Goal: Task Accomplishment & Management: Manage account settings

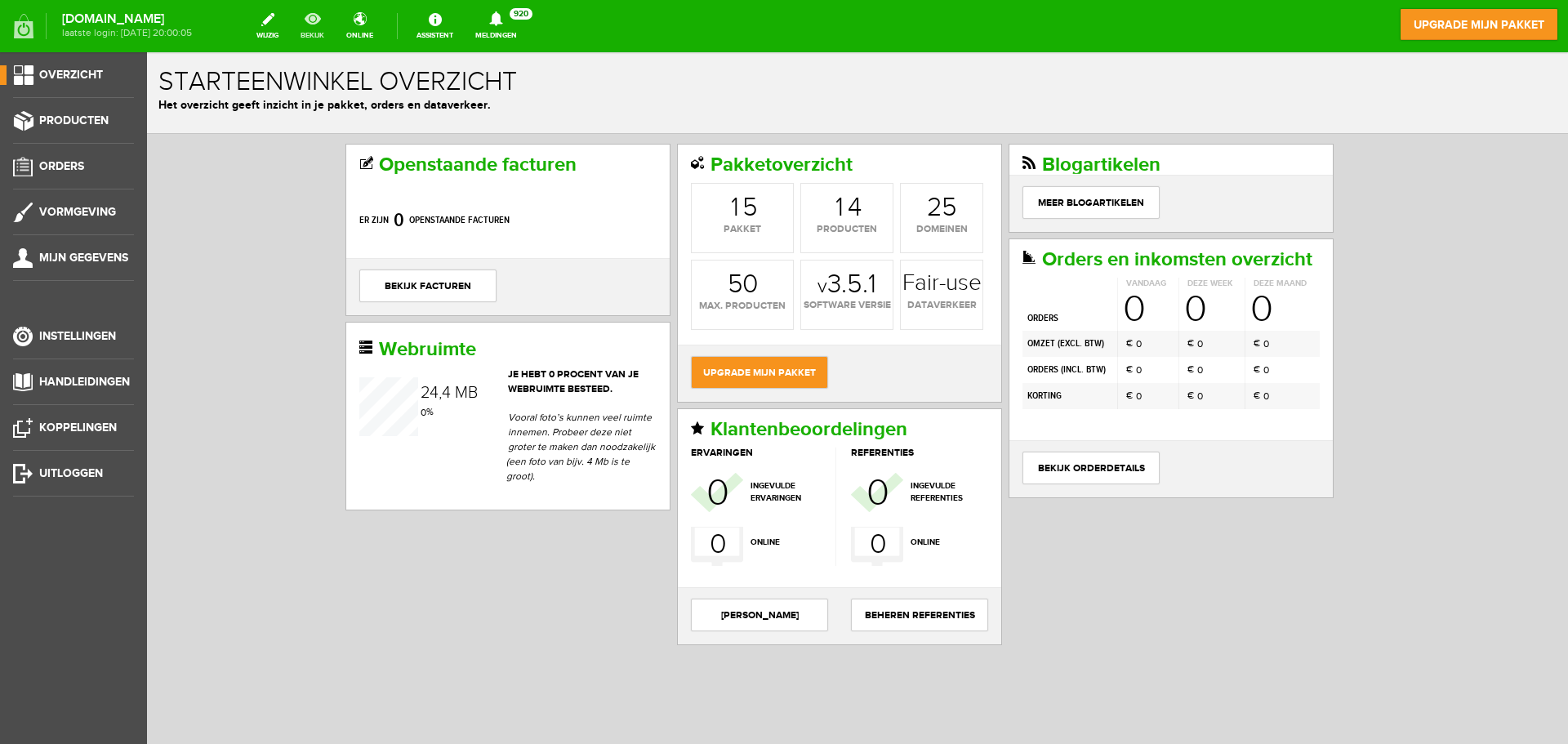
click at [330, 29] on link "bekijk" at bounding box center [312, 26] width 44 height 36
click at [80, 116] on span "Producten" at bounding box center [74, 120] width 70 height 14
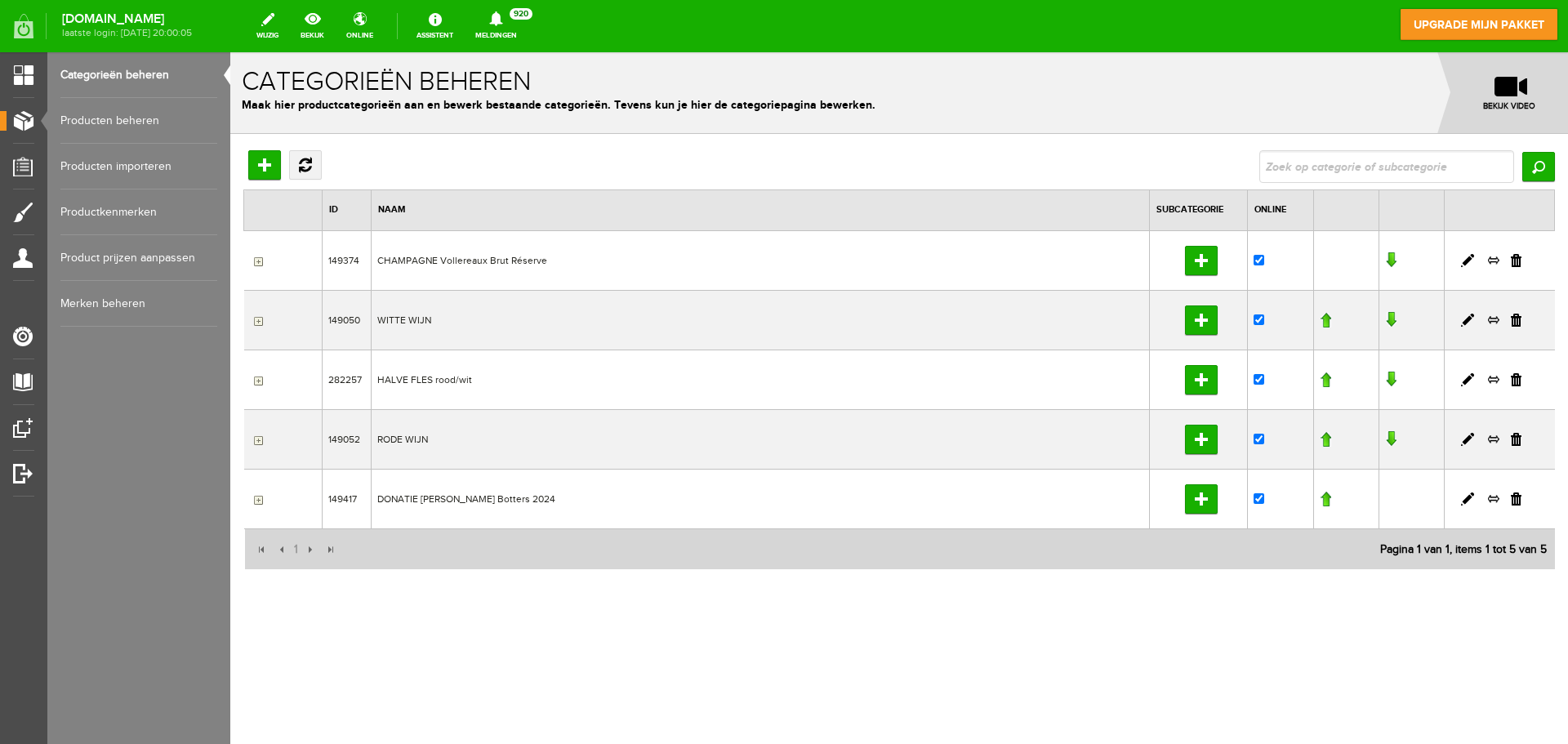
click at [138, 120] on link "Producten beheren" at bounding box center [139, 121] width 157 height 46
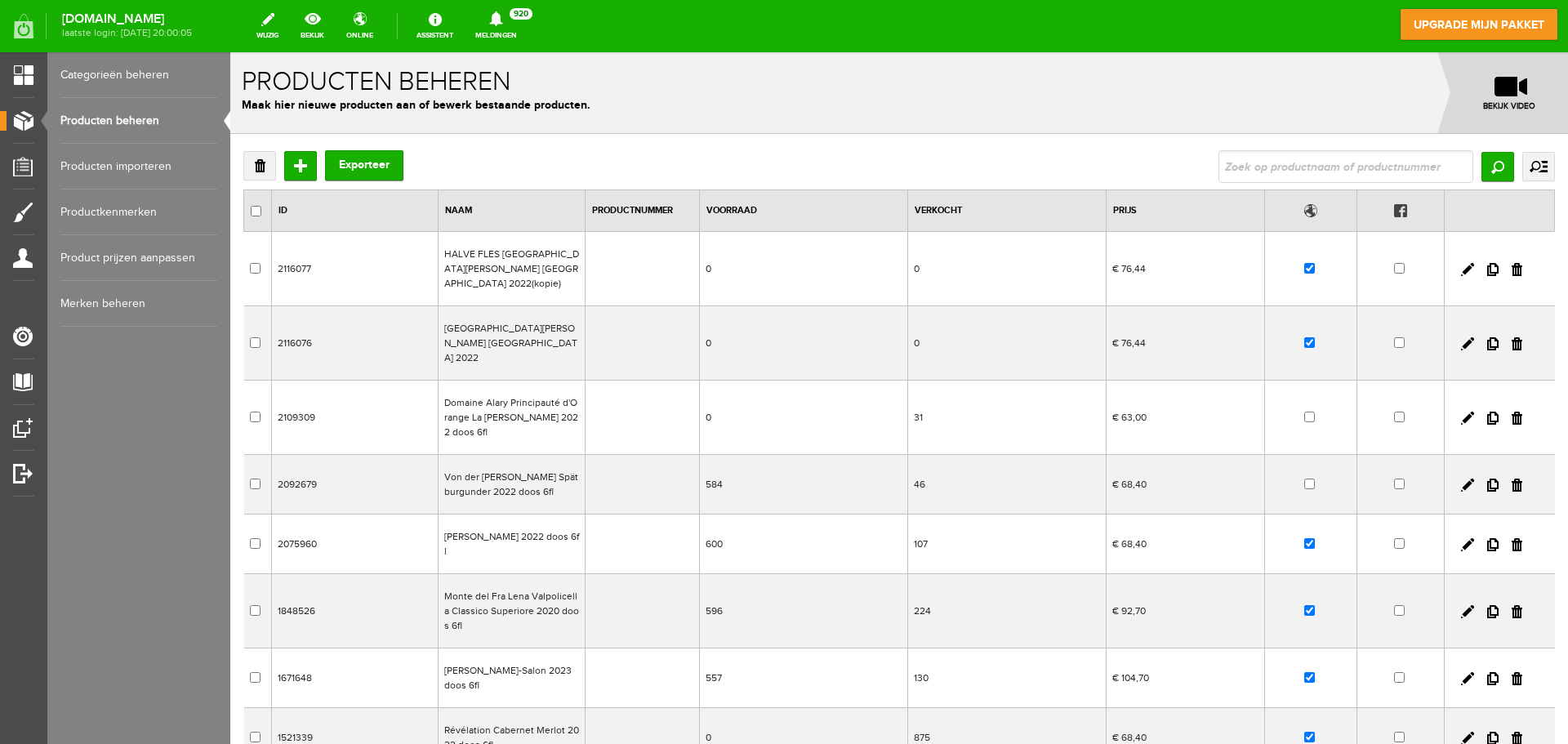
click at [528, 261] on td "HALVE FLES [GEOGRAPHIC_DATA][PERSON_NAME] [GEOGRAPHIC_DATA] 2022(kopie)" at bounding box center [511, 269] width 147 height 75
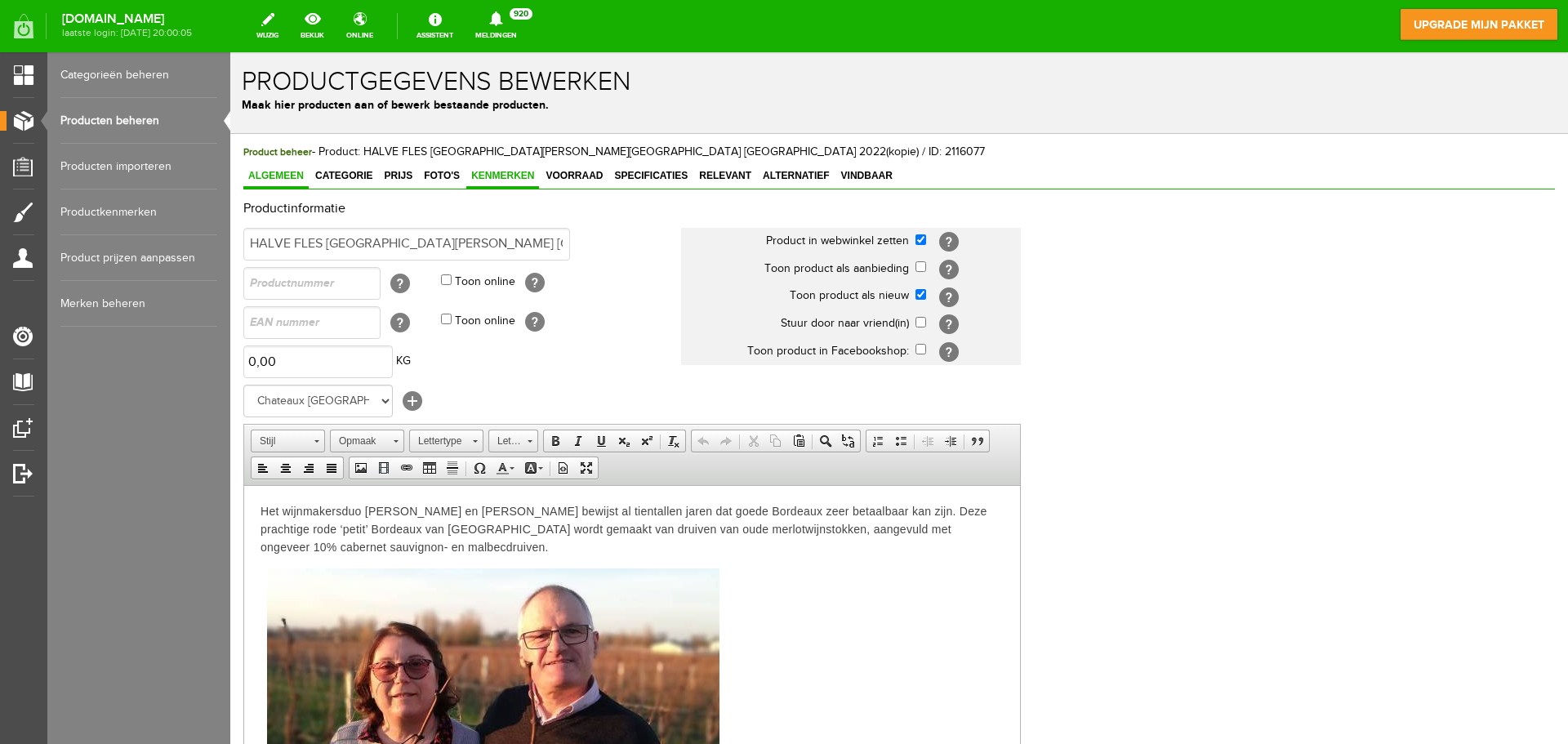
click at [518, 178] on span "Kenmerken" at bounding box center [502, 175] width 73 height 11
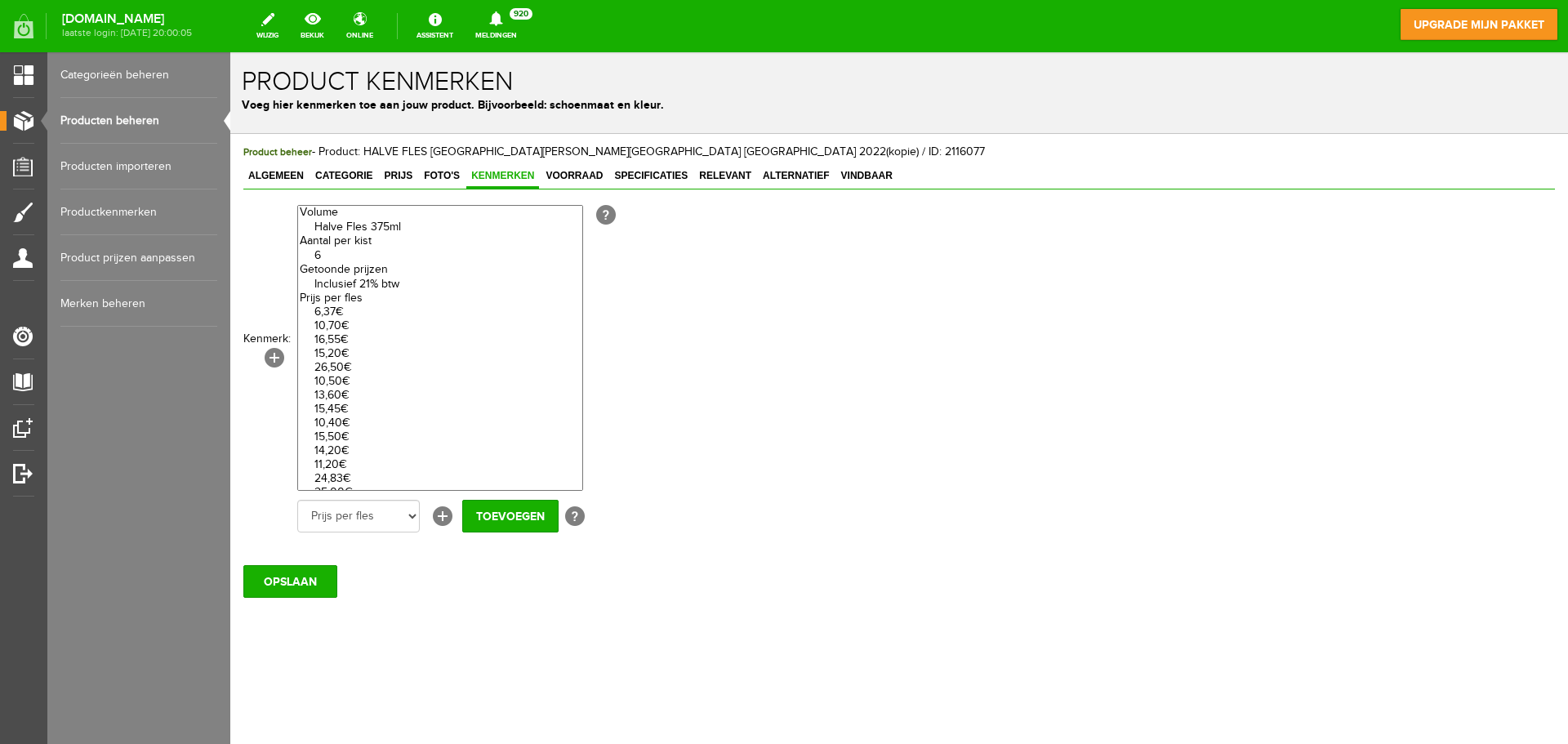
select select "85550|337936"
click at [391, 228] on option "Halve Fles 375ml" at bounding box center [440, 228] width 284 height 14
click at [484, 517] on input "Toevoegen" at bounding box center [510, 516] width 96 height 33
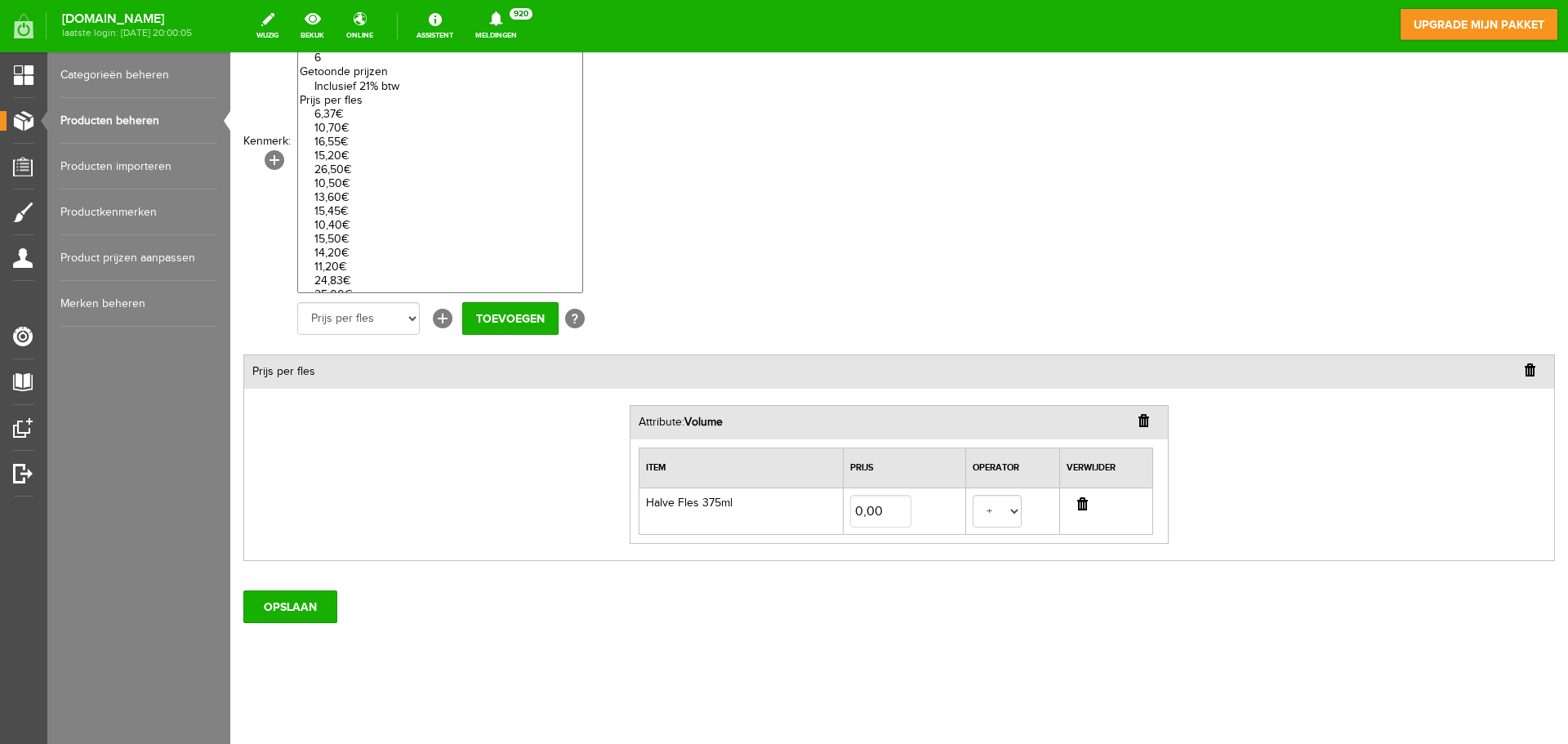
scroll to position [153, 0]
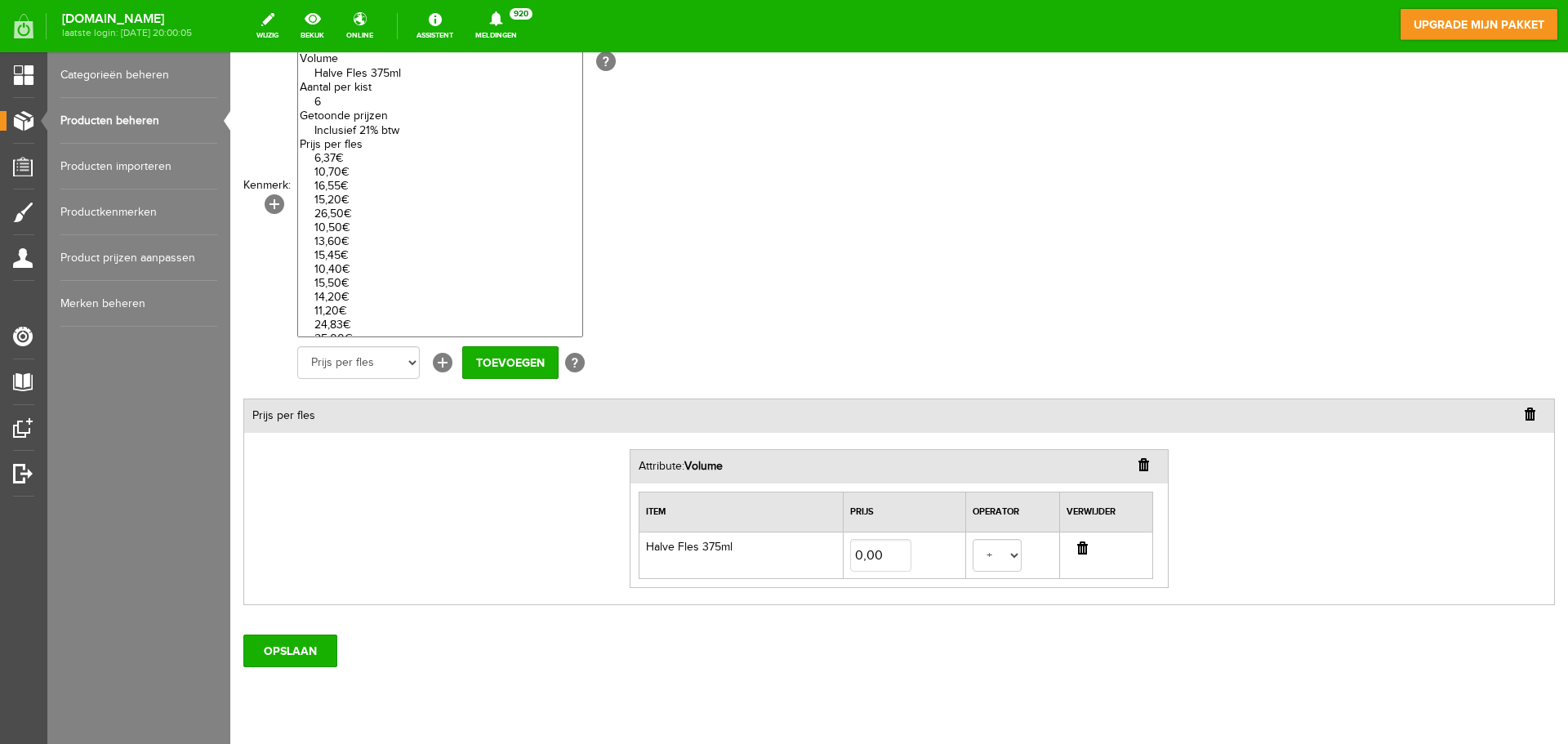
select select "85273|335723"
click at [350, 90] on select "Halve Fles 375ml 6 Inclusief 21% btw 6,37€ 10,70€ 16,55€ 15,20€ 26,50€ 10,50€ 1…" at bounding box center [439, 194] width 285 height 285
click at [515, 356] on input "Toevoegen" at bounding box center [510, 362] width 96 height 33
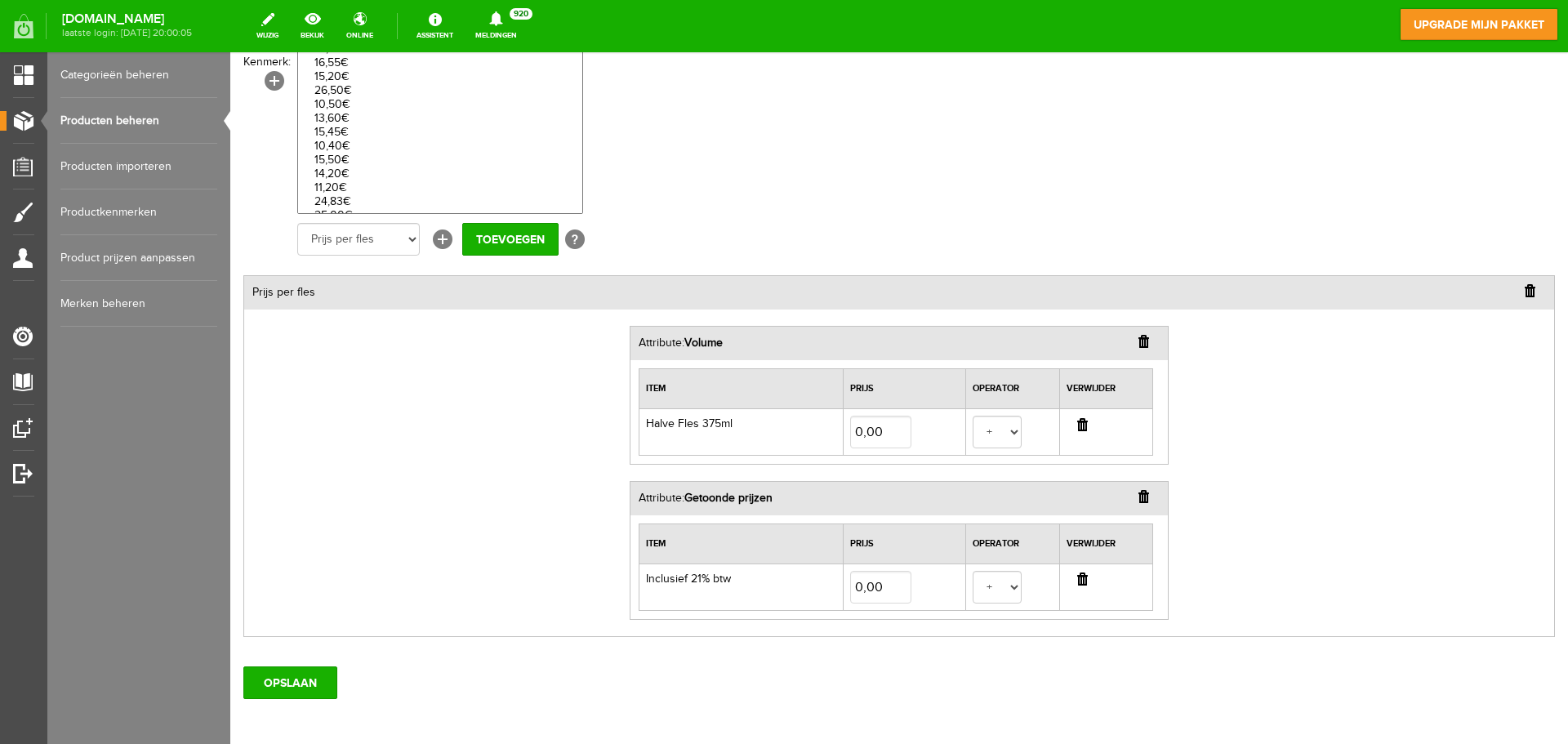
scroll to position [240, 0]
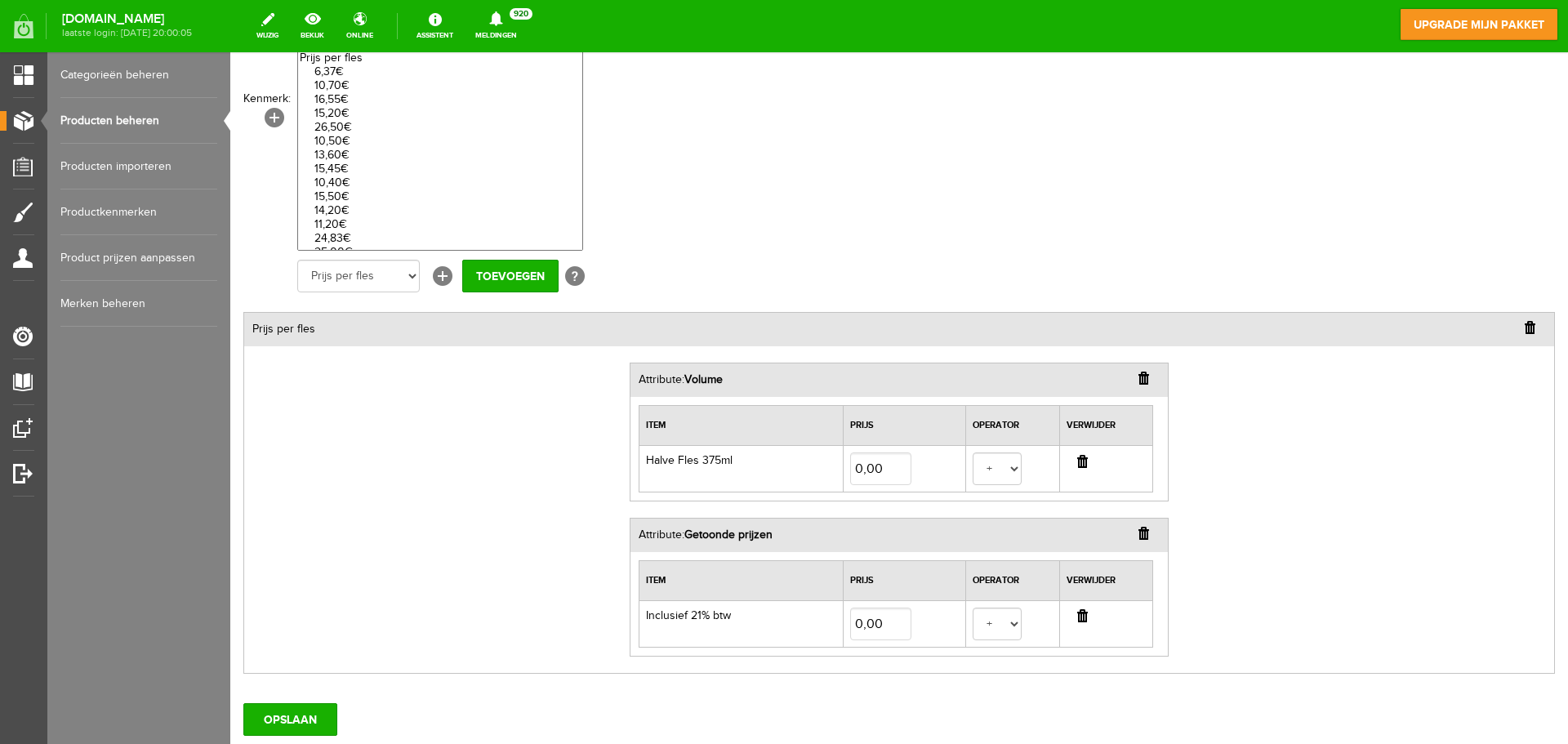
select select "27744|337935"
click at [340, 66] on select "Halve Fles 375ml 6 Inclusief 21% btw 6,37€ 10,70€ 16,55€ 15,20€ 26,50€ 10,50€ 1…" at bounding box center [439, 107] width 285 height 285
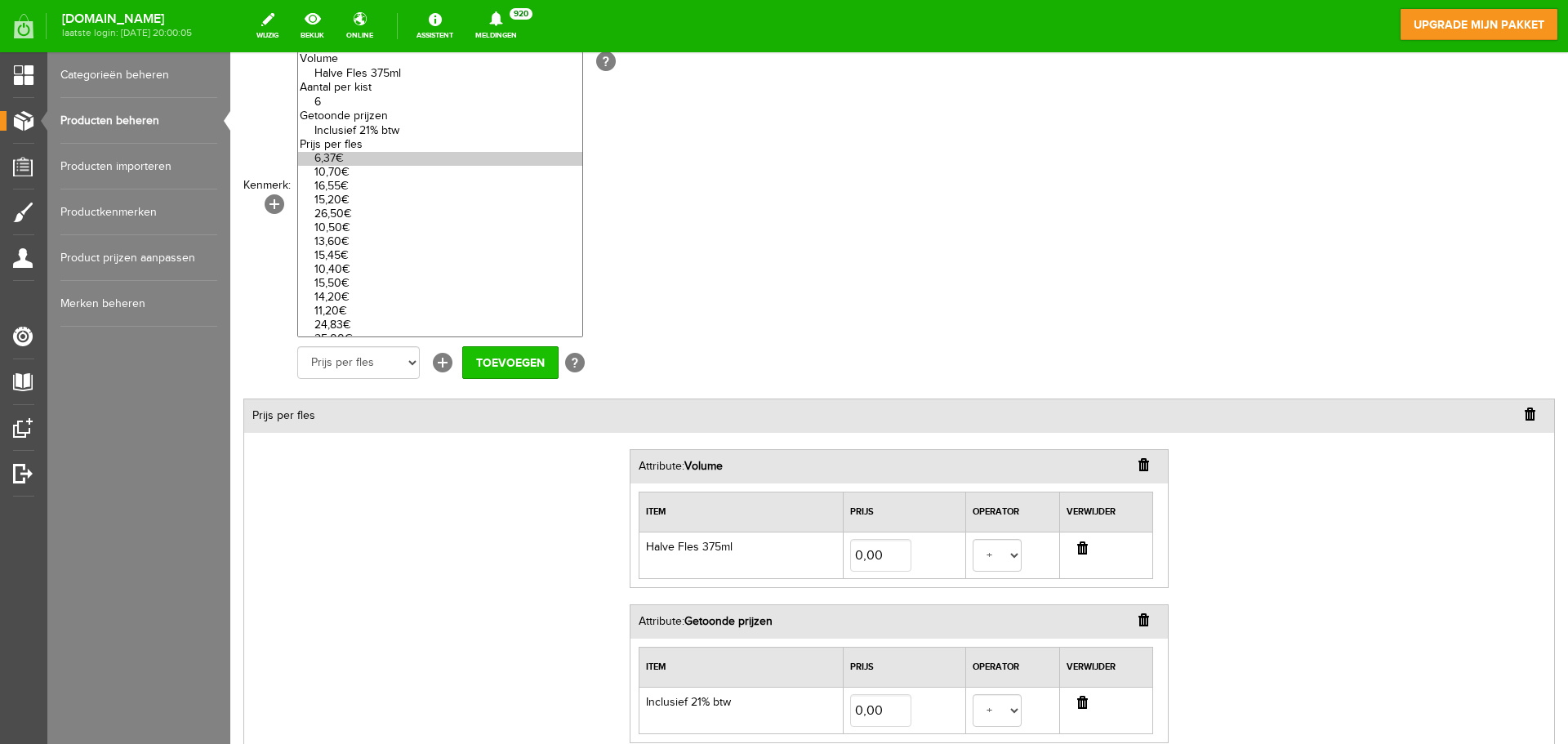
click at [525, 364] on input "Toevoegen" at bounding box center [510, 362] width 96 height 33
select select
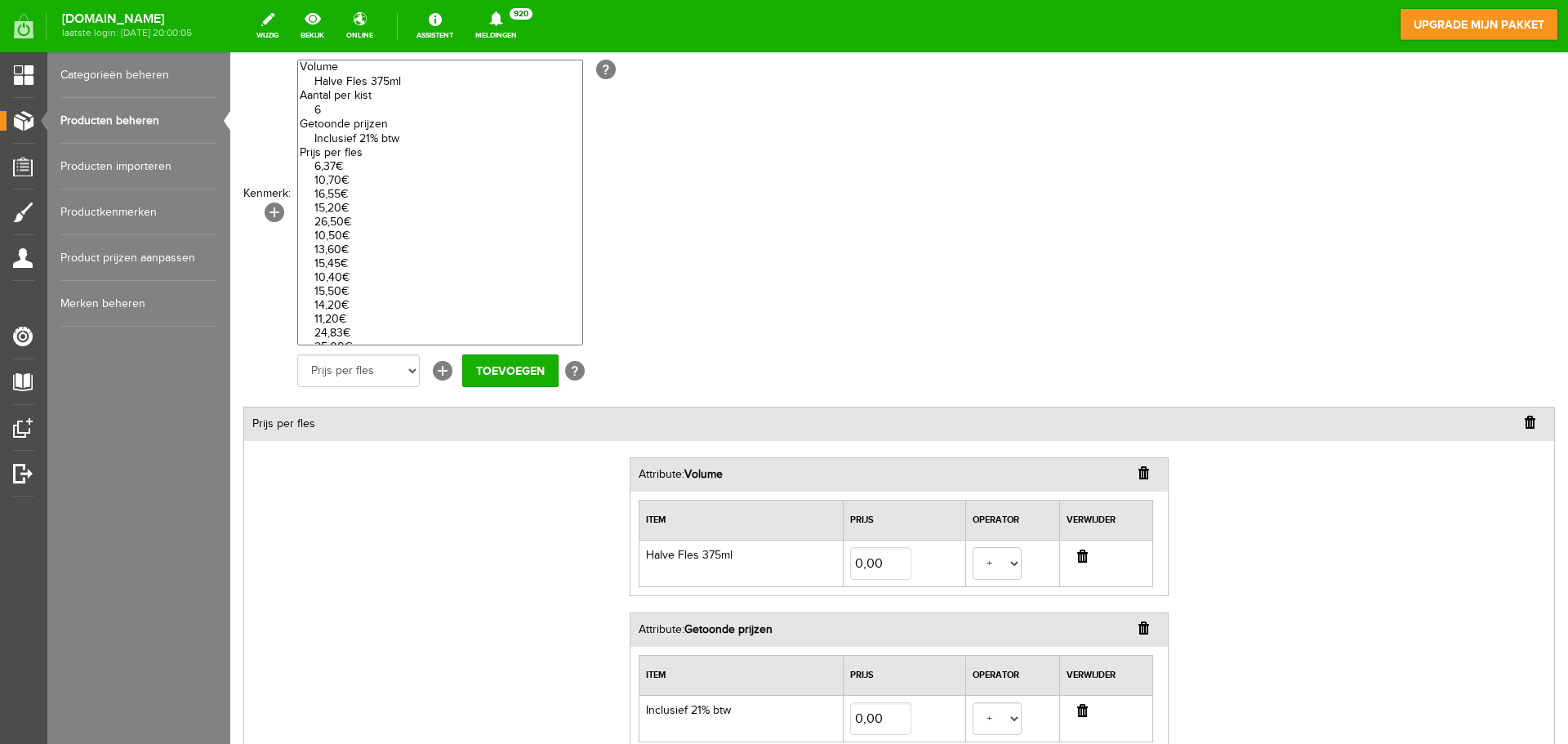
scroll to position [322, 0]
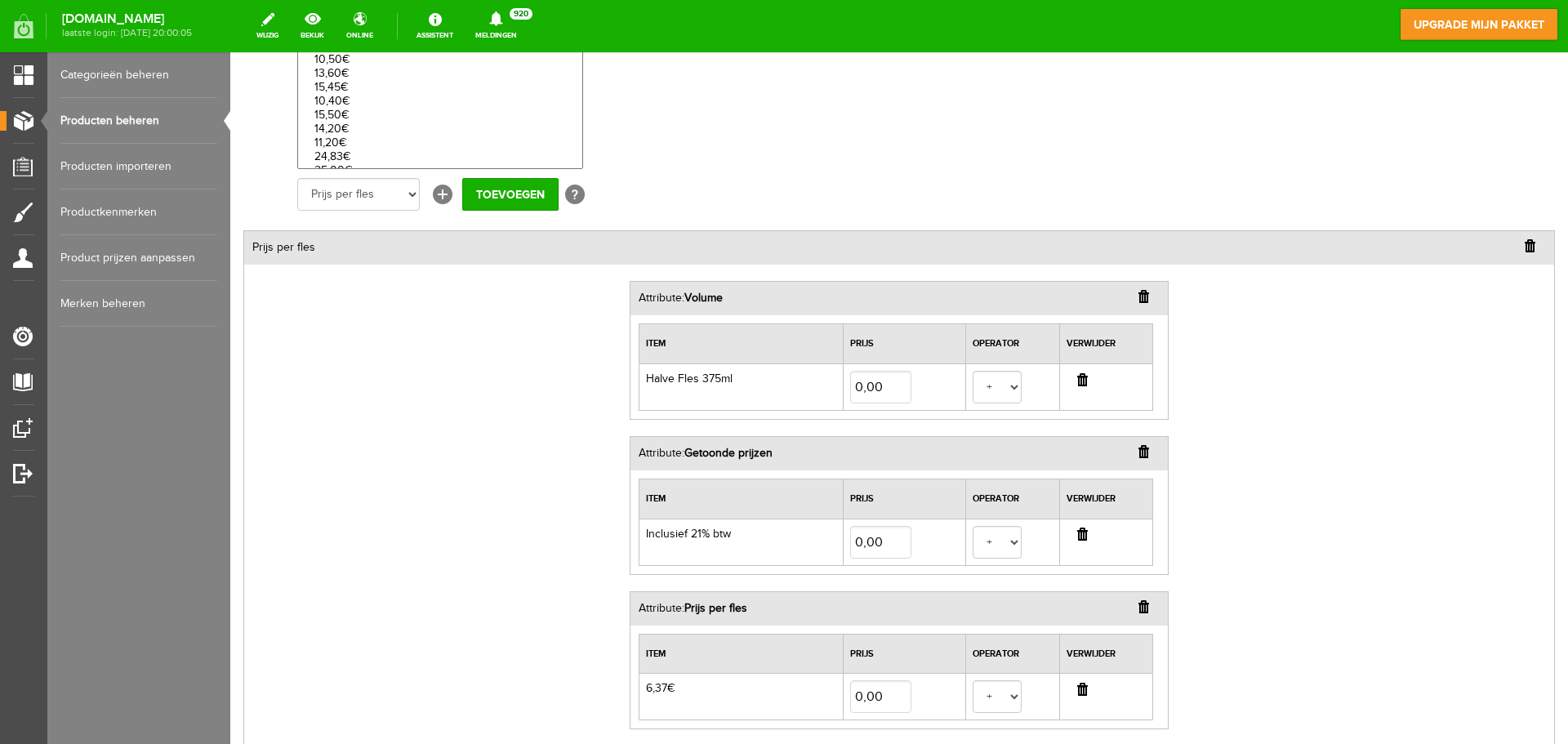
click at [1138, 300] on input "button" at bounding box center [1143, 296] width 11 height 13
select select
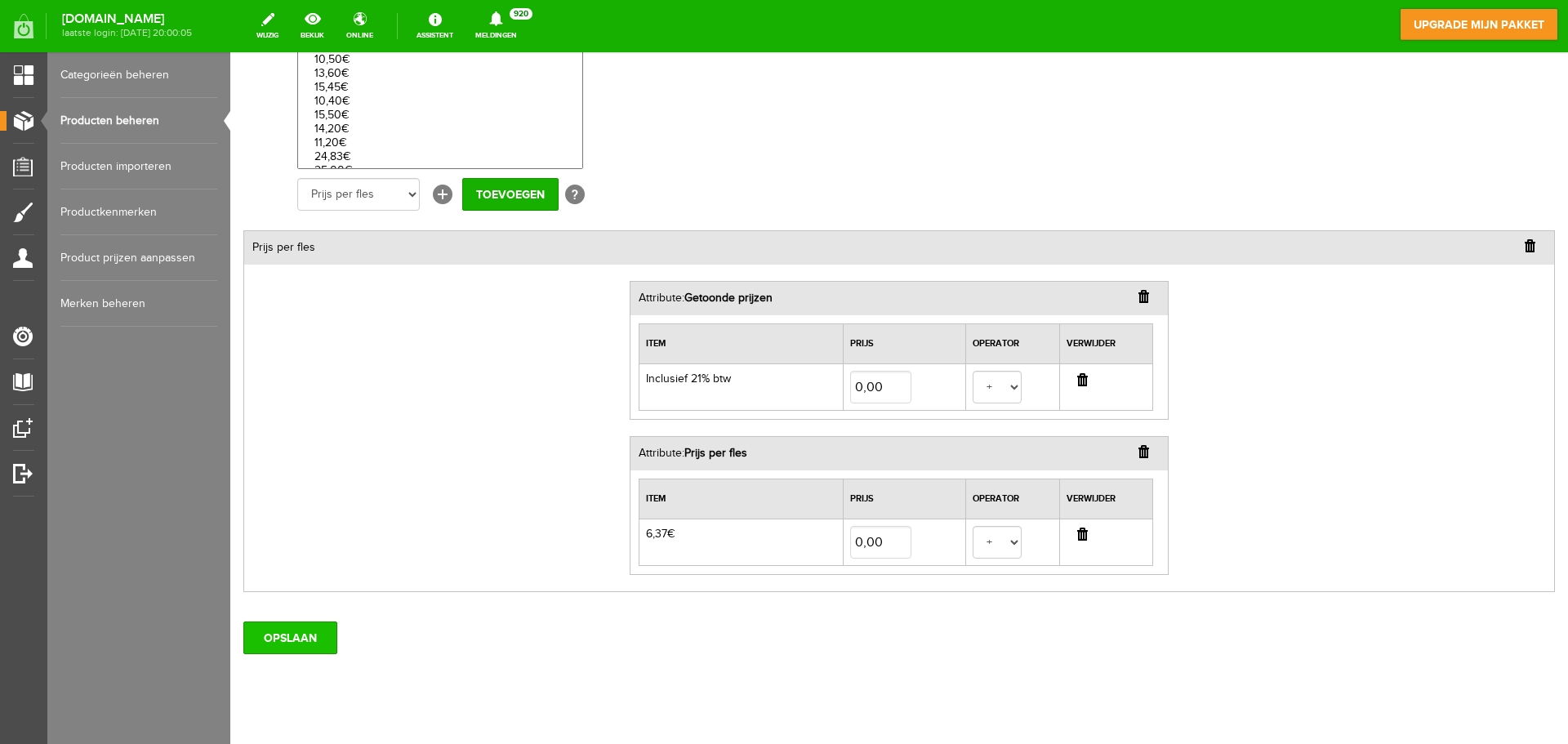
click at [294, 647] on input "OPSLAAN" at bounding box center [290, 638] width 93 height 33
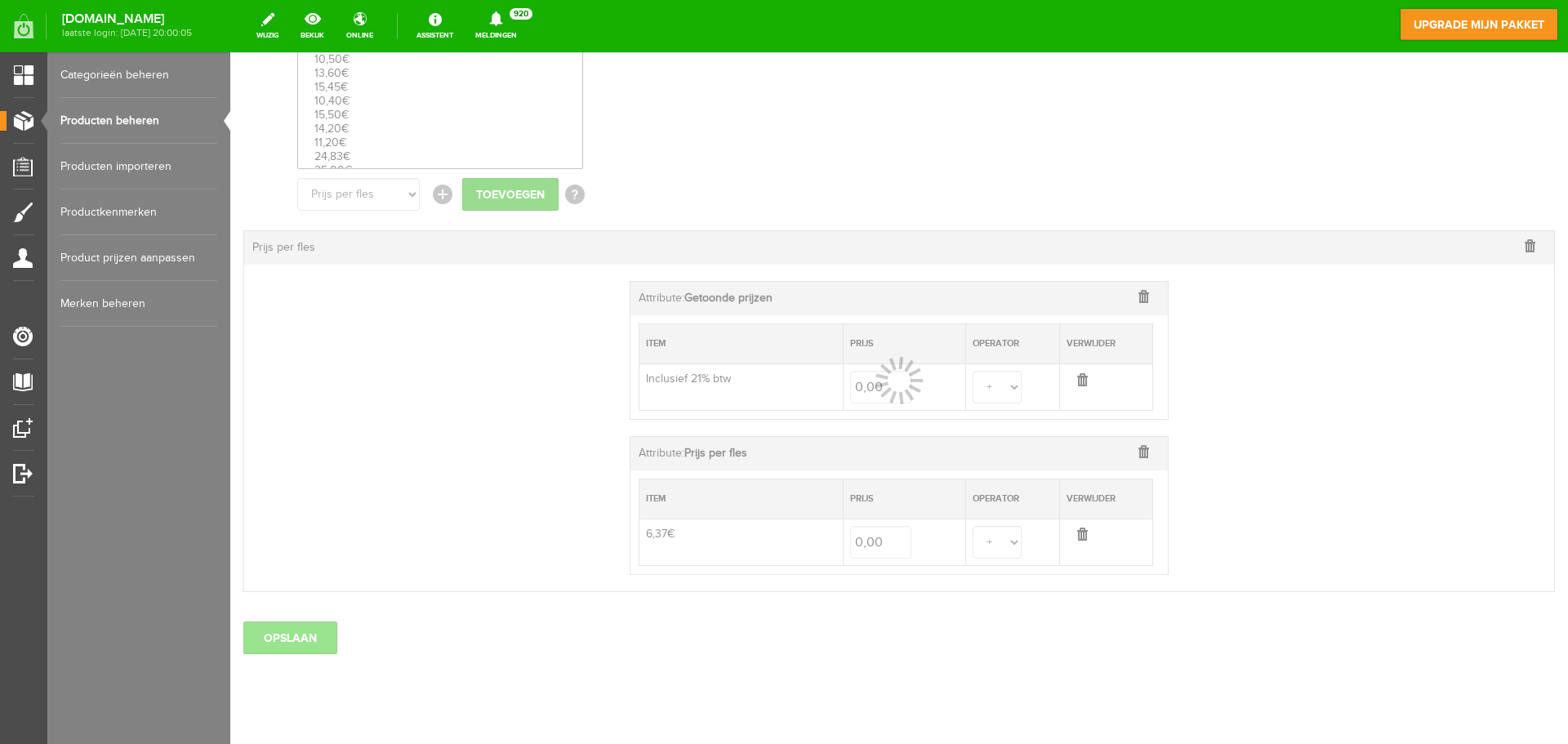
select select
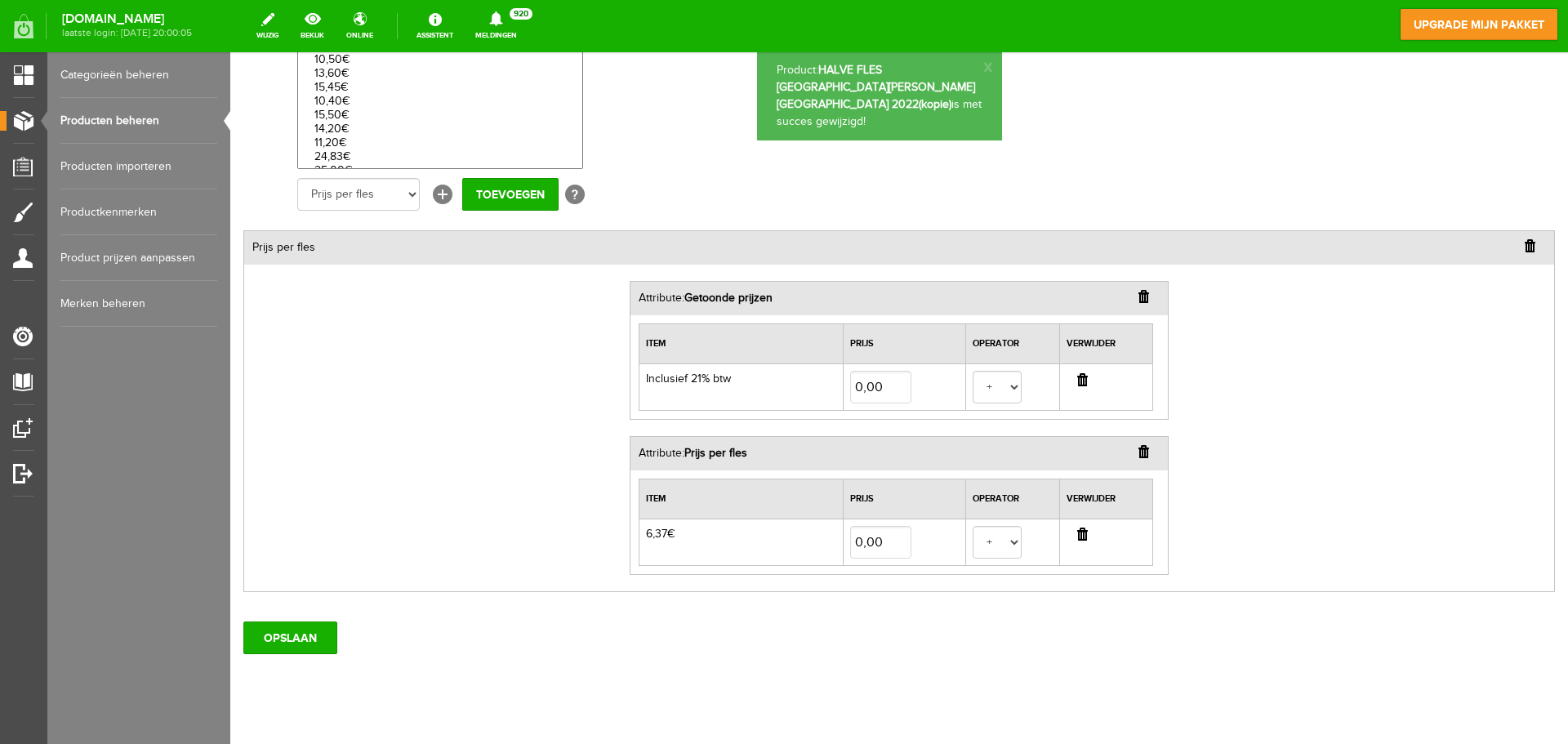
scroll to position [0, 0]
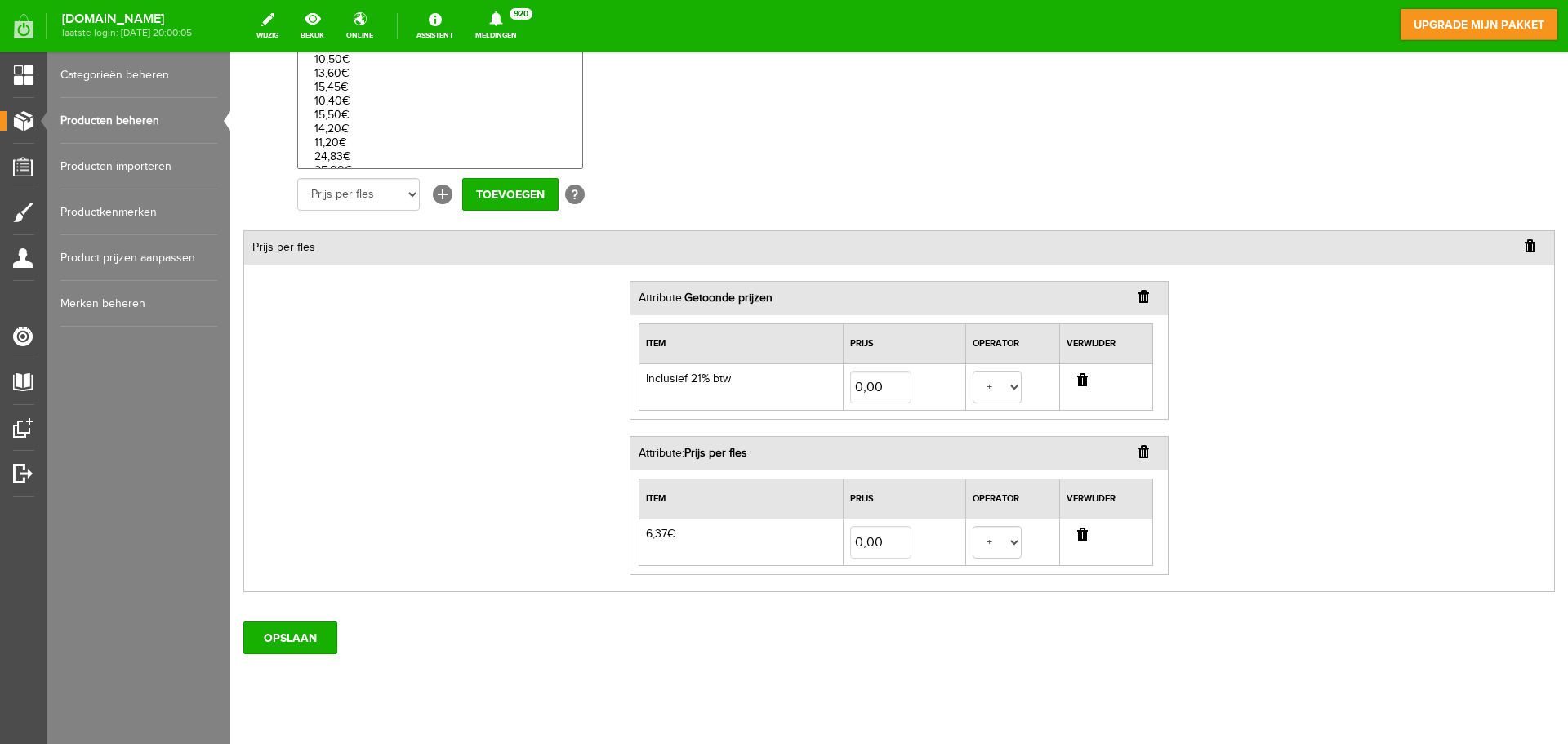
click at [146, 124] on link "Producten beheren" at bounding box center [139, 121] width 157 height 46
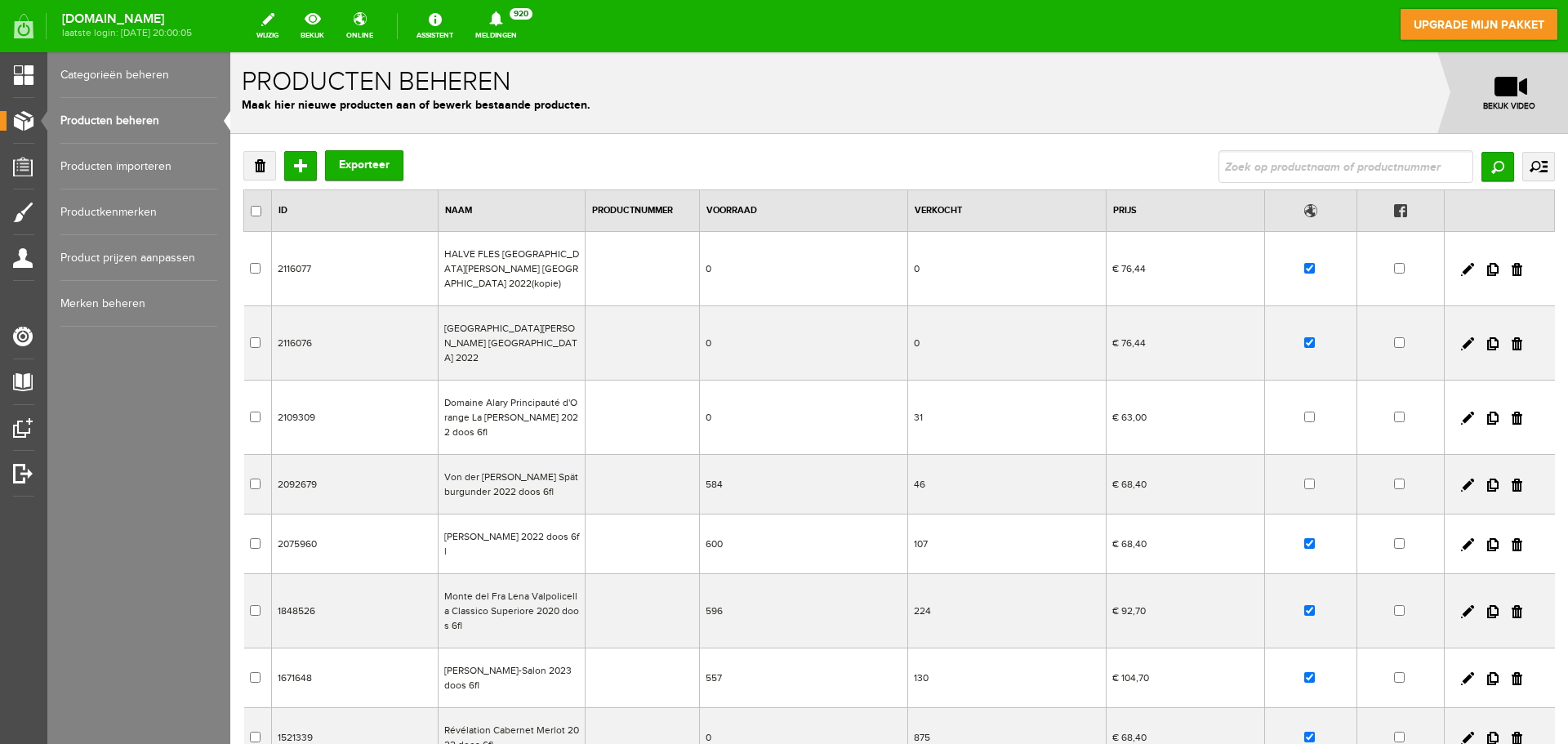
click at [523, 267] on td "HALVE FLES [GEOGRAPHIC_DATA][PERSON_NAME] [GEOGRAPHIC_DATA] 2022(kopie)" at bounding box center [511, 269] width 147 height 75
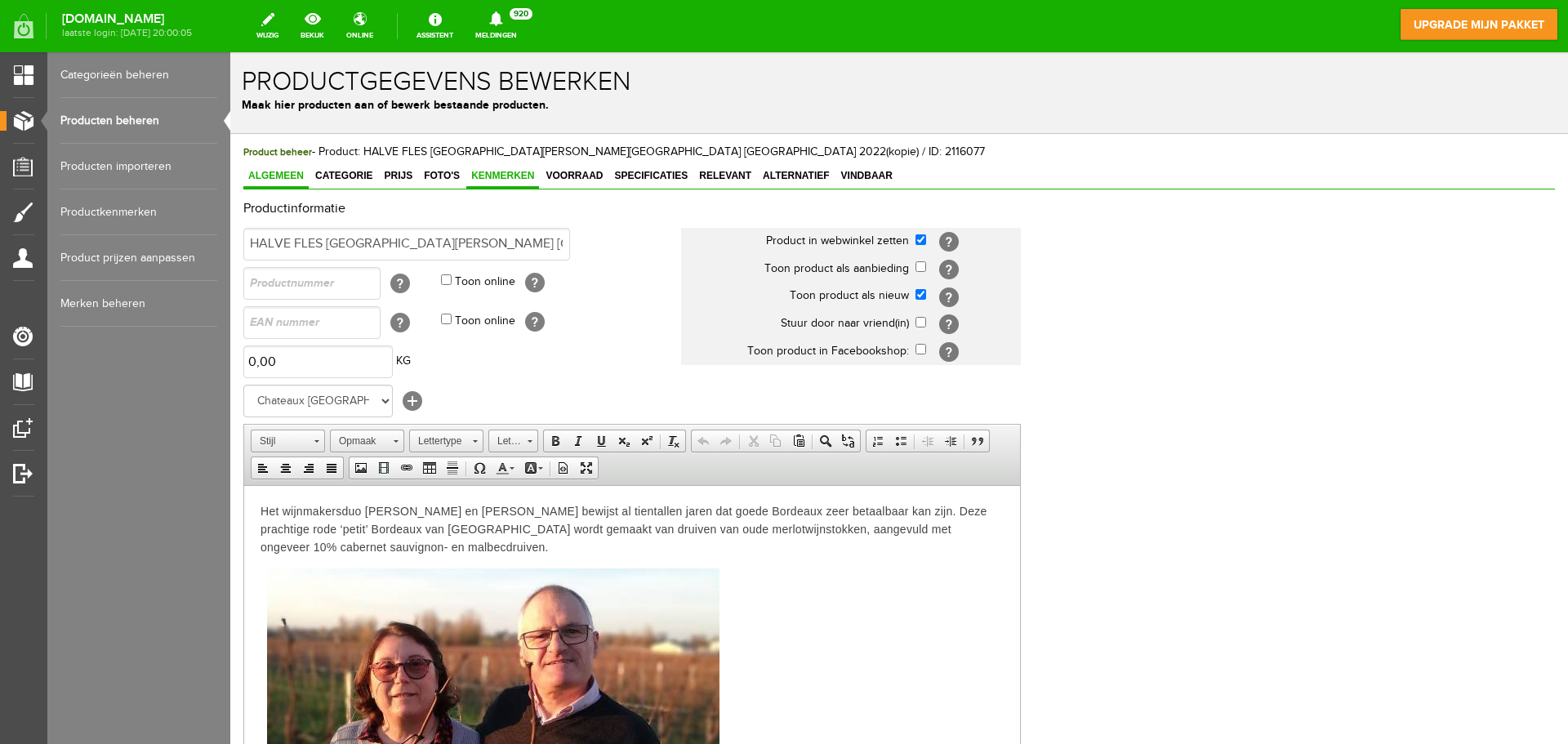
click at [504, 181] on span "Kenmerken" at bounding box center [502, 175] width 73 height 11
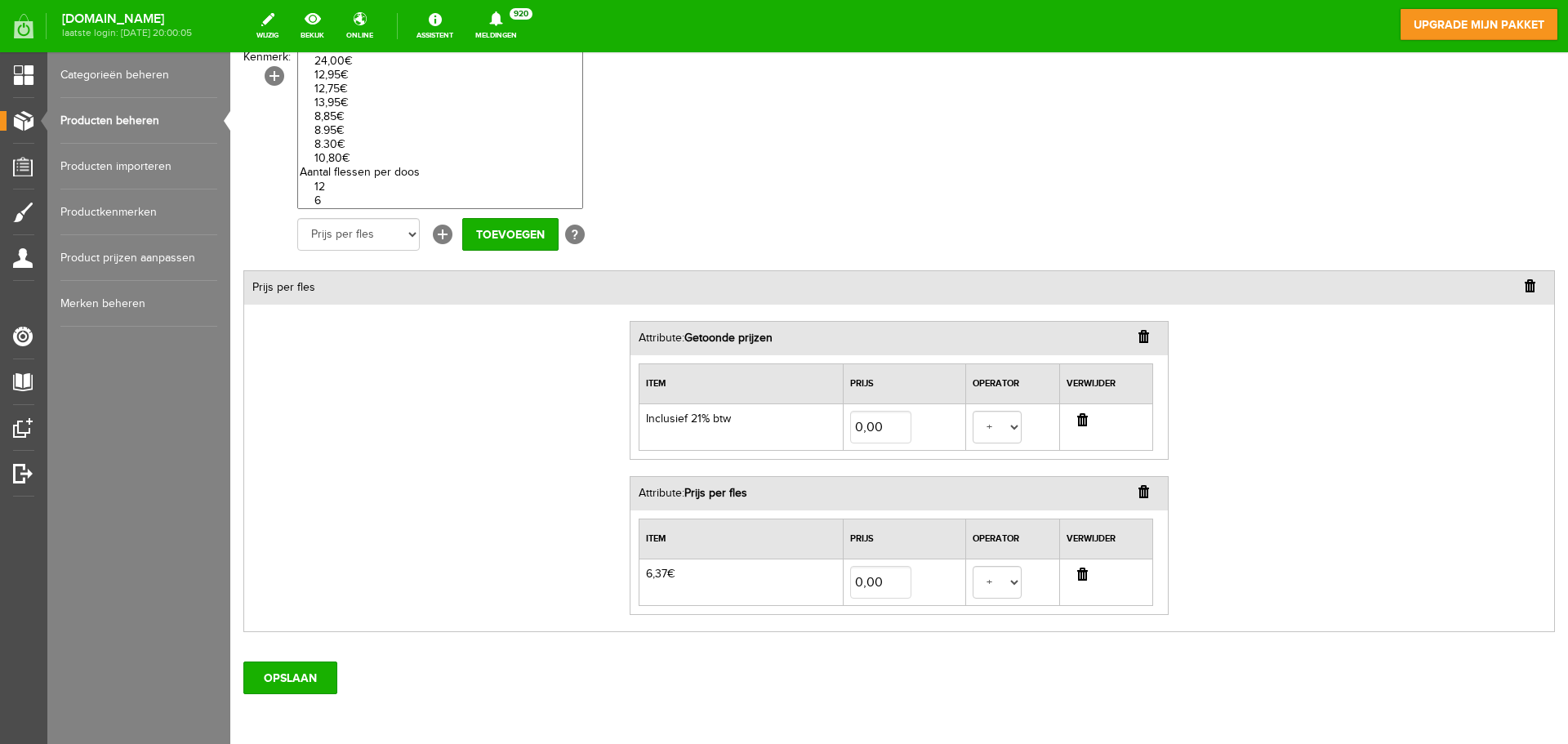
scroll to position [327, 0]
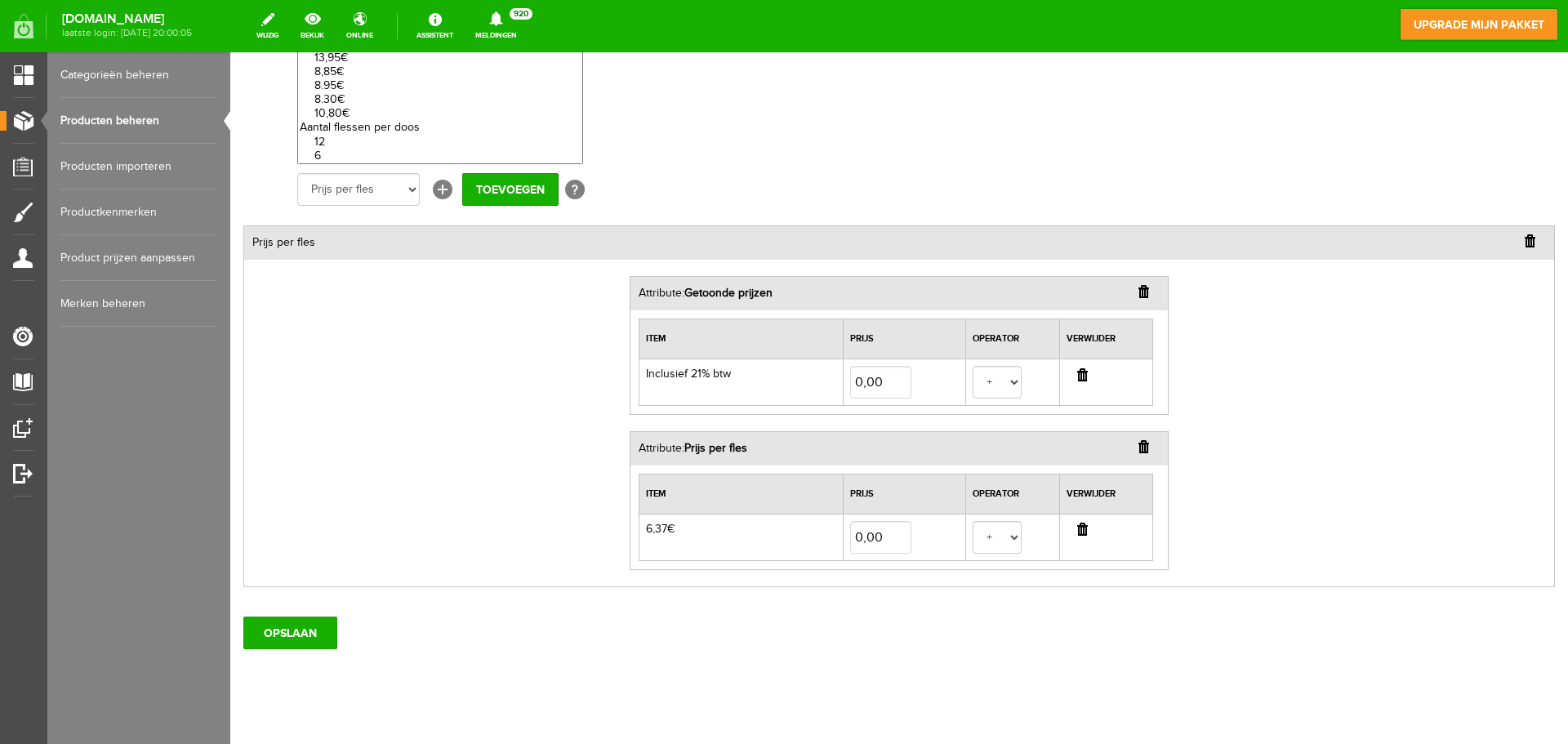
click at [328, 140] on select "Halve Fles 375ml 6 Inclusief 21% btw 6,37€ 10,70€ 16,55€ 15,20€ 26,50€ 10,50€ 1…" at bounding box center [439, 21] width 285 height 285
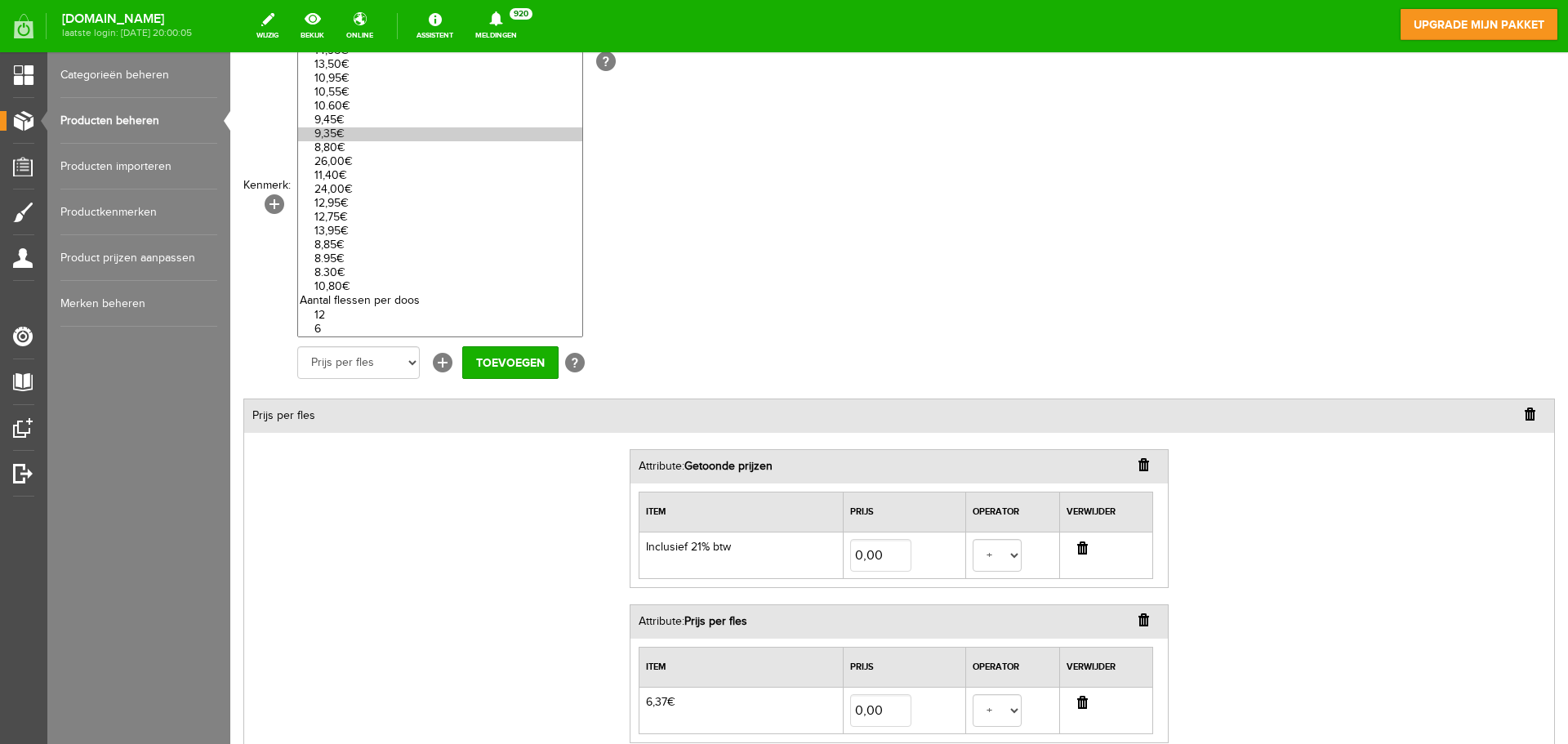
select select "27743|120724"
click at [346, 313] on option "12" at bounding box center [440, 315] width 284 height 14
click at [514, 365] on input "Toevoegen" at bounding box center [510, 362] width 96 height 33
select select
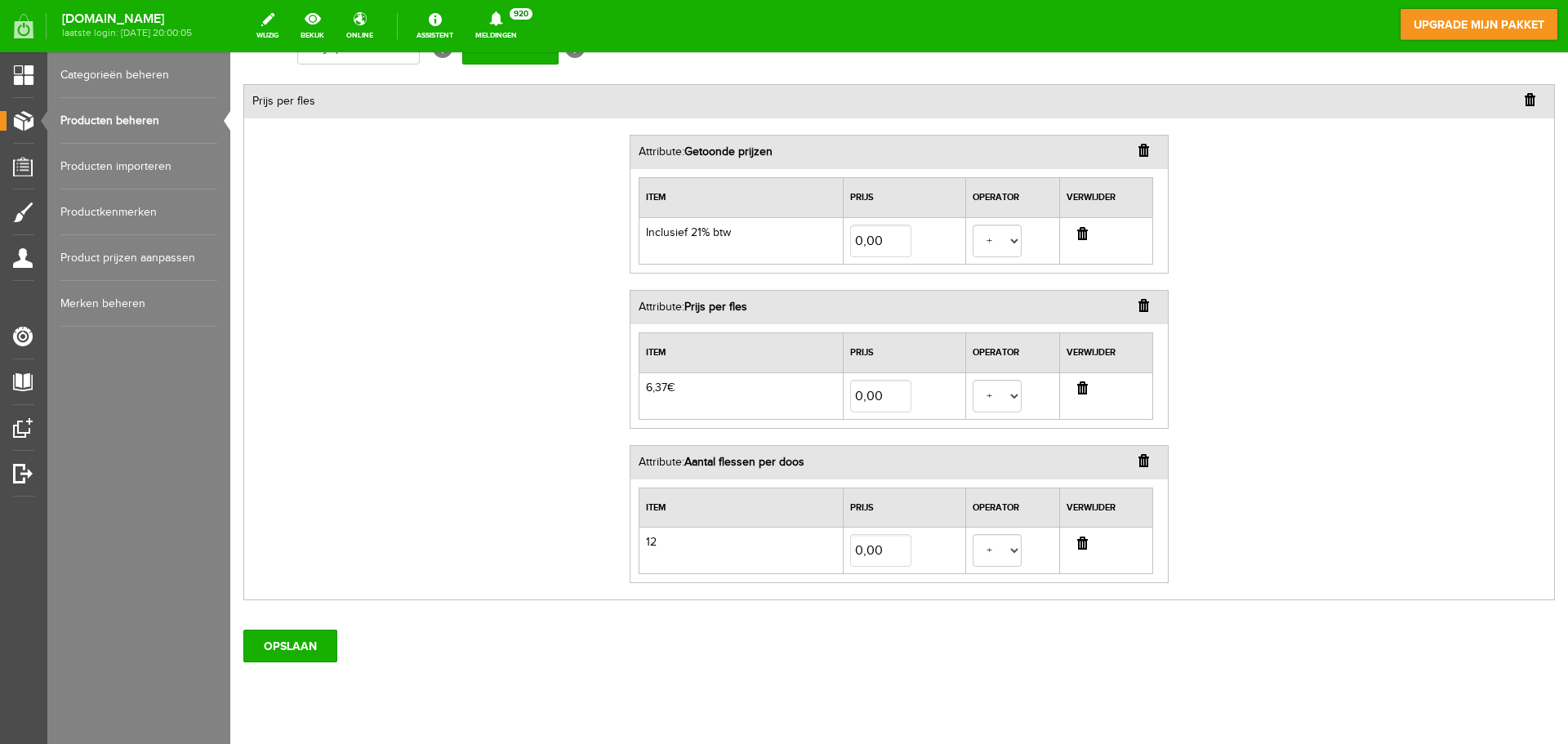
scroll to position [507, 0]
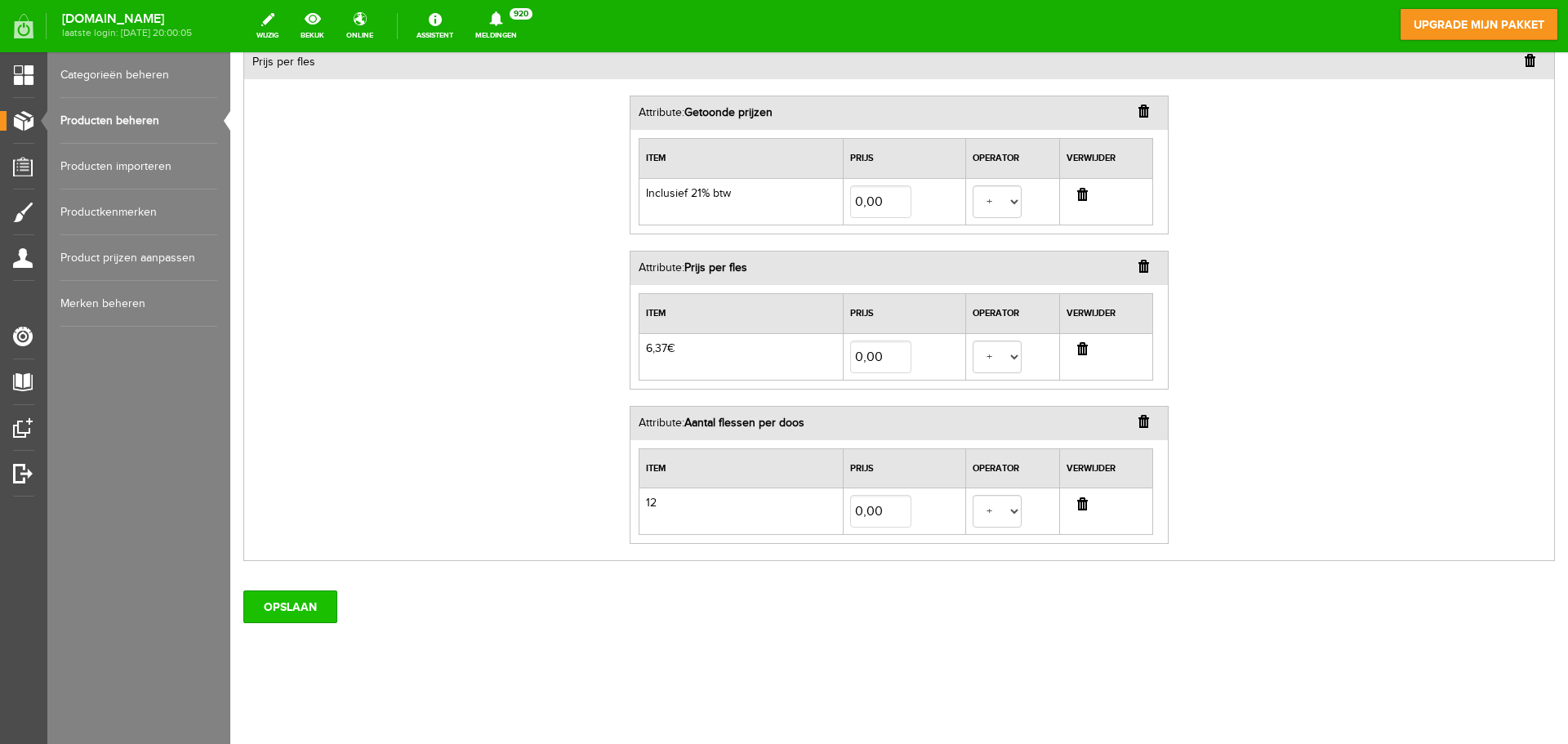
click at [307, 604] on input "OPSLAAN" at bounding box center [290, 607] width 93 height 33
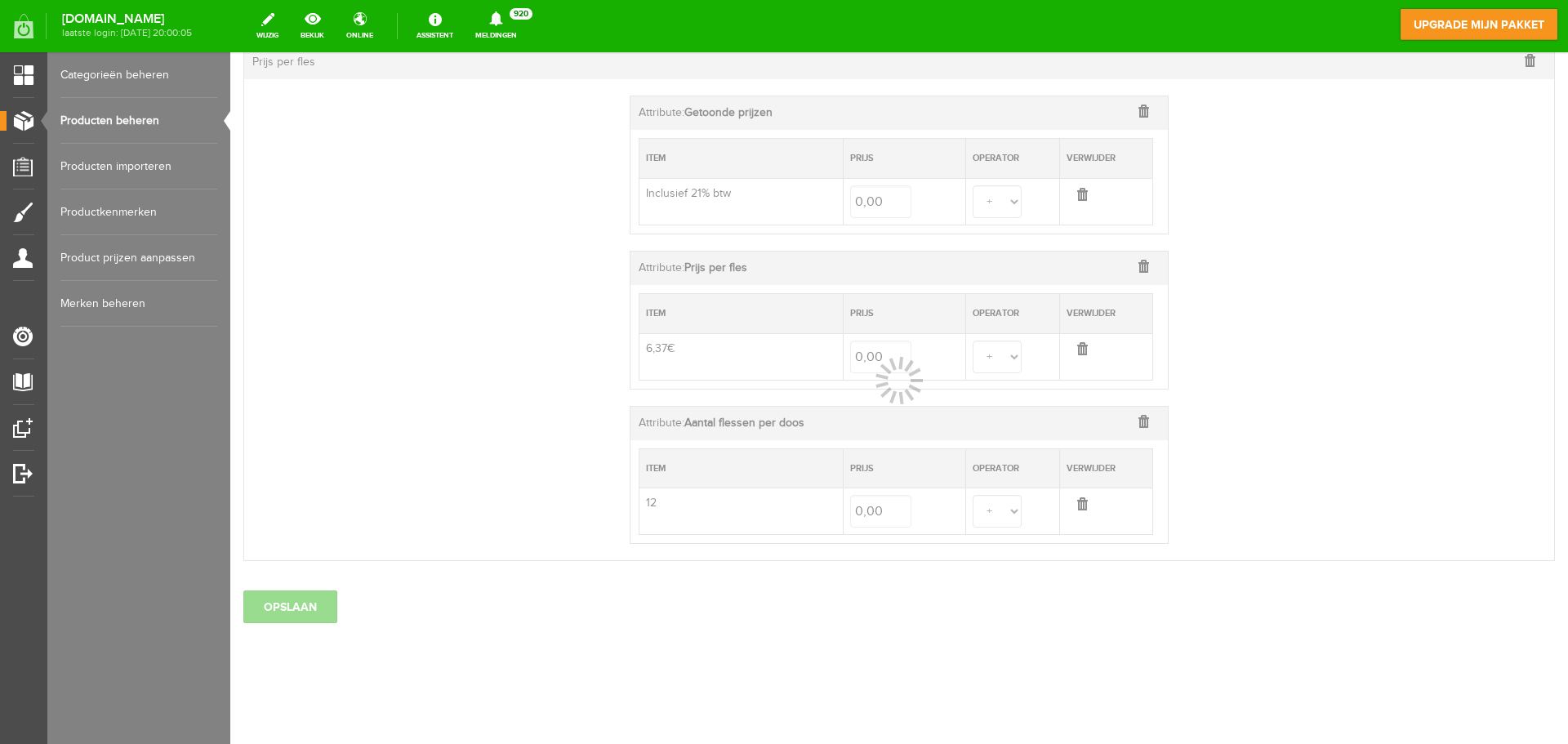
select select
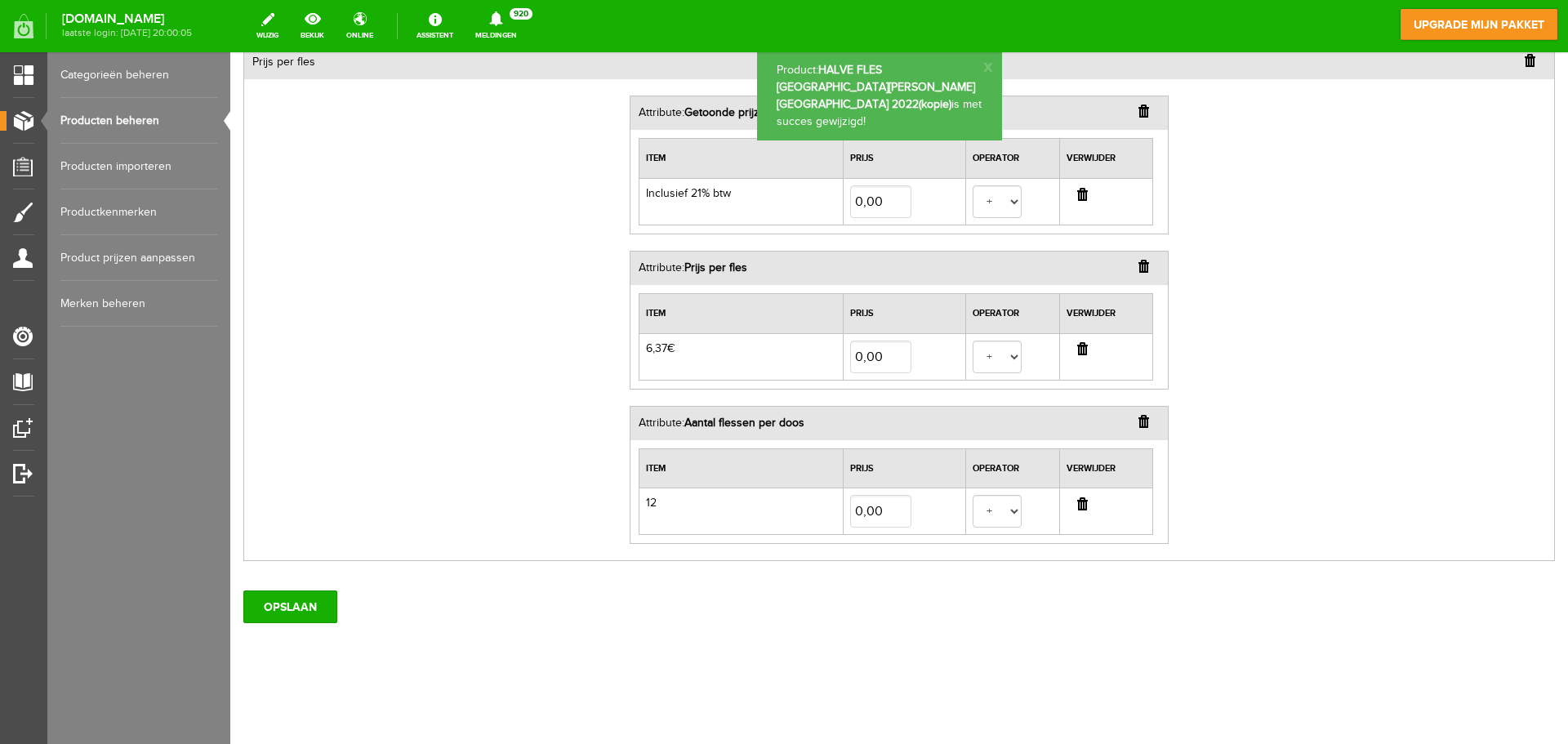
scroll to position [0, 0]
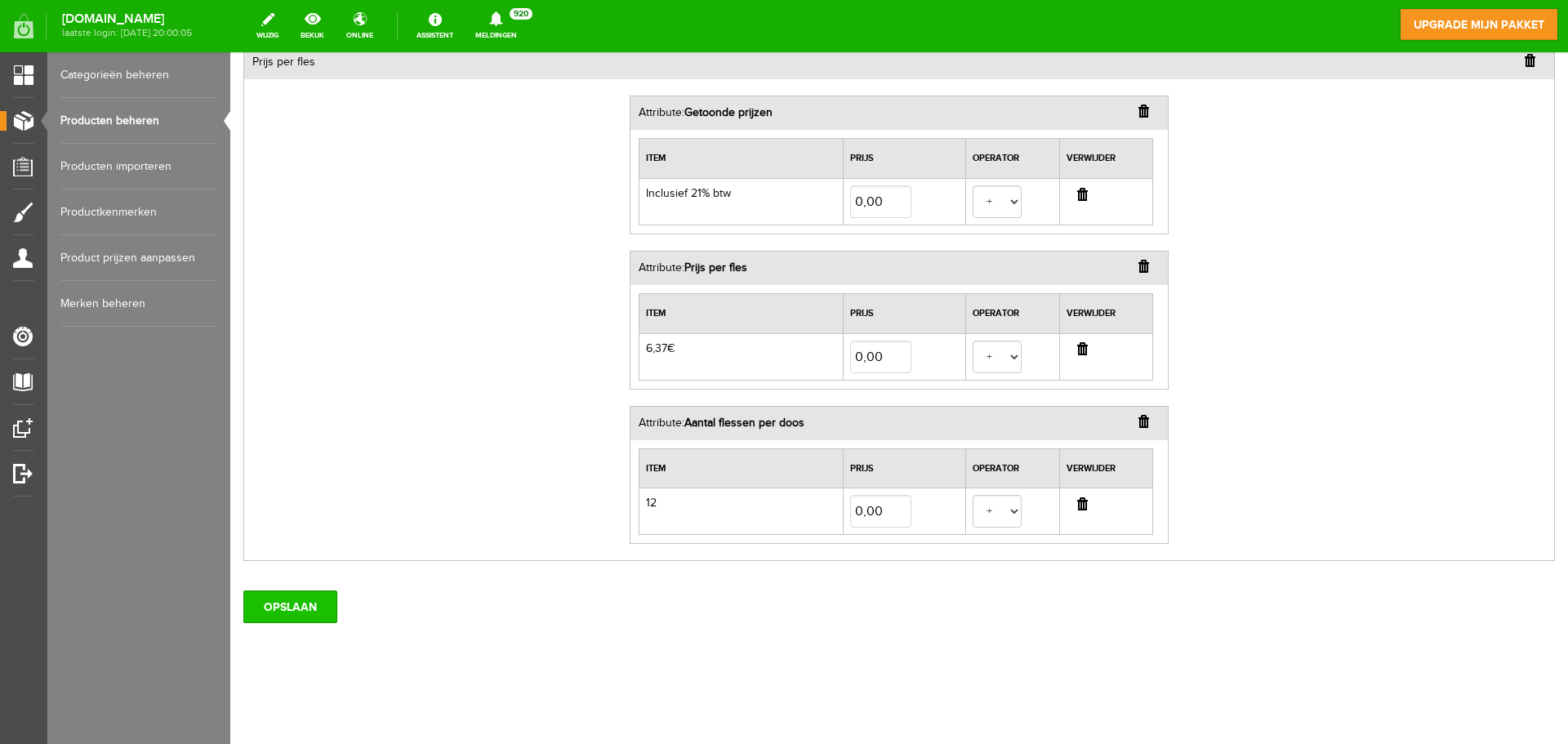
click at [262, 611] on input "OPSLAAN" at bounding box center [290, 607] width 93 height 33
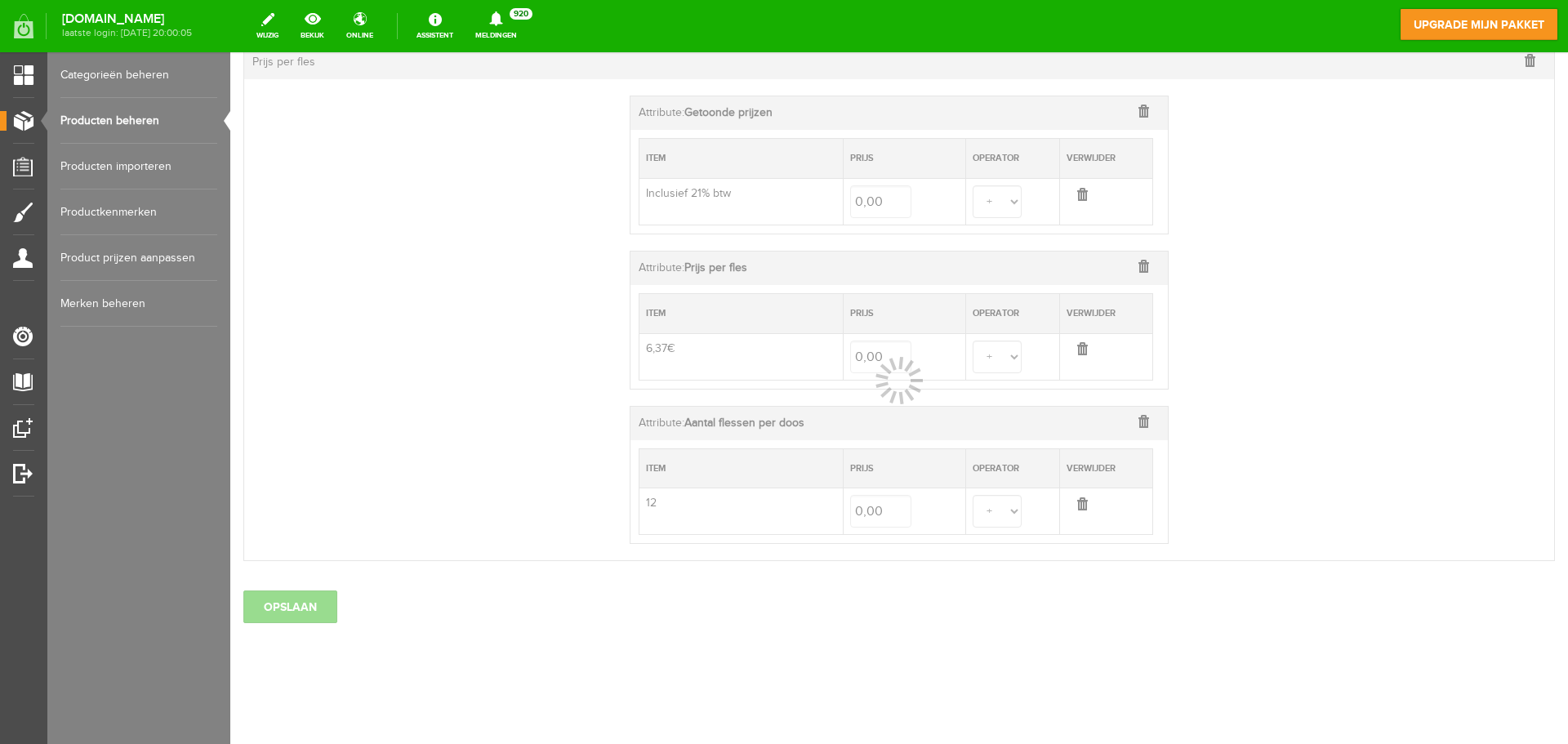
select select
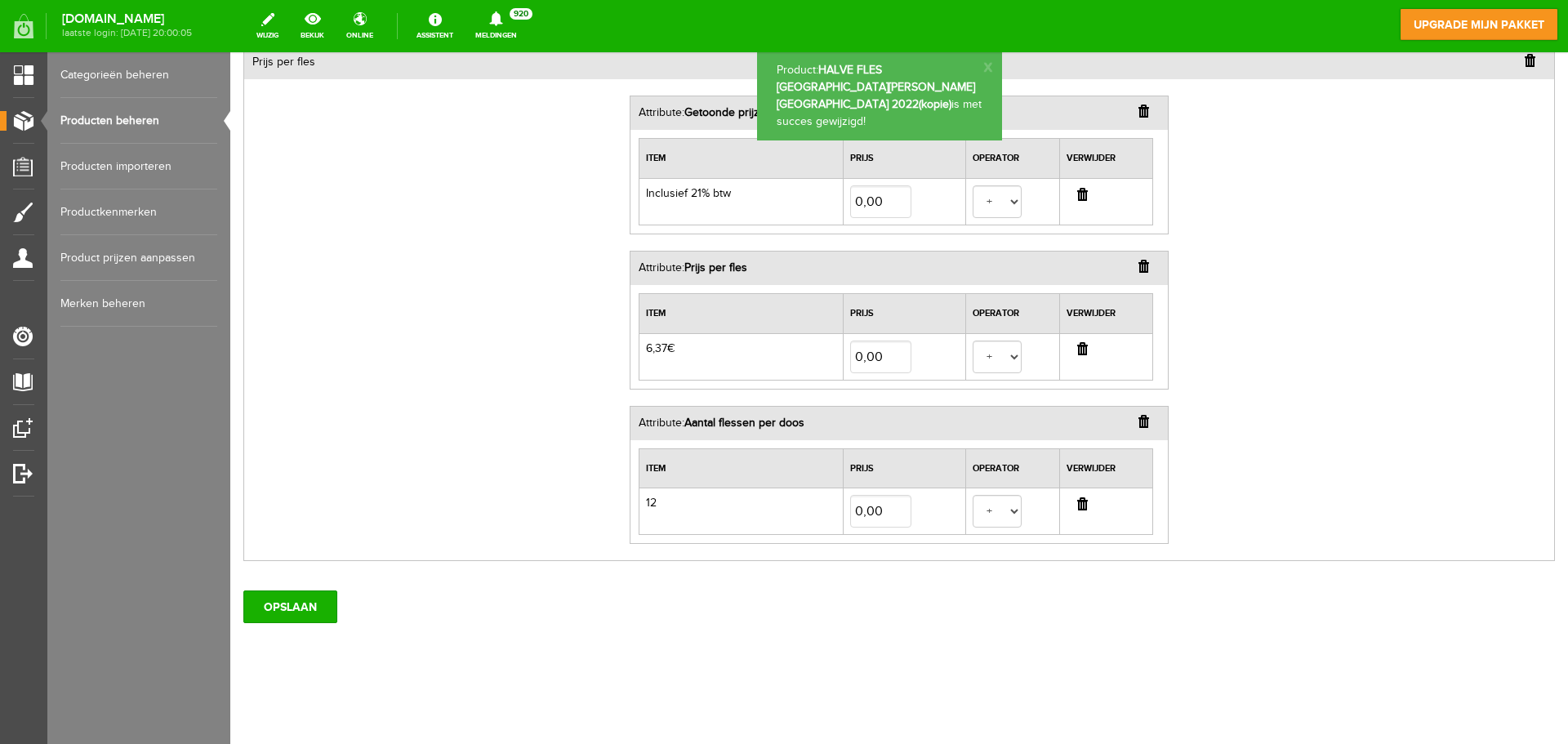
click at [113, 124] on link "Producten beheren" at bounding box center [139, 121] width 157 height 46
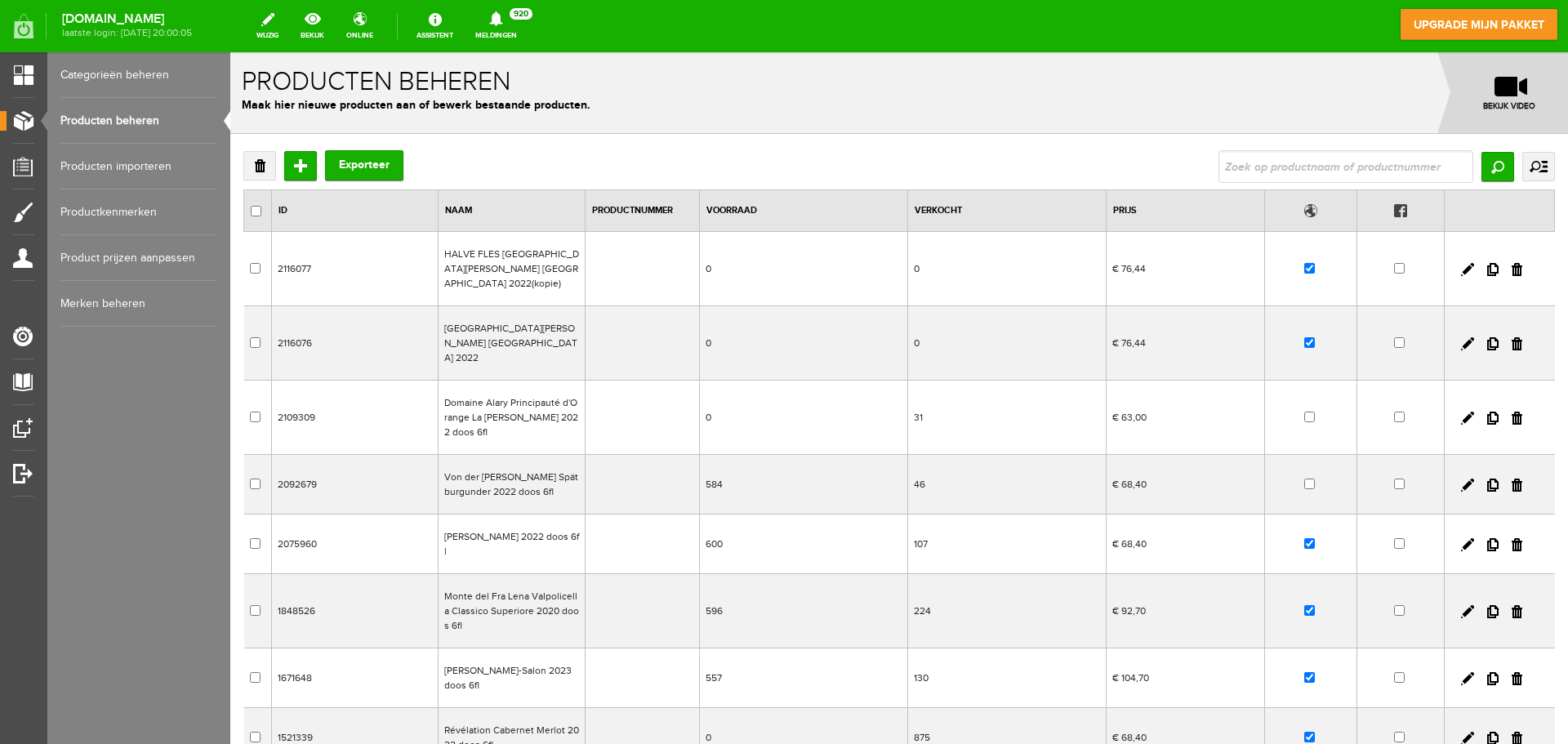
click at [500, 274] on td "HALVE FLES [GEOGRAPHIC_DATA][PERSON_NAME] [GEOGRAPHIC_DATA] 2022(kopie)" at bounding box center [511, 269] width 147 height 75
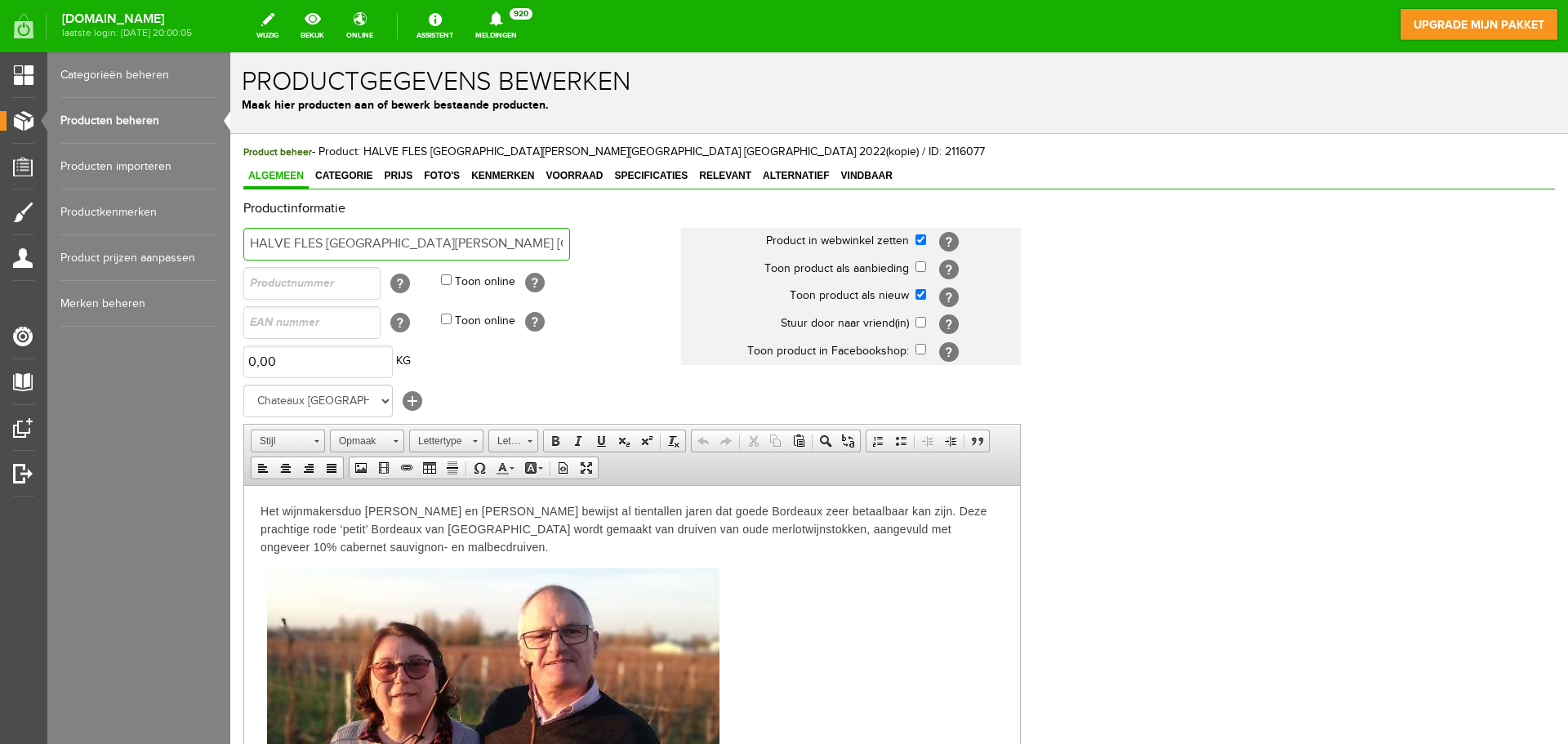
click at [505, 245] on input "HALVE FLES [GEOGRAPHIC_DATA][PERSON_NAME] [GEOGRAPHIC_DATA] 2022(kopie)" at bounding box center [407, 244] width 327 height 33
drag, startPoint x: 505, startPoint y: 245, endPoint x: 555, endPoint y: 243, distance: 50.0
click at [555, 243] on input "HALVE FLES [GEOGRAPHIC_DATA][PERSON_NAME] [GEOGRAPHIC_DATA] 2022(kopie)" at bounding box center [407, 244] width 327 height 33
click at [565, 245] on input "HALVE FLES [GEOGRAPHIC_DATA][PERSON_NAME] [GEOGRAPHIC_DATA] 2022(kopie)" at bounding box center [407, 244] width 327 height 33
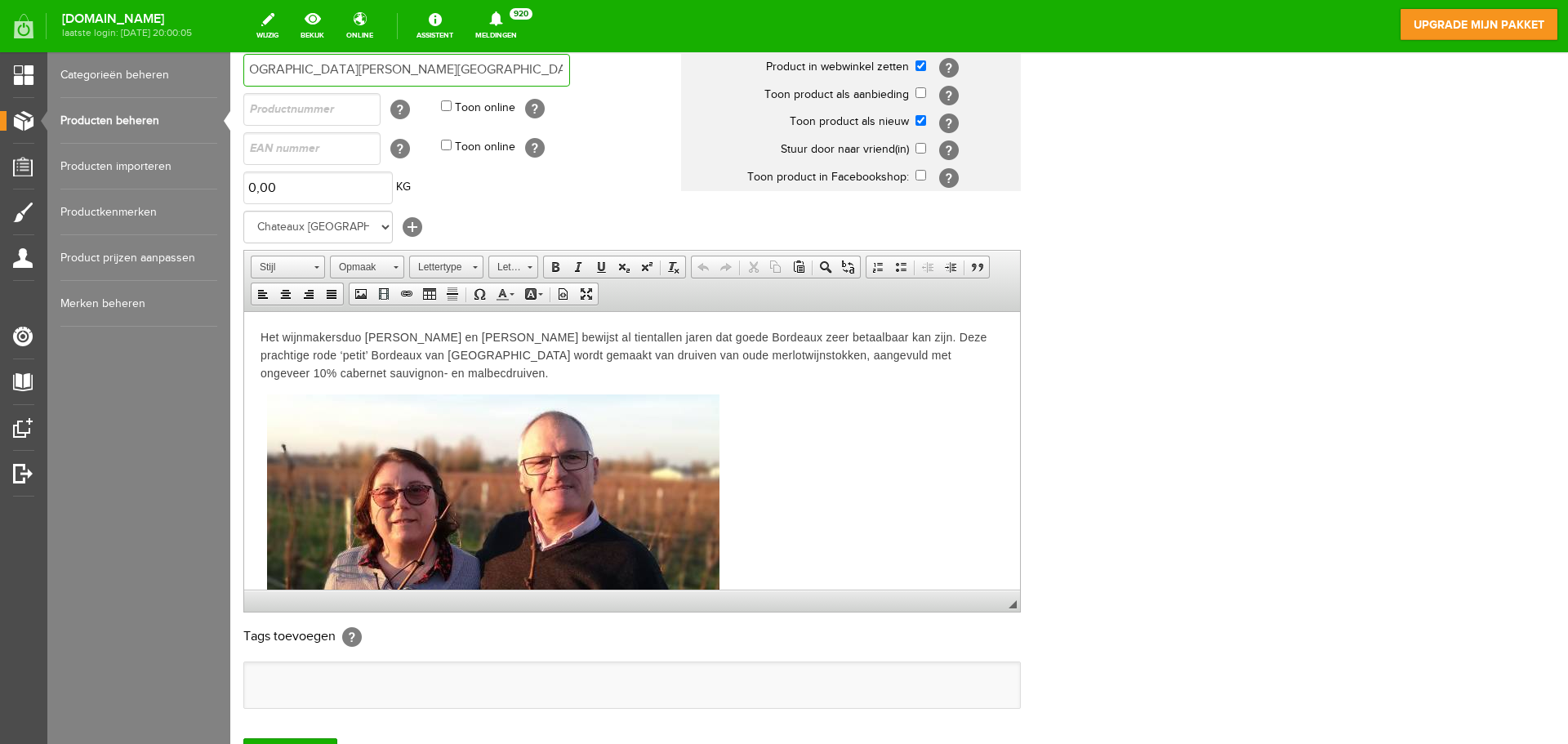
scroll to position [322, 0]
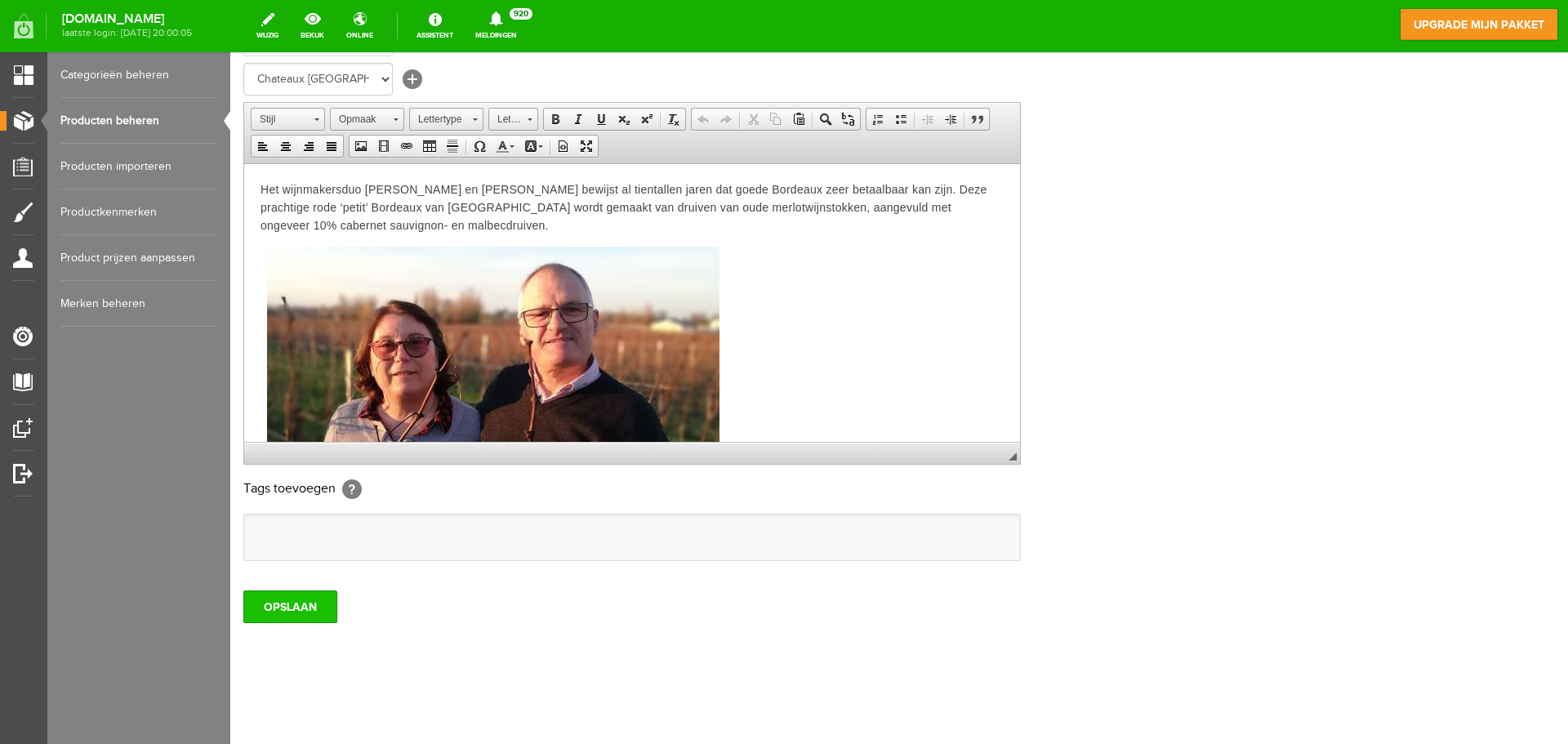
type input "HALVE FLES [GEOGRAPHIC_DATA][PERSON_NAME][GEOGRAPHIC_DATA] [GEOGRAPHIC_DATA] 20…"
click at [290, 616] on input "OPSLAAN" at bounding box center [290, 607] width 93 height 33
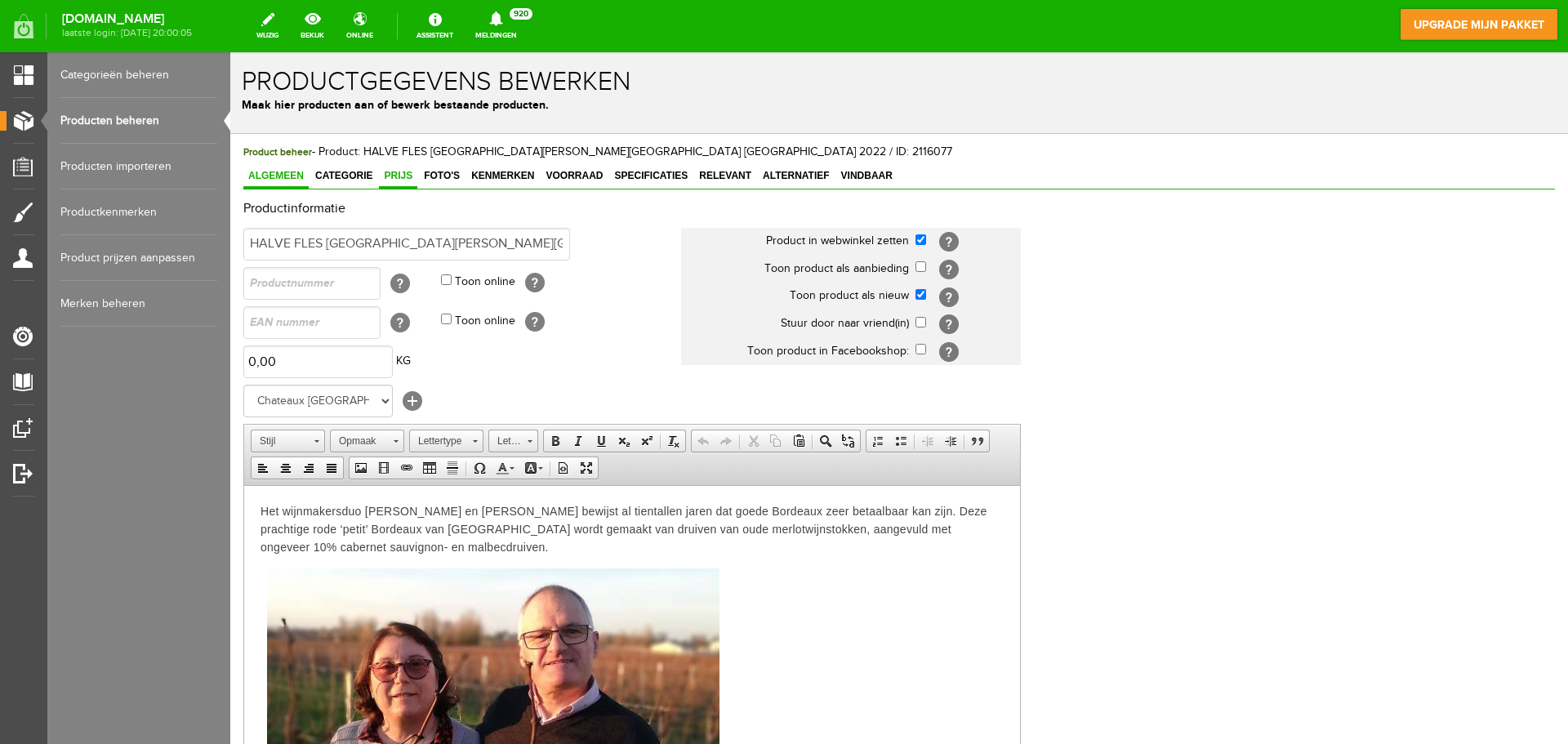
click at [395, 179] on span "Prijs" at bounding box center [398, 175] width 39 height 11
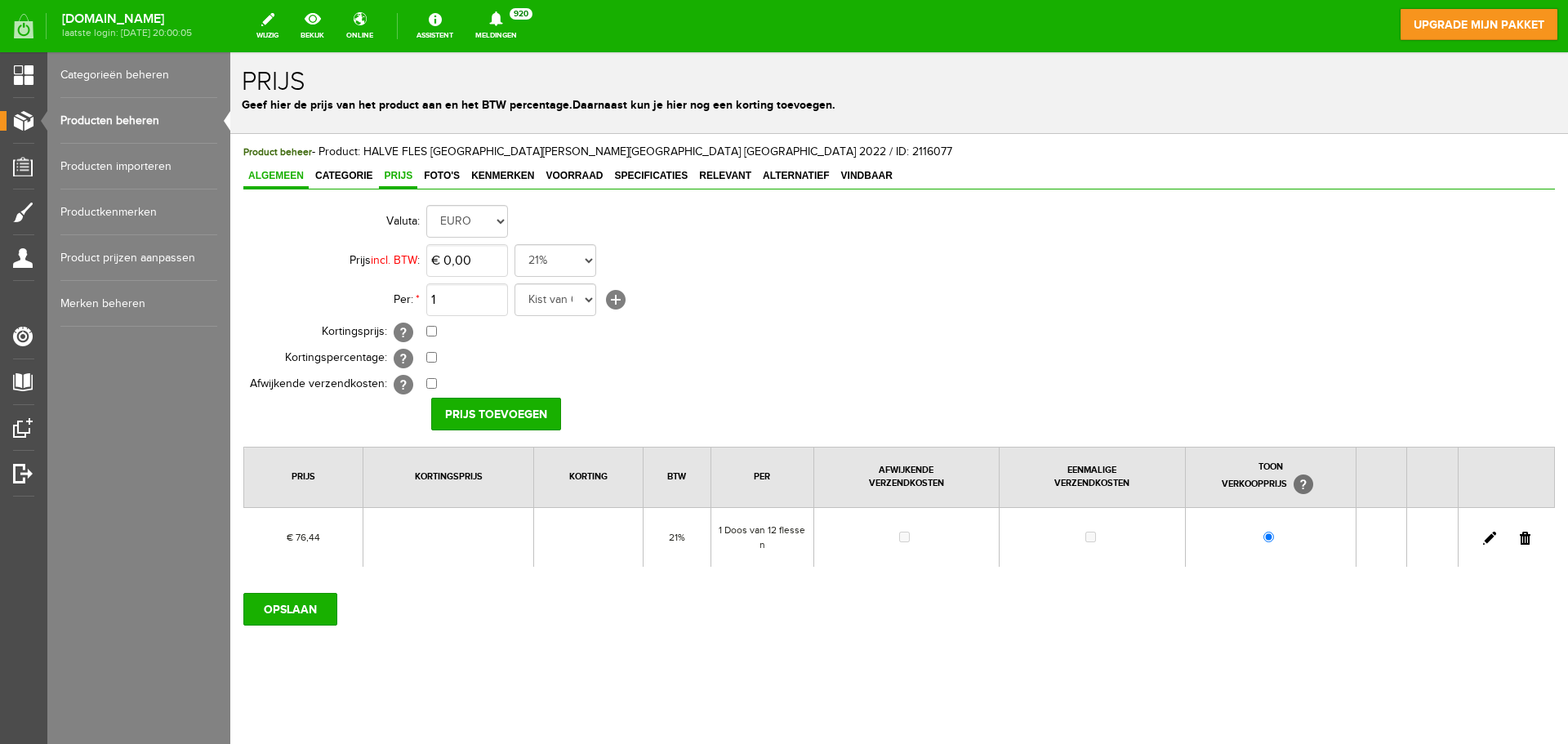
click at [281, 177] on span "Algemeen" at bounding box center [276, 175] width 66 height 11
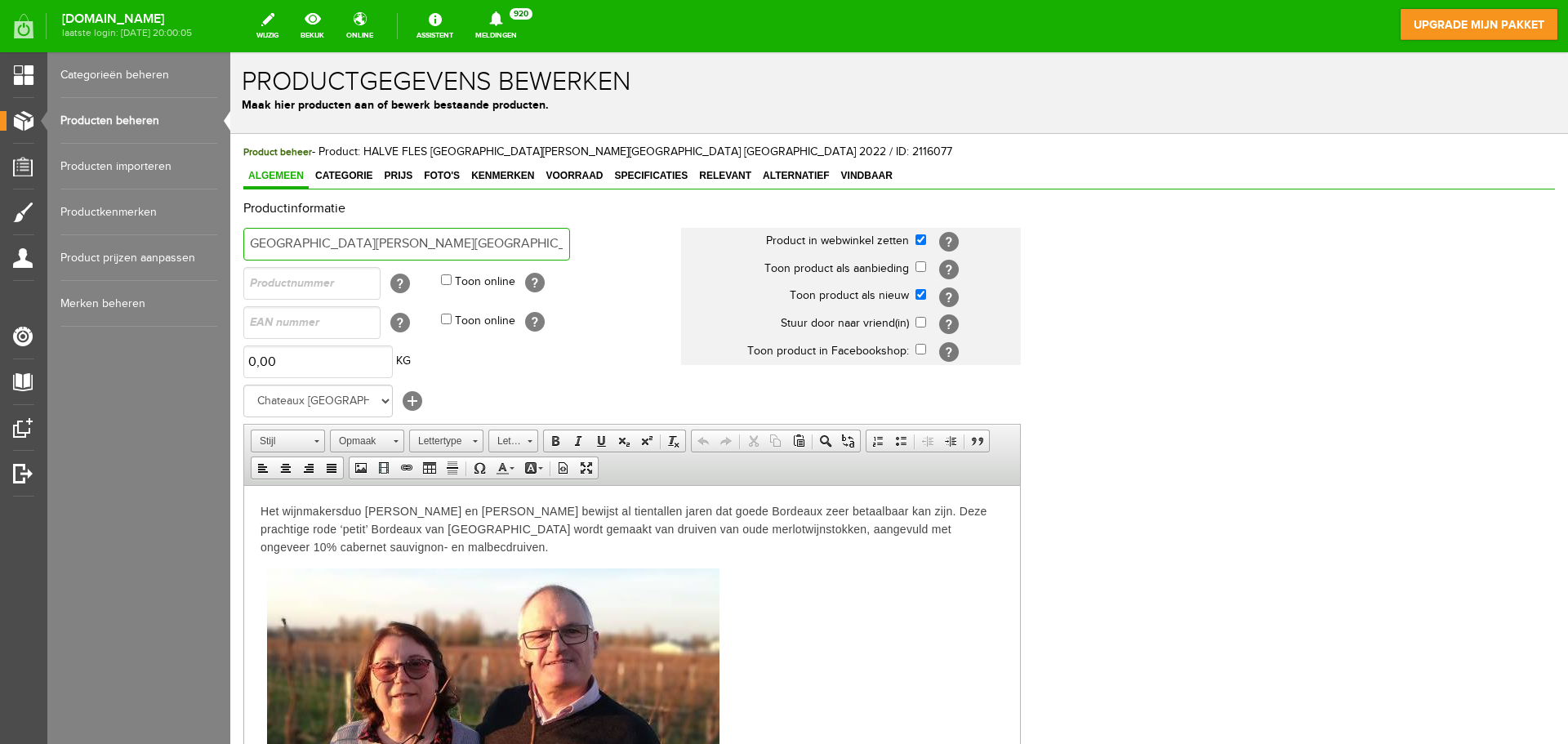
scroll to position [0, 96]
drag, startPoint x: 426, startPoint y: 246, endPoint x: 631, endPoint y: 254, distance: 205.2
click at [631, 254] on td "HALVE FLES [GEOGRAPHIC_DATA][PERSON_NAME][GEOGRAPHIC_DATA] [GEOGRAPHIC_DATA] 20…" at bounding box center [462, 244] width 437 height 39
click at [624, 286] on td "Toon online [?]" at bounding box center [560, 282] width 240 height 39
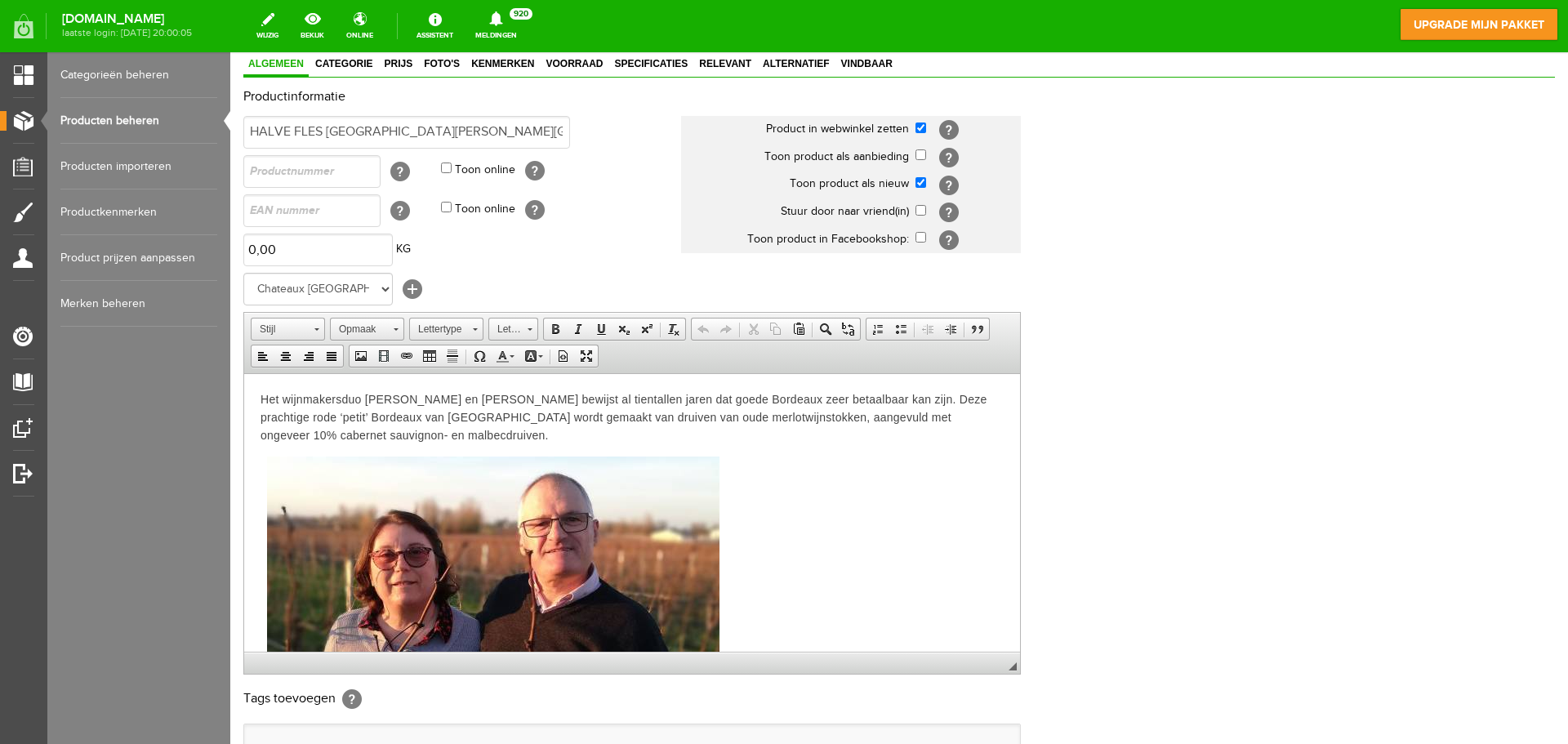
scroll to position [322, 0]
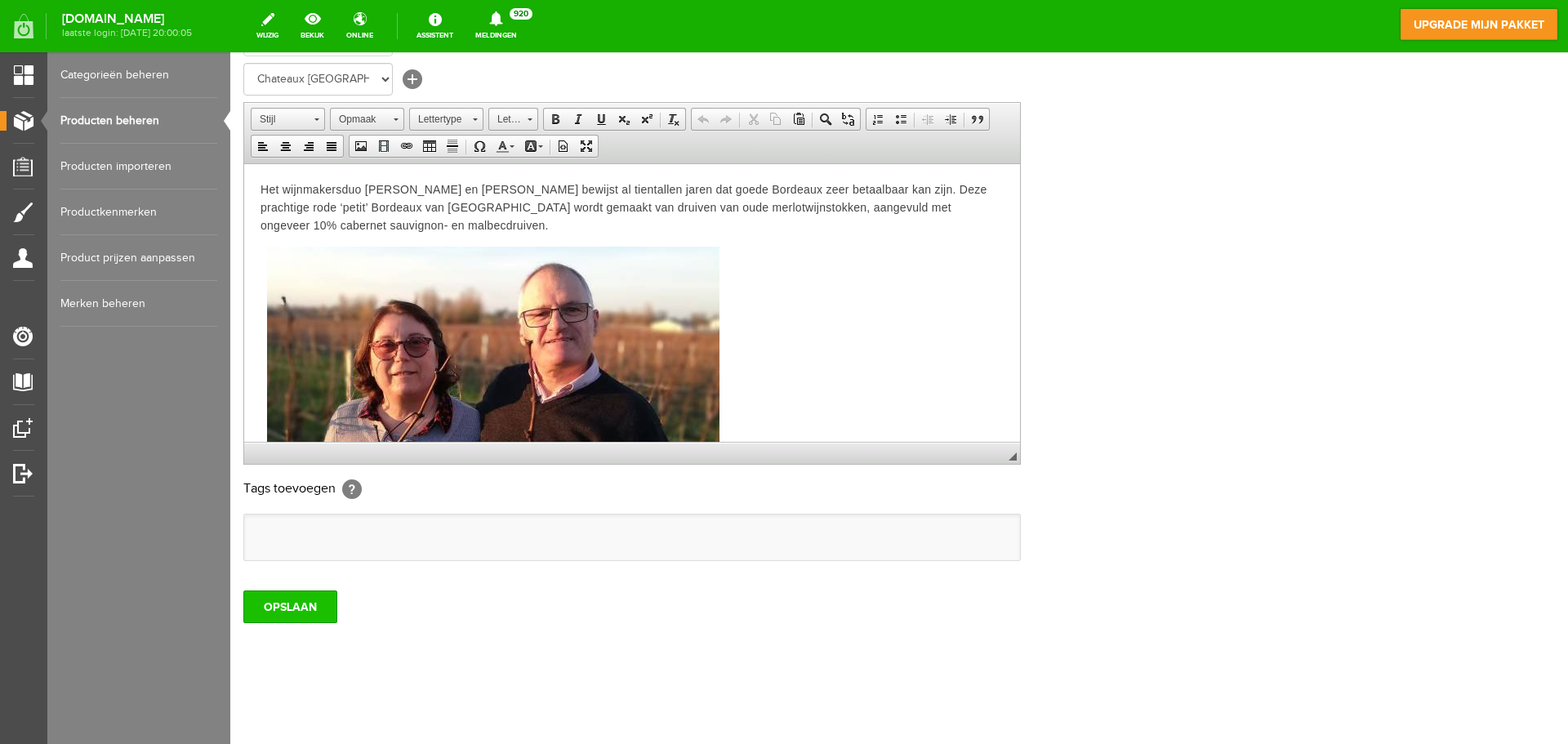
click at [314, 599] on input "OPSLAAN" at bounding box center [290, 607] width 93 height 33
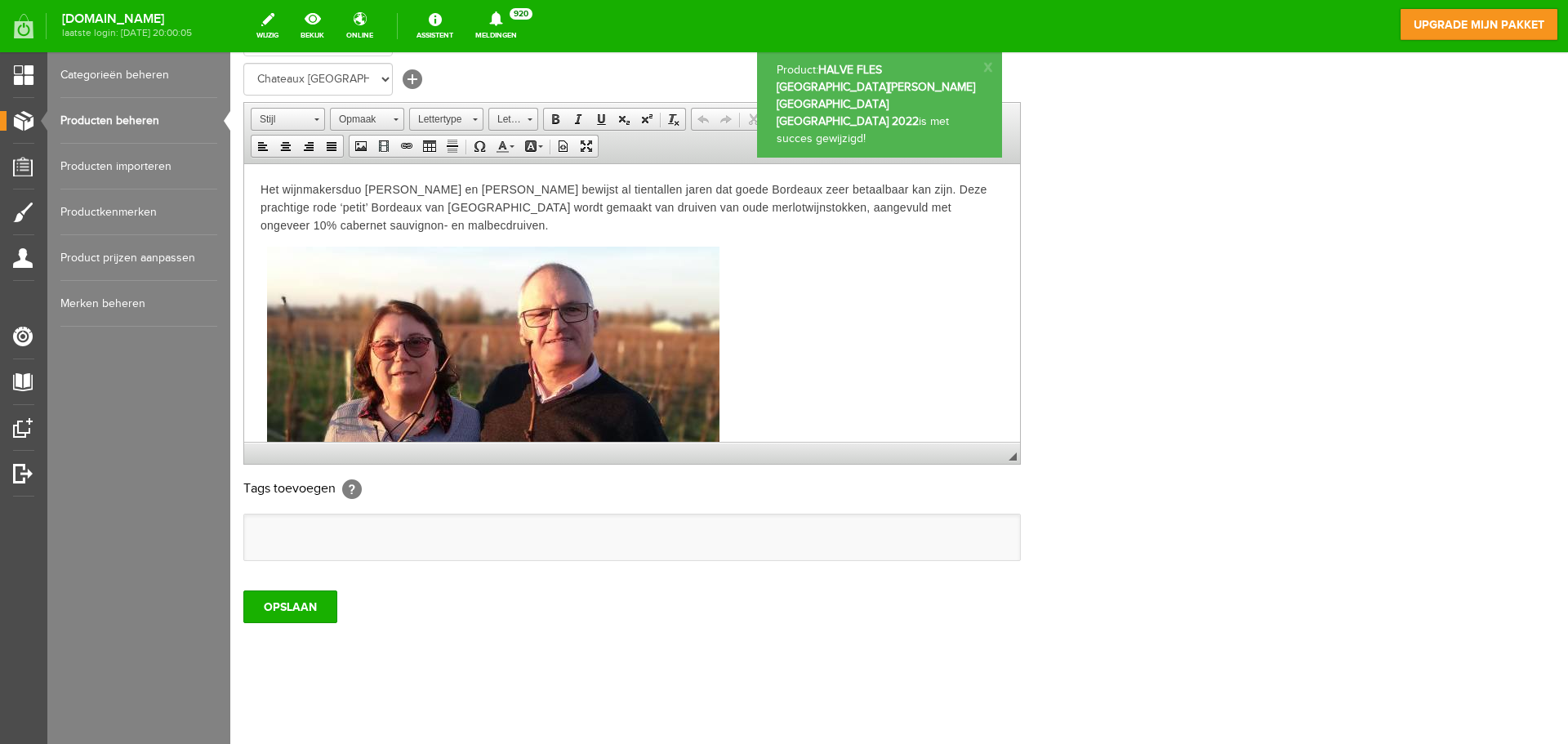
scroll to position [0, 0]
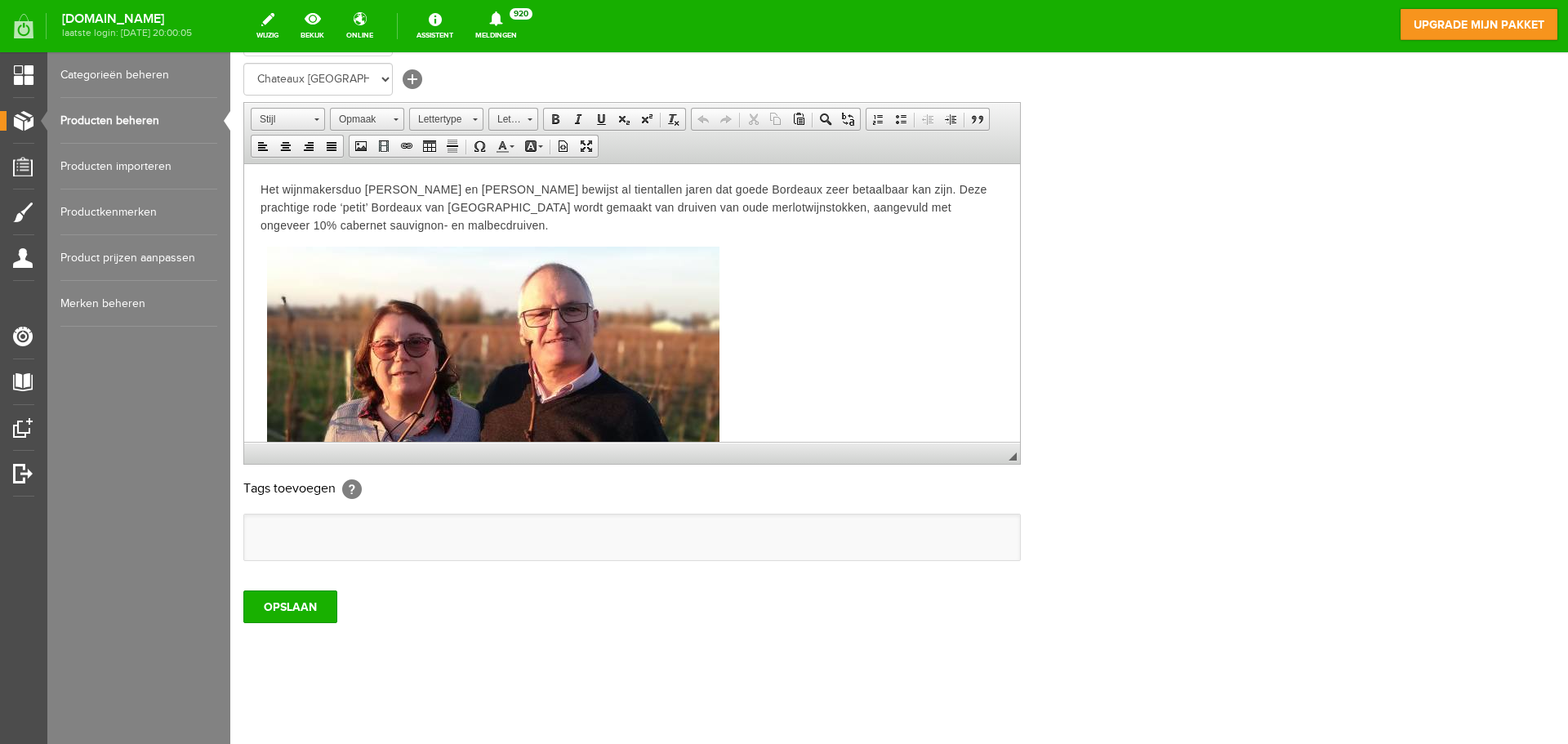
click at [105, 118] on link "Producten beheren" at bounding box center [139, 121] width 157 height 46
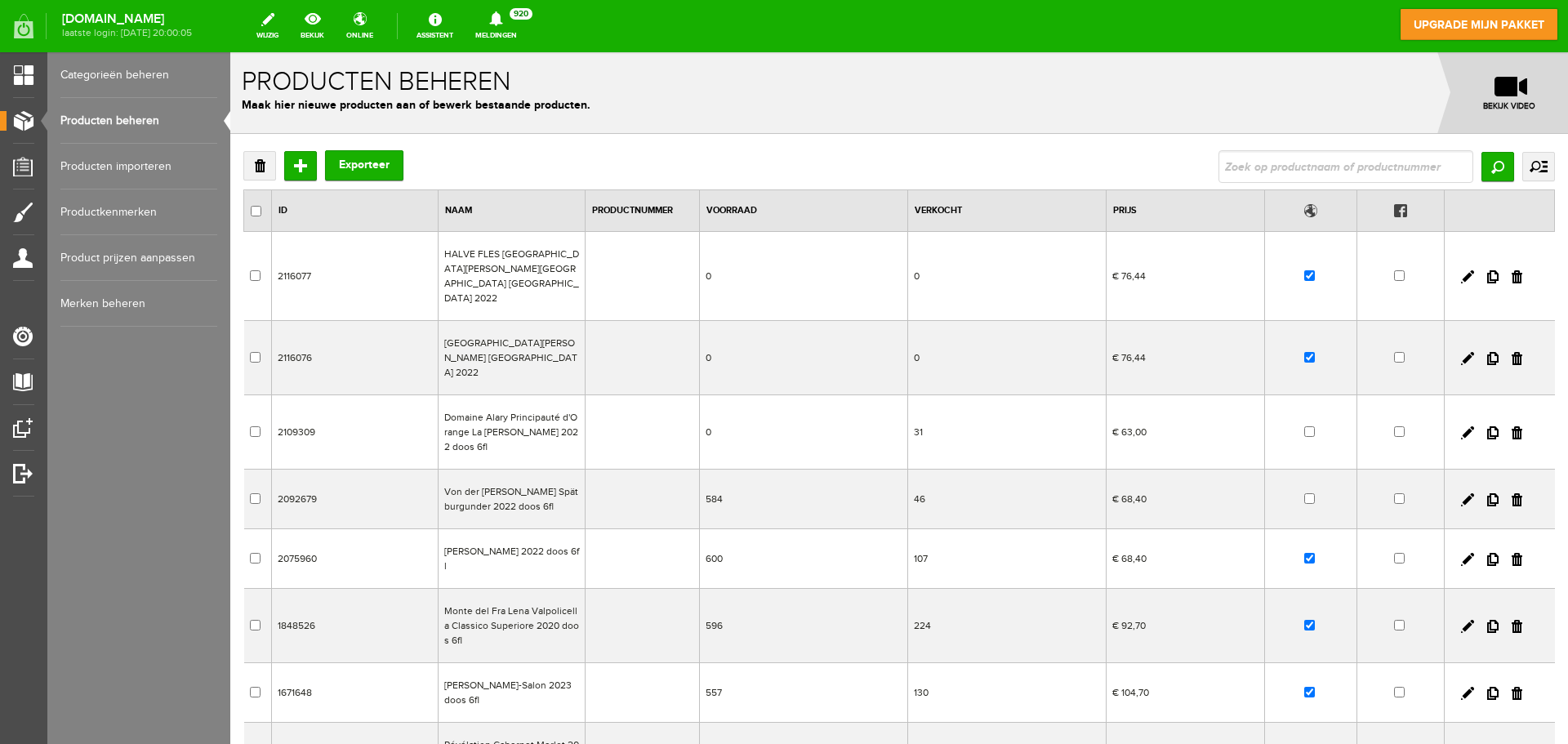
click at [1305, 352] on input "checkbox" at bounding box center [1309, 357] width 11 height 11
checkbox input "false"
click at [328, 36] on link "bekijk" at bounding box center [312, 26] width 44 height 36
click at [1461, 352] on link at bounding box center [1467, 358] width 13 height 13
checkbox input "true"
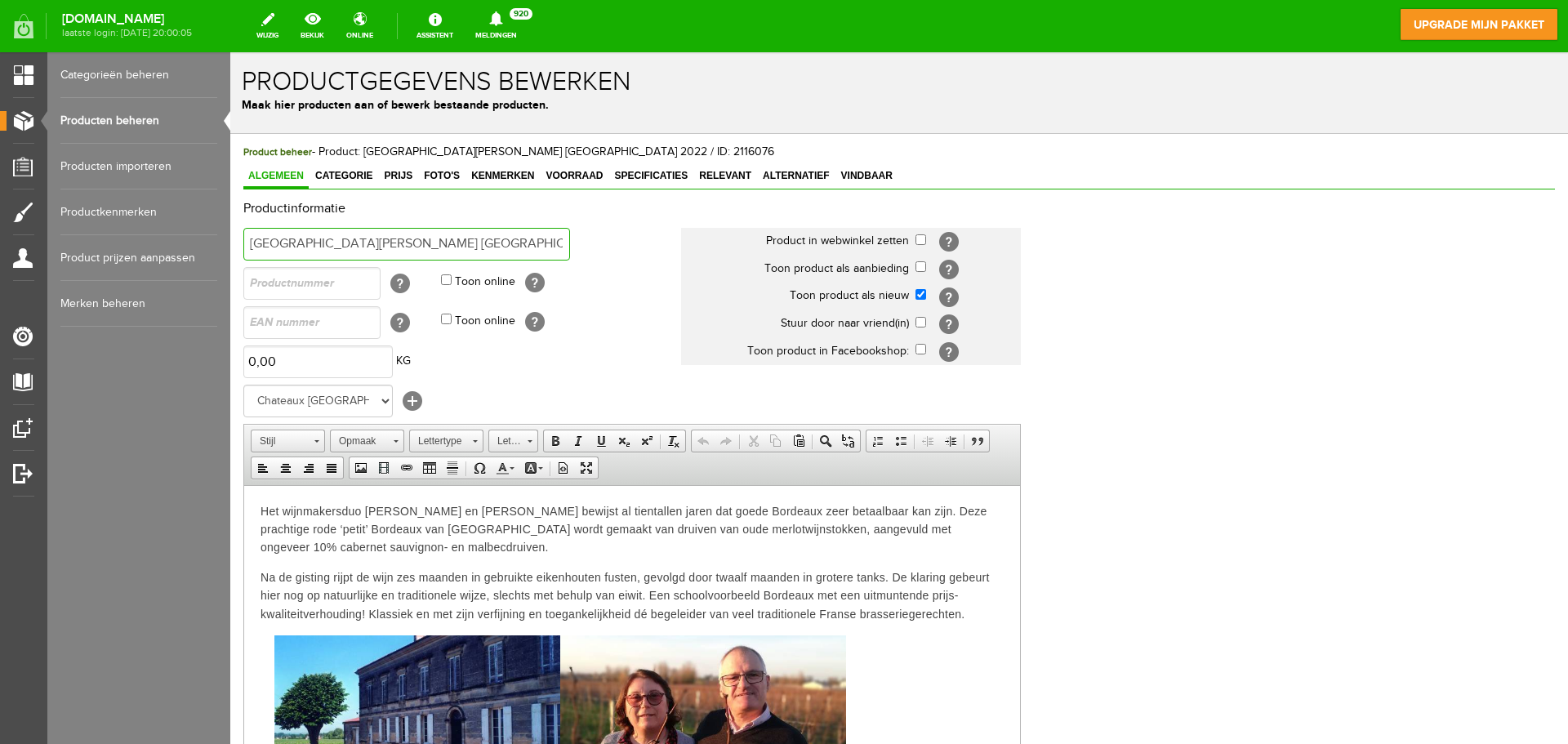
scroll to position [0, 17]
drag, startPoint x: 539, startPoint y: 245, endPoint x: 592, endPoint y: 241, distance: 53.2
click at [592, 241] on td "[GEOGRAPHIC_DATA][PERSON_NAME] [GEOGRAPHIC_DATA] 2022" at bounding box center [462, 244] width 437 height 39
click at [567, 250] on input "[GEOGRAPHIC_DATA][PERSON_NAME] [GEOGRAPHIC_DATA] 2022" at bounding box center [407, 244] width 327 height 33
click at [132, 123] on link "Producten beheren" at bounding box center [139, 121] width 157 height 46
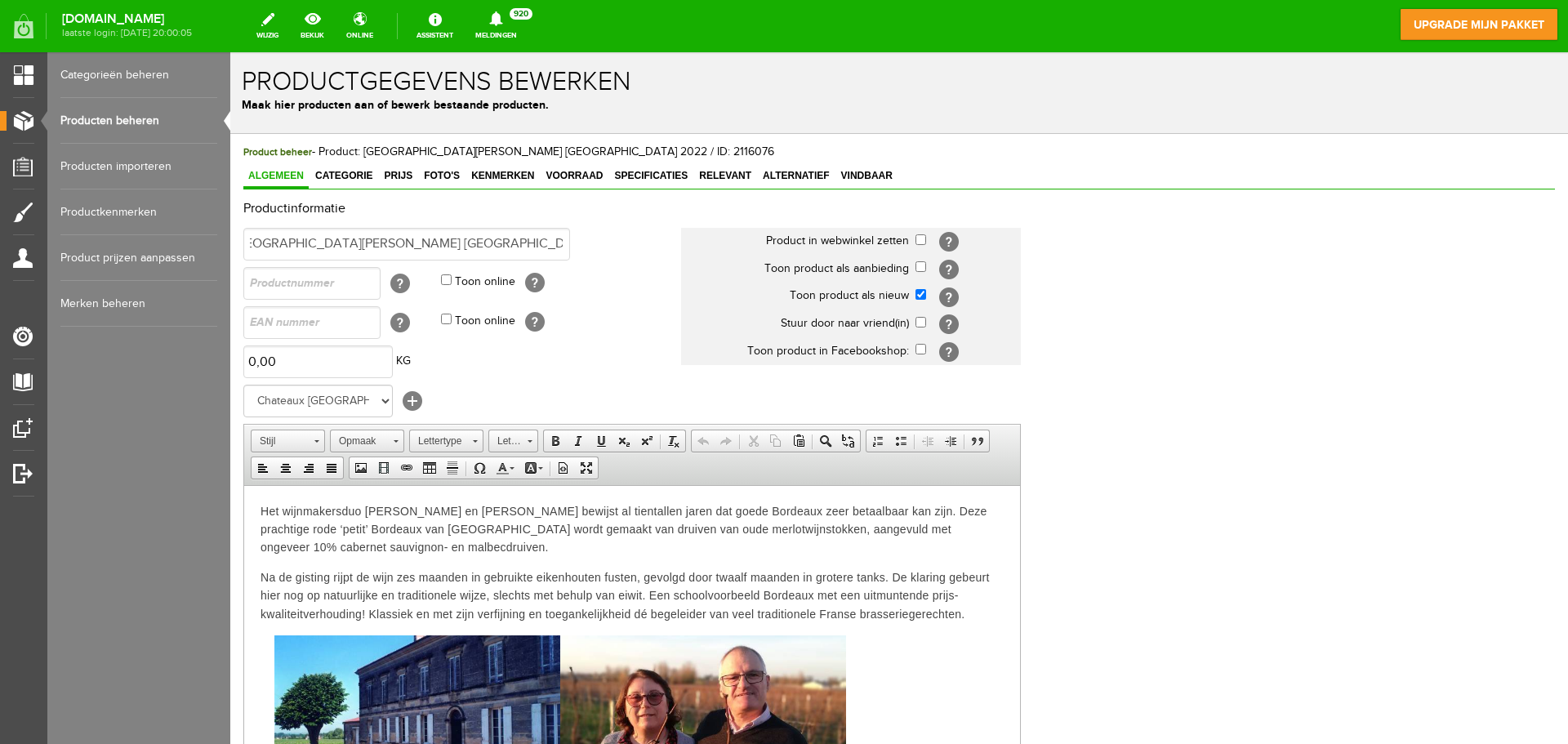
scroll to position [0, 0]
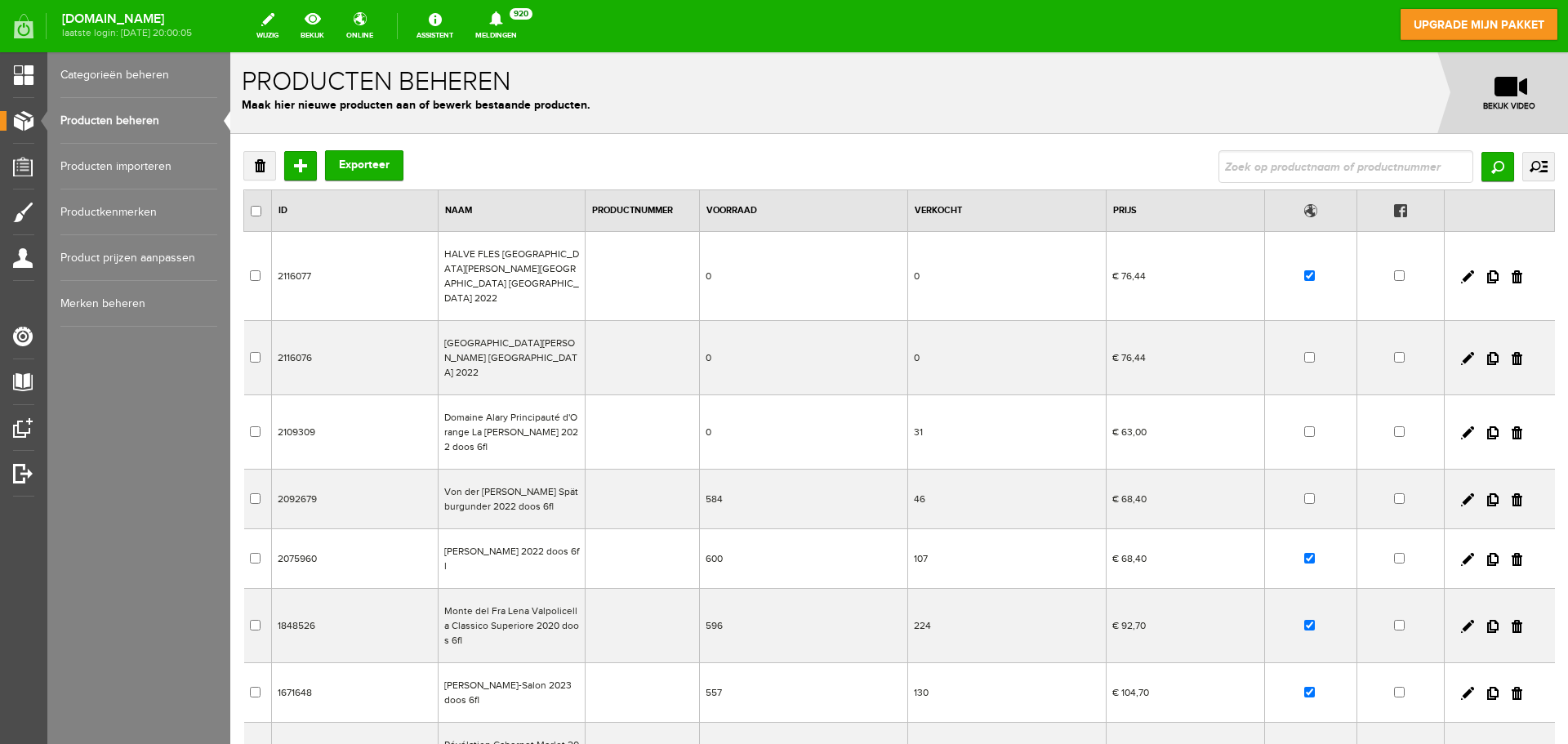
click at [529, 270] on td "HALVE FLES [GEOGRAPHIC_DATA][PERSON_NAME][GEOGRAPHIC_DATA] [GEOGRAPHIC_DATA] 20…" at bounding box center [511, 277] width 147 height 90
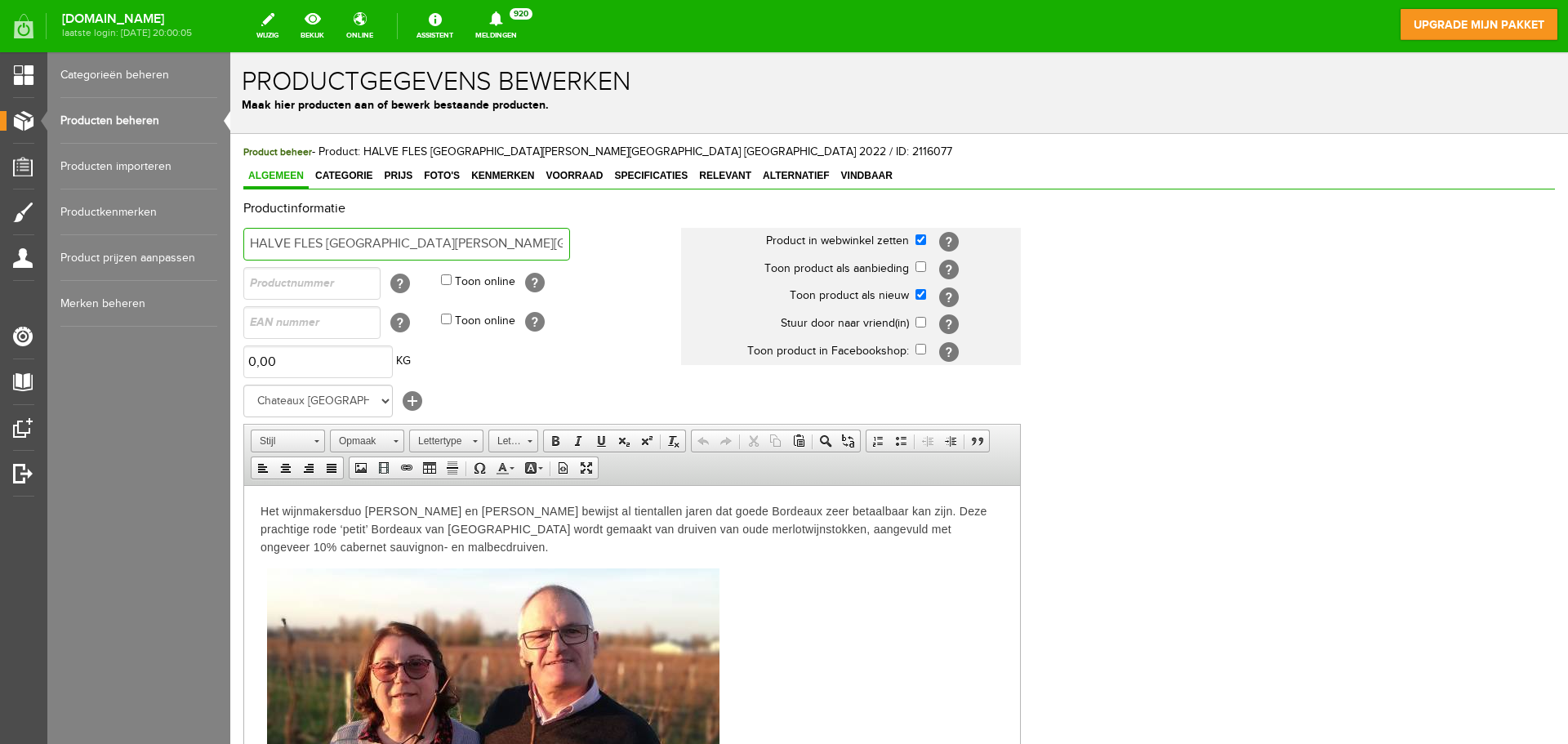
scroll to position [0, 96]
drag, startPoint x: 253, startPoint y: 248, endPoint x: 569, endPoint y: 252, distance: 316.0
click at [569, 252] on input "HALVE FLES [GEOGRAPHIC_DATA][PERSON_NAME][GEOGRAPHIC_DATA] [GEOGRAPHIC_DATA] 20…" at bounding box center [407, 244] width 327 height 33
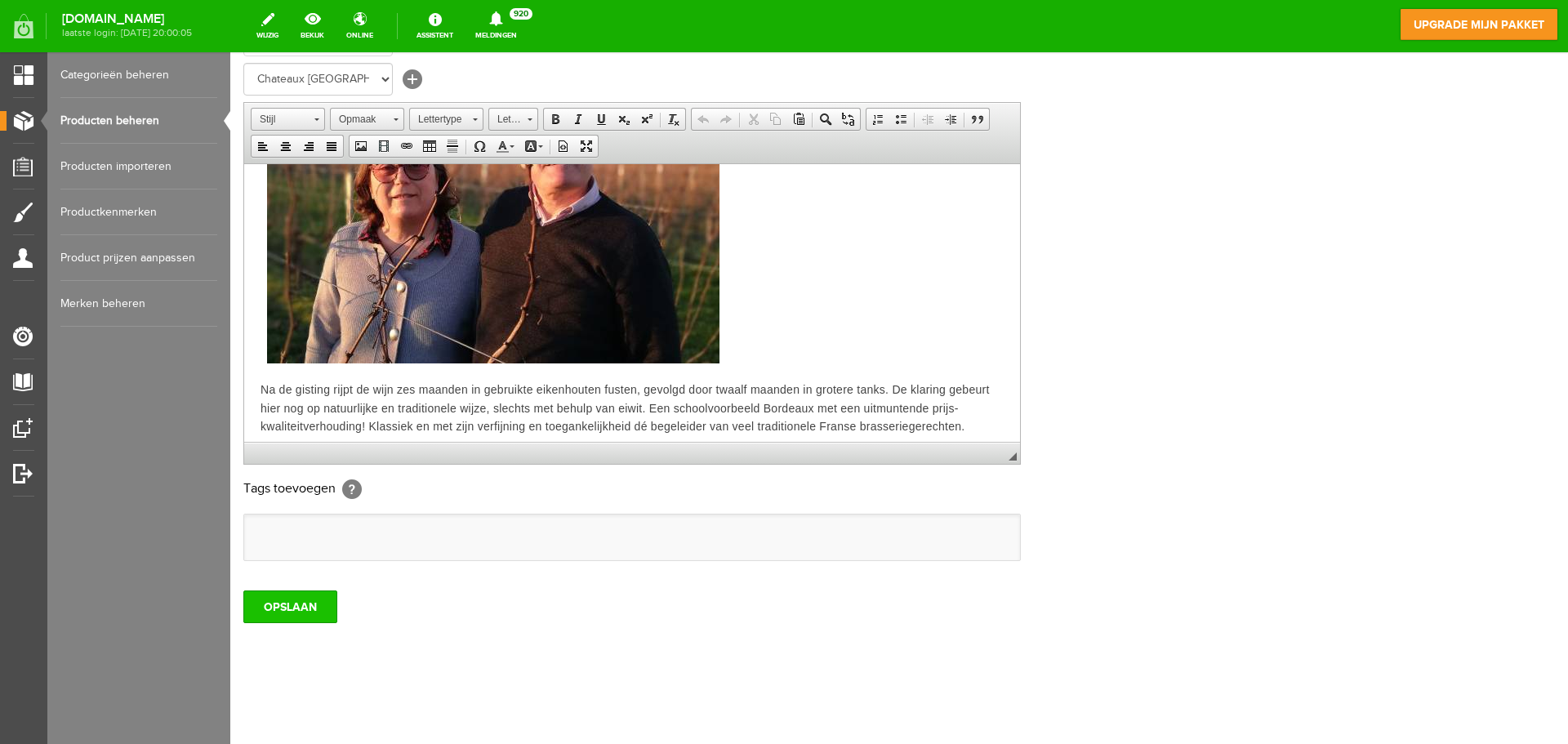
scroll to position [187, 0]
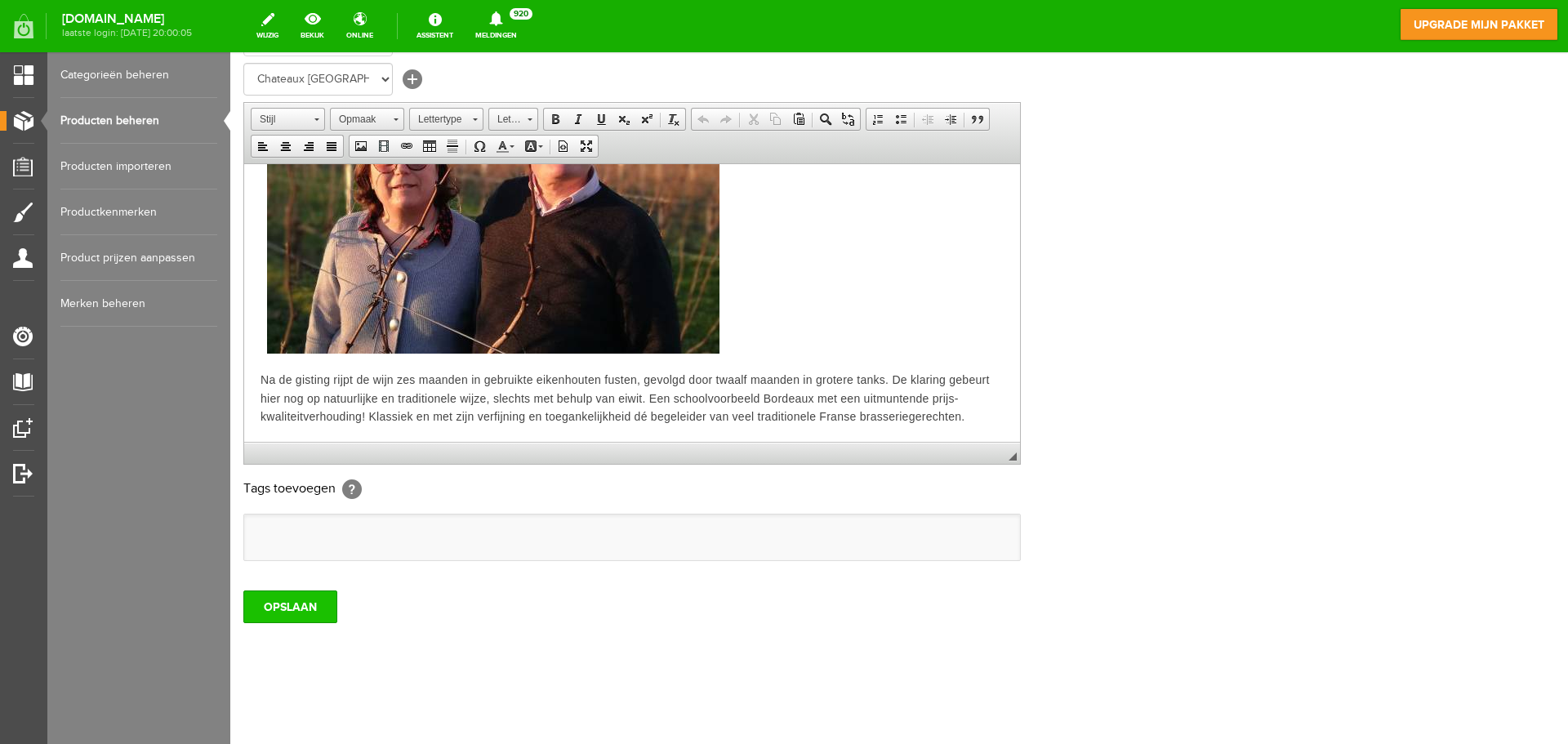
click at [283, 603] on input "OPSLAAN" at bounding box center [290, 607] width 93 height 33
click at [296, 613] on input "OPSLAAN" at bounding box center [290, 607] width 93 height 33
click at [334, 22] on link "bekijk" at bounding box center [312, 26] width 44 height 36
click at [294, 610] on input "OPSLAAN" at bounding box center [290, 607] width 93 height 33
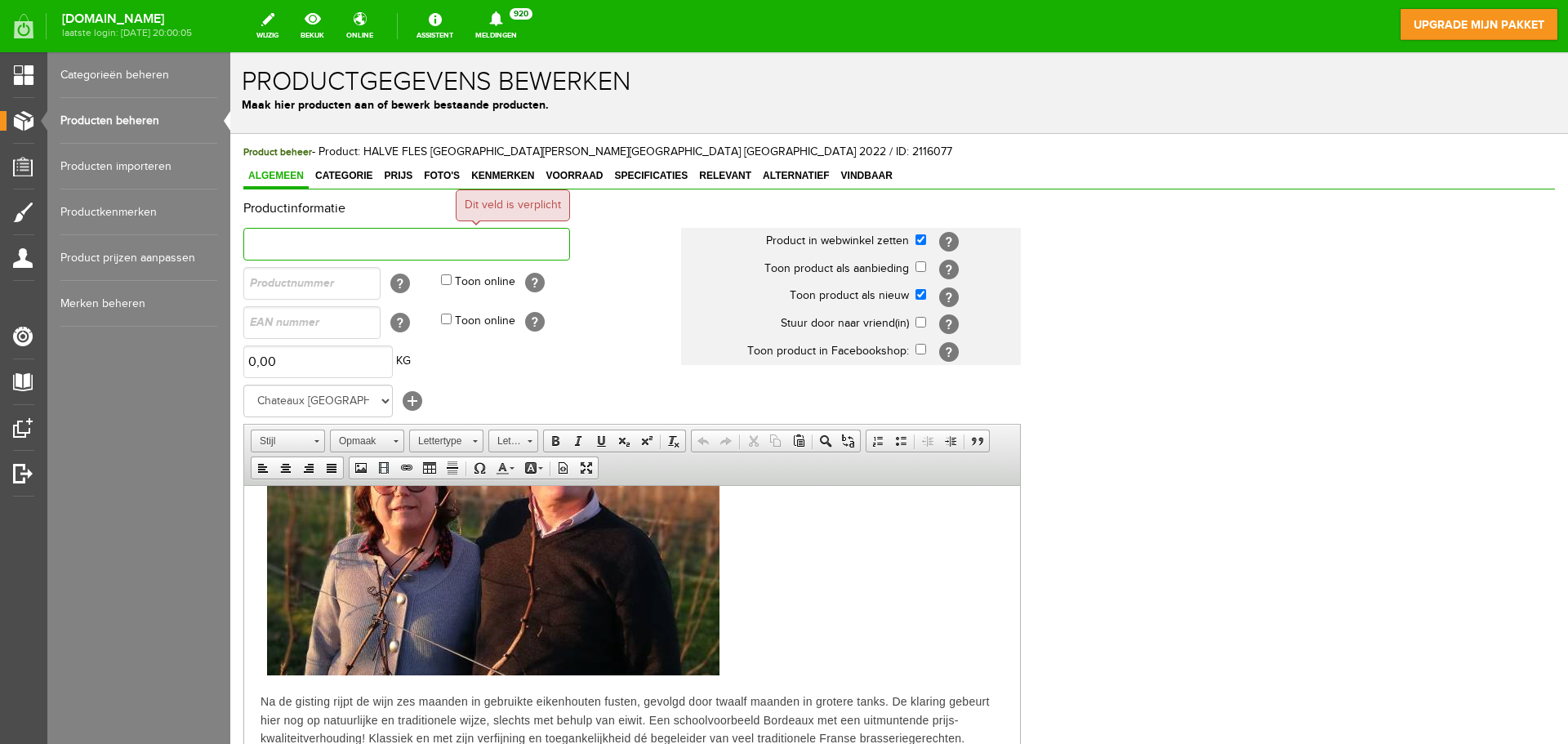
click at [331, 245] on input "text" at bounding box center [407, 244] width 327 height 33
paste input "HALVE FLES [GEOGRAPHIC_DATA][PERSON_NAME][GEOGRAPHIC_DATA] [GEOGRAPHIC_DATA] 20…"
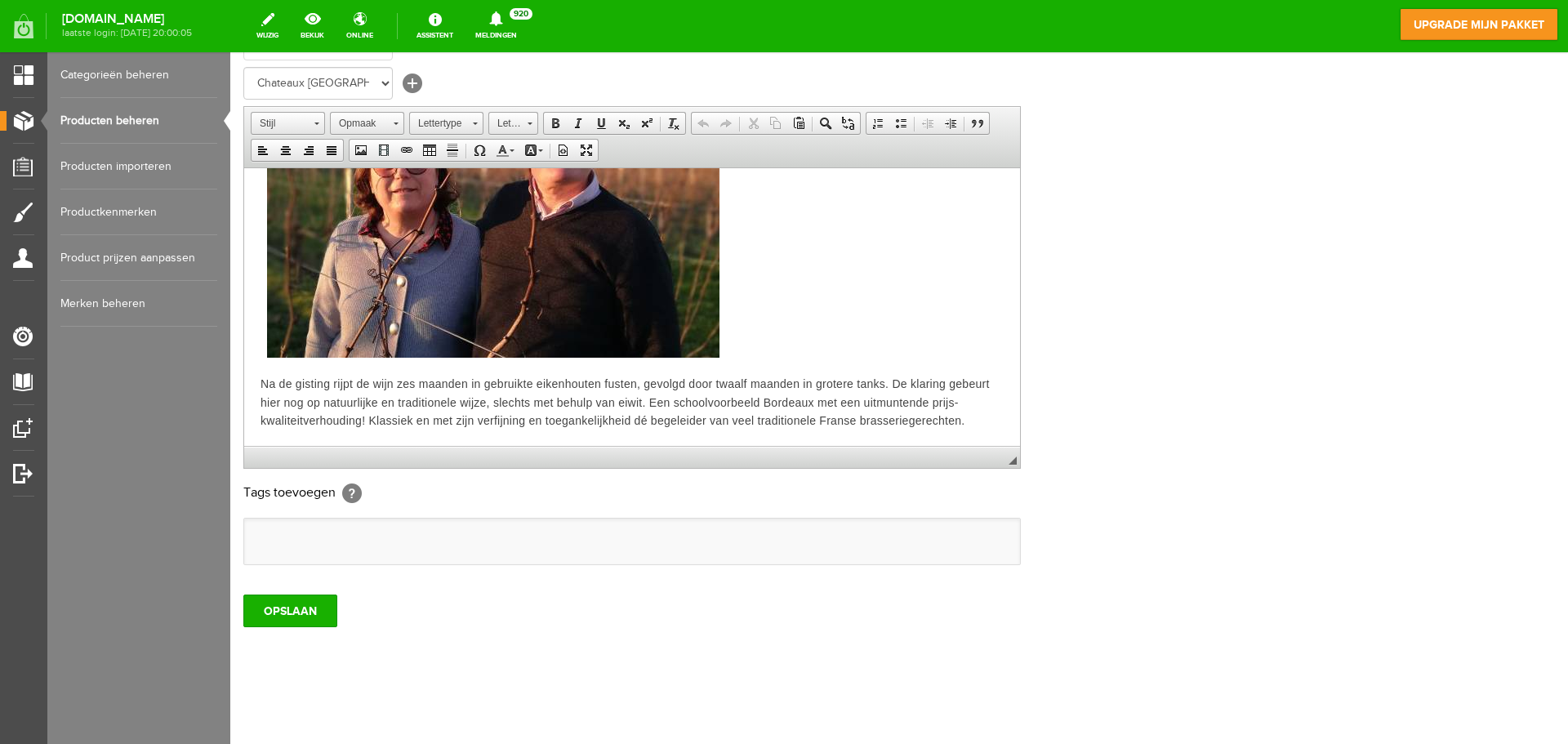
scroll to position [322, 0]
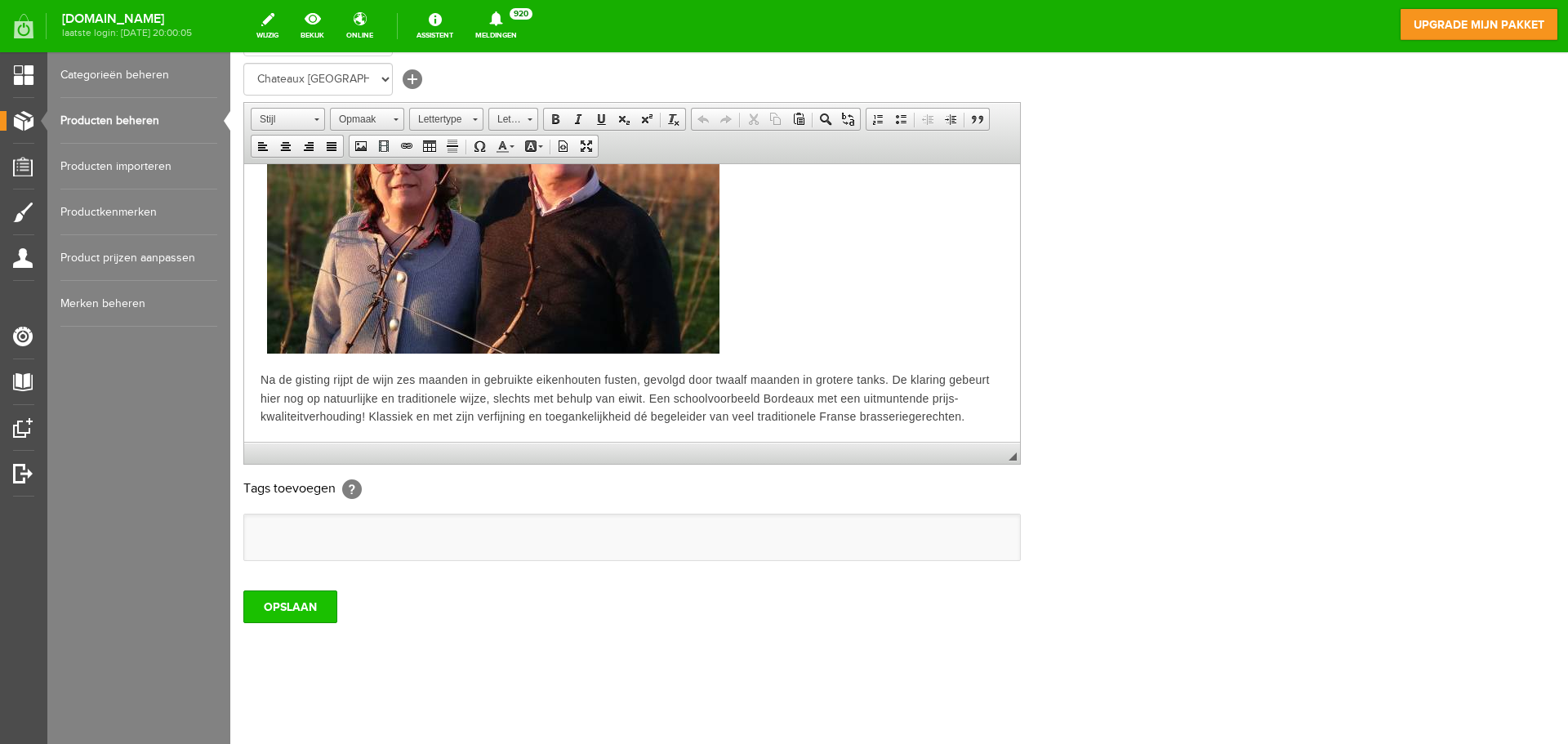
type input "HALVE FLES [GEOGRAPHIC_DATA][PERSON_NAME][GEOGRAPHIC_DATA] [GEOGRAPHIC_DATA] 20…"
click at [298, 610] on input "OPSLAAN" at bounding box center [290, 607] width 93 height 33
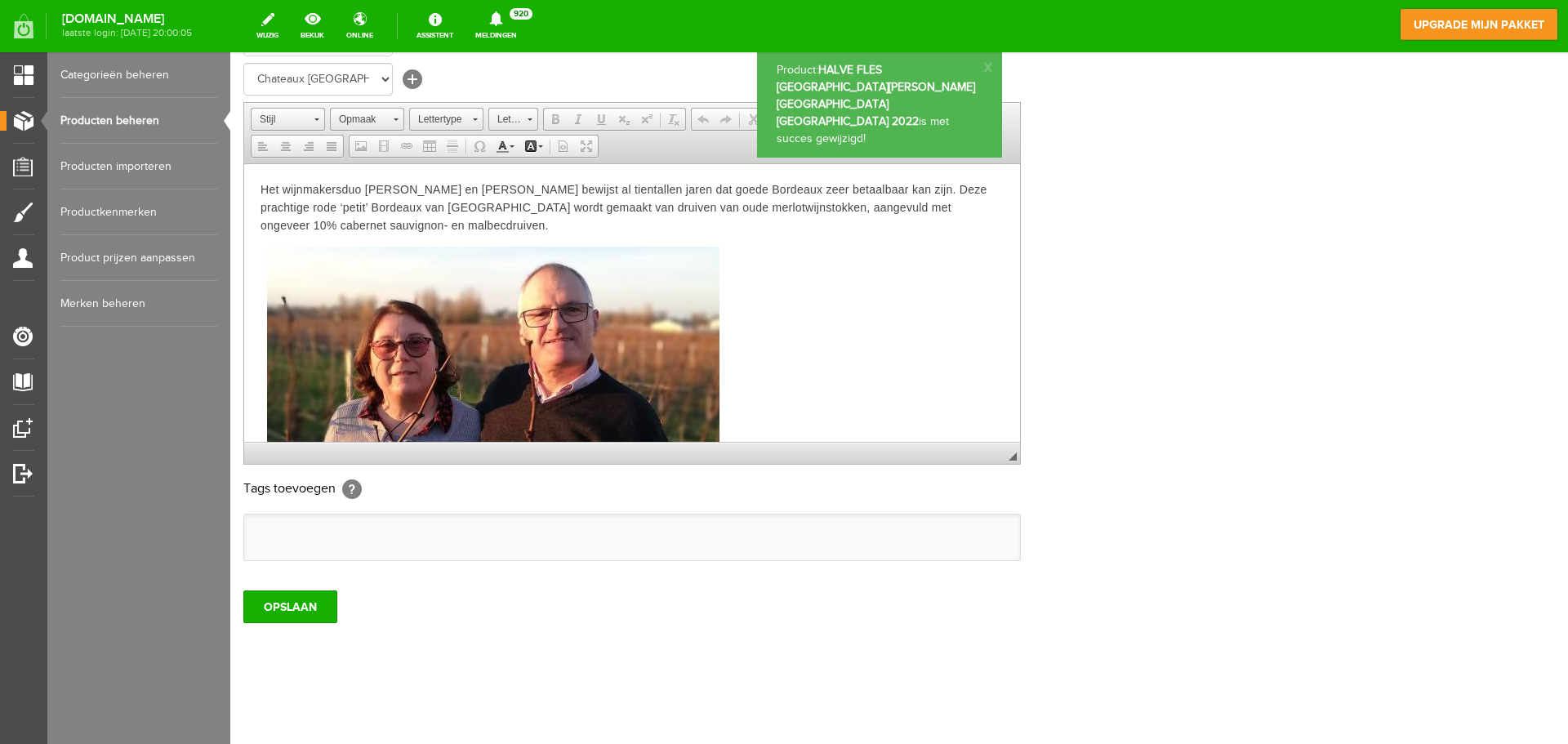
scroll to position [0, 0]
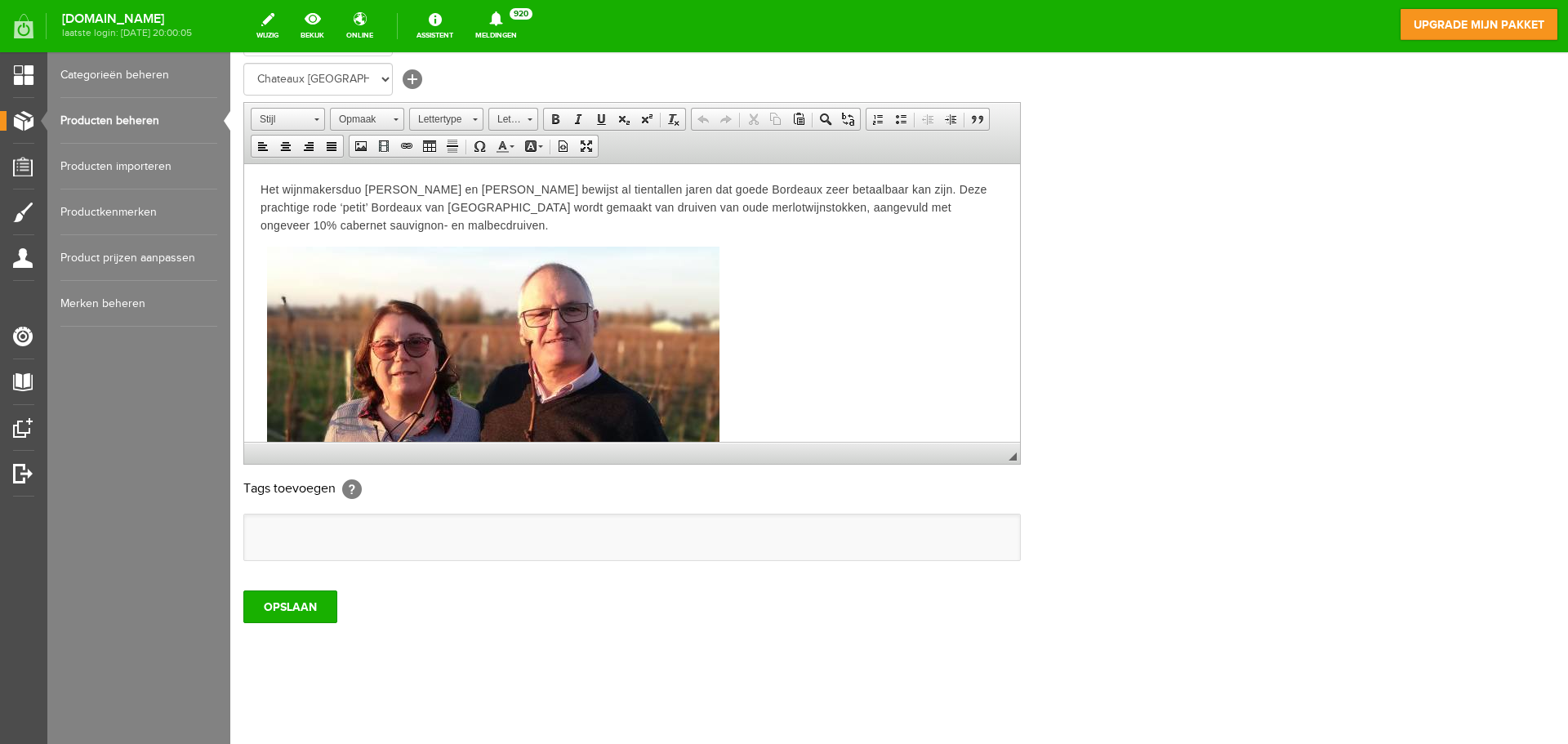
click at [107, 117] on link "Producten beheren" at bounding box center [139, 121] width 157 height 46
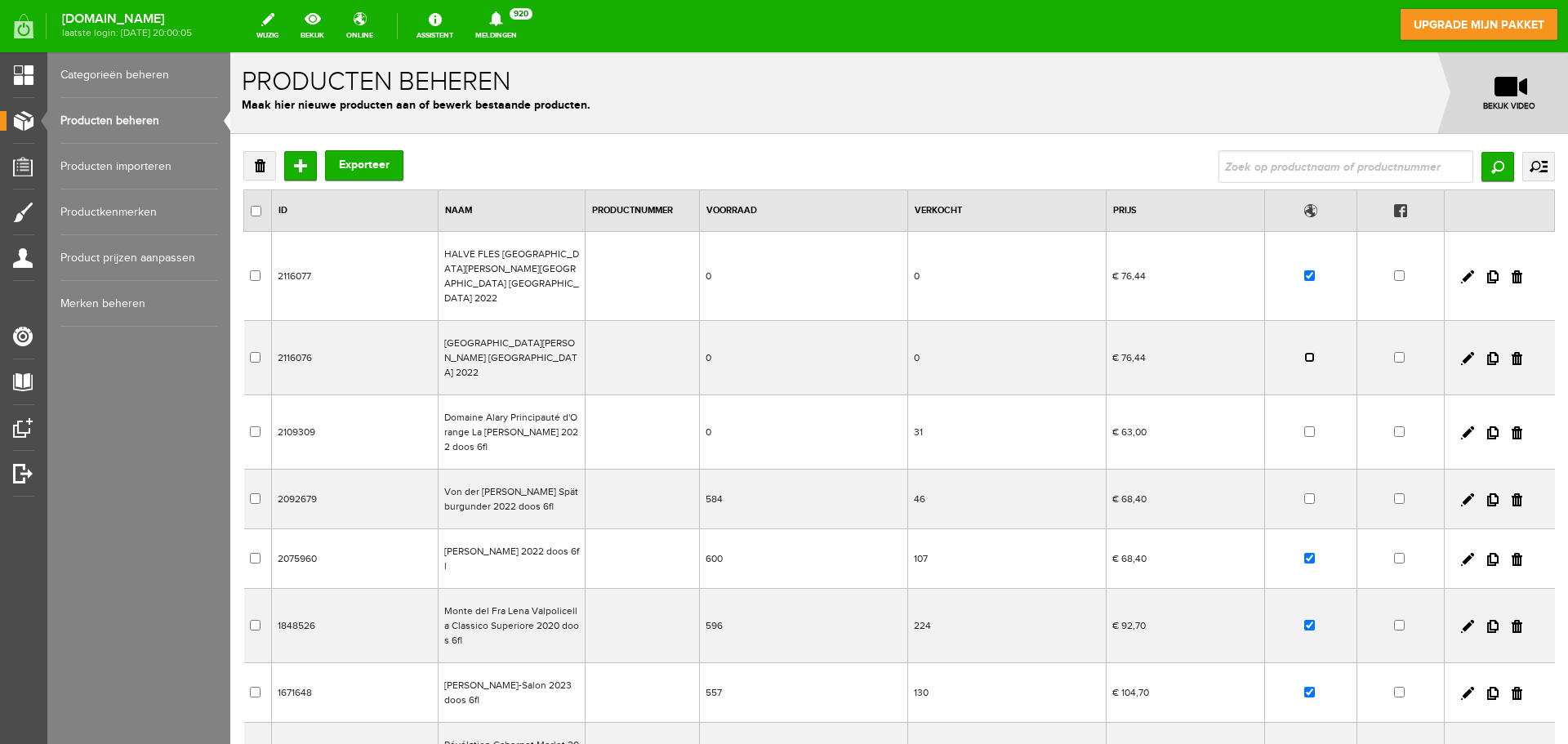
click at [1305, 352] on input "checkbox" at bounding box center [1309, 357] width 11 height 11
checkbox input "true"
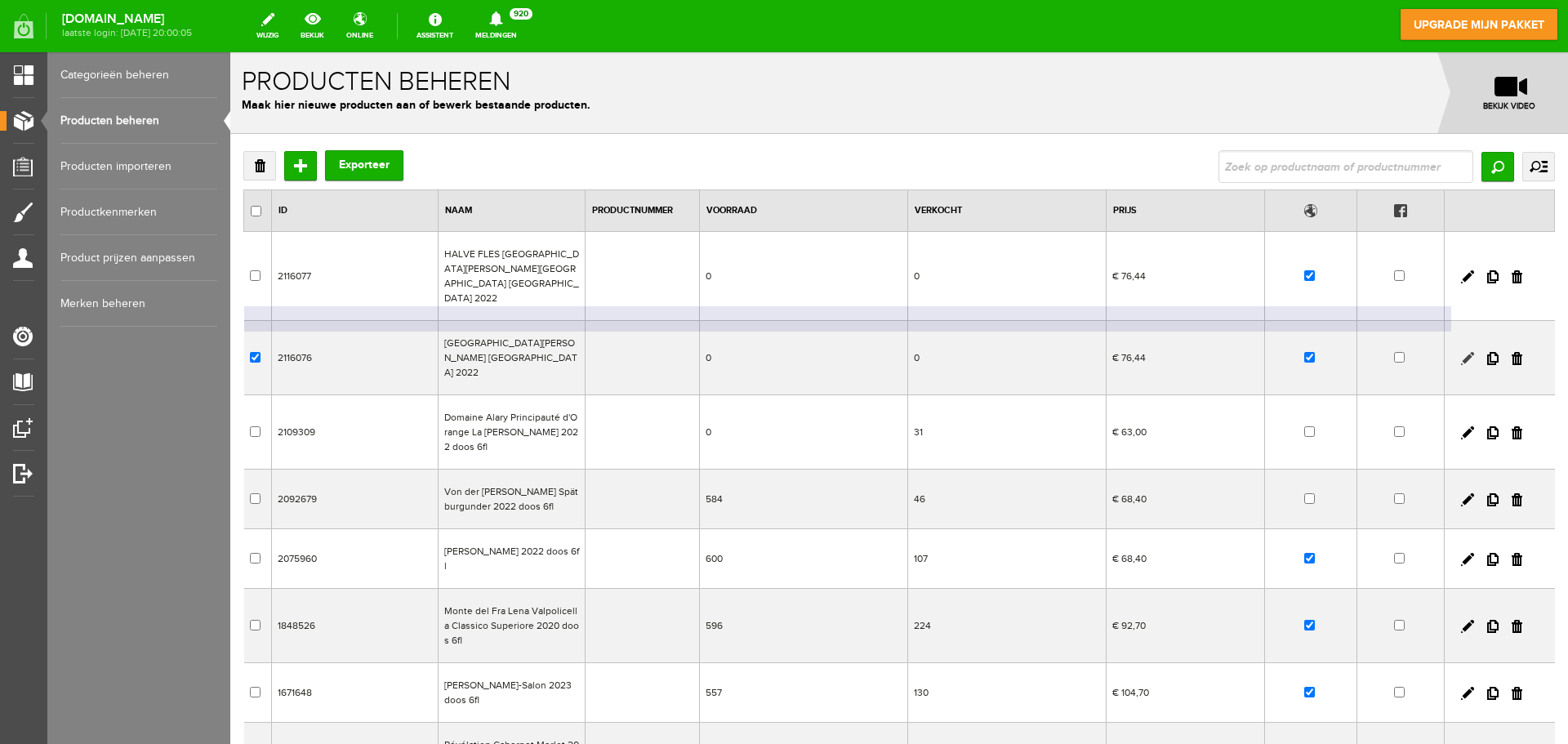
click at [1461, 352] on link at bounding box center [1467, 358] width 13 height 13
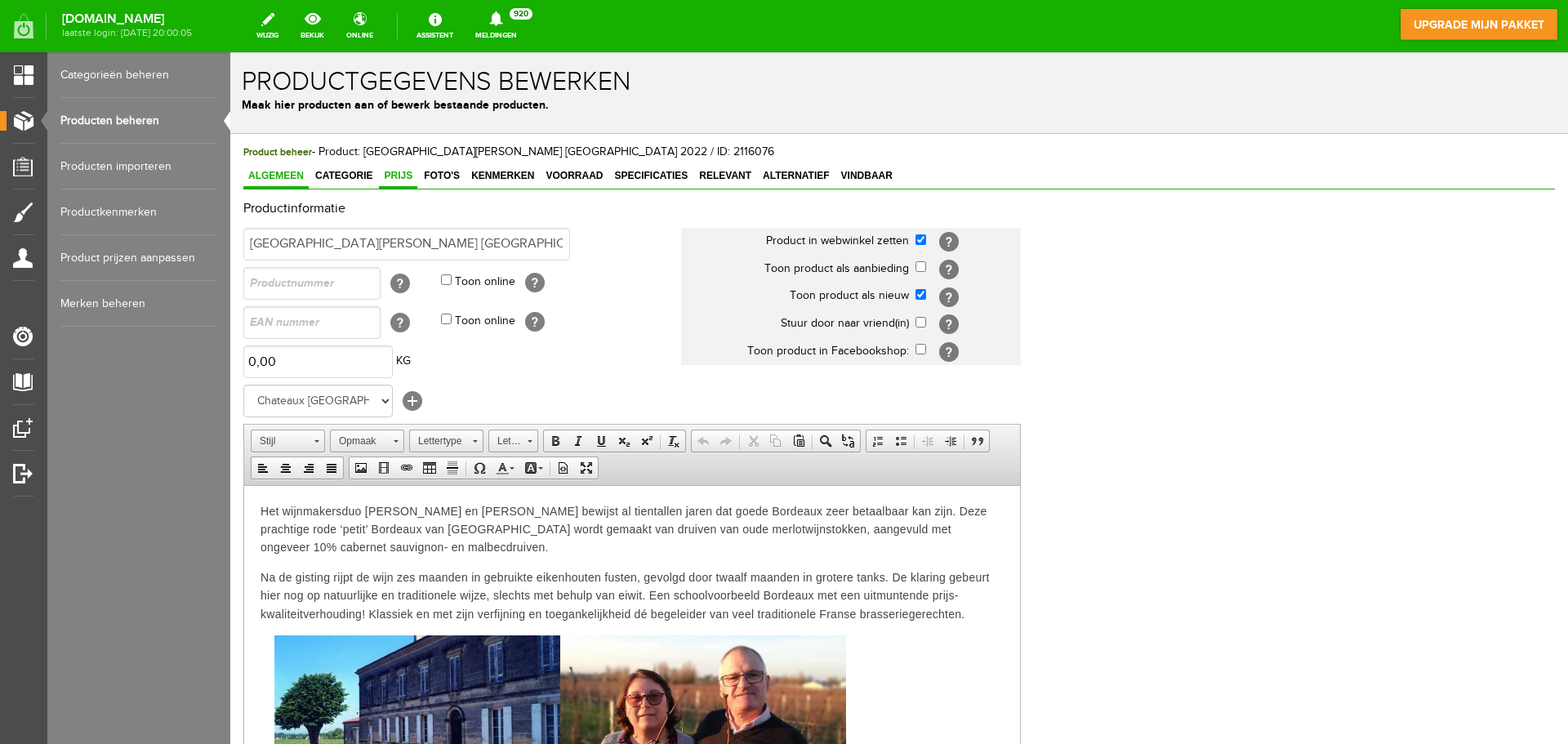
click at [387, 176] on span "Prijs" at bounding box center [398, 175] width 39 height 11
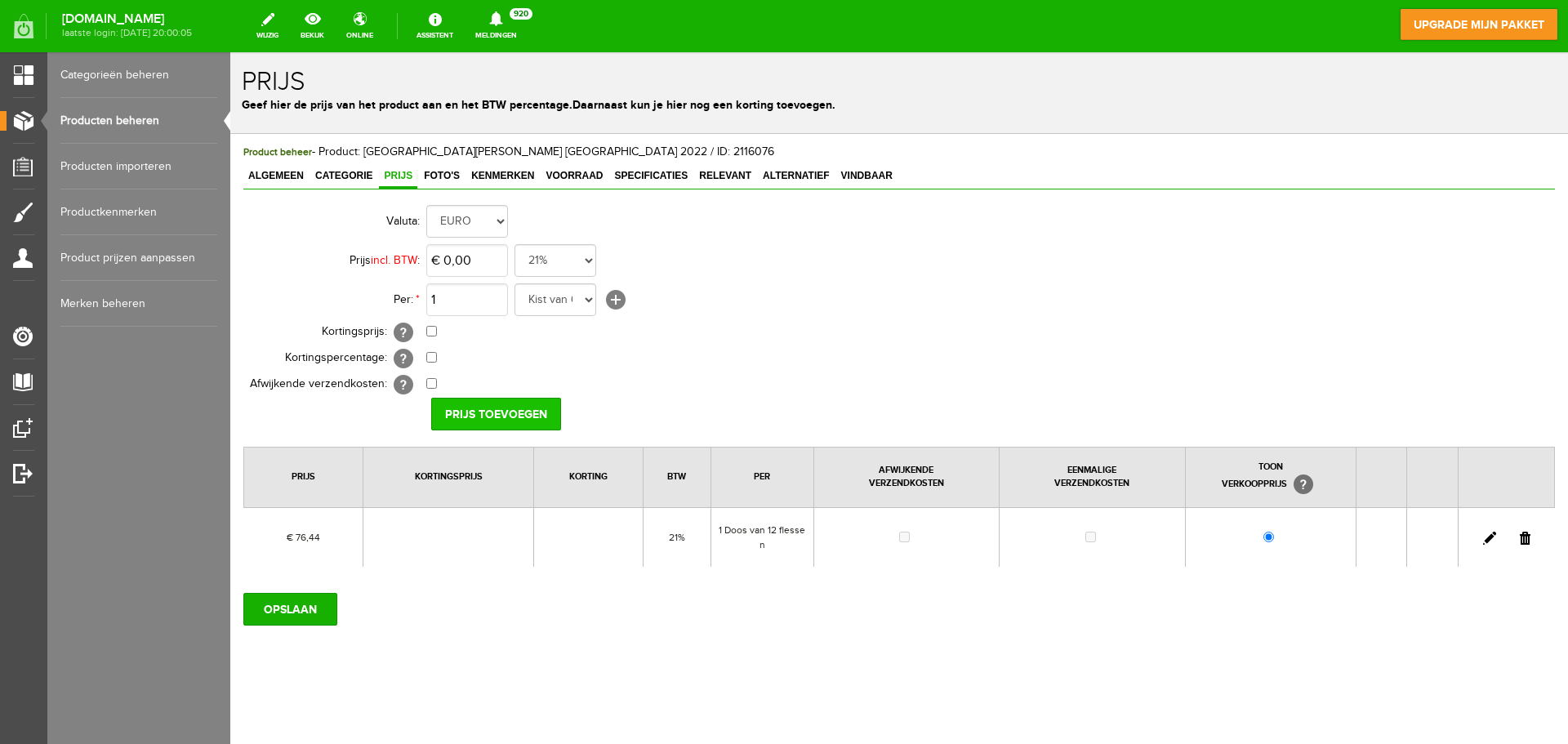
click at [496, 414] on input "Prijs toevoegen" at bounding box center [496, 414] width 130 height 33
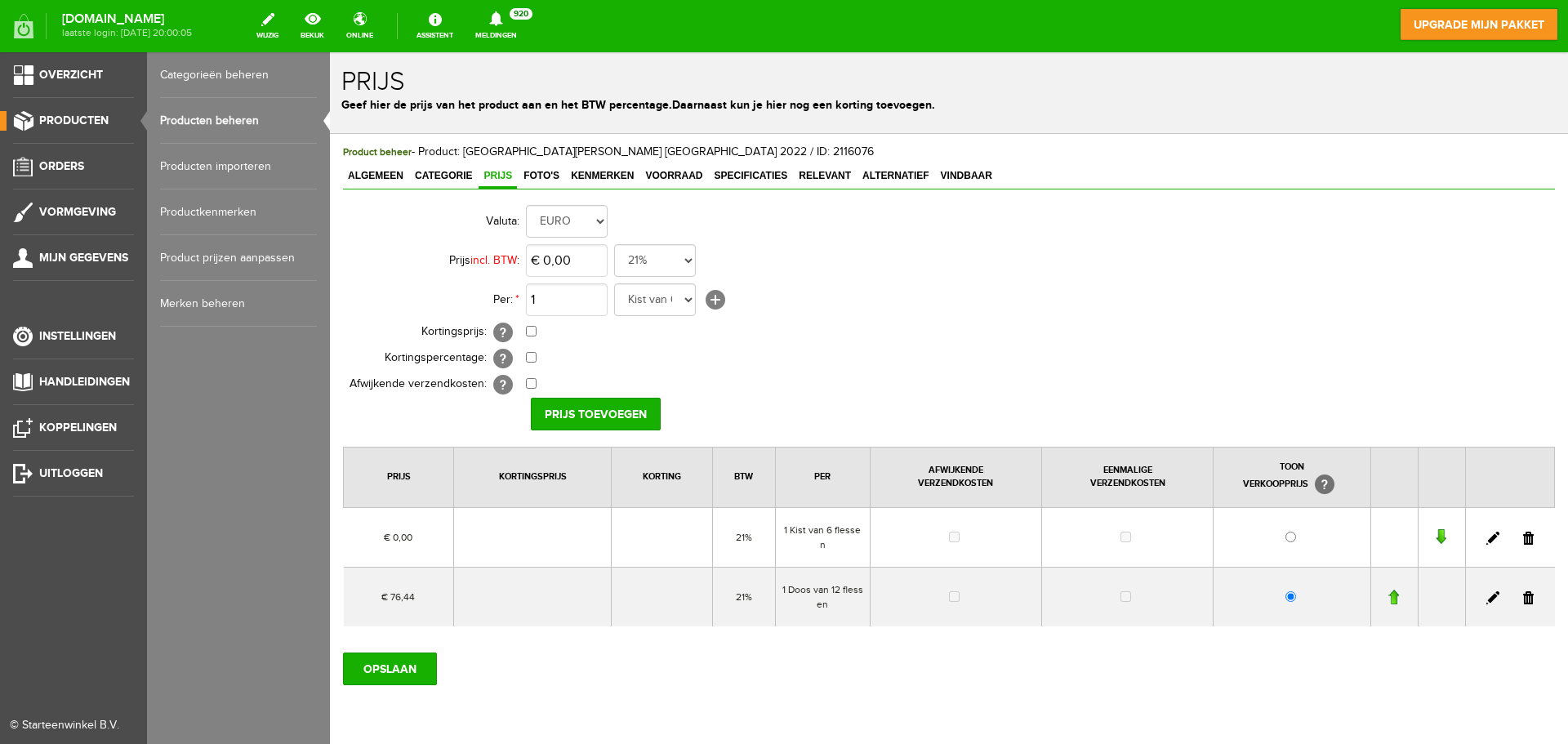
click at [169, 122] on link "Producten beheren" at bounding box center [239, 121] width 157 height 46
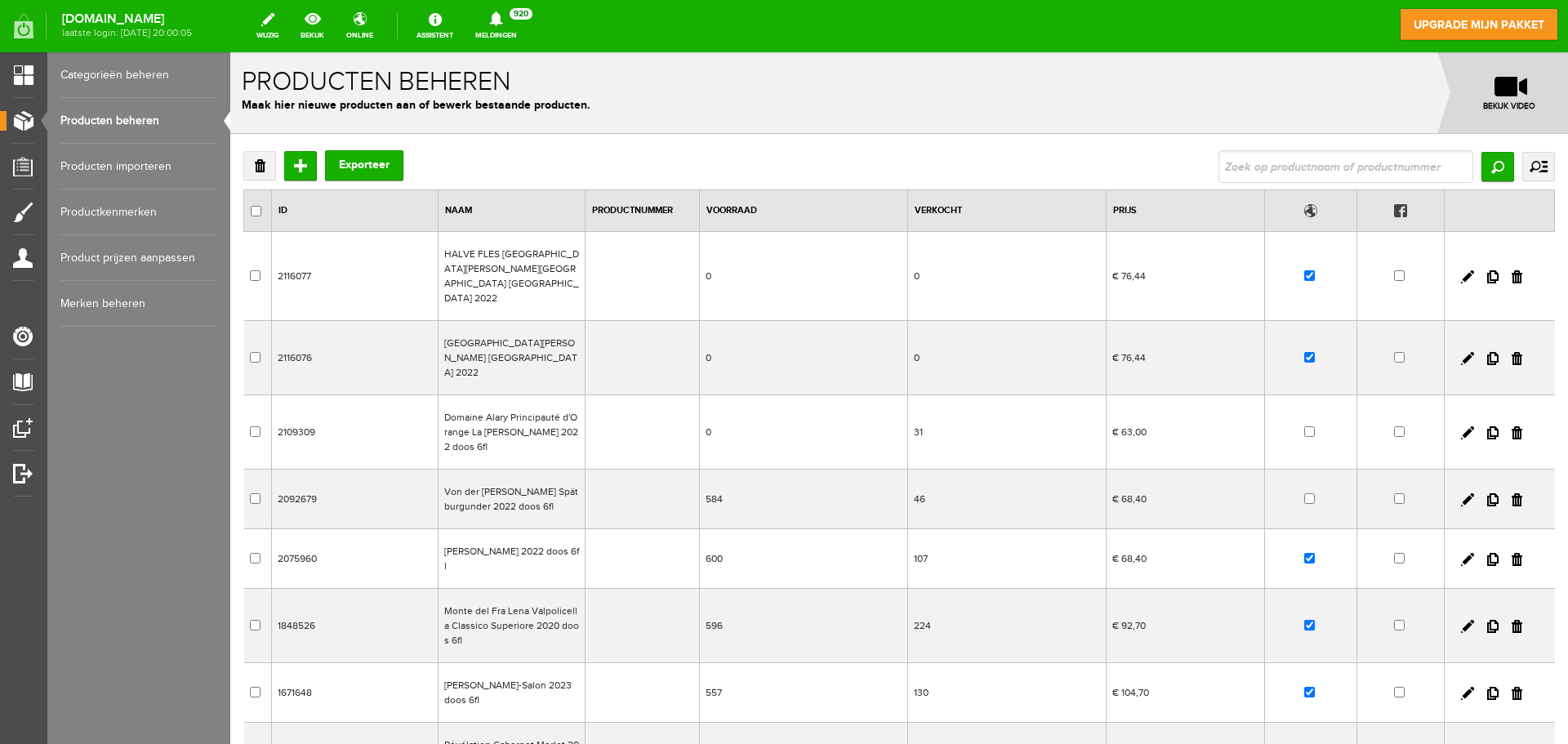
drag, startPoint x: 1504, startPoint y: 336, endPoint x: 820, endPoint y: 67, distance: 735.0
click at [1511, 352] on link at bounding box center [1516, 358] width 11 height 13
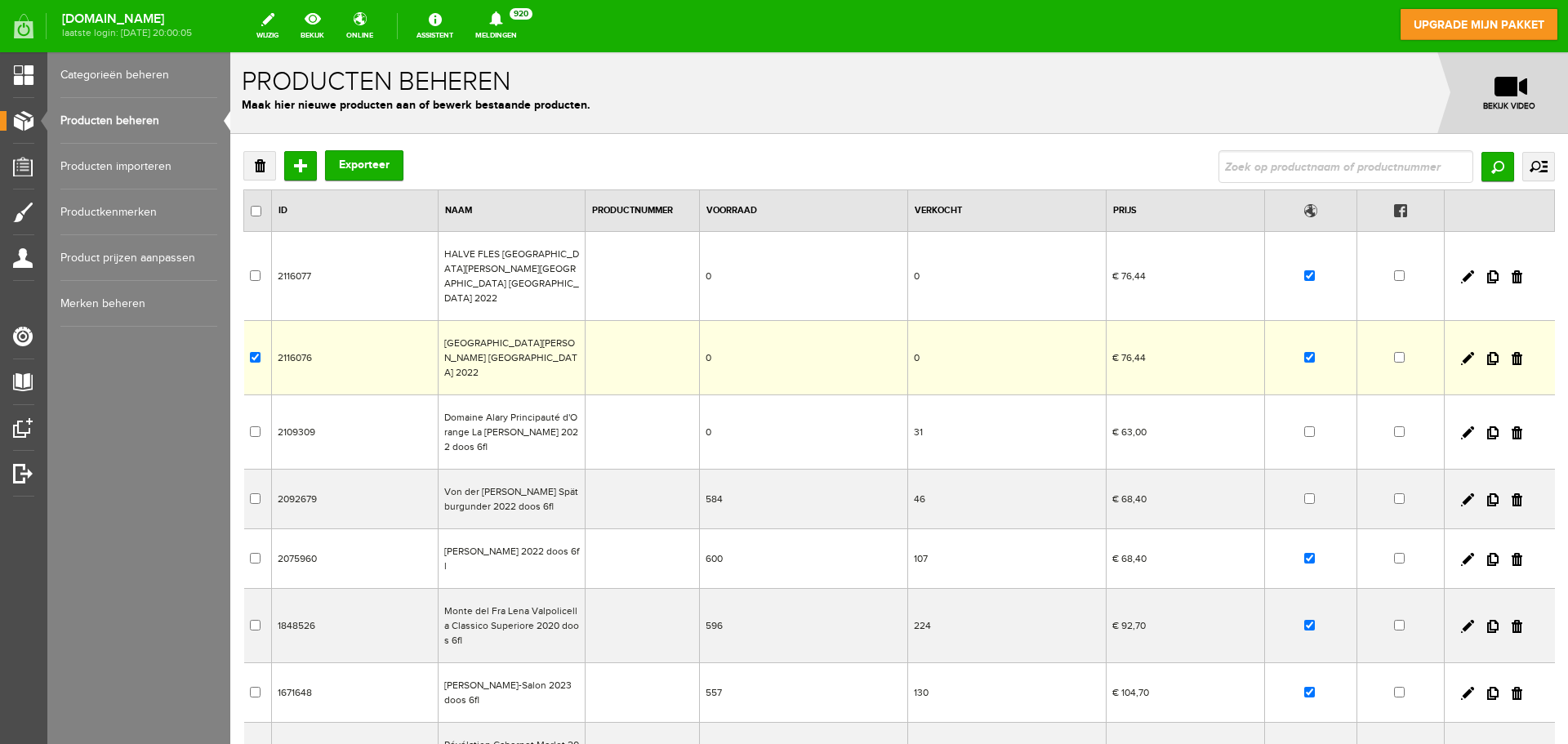
checkbox input "true"
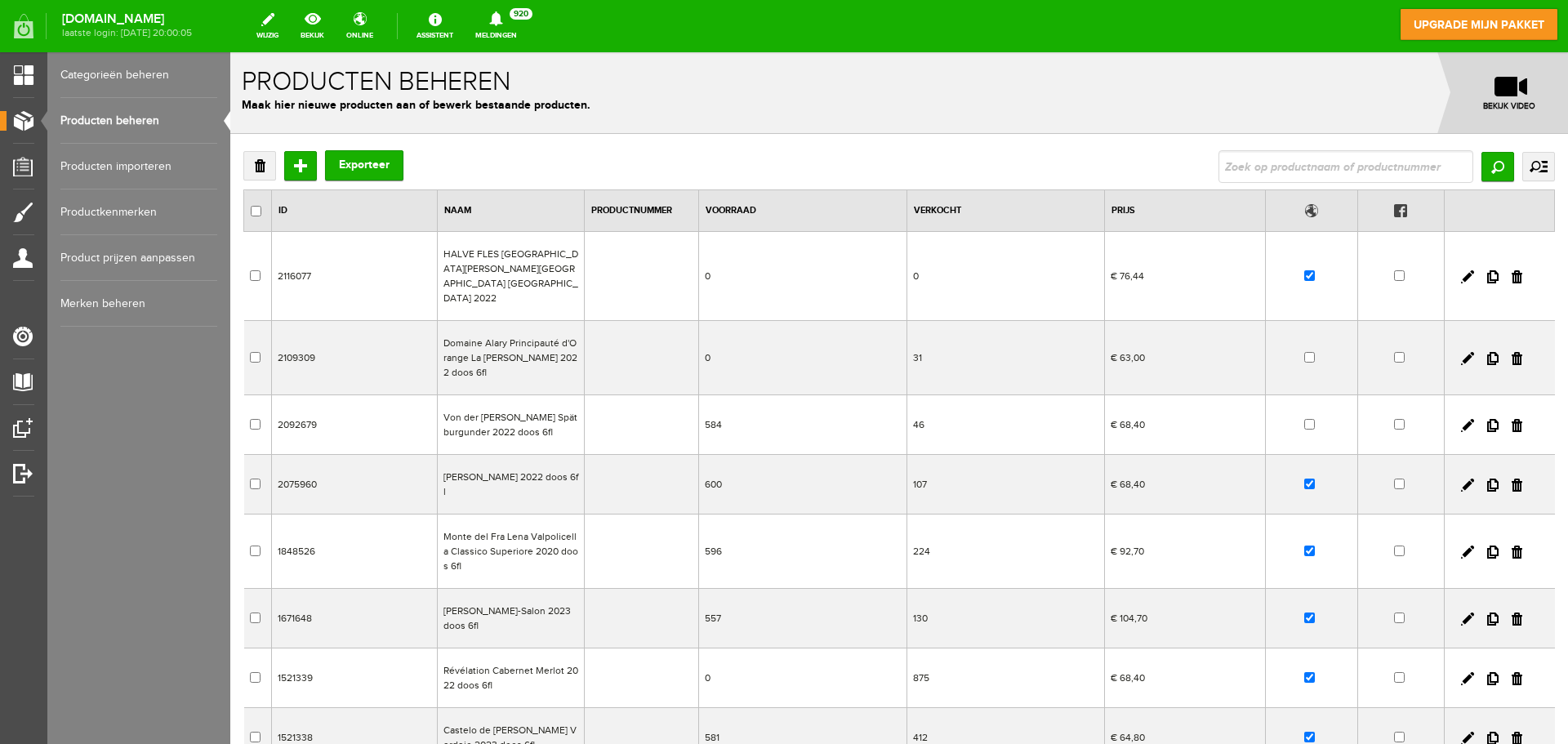
click at [520, 532] on td "Monte del Fra Lena Valpolicella Classico Superiore 2020 doos 6fl" at bounding box center [511, 551] width 147 height 75
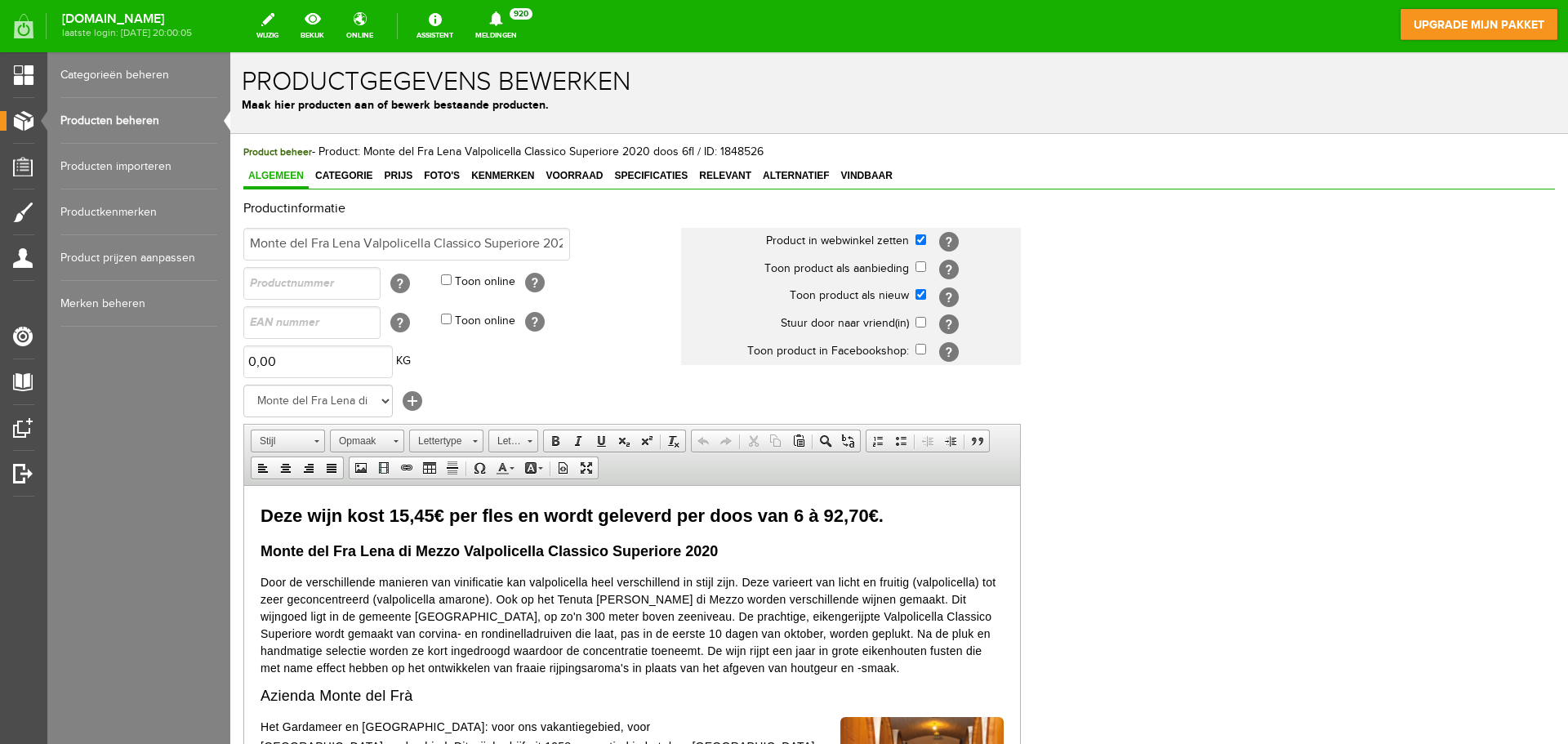
click at [705, 551] on strong "Monte del Fra Lena di Mezzo Valpolicella Classico Superiore 2020" at bounding box center [489, 550] width 457 height 16
click at [436, 617] on span "Door de verschillende manieren van vinificatie kan valpolicella heel verschille…" at bounding box center [627, 624] width 735 height 98
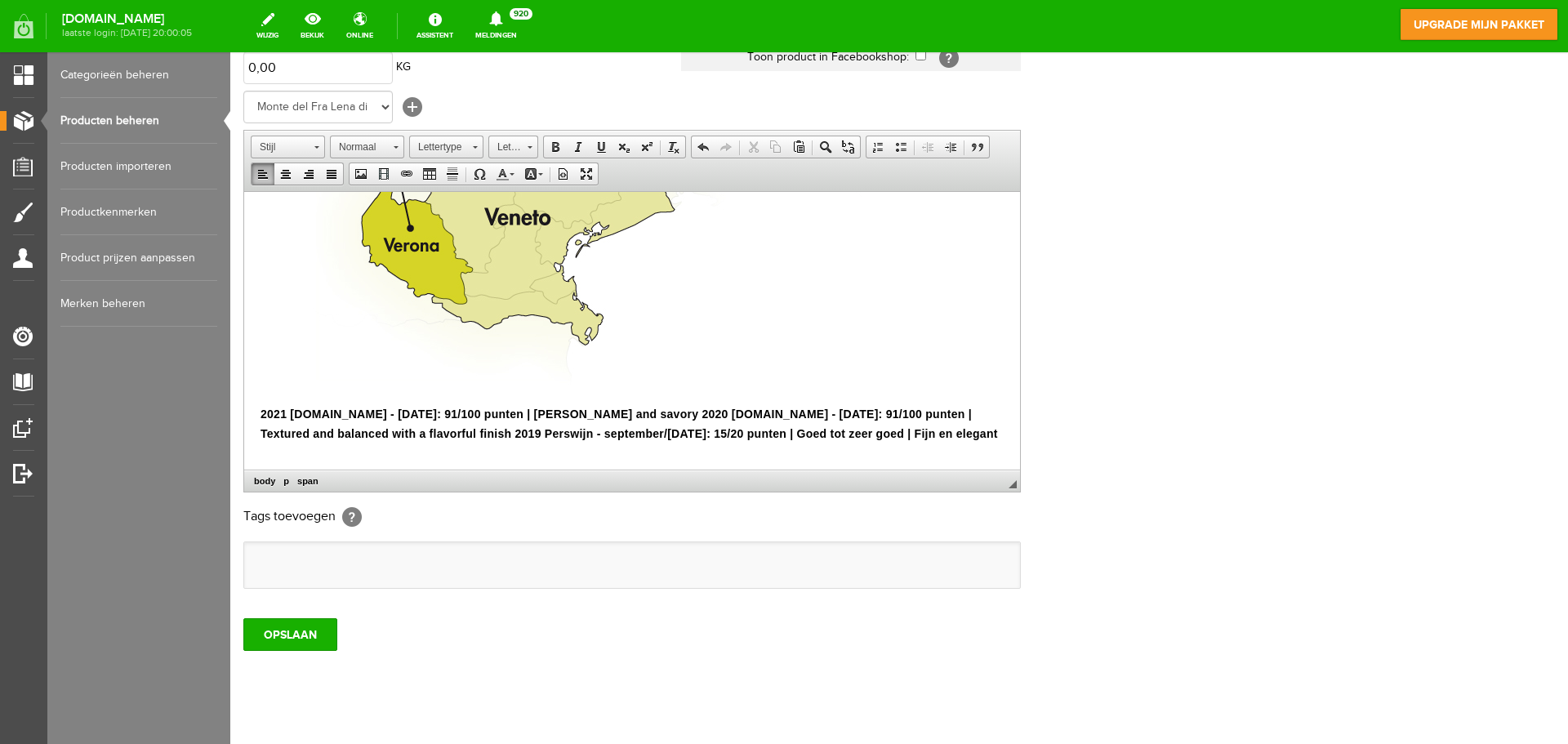
scroll to position [322, 0]
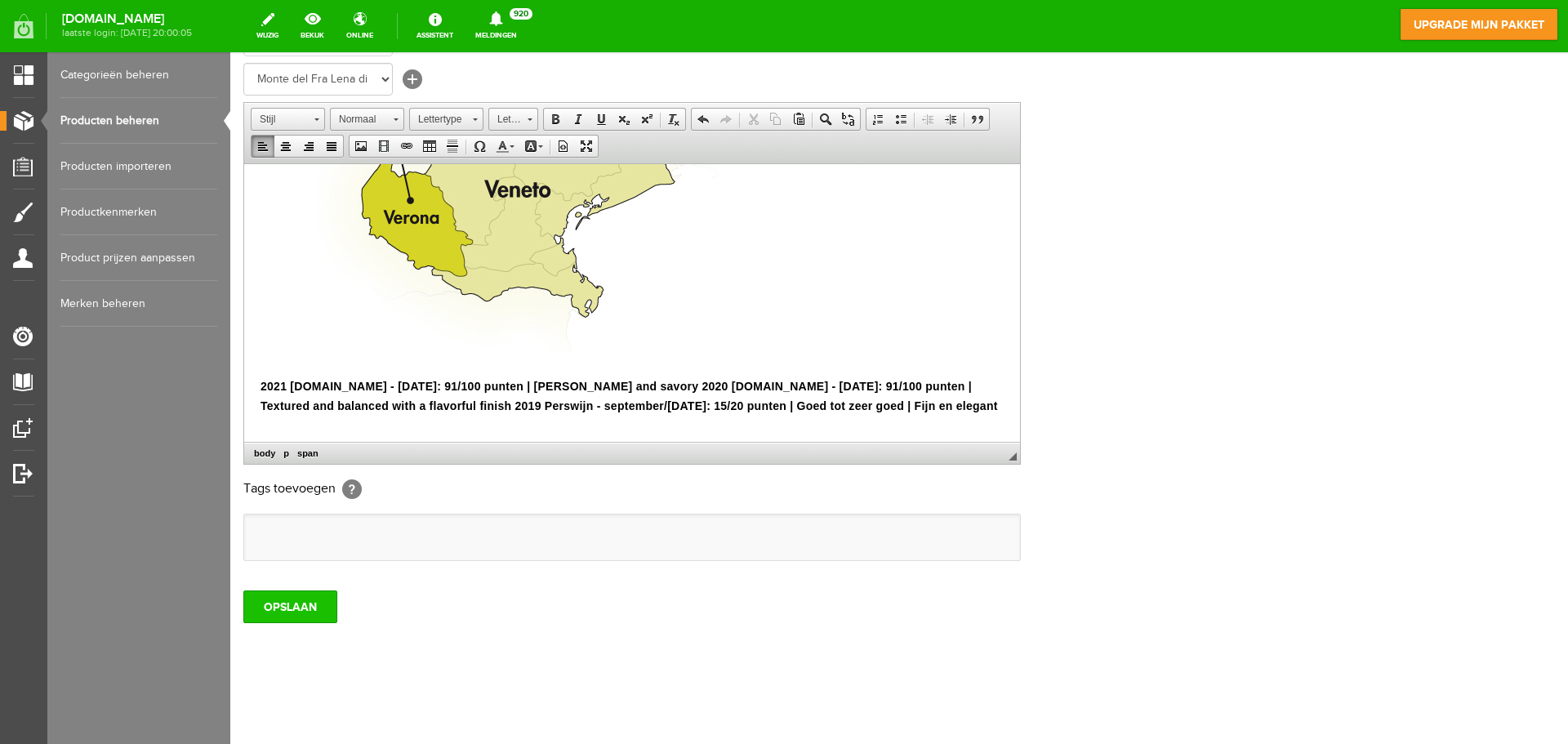
click at [294, 607] on input "OPSLAAN" at bounding box center [290, 607] width 93 height 33
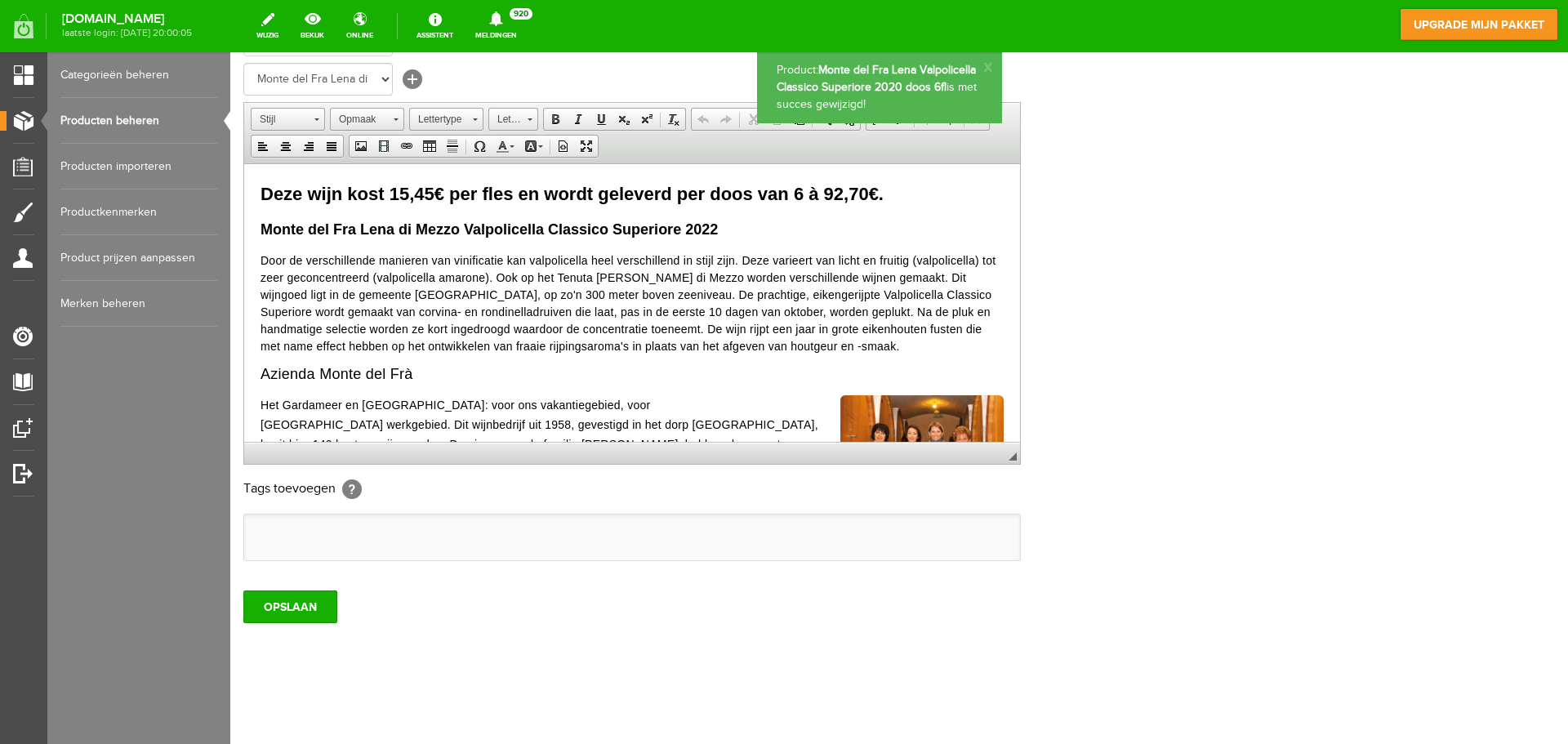
scroll to position [0, 0]
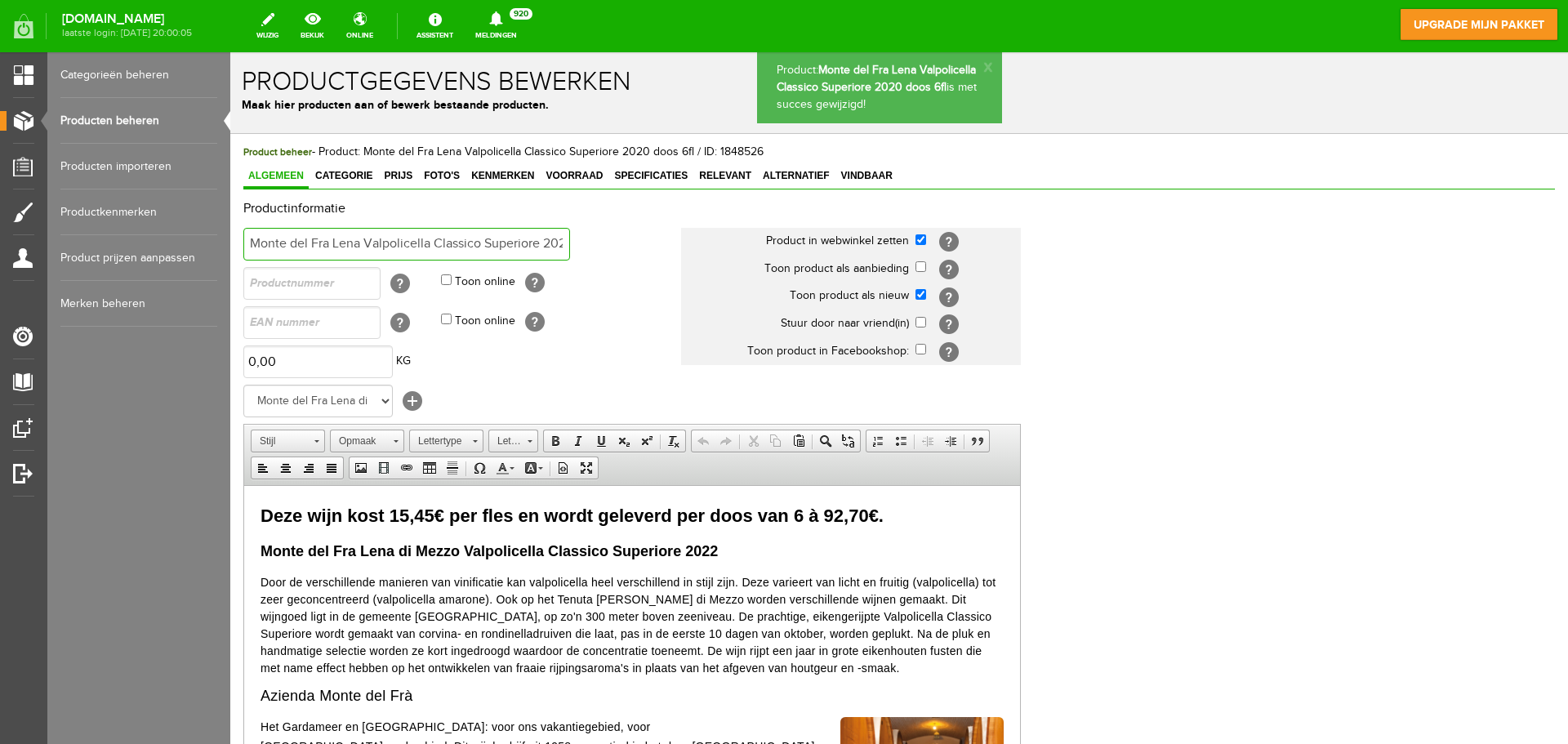
click at [532, 249] on input "Monte del Fra Lena Valpolicella Classico Superiore 2020 doos 6fl" at bounding box center [407, 244] width 327 height 33
drag, startPoint x: 531, startPoint y: 242, endPoint x: 563, endPoint y: 245, distance: 32.1
click at [563, 245] on input "Monte del Fra Lena Valpolicella Classico Superiore 2020 doos 6fl" at bounding box center [407, 244] width 327 height 33
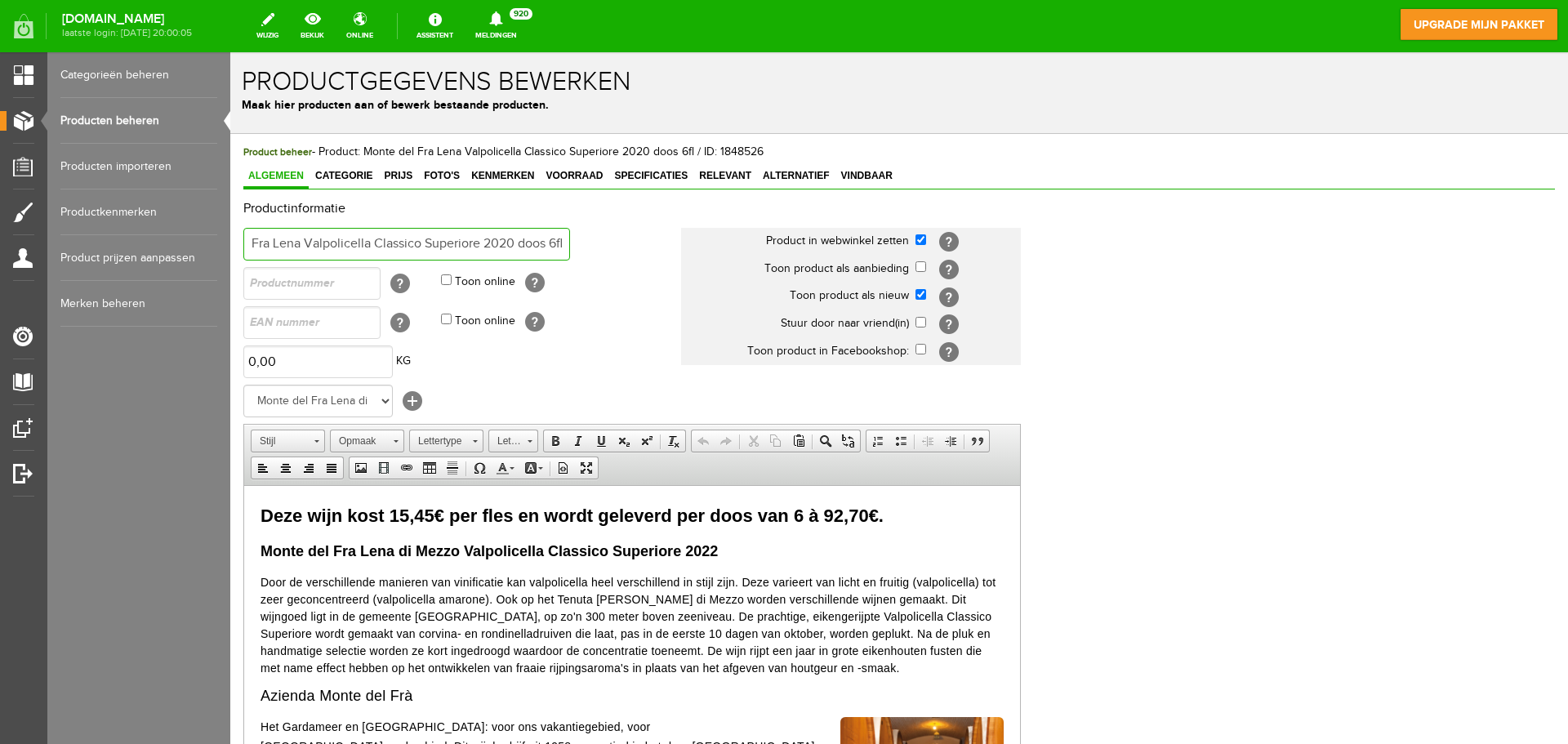
click at [516, 248] on input "Monte del Fra Lena Valpolicella Classico Superiore 2020 doos 6fl" at bounding box center [407, 244] width 327 height 33
click at [503, 245] on input "Monte del Fra Lena Valpolicella Classico Superiore 2020 doos 6fl" at bounding box center [407, 244] width 327 height 33
click at [514, 248] on input "Monte del Fra Lena Valpolicella Classico Superiore 2020 doos 6fl" at bounding box center [407, 244] width 327 height 33
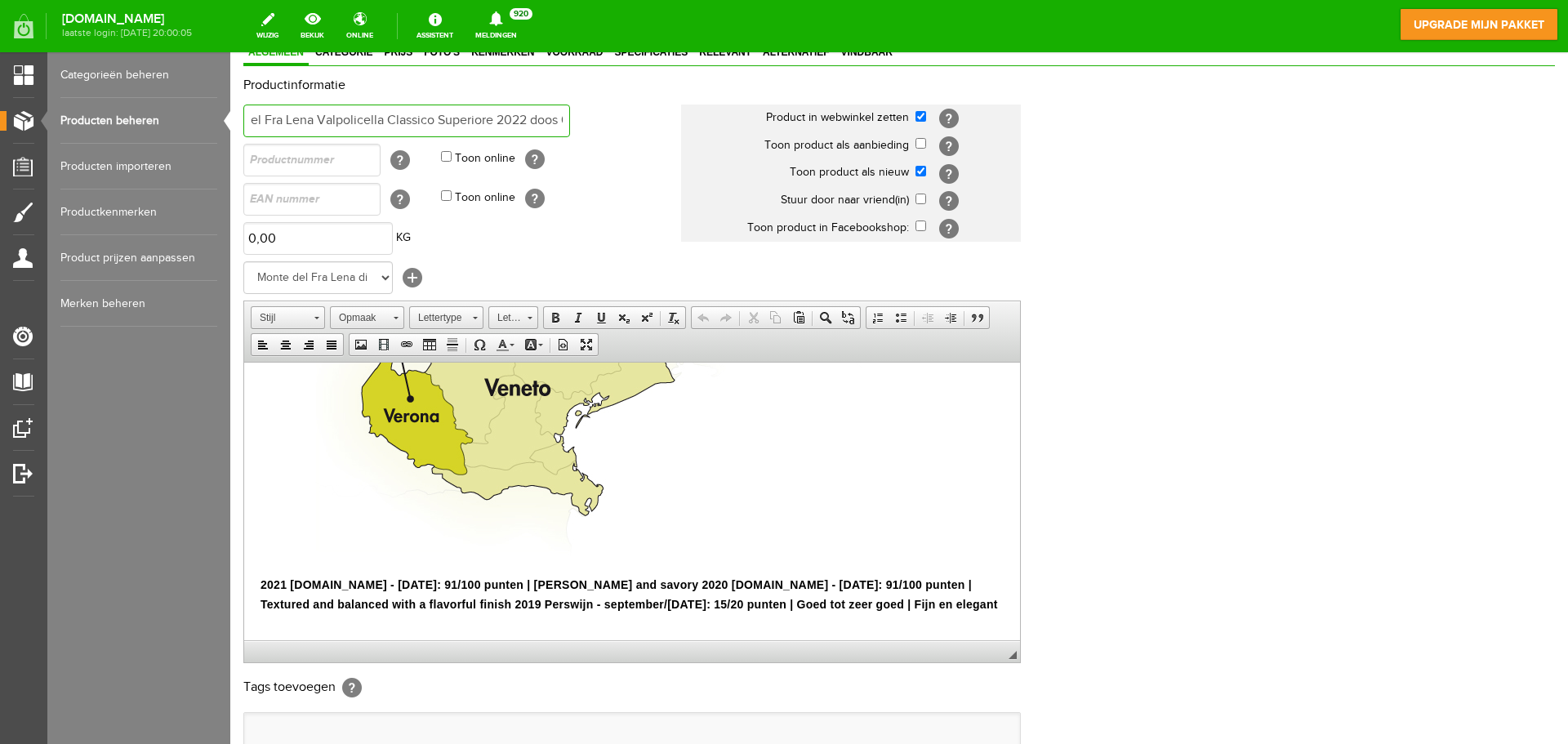
scroll to position [322, 0]
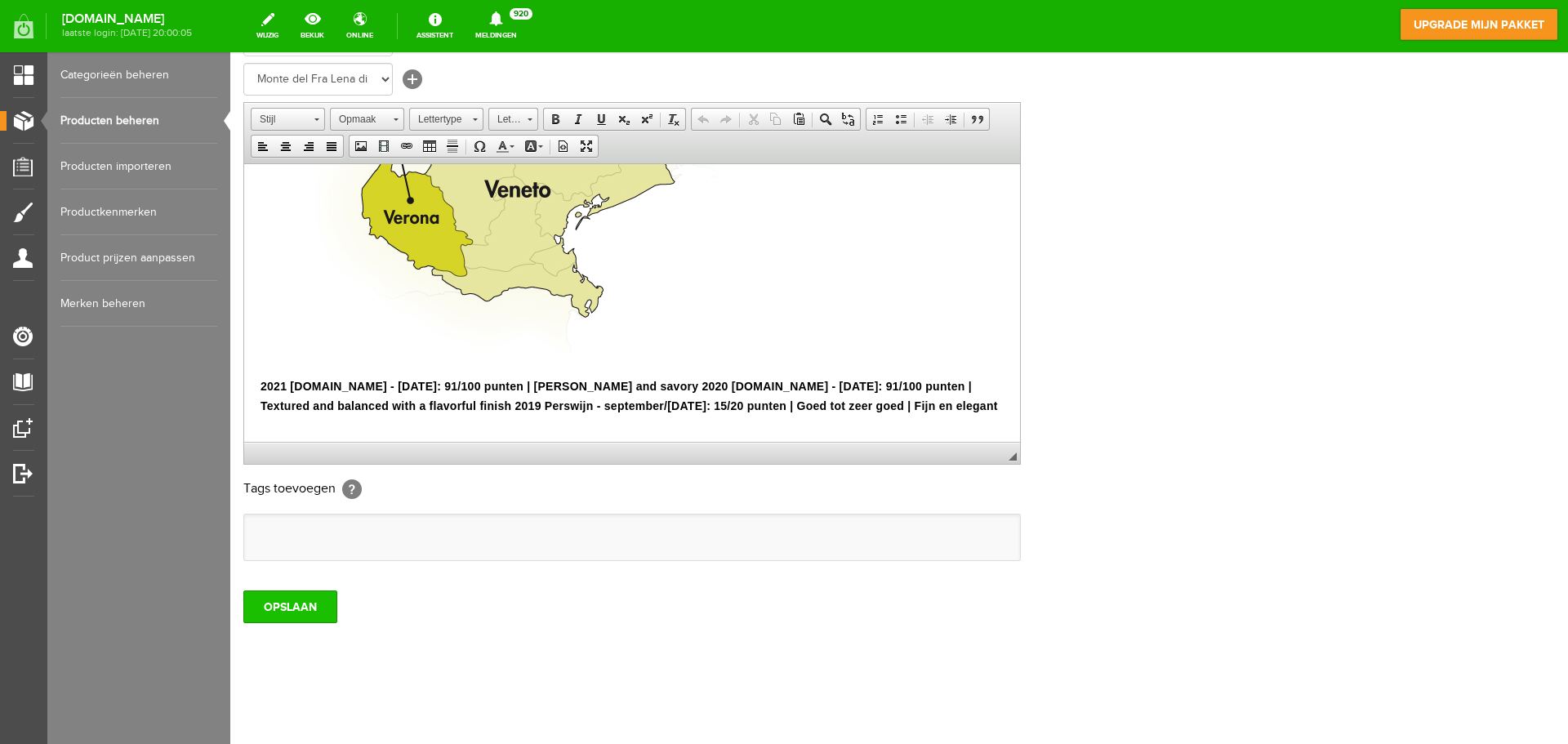
type input "Monte del Fra Lena Valpolicella Classico Superiore 2022 doos 6fl"
click at [285, 607] on input "OPSLAAN" at bounding box center [290, 607] width 93 height 33
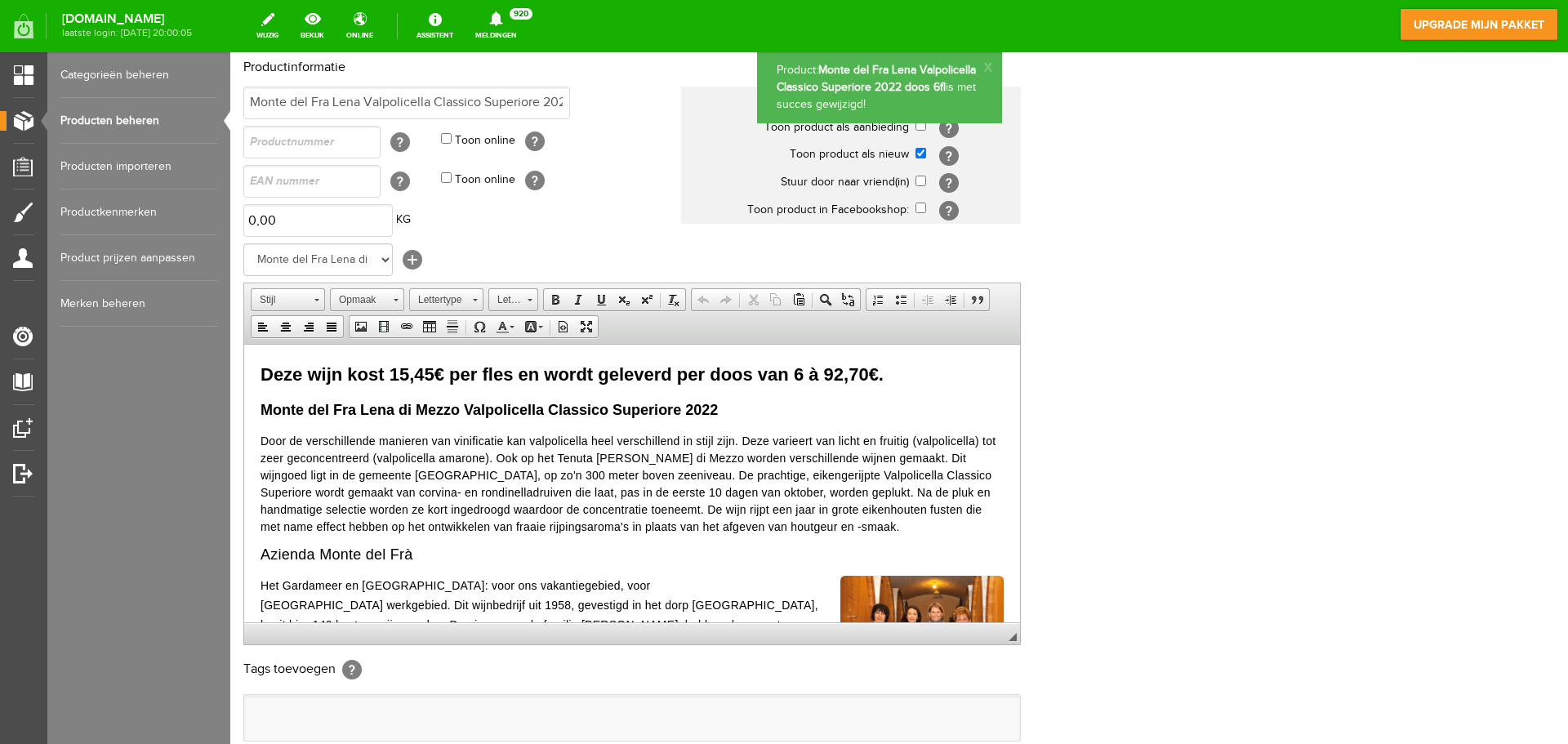
scroll to position [0, 0]
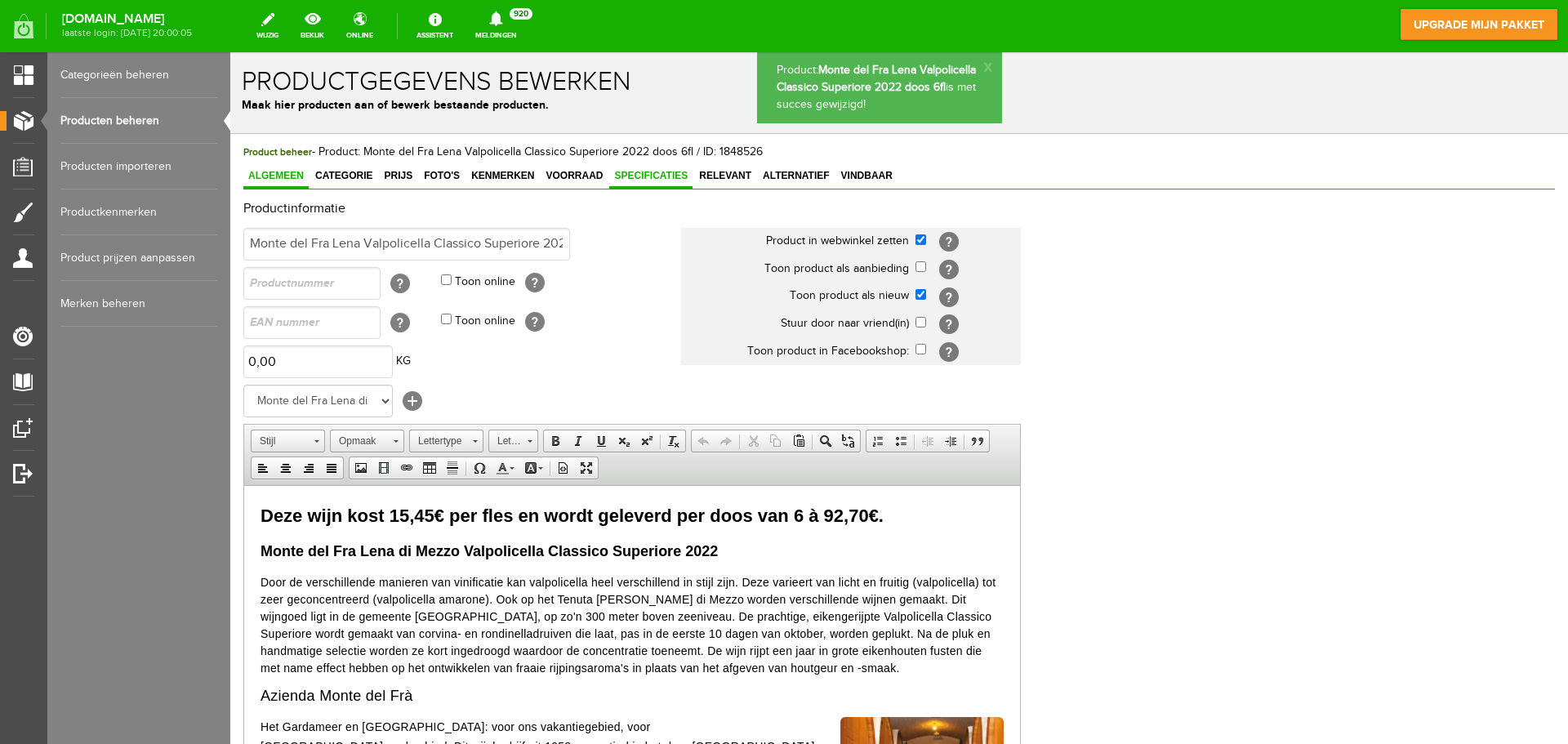
click at [622, 174] on span "Specificaties" at bounding box center [651, 175] width 84 height 11
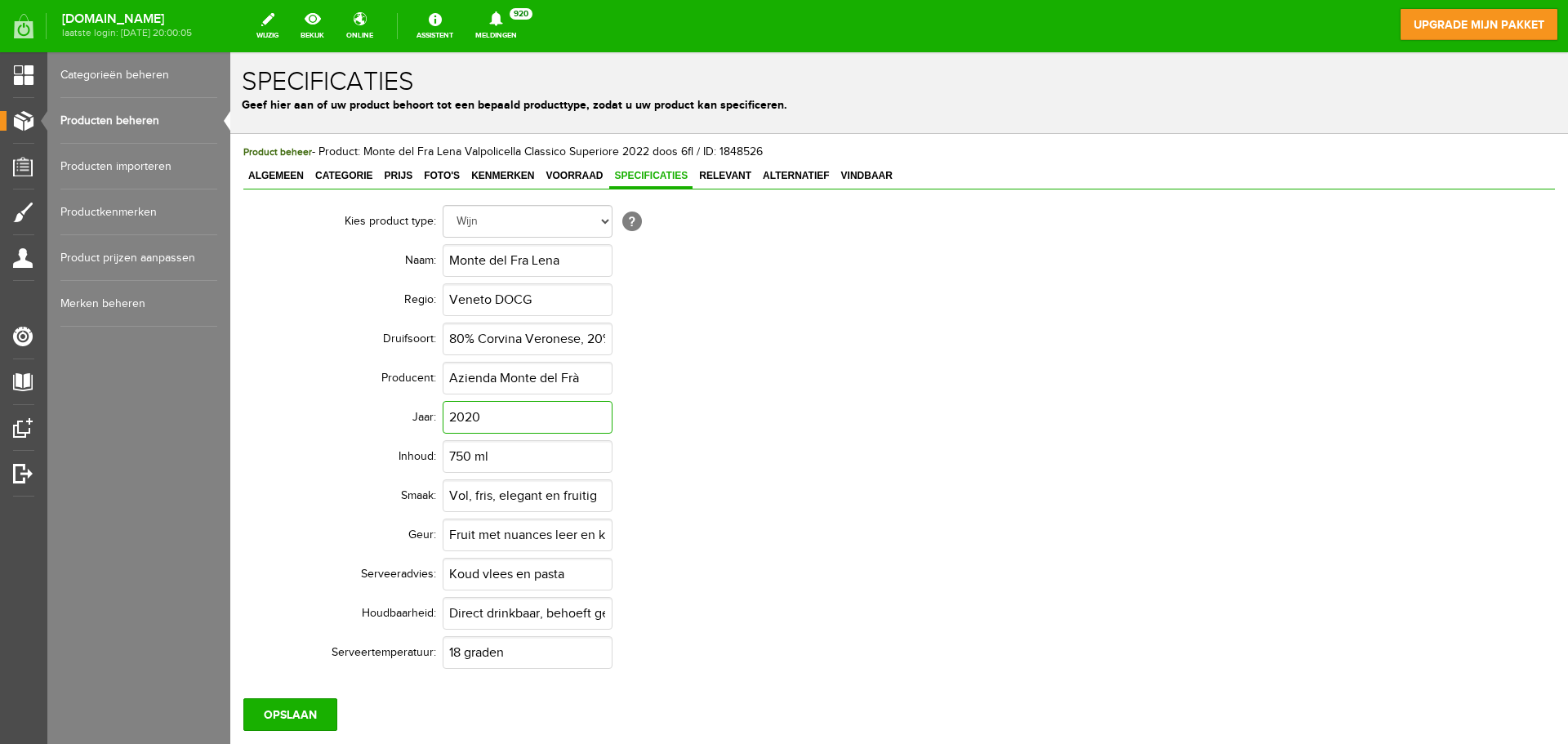
click at [495, 418] on input "2020" at bounding box center [527, 417] width 170 height 33
type input "2022"
click at [282, 715] on input "OPSLAAN" at bounding box center [290, 714] width 93 height 33
click at [287, 717] on input "OPSLAAN" at bounding box center [290, 714] width 93 height 33
click at [292, 176] on span "Algemeen" at bounding box center [276, 175] width 66 height 11
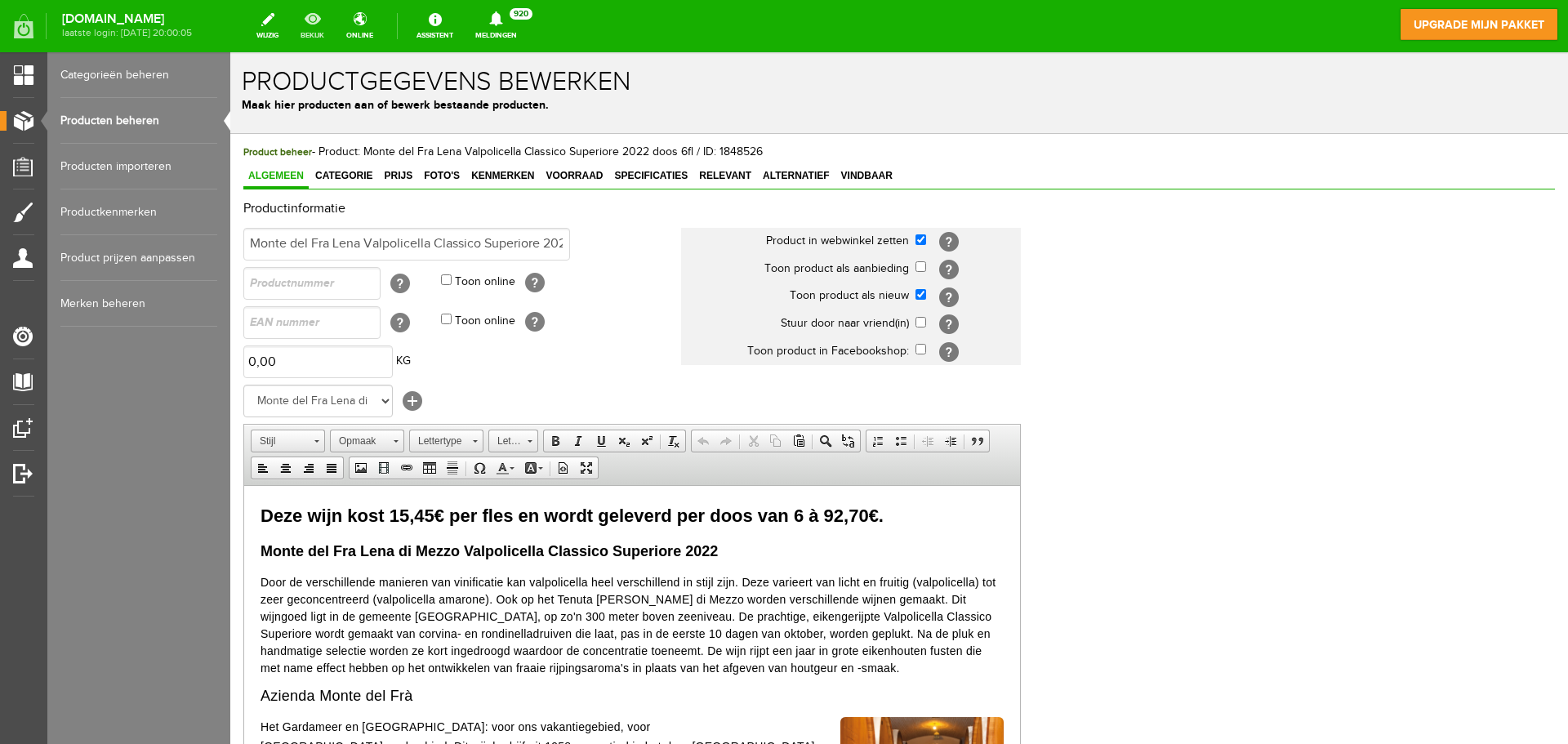
click at [328, 21] on link "bekijk" at bounding box center [312, 26] width 44 height 36
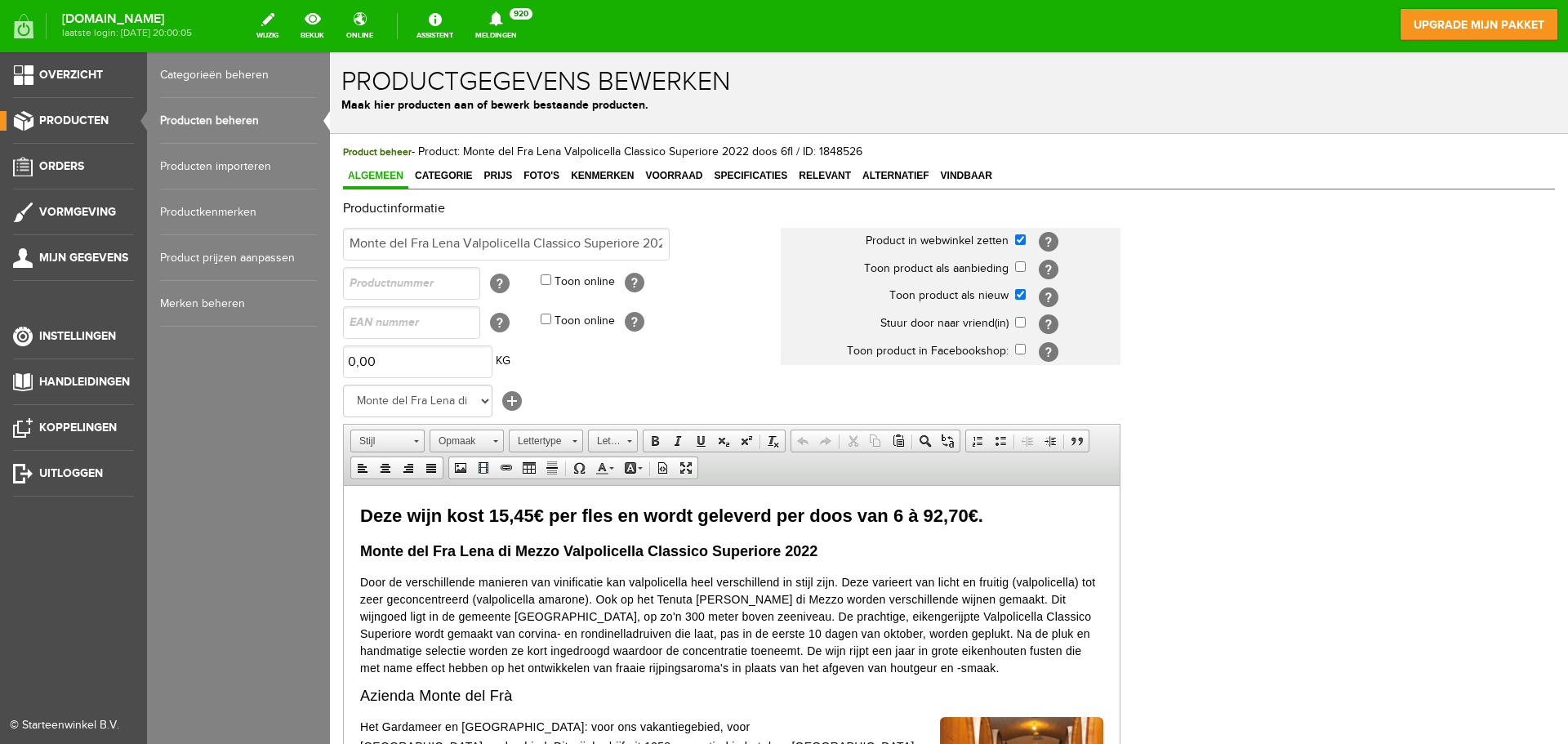
click at [188, 116] on link "Producten beheren" at bounding box center [239, 121] width 157 height 46
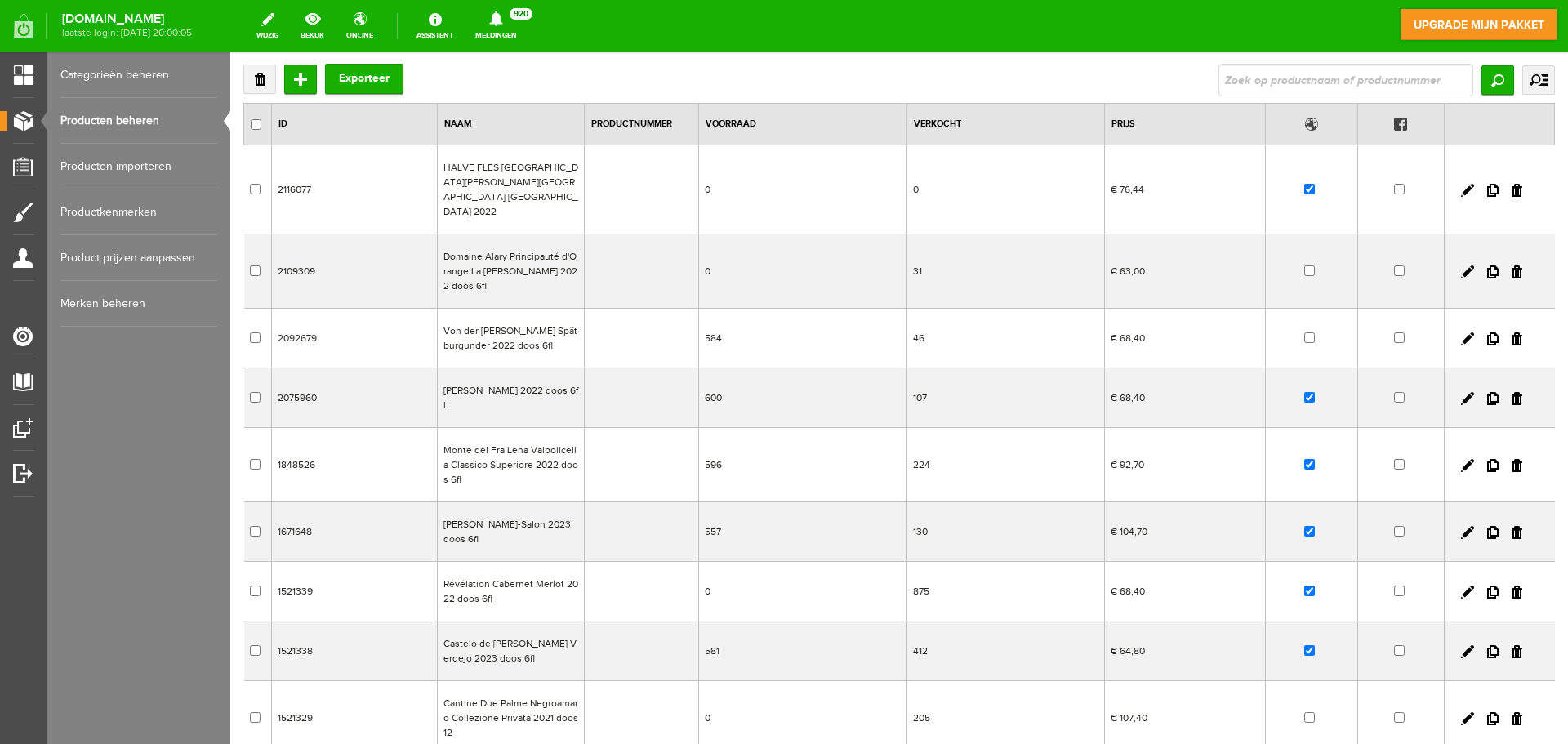
scroll to position [163, 0]
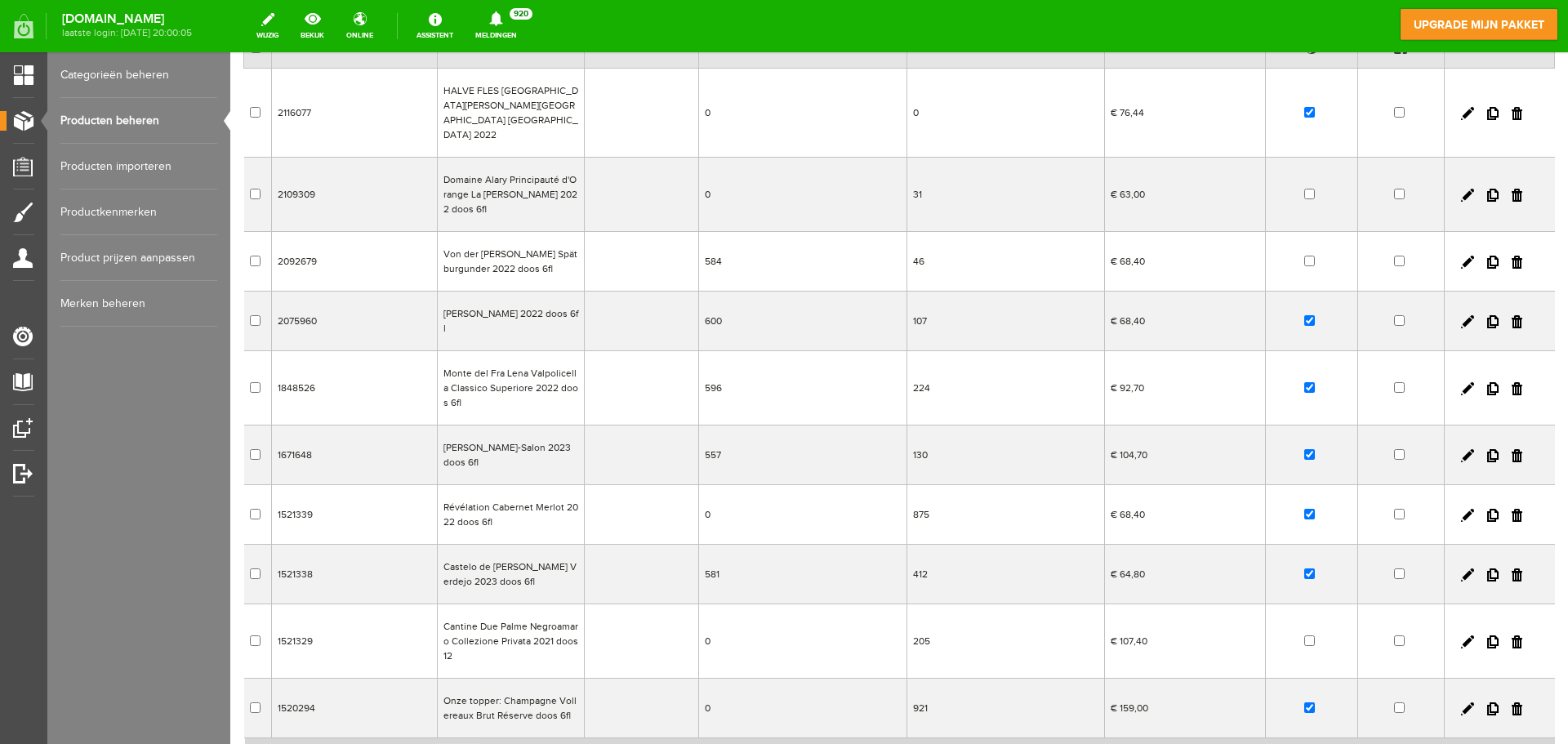
click at [533, 498] on td "Révélation Cabernet Merlot 2022 doos 6fl" at bounding box center [511, 515] width 147 height 60
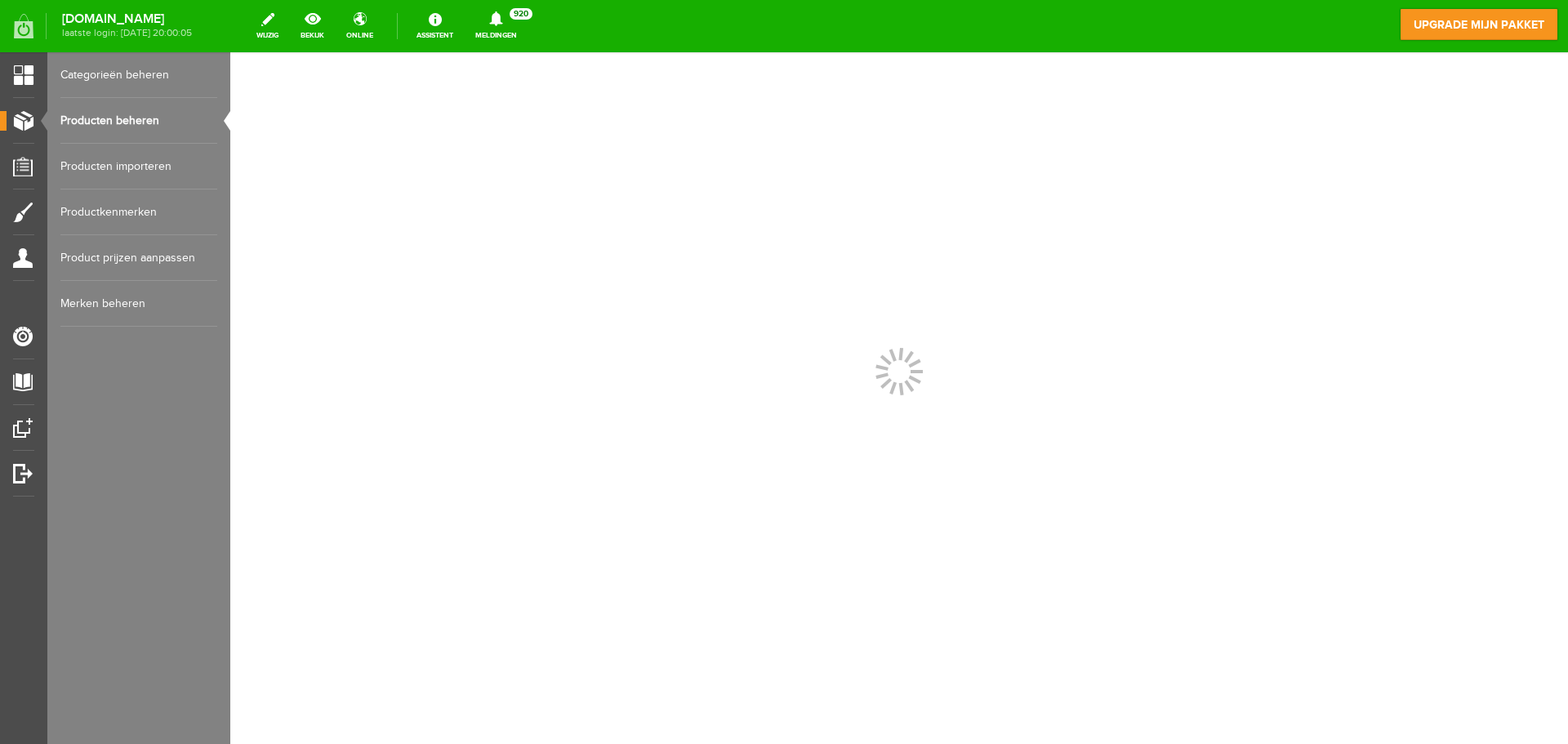
scroll to position [0, 0]
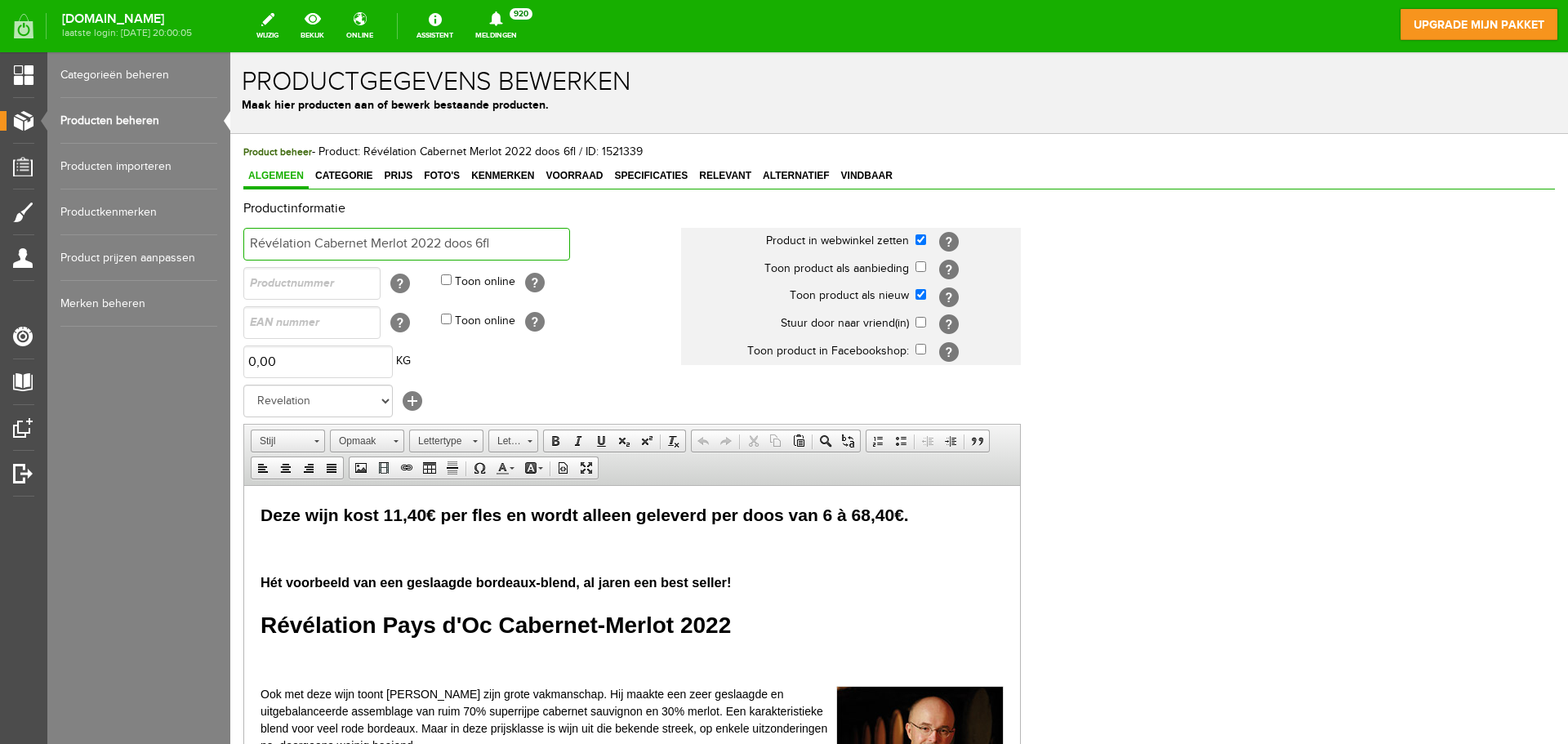
click at [441, 245] on input "Révélation Cabernet Merlot 2022 doos 6fl" at bounding box center [407, 244] width 327 height 33
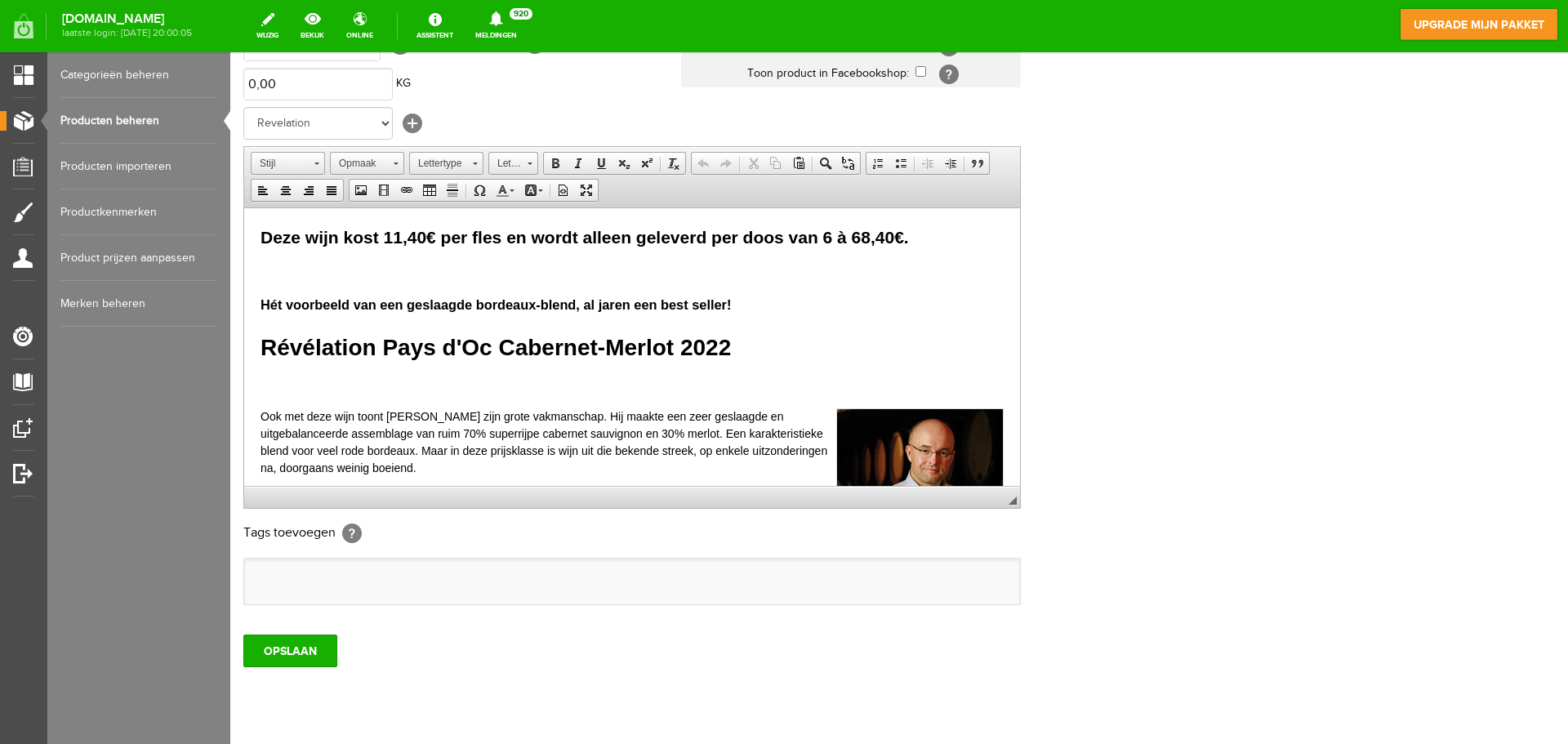
scroll to position [322, 0]
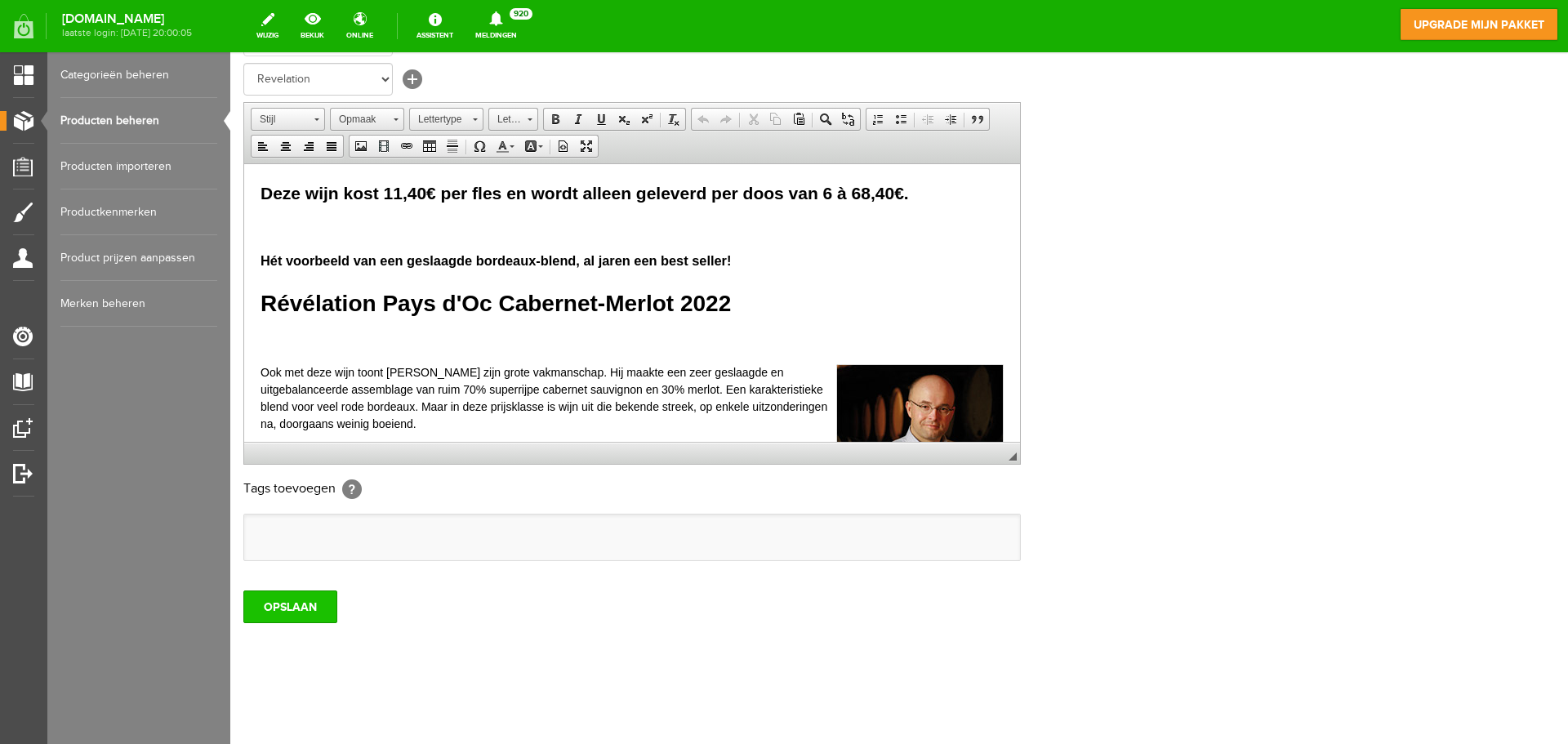
type input "Révélation Cabernet Merlot 2024 doos 6fl"
click at [289, 613] on input "OPSLAAN" at bounding box center [290, 607] width 93 height 33
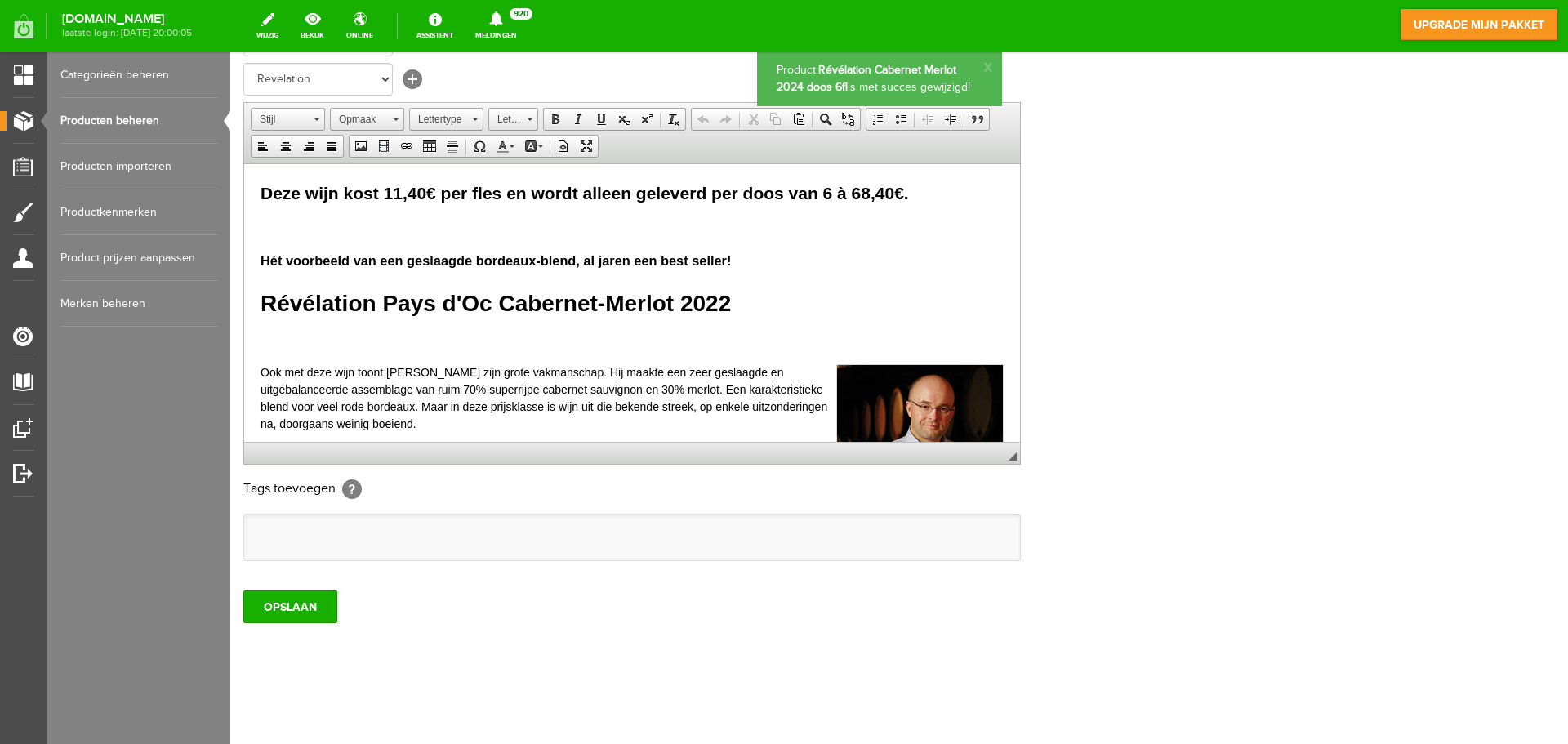
scroll to position [0, 0]
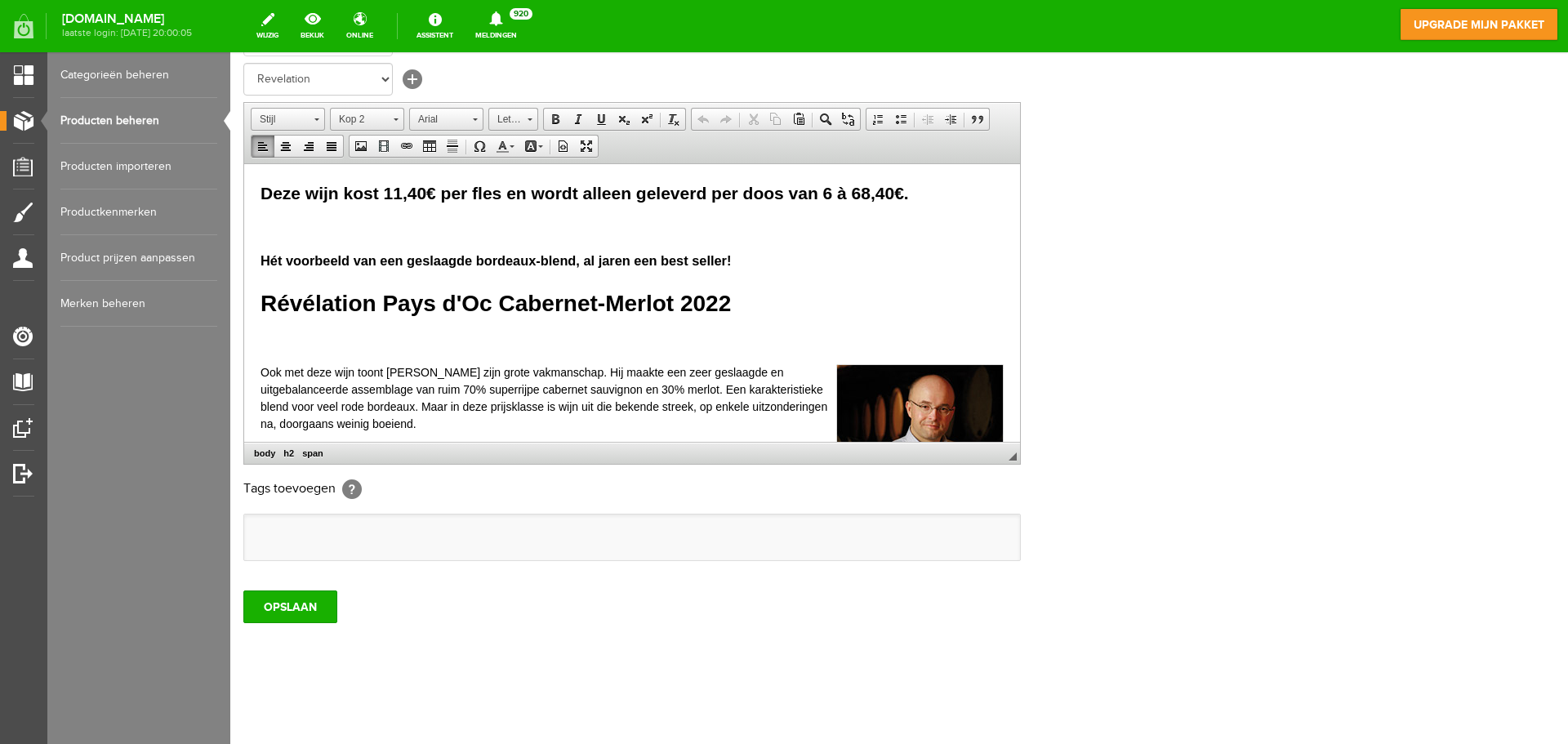
click at [425, 200] on span "Deze wijn kost 11,40€ per fles en wordt alleen geleverd per doos van 6 à 68,40€." at bounding box center [585, 192] width 648 height 19
drag, startPoint x: 895, startPoint y: 196, endPoint x: 855, endPoint y: 194, distance: 40.0
click at [855, 194] on span "Deze wijn kost 11,95€ per fles en wordt alleen geleverd per doos van 6 à 68,40€." at bounding box center [585, 192] width 648 height 19
click at [729, 305] on h1 "Révélation Pays d'Oc Cabernet-Merlot 2022" at bounding box center [631, 302] width 743 height 34
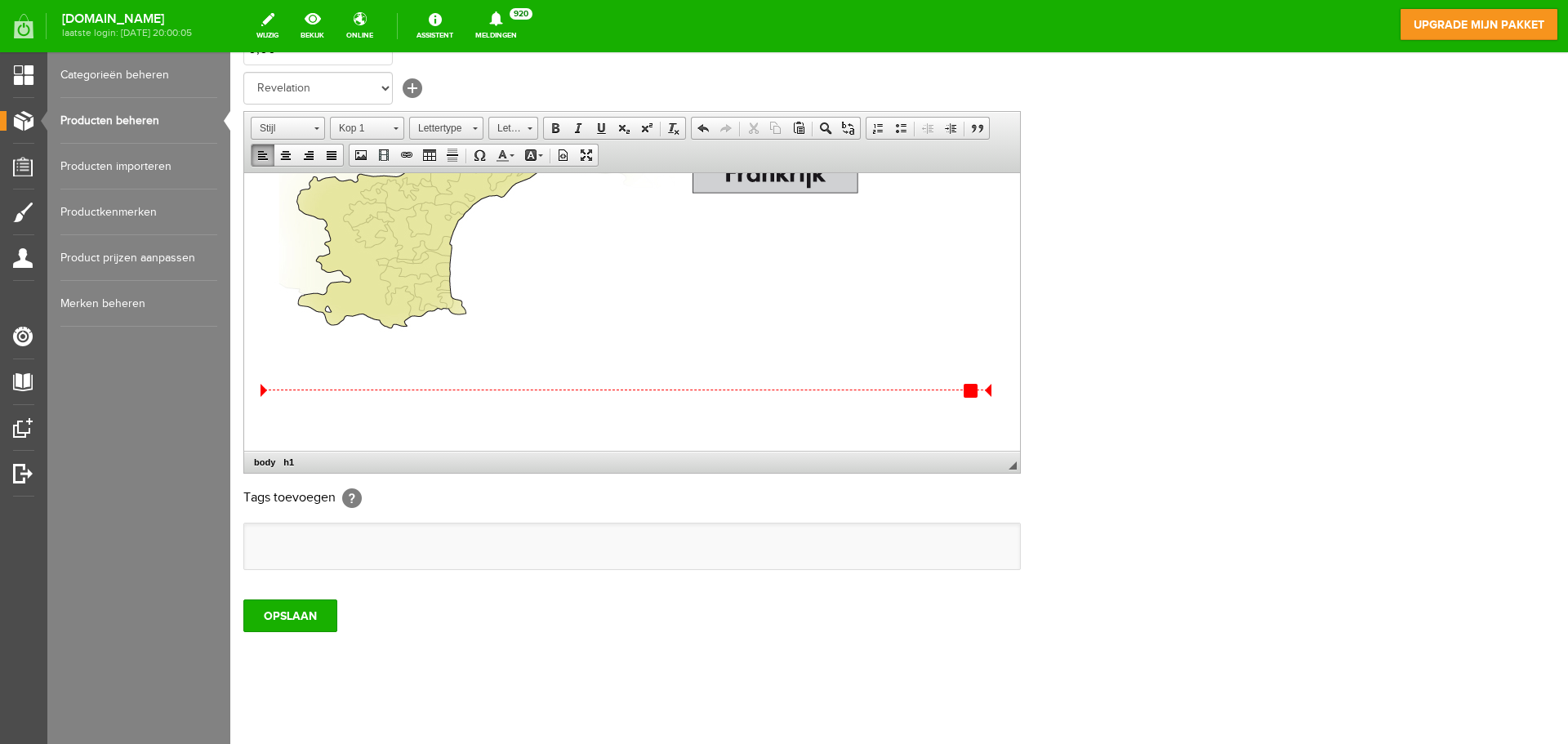
scroll to position [322, 0]
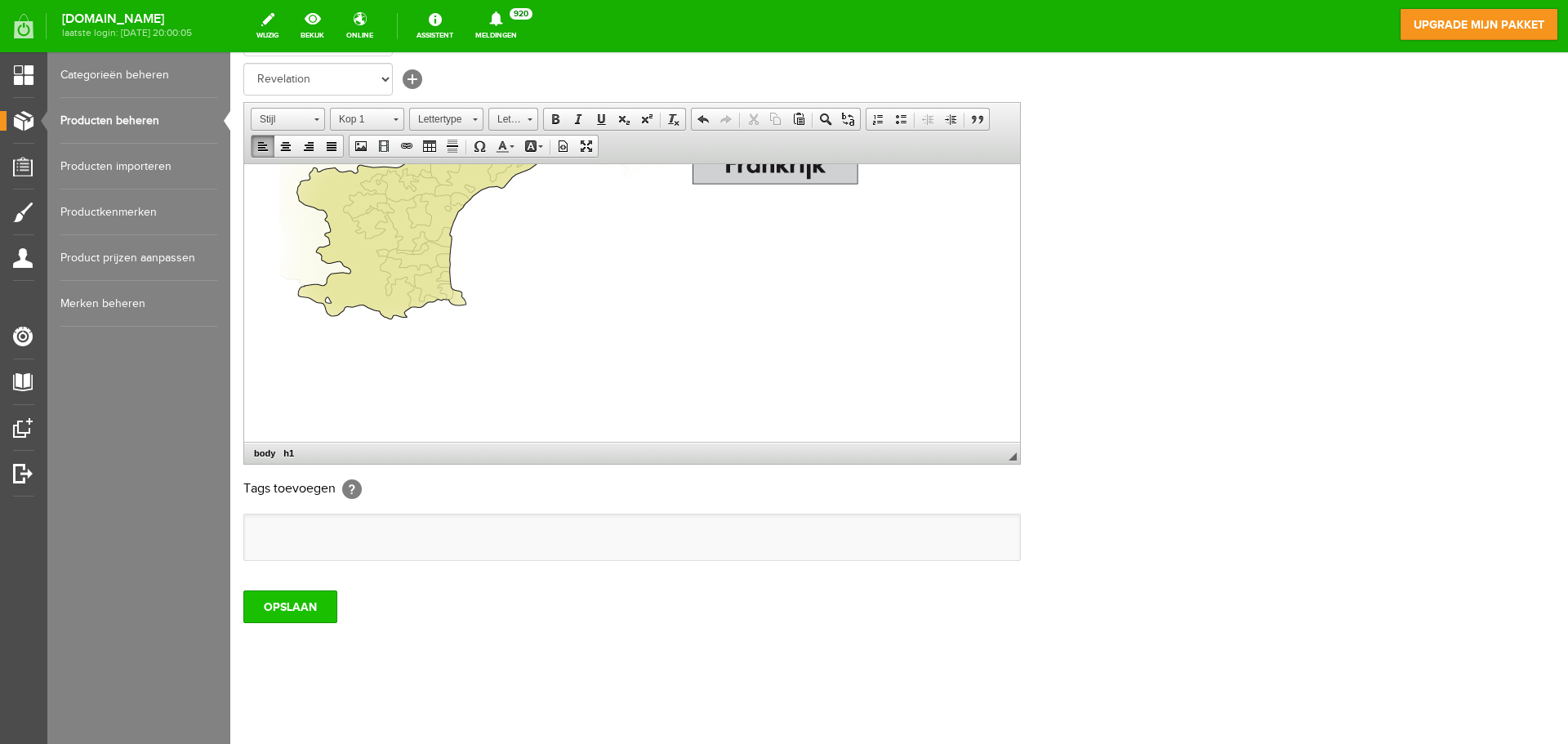
click at [275, 605] on input "OPSLAAN" at bounding box center [290, 607] width 93 height 33
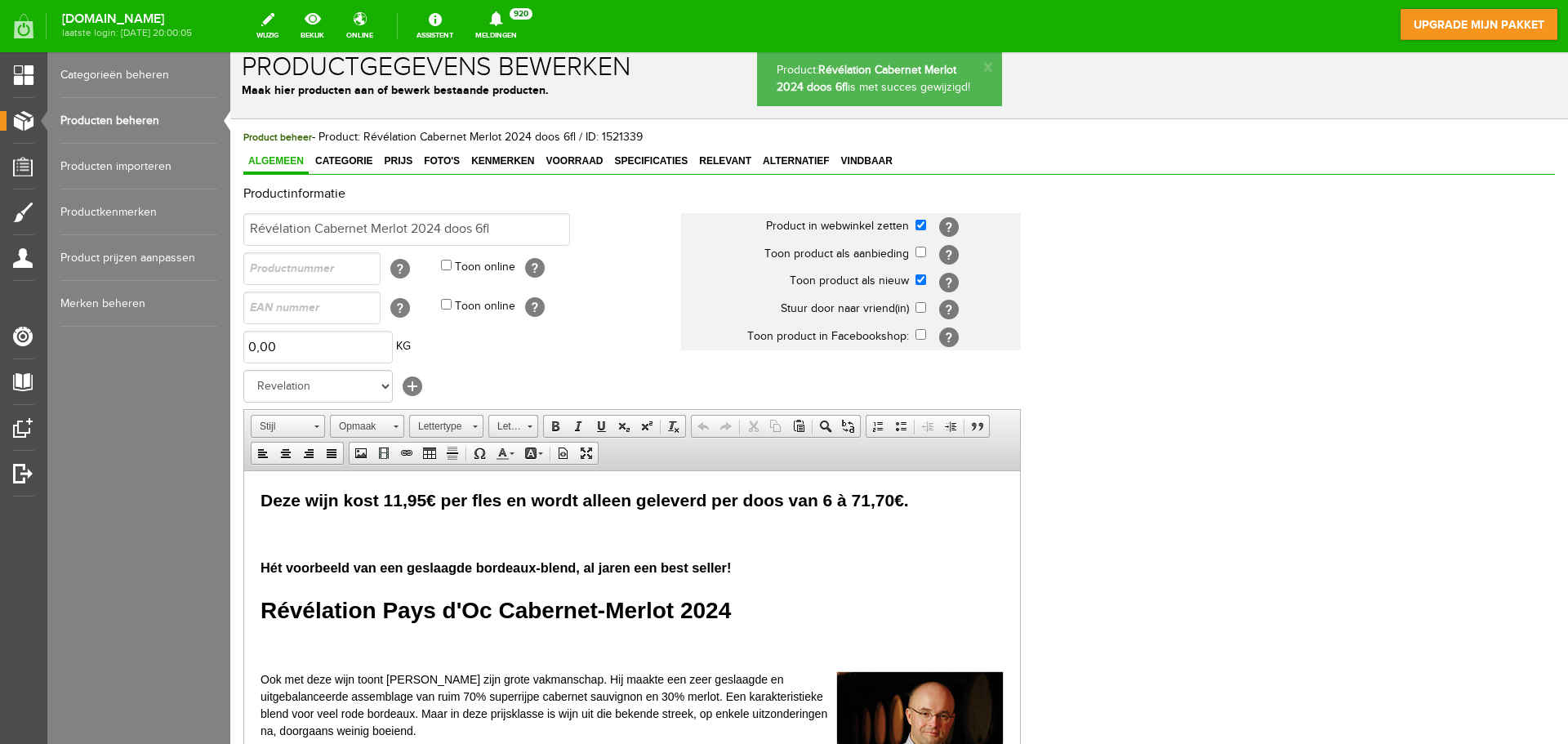
scroll to position [0, 0]
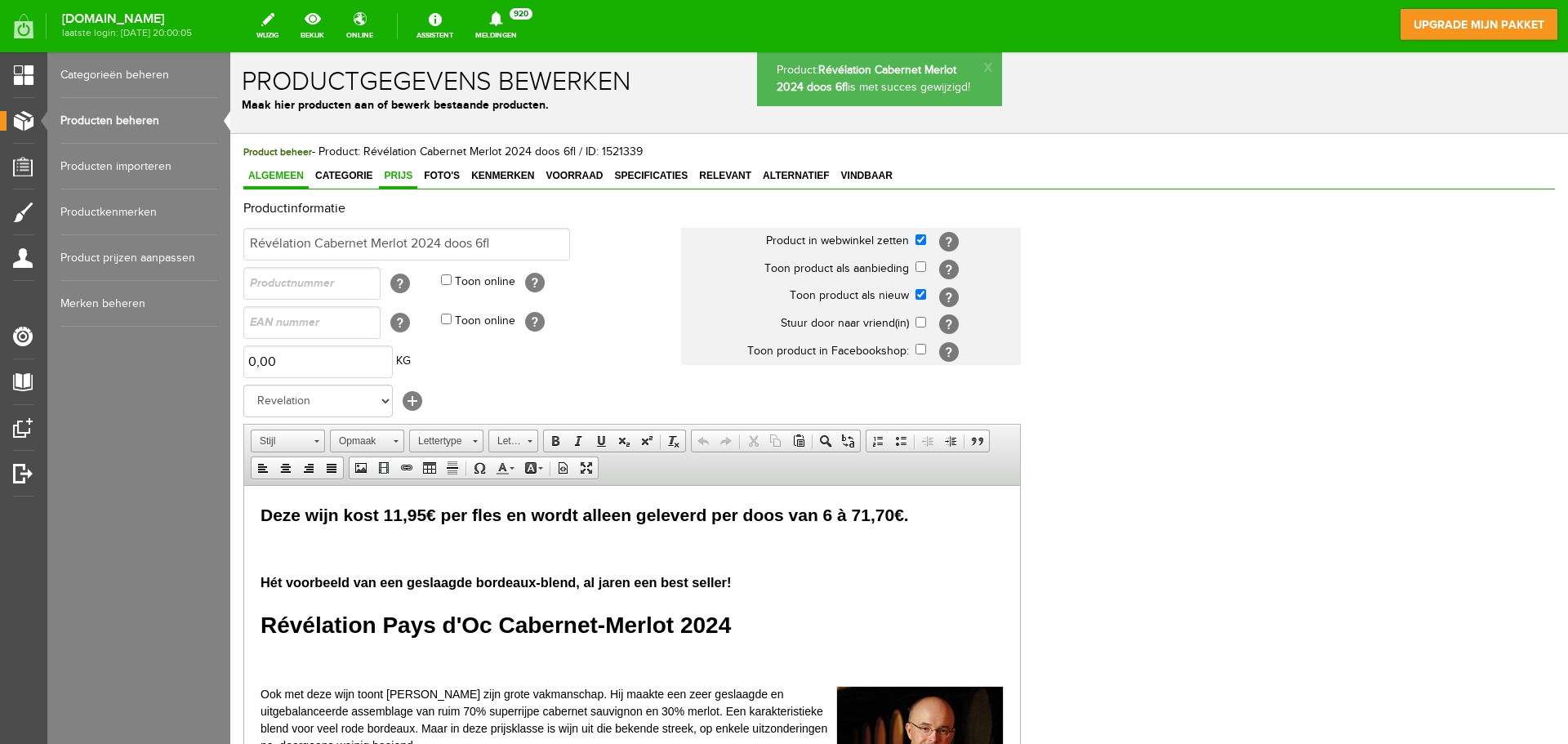
click at [409, 177] on span "Prijs" at bounding box center [398, 175] width 39 height 11
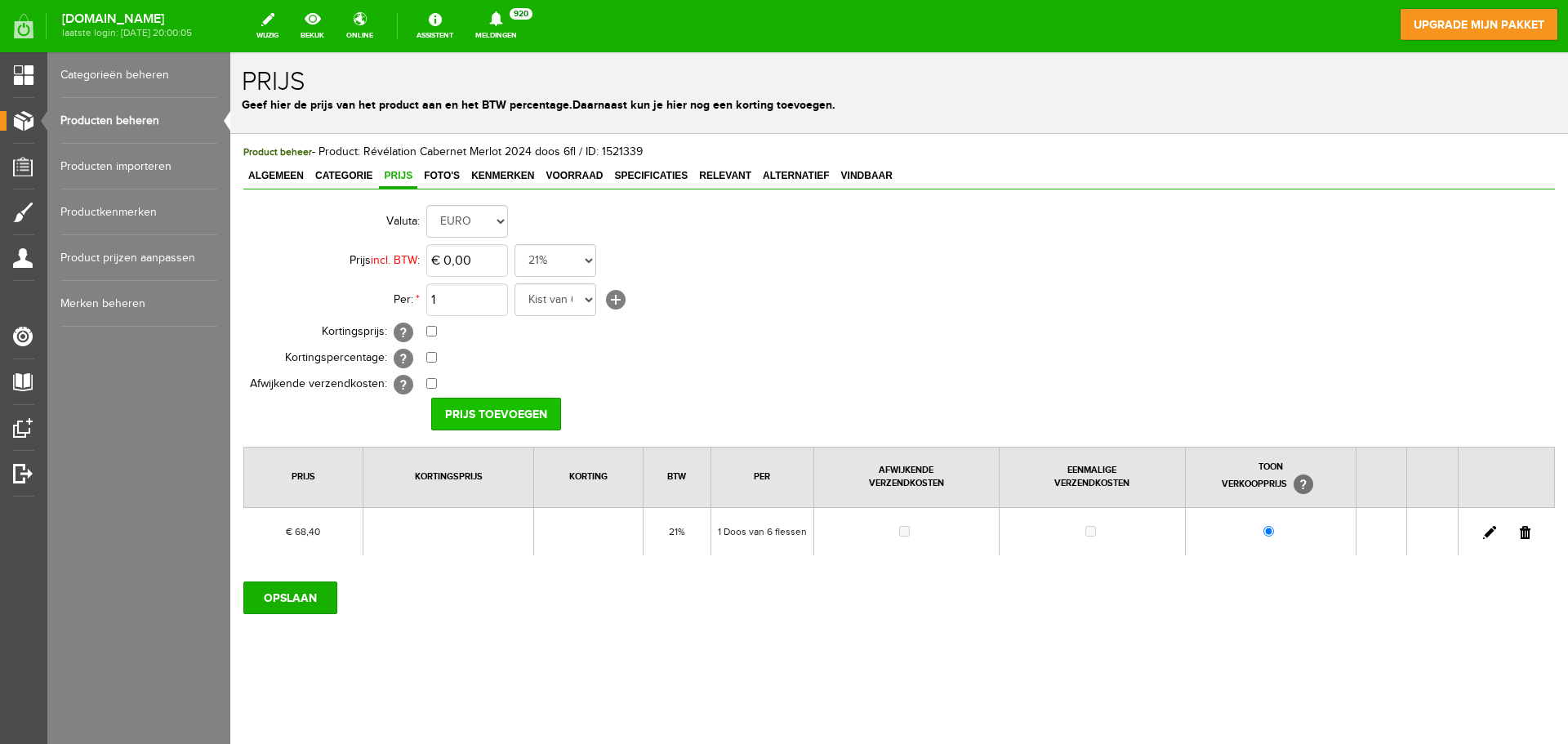
click at [491, 418] on input "Prijs toevoegen" at bounding box center [496, 414] width 130 height 33
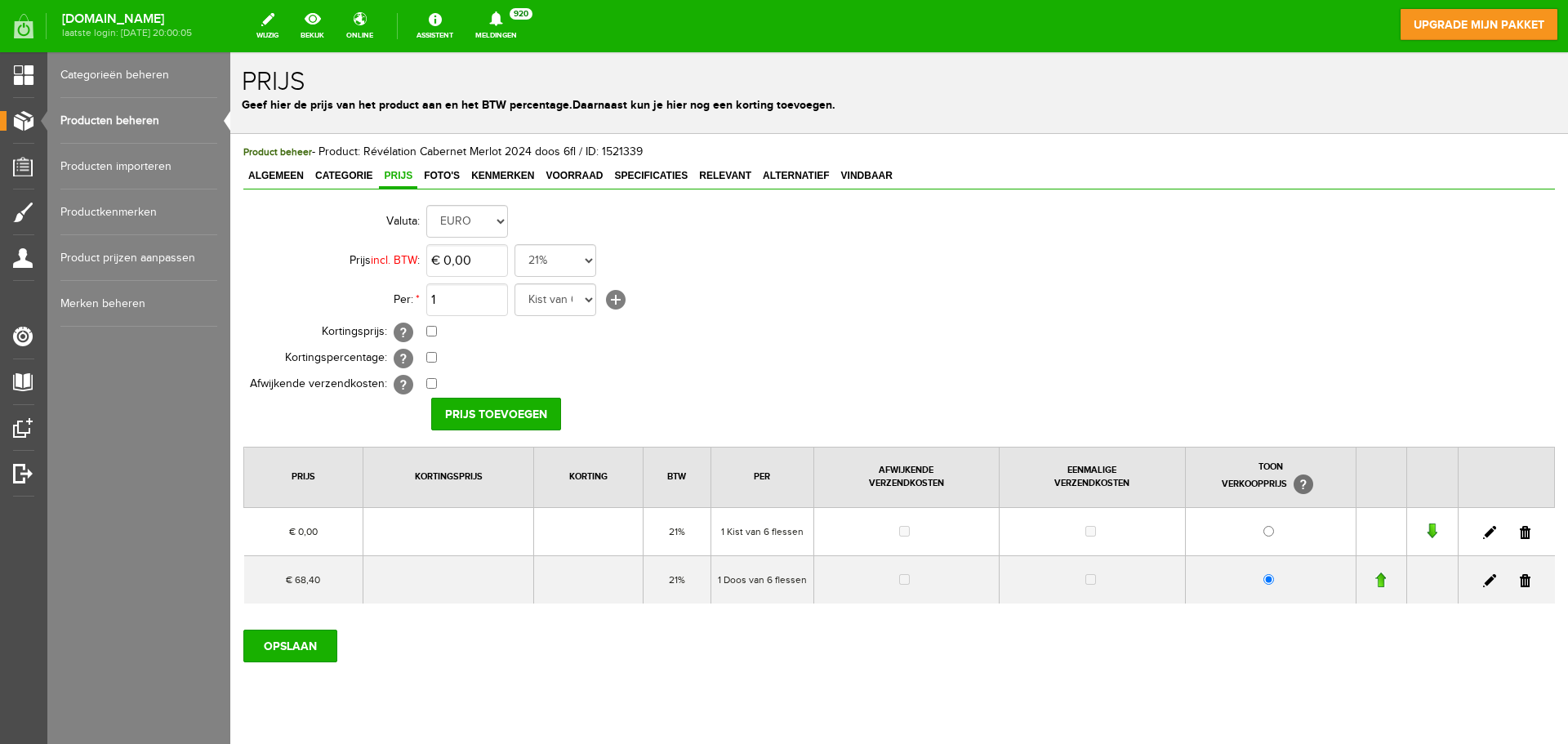
click at [1482, 536] on link at bounding box center [1488, 532] width 13 height 13
click at [1482, 535] on link at bounding box center [1488, 532] width 13 height 13
click at [1482, 533] on link at bounding box center [1488, 532] width 13 height 13
click at [1482, 581] on link at bounding box center [1488, 580] width 13 height 13
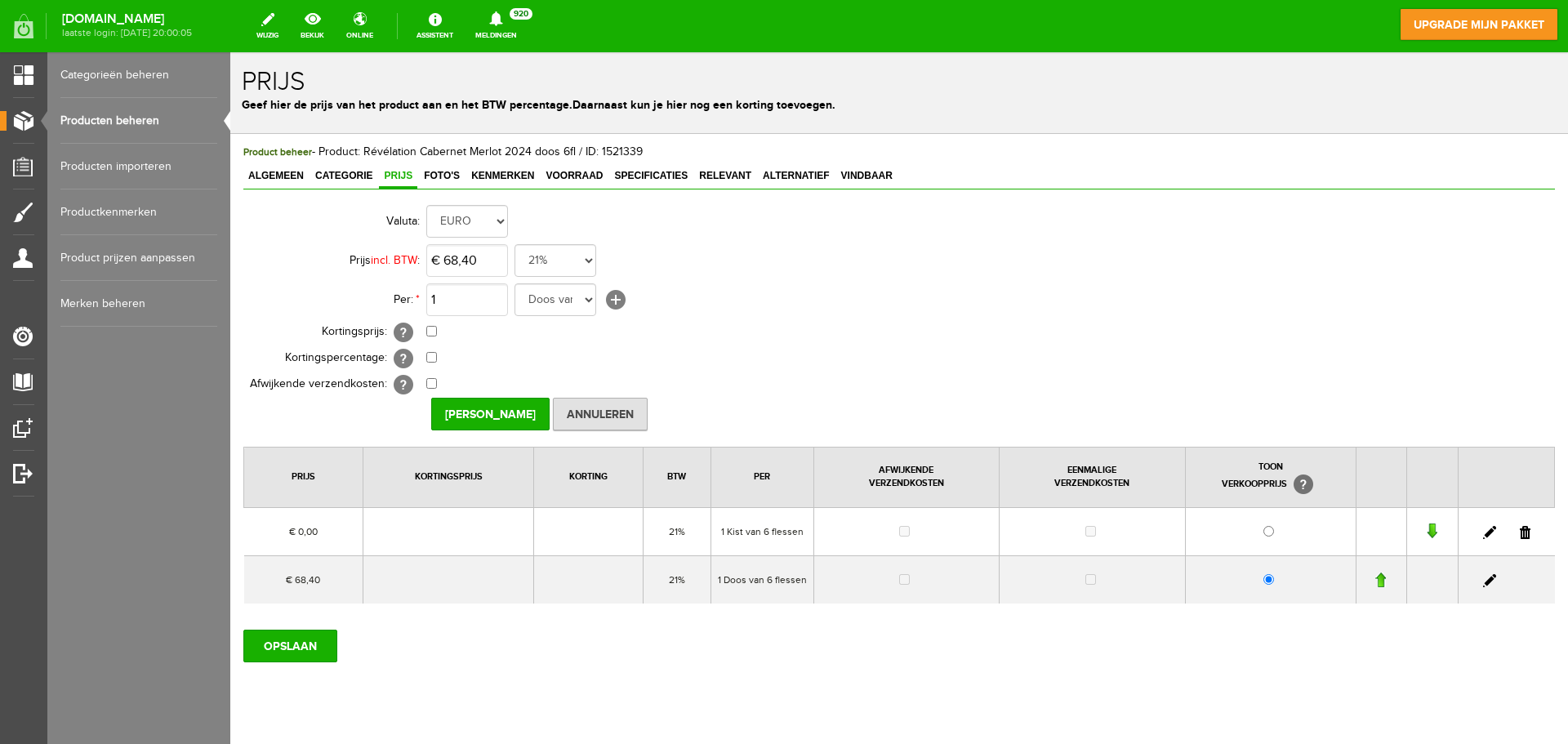
click at [1482, 579] on link at bounding box center [1488, 580] width 13 height 13
click at [1482, 532] on link at bounding box center [1488, 532] width 13 height 13
click at [475, 265] on input "0" at bounding box center [467, 261] width 82 height 33
type input "€ 71,70"
click at [473, 408] on input "[PERSON_NAME]" at bounding box center [490, 414] width 118 height 33
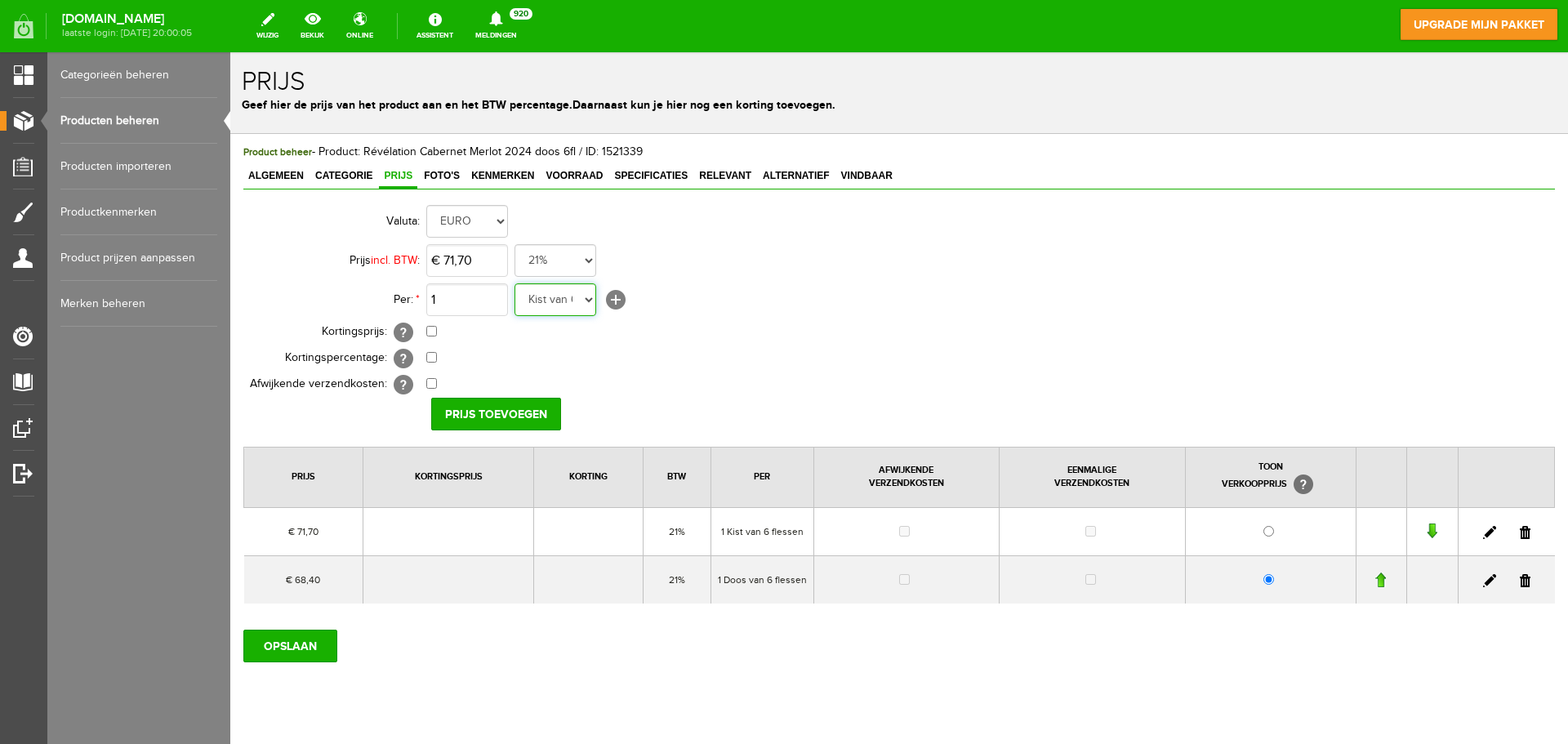
click at [589, 299] on select "Kist van 6 flessen in doos flessen per doos Doos van 12 flessen Doos Stuk Doos …" at bounding box center [555, 299] width 82 height 33
select select "11623"
click at [514, 283] on select "Kist van 6 flessen in doos flessen per doos Doos van 12 flessen Doos Stuk Doos …" at bounding box center [555, 299] width 82 height 33
click at [507, 416] on input "Prijs toevoegen" at bounding box center [496, 414] width 130 height 33
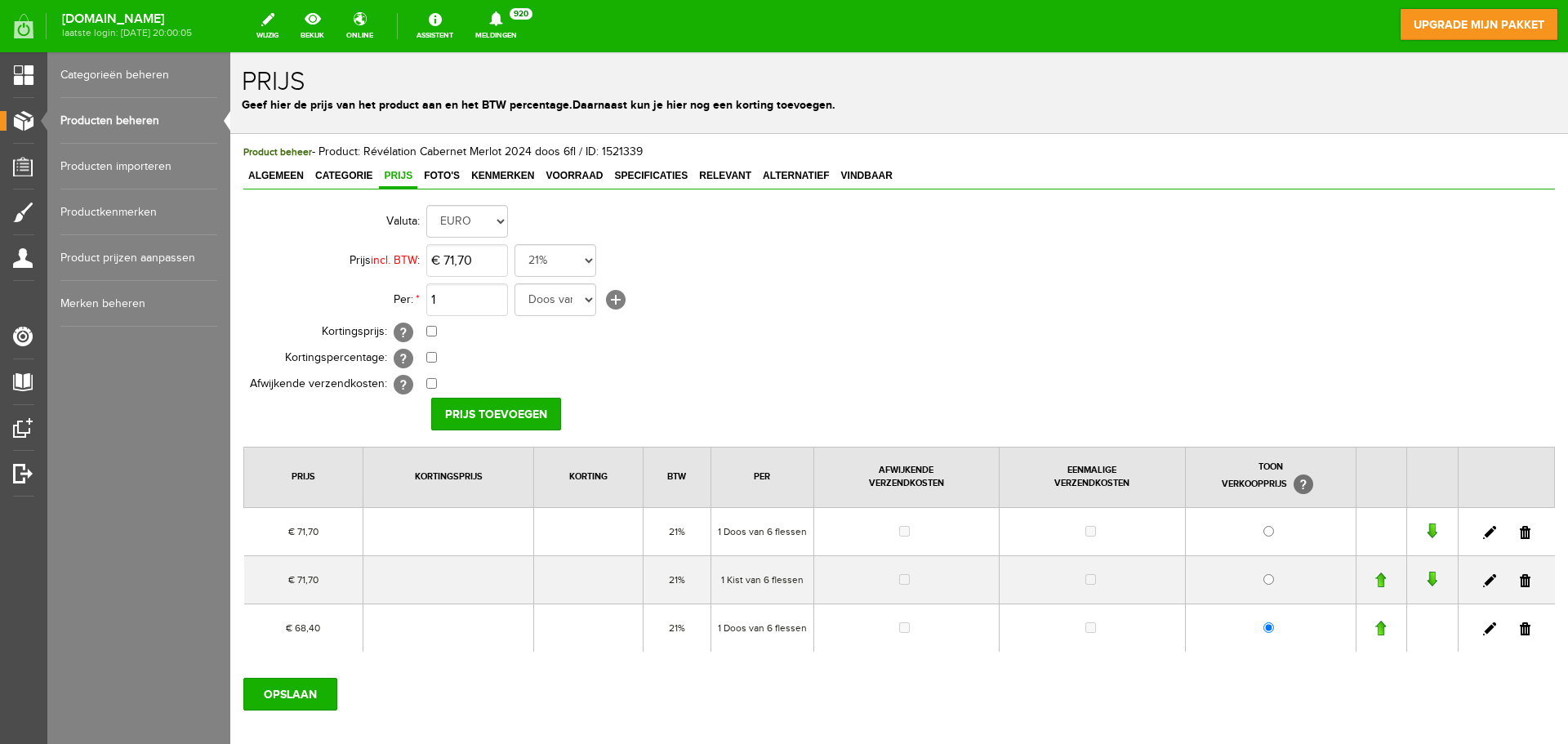
click at [1519, 583] on link at bounding box center [1524, 580] width 11 height 13
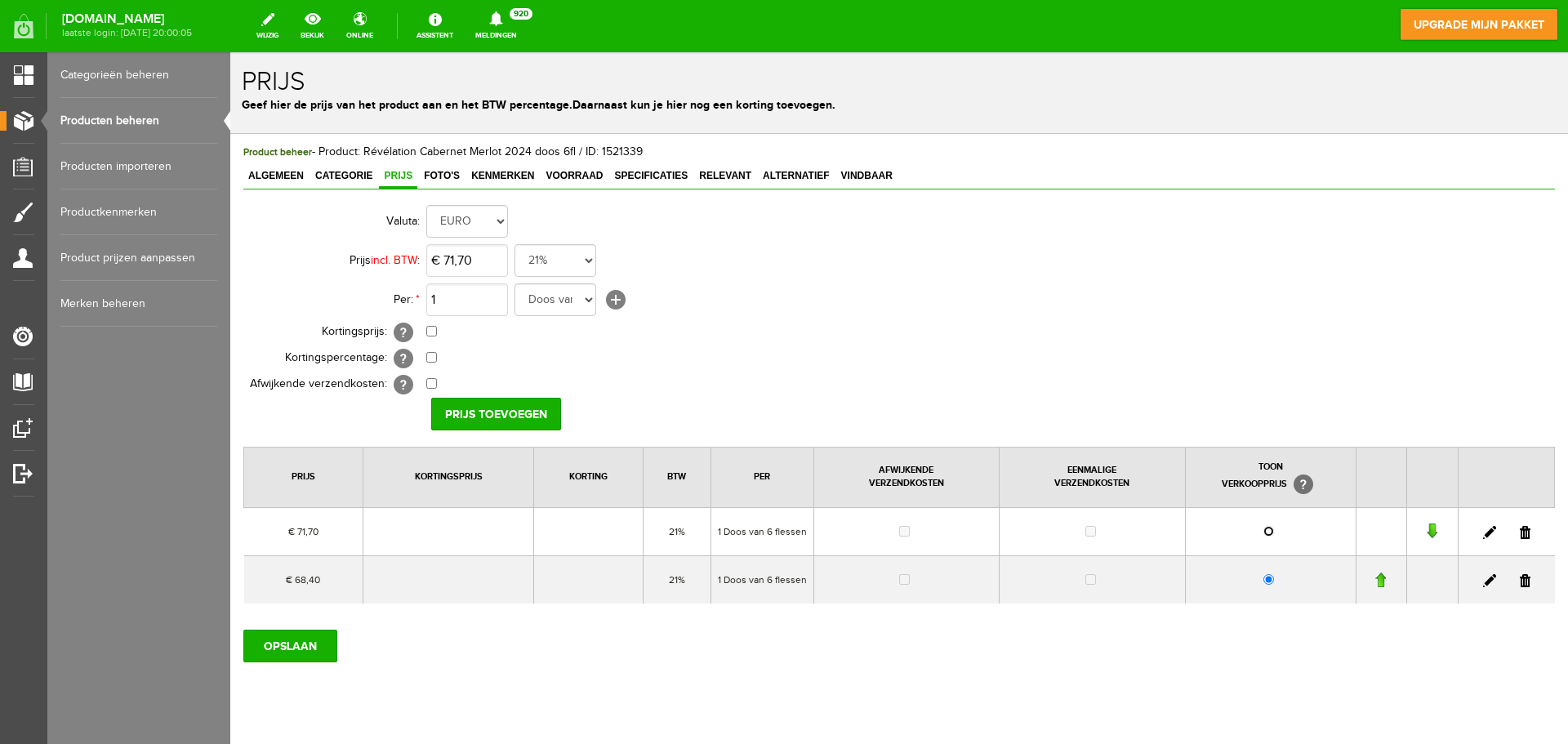
click at [1264, 533] on input "radio" at bounding box center [1269, 531] width 11 height 11
radio input "true"
click at [1519, 582] on link at bounding box center [1524, 580] width 11 height 13
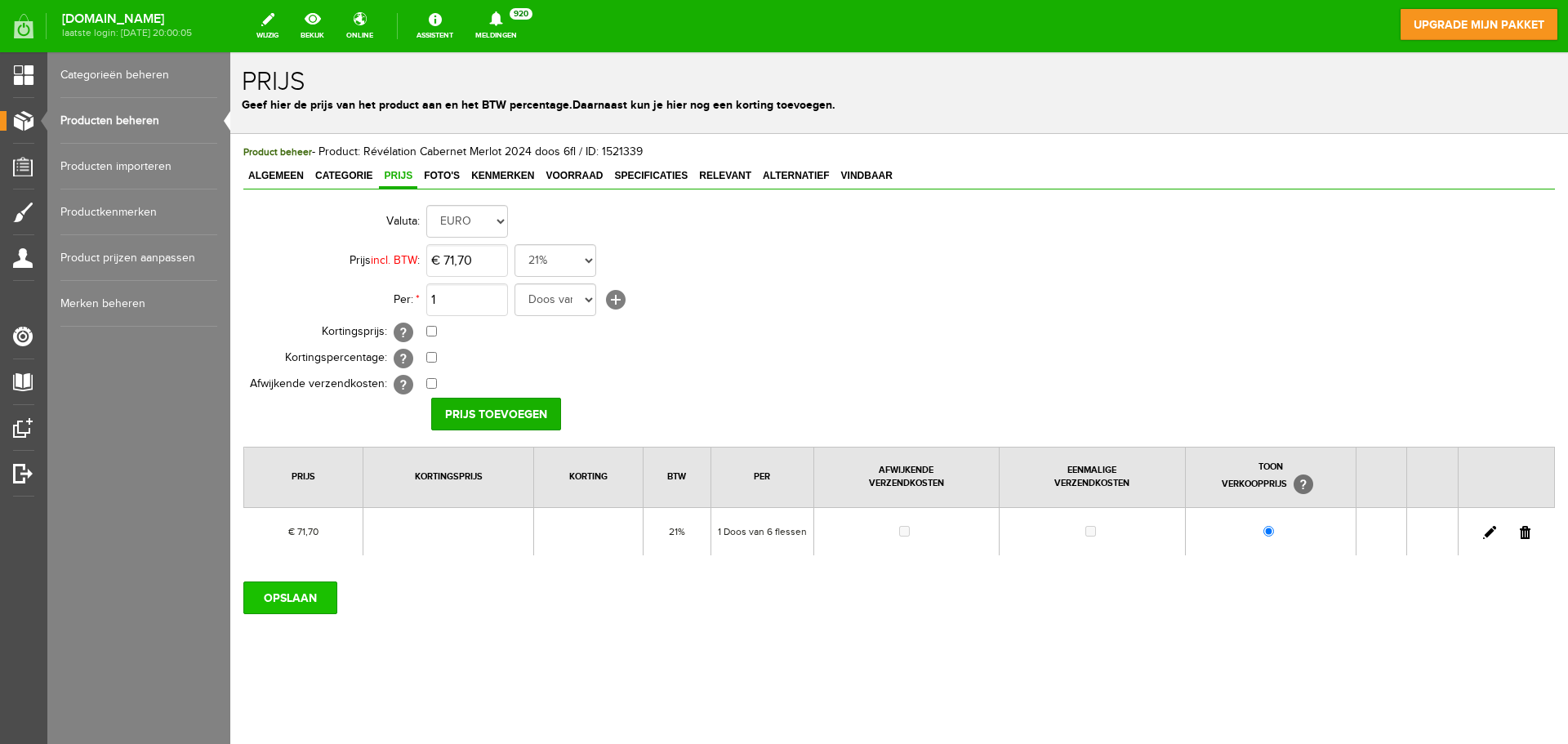
click at [271, 590] on input "OPSLAAN" at bounding box center [290, 598] width 93 height 33
click at [523, 175] on span "Kenmerken" at bounding box center [502, 175] width 73 height 11
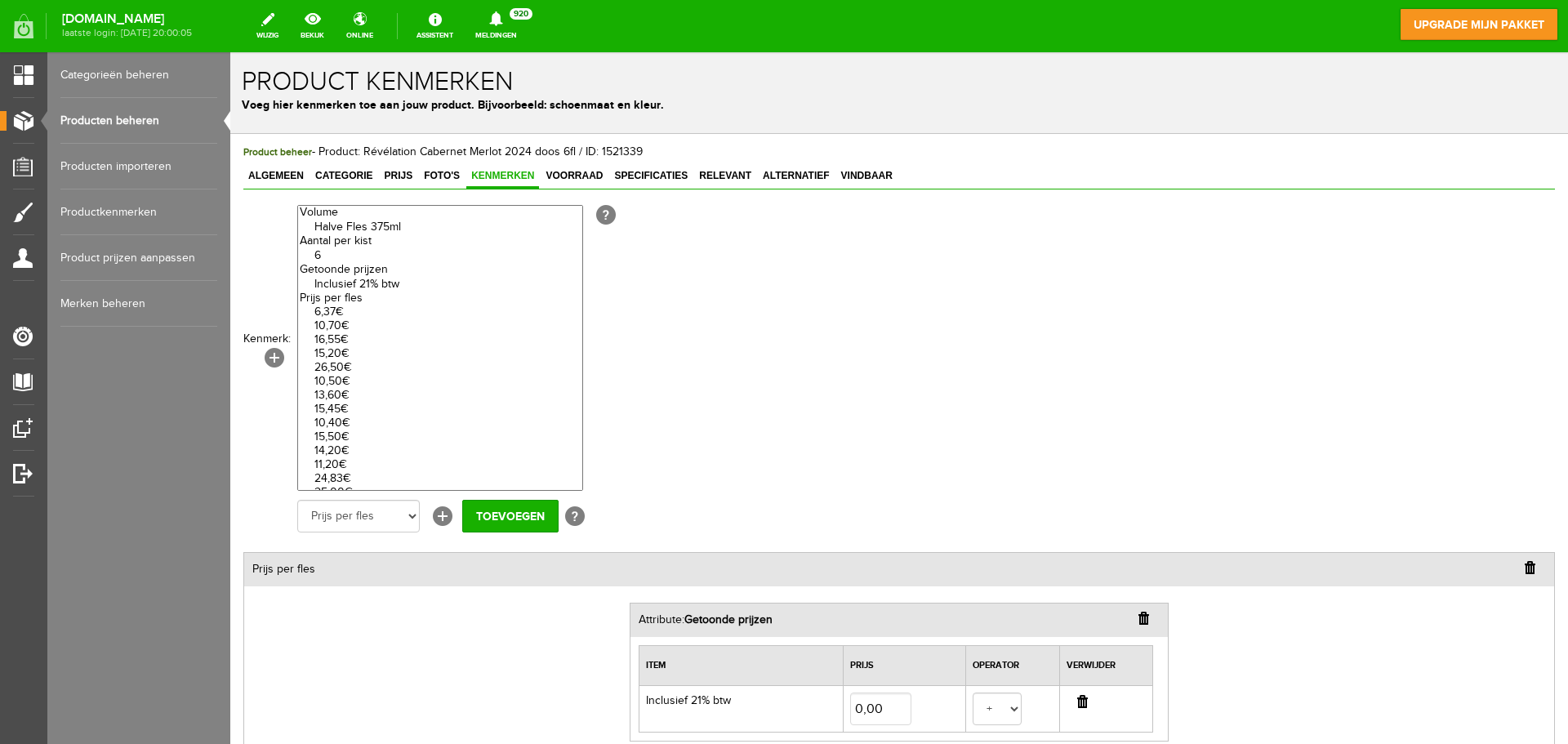
click at [129, 217] on link "Productkenmerken" at bounding box center [139, 213] width 157 height 46
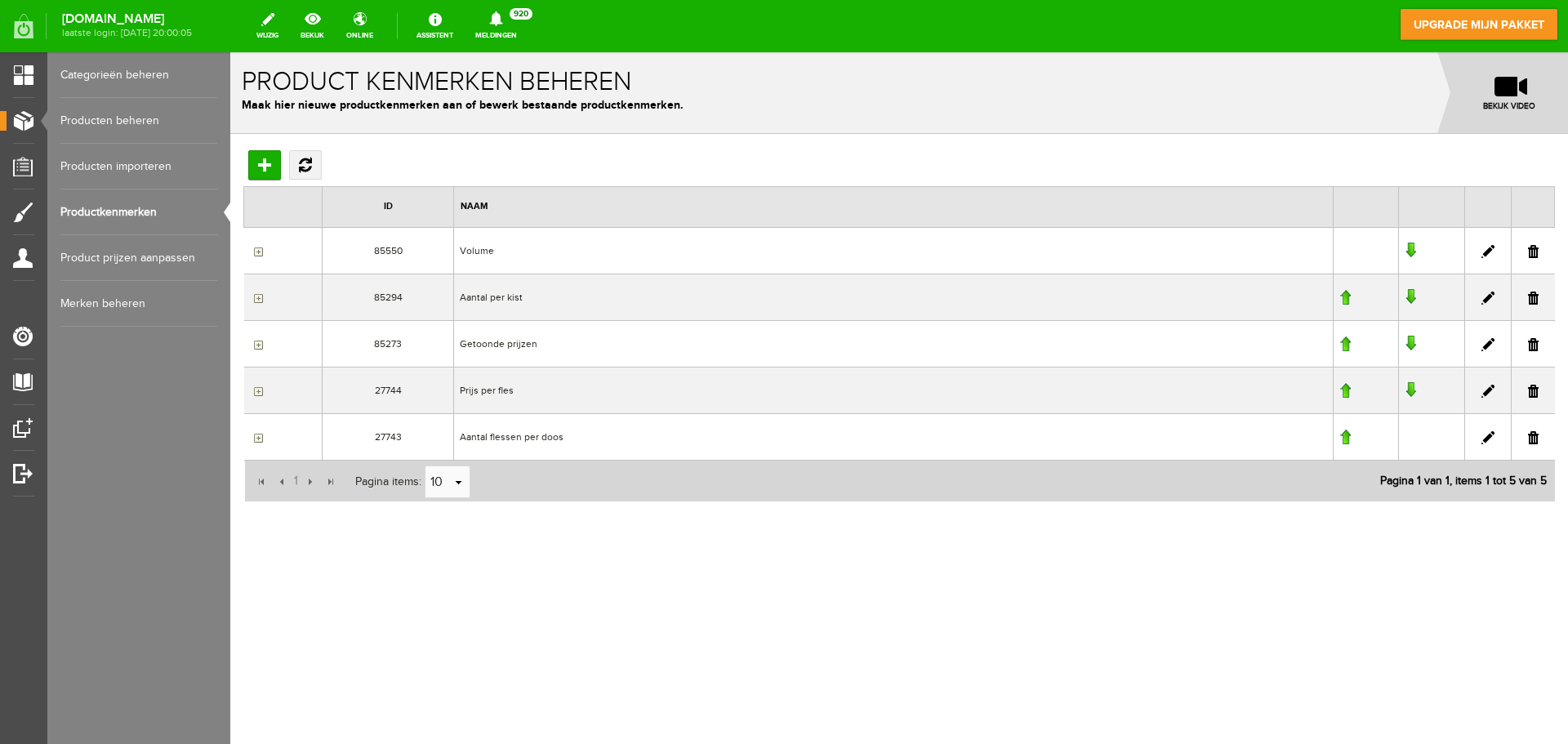
click at [260, 391] on input "button" at bounding box center [256, 391] width 13 height 13
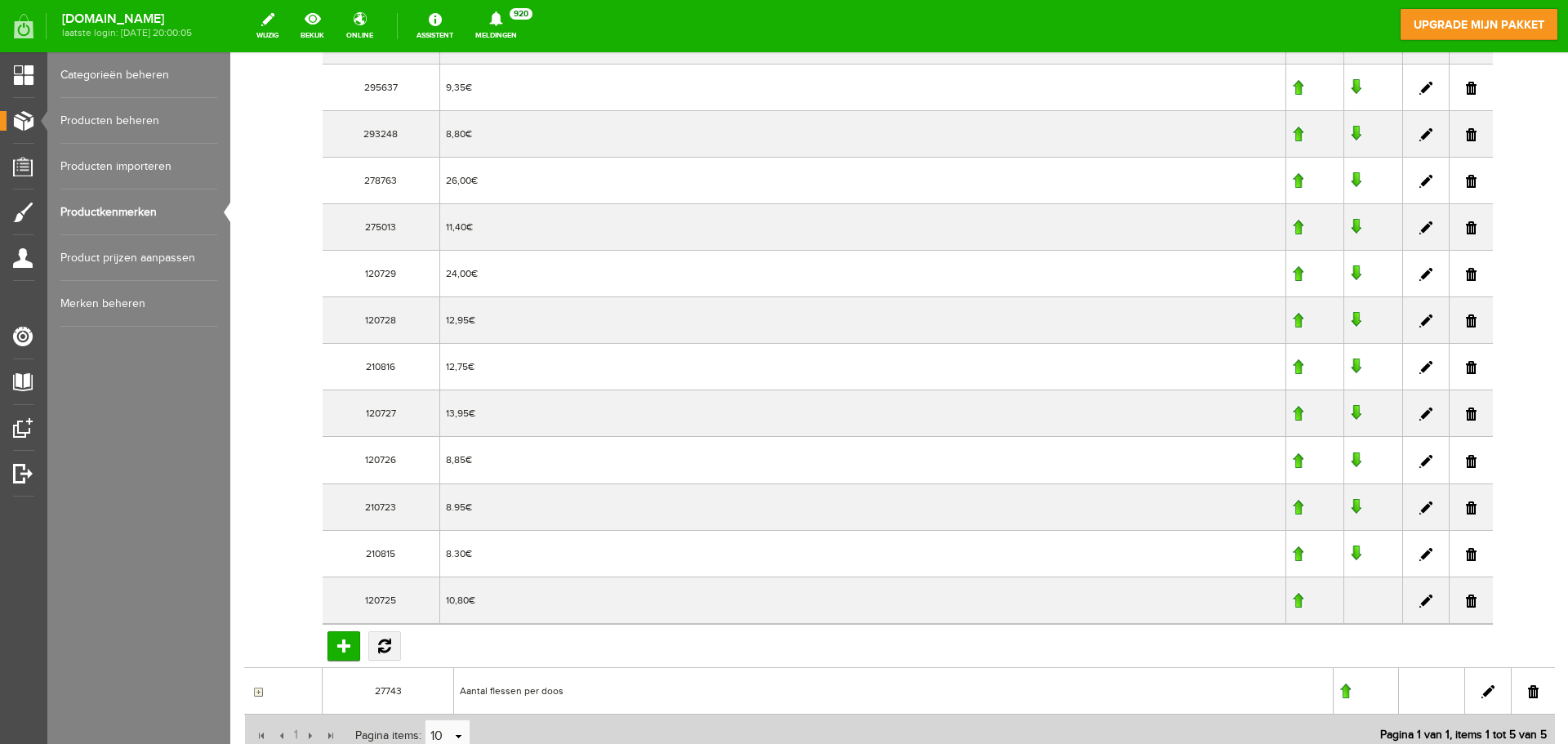
scroll to position [1389, 0]
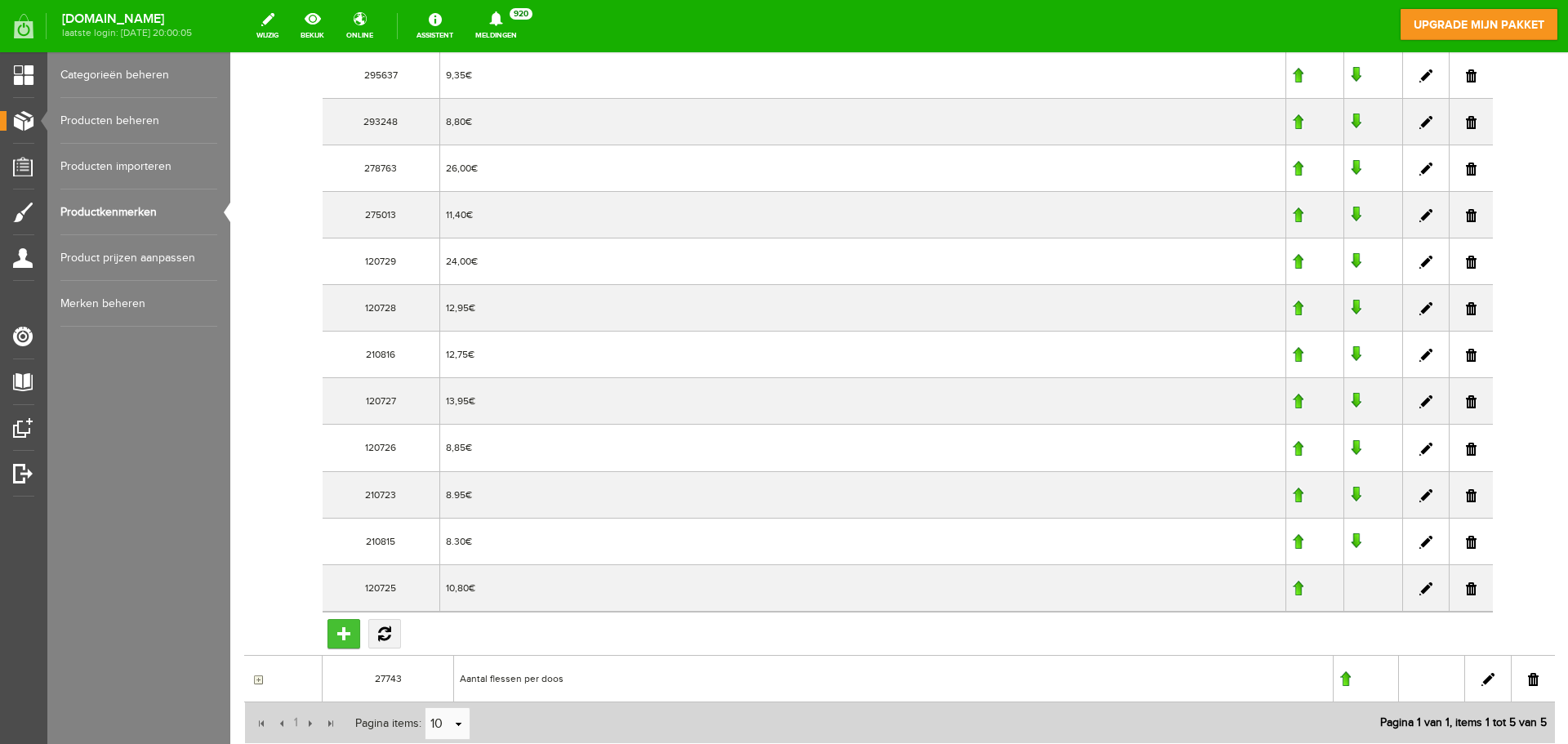
click at [343, 636] on input "Toevoegen" at bounding box center [343, 635] width 33 height 30
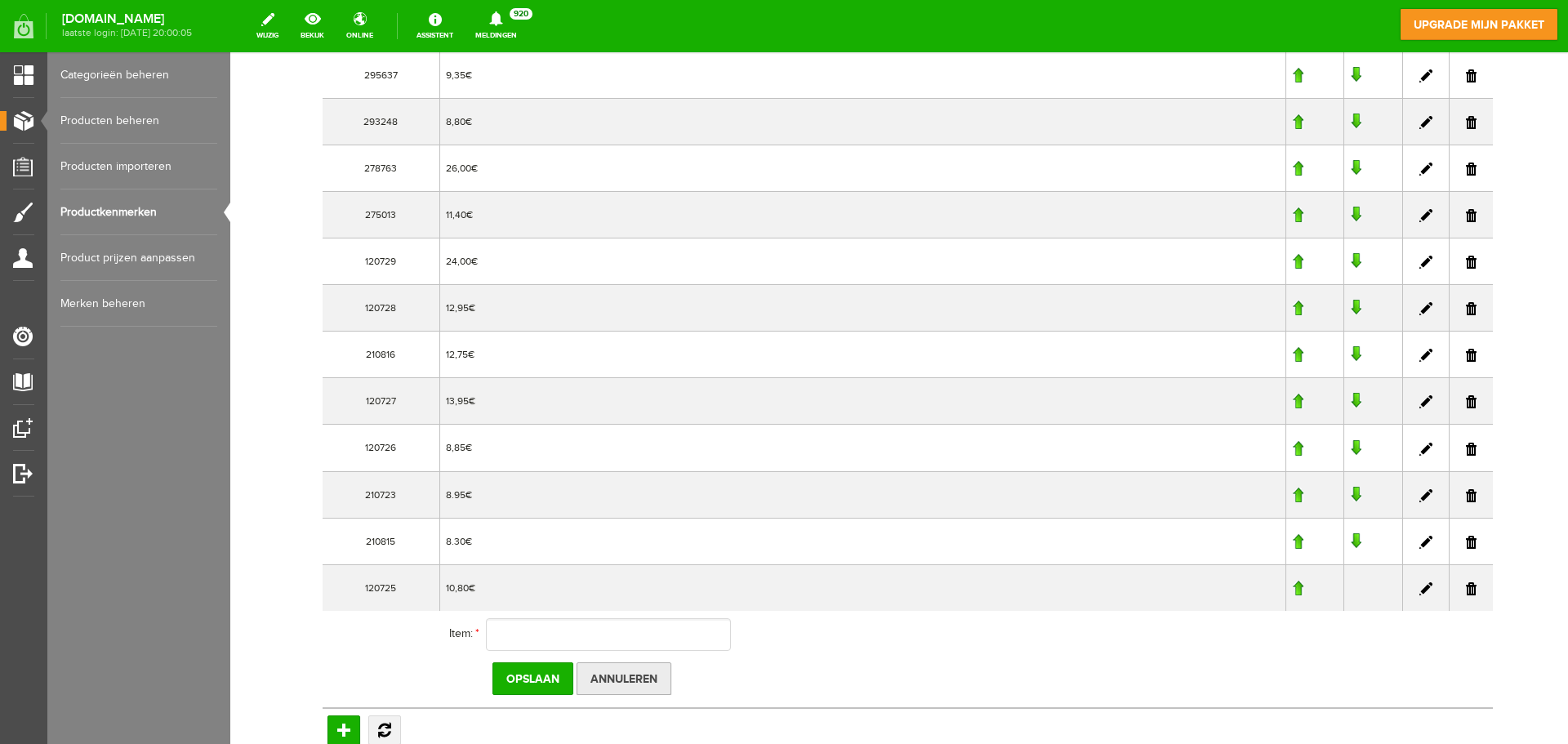
click at [614, 673] on input "Annuleren" at bounding box center [623, 678] width 94 height 33
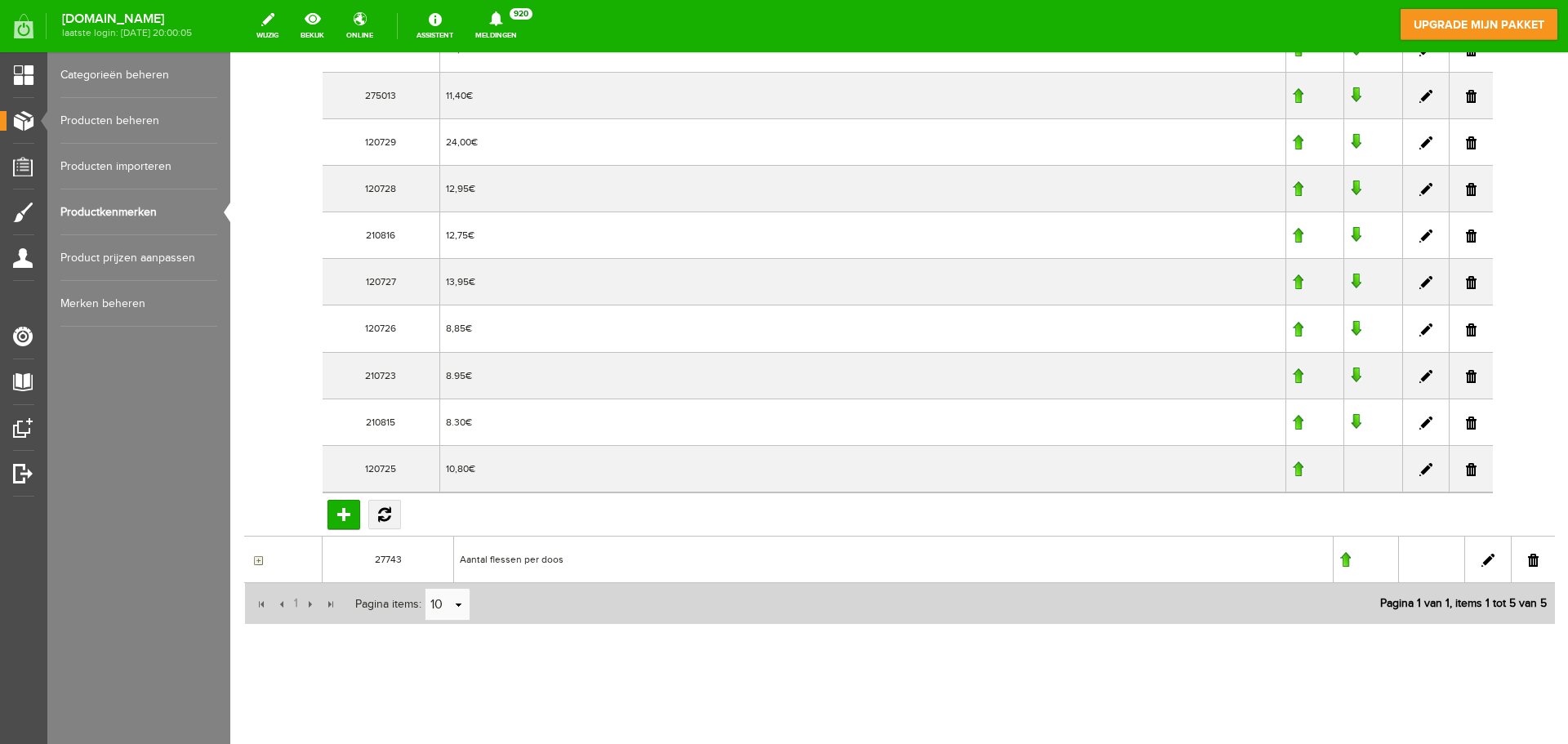
scroll to position [1511, 0]
click at [339, 514] on input "Toevoegen" at bounding box center [343, 511] width 33 height 30
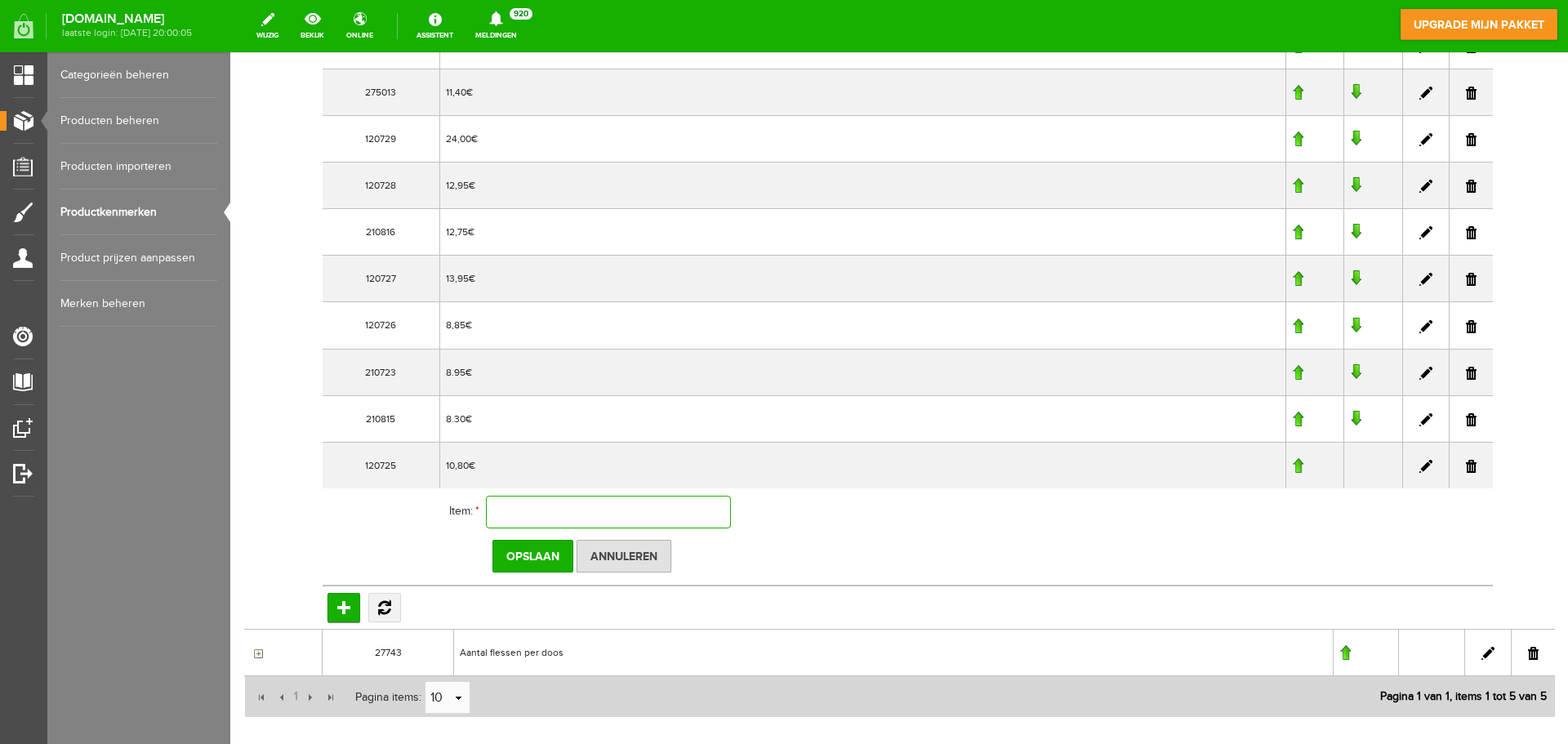
click at [565, 519] on input "text" at bounding box center [609, 512] width 245 height 33
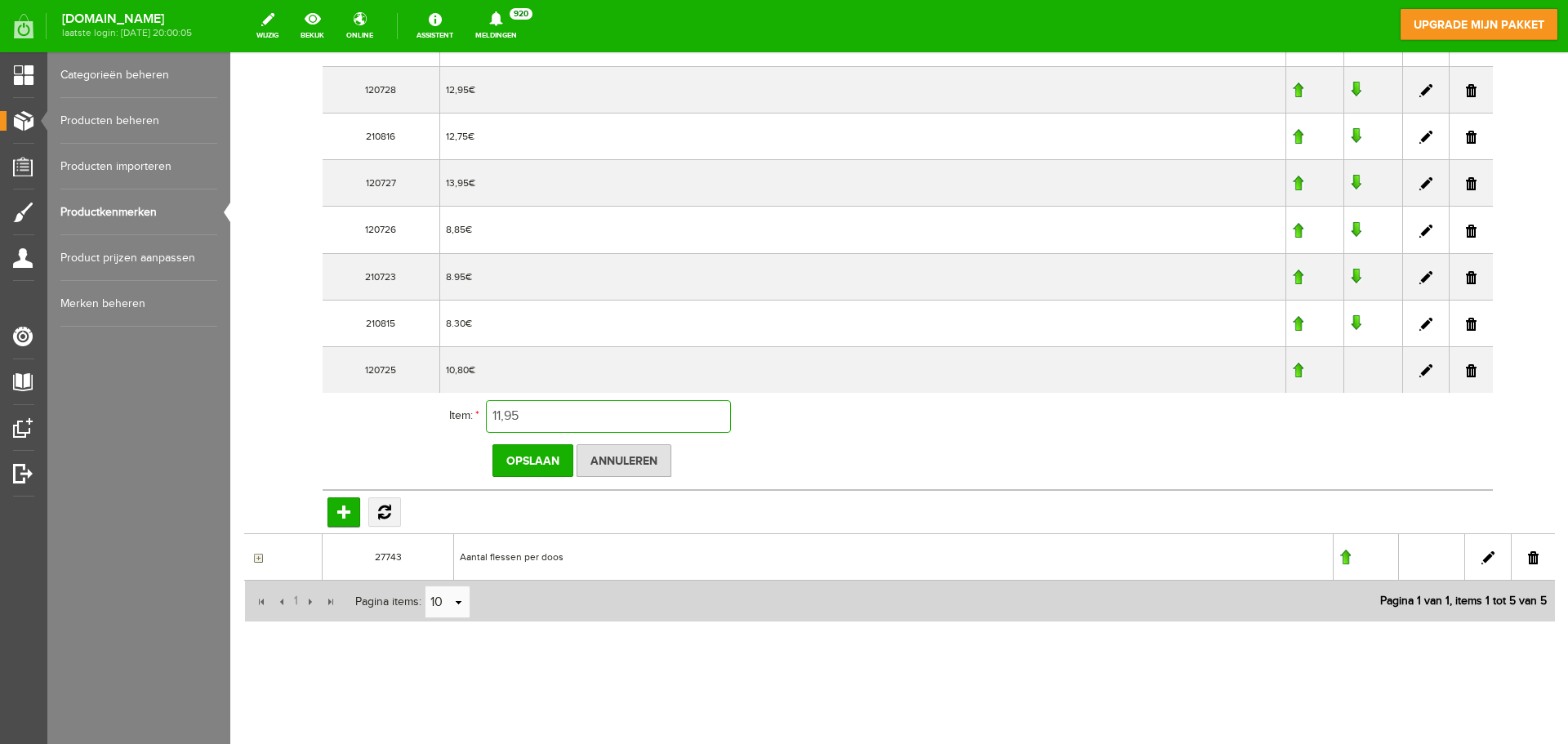
scroll to position [1607, 0]
type input "11,95"
click at [542, 464] on input "Opslaan" at bounding box center [532, 460] width 81 height 33
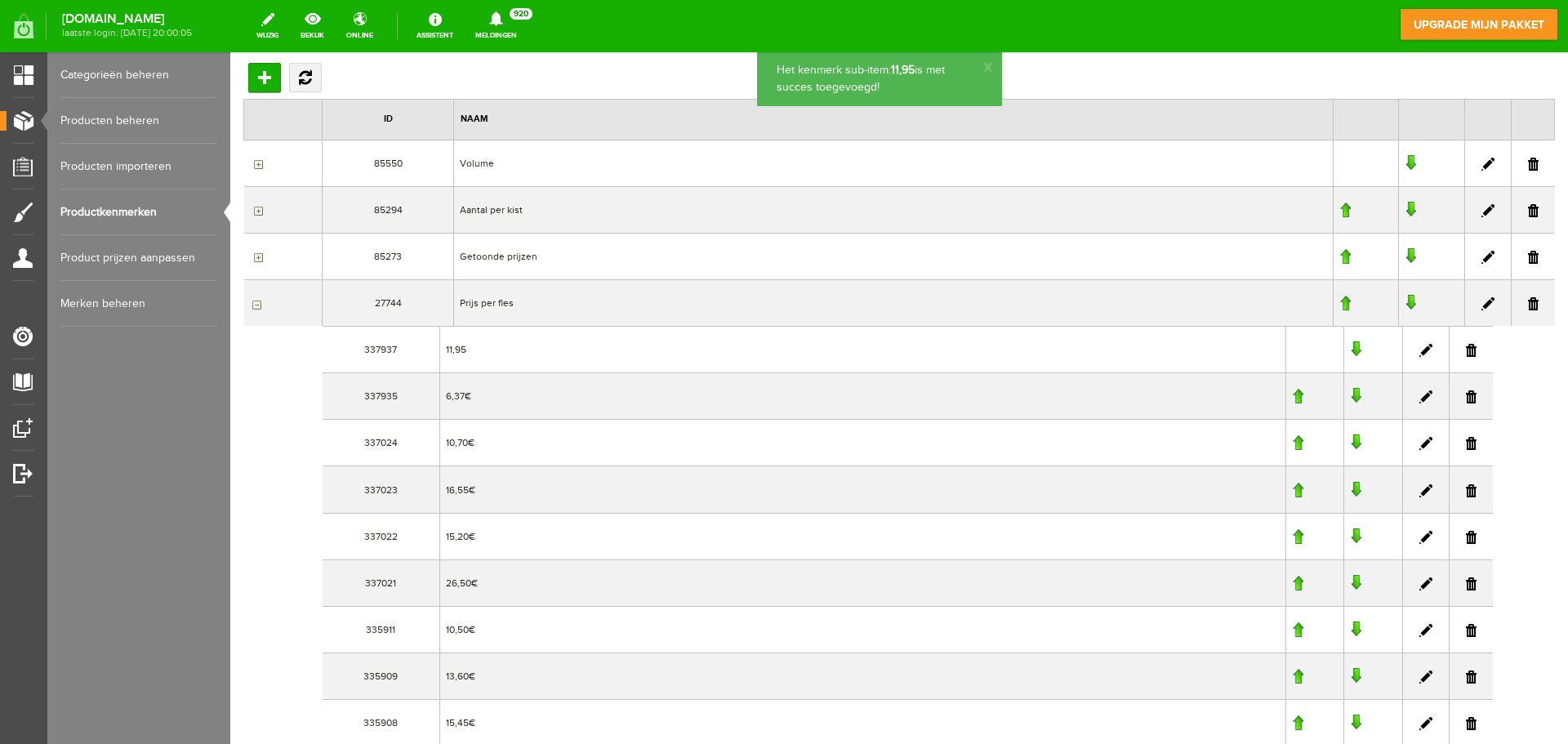
scroll to position [0, 0]
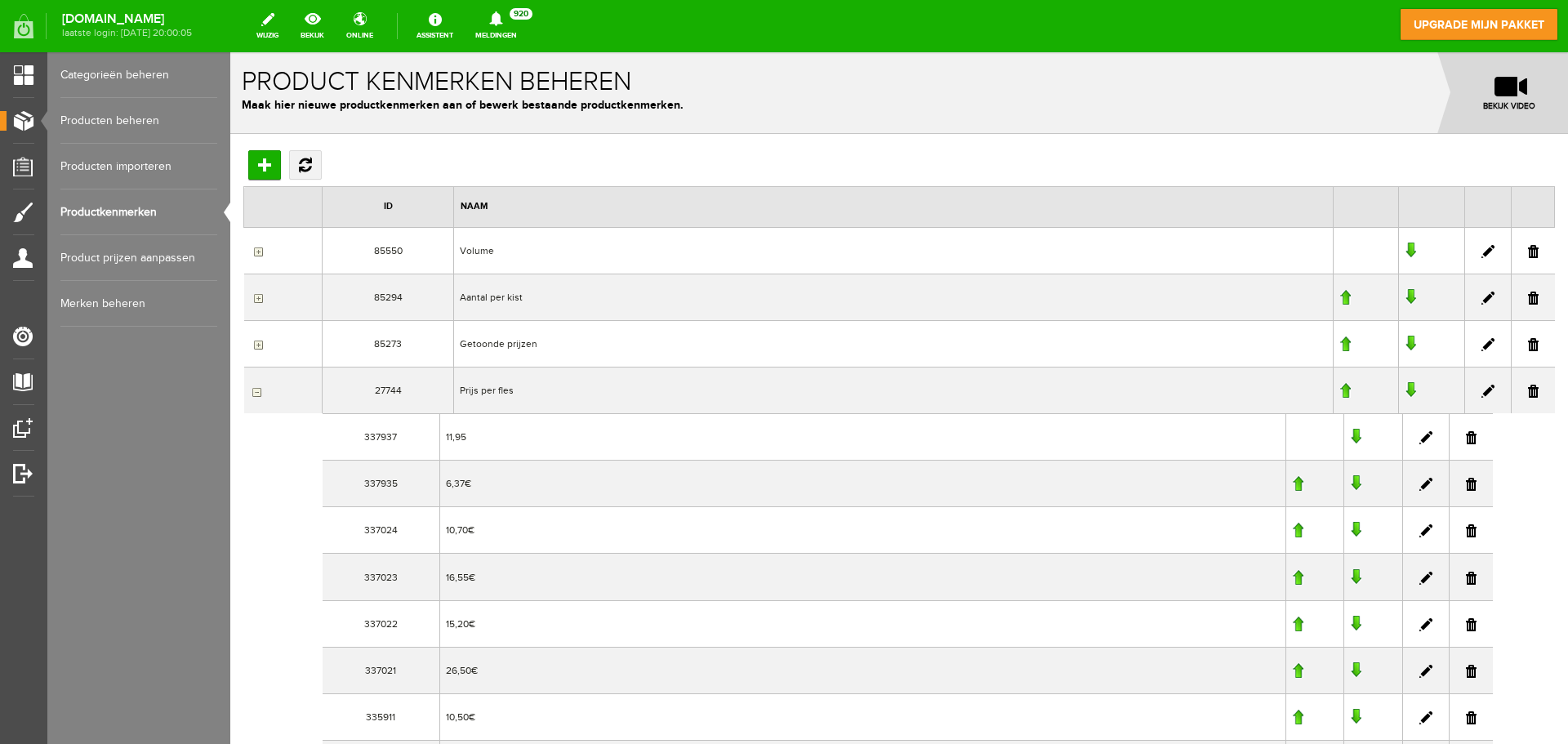
click at [1419, 440] on link at bounding box center [1425, 438] width 13 height 13
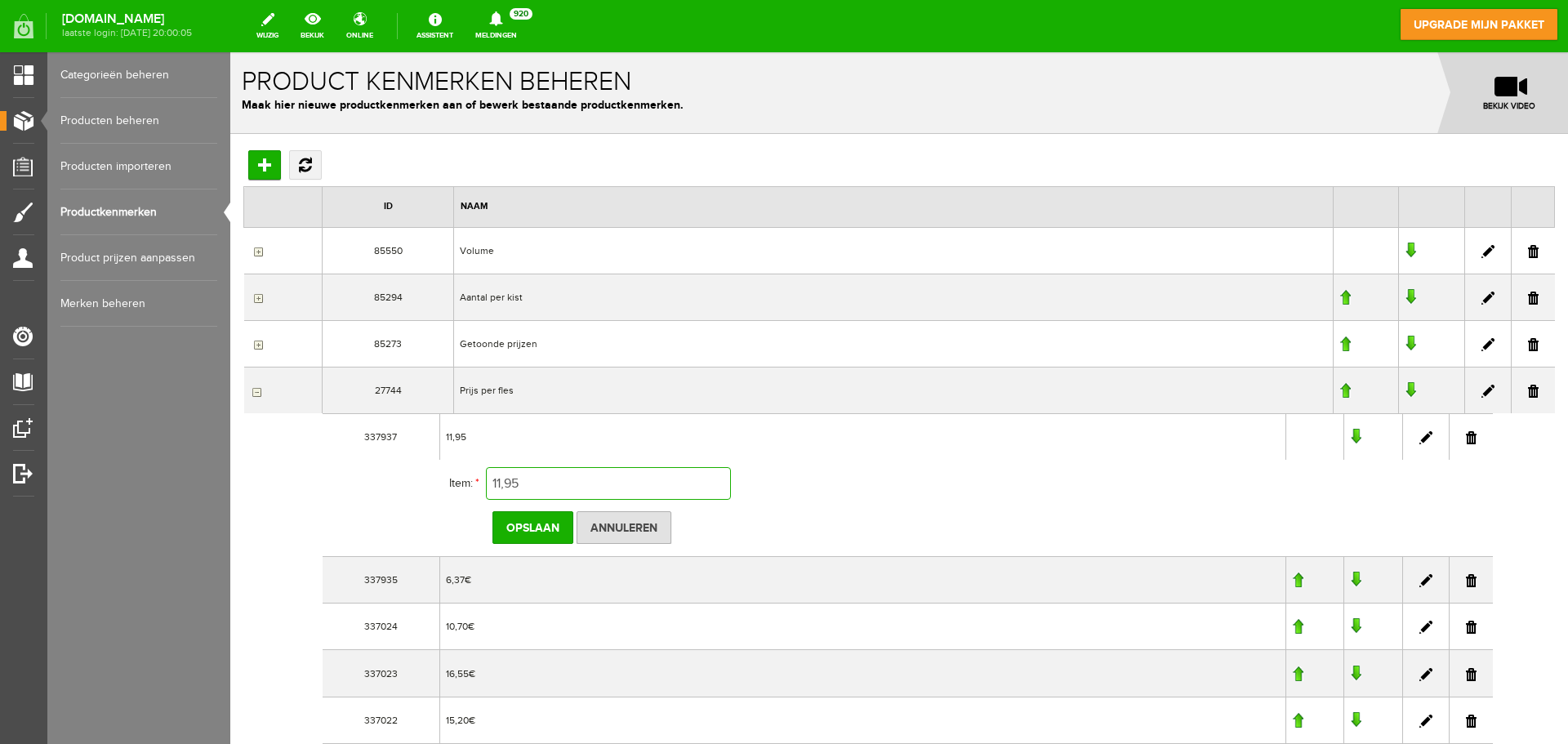
click at [569, 483] on input "11,95" at bounding box center [609, 483] width 245 height 33
type input "11,95"
click at [640, 534] on input "Annuleren" at bounding box center [623, 527] width 94 height 33
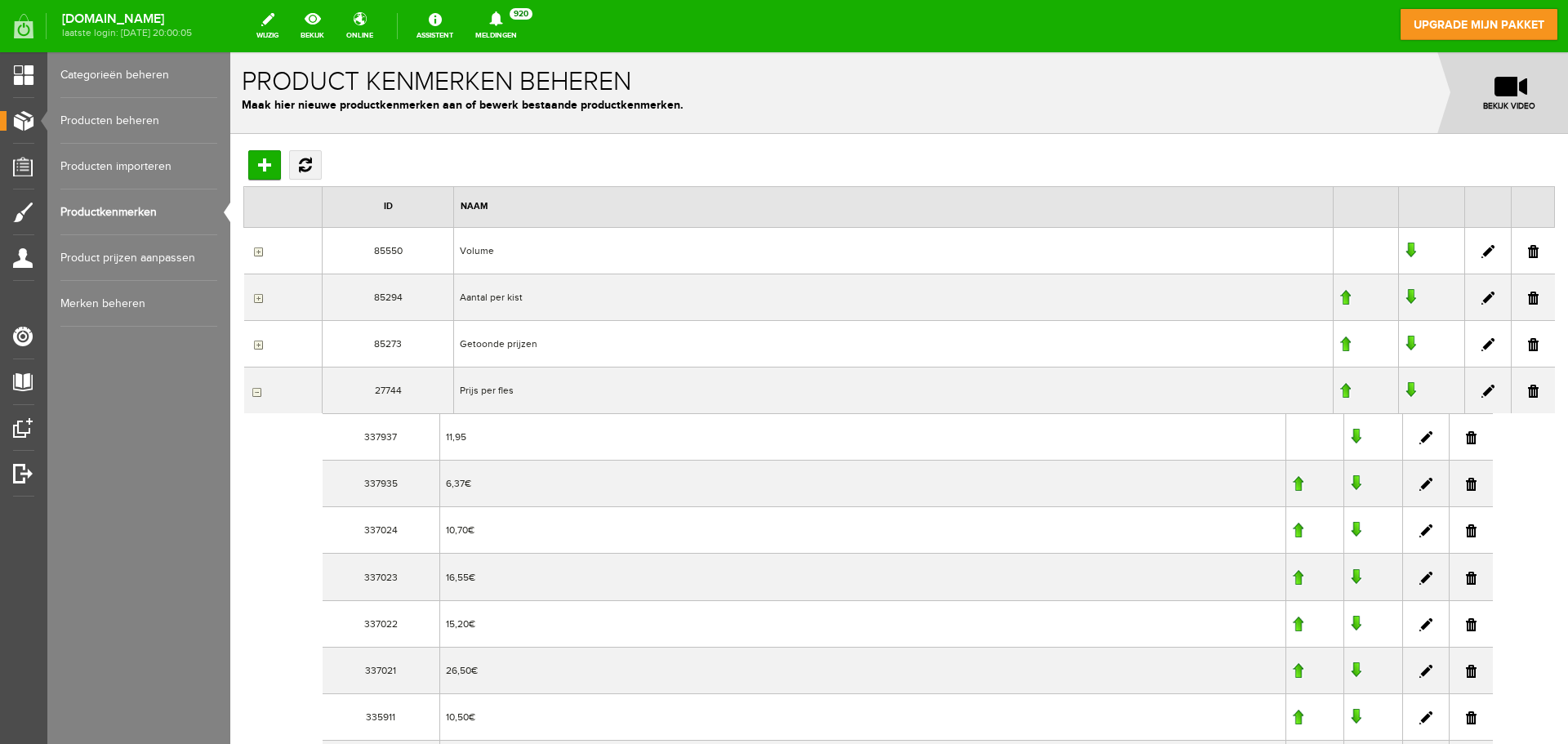
click at [1419, 483] on link at bounding box center [1425, 483] width 13 height 13
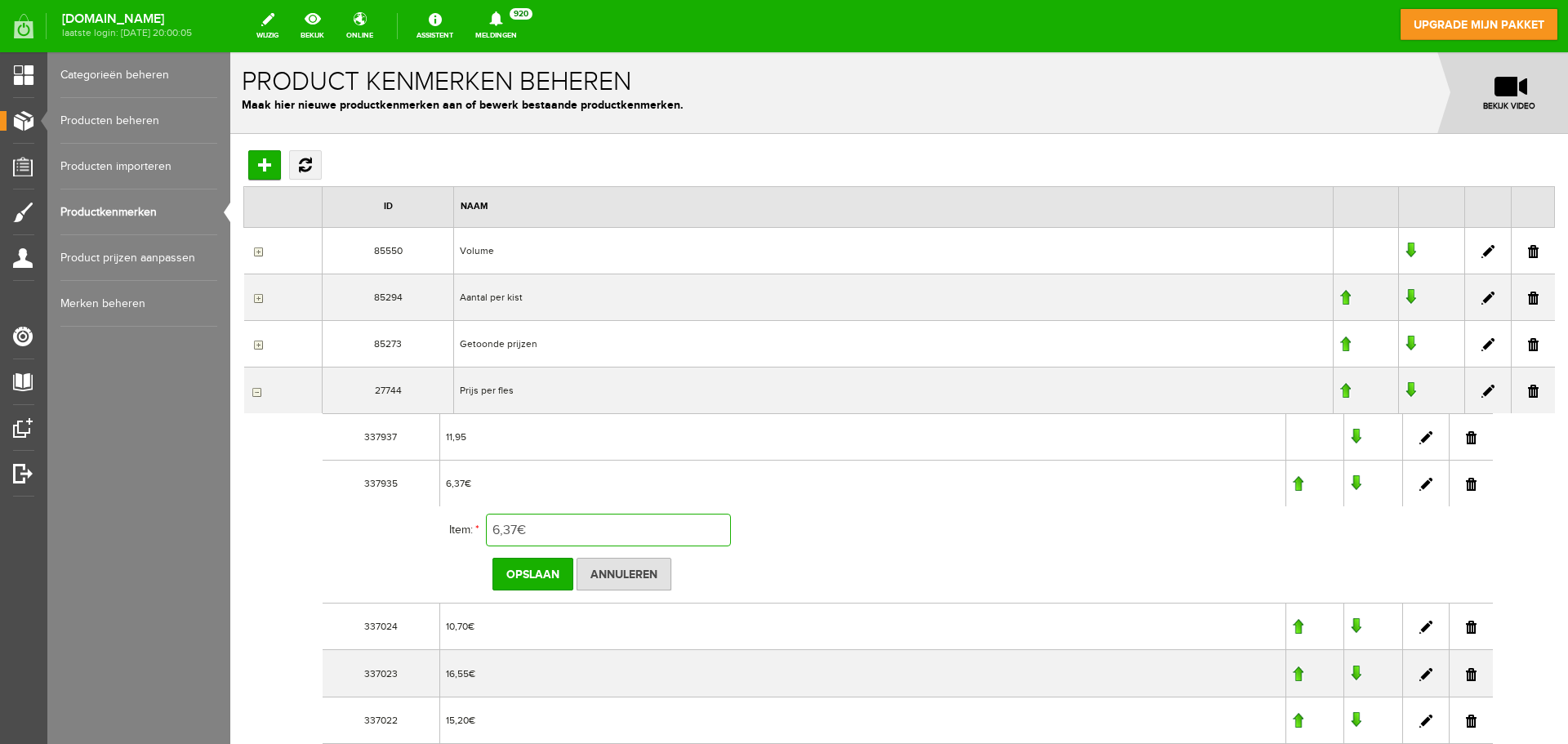
click at [523, 529] on input "6,37€" at bounding box center [609, 530] width 245 height 33
click at [626, 580] on input "Annuleren" at bounding box center [623, 574] width 94 height 33
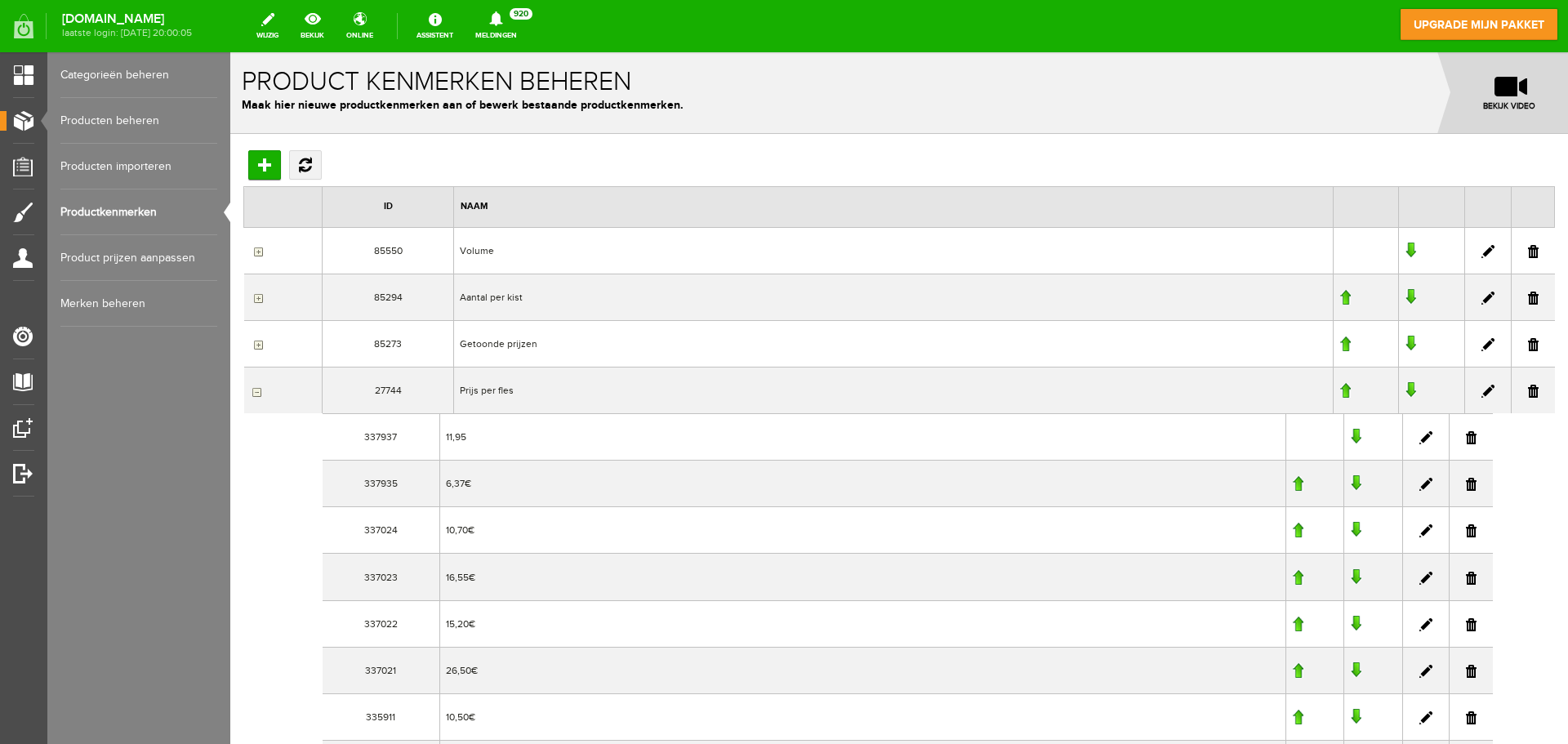
click at [481, 439] on td "11,95" at bounding box center [862, 437] width 846 height 47
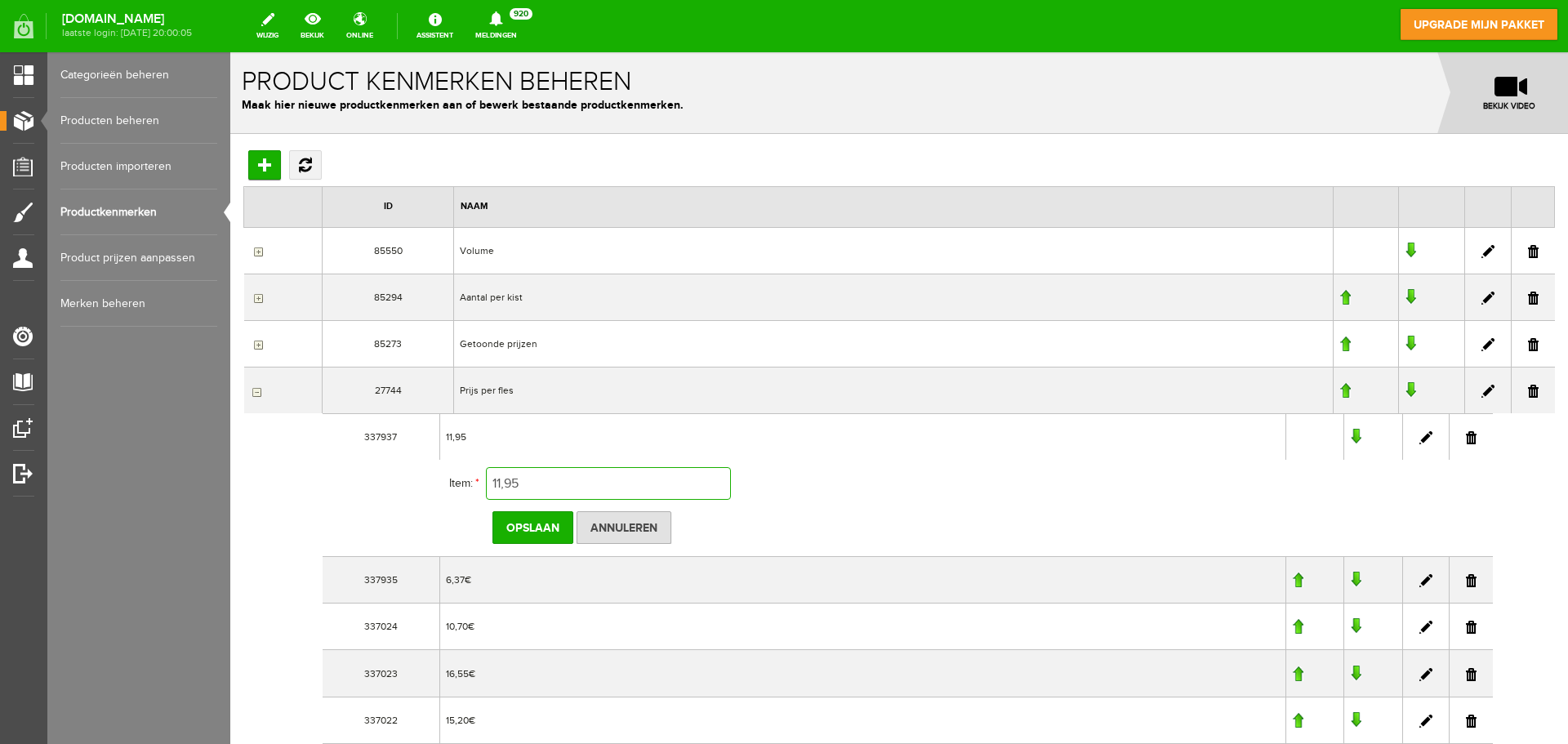
click at [548, 481] on input "11,95" at bounding box center [609, 483] width 245 height 33
paste input "€"
type input "11,95€"
click at [550, 531] on input "Opslaan" at bounding box center [532, 527] width 81 height 33
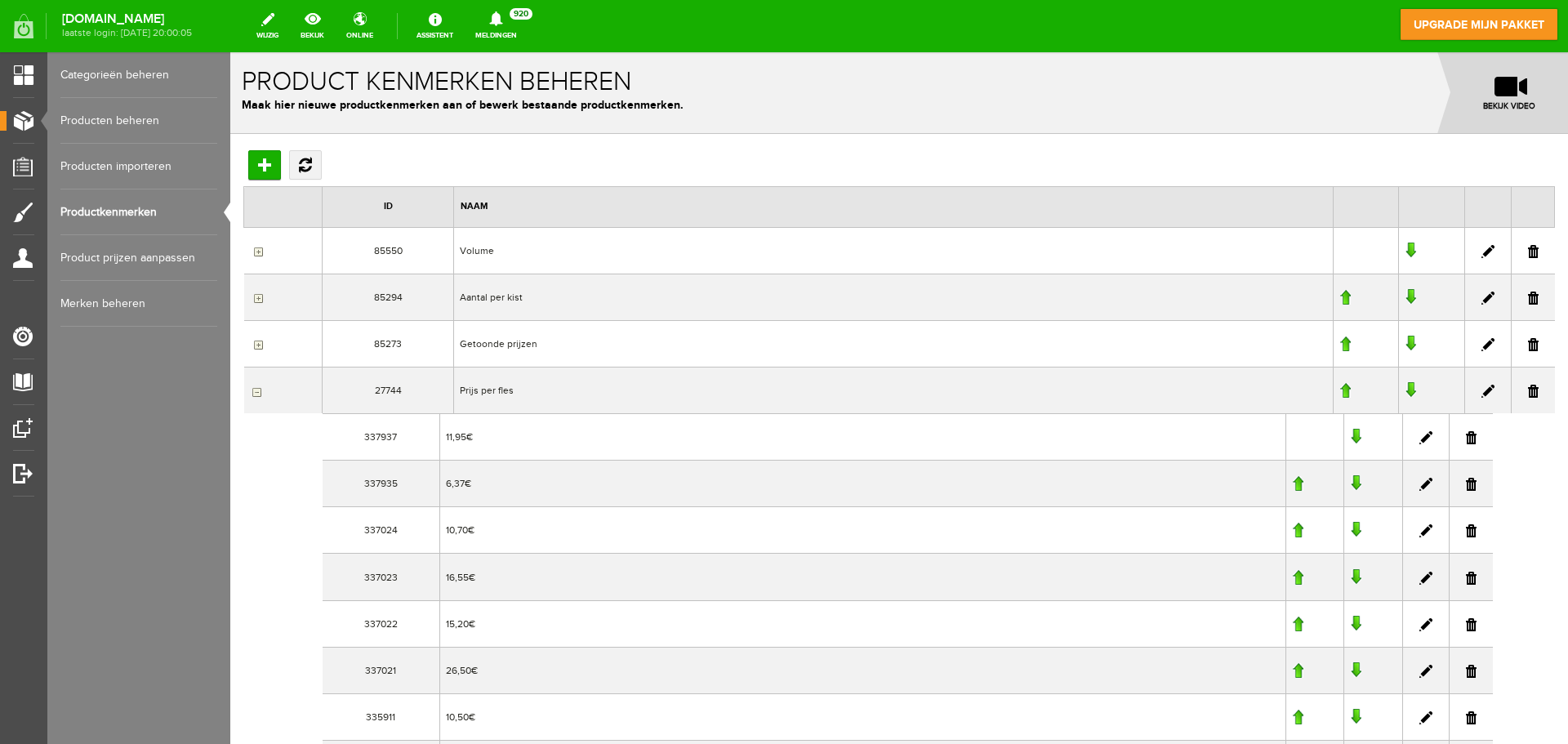
click at [119, 123] on link "Producten beheren" at bounding box center [139, 121] width 157 height 46
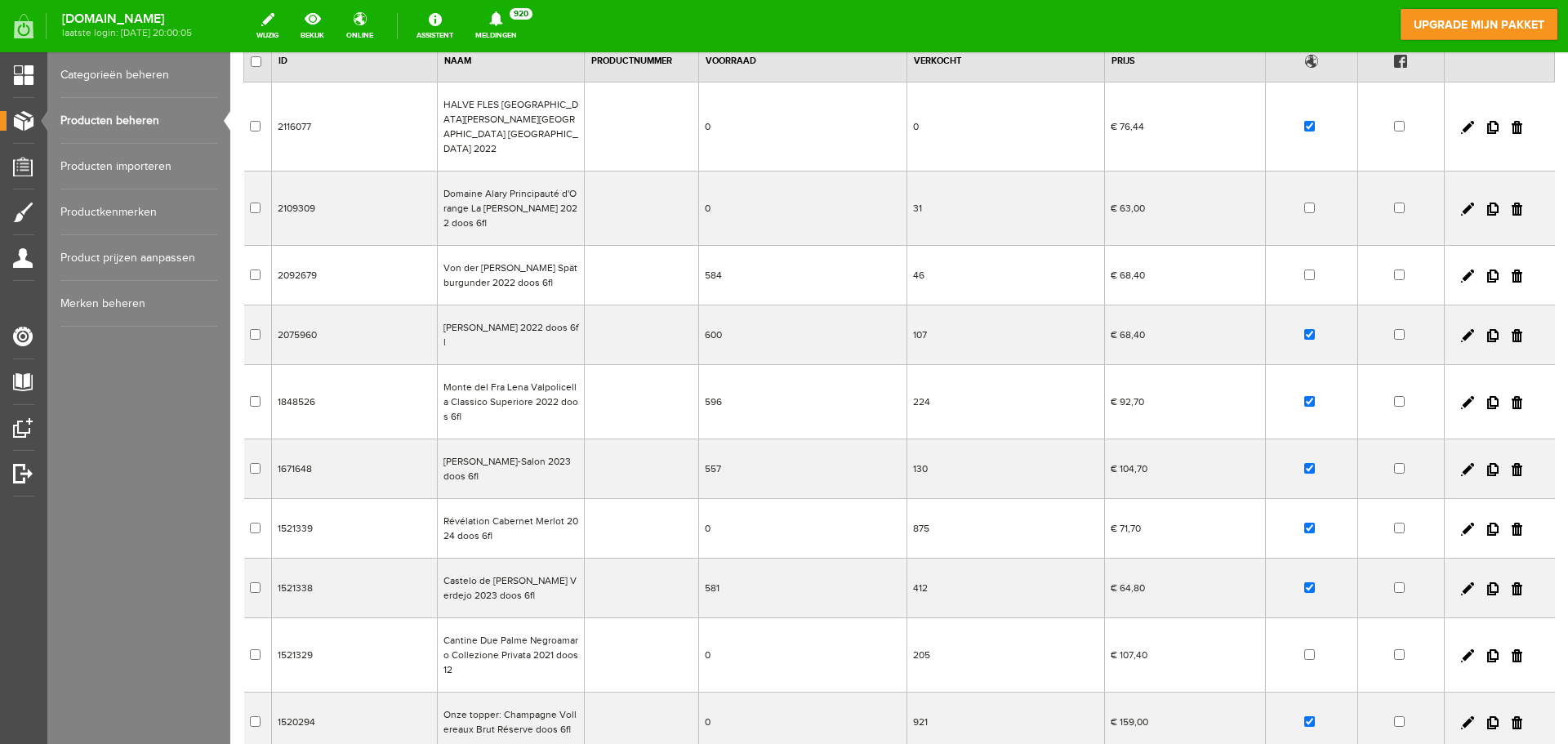
scroll to position [163, 0]
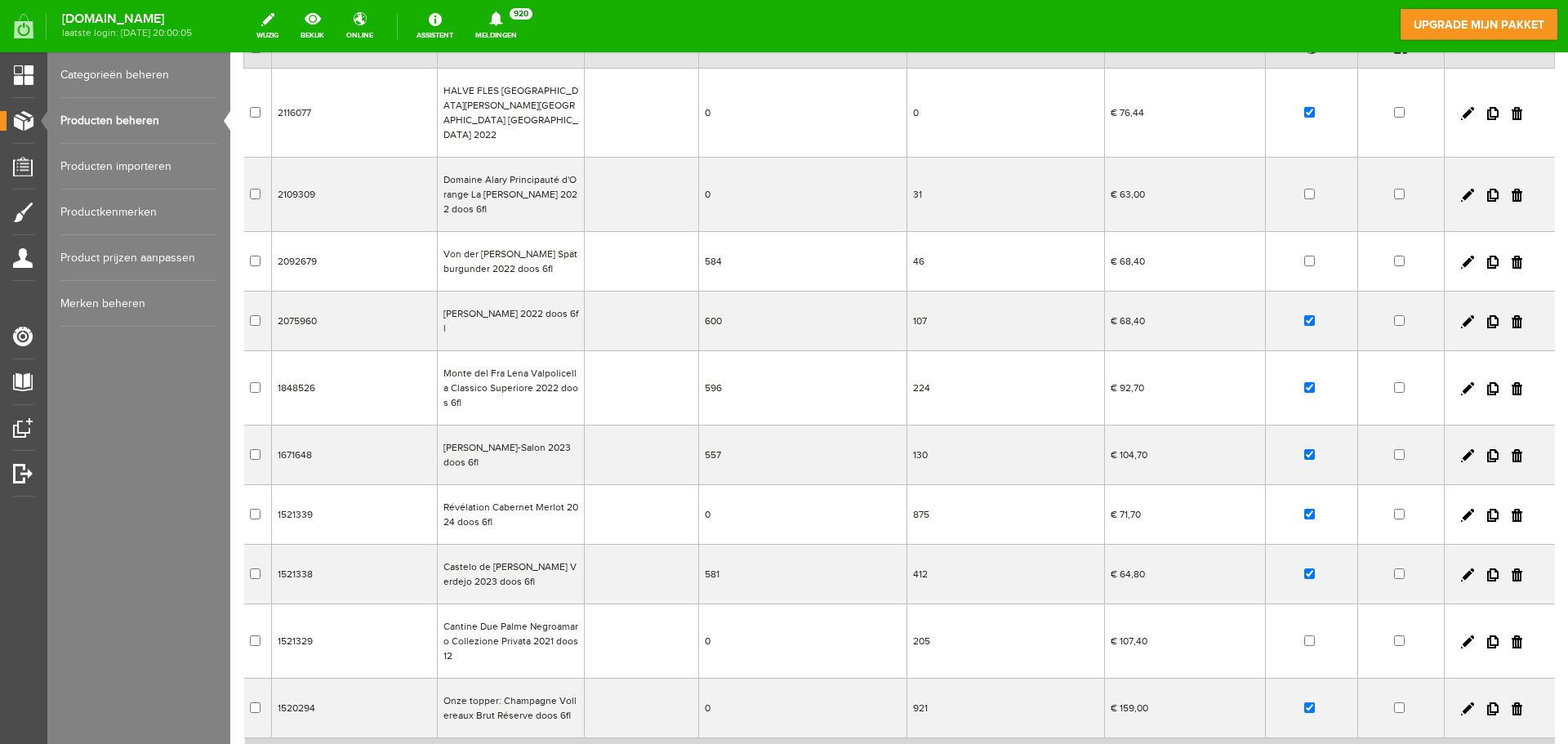
click at [506, 493] on td "Révélation Cabernet Merlot 2024 doos 6fl" at bounding box center [511, 515] width 147 height 60
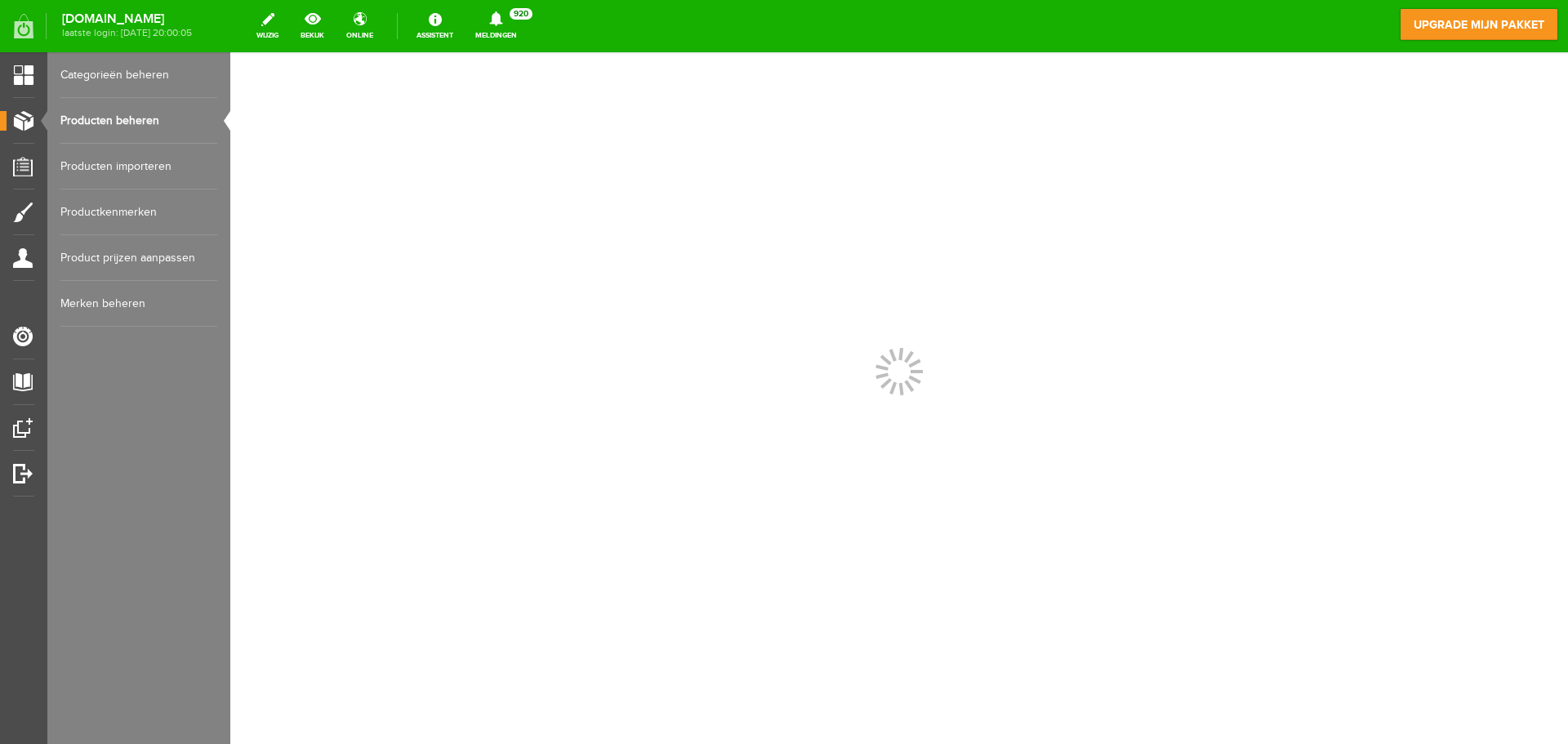
scroll to position [0, 0]
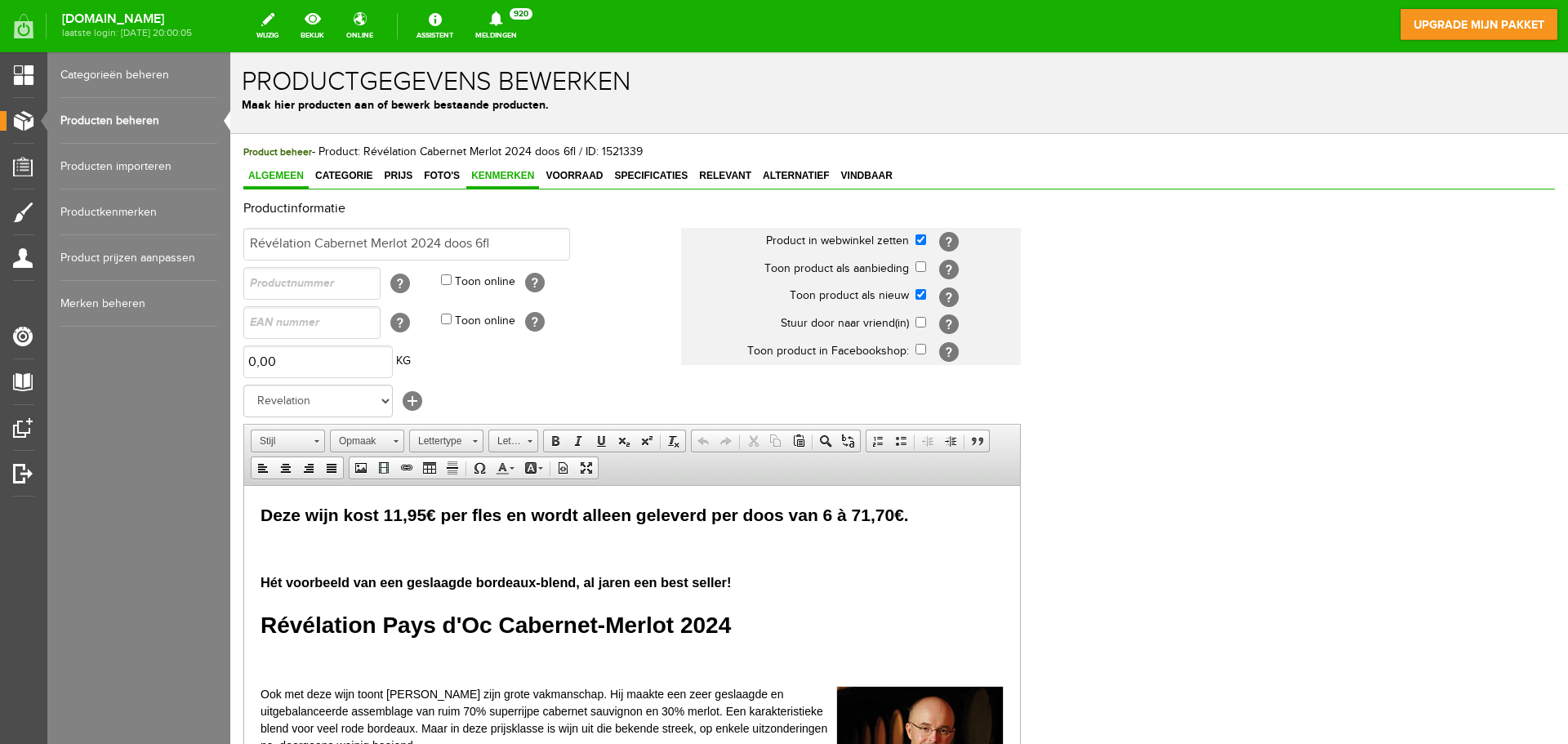
click at [508, 176] on span "Kenmerken" at bounding box center [502, 175] width 73 height 11
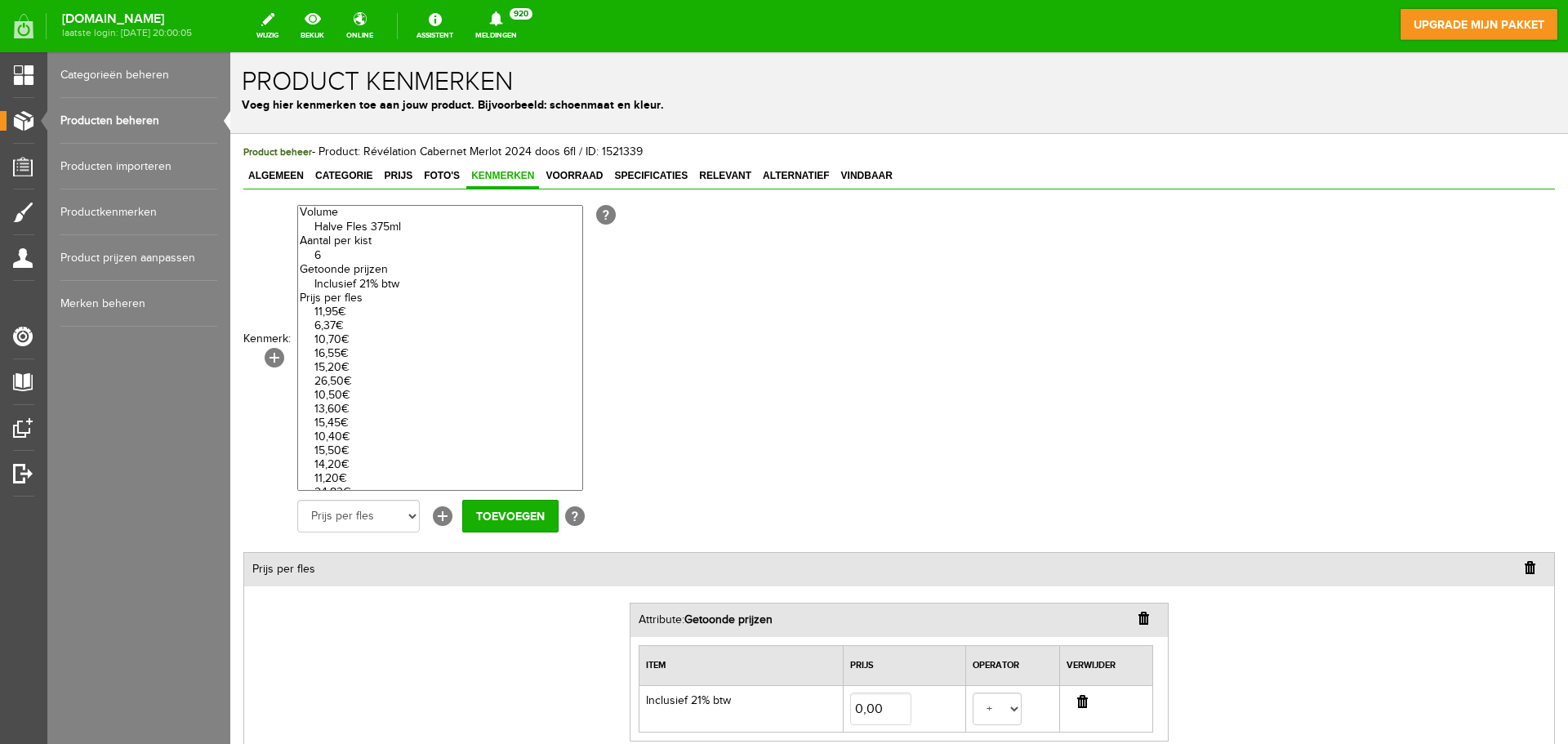
select select "85273|335723"
click at [355, 279] on option "Inclusief 21% btw" at bounding box center [440, 284] width 284 height 14
click at [487, 517] on input "Toevoegen" at bounding box center [510, 516] width 96 height 33
select select "27744|337937"
click at [341, 309] on option "11,95€" at bounding box center [440, 312] width 284 height 14
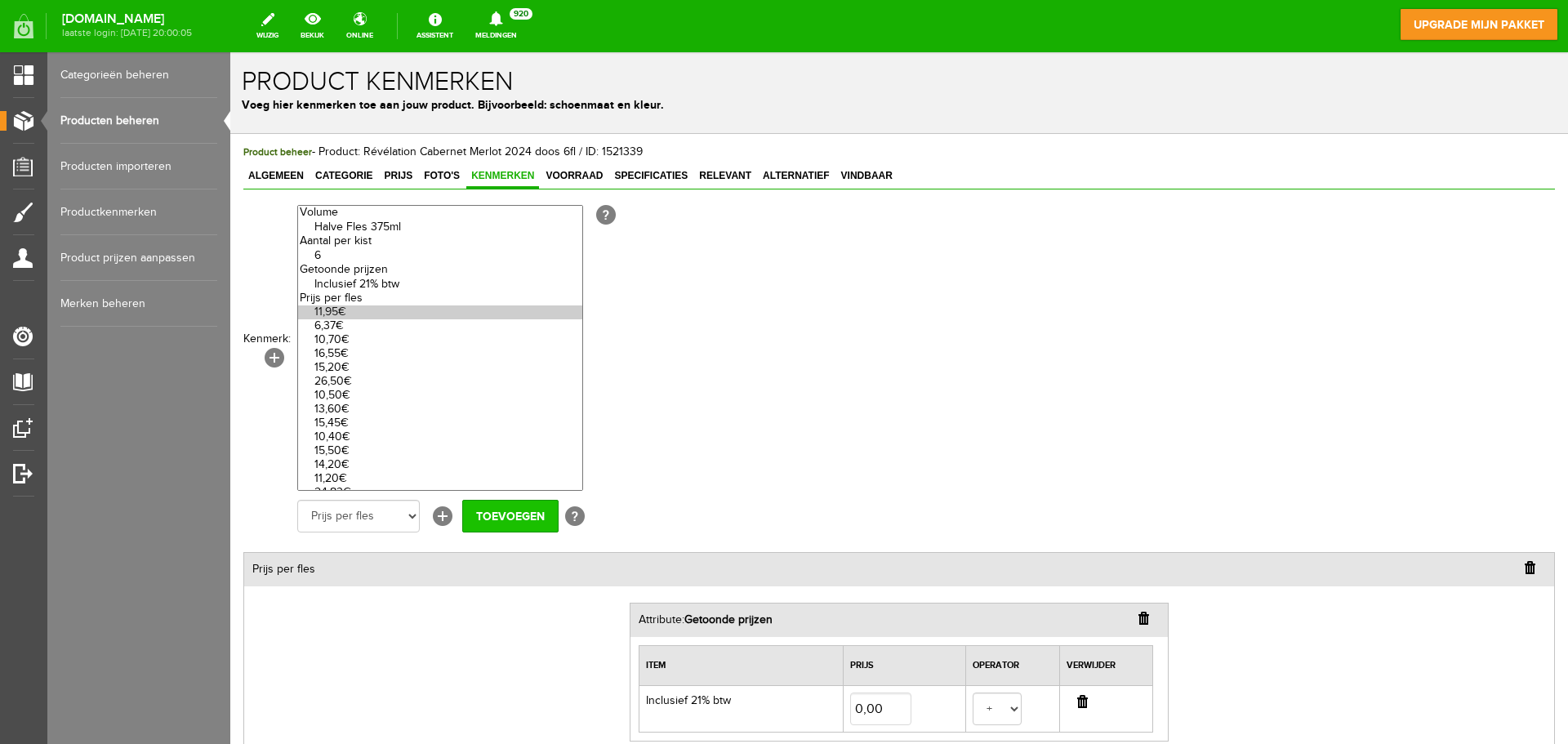
click at [482, 520] on input "Toevoegen" at bounding box center [510, 516] width 96 height 33
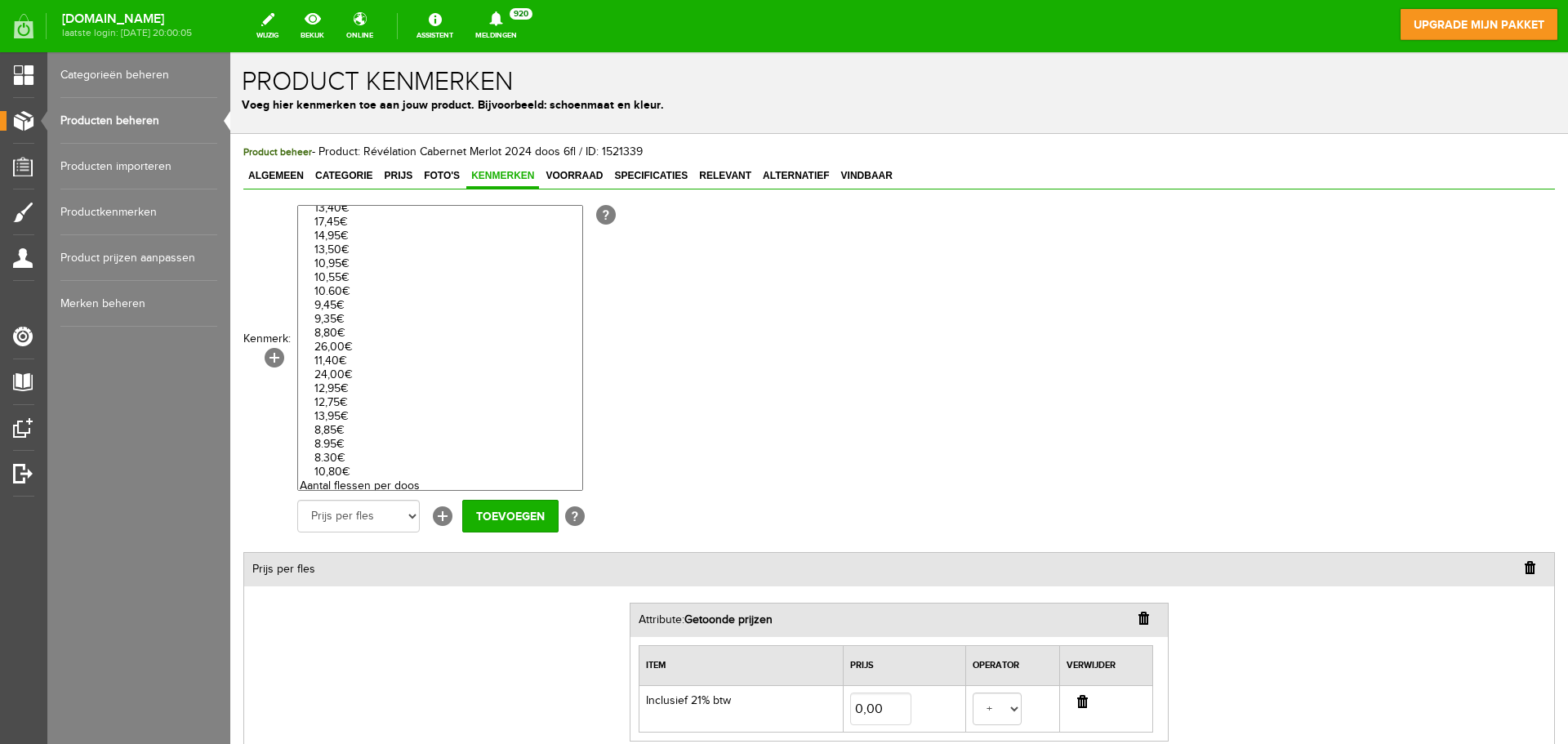
scroll to position [344, 0]
select select "27743|120723"
click at [336, 480] on option "6" at bounding box center [440, 483] width 284 height 14
click at [498, 519] on input "Toevoegen" at bounding box center [510, 516] width 96 height 33
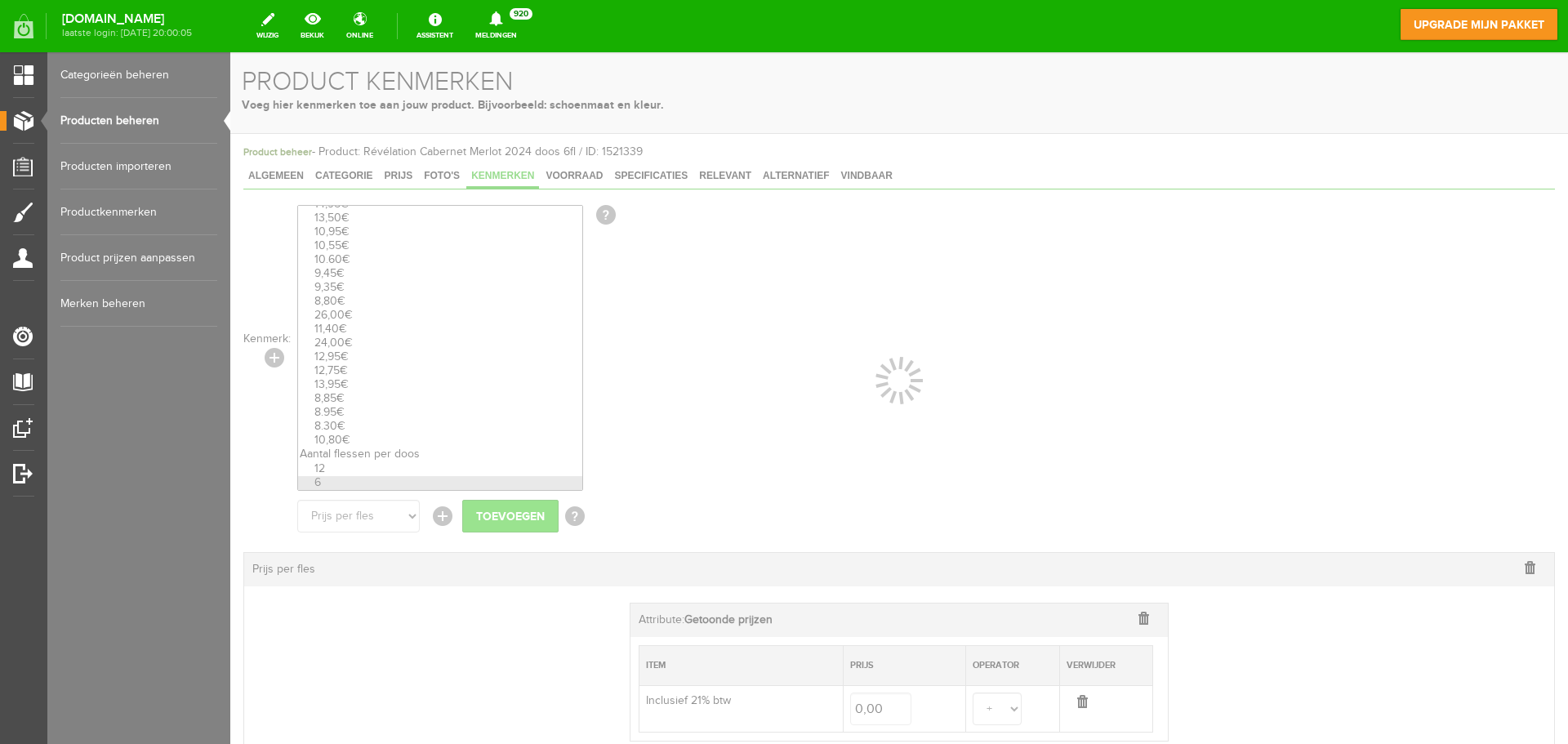
select select
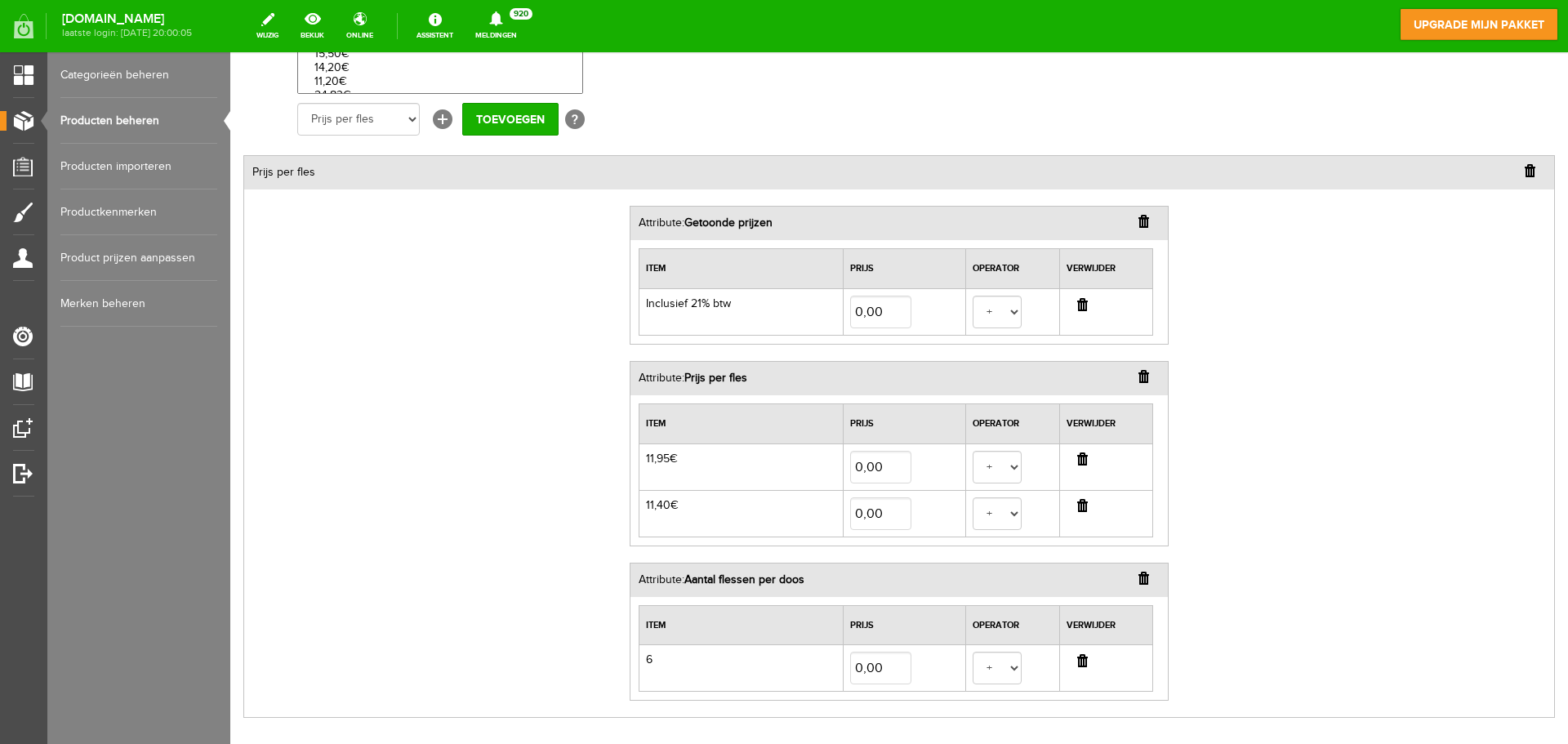
scroll to position [409, 0]
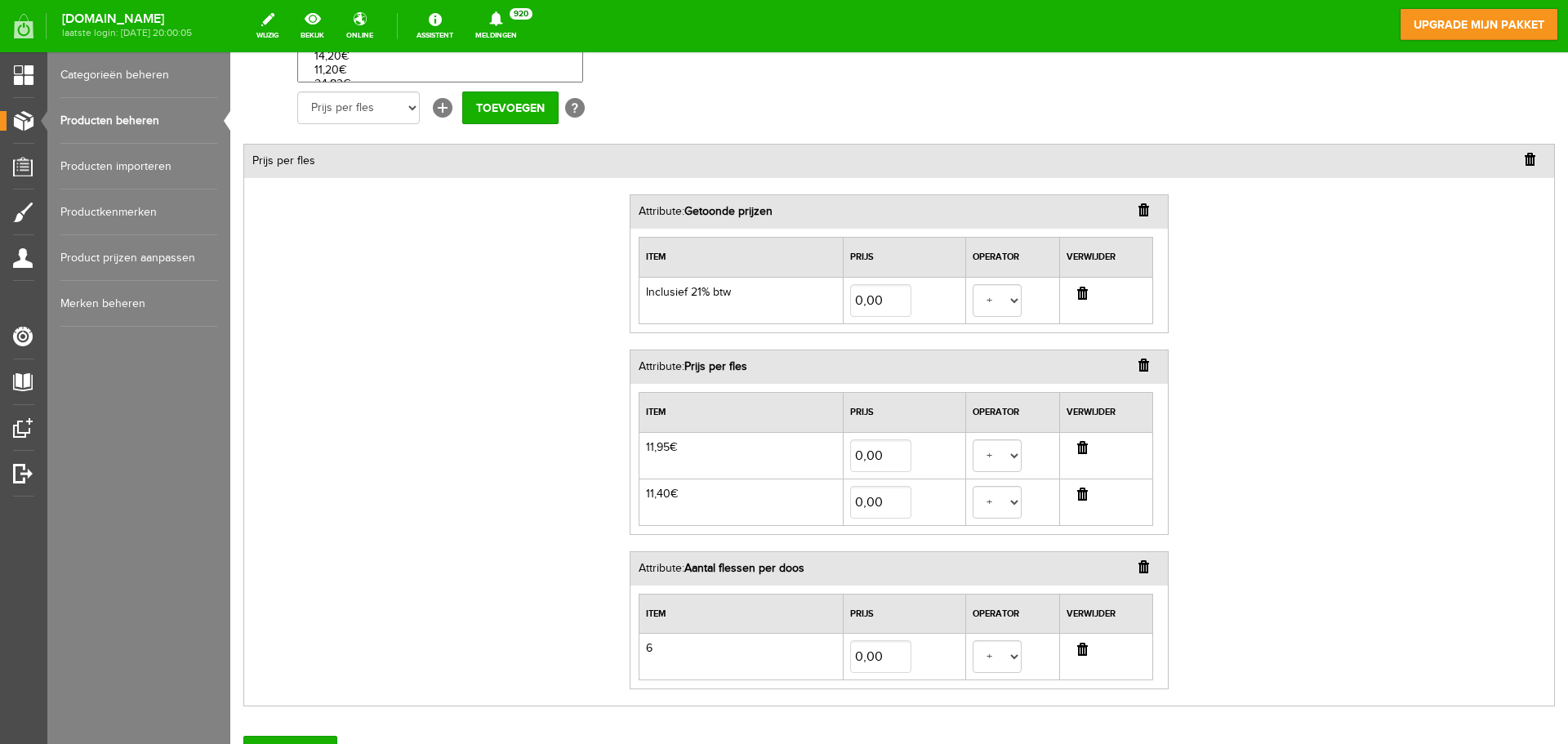
click at [1077, 496] on input "button" at bounding box center [1082, 493] width 11 height 13
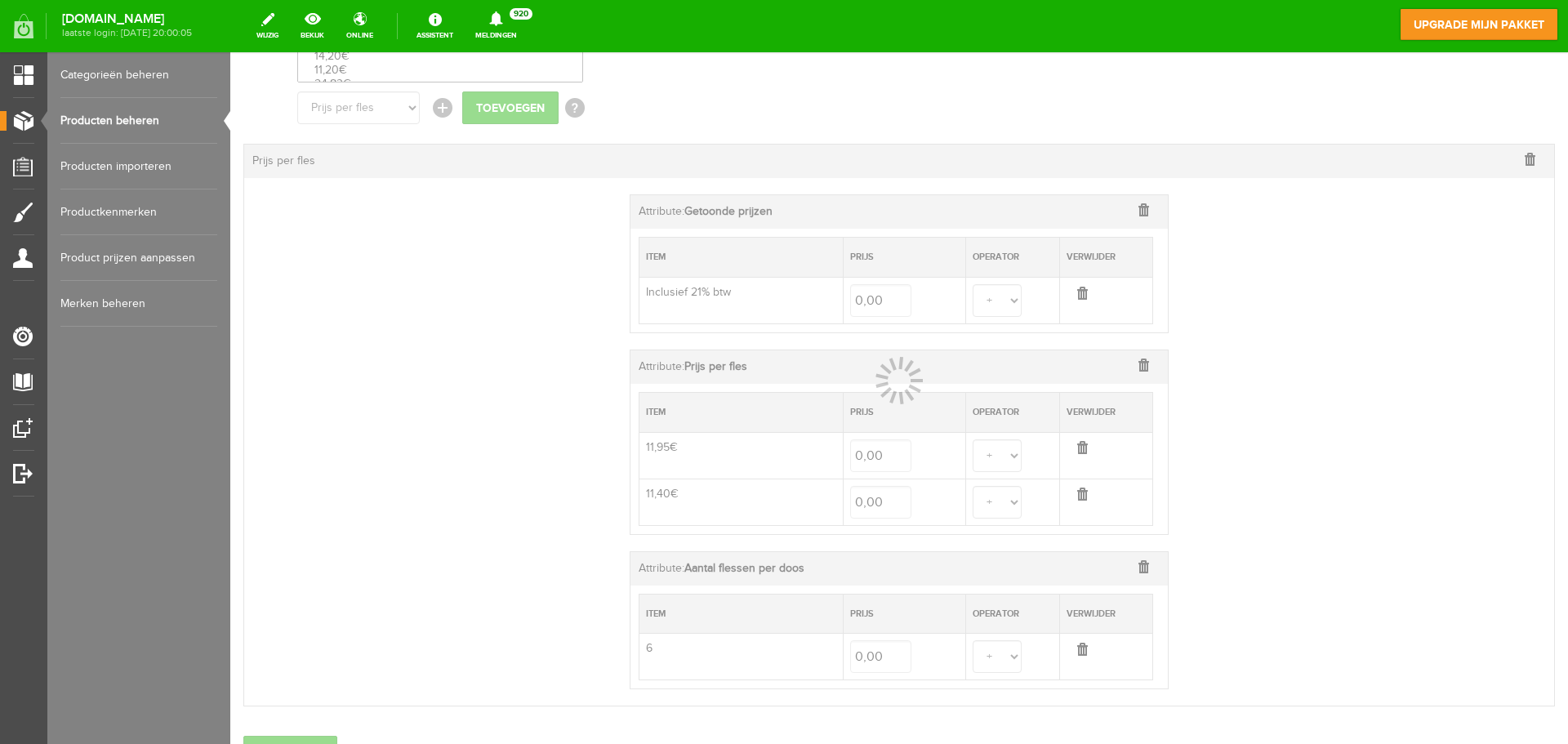
select select
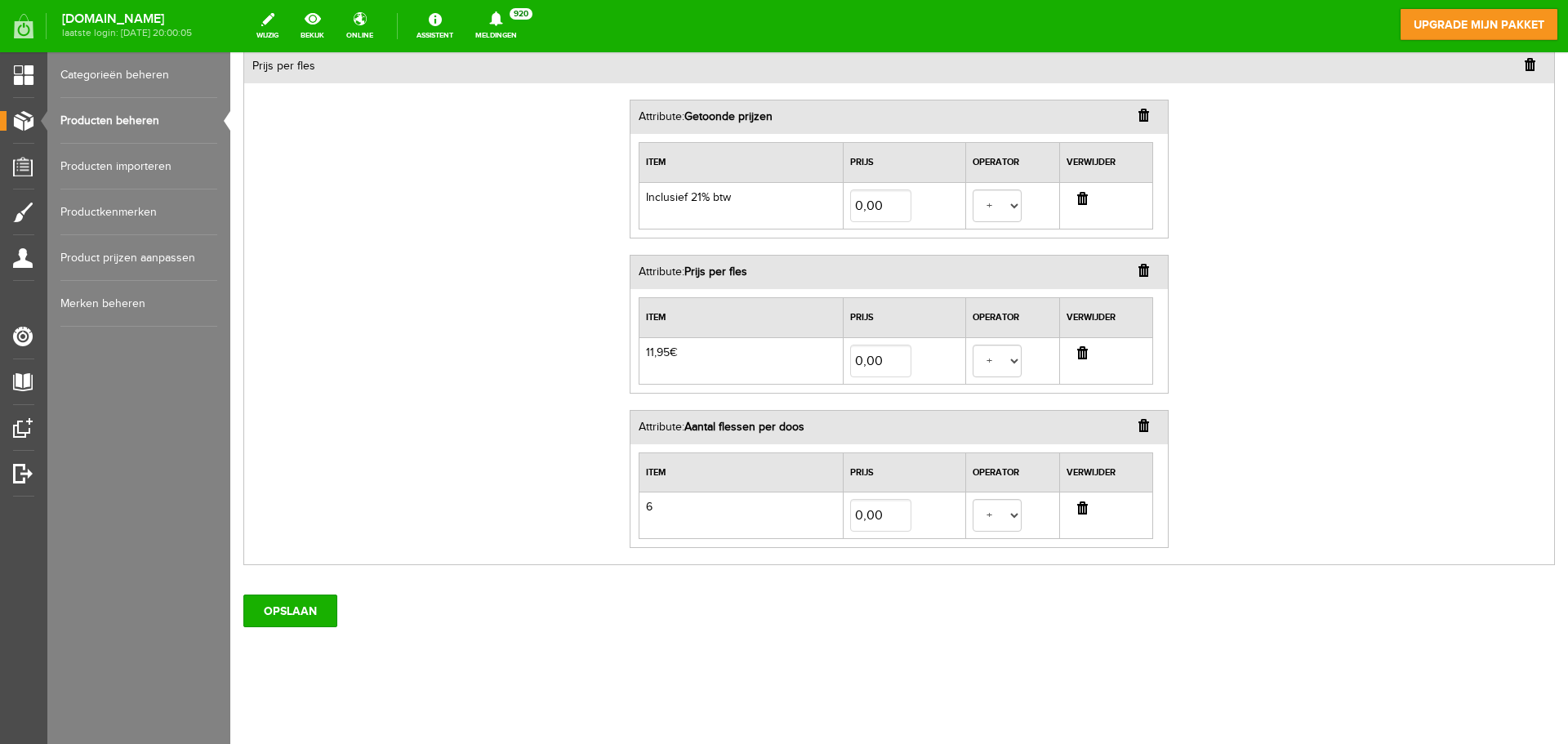
scroll to position [507, 0]
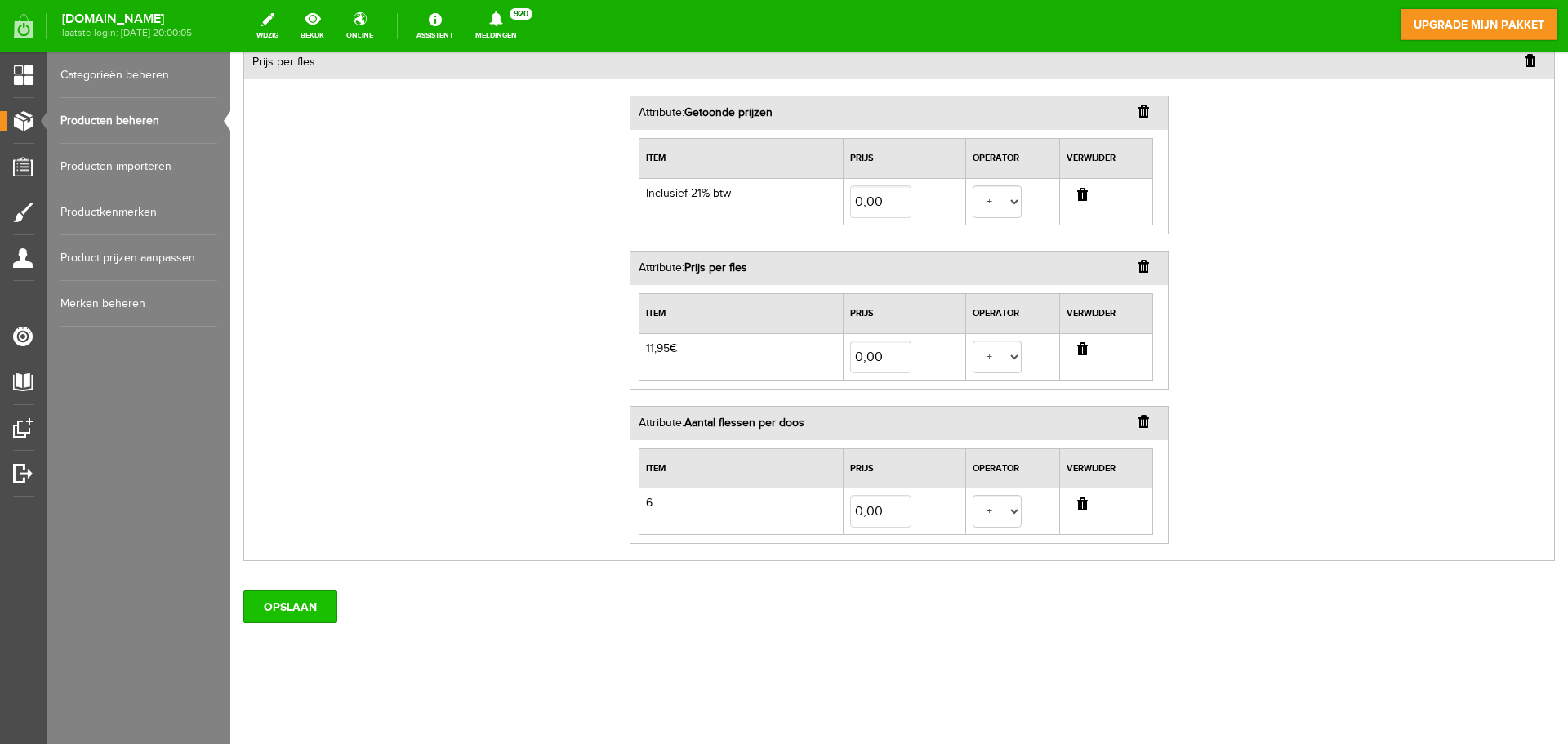
click at [282, 609] on input "OPSLAAN" at bounding box center [290, 607] width 93 height 33
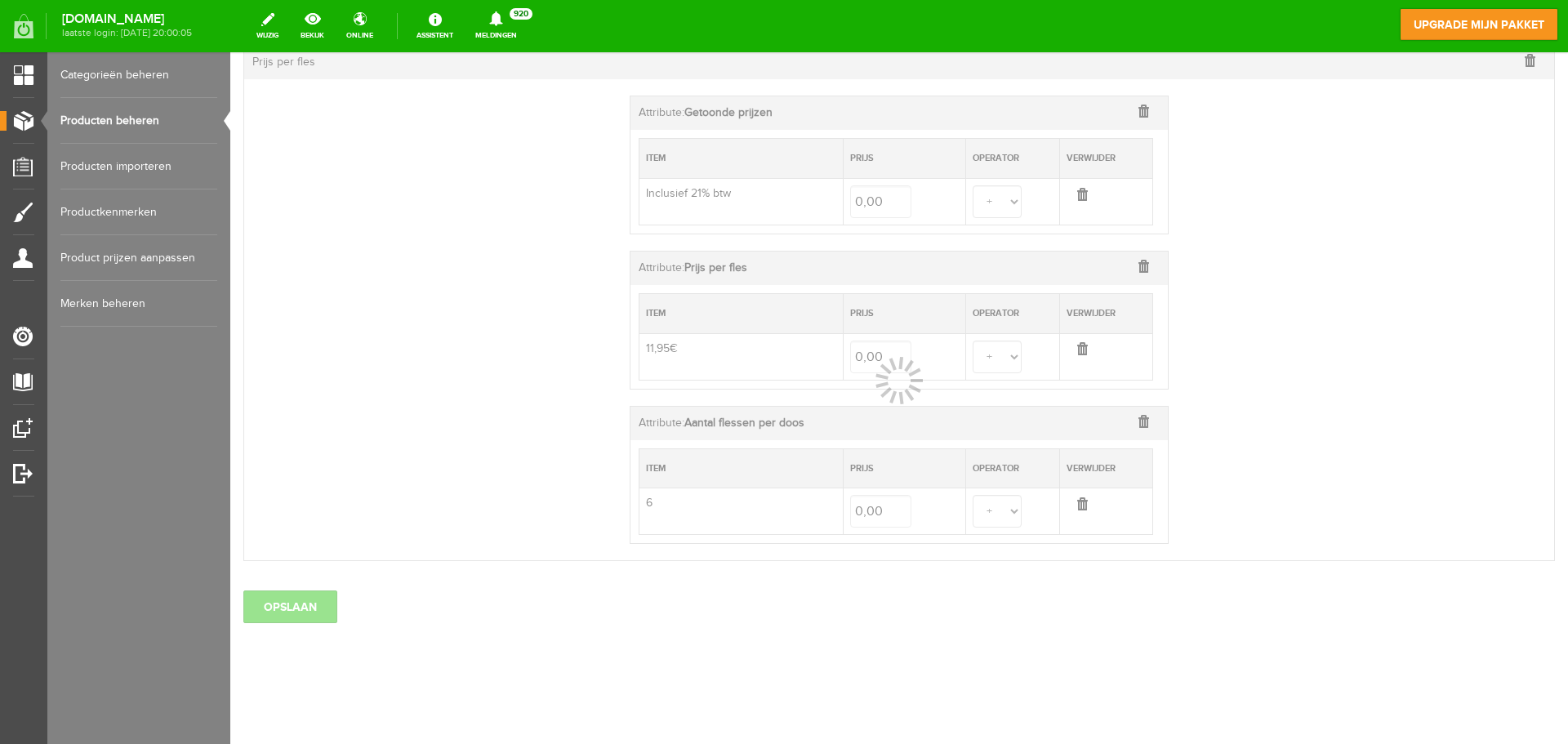
select select
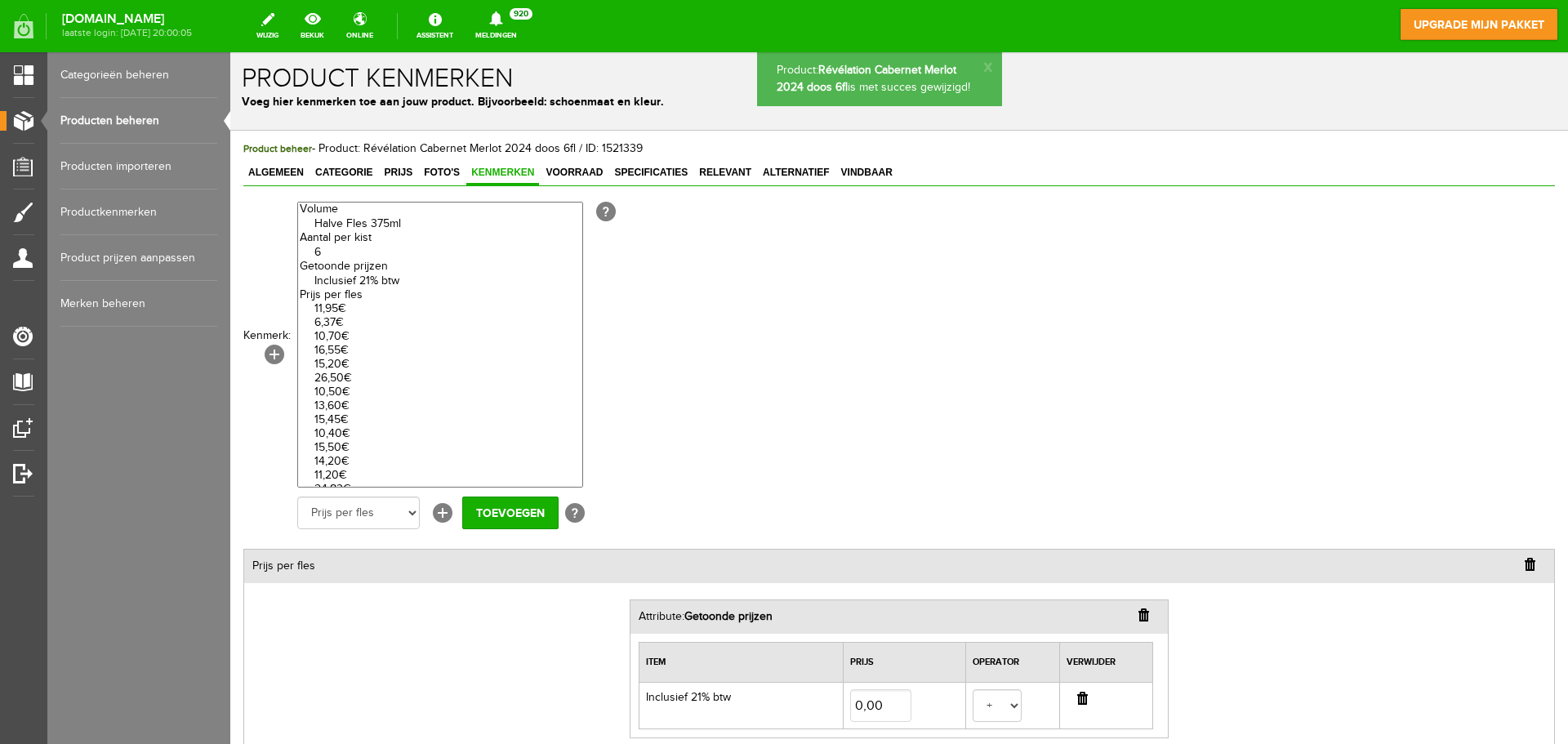
scroll to position [0, 0]
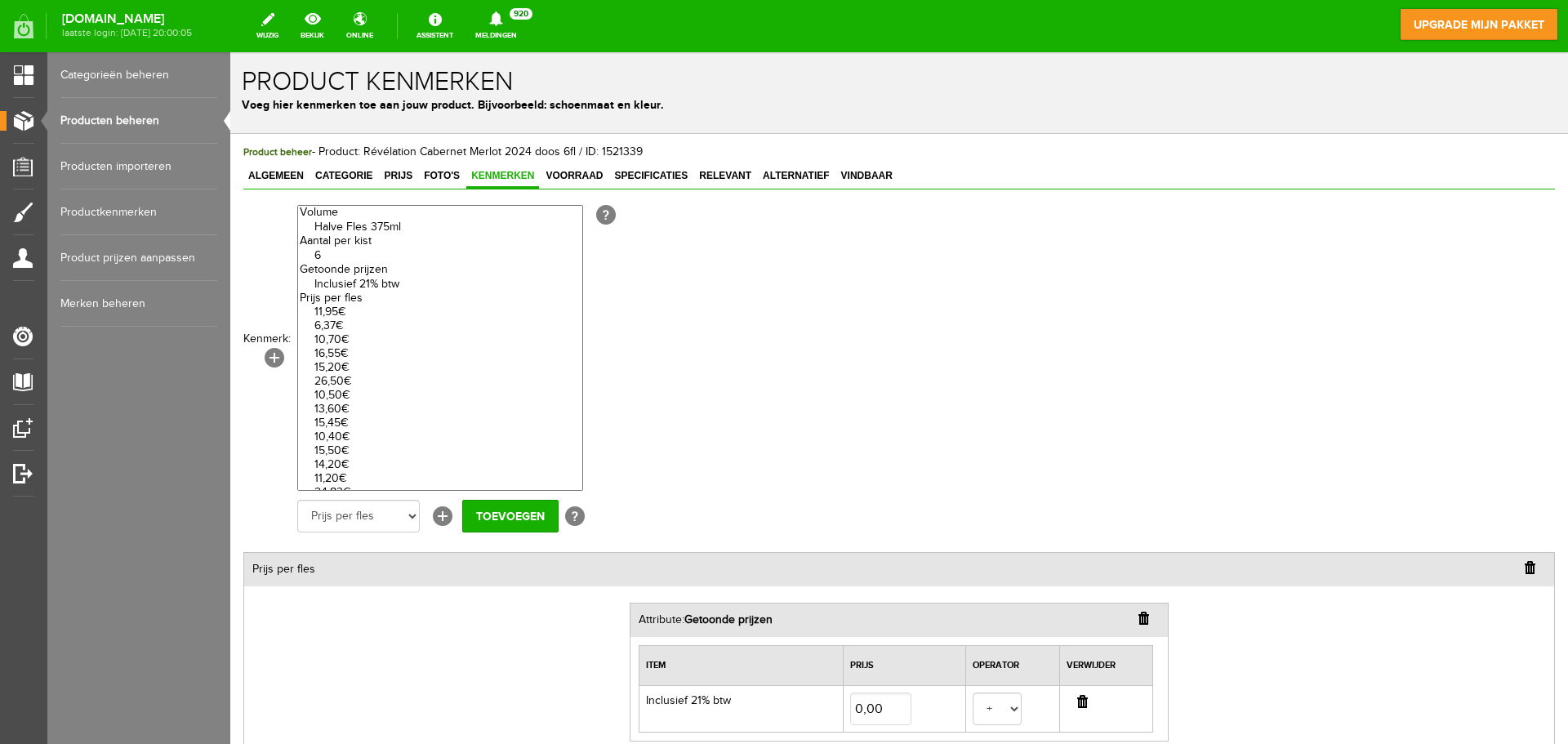
click at [107, 115] on link "Producten beheren" at bounding box center [139, 121] width 157 height 46
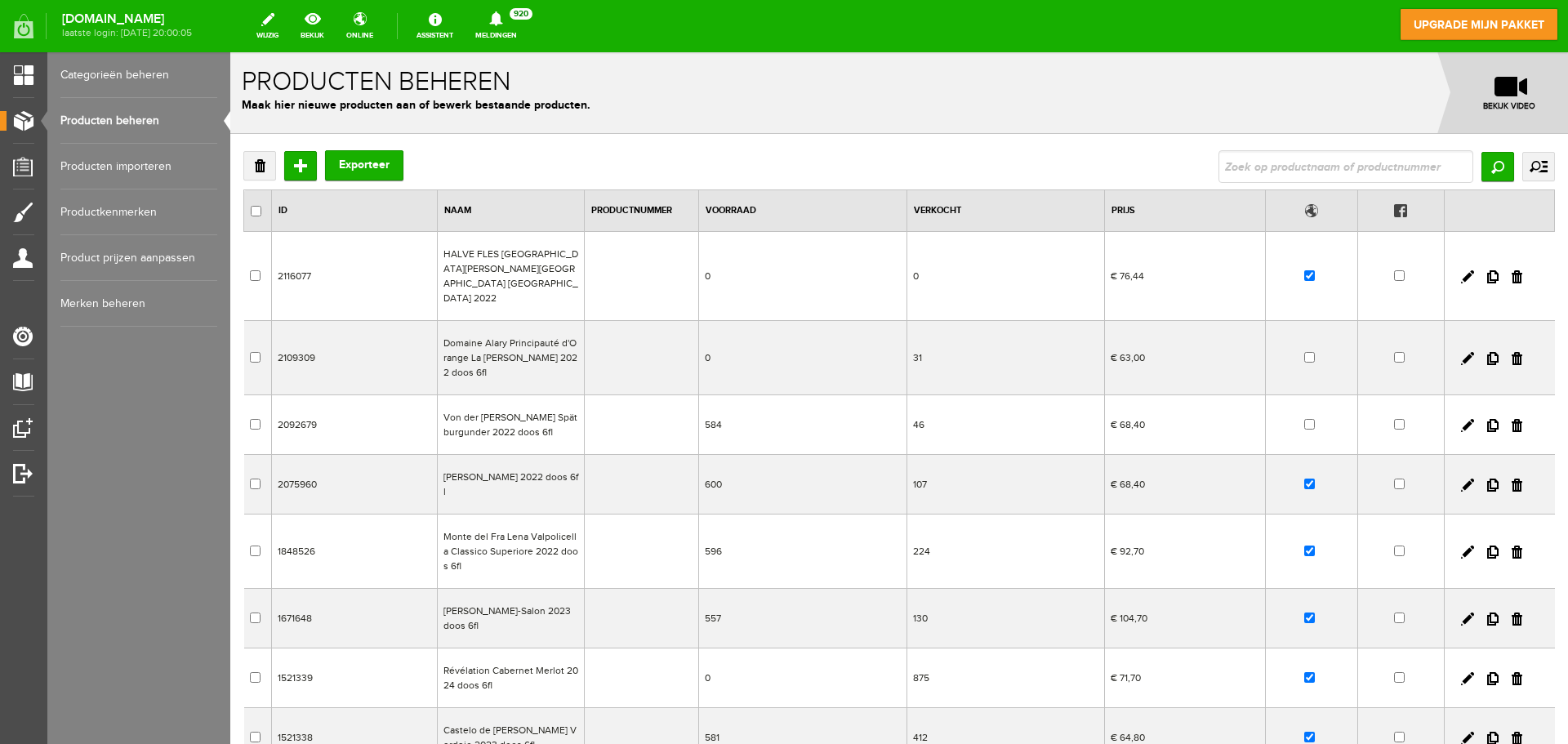
click at [503, 267] on td "HALVE FLES [GEOGRAPHIC_DATA][PERSON_NAME][GEOGRAPHIC_DATA] [GEOGRAPHIC_DATA] 20…" at bounding box center [511, 277] width 147 height 90
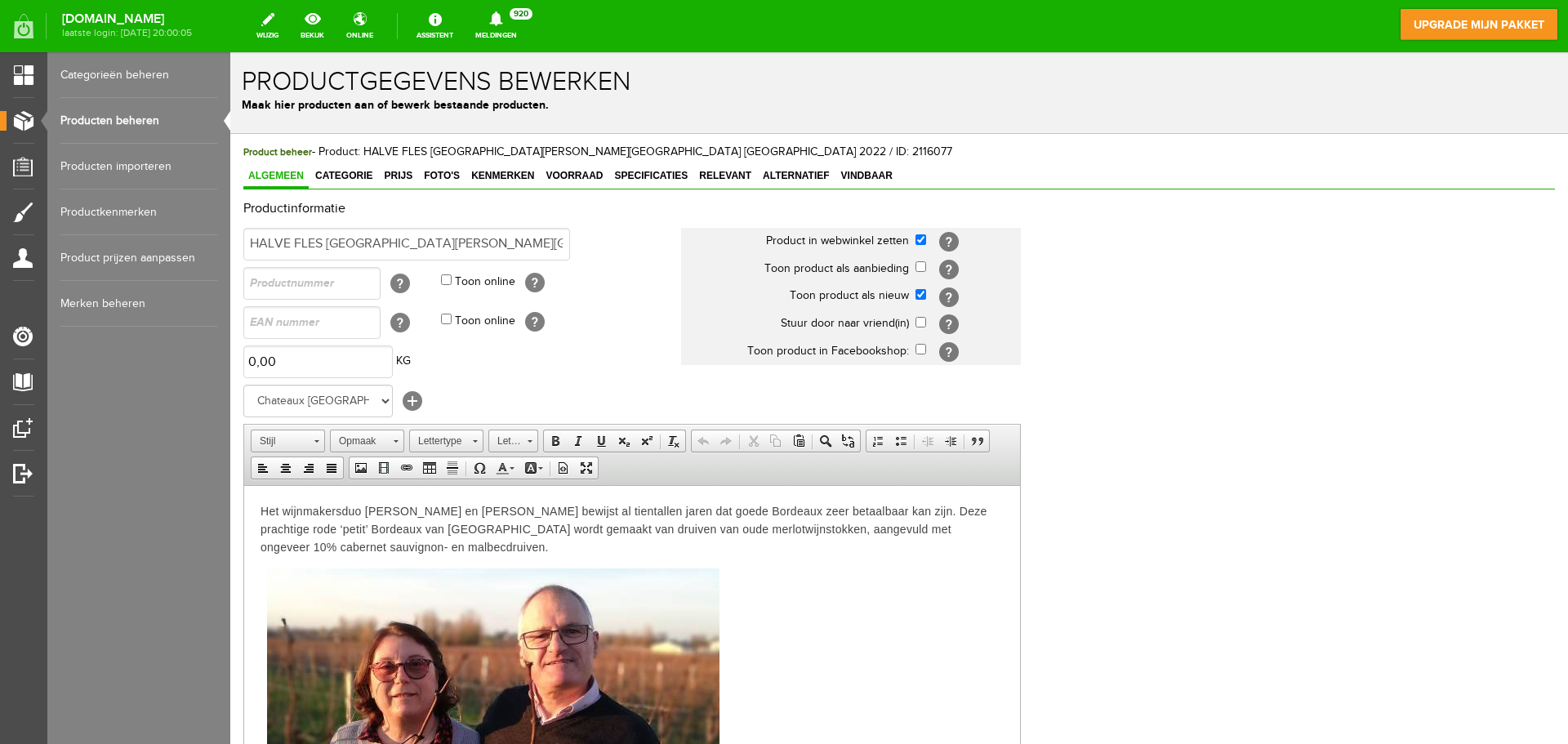
click at [273, 496] on html "Het wijnmakersduo [PERSON_NAME] en [PERSON_NAME] bewijst al tientallen jaren da…" at bounding box center [632, 717] width 776 height 465
click at [261, 510] on p "Het wijnmakersduo [PERSON_NAME] en [PERSON_NAME] bewijst al tientallen jaren da…" at bounding box center [631, 528] width 743 height 54
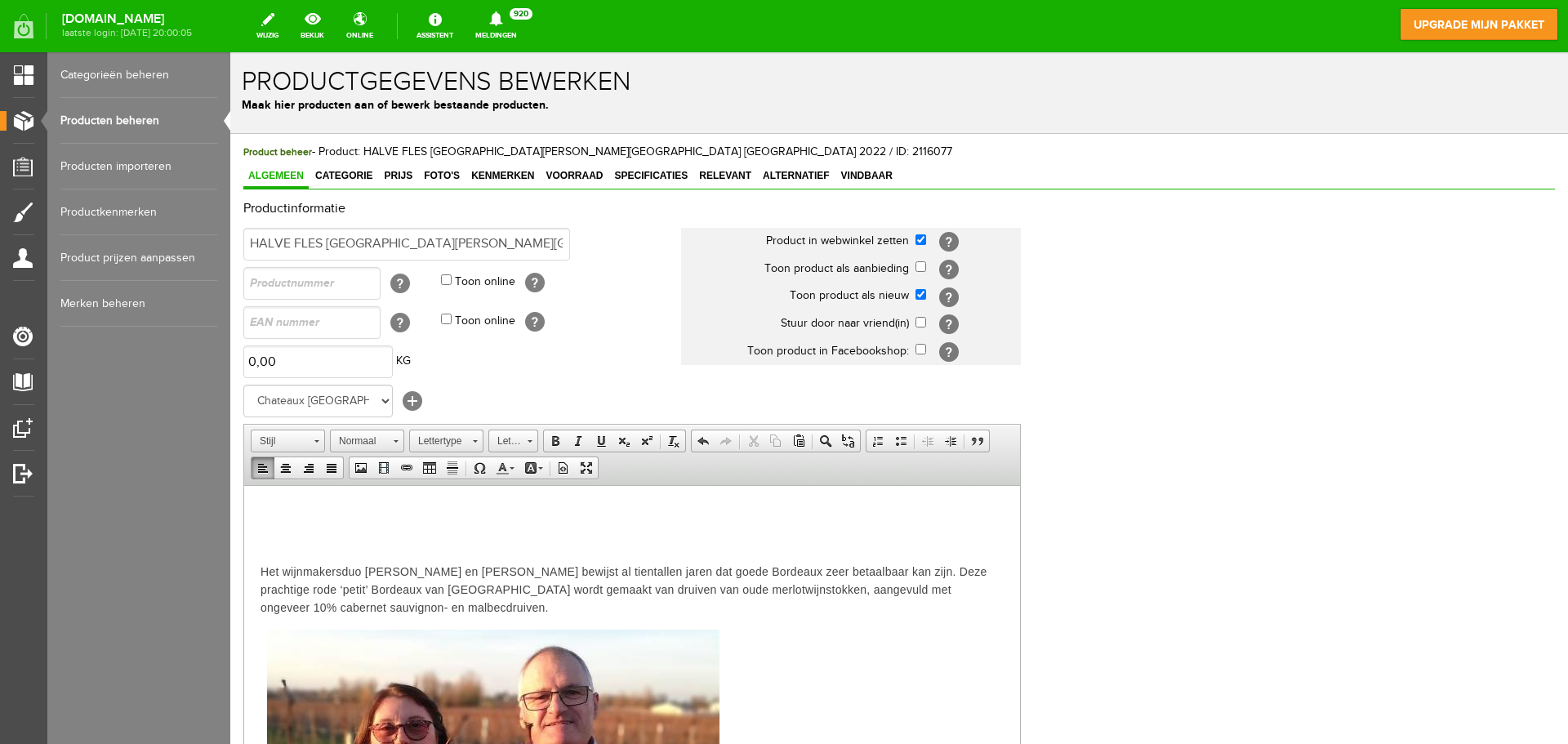
click at [261, 510] on p at bounding box center [631, 510] width 743 height 18
drag, startPoint x: 263, startPoint y: 499, endPoint x: 289, endPoint y: 522, distance: 34.7
click at [289, 522] on body "Het wijnmakersduo [PERSON_NAME] en [PERSON_NAME] bewijst al tientallen jaren da…" at bounding box center [631, 747] width 743 height 492
click at [294, 524] on body "Het wijnmakersduo [PERSON_NAME] en [PERSON_NAME] bewijst al tientallen jaren da…" at bounding box center [631, 747] width 743 height 492
click at [275, 516] on p at bounding box center [631, 510] width 743 height 18
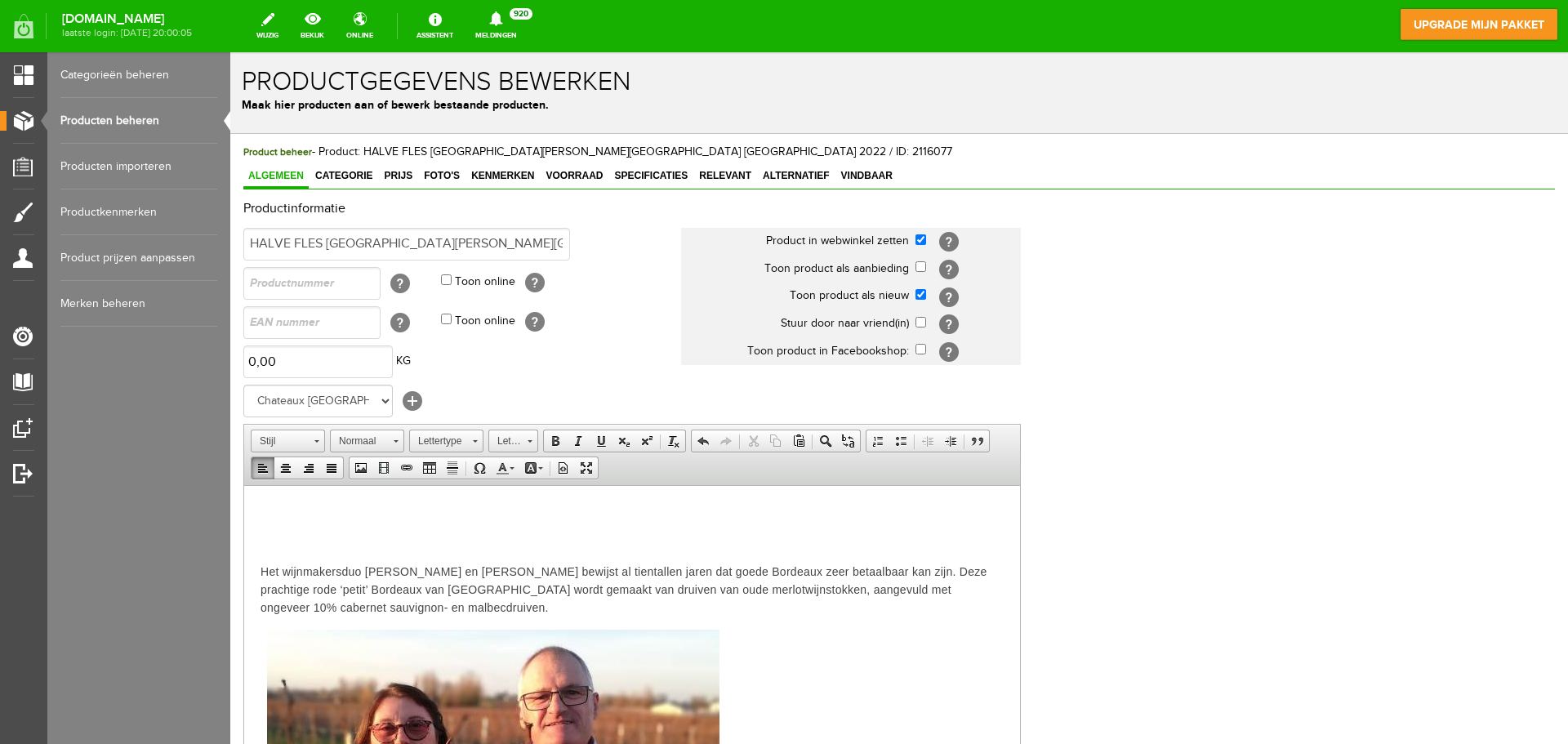
paste body
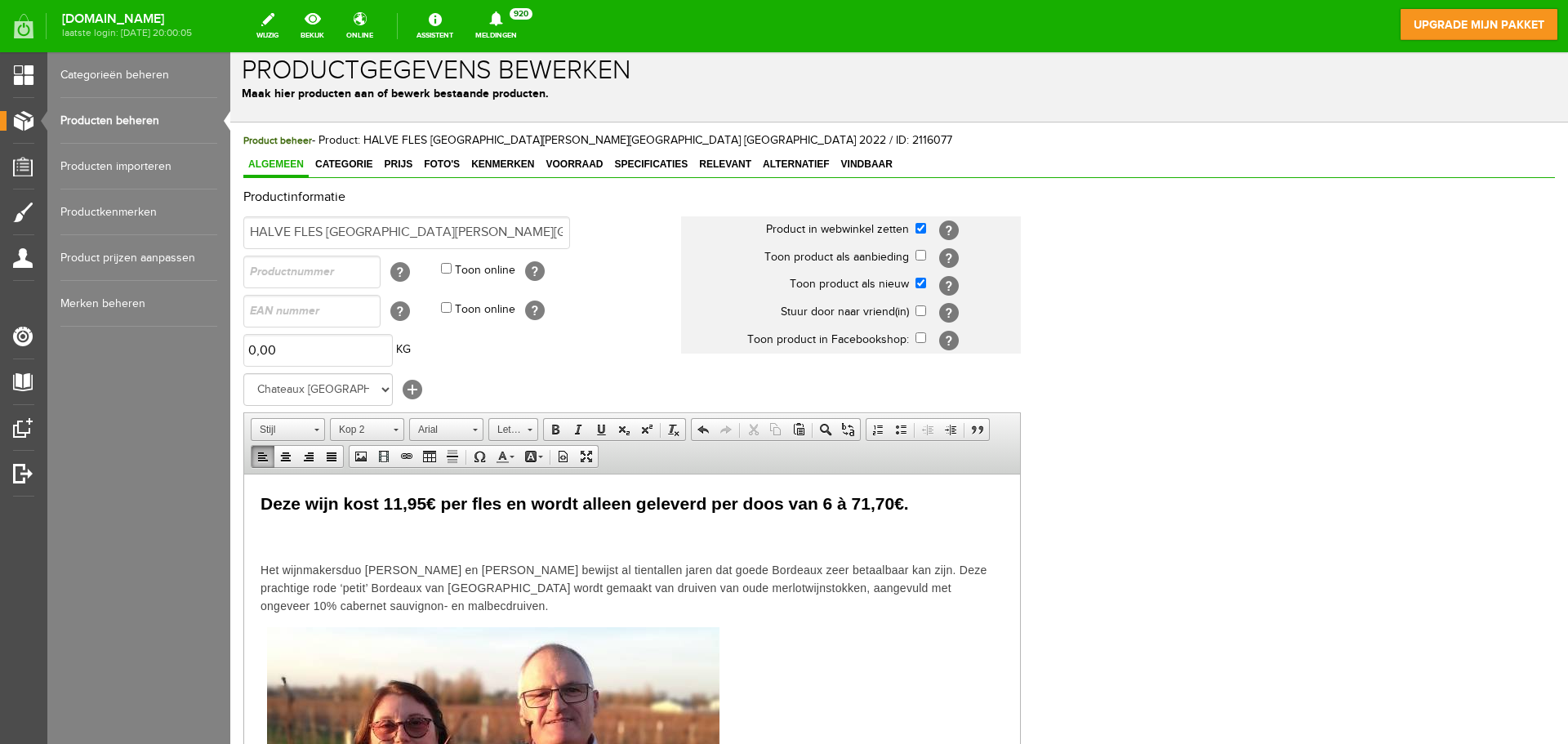
click at [825, 502] on span "Deze wijn kost 11,95€ per fles en wordt alleen geleverd per doos van 6 à 71,70€." at bounding box center [585, 502] width 648 height 19
drag, startPoint x: 905, startPoint y: 508, endPoint x: 864, endPoint y: 505, distance: 41.1
click at [864, 505] on span "Deze wijn kost 11,95€ per fles en wordt alleen geleverd per doos van 12 à 71,70…" at bounding box center [589, 502] width 657 height 19
drag, startPoint x: 425, startPoint y: 505, endPoint x: 387, endPoint y: 502, distance: 38.1
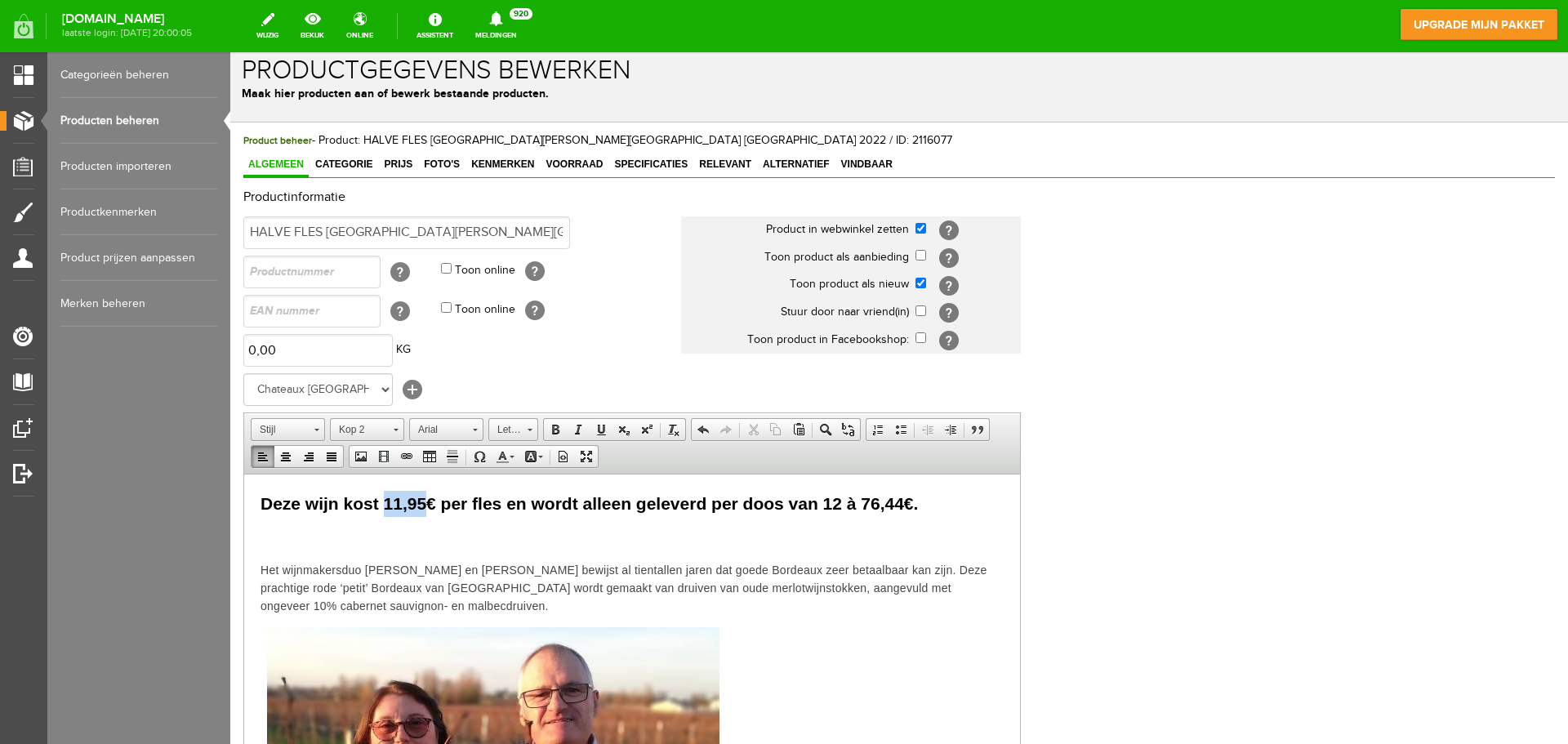
click at [387, 502] on span "Deze wijn kost 11,95€ per fles en wordt alleen geleverd per doos van 12 à 76,44…" at bounding box center [589, 502] width 657 height 19
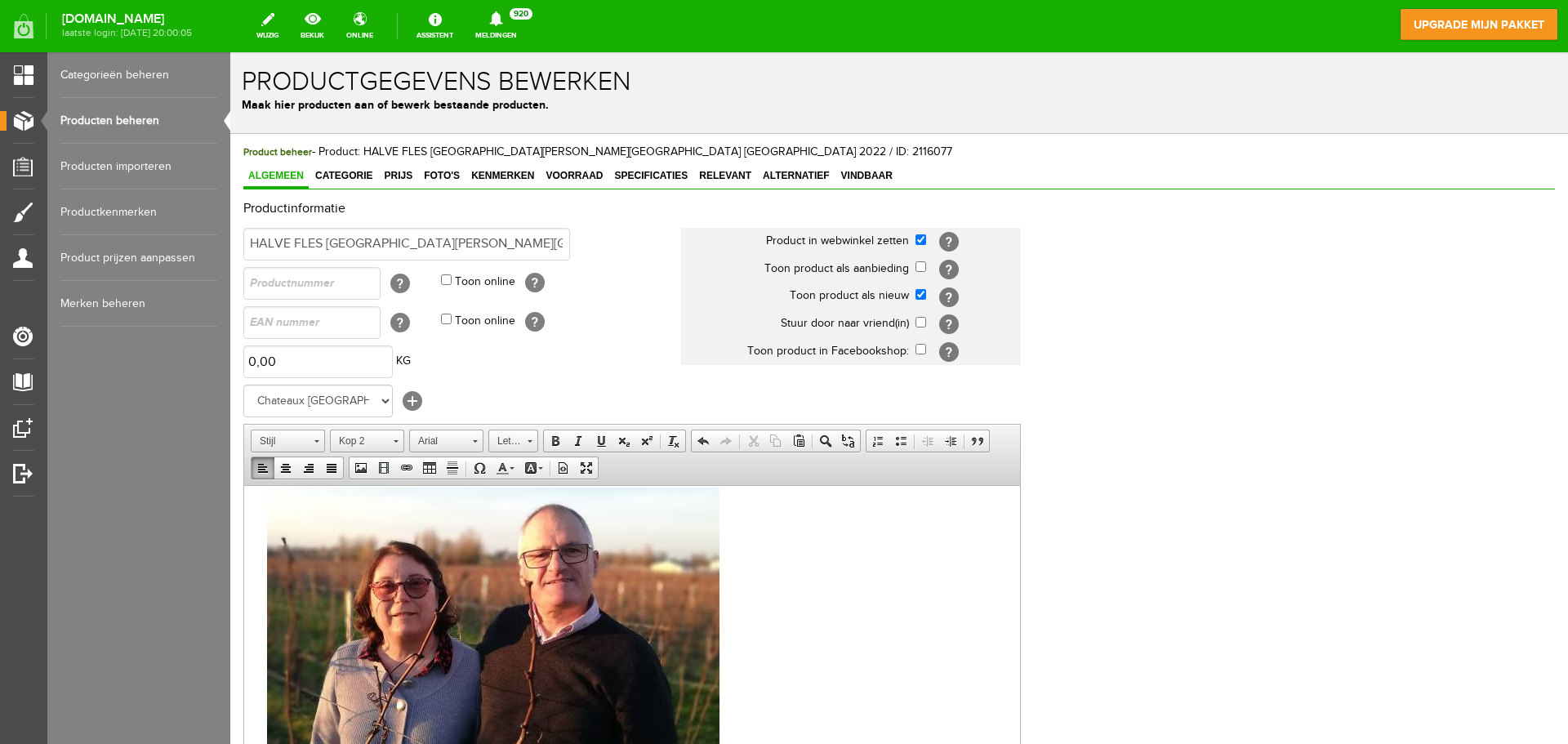
scroll to position [0, 0]
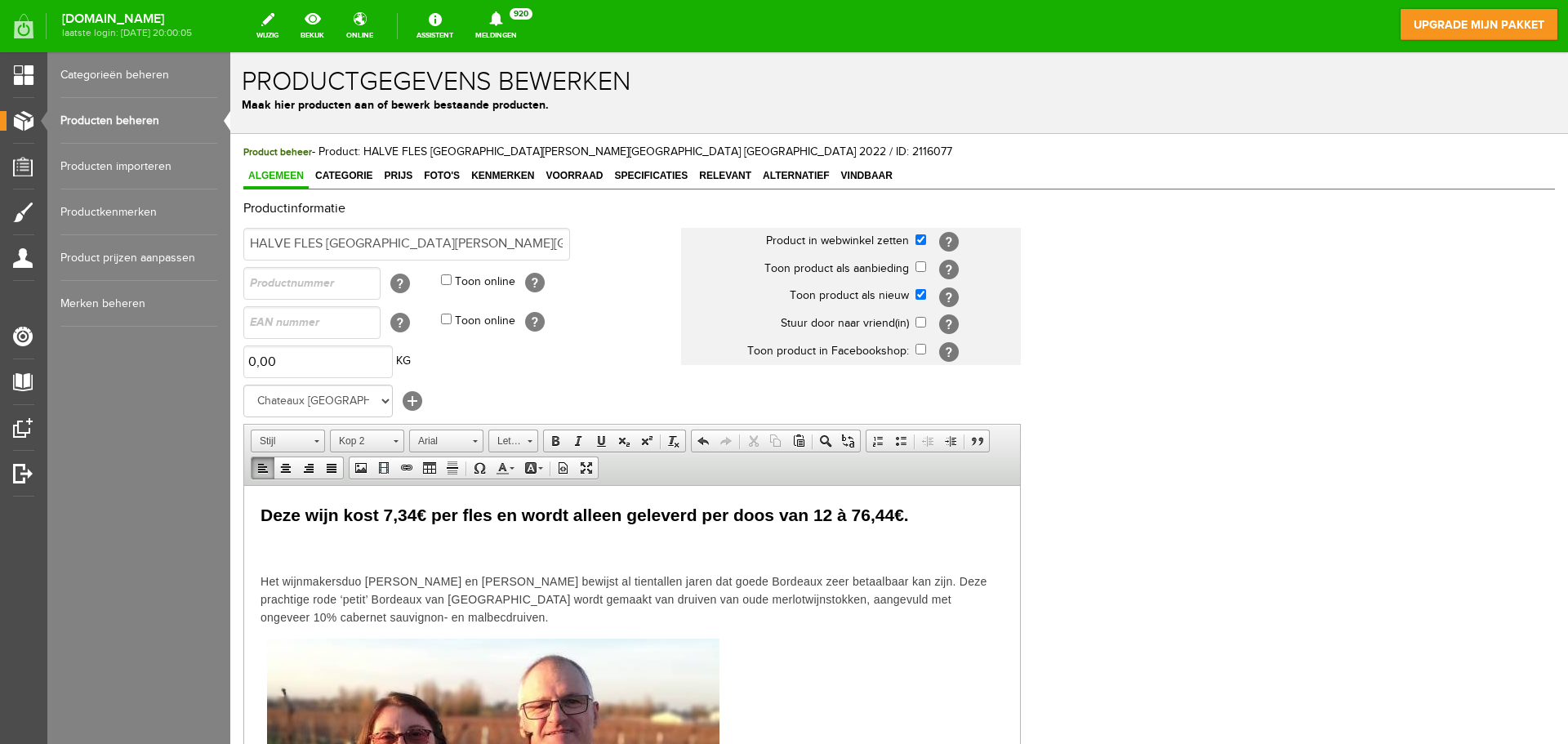
click at [323, 562] on body "Deze wijn kost 7,34€ per fles en wordt alleen geleverd per doos van 12 à 76,44€…" at bounding box center [631, 752] width 743 height 502
click at [293, 560] on body "Deze wijn kost 7,34€ per fles en wordt alleen geleverd per doos van 12 à 76,44€…" at bounding box center [631, 752] width 743 height 502
click at [259, 566] on html "Deze wijn kost 7,34€ per fles en wordt alleen geleverd per doos van 12 à 76,44€…" at bounding box center [632, 753] width 776 height 535
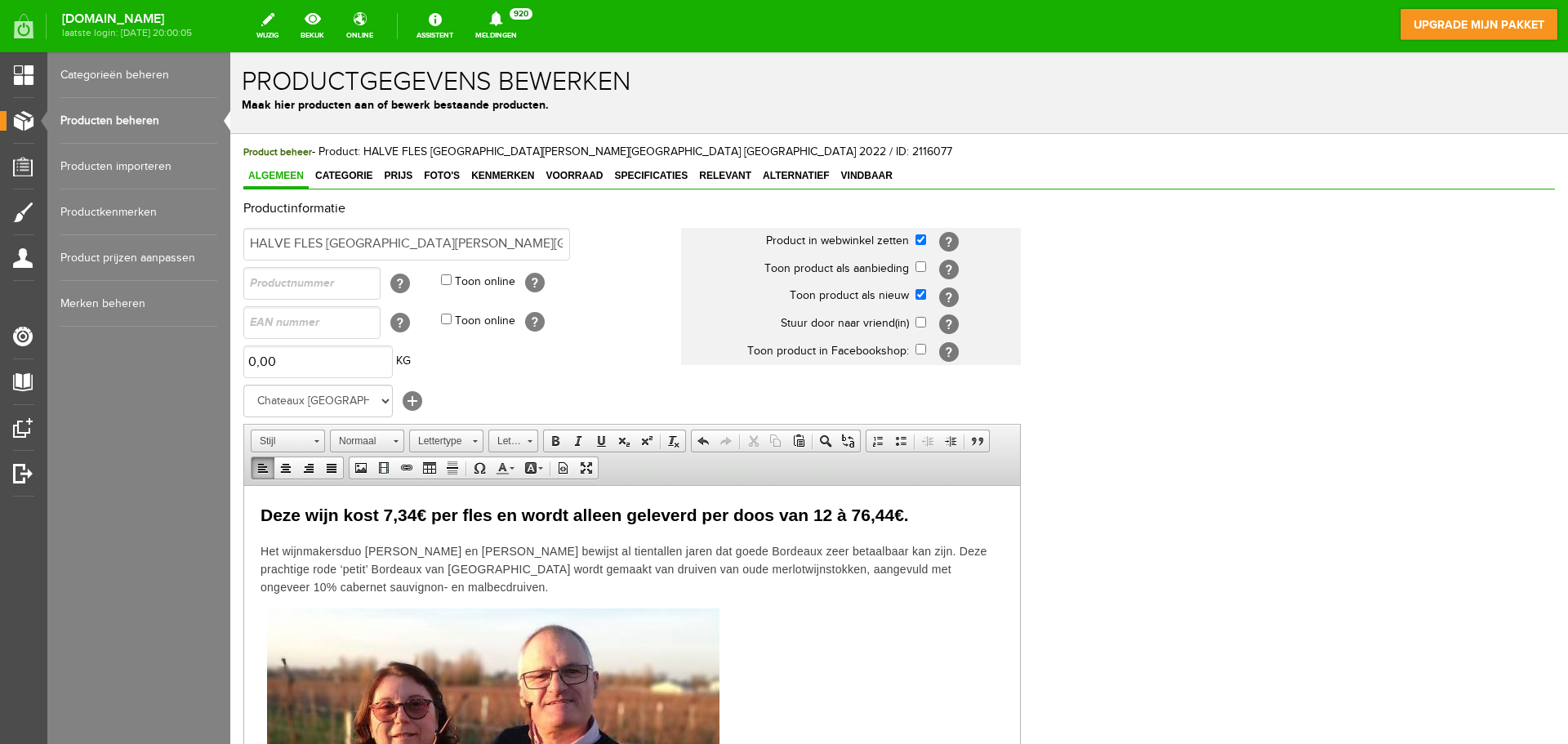
click at [593, 514] on span "Deze wijn kost 7,34€ per fles en wordt alleen geleverd per doos van 12 à 76,44€." at bounding box center [585, 514] width 648 height 19
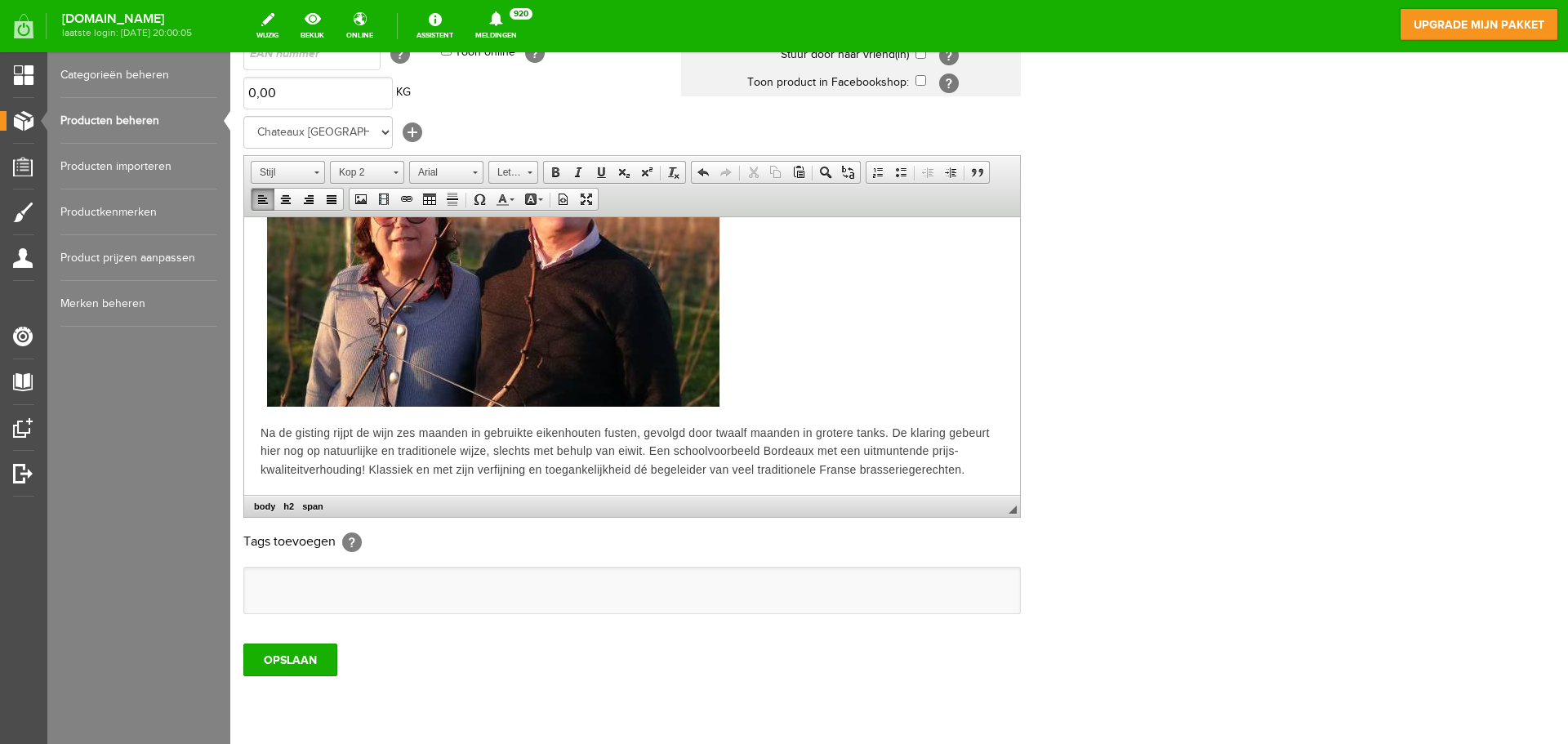
scroll to position [240, 0]
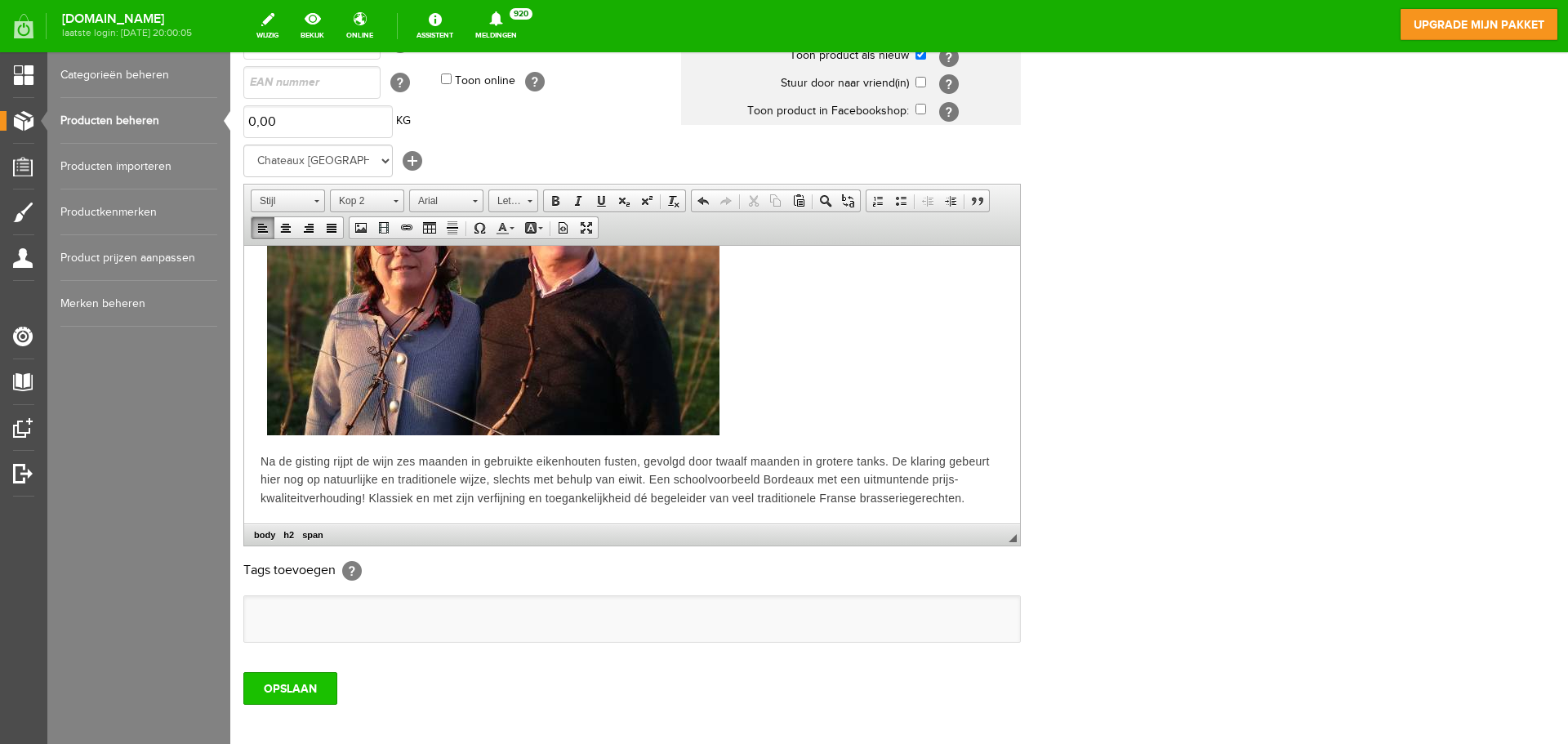
click at [290, 688] on input "OPSLAAN" at bounding box center [290, 688] width 93 height 33
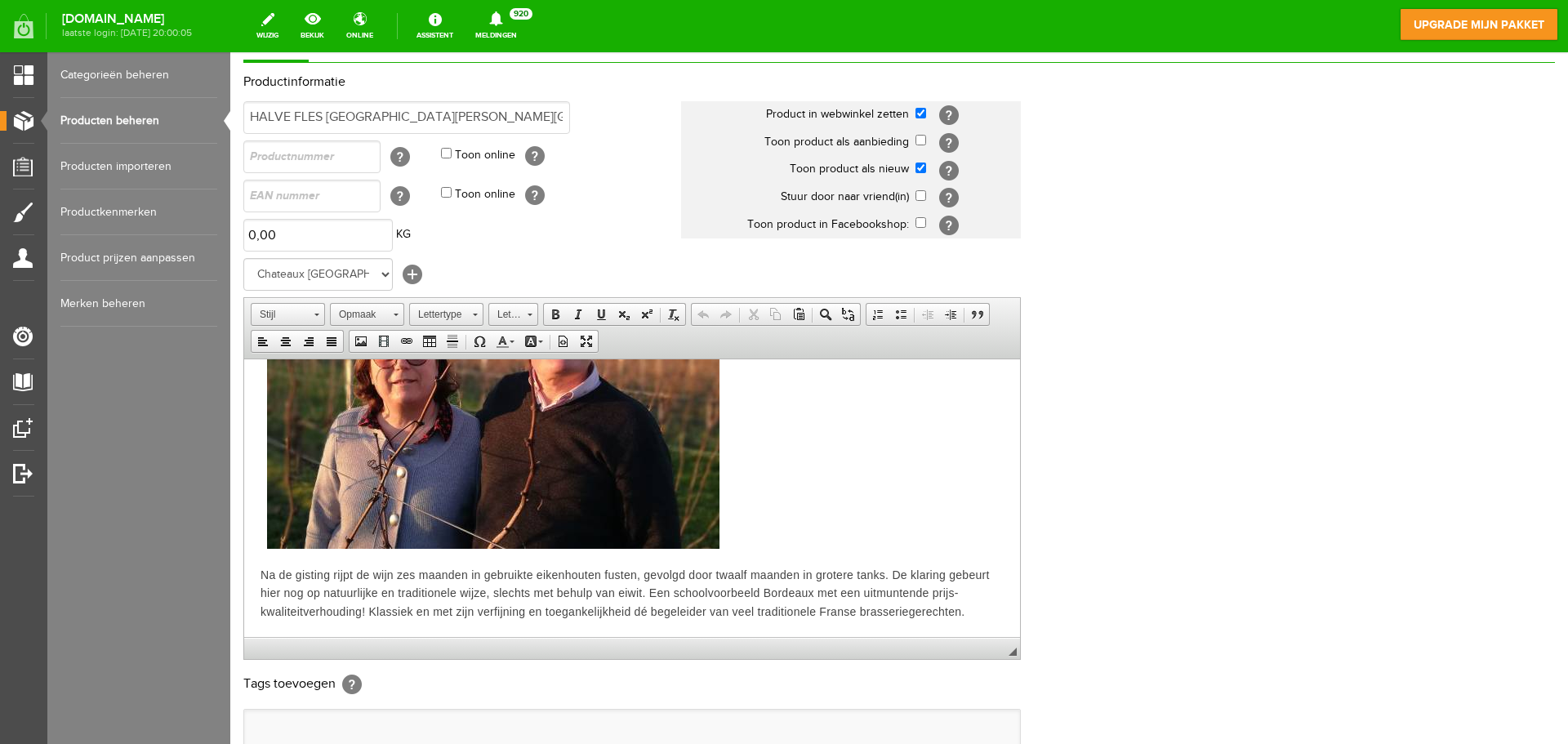
scroll to position [322, 0]
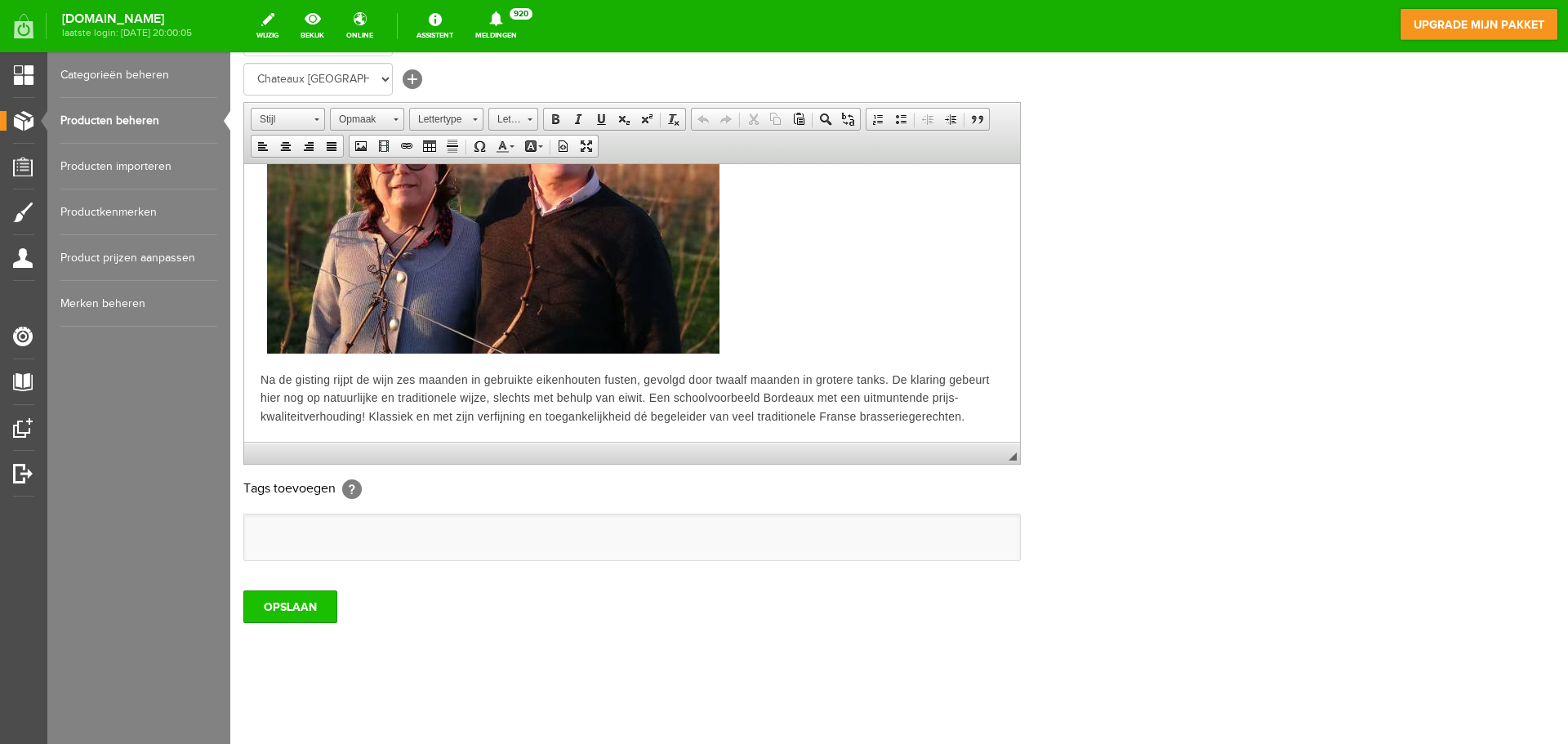
click at [308, 605] on input "OPSLAAN" at bounding box center [290, 607] width 93 height 33
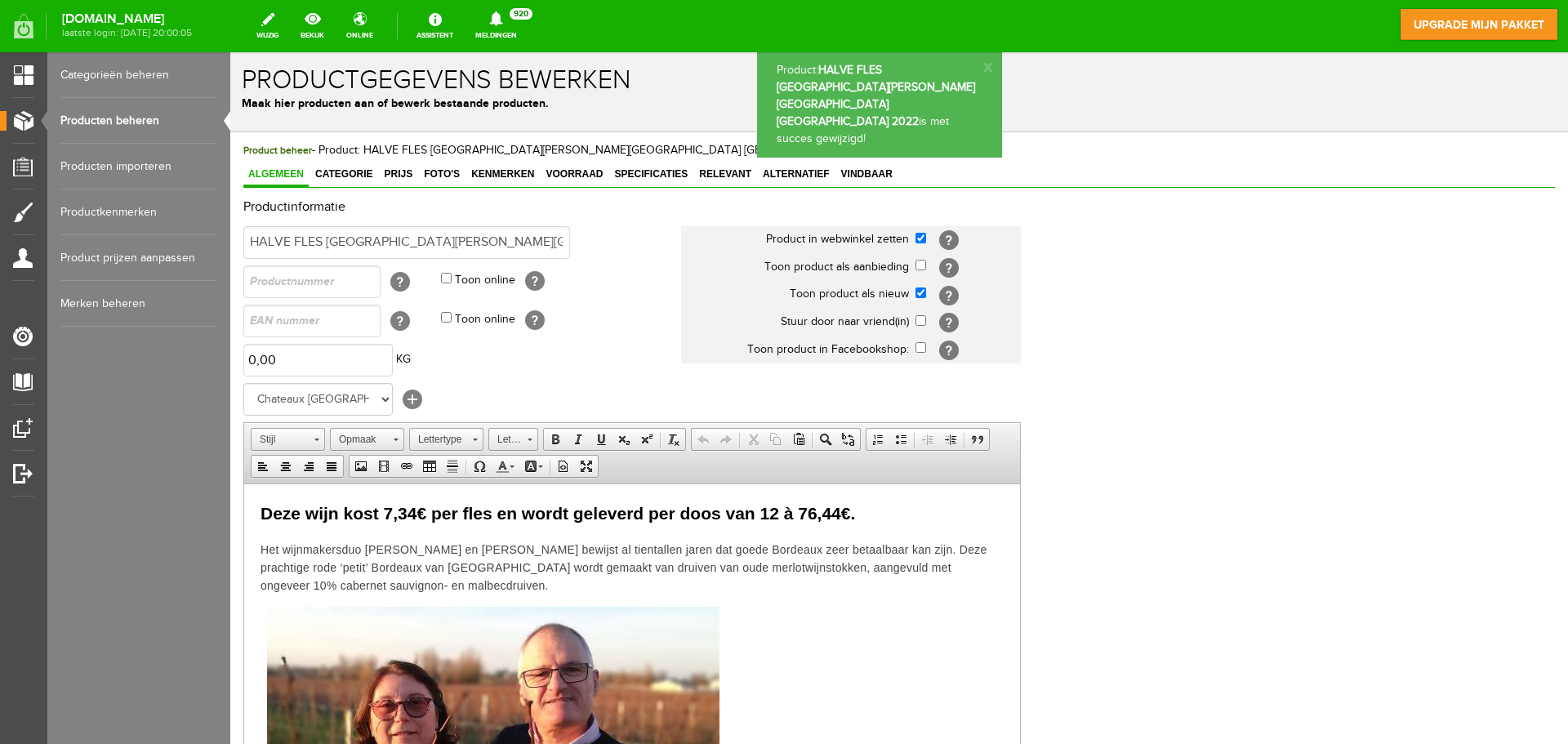
scroll to position [0, 0]
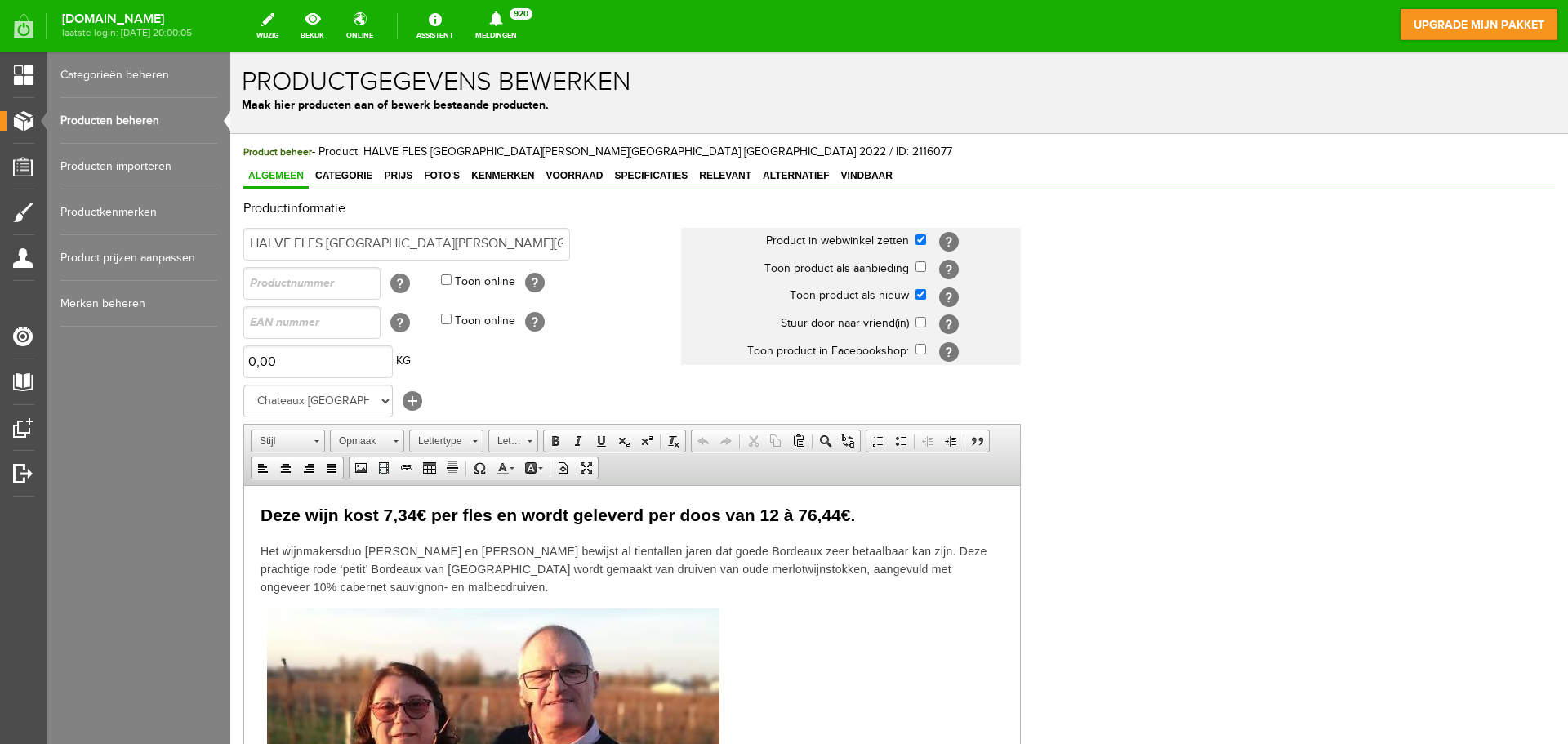
click at [102, 120] on link "Producten beheren" at bounding box center [139, 121] width 157 height 46
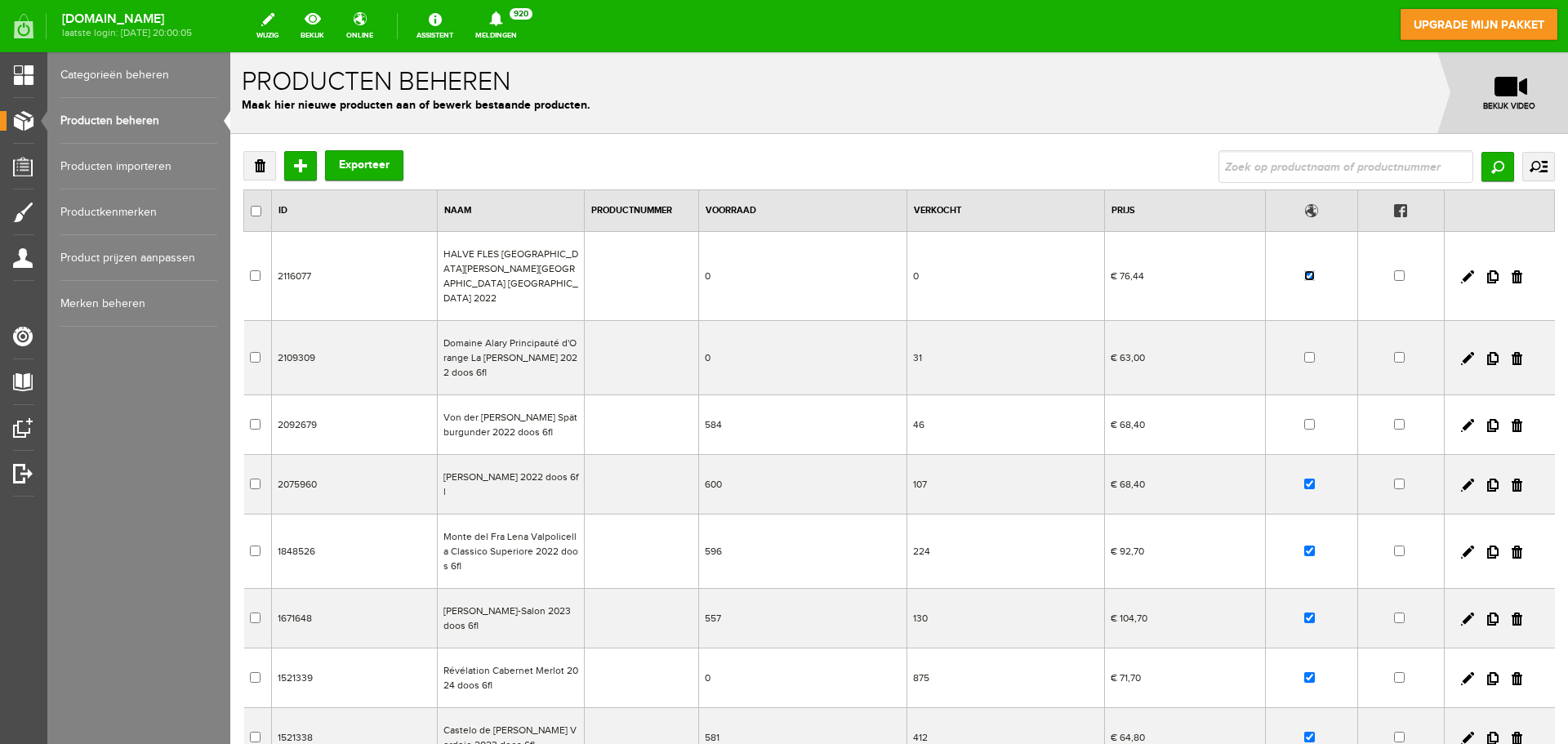
click at [1305, 271] on input "checkbox" at bounding box center [1309, 276] width 11 height 11
checkbox input "true"
click at [334, 38] on link "bekijk" at bounding box center [312, 26] width 44 height 36
click at [529, 272] on td "HALVE FLES [GEOGRAPHIC_DATA][PERSON_NAME][GEOGRAPHIC_DATA] [GEOGRAPHIC_DATA] 20…" at bounding box center [511, 277] width 147 height 90
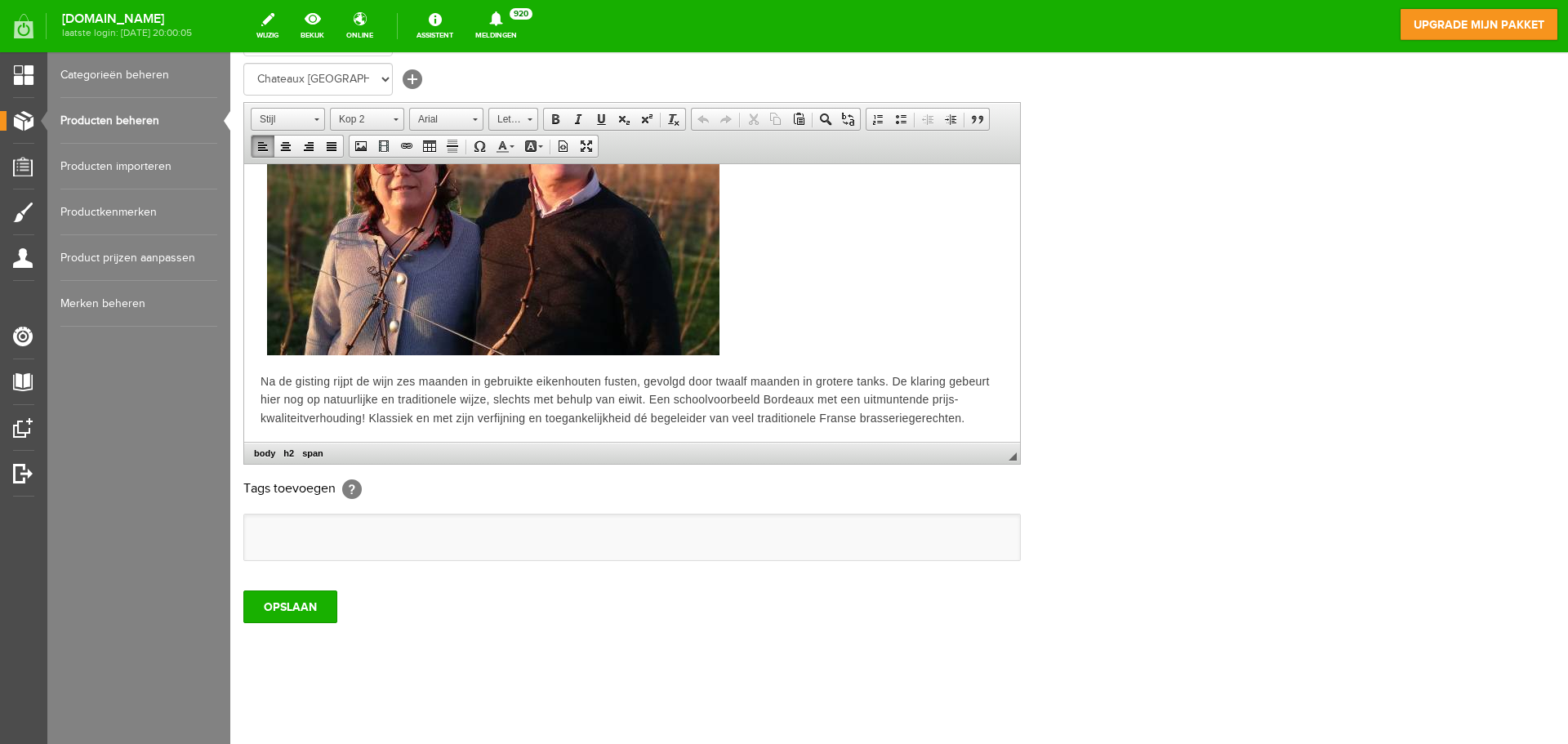
scroll to position [227, 0]
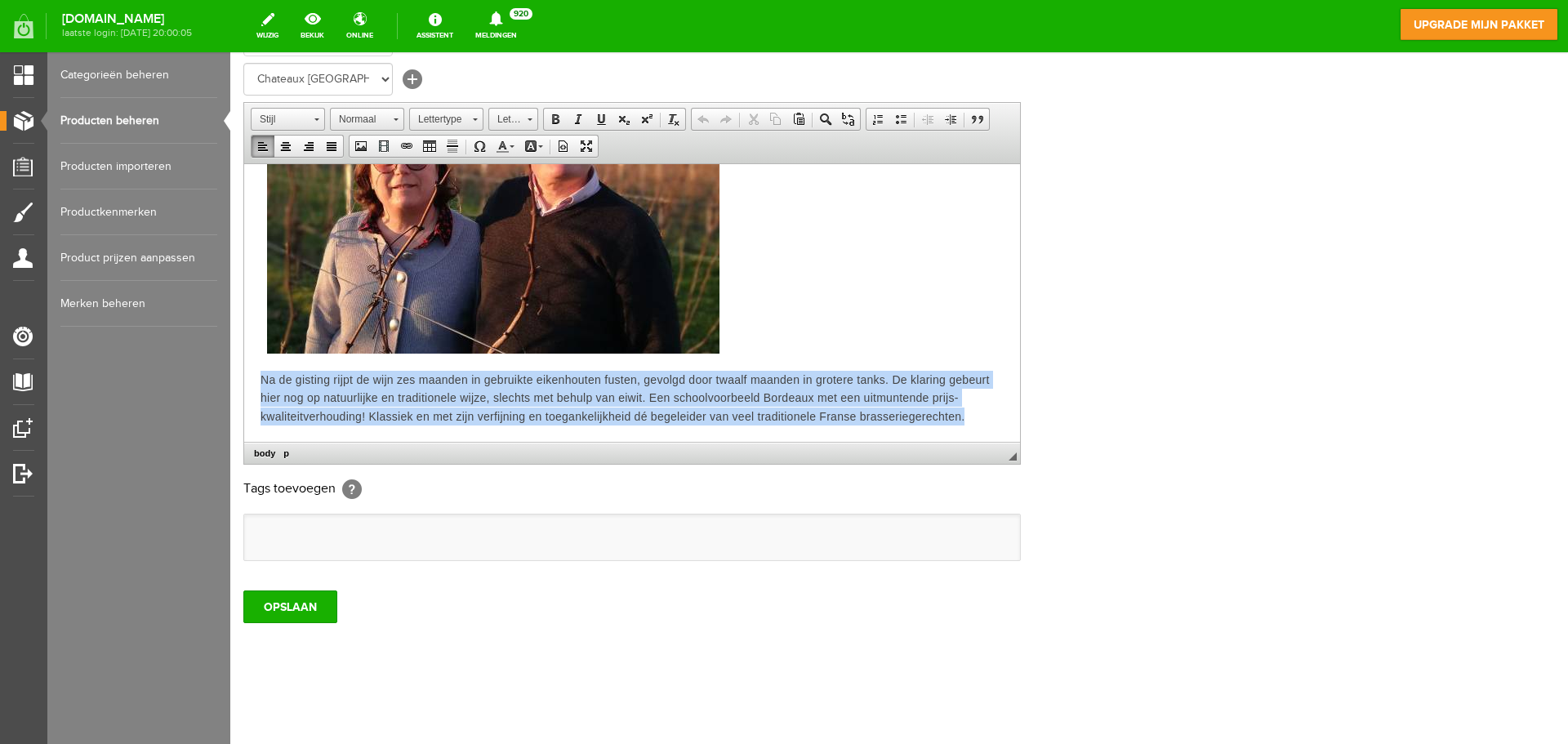
drag, startPoint x: 260, startPoint y: 382, endPoint x: 968, endPoint y: 415, distance: 708.8
click at [968, 415] on html "Deze wijn kost 7,34€ per fles en wordt geleverd per doos van 12 à 76,44€. Het w…" at bounding box center [632, 189] width 776 height 505
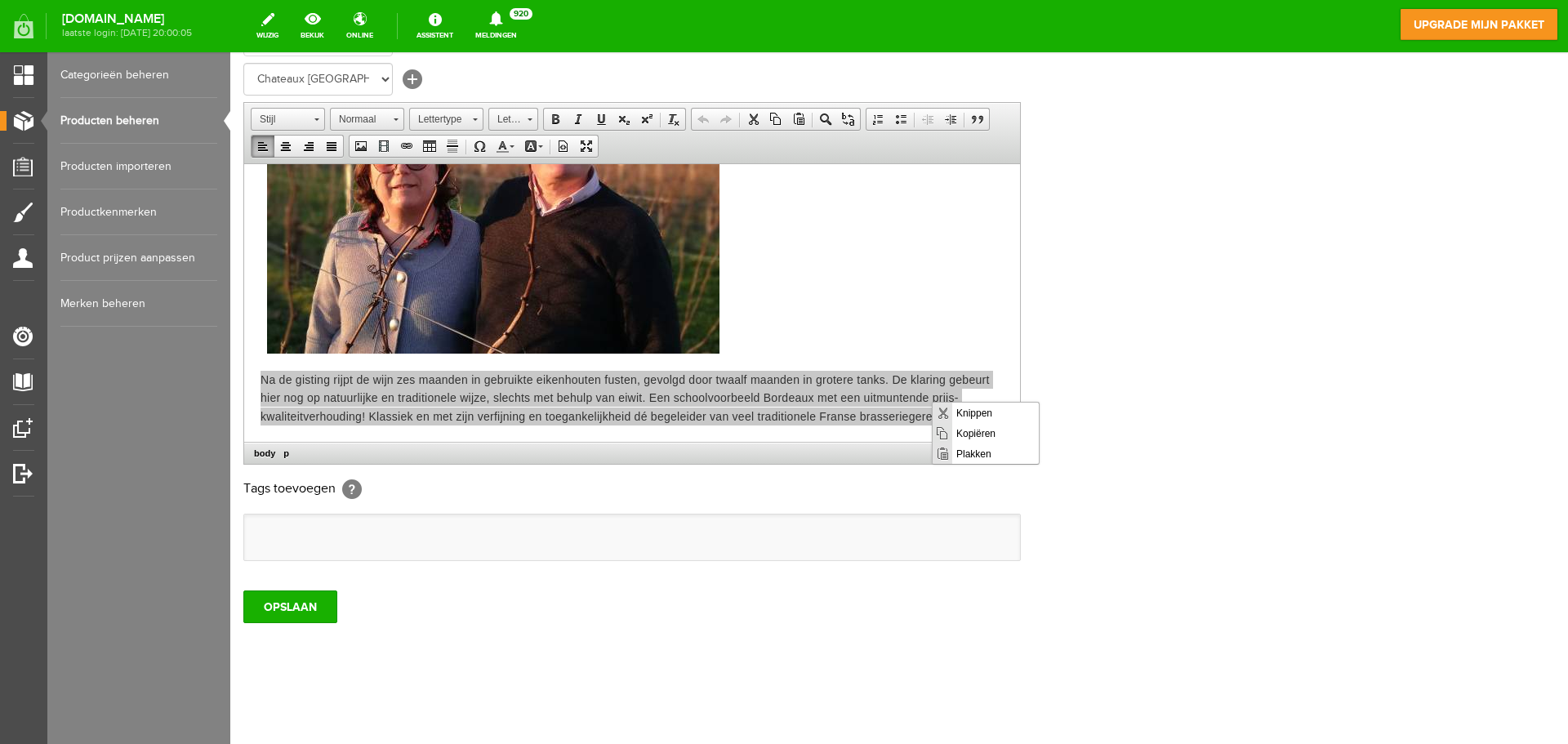
scroll to position [0, 0]
click at [961, 411] on span "Knippen" at bounding box center [995, 412] width 87 height 21
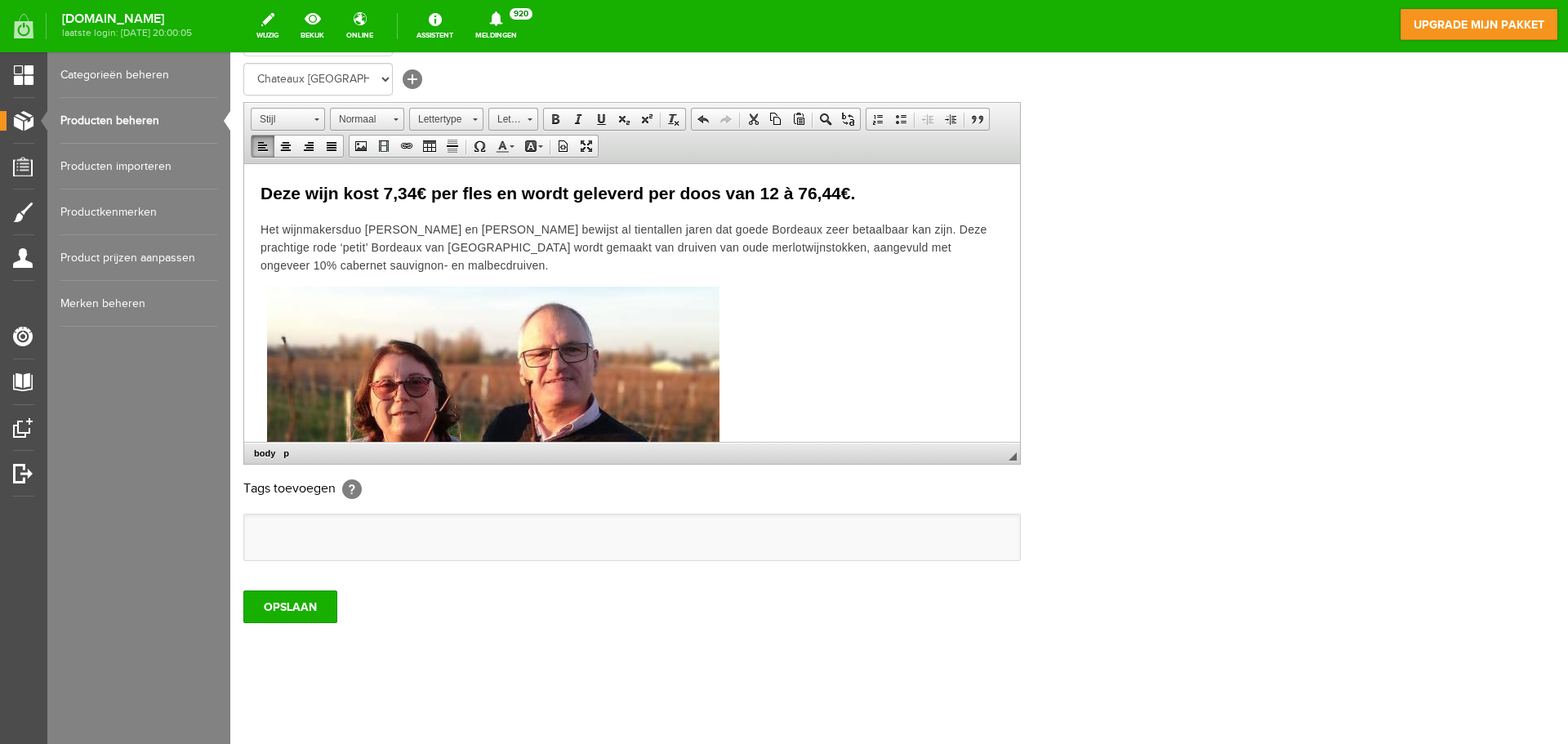
click at [612, 267] on p "Het wijnmakersduo [PERSON_NAME] en [PERSON_NAME] bewijst al tientallen jaren da…" at bounding box center [631, 247] width 743 height 54
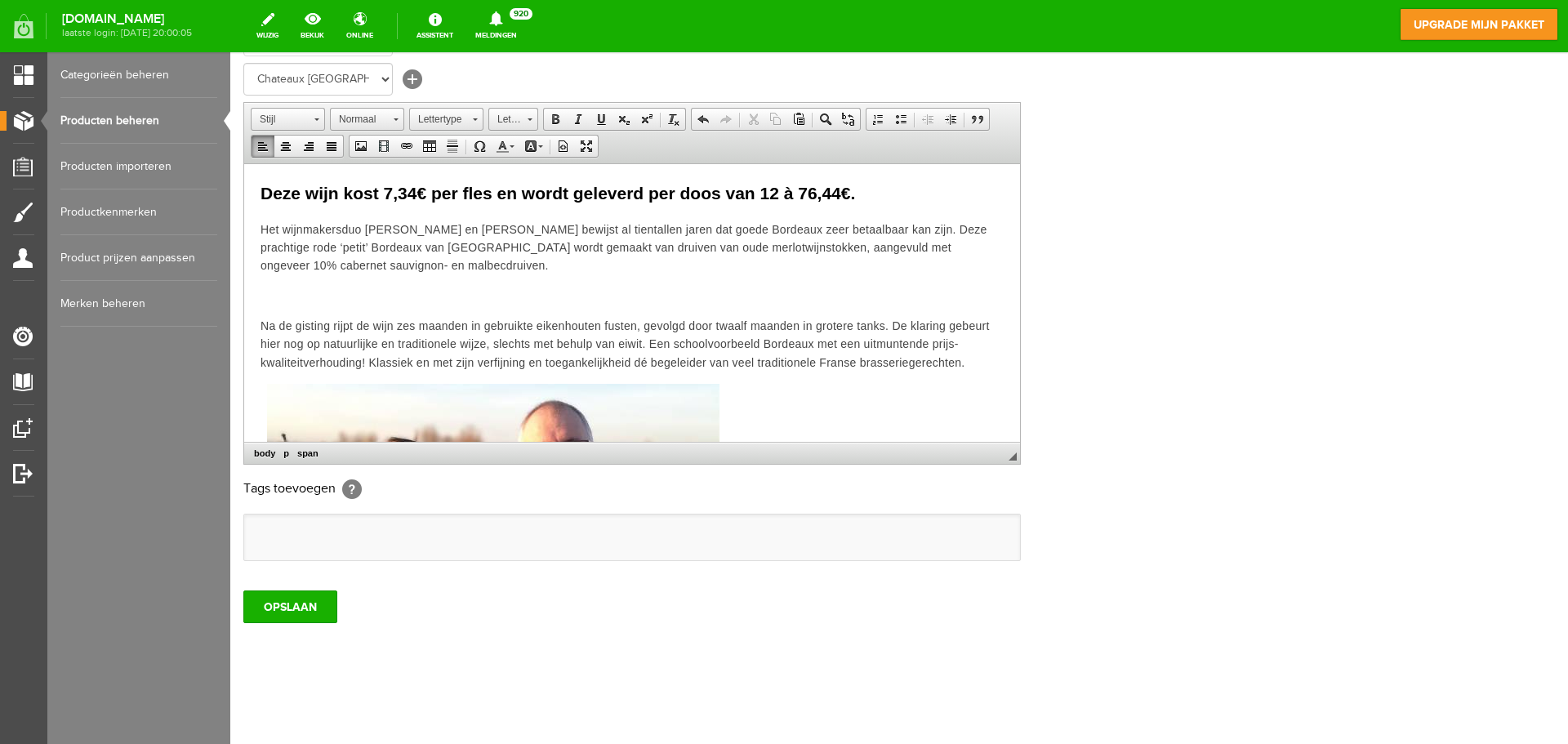
click at [407, 299] on p at bounding box center [631, 294] width 743 height 18
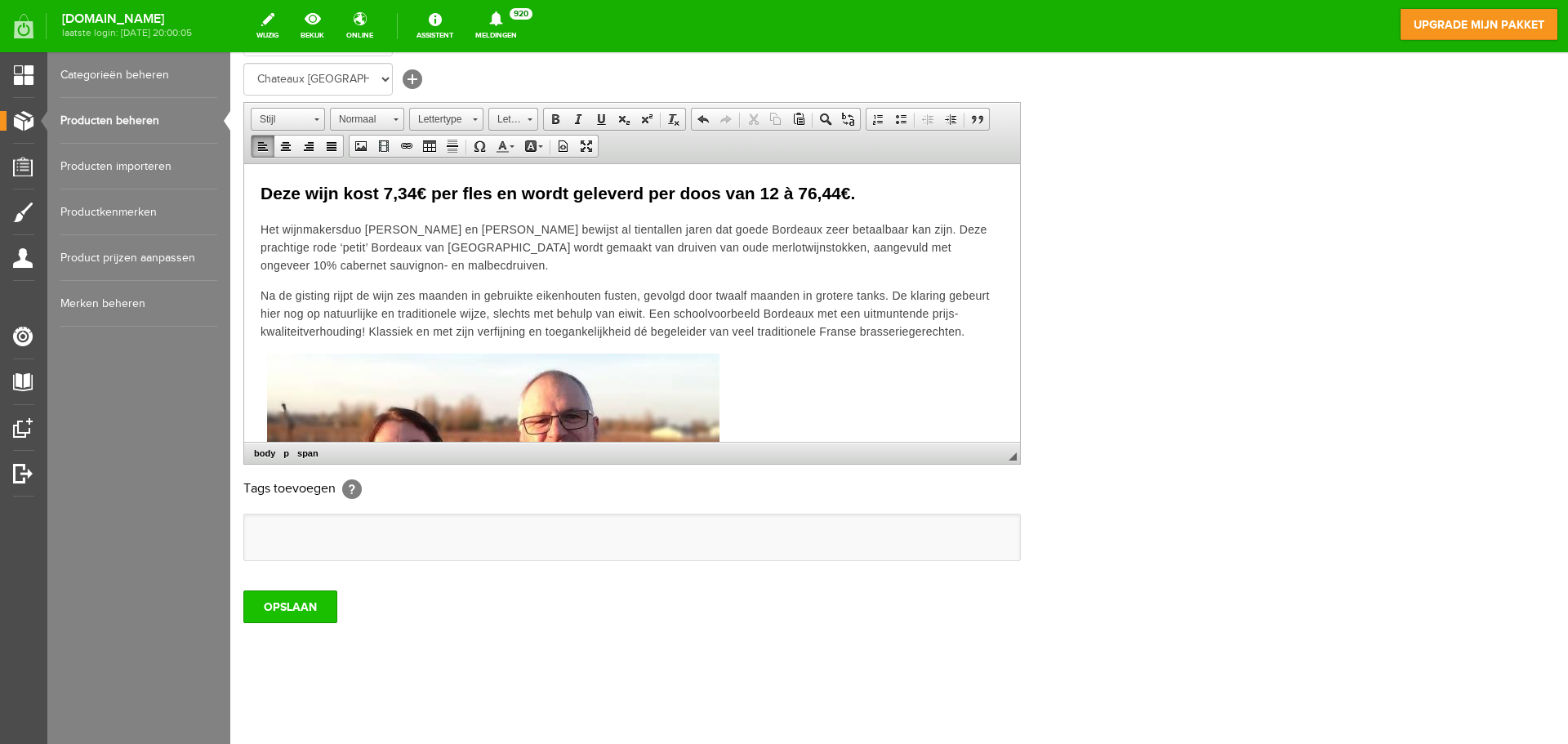
click at [276, 604] on input "OPSLAAN" at bounding box center [290, 607] width 93 height 33
click at [118, 118] on link "Producten beheren" at bounding box center [139, 121] width 157 height 46
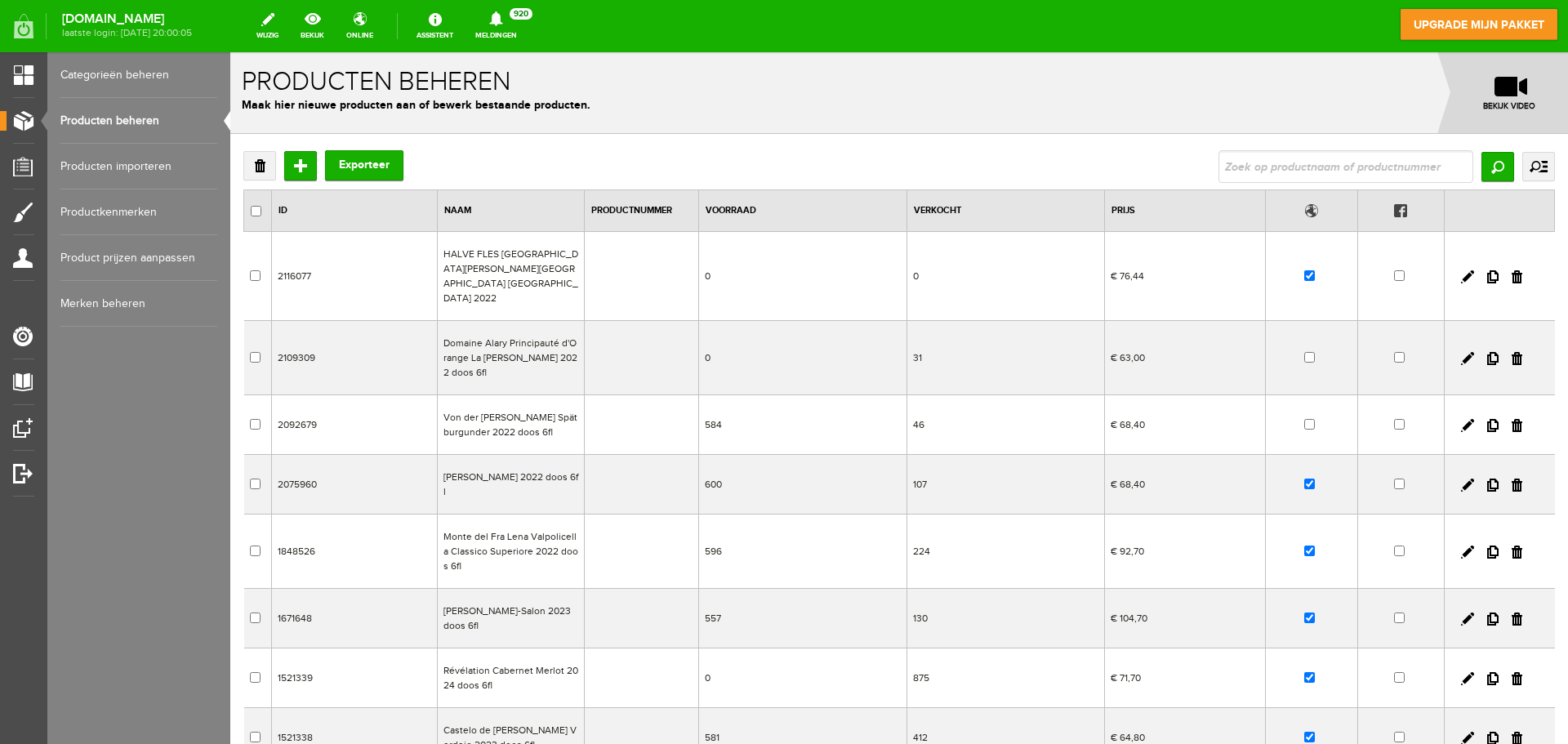
drag, startPoint x: 1501, startPoint y: 345, endPoint x: 901, endPoint y: 54, distance: 666.8
click at [1511, 352] on link at bounding box center [1516, 358] width 11 height 13
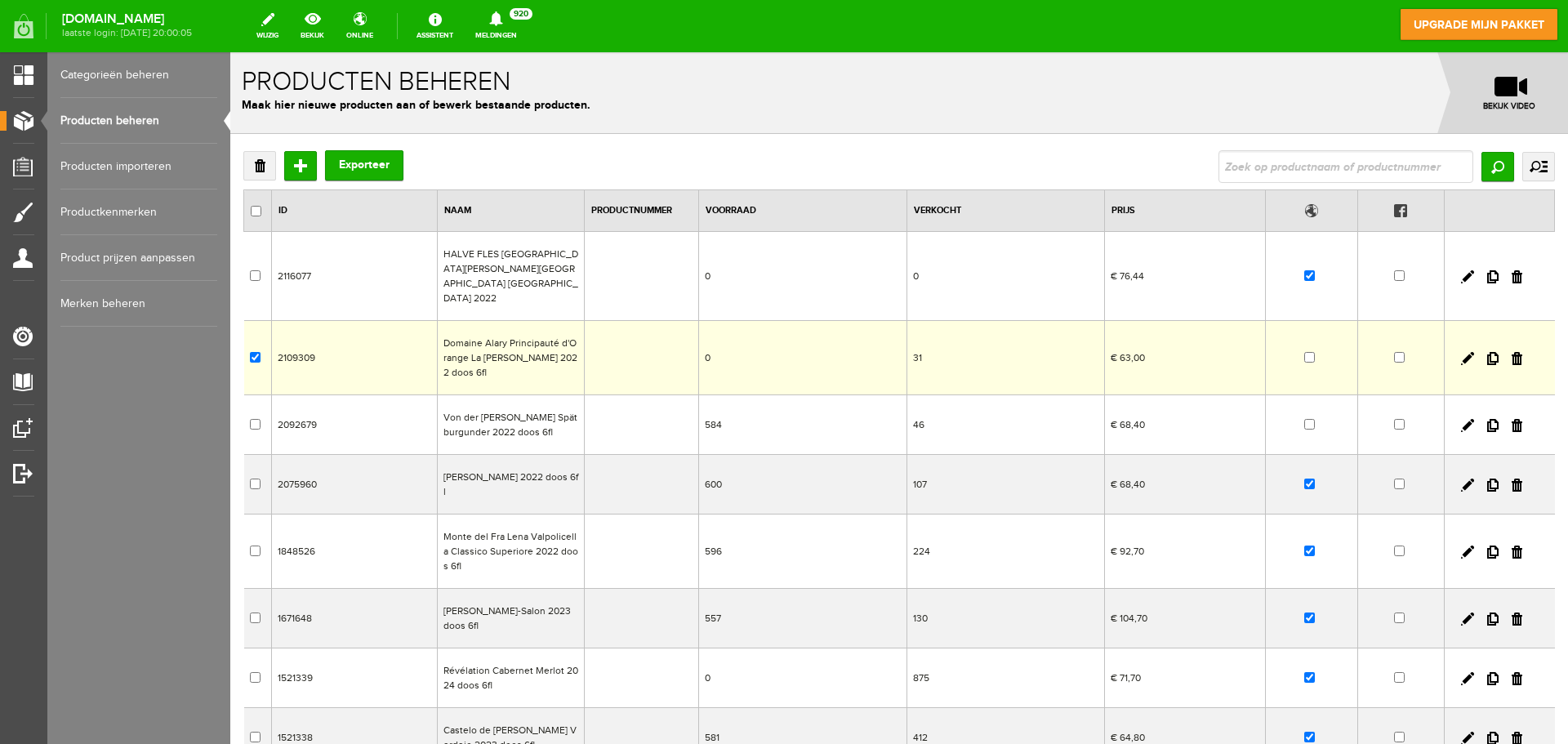
checkbox input "true"
drag, startPoint x: 1503, startPoint y: 410, endPoint x: 853, endPoint y: 71, distance: 733.1
click at [1511, 419] on link at bounding box center [1516, 425] width 11 height 13
checkbox input "true"
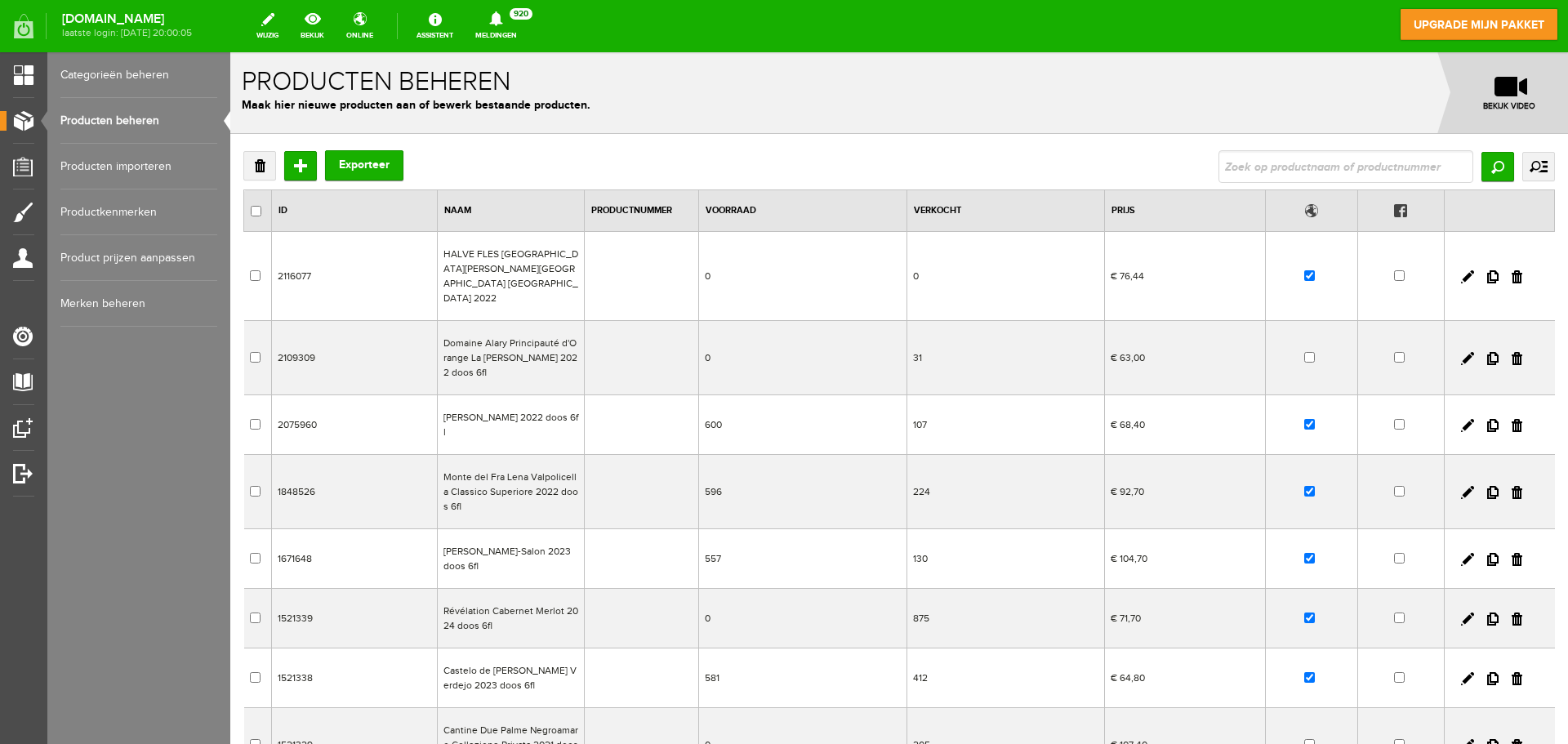
drag, startPoint x: 1502, startPoint y: 342, endPoint x: 835, endPoint y: 57, distance: 725.3
click at [1511, 352] on link at bounding box center [1516, 358] width 11 height 13
checkbox input "true"
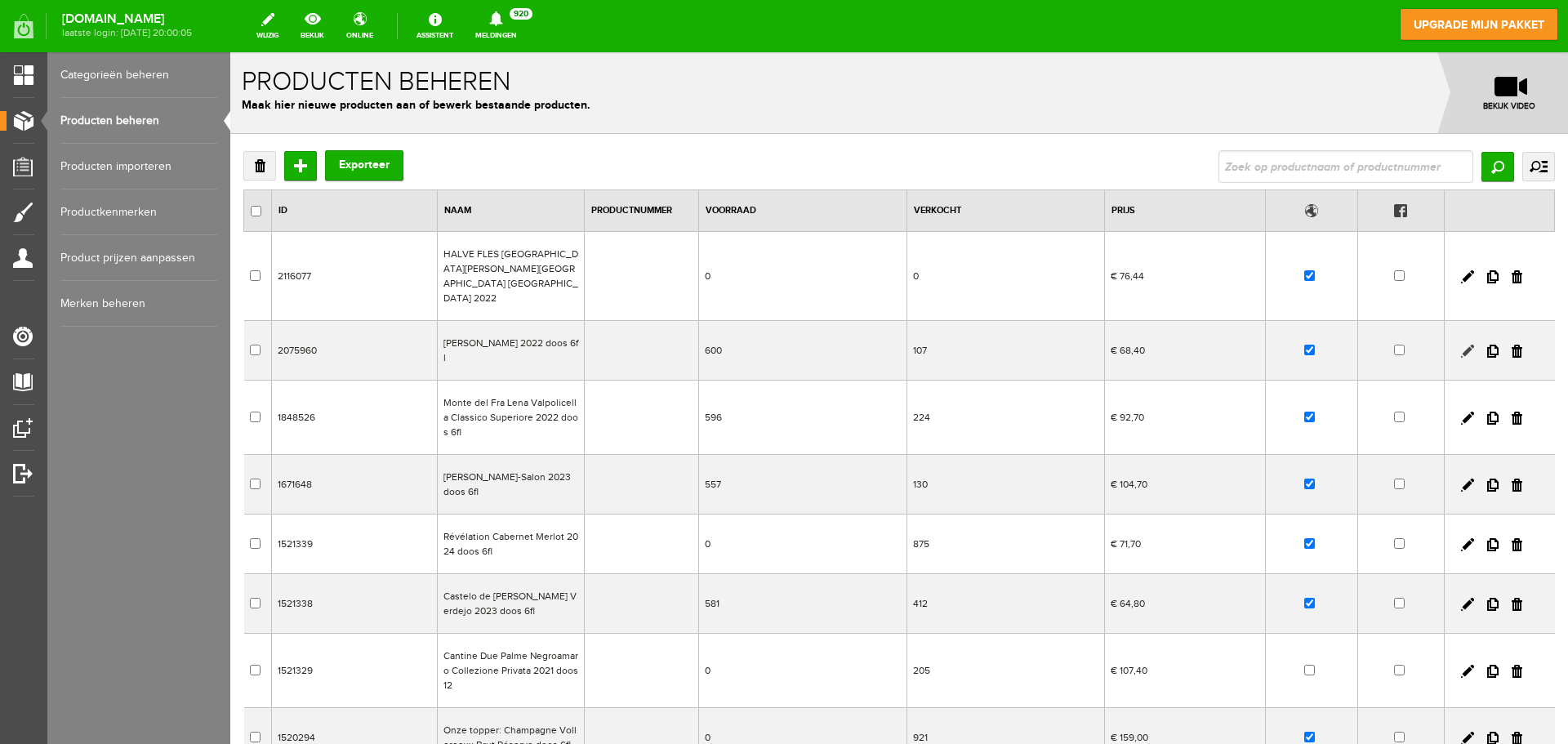
click at [1461, 345] on link at bounding box center [1467, 351] width 13 height 13
checkbox input "true"
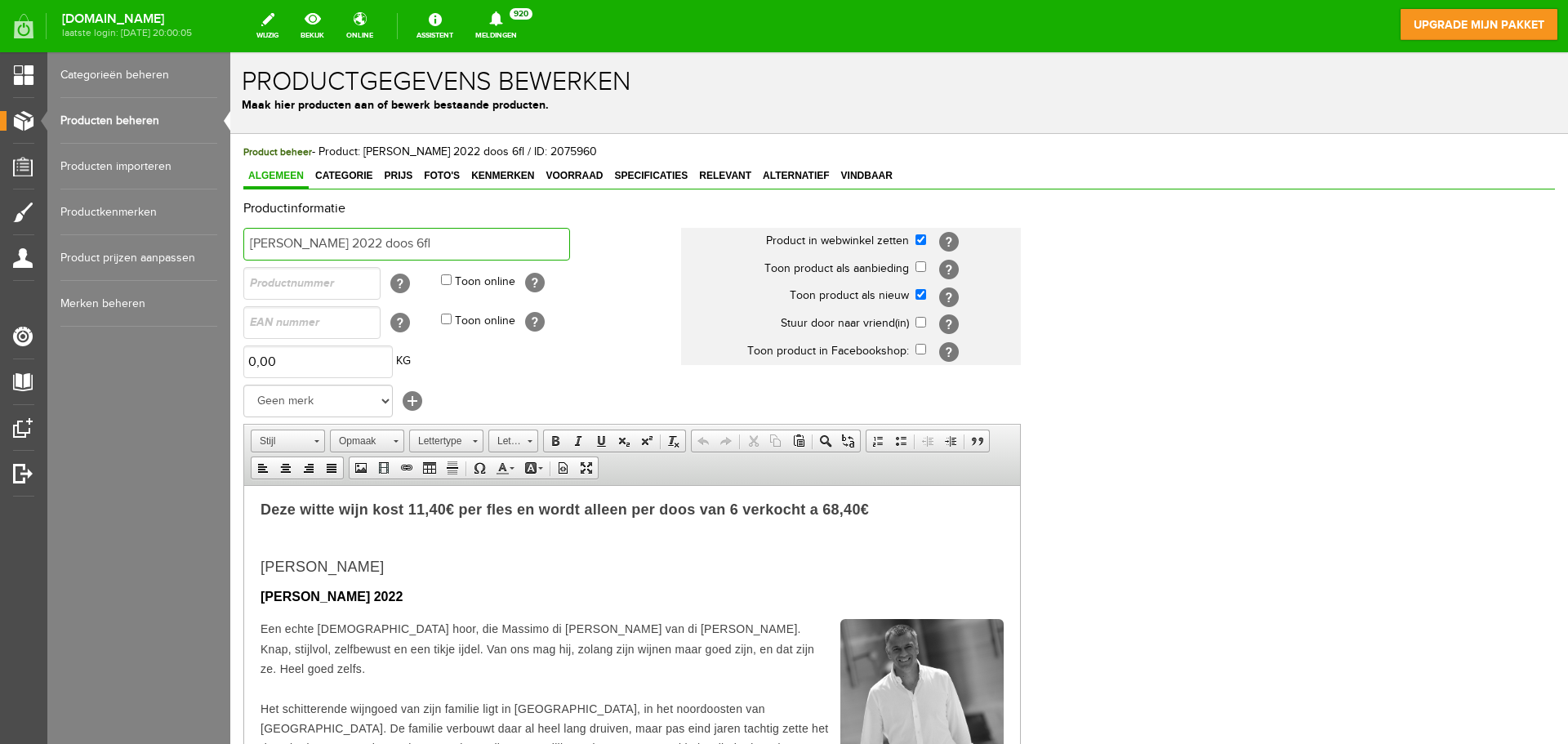
click at [412, 245] on input "[PERSON_NAME] 2022 doos 6fl" at bounding box center [407, 244] width 327 height 33
type input "[PERSON_NAME] 2024 doos 6fl"
click at [403, 597] on span "[PERSON_NAME] 2022" at bounding box center [331, 596] width 142 height 14
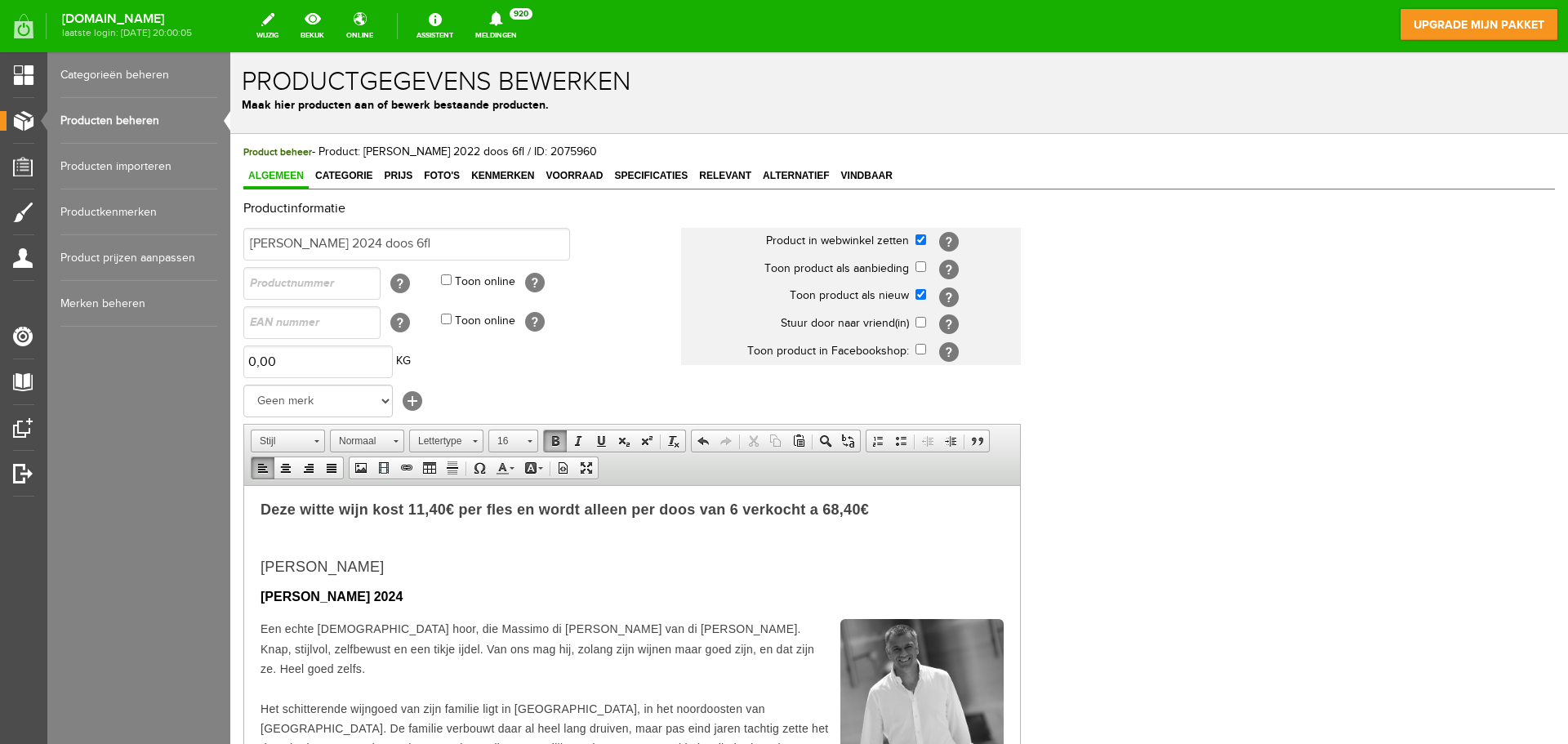
click at [474, 606] on p "[PERSON_NAME] 2024" at bounding box center [631, 597] width 743 height 20
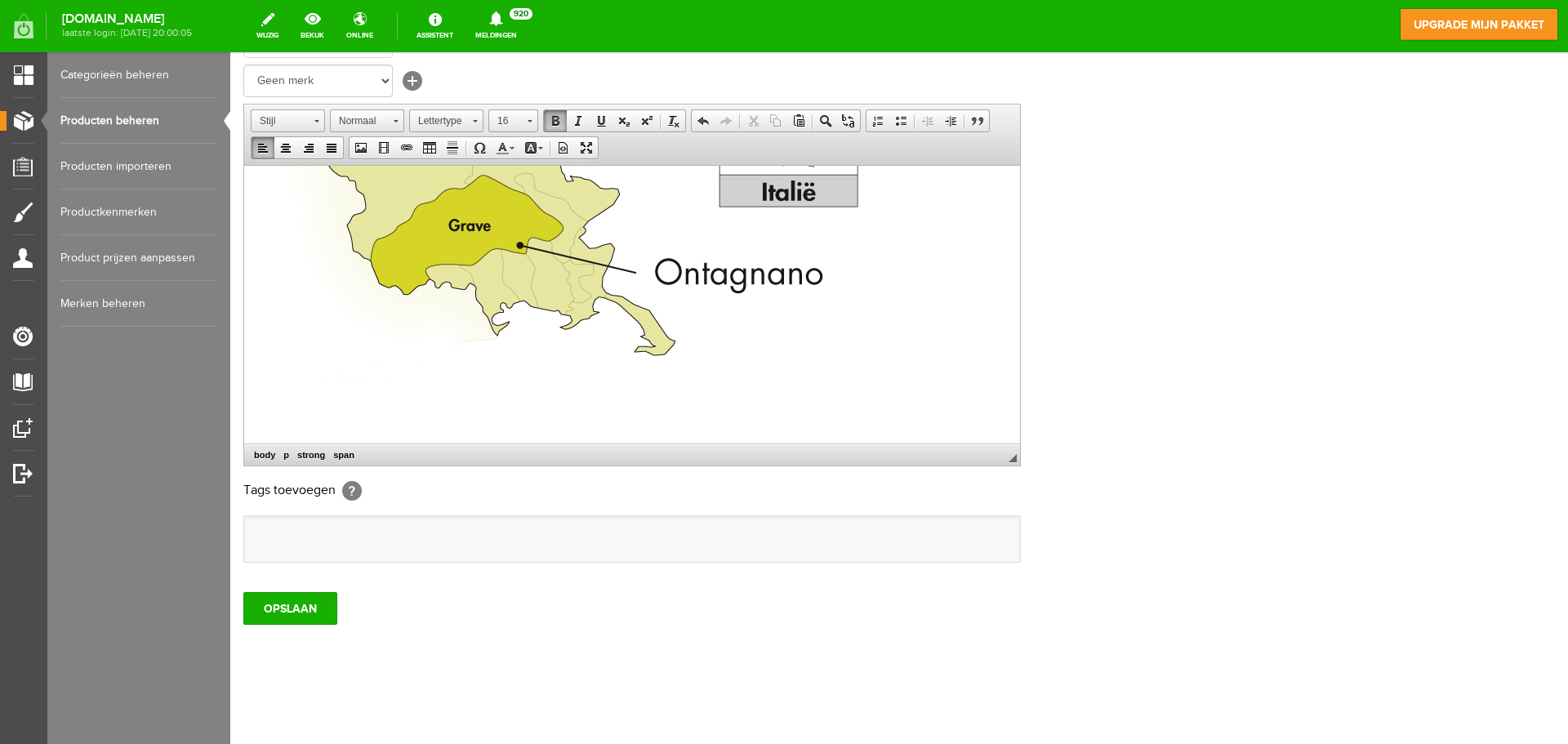
scroll to position [322, 0]
click at [288, 611] on input "OPSLAAN" at bounding box center [290, 607] width 93 height 33
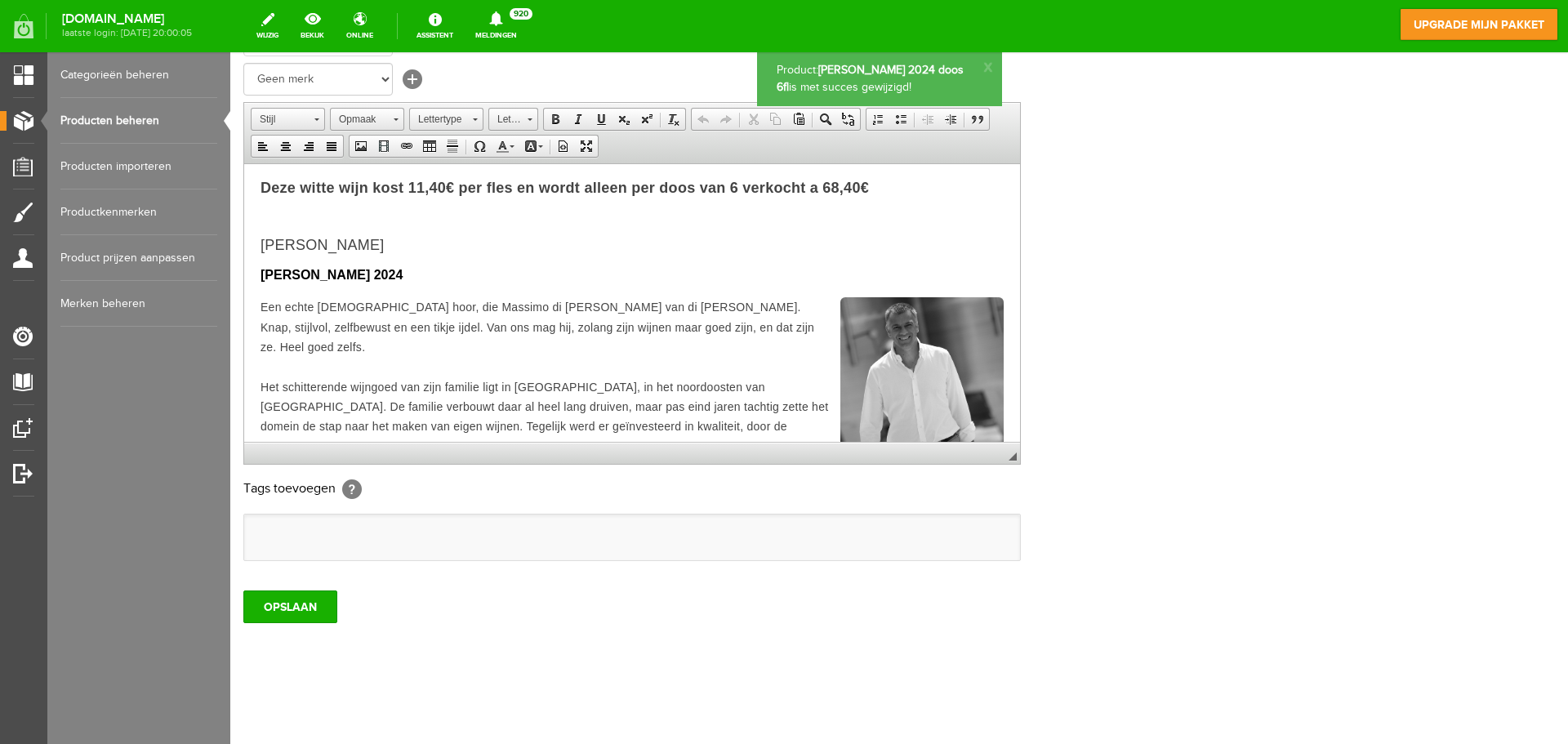
scroll to position [0, 0]
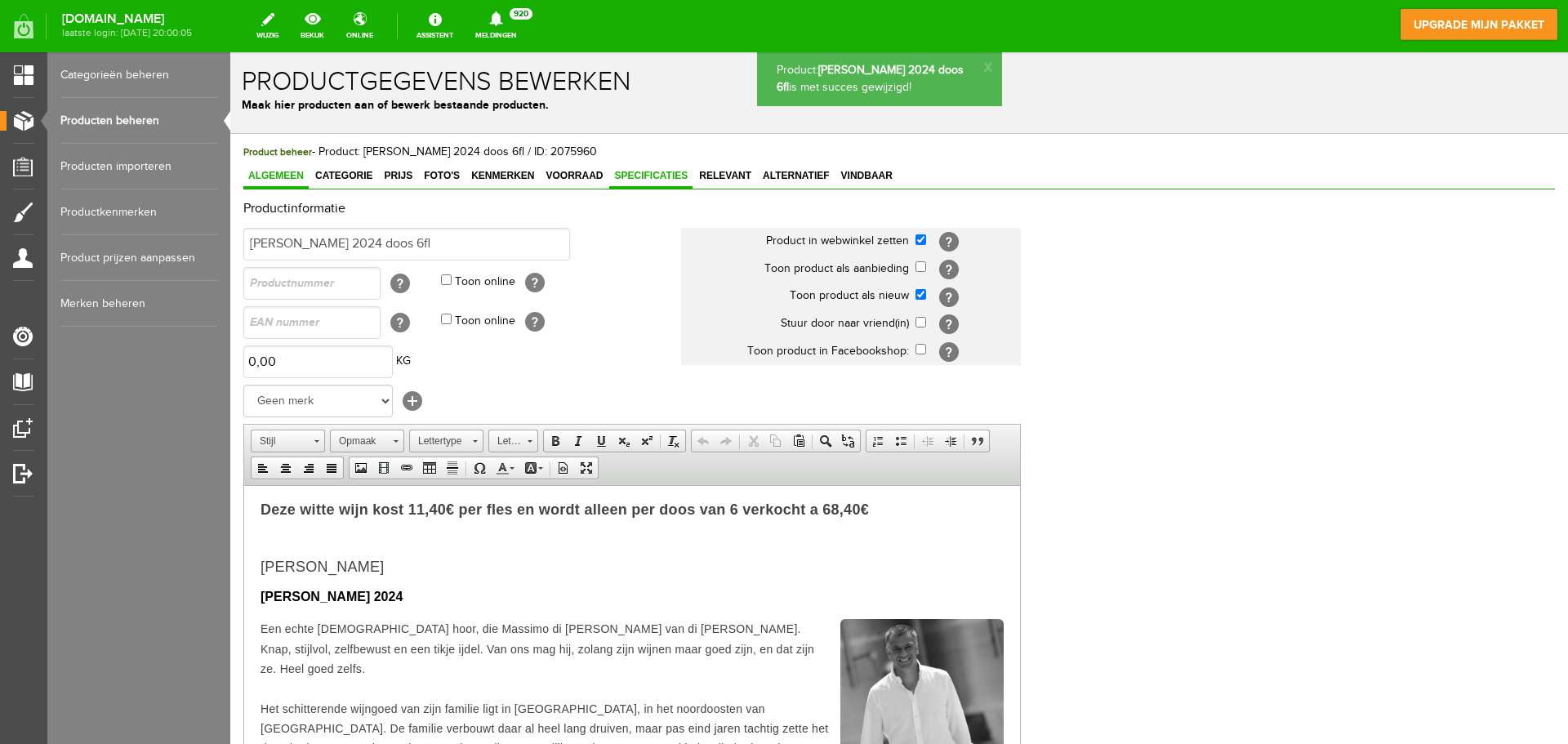
click at [642, 176] on span "Specificaties" at bounding box center [651, 175] width 84 height 11
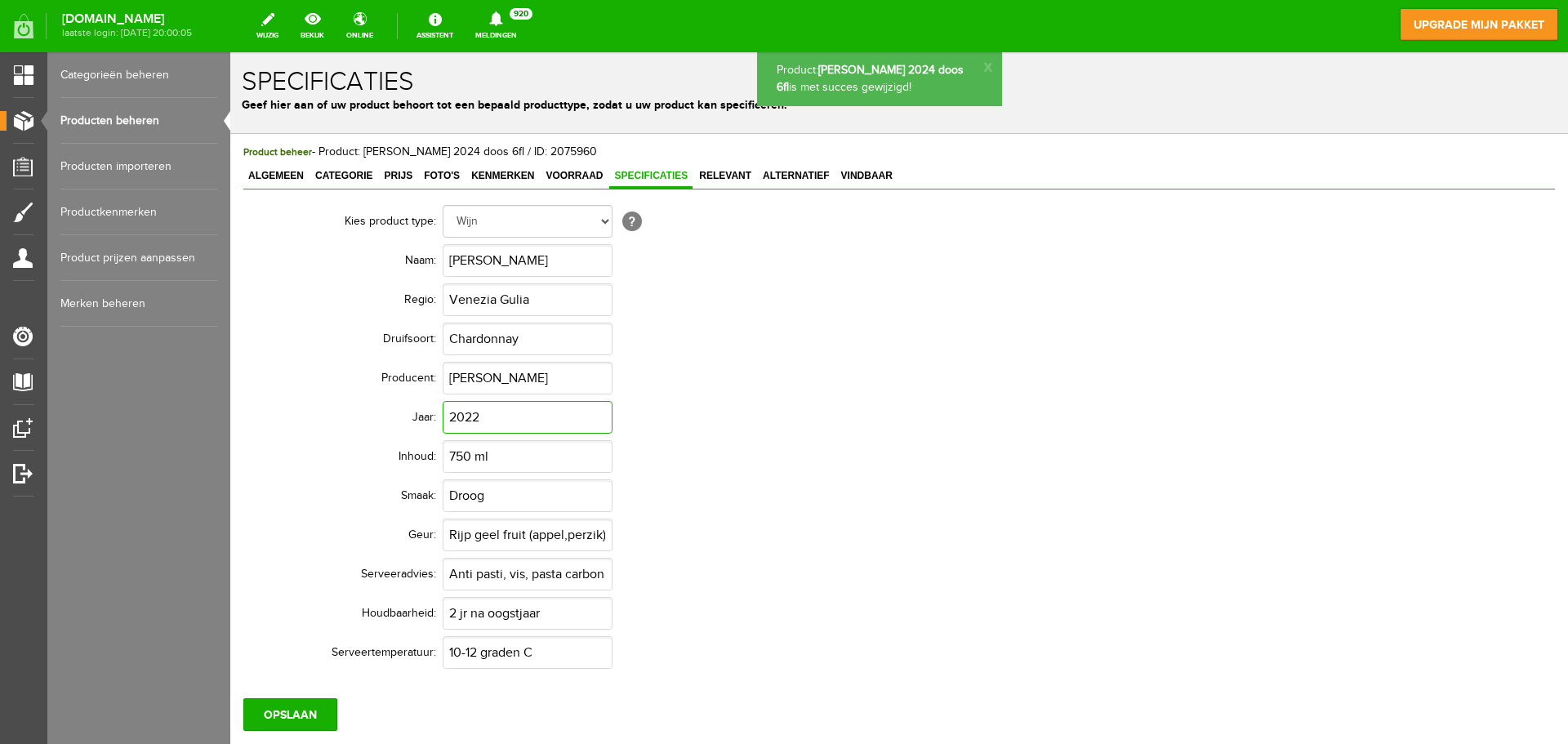
click at [519, 414] on input "2022" at bounding box center [527, 417] width 170 height 33
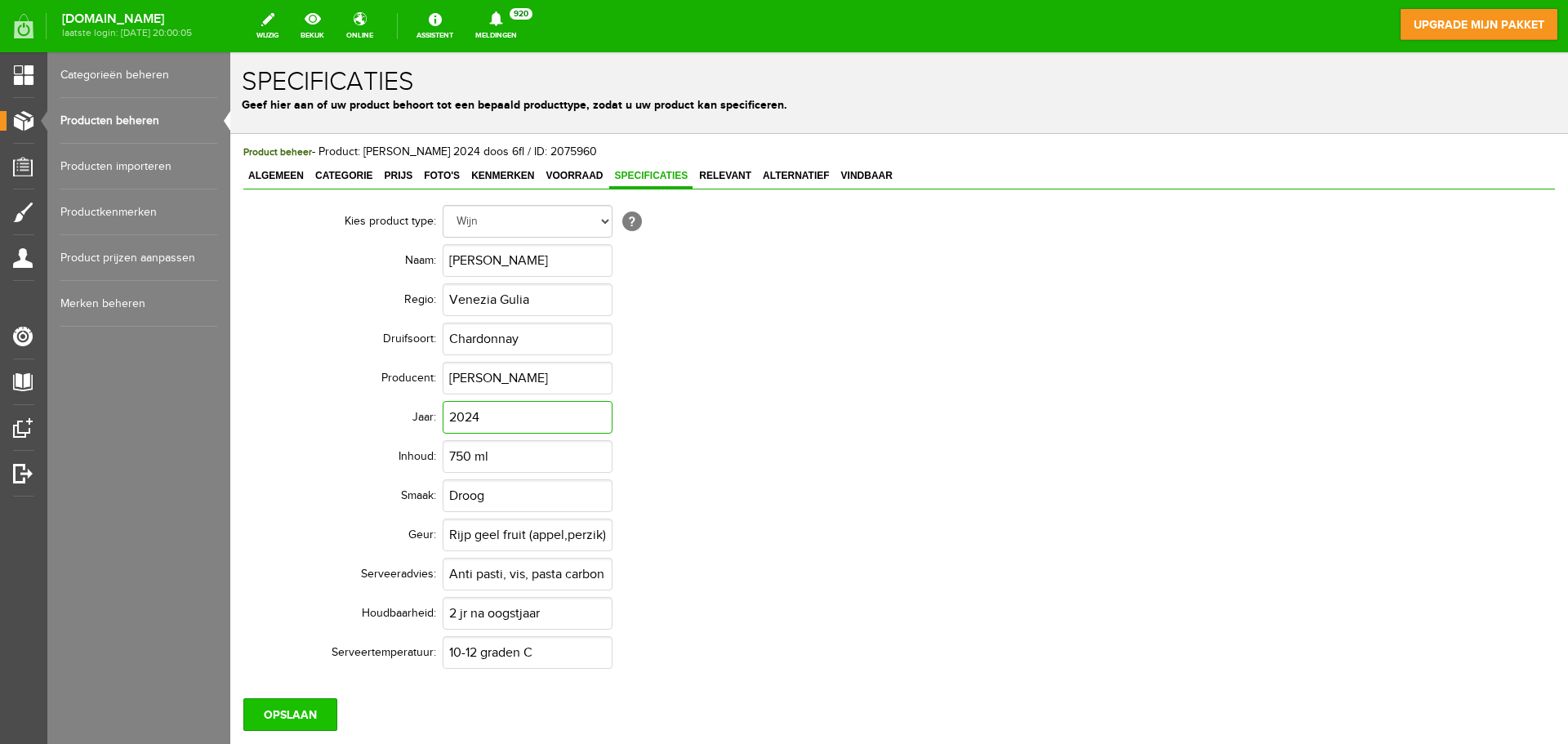
type input "2024"
click at [280, 716] on input "OPSLAAN" at bounding box center [290, 714] width 93 height 33
click at [290, 723] on input "OPSLAAN" at bounding box center [290, 714] width 93 height 33
click at [89, 112] on link "Producten beheren" at bounding box center [139, 121] width 157 height 46
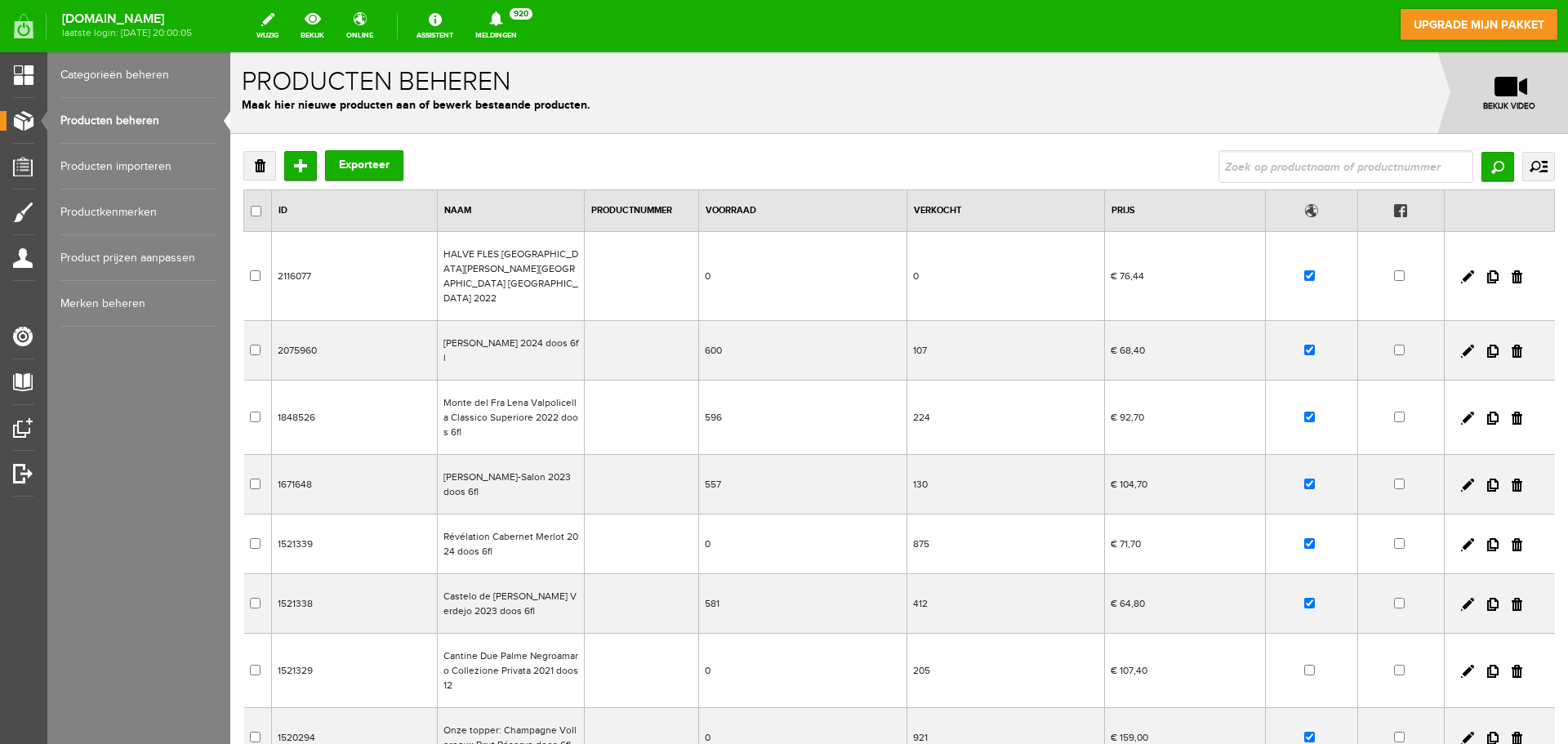
click at [520, 581] on td "Castelo de [PERSON_NAME] Verdejo 2023 doos 6fl" at bounding box center [511, 604] width 147 height 60
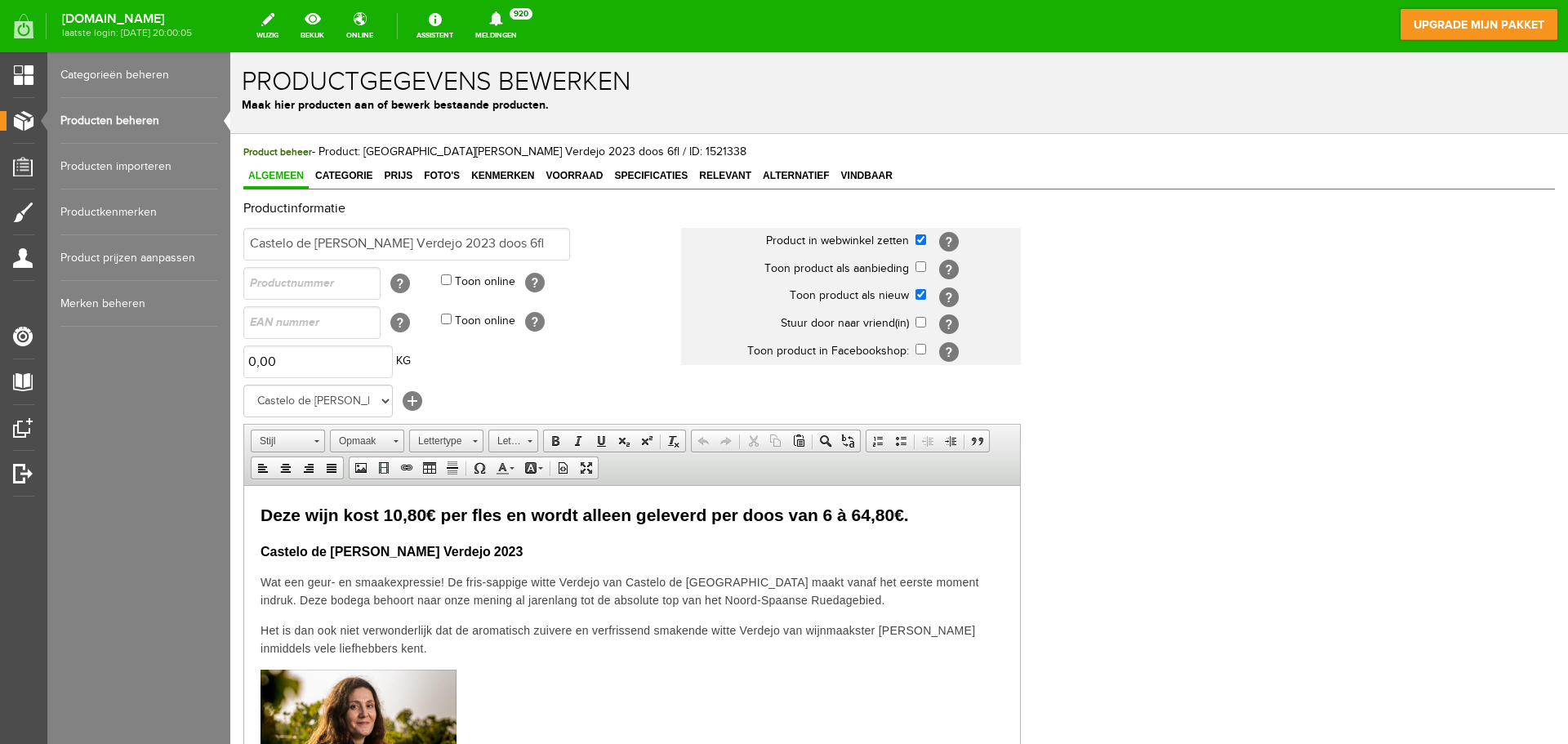
click at [427, 517] on span "Deze wijn kost 10,80€ per fles en wordt alleen geleverd per doos van 6 à 64,80€." at bounding box center [585, 514] width 648 height 19
click at [501, 554] on span "2023" at bounding box center [509, 551] width 30 height 14
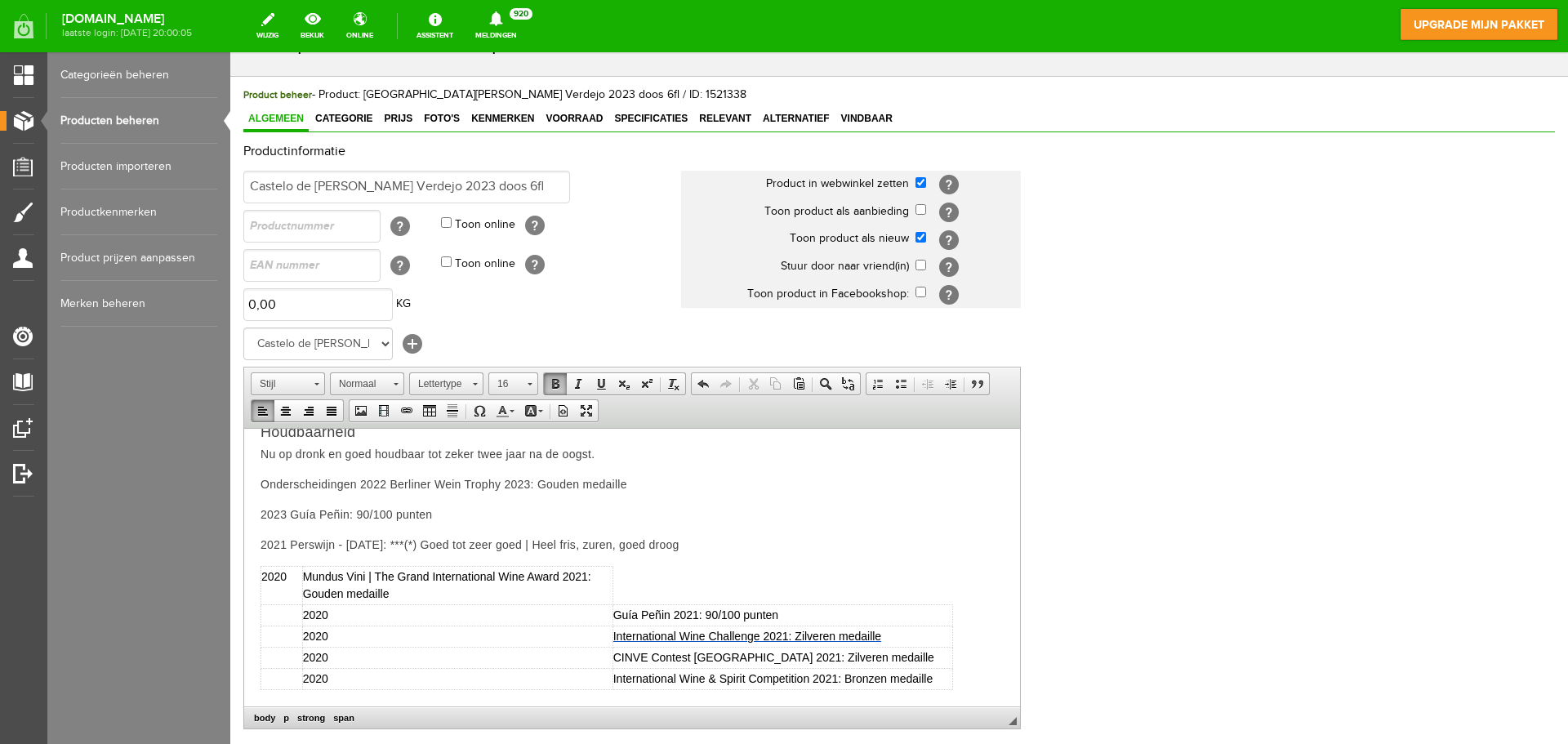
scroll to position [322, 0]
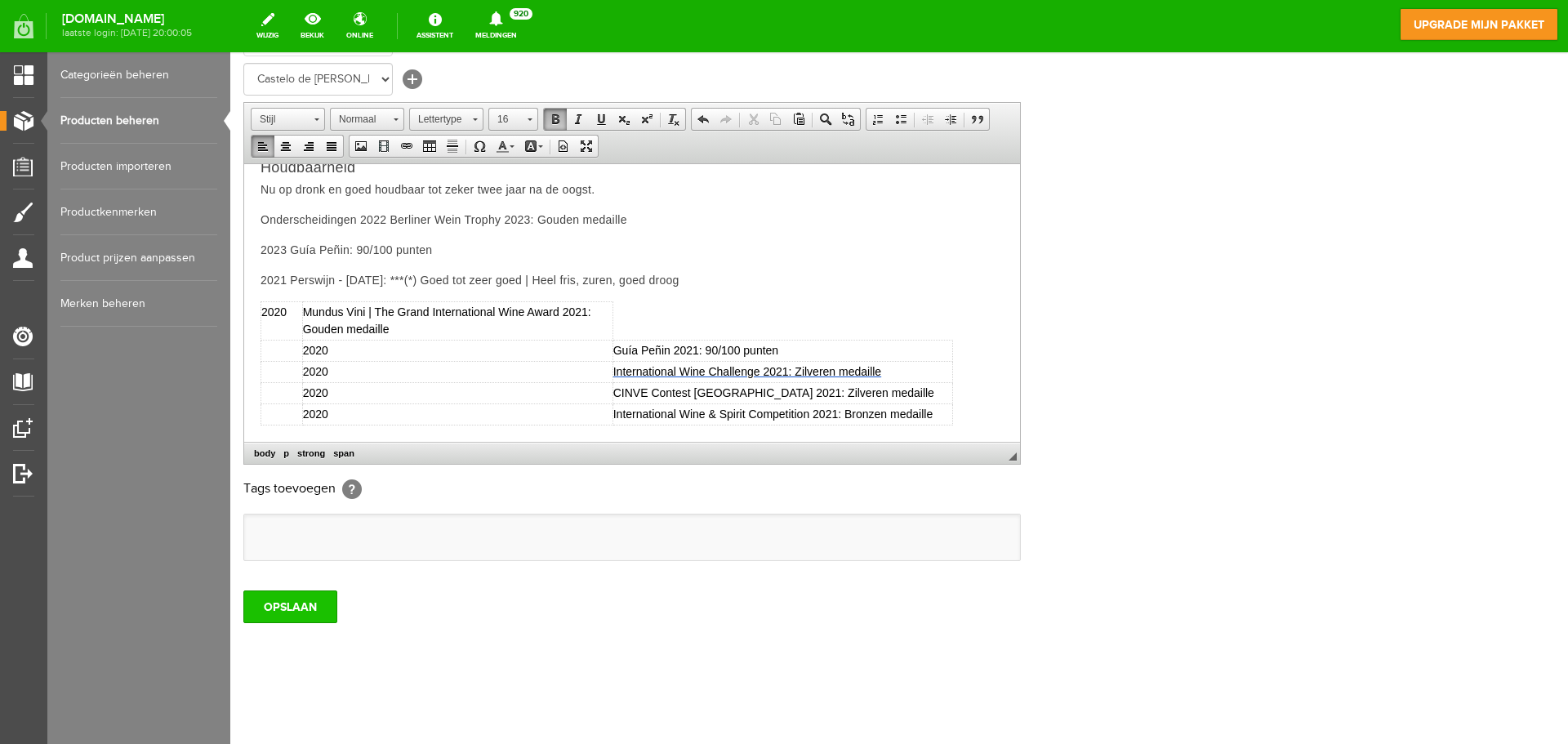
click at [294, 607] on input "OPSLAAN" at bounding box center [290, 607] width 93 height 33
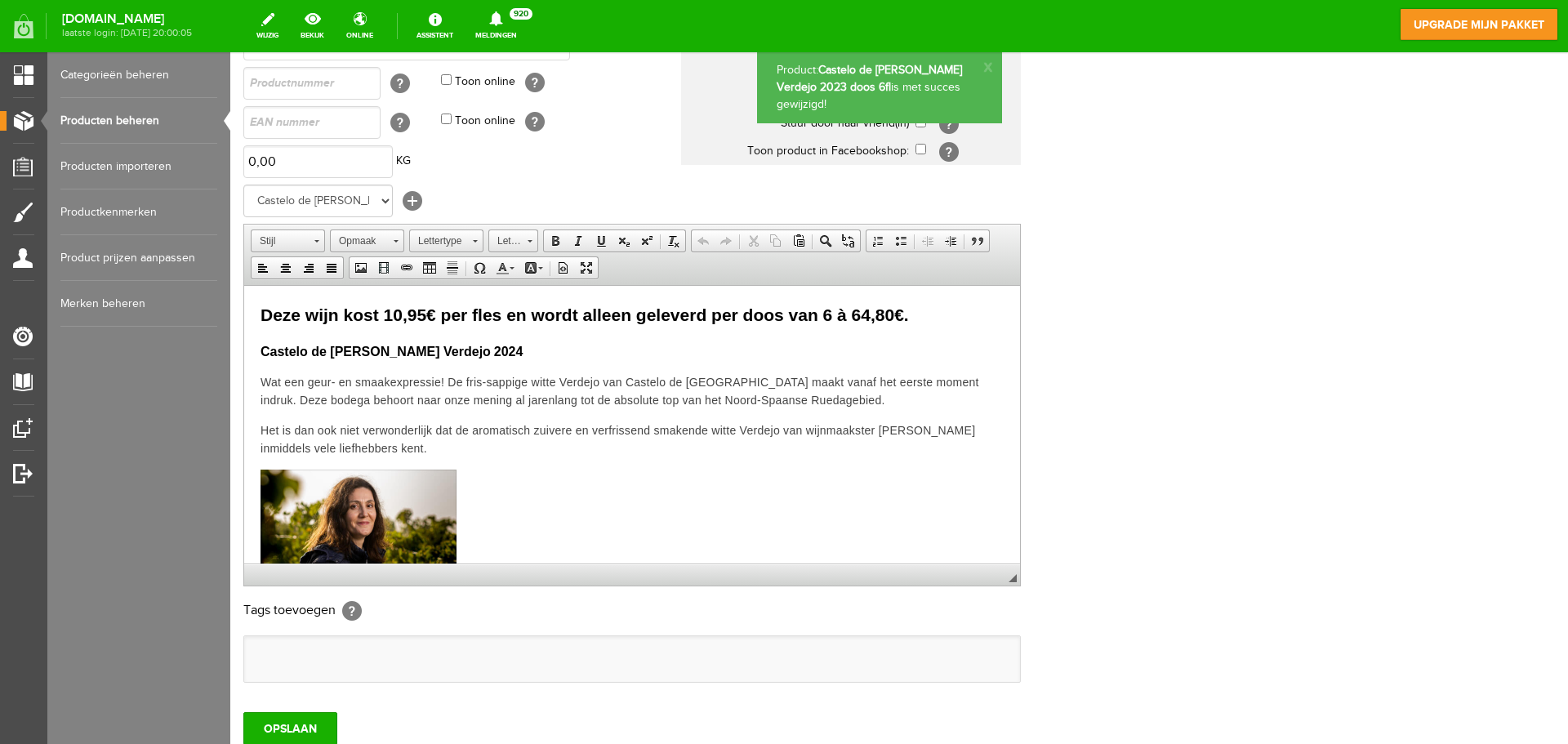
scroll to position [0, 0]
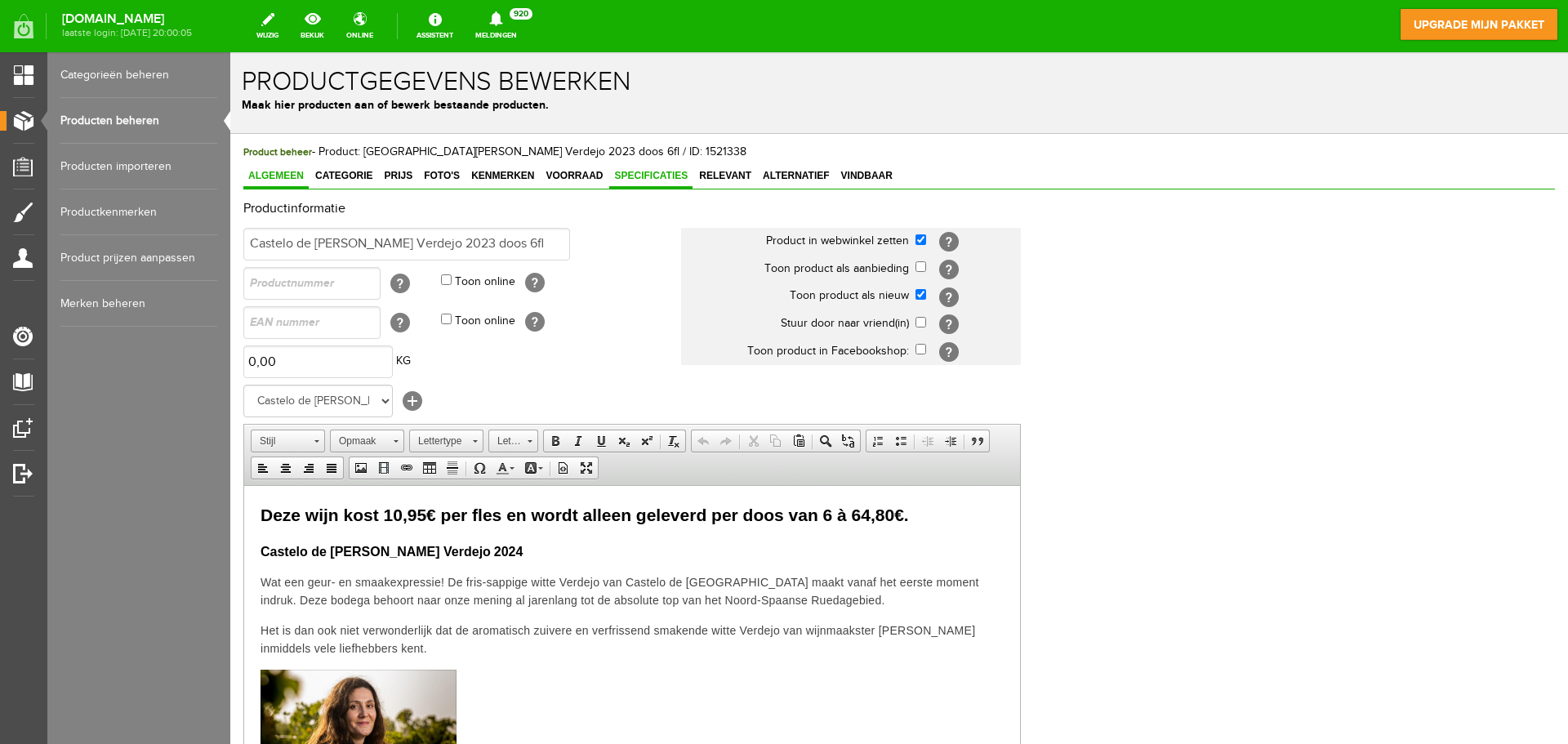
click at [655, 177] on span "Specificaties" at bounding box center [651, 175] width 84 height 11
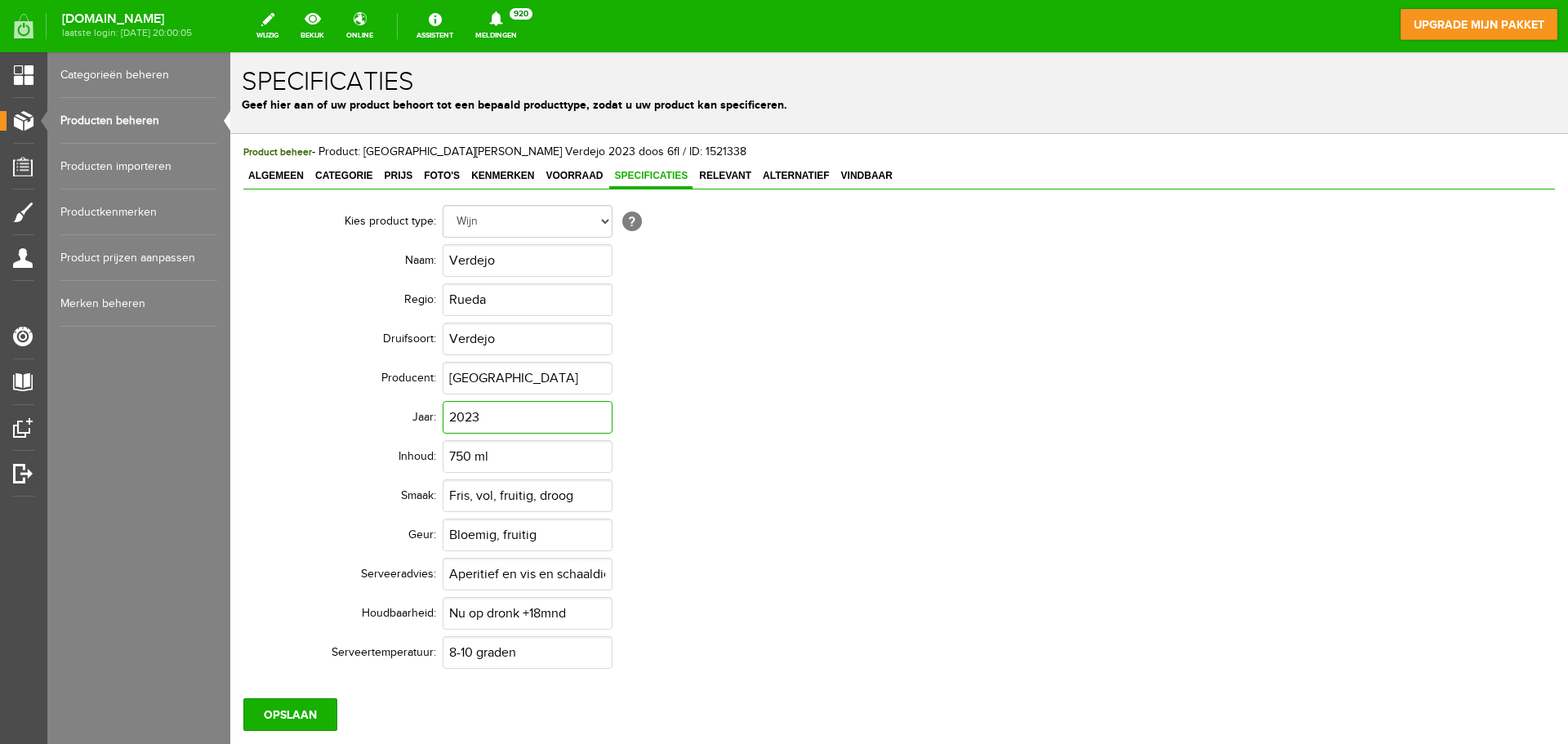
click at [510, 422] on input "2023" at bounding box center [527, 417] width 170 height 33
type input "2024"
click at [285, 720] on input "OPSLAAN" at bounding box center [290, 714] width 93 height 33
click at [443, 177] on span "Foto's" at bounding box center [441, 175] width 46 height 11
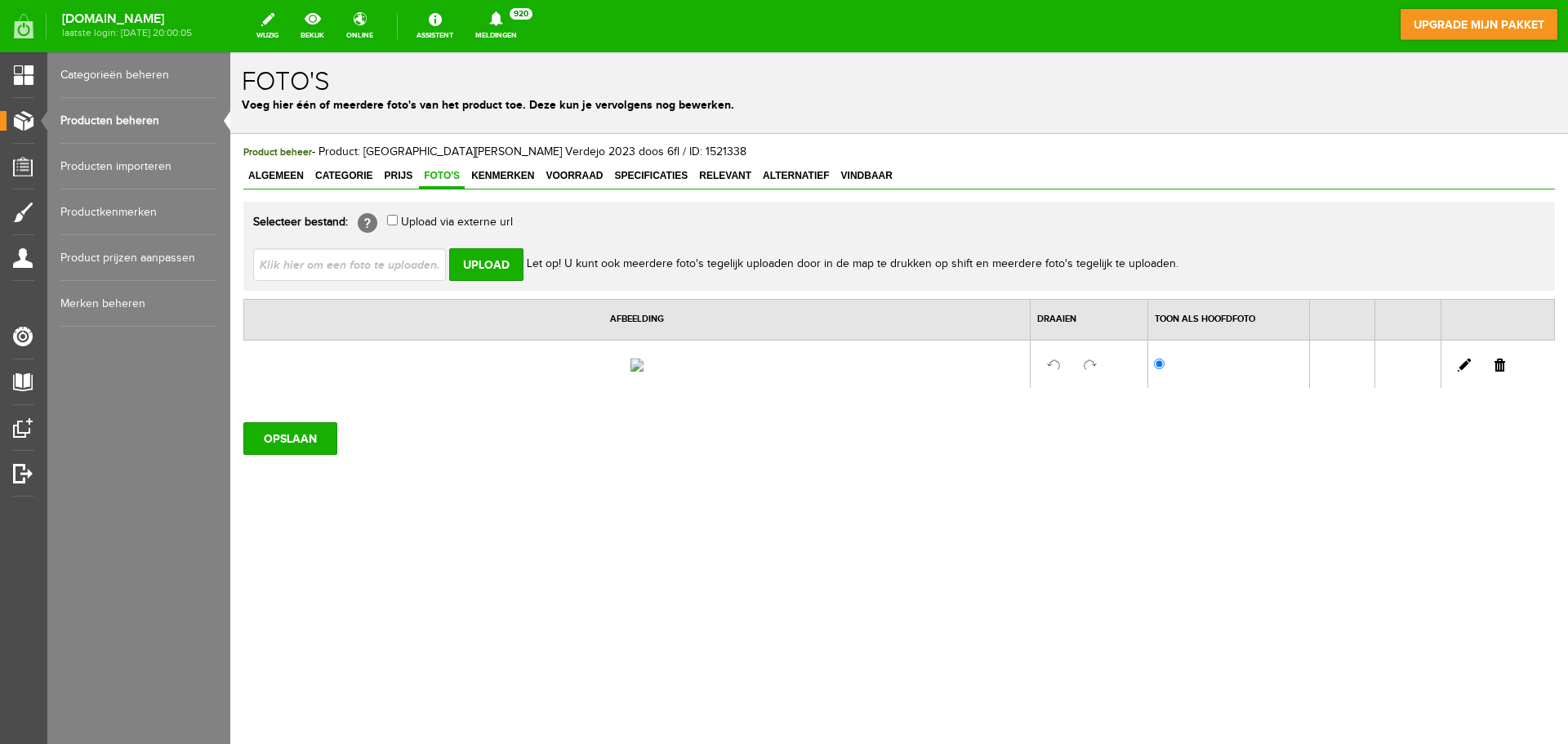
click at [377, 261] on input "file" at bounding box center [356, 264] width 206 height 31
type input "C:\fakepath\download.jpg"
type input "download.jpg"
click at [484, 270] on input "Upload" at bounding box center [486, 265] width 75 height 33
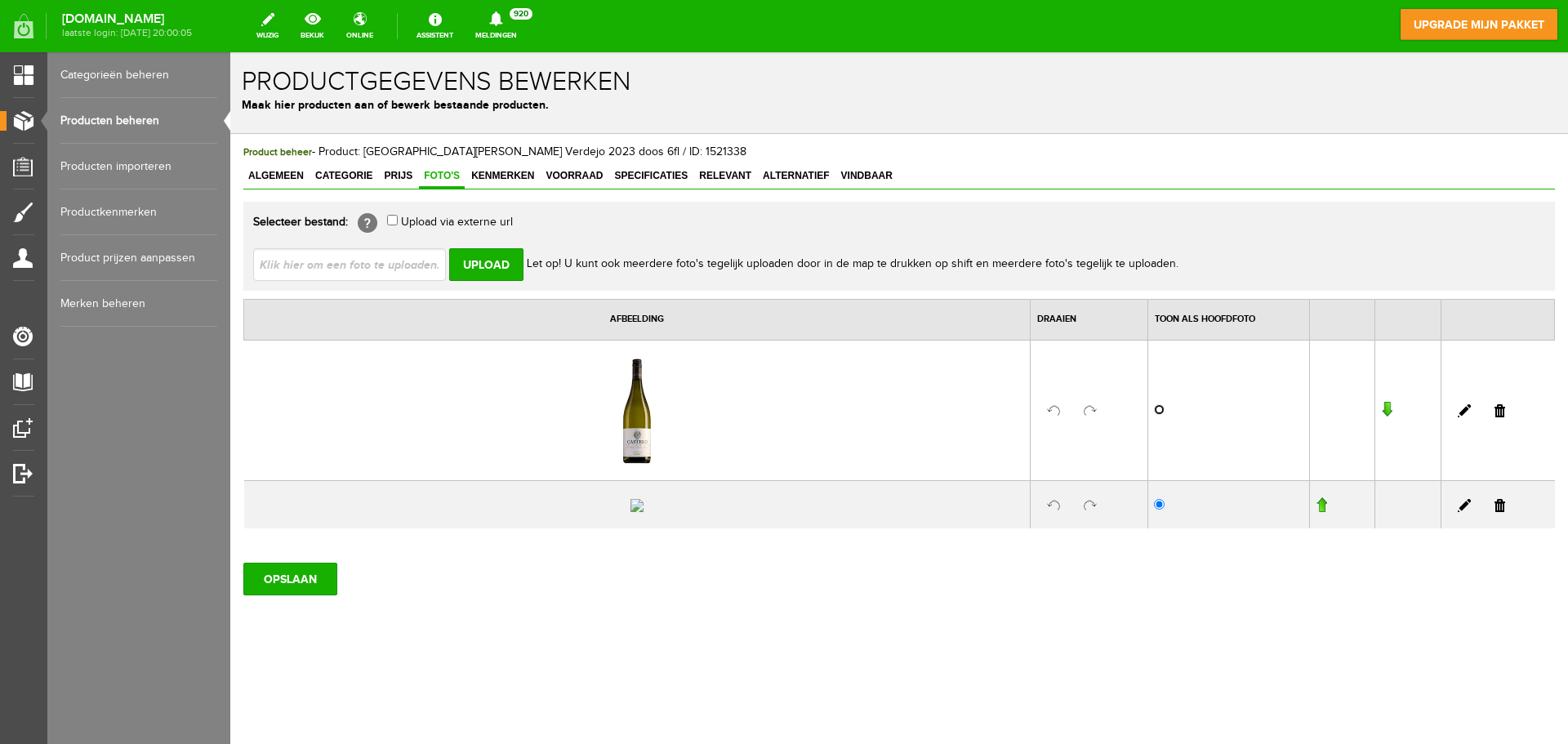
click at [1153, 408] on input "radio" at bounding box center [1158, 410] width 11 height 11
radio input "true"
click at [1494, 512] on link at bounding box center [1499, 505] width 11 height 13
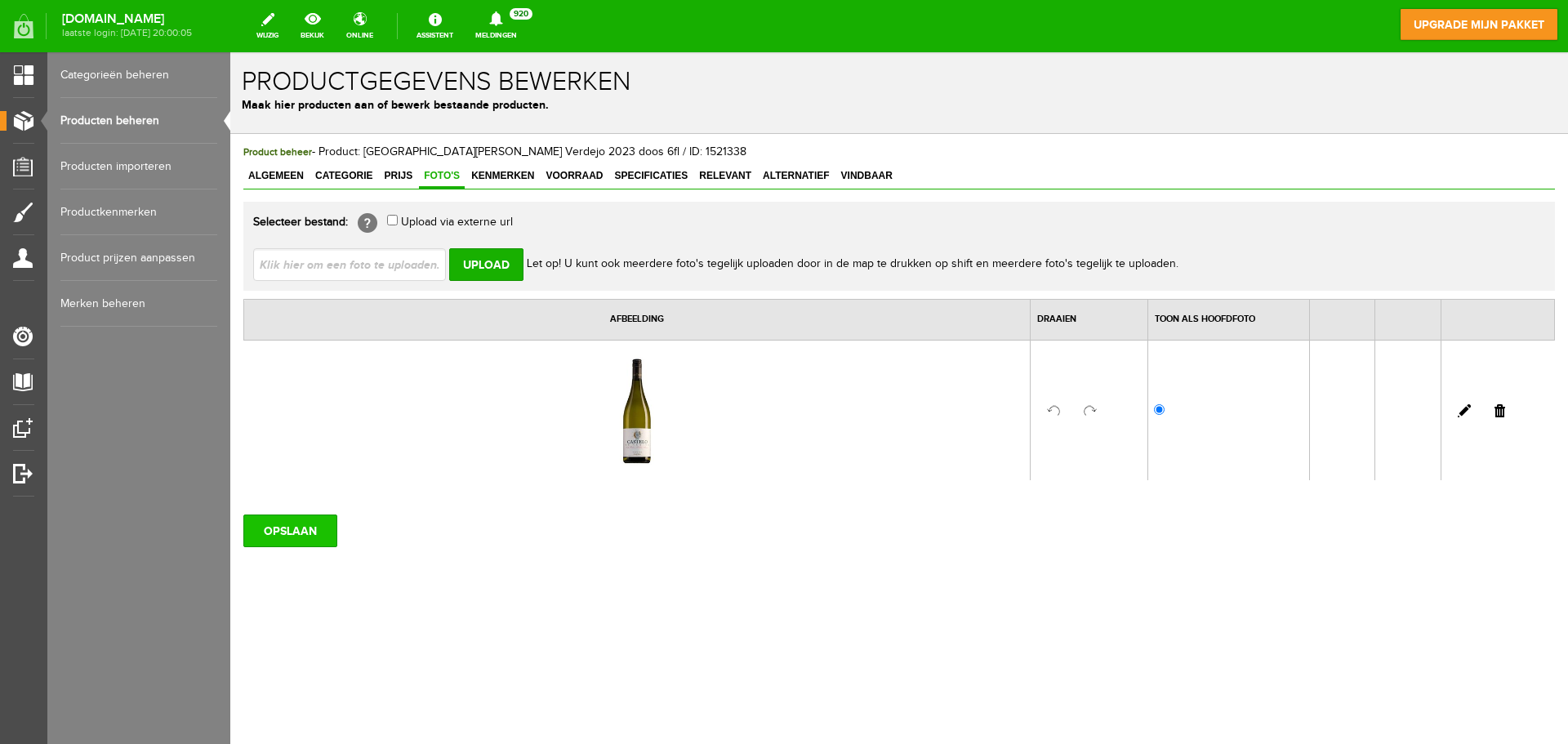
click at [267, 523] on input "OPSLAAN" at bounding box center [290, 530] width 93 height 33
click at [269, 530] on input "OPSLAAN" at bounding box center [290, 530] width 93 height 33
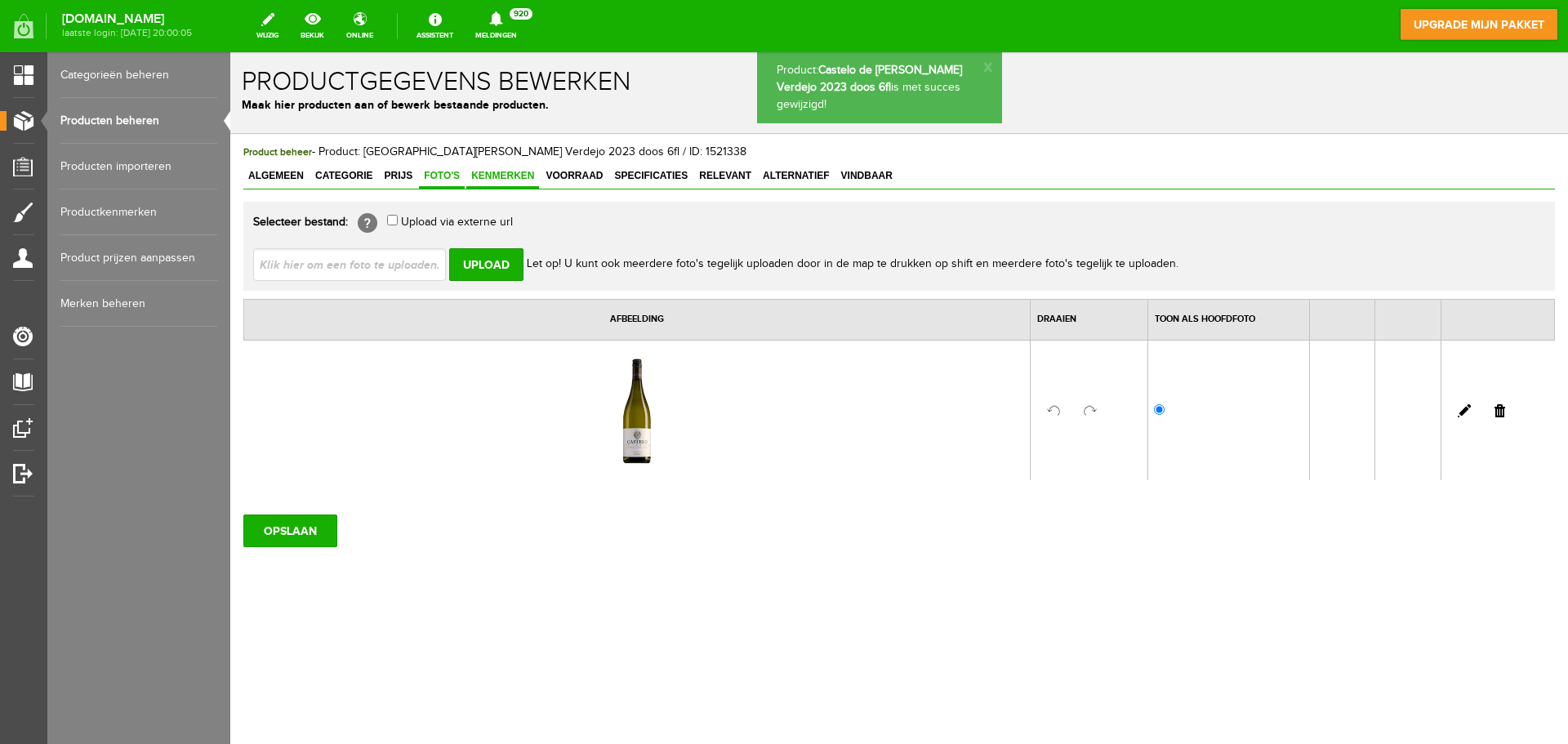
click at [514, 174] on span "Kenmerken" at bounding box center [502, 175] width 73 height 11
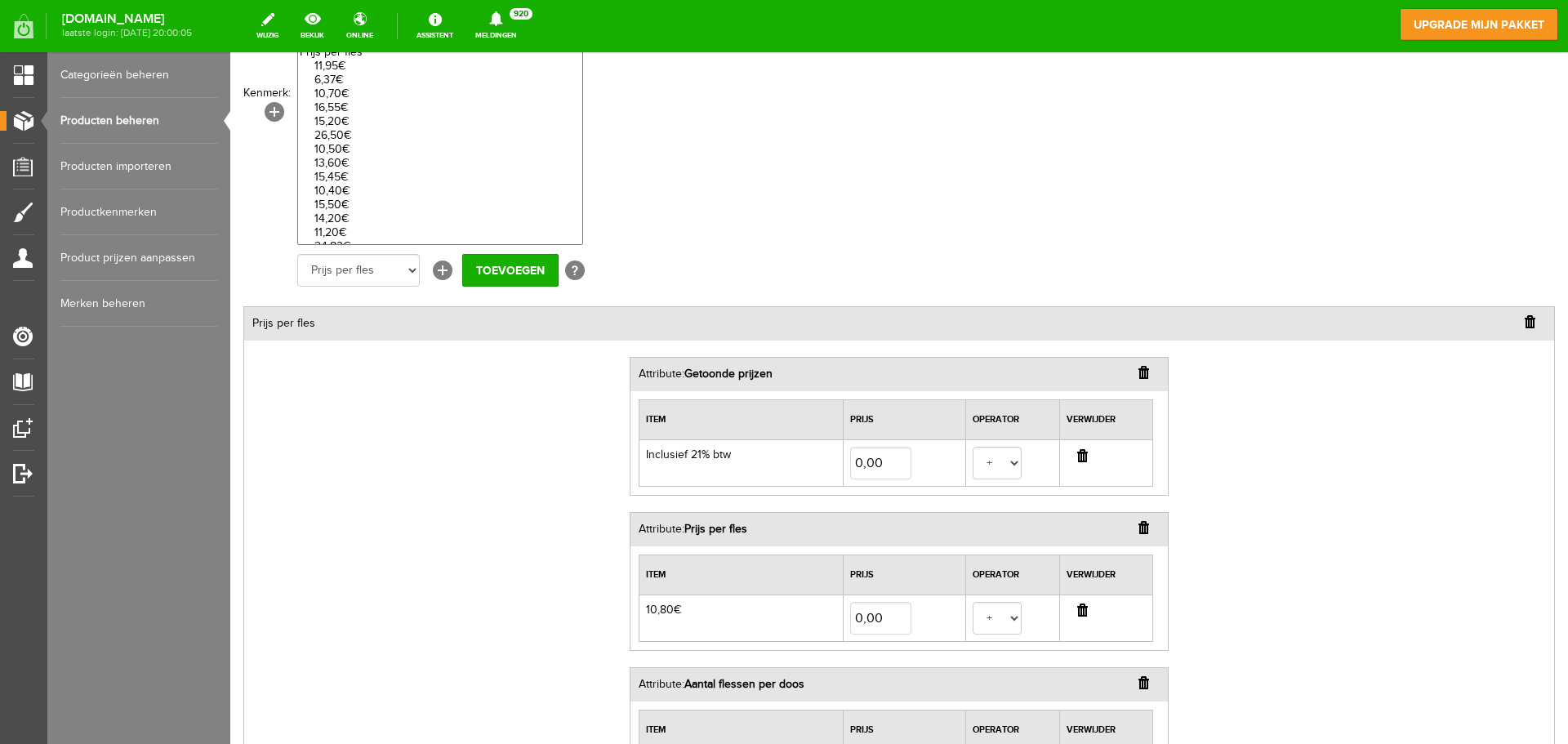
scroll to position [327, 0]
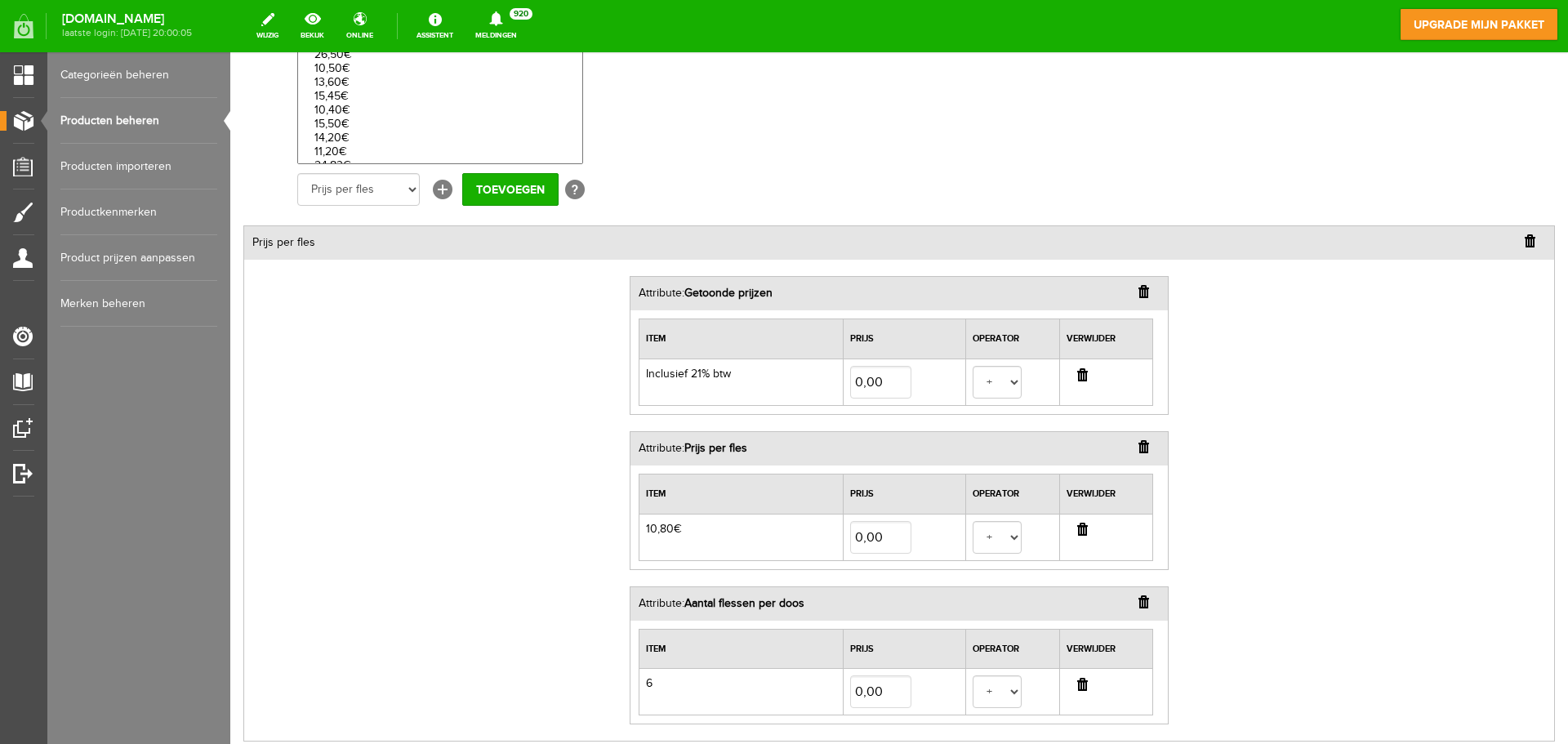
click at [1142, 451] on input "button" at bounding box center [1143, 447] width 11 height 13
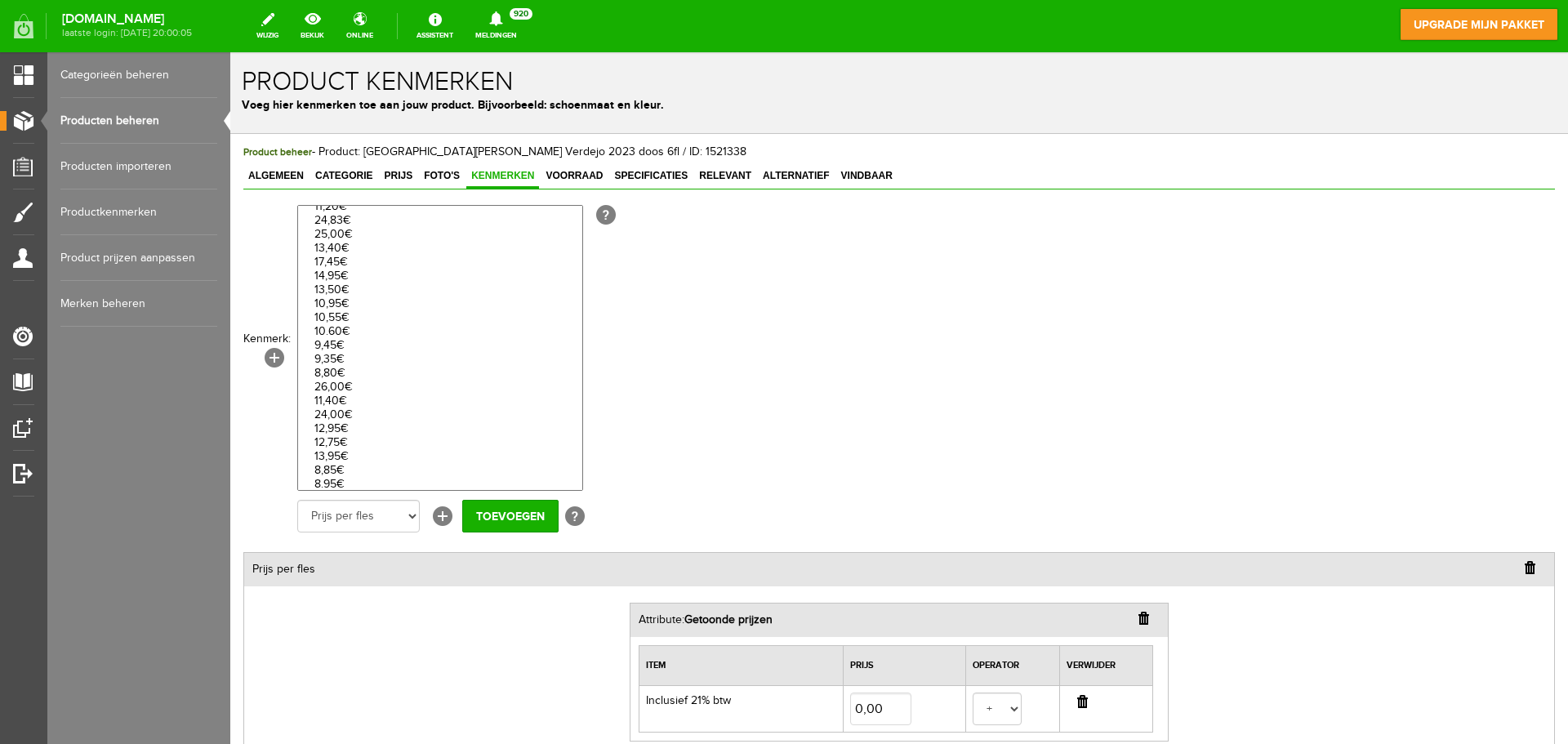
scroll to position [245, 0]
select select "27744|319774"
click at [332, 331] on option "10,95€" at bounding box center [440, 331] width 284 height 14
click at [486, 520] on input "Toevoegen" at bounding box center [510, 516] width 96 height 33
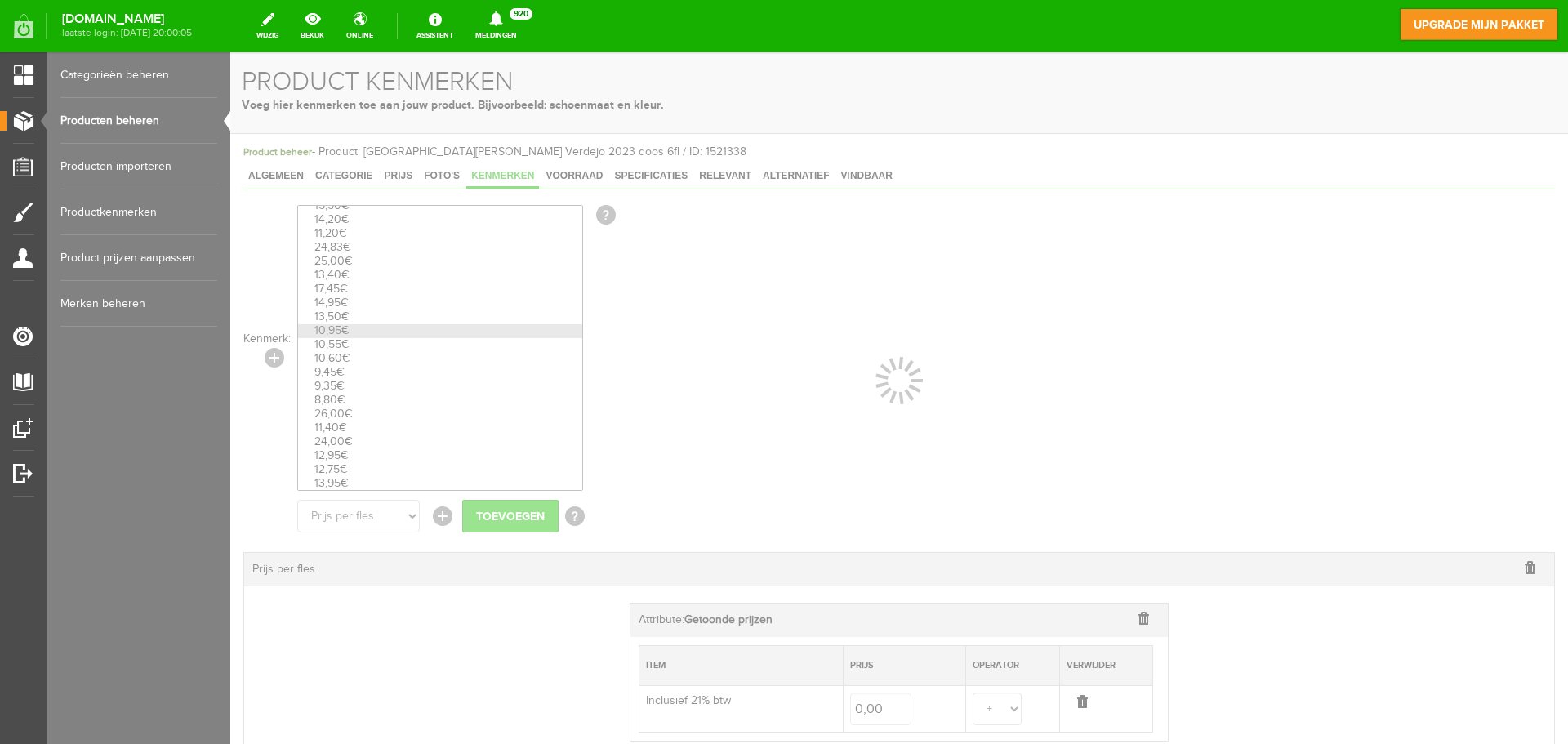
select select
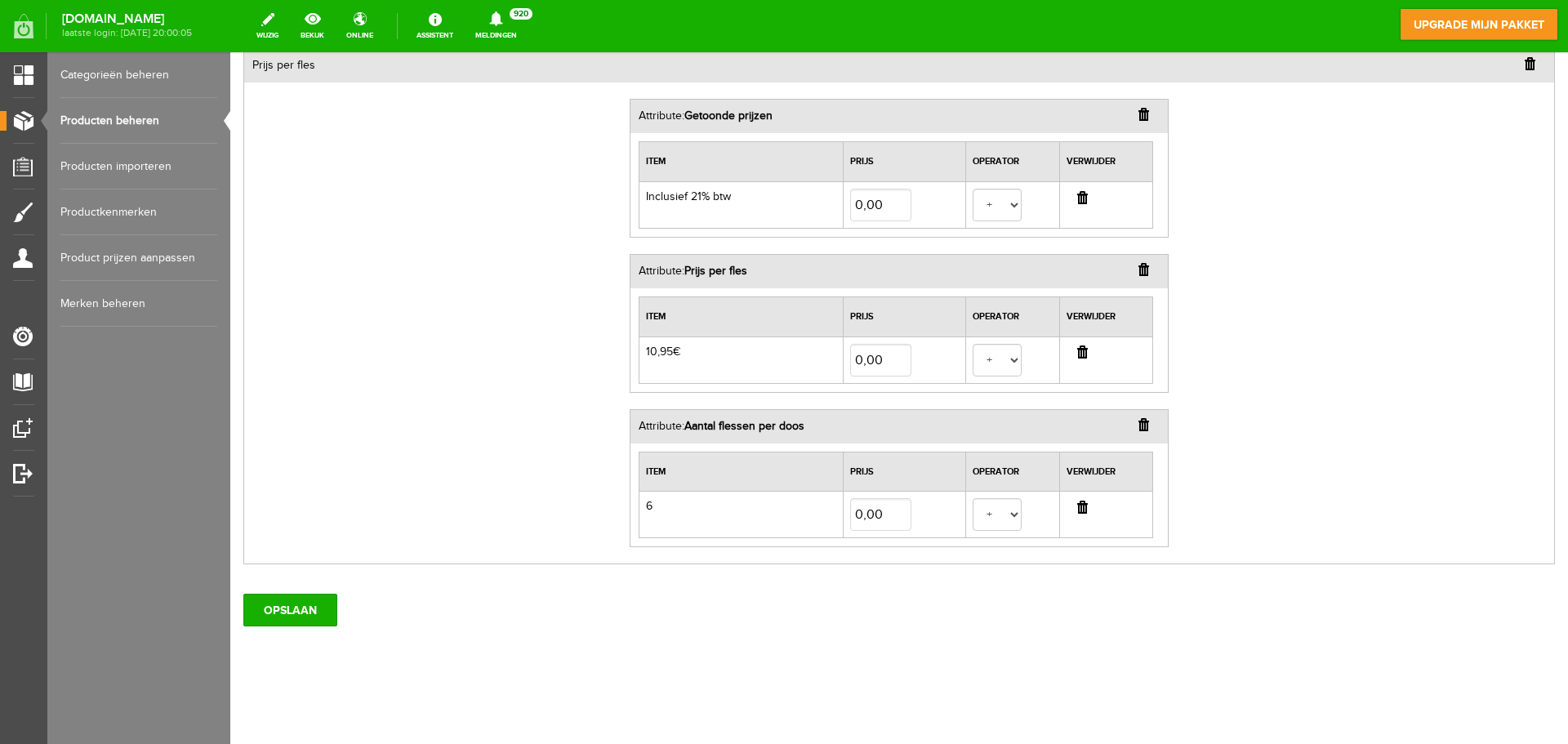
scroll to position [507, 0]
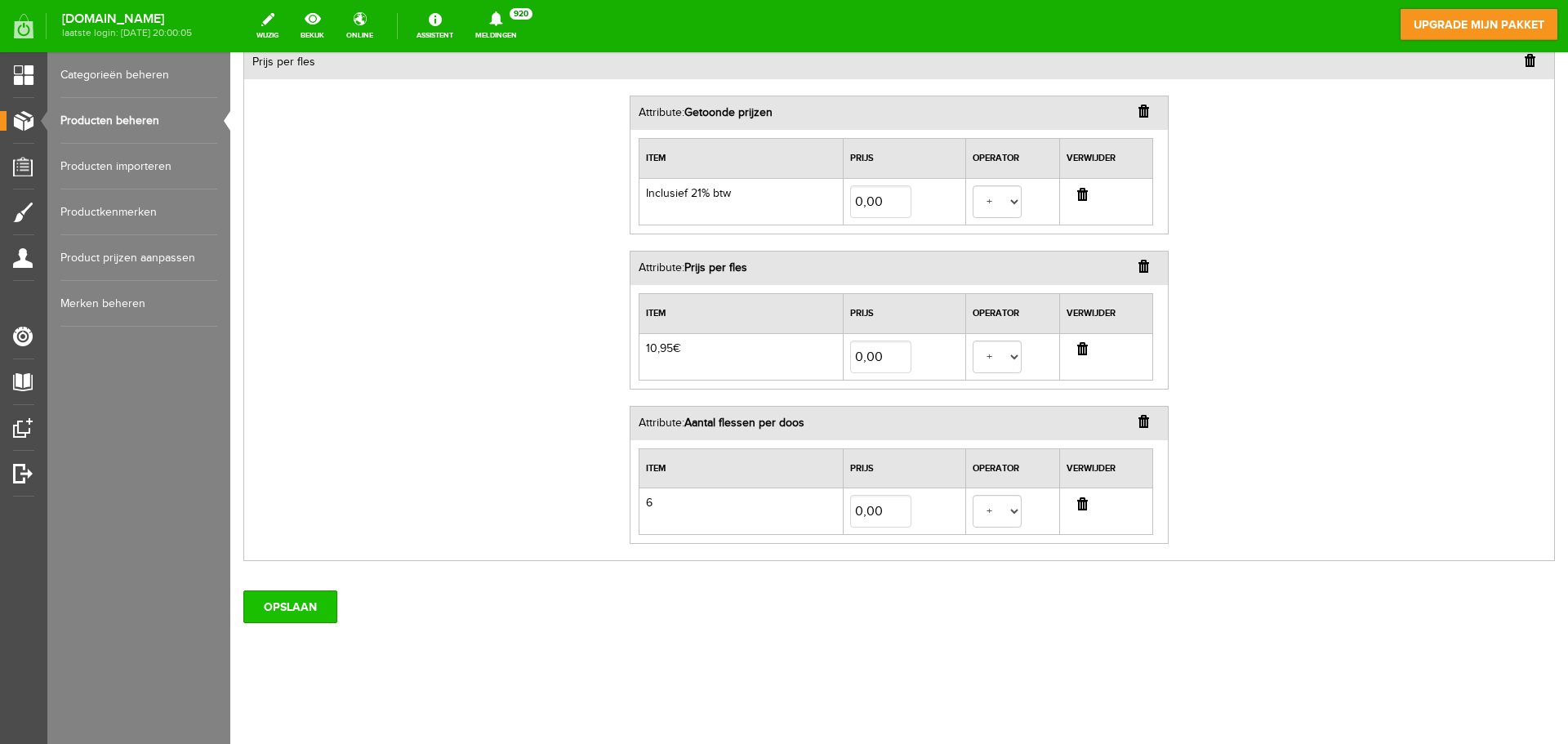
click at [314, 608] on input "OPSLAAN" at bounding box center [290, 607] width 93 height 33
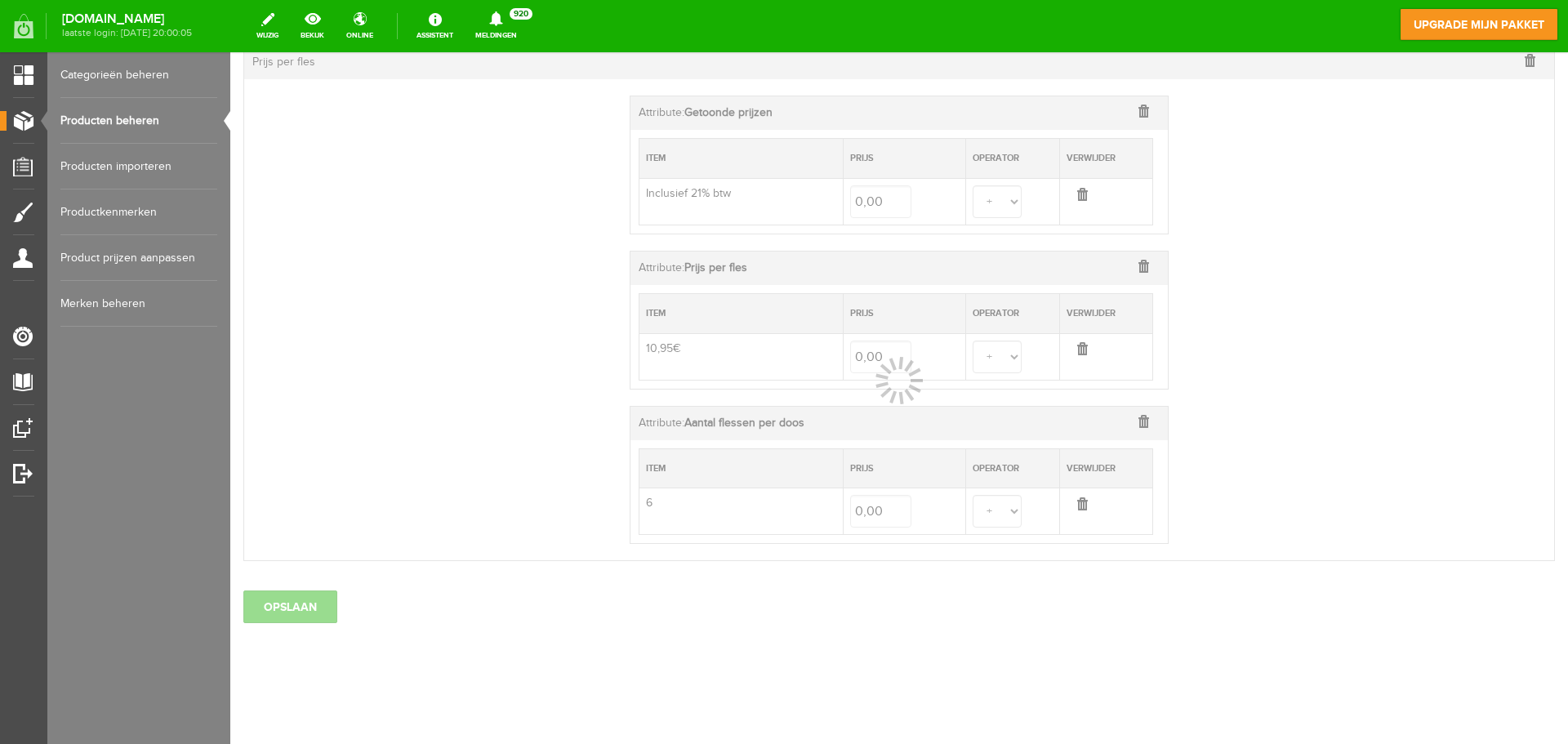
select select
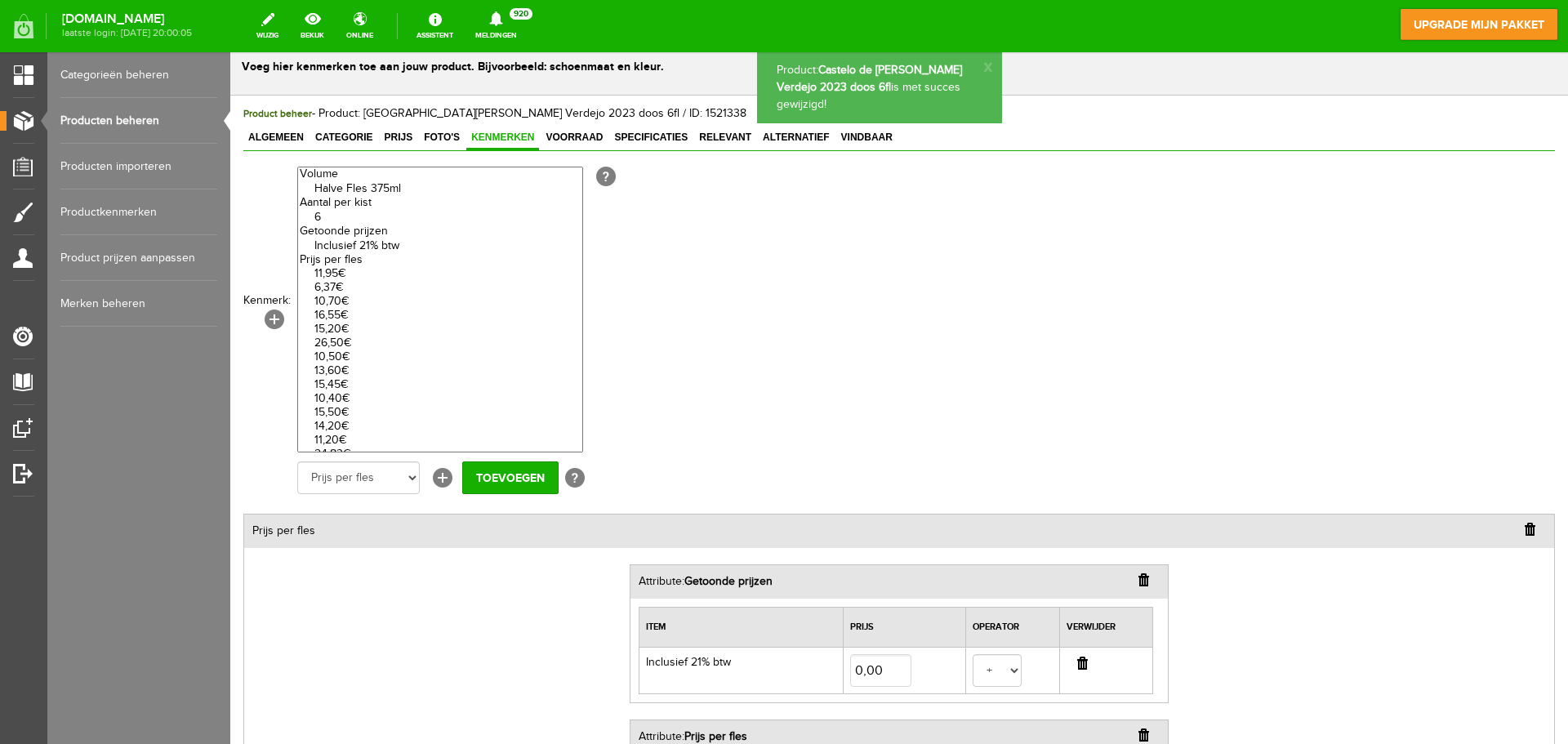
scroll to position [17, 0]
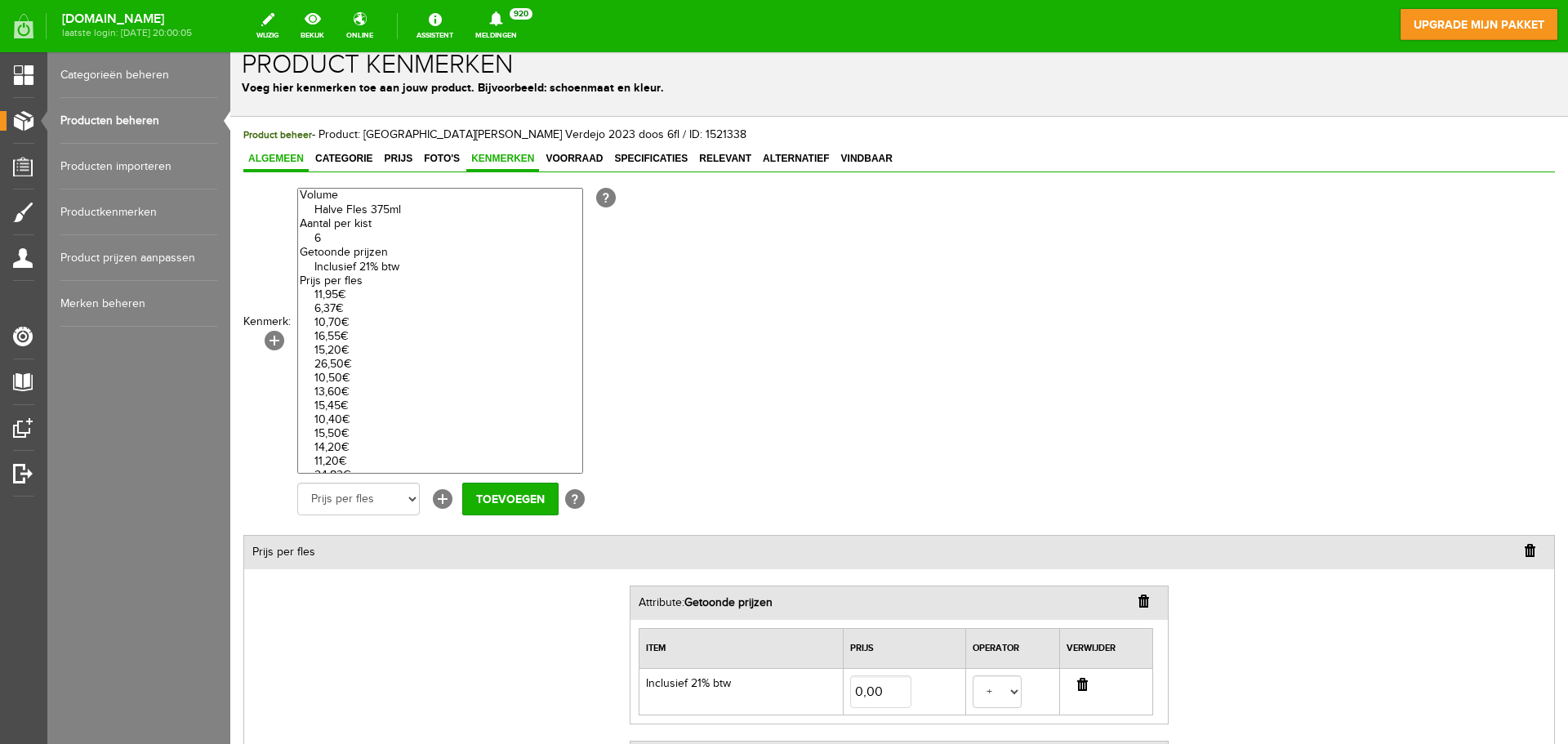
click at [294, 152] on link "Algemeen" at bounding box center [276, 160] width 66 height 24
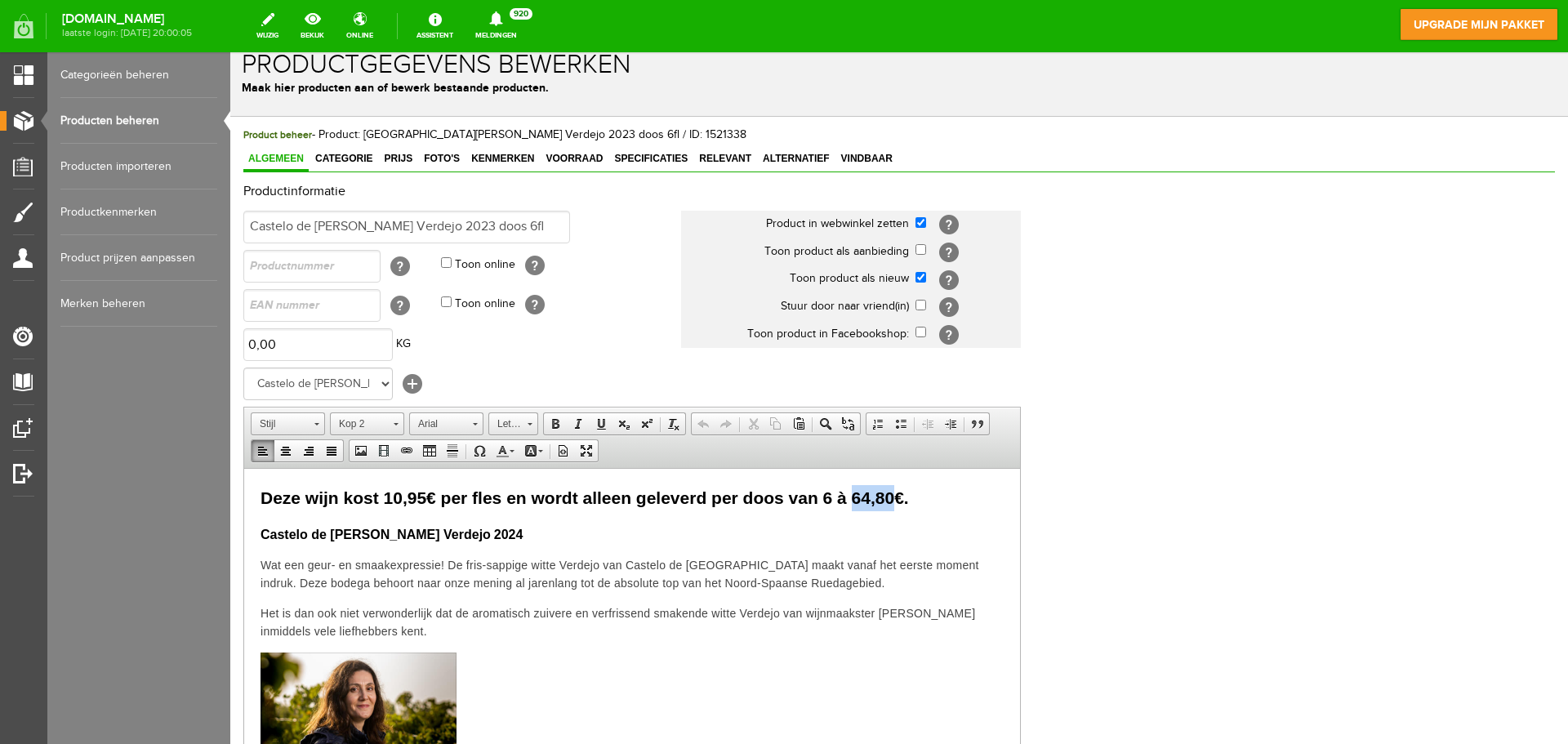
drag, startPoint x: 892, startPoint y: 498, endPoint x: 855, endPoint y: 493, distance: 37.3
click at [855, 493] on span "Deze wijn kost 10,95€ per fles en wordt alleen geleverd per doos van 6 à 64,80€." at bounding box center [585, 496] width 648 height 19
click at [561, 530] on p "Castelo de [PERSON_NAME][GEOGRAPHIC_DATA] 2024" at bounding box center [631, 534] width 743 height 20
click at [479, 230] on input "Castelo de [PERSON_NAME] Verdejo 2023 doos 6fl" at bounding box center [407, 227] width 327 height 33
type input "Castelo de [PERSON_NAME] Verdejo 2024 doos 6fl"
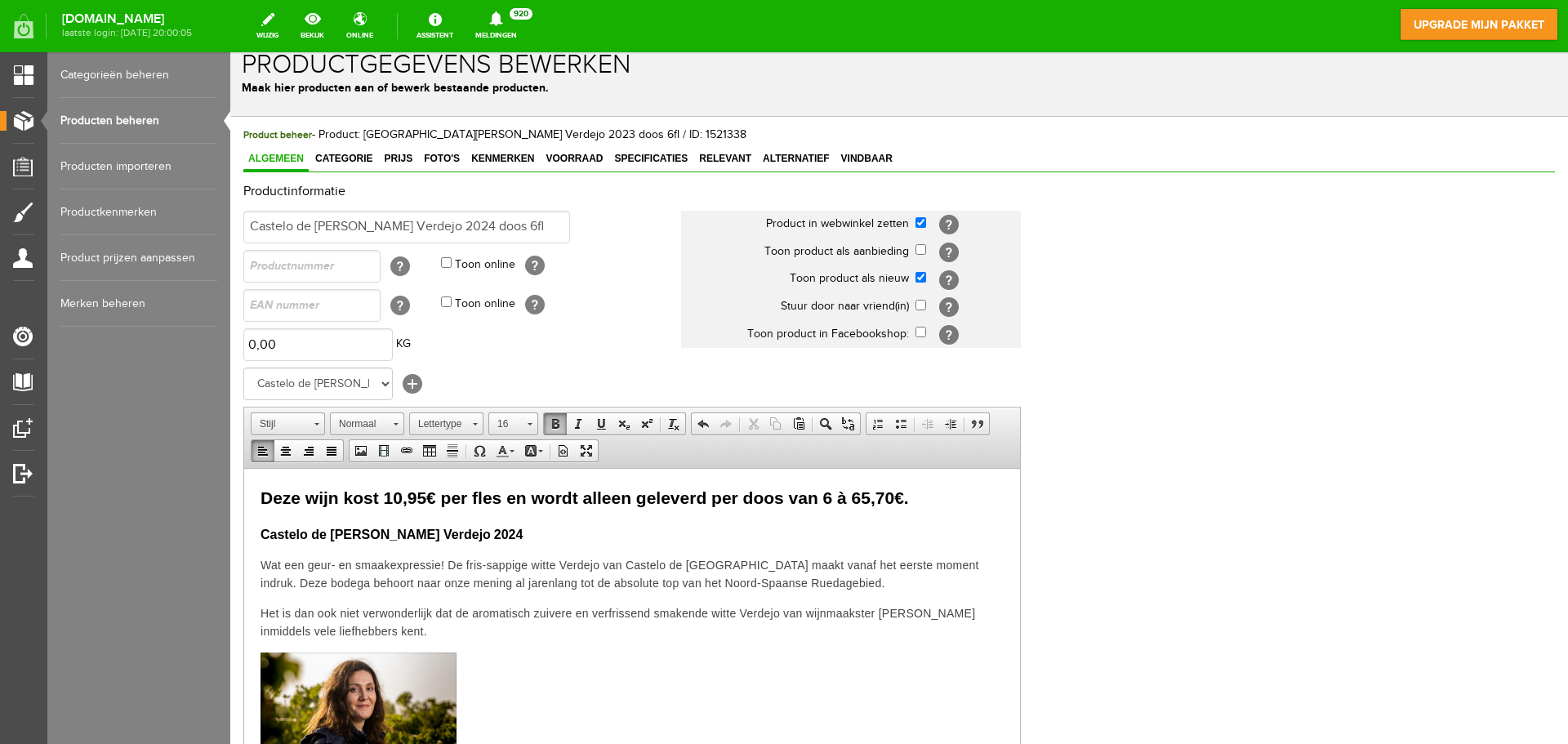
click at [483, 370] on td "Geen merk Monte del Fra Lena di Mezzo [PERSON_NAME]-Salon Chateaux [GEOGRAPHIC_…" at bounding box center [462, 383] width 437 height 39
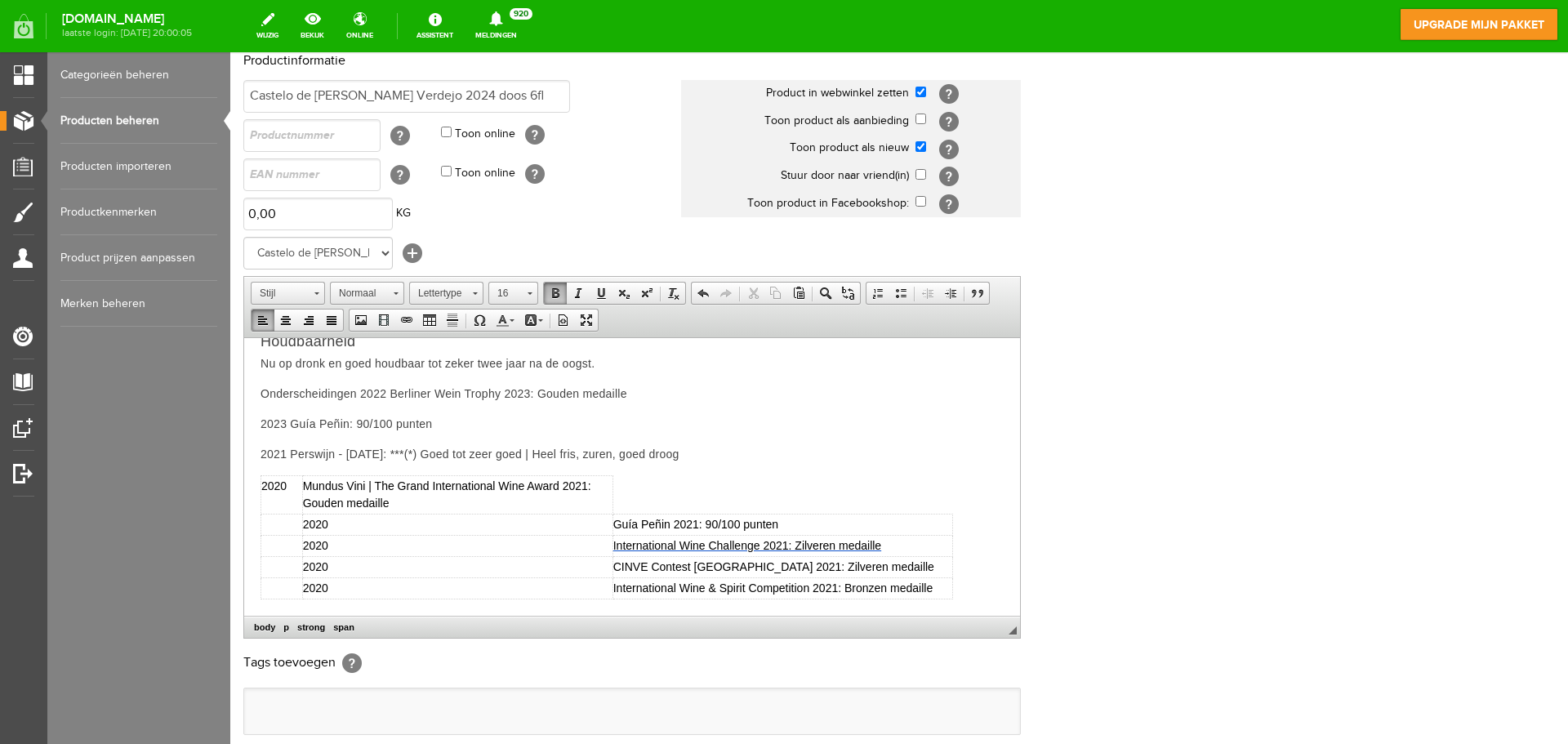
scroll to position [322, 0]
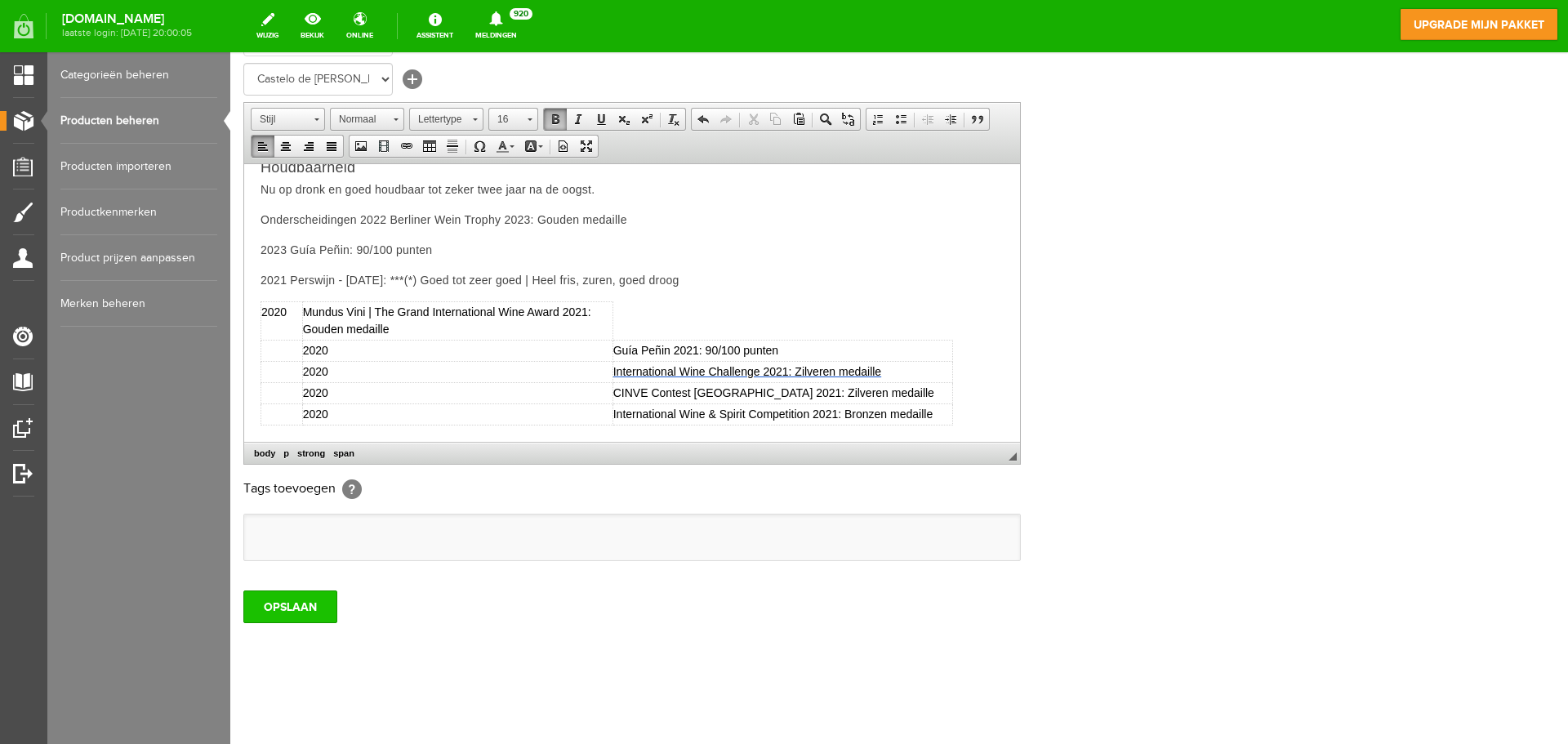
click at [294, 609] on input "OPSLAAN" at bounding box center [290, 607] width 93 height 33
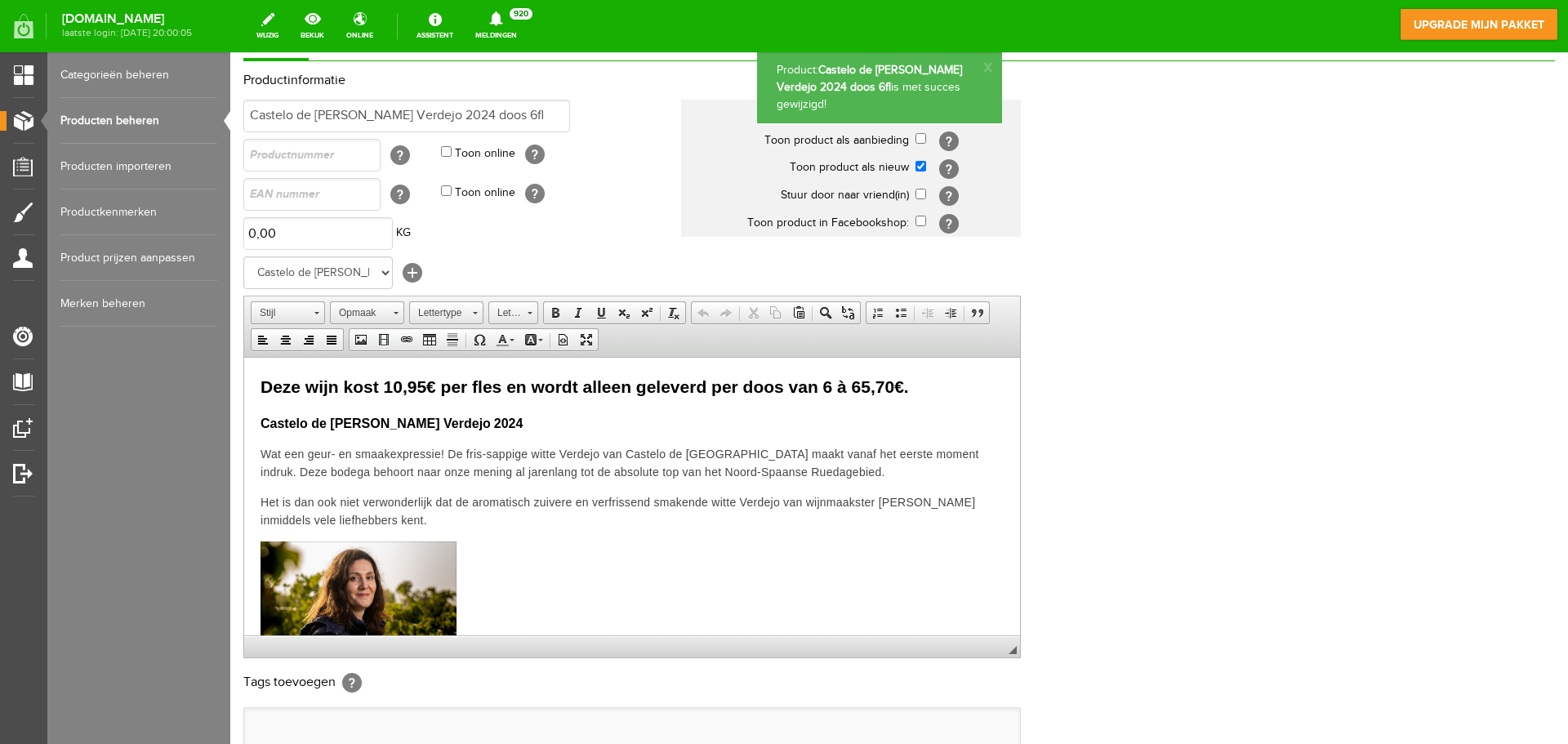
scroll to position [0, 0]
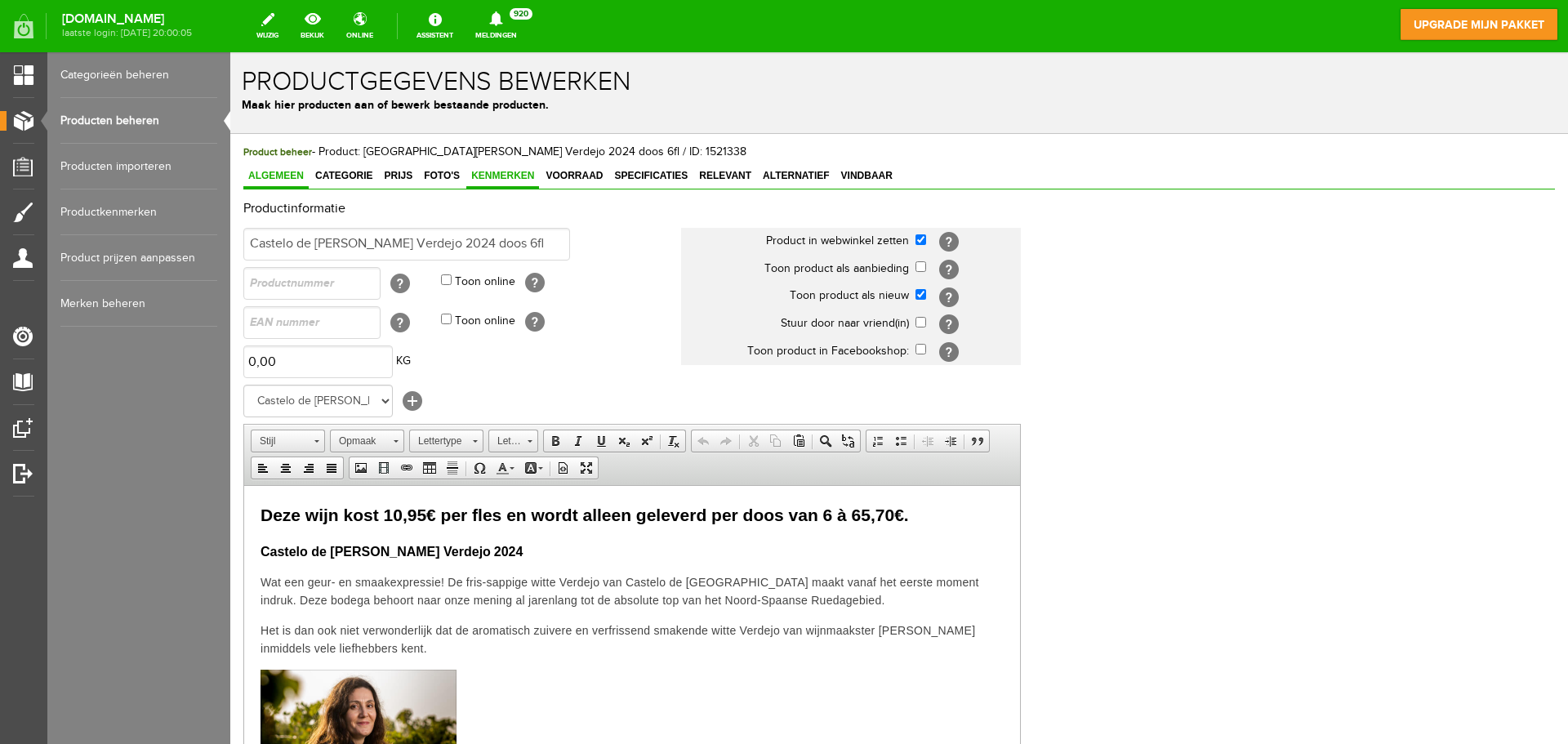
click at [496, 176] on span "Kenmerken" at bounding box center [502, 175] width 73 height 11
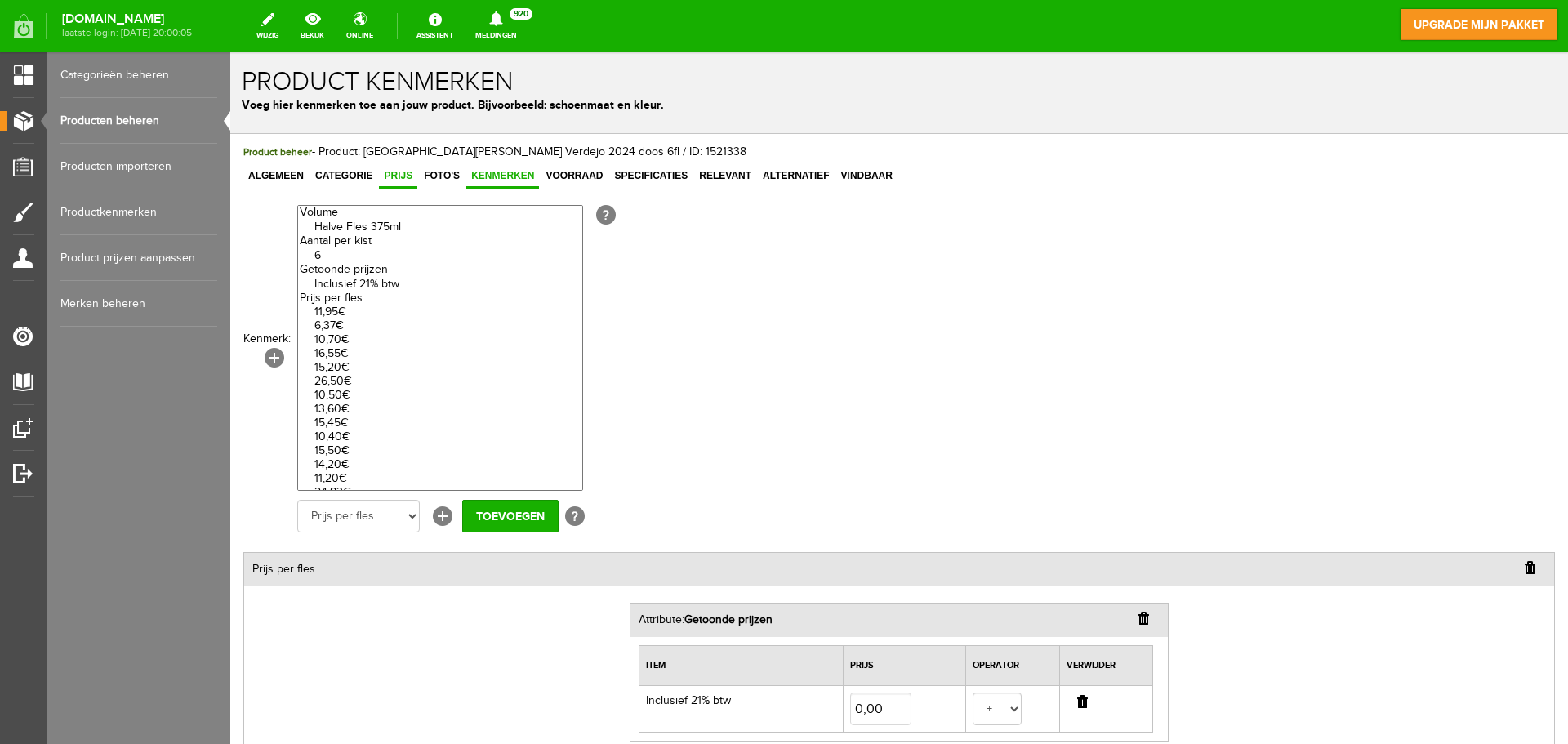
click at [408, 178] on span "Prijs" at bounding box center [398, 175] width 39 height 11
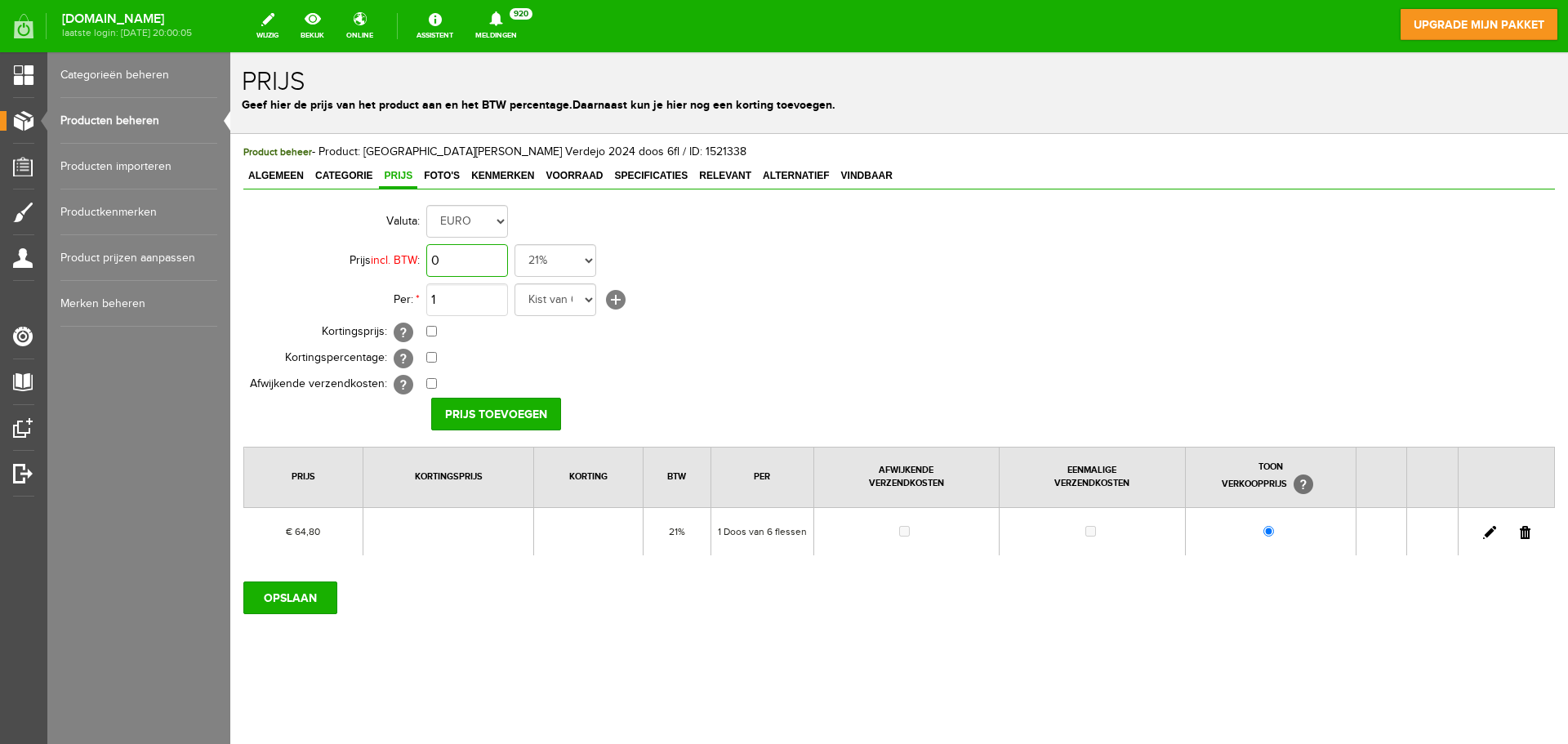
click at [473, 260] on input "0" at bounding box center [467, 261] width 82 height 33
type input "€ 65,70"
click at [492, 409] on input "Prijs toevoegen" at bounding box center [496, 414] width 130 height 33
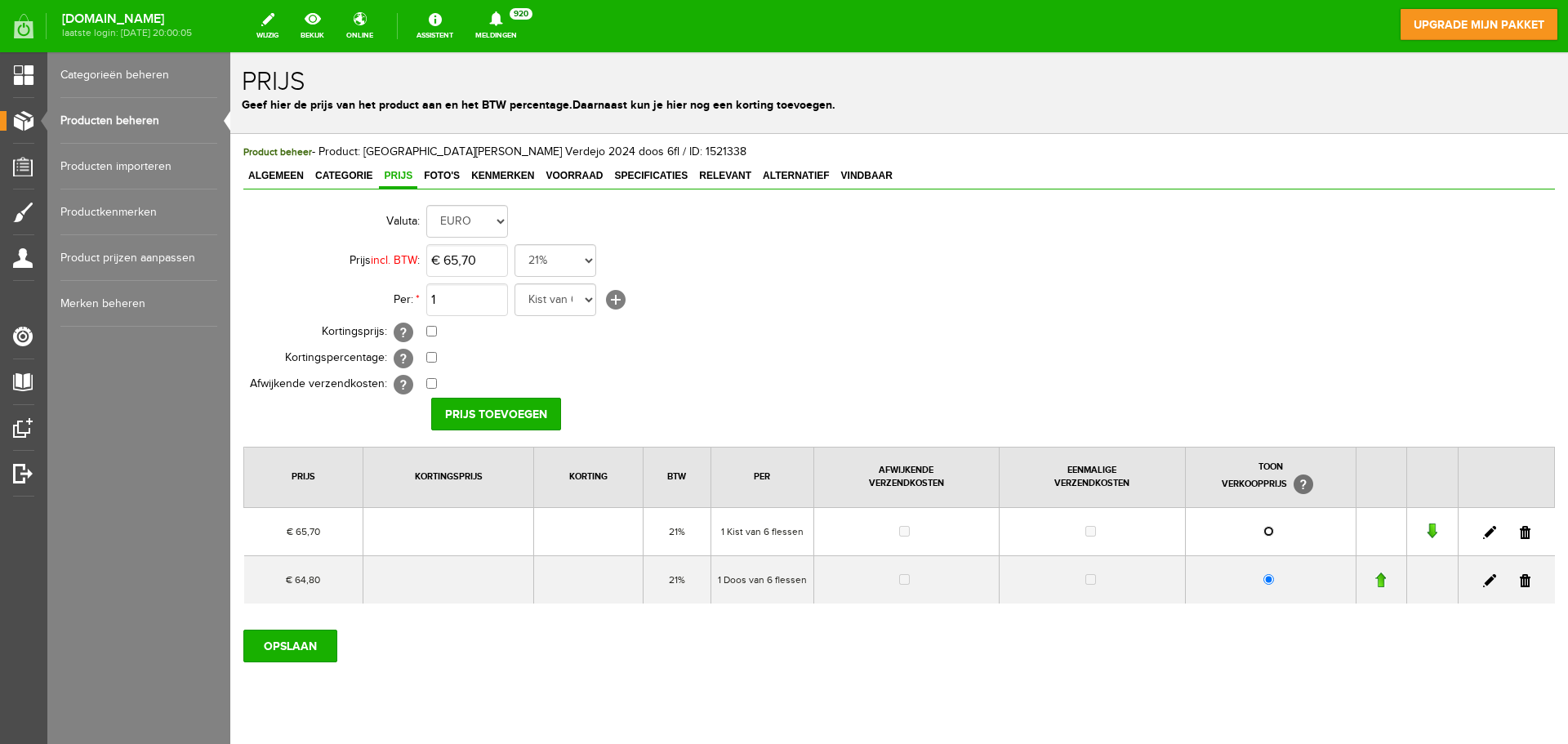
click at [1264, 532] on input "radio" at bounding box center [1269, 531] width 11 height 11
radio input "true"
click at [1519, 583] on link at bounding box center [1524, 580] width 11 height 13
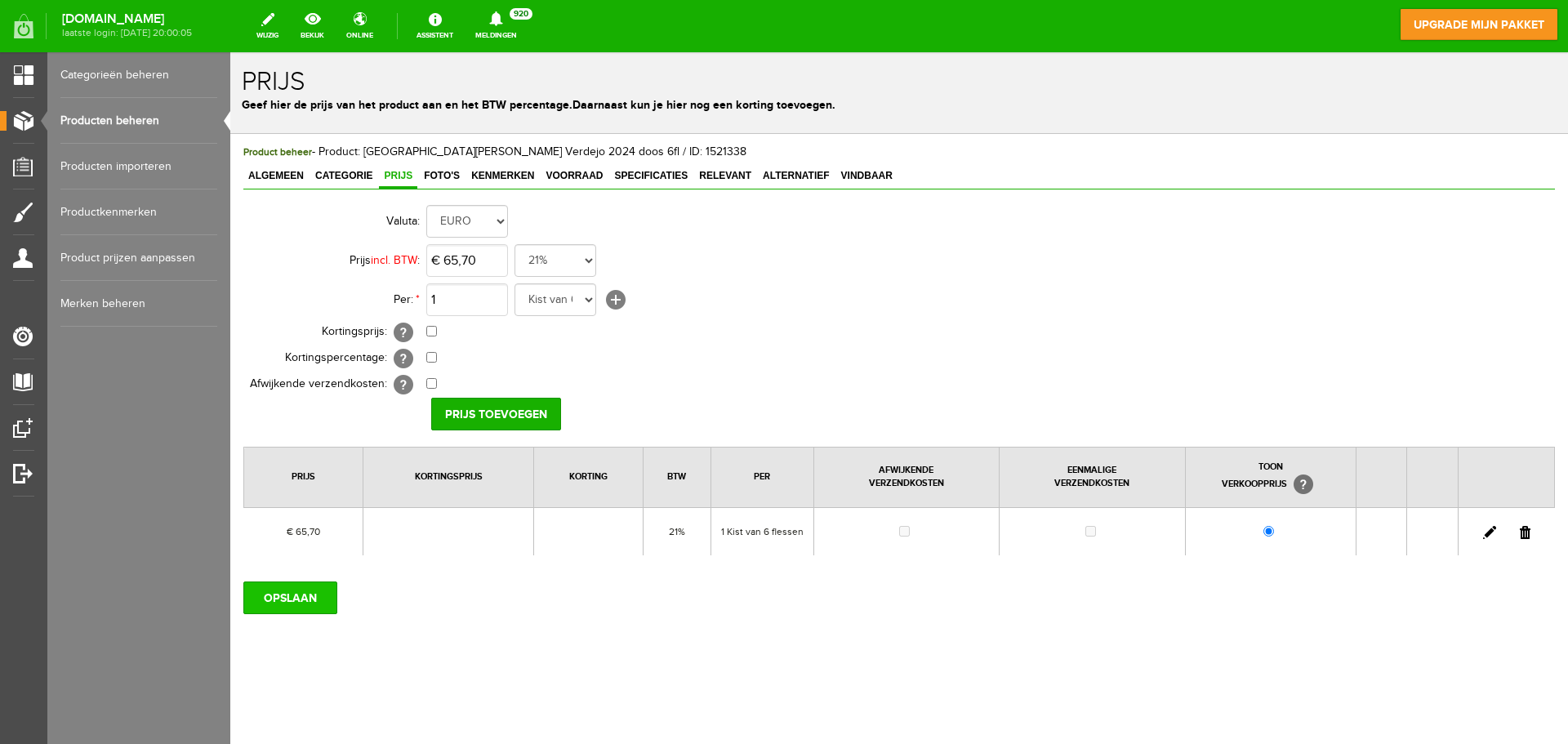
click at [295, 593] on input "OPSLAAN" at bounding box center [290, 598] width 93 height 33
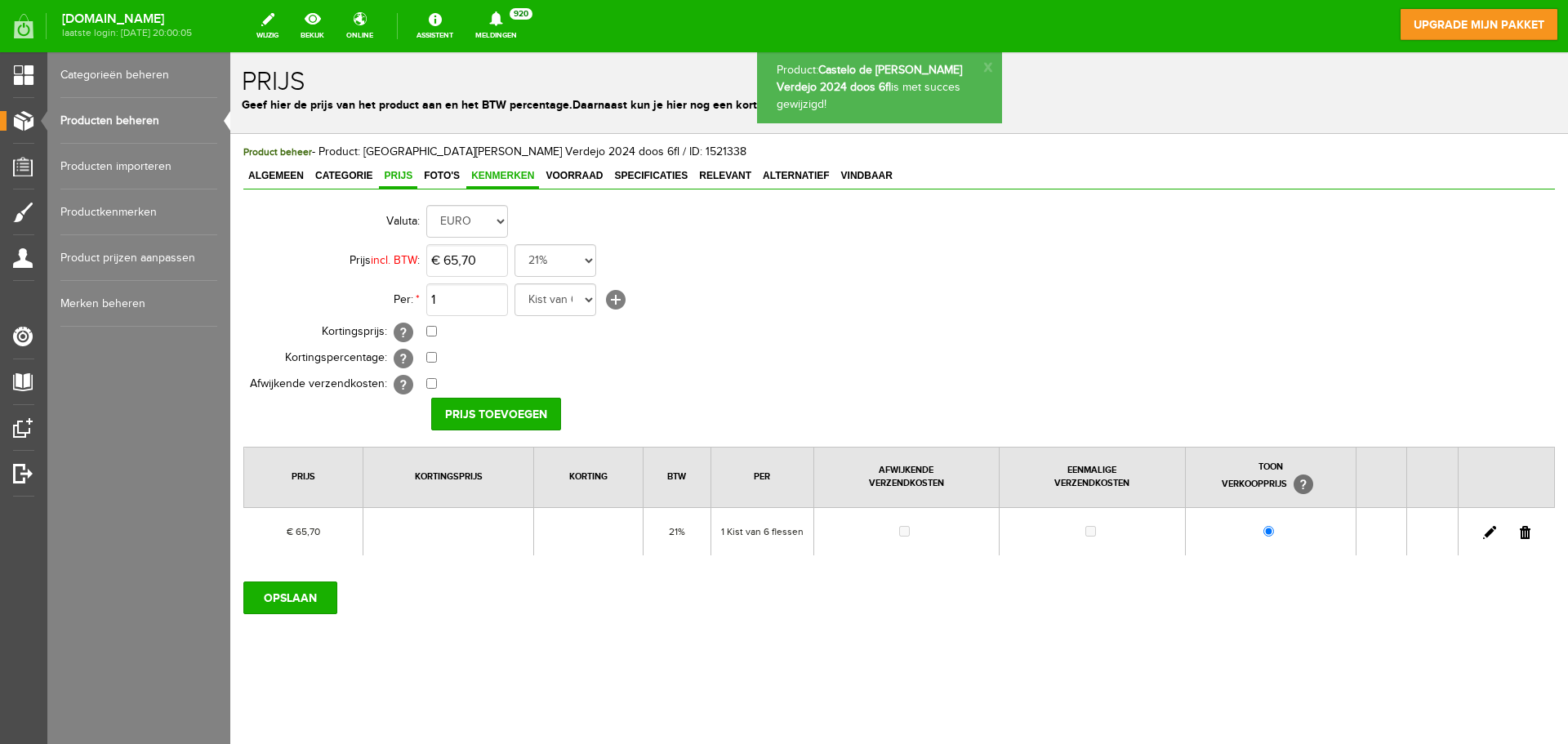
click at [514, 182] on link "Kenmerken" at bounding box center [502, 177] width 73 height 24
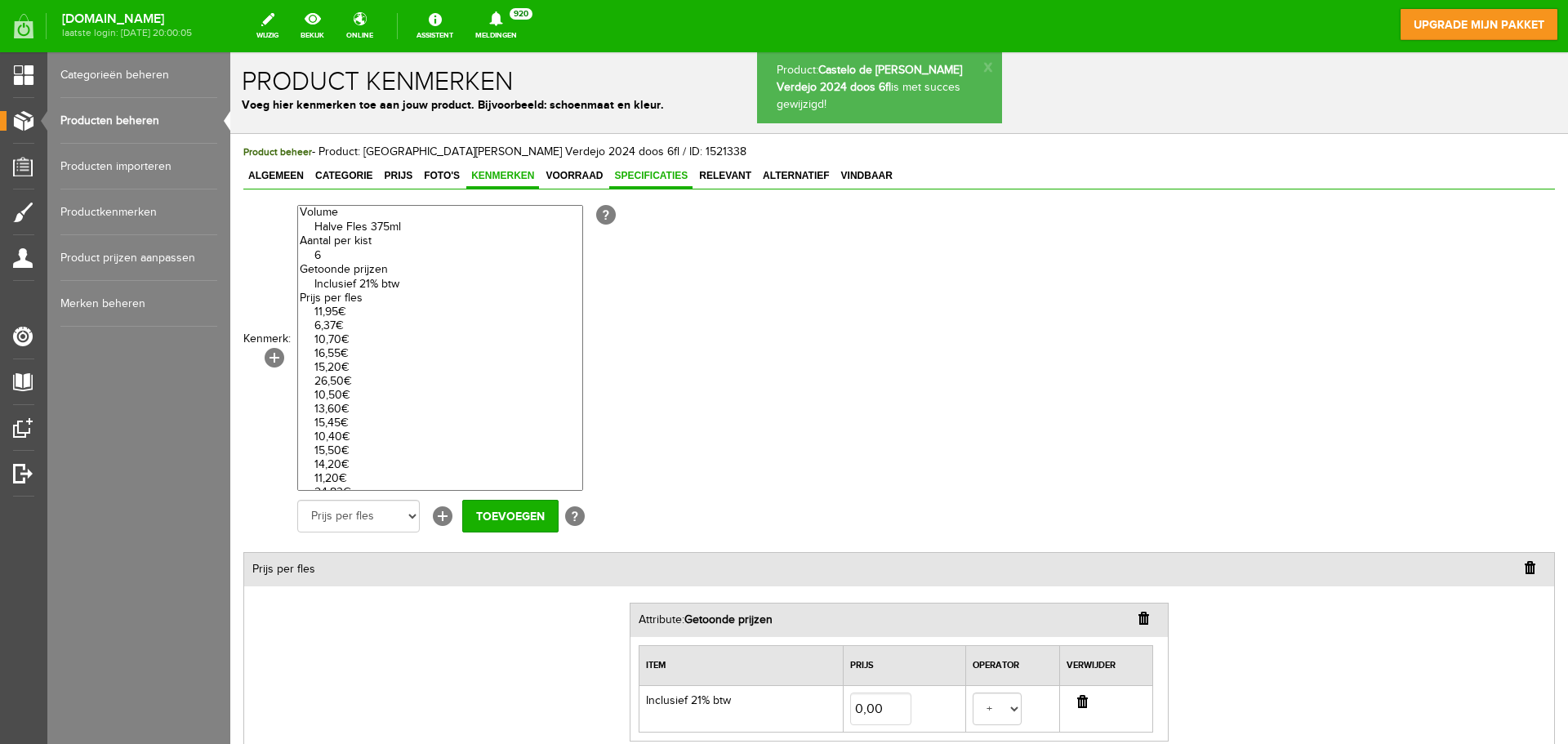
click at [635, 180] on span "Specificaties" at bounding box center [651, 175] width 84 height 11
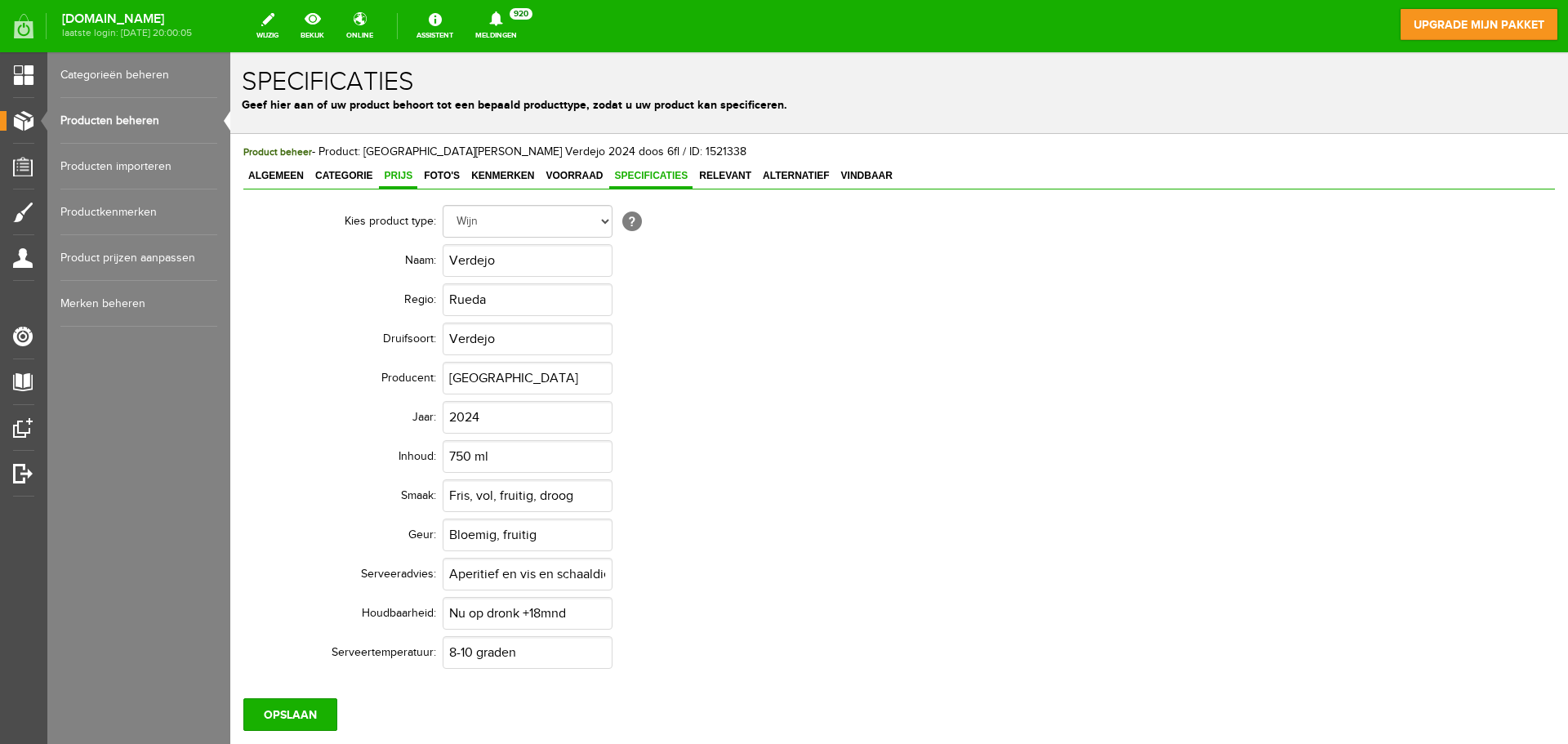
click at [390, 181] on span "Prijs" at bounding box center [398, 175] width 39 height 11
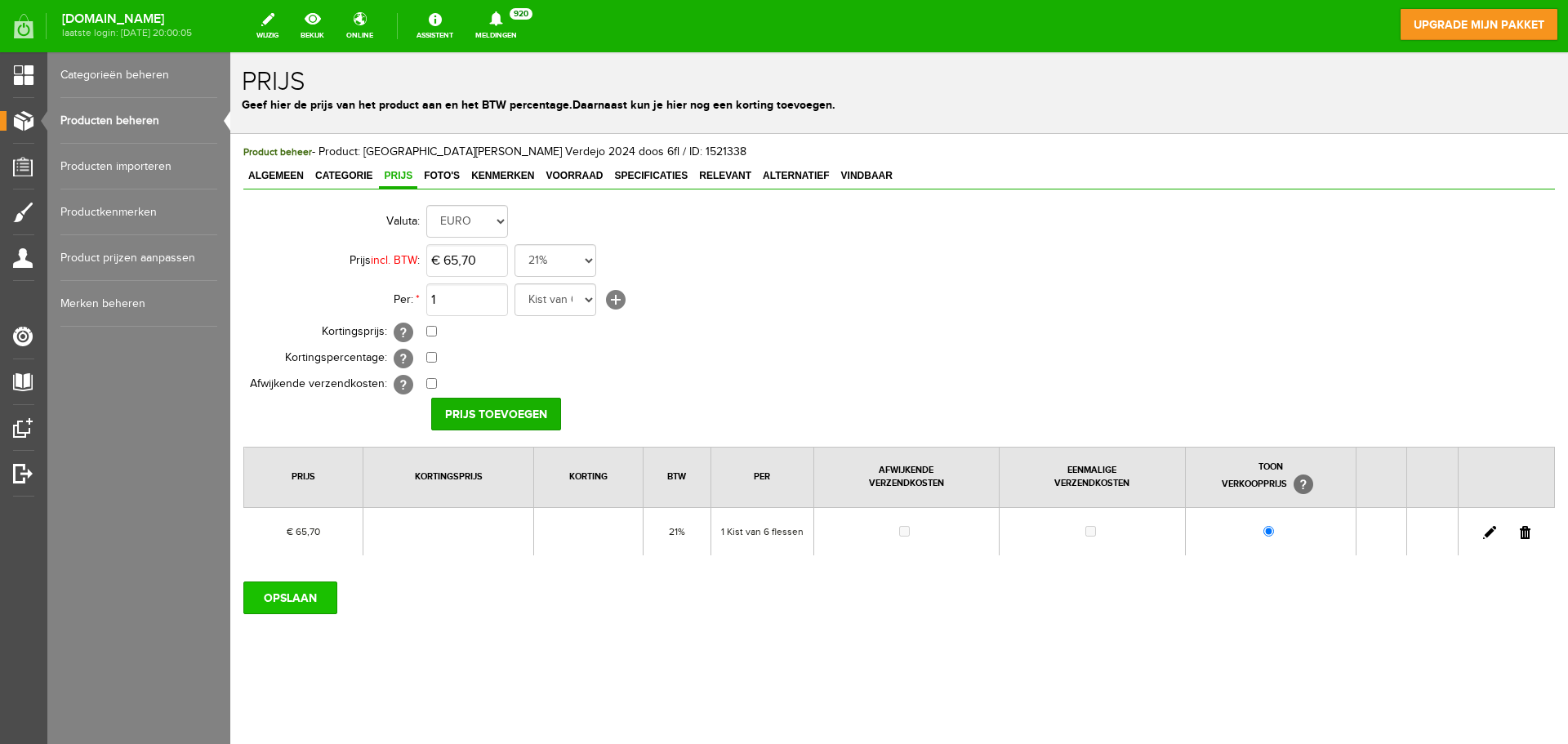
click at [302, 591] on input "OPSLAAN" at bounding box center [290, 598] width 93 height 33
click at [587, 302] on select "Kist van 6 flessen in doos flessen per doos Doos van 12 flessen Doos Stuk Doos …" at bounding box center [555, 299] width 82 height 33
select select "11623"
click at [514, 283] on select "Kist van 6 flessen in doos flessen per doos Doos van 12 flessen Doos Stuk Doos …" at bounding box center [555, 299] width 82 height 33
click at [510, 413] on input "Prijs toevoegen" at bounding box center [496, 414] width 130 height 33
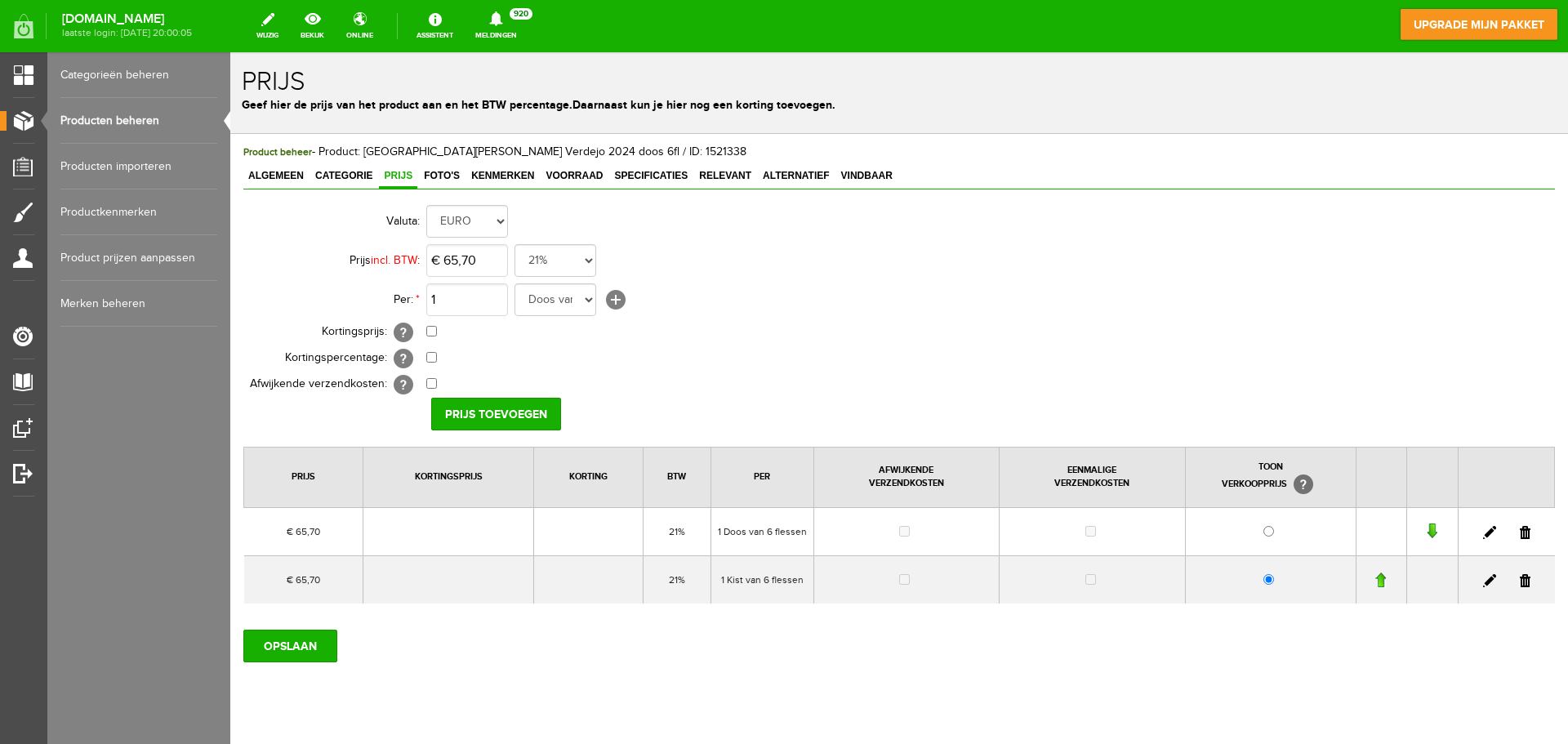
click at [1266, 530] on td at bounding box center [1271, 531] width 171 height 48
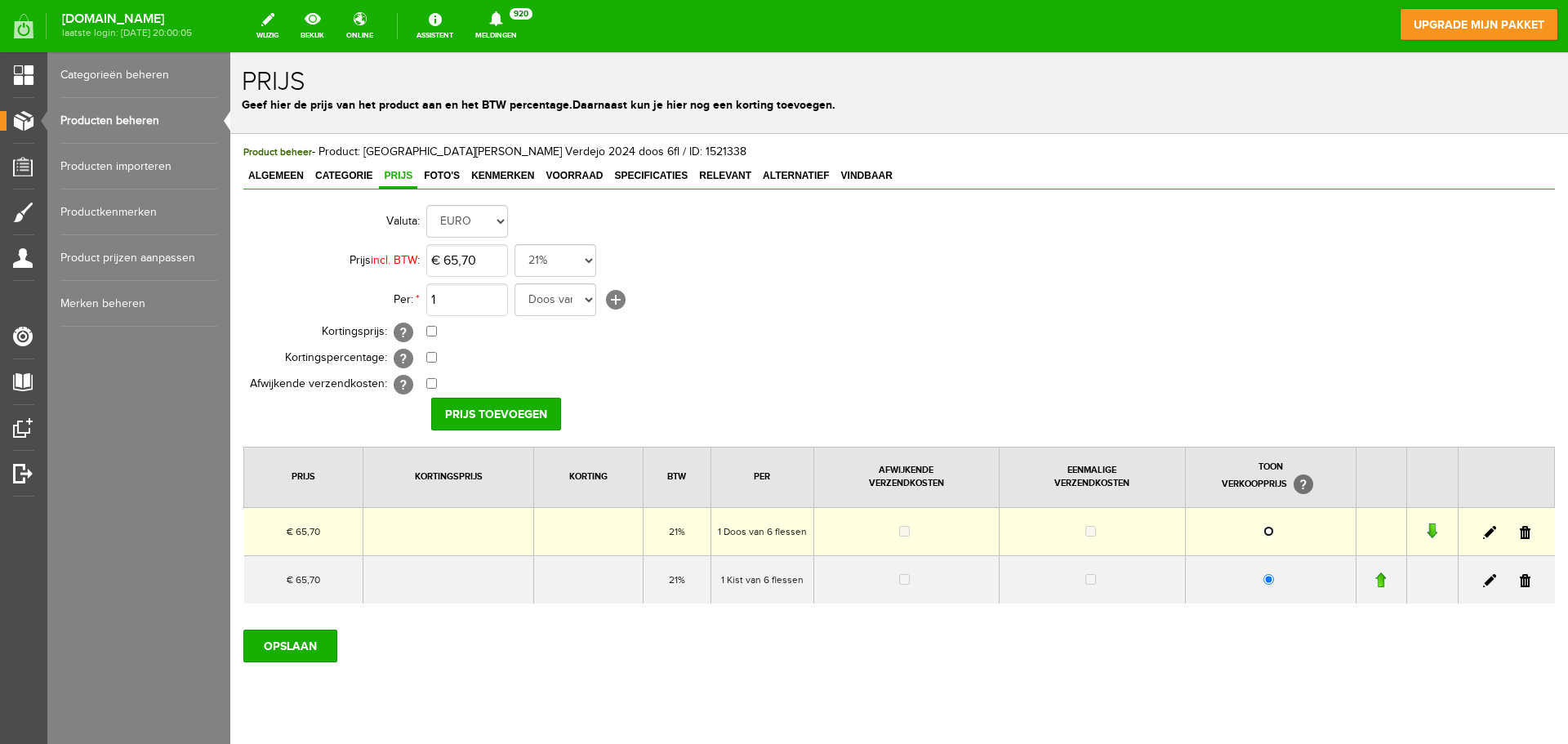
click at [1264, 531] on input "radio" at bounding box center [1269, 531] width 11 height 11
radio input "true"
drag, startPoint x: 1516, startPoint y: 583, endPoint x: 820, endPoint y: 54, distance: 874.2
click at [1519, 583] on link at bounding box center [1524, 580] width 11 height 13
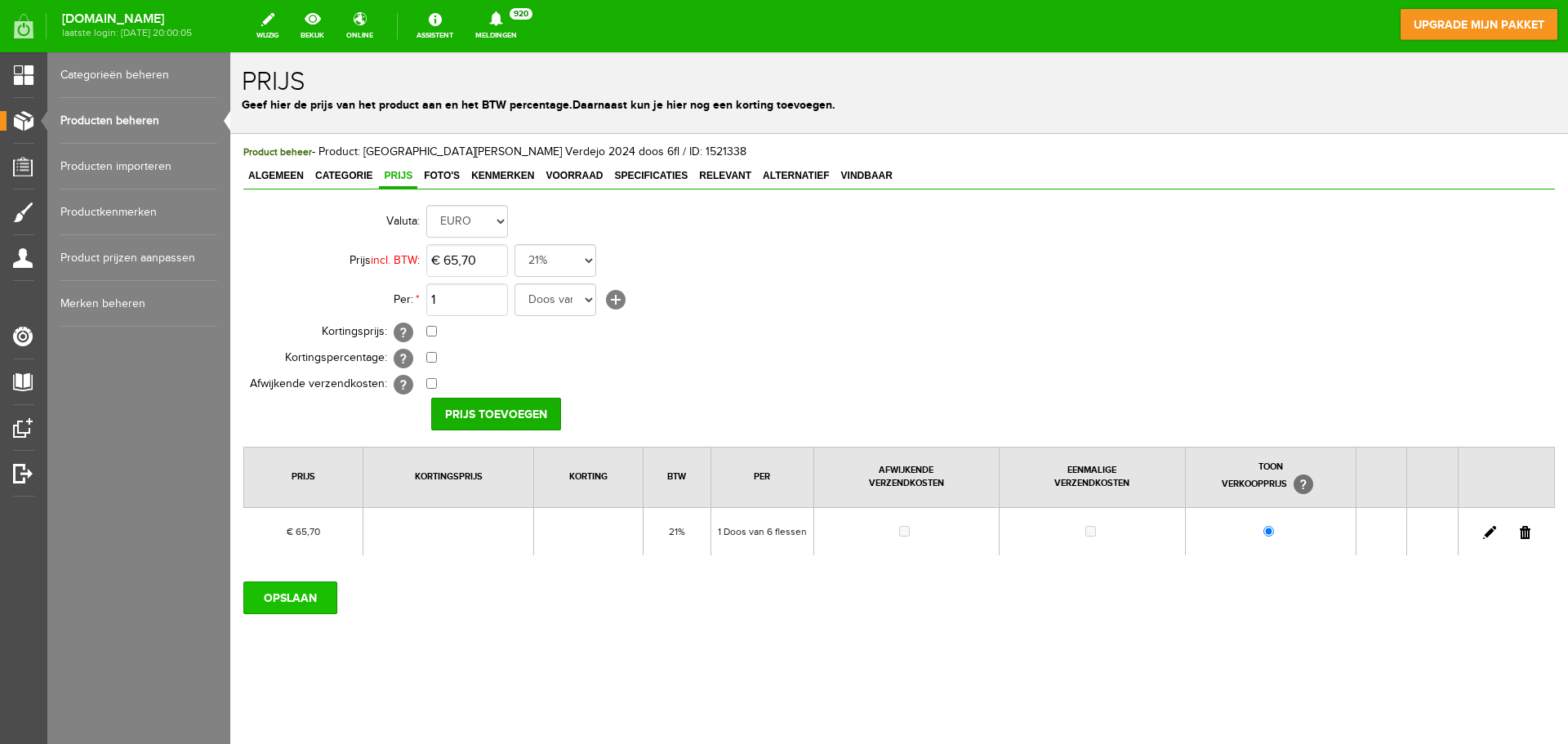
click at [284, 597] on input "OPSLAAN" at bounding box center [290, 598] width 93 height 33
drag, startPoint x: 1524, startPoint y: 533, endPoint x: 838, endPoint y: 59, distance: 833.8
click at [1524, 533] on link at bounding box center [1524, 532] width 11 height 13
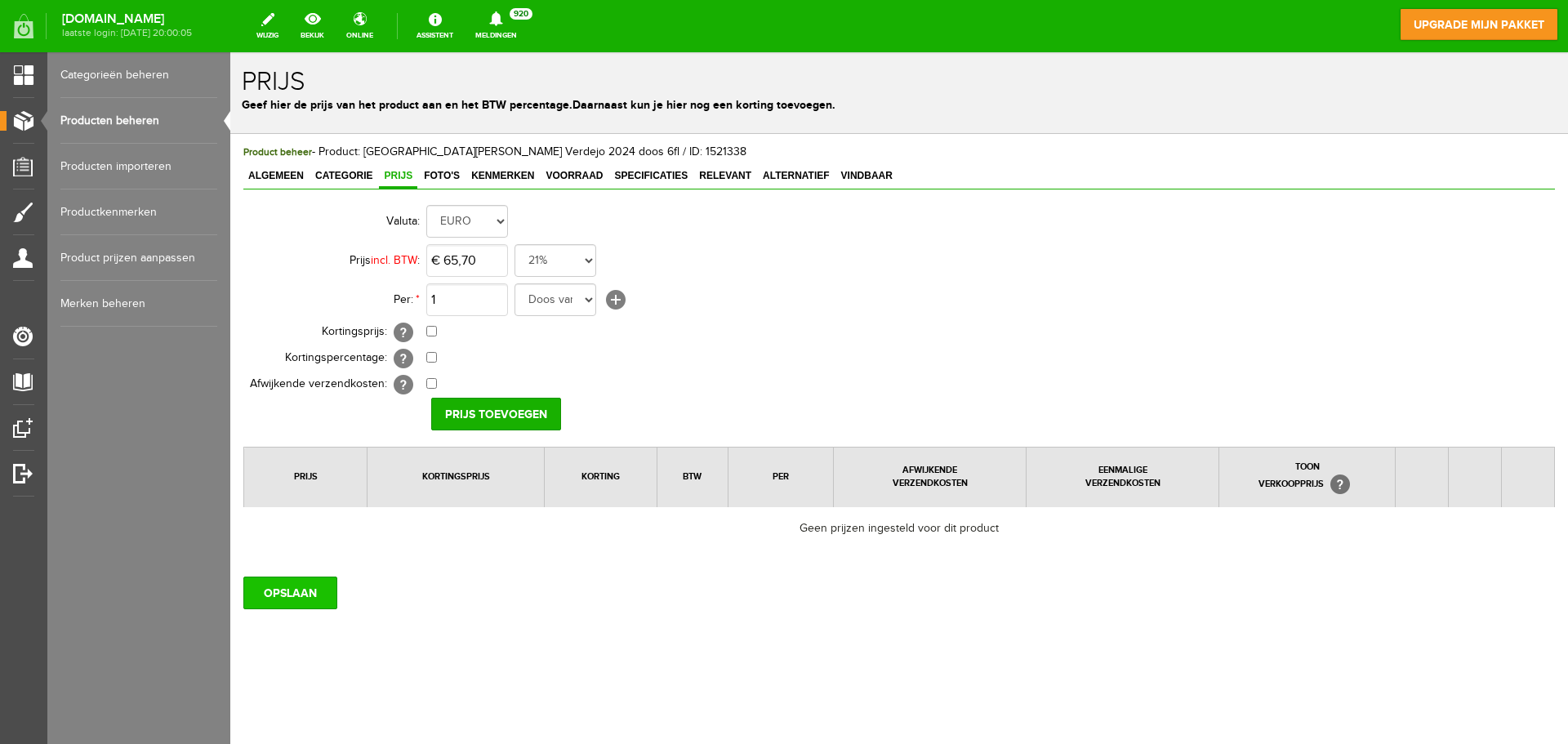
click at [299, 590] on input "OPSLAAN" at bounding box center [290, 593] width 93 height 33
click at [510, 412] on input "Prijs toevoegen" at bounding box center [496, 414] width 130 height 33
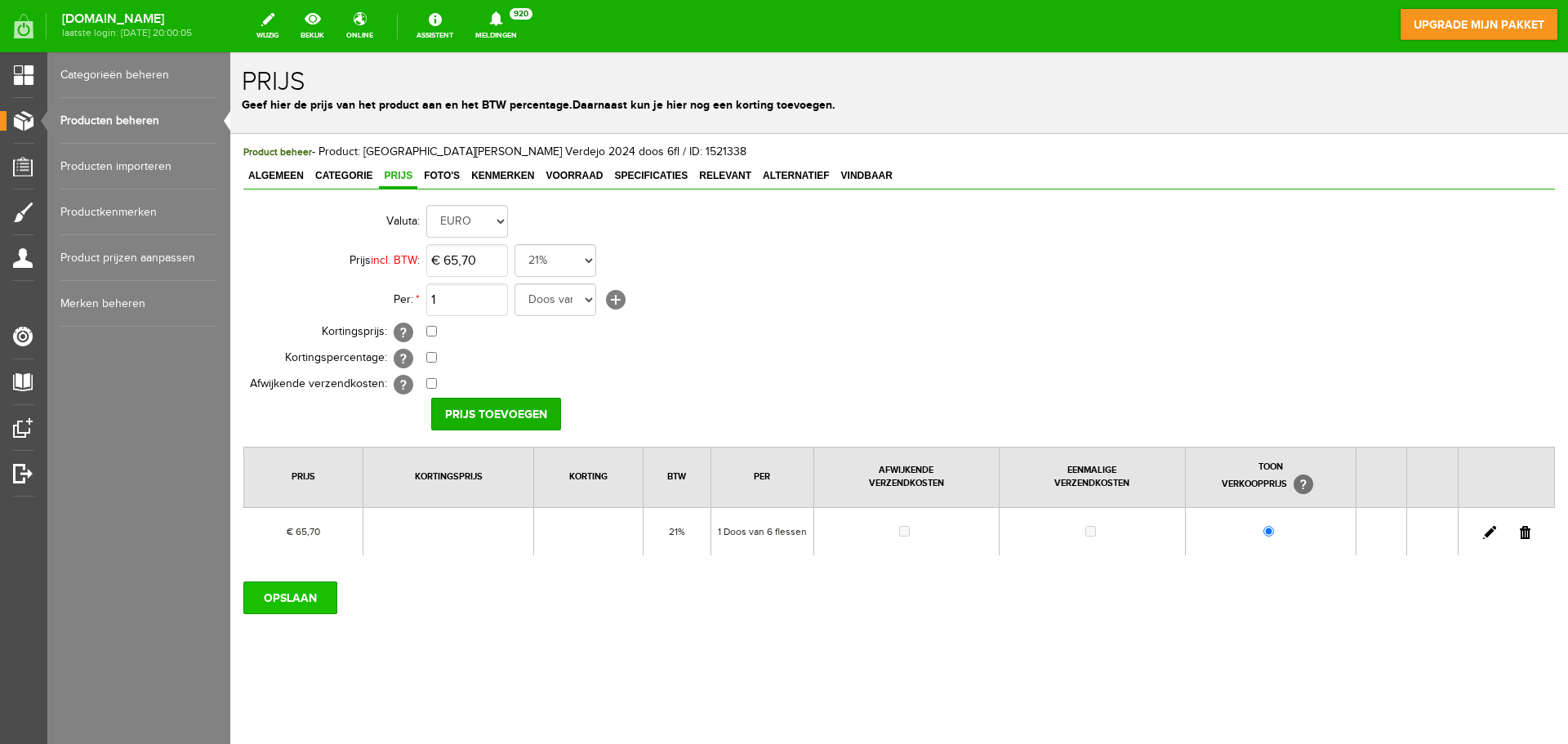
click at [294, 595] on input "OPSLAAN" at bounding box center [290, 598] width 93 height 33
click at [278, 604] on input "OPSLAAN" at bounding box center [290, 598] width 93 height 33
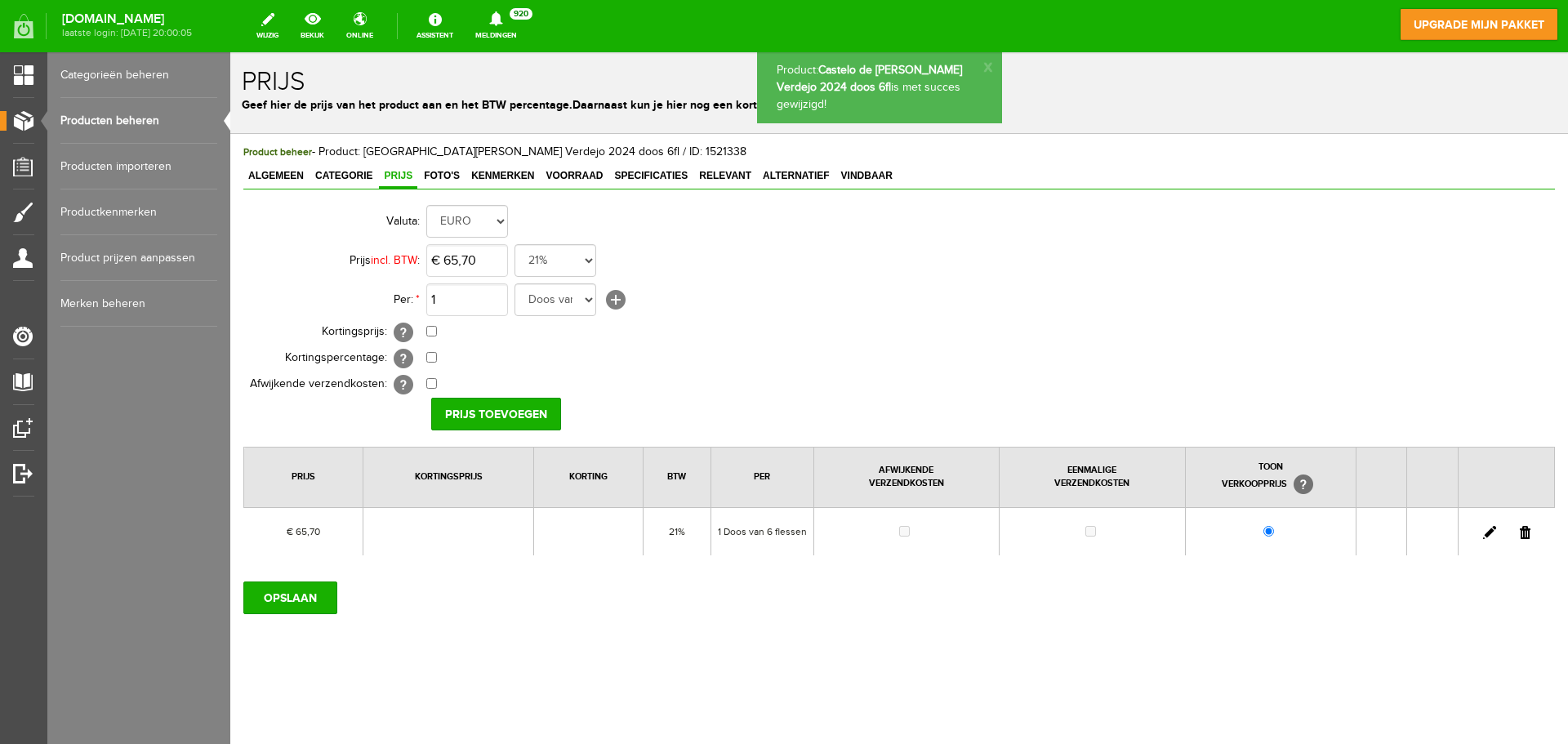
click at [278, 604] on input "OPSLAAN" at bounding box center [290, 598] width 93 height 33
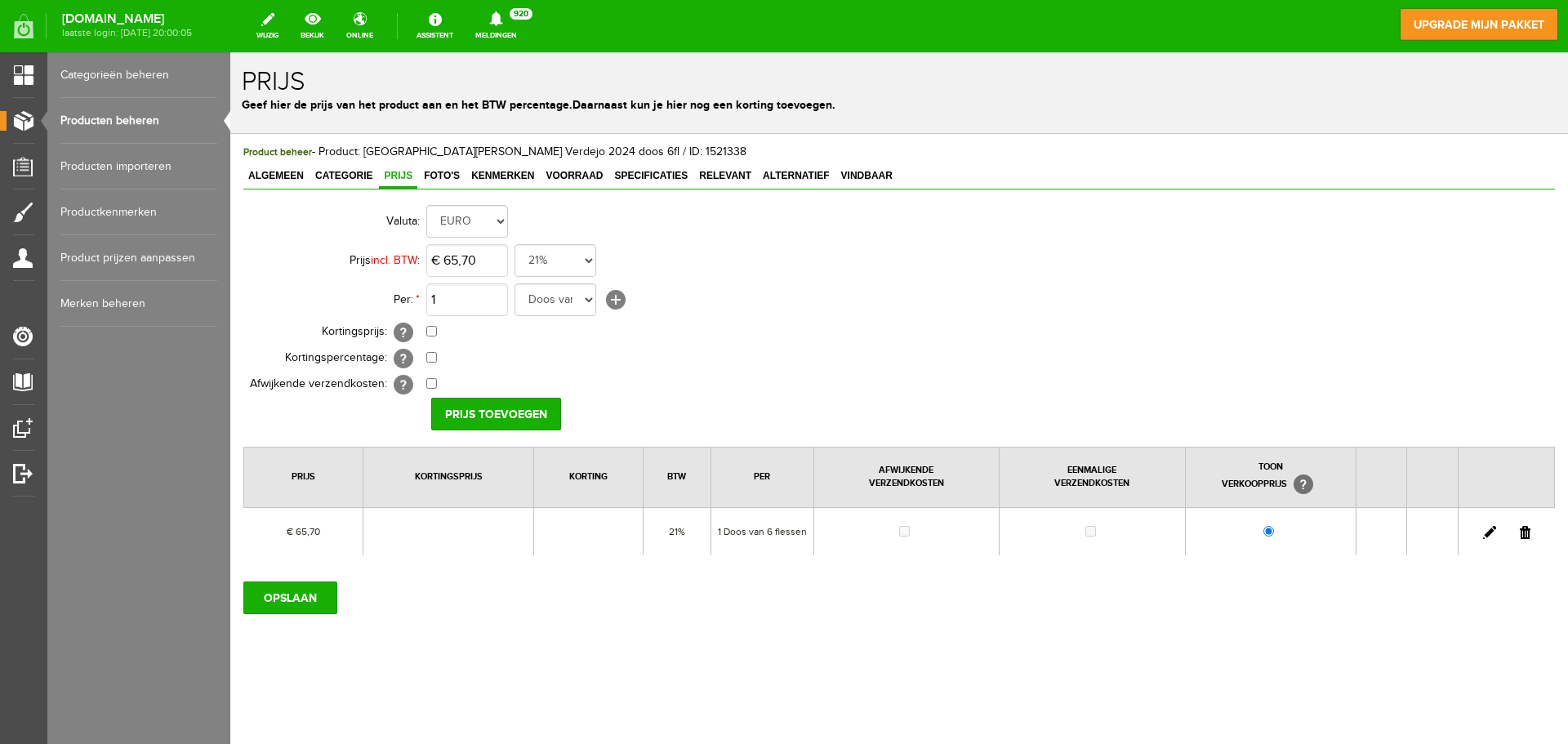
click at [118, 123] on link "Producten beheren" at bounding box center [139, 121] width 157 height 46
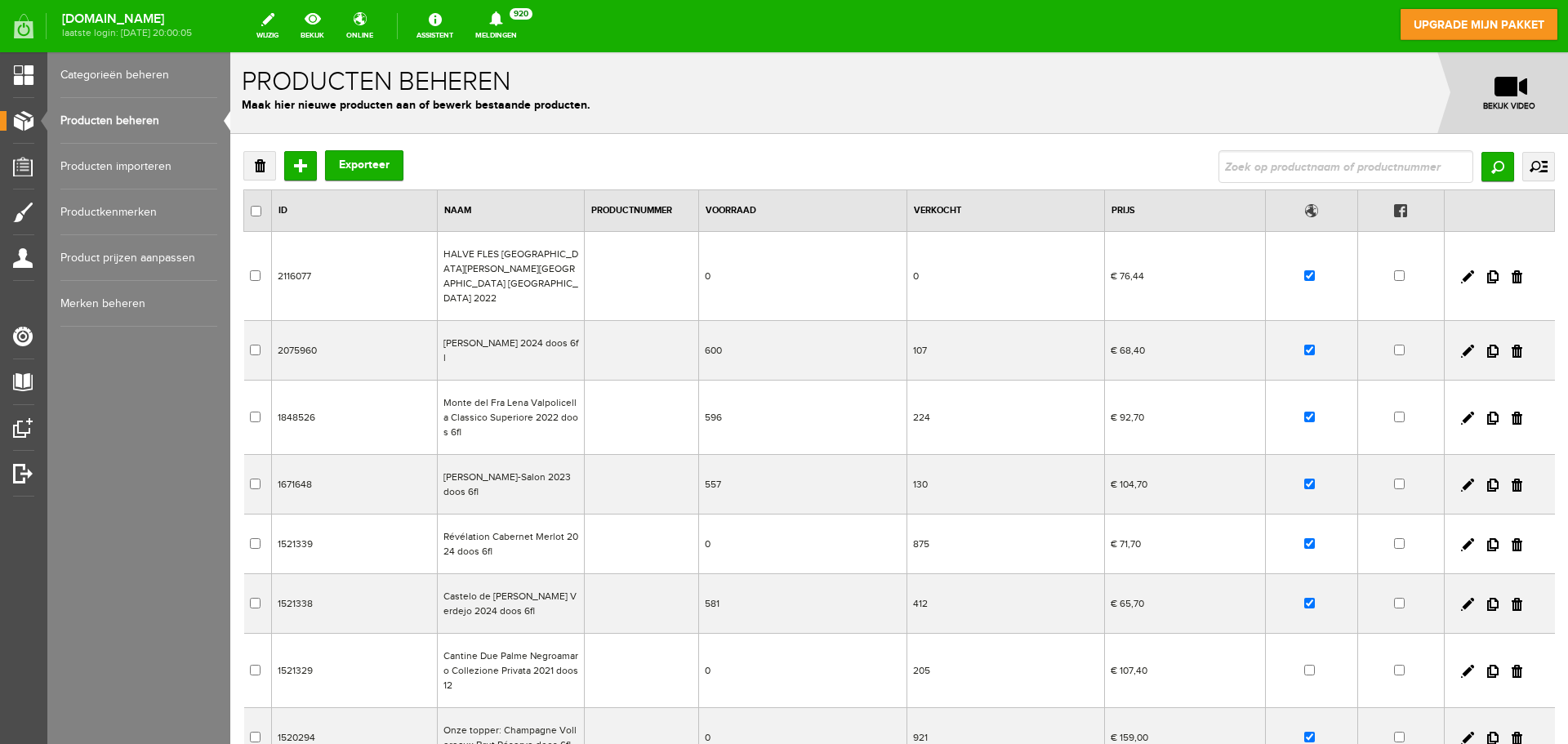
click at [472, 463] on td "[PERSON_NAME]-Salon 2023 doos 6fl" at bounding box center [511, 484] width 147 height 60
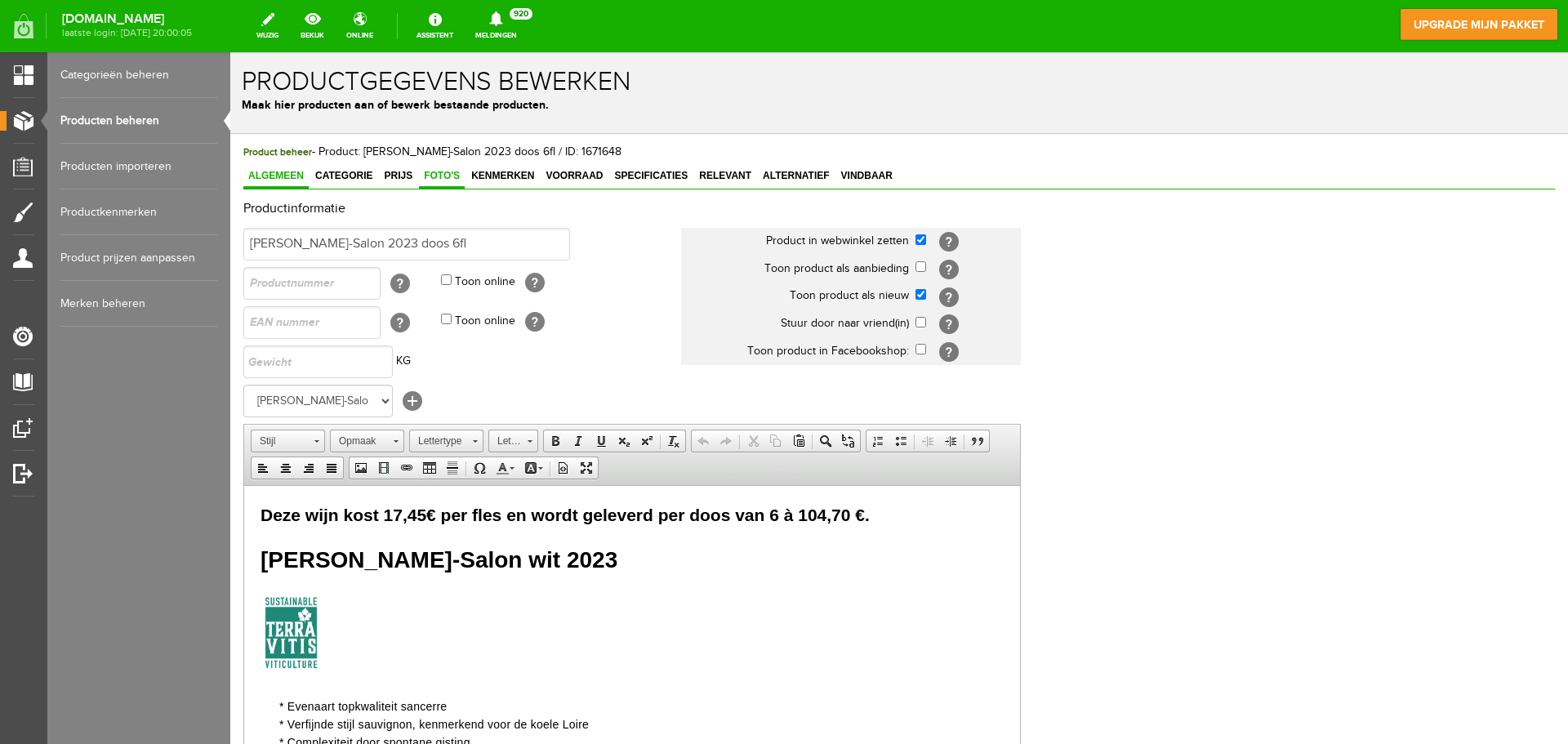
click at [443, 180] on span "Foto's" at bounding box center [441, 175] width 46 height 11
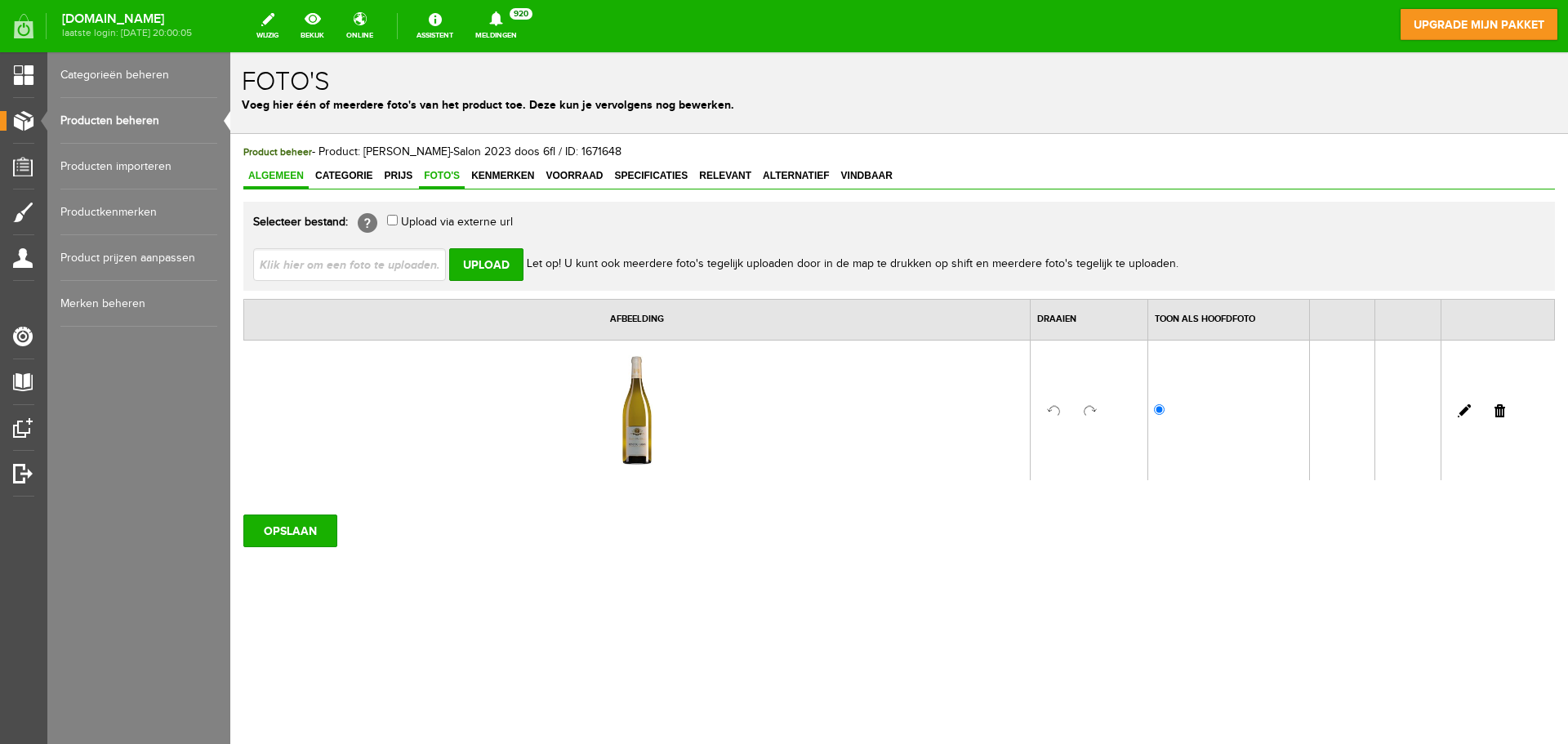
click at [289, 172] on span "Algemeen" at bounding box center [276, 175] width 66 height 11
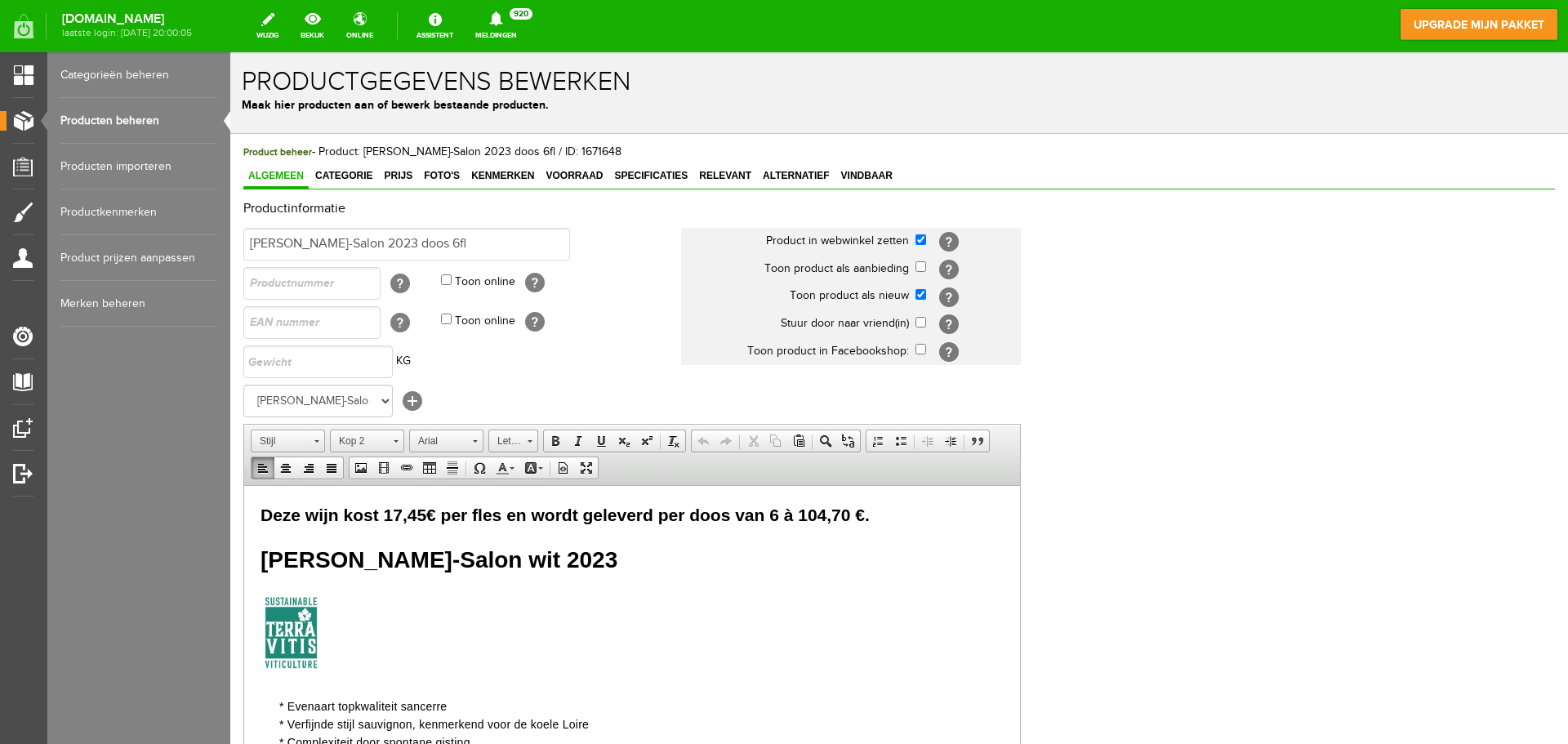
click at [424, 518] on span "Deze wijn kost 17,45€ per fles en wordt geleverd per doos van 6 à 104,70 €." at bounding box center [565, 514] width 610 height 19
drag, startPoint x: 850, startPoint y: 514, endPoint x: 797, endPoint y: 514, distance: 53.0
click at [797, 514] on span "Deze wijn kost 17,95€ per fles en wordt geleverd per doos van 6 à 104,70 €." at bounding box center [565, 514] width 610 height 19
click at [817, 611] on h1 at bounding box center [631, 637] width 743 height 90
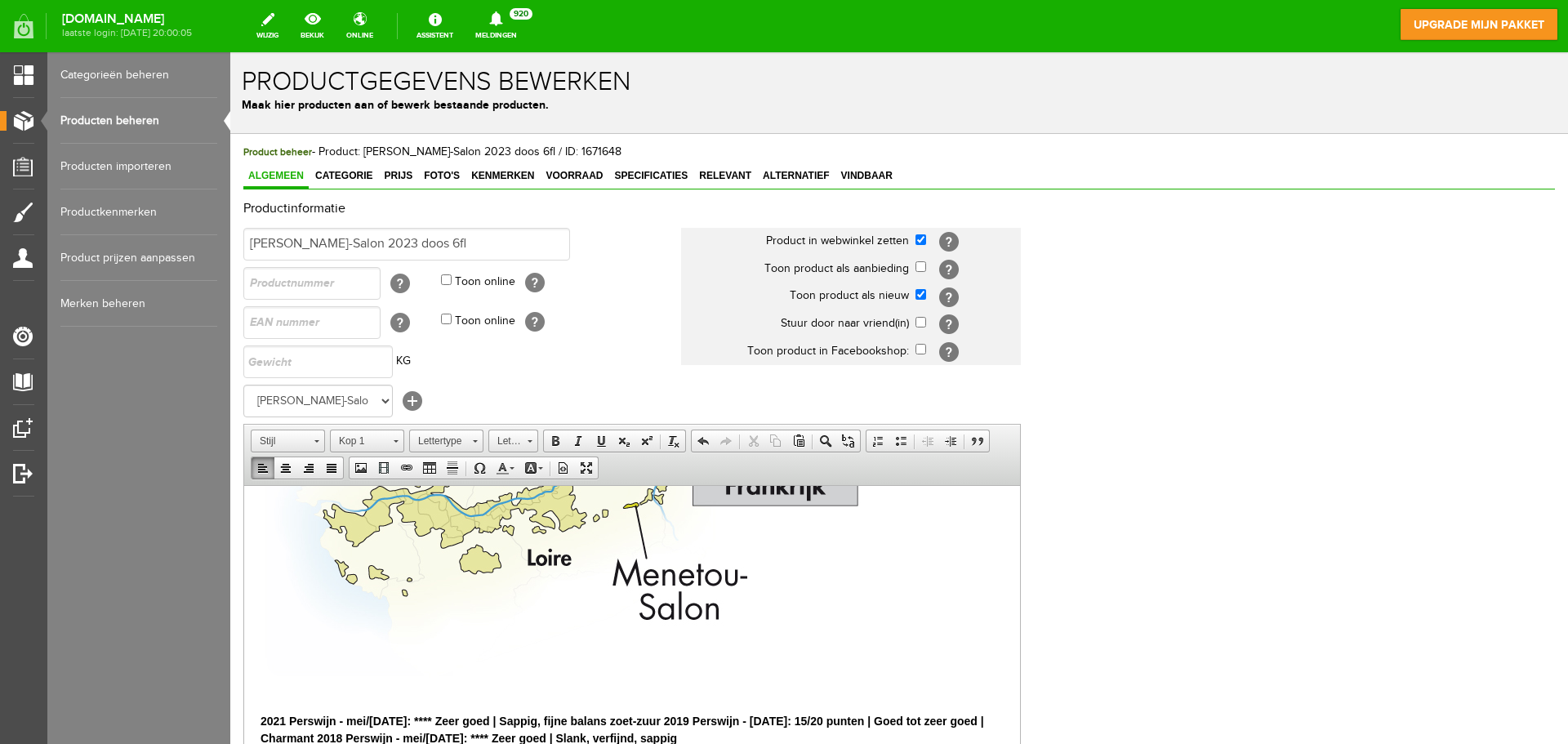
scroll to position [322, 0]
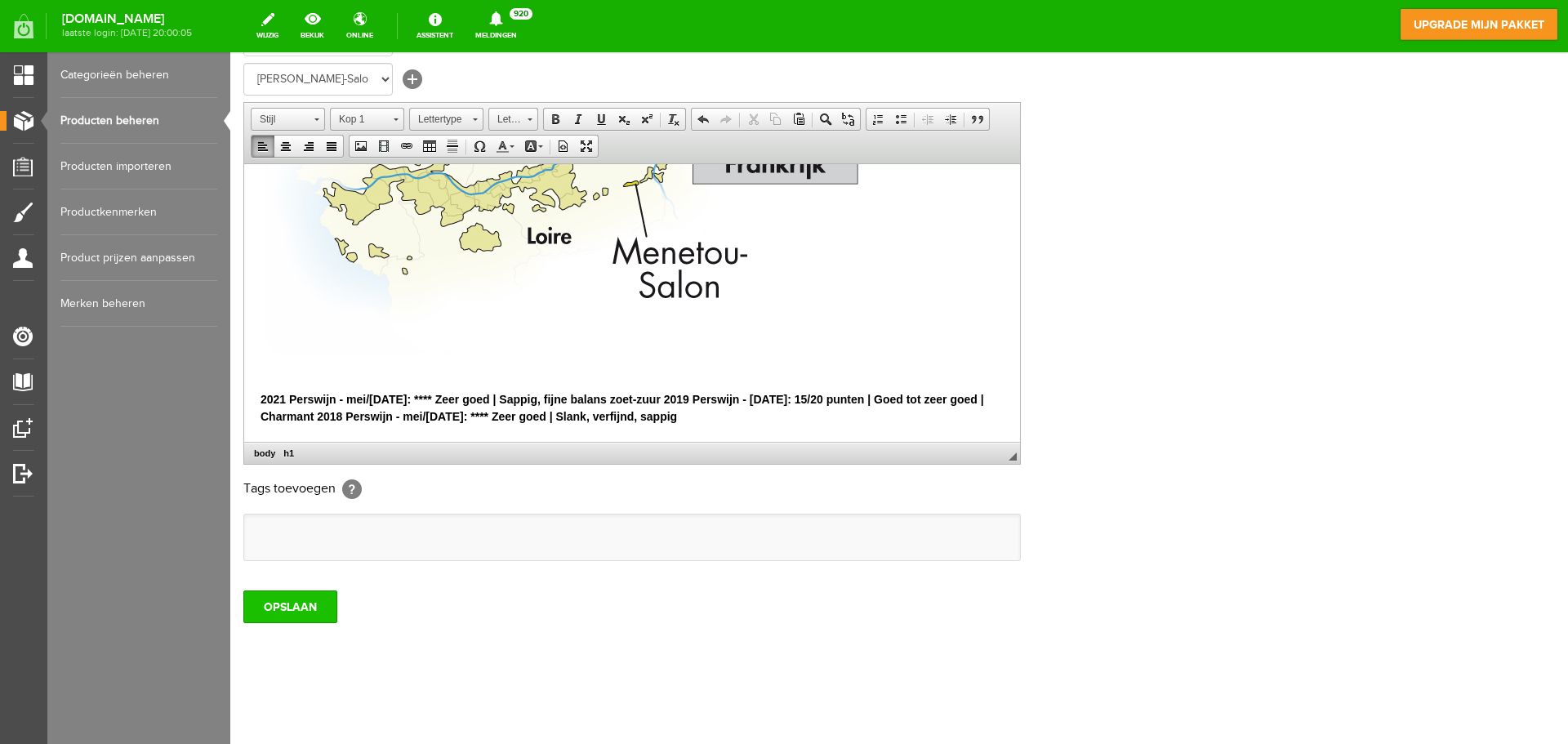
click at [295, 595] on input "OPSLAAN" at bounding box center [290, 607] width 93 height 33
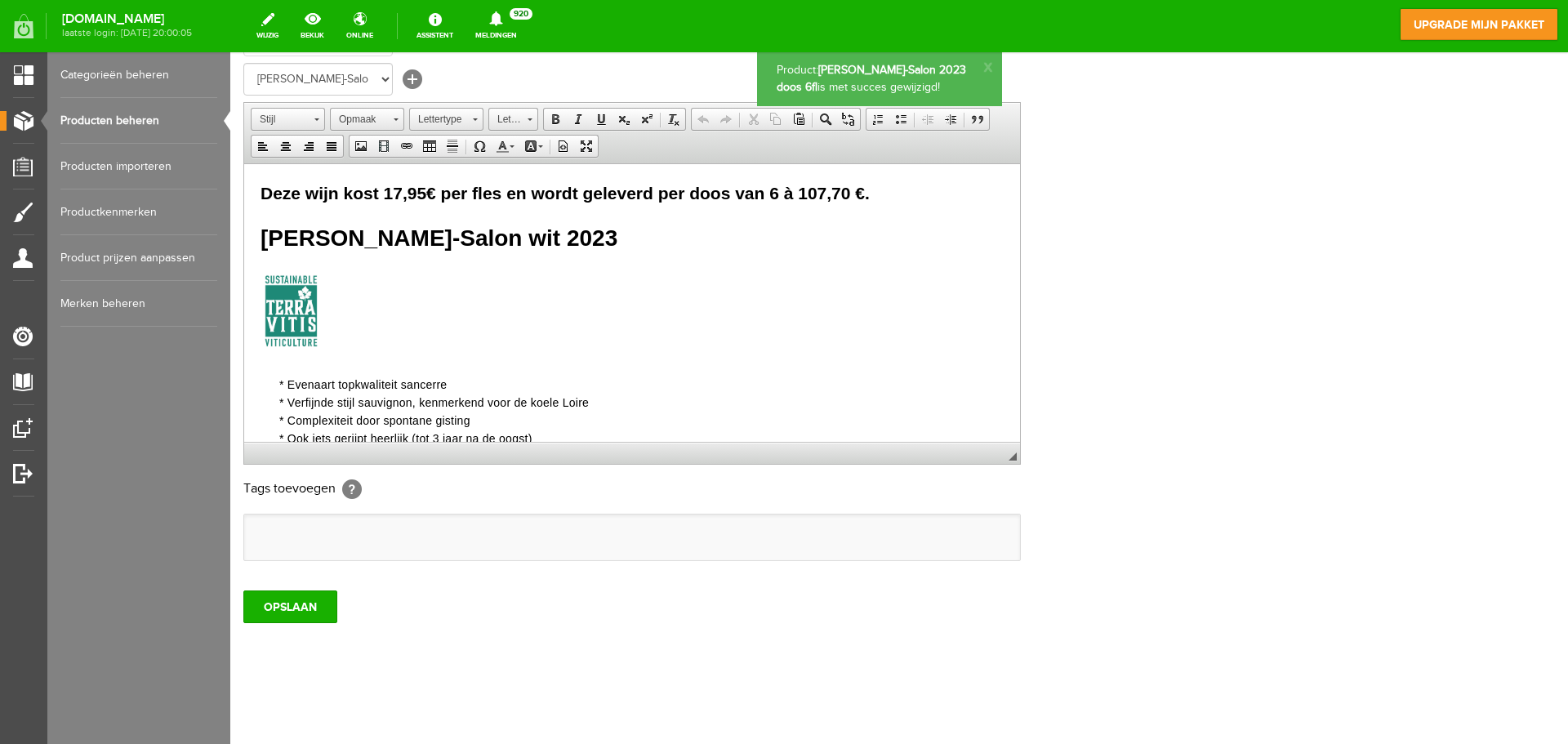
scroll to position [0, 0]
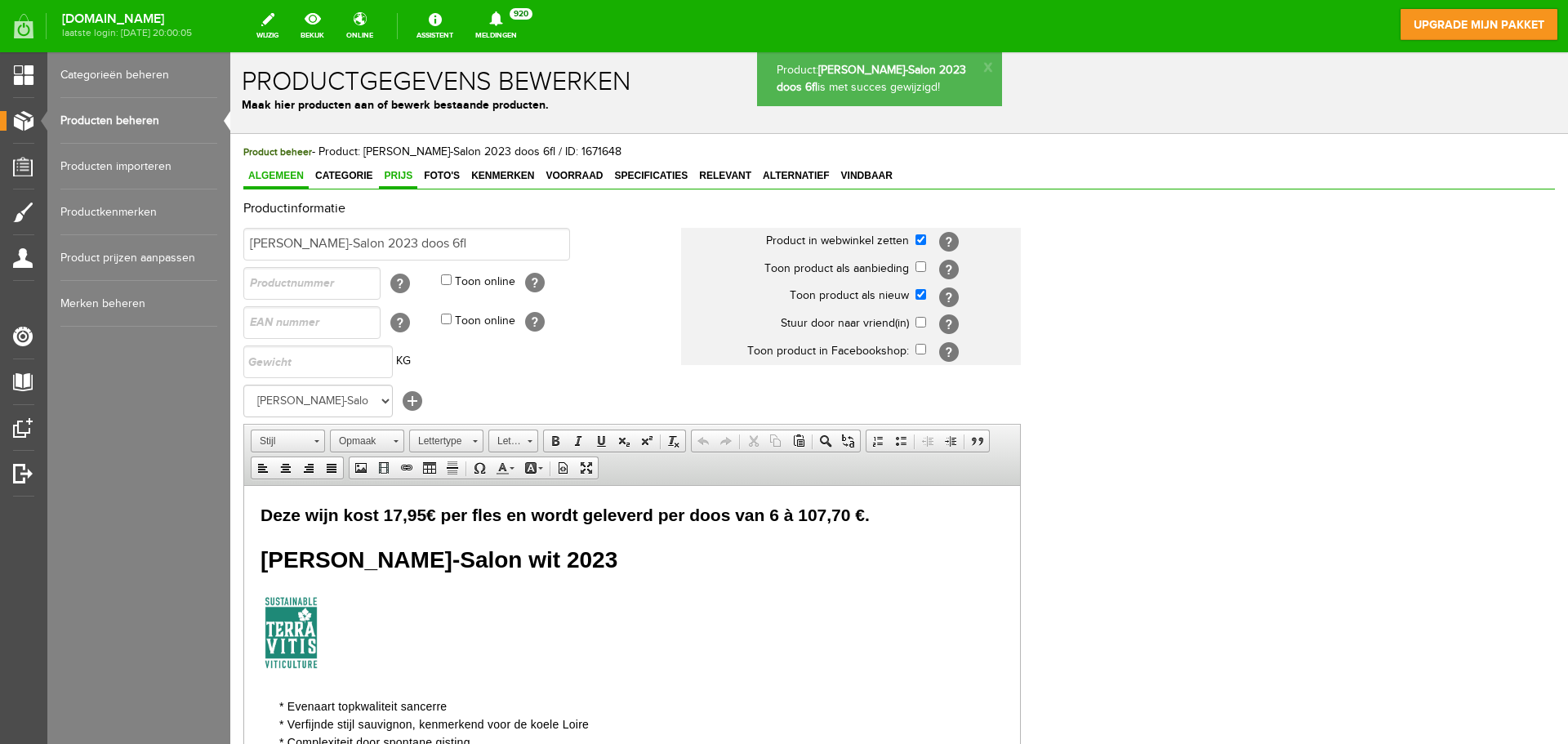
click at [395, 177] on span "Prijs" at bounding box center [398, 175] width 39 height 11
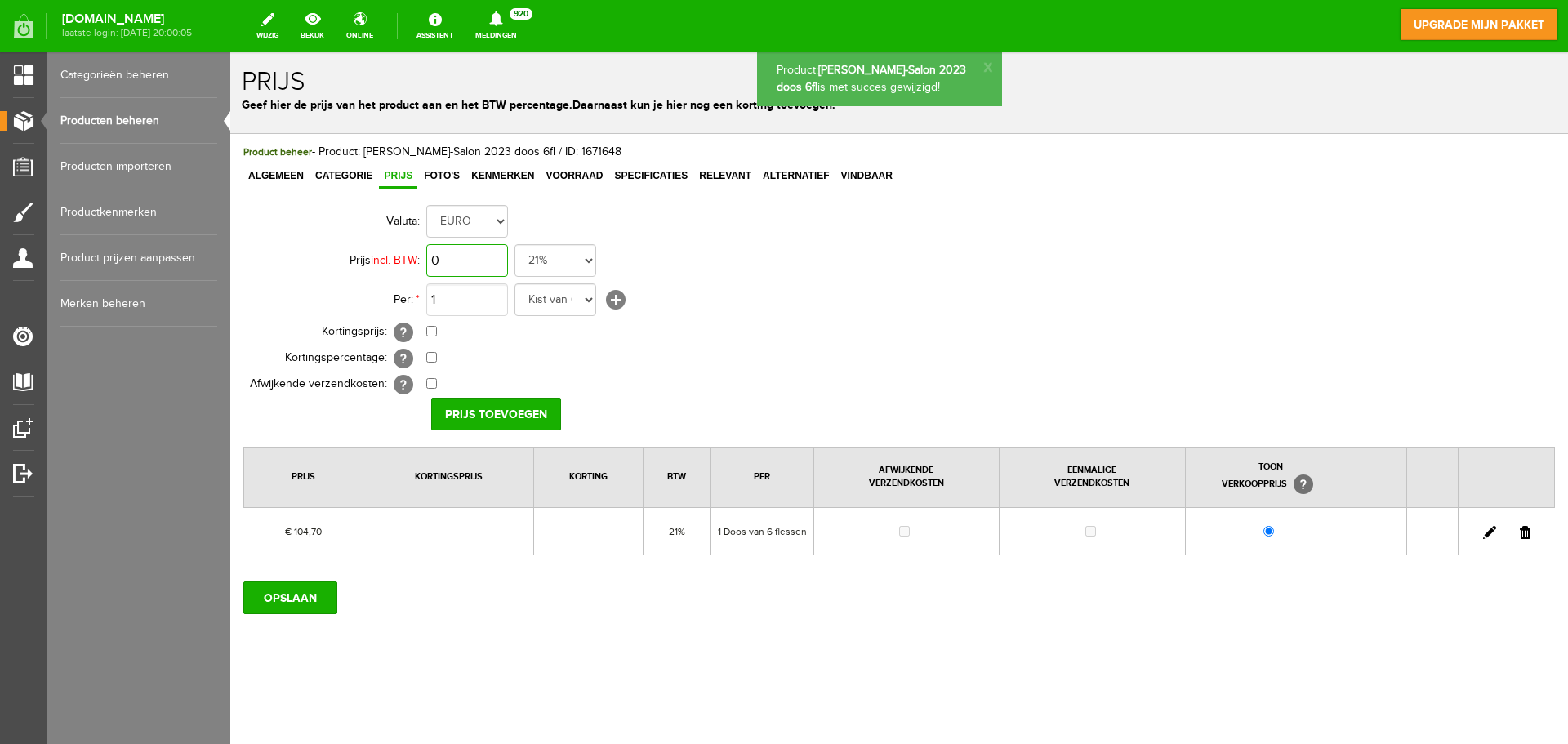
click at [462, 263] on input "0" at bounding box center [467, 261] width 82 height 33
type input "€ 0,00"
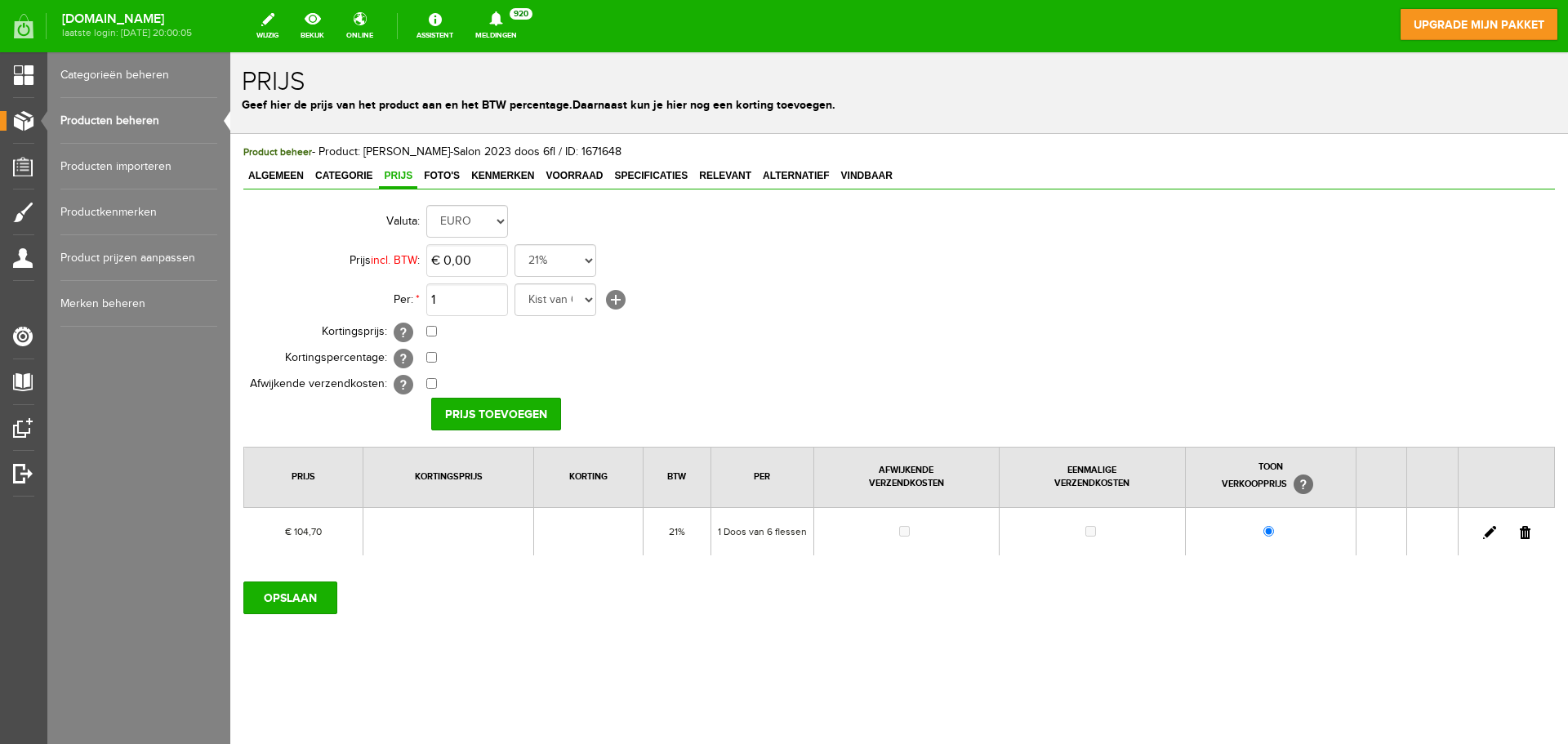
click at [1523, 533] on link at bounding box center [1524, 532] width 11 height 13
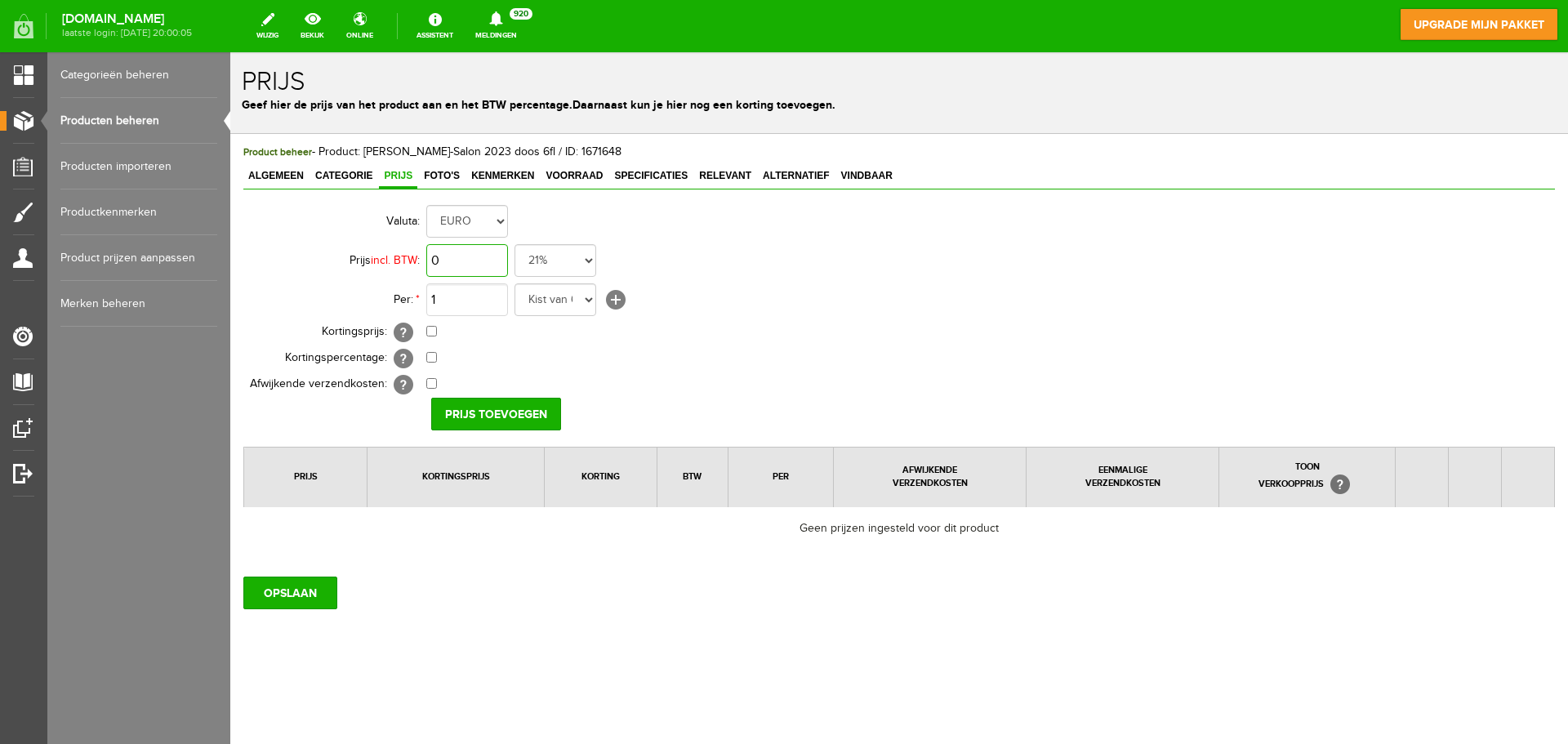
click at [473, 264] on input "0" at bounding box center [467, 261] width 82 height 33
type input "€ 107,70"
click at [587, 299] on select "Kist van 6 flessen in doos flessen per doos Doos van 12 flessen Doos Stuk Doos …" at bounding box center [555, 299] width 82 height 33
select select "11623"
click at [514, 283] on select "Kist van 6 flessen in doos flessen per doos Doos van 12 flessen Doos Stuk Doos …" at bounding box center [555, 299] width 82 height 33
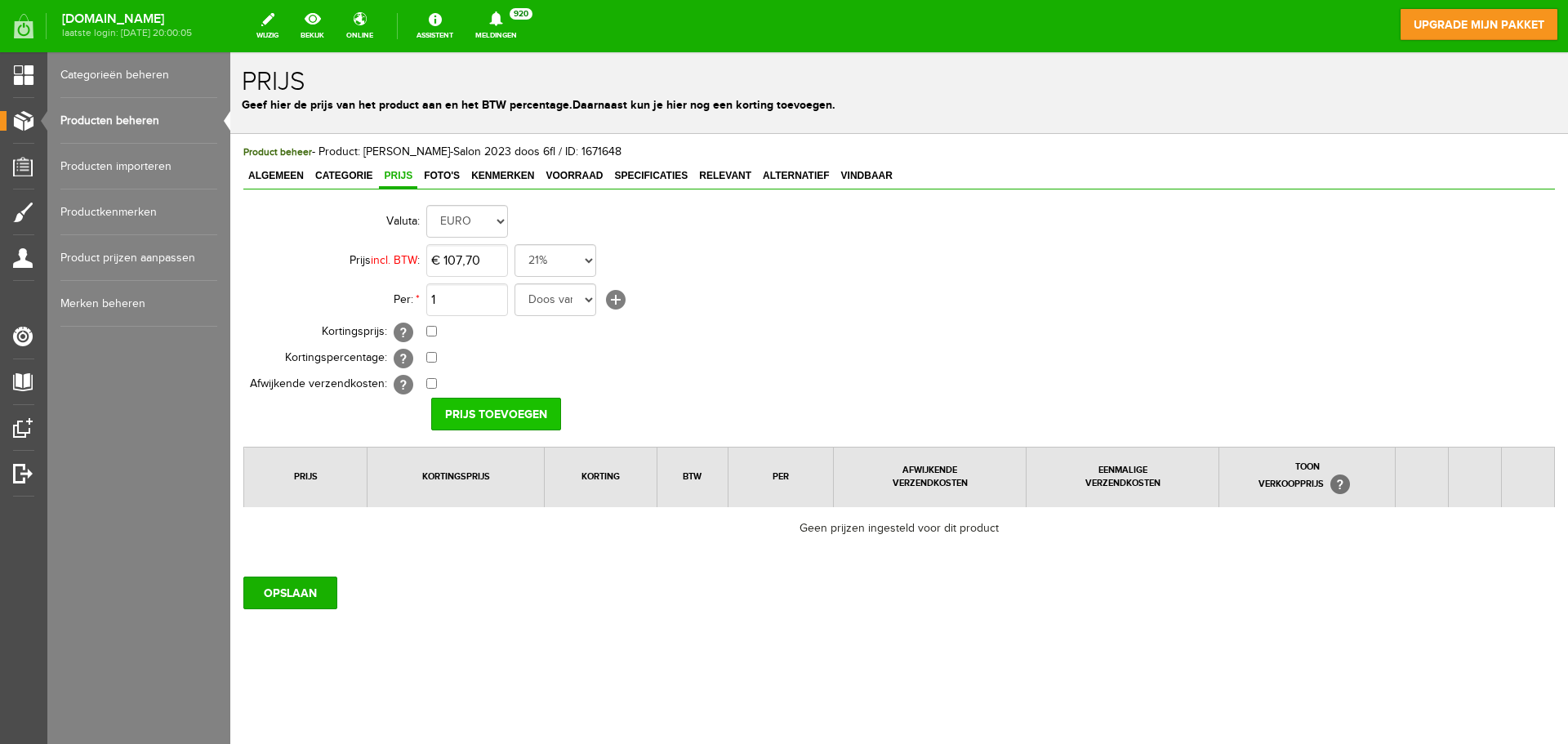
click at [498, 415] on input "Prijs toevoegen" at bounding box center [496, 414] width 130 height 33
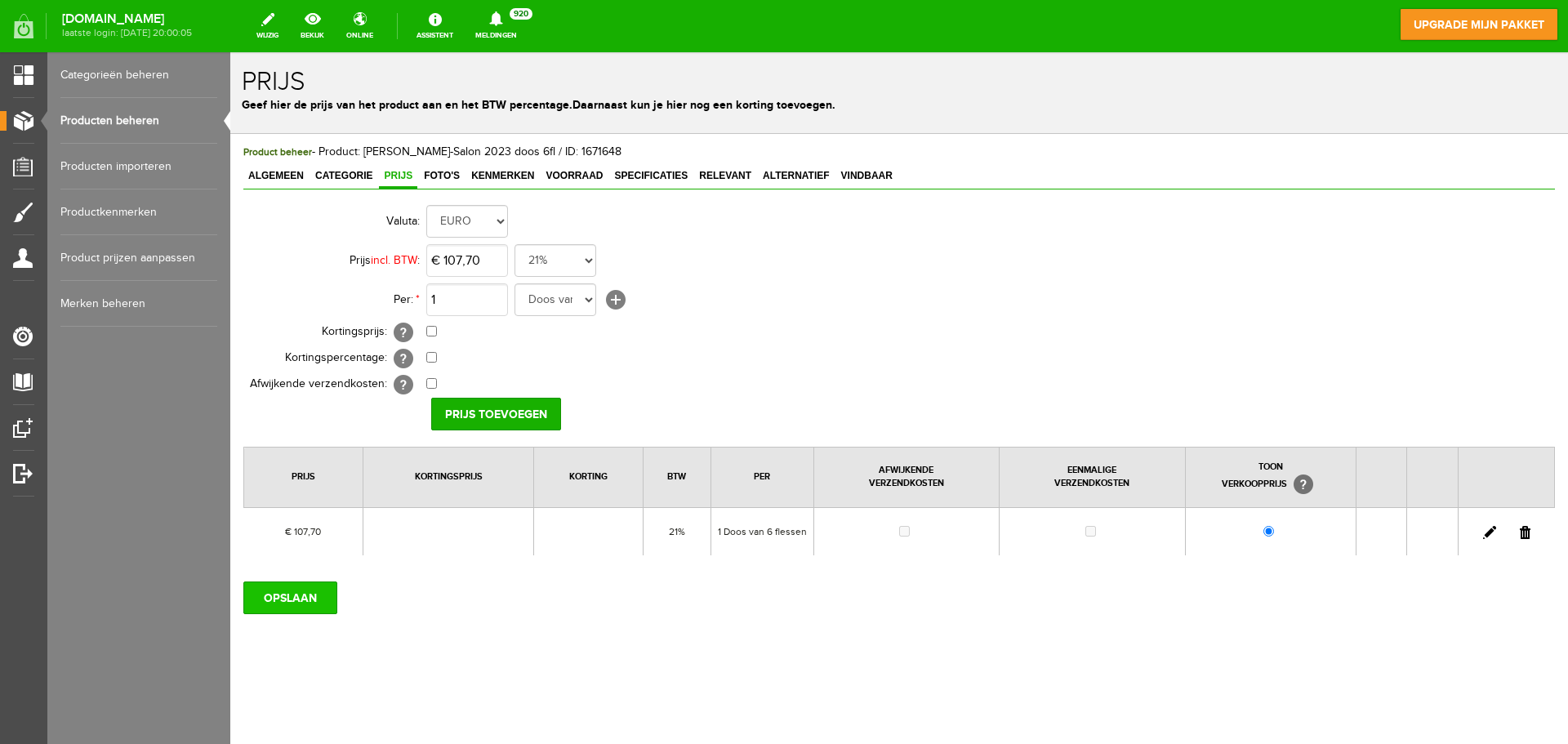
click at [310, 600] on input "OPSLAAN" at bounding box center [290, 598] width 93 height 33
click at [490, 178] on span "Kenmerken" at bounding box center [502, 175] width 73 height 11
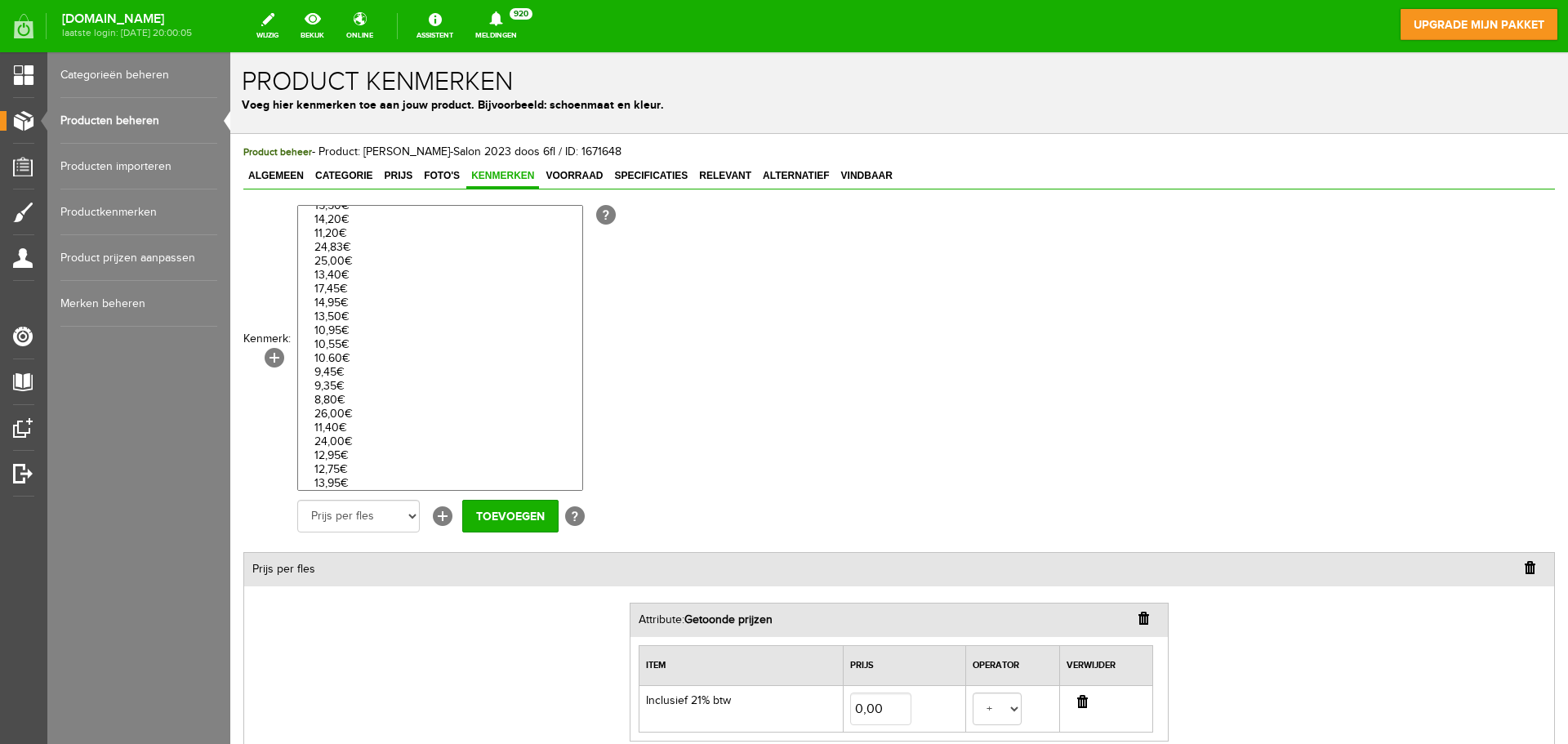
scroll to position [327, 0]
click at [133, 212] on link "Productkenmerken" at bounding box center [139, 213] width 157 height 46
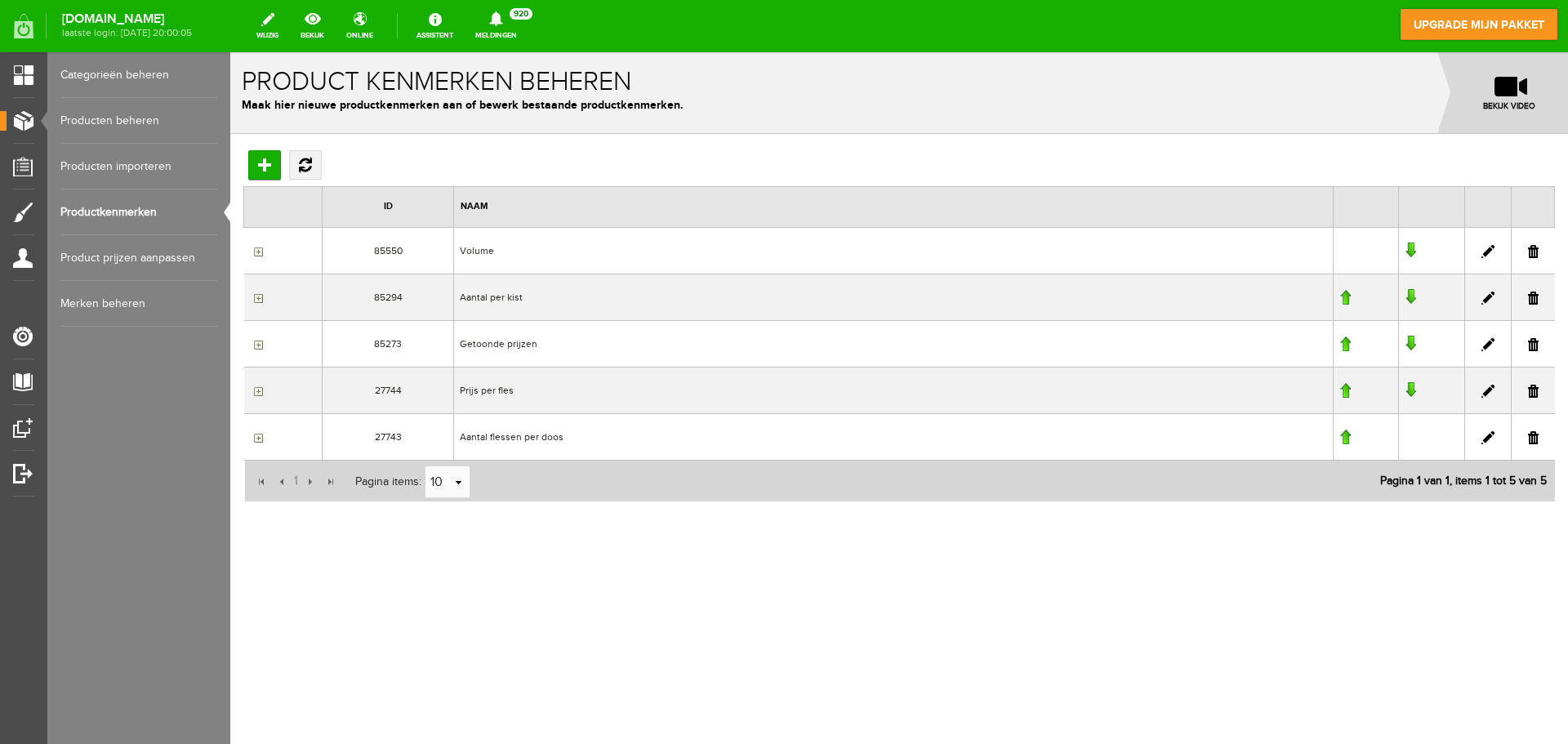
click at [261, 346] on input "button" at bounding box center [256, 344] width 13 height 13
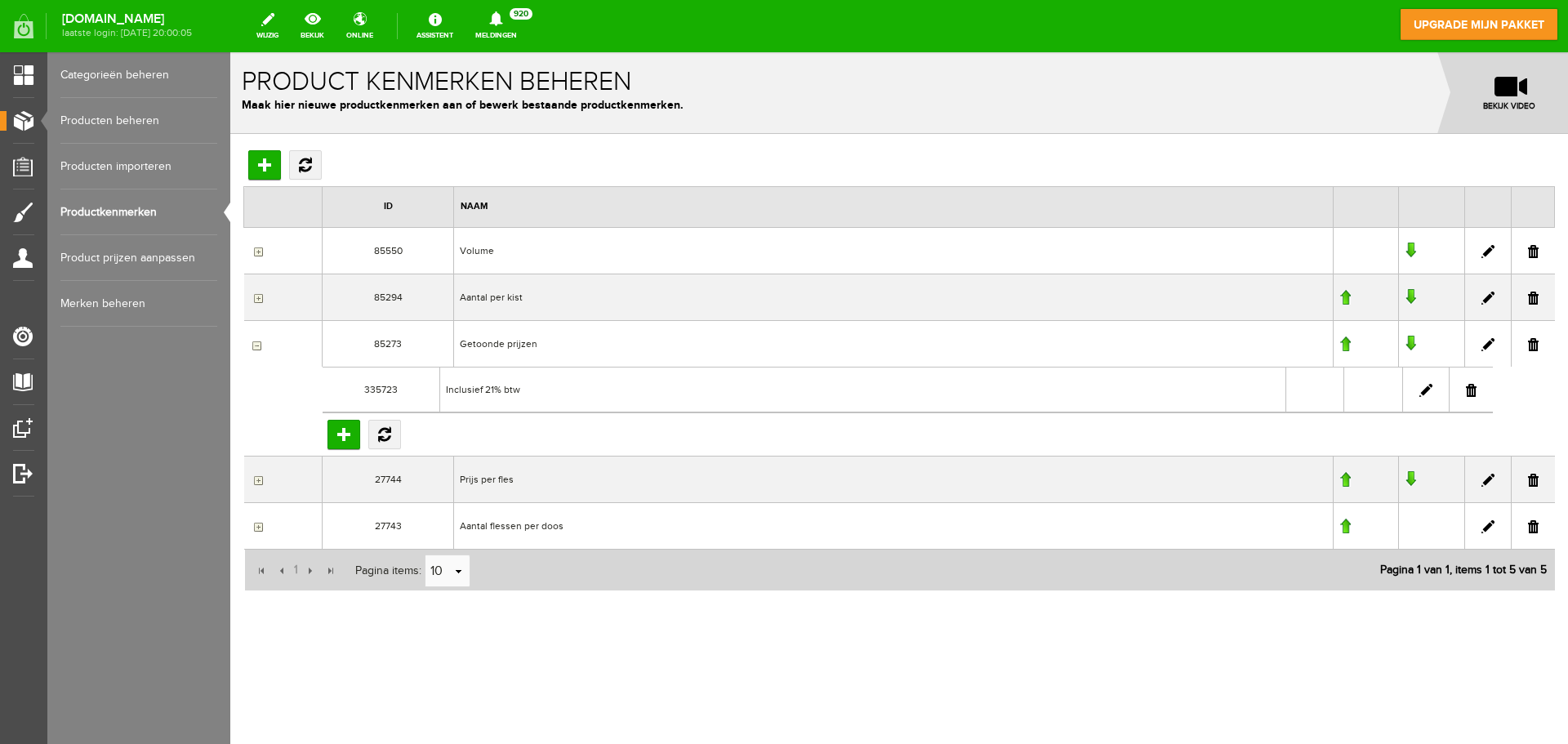
click at [261, 345] on input "button" at bounding box center [256, 344] width 13 height 13
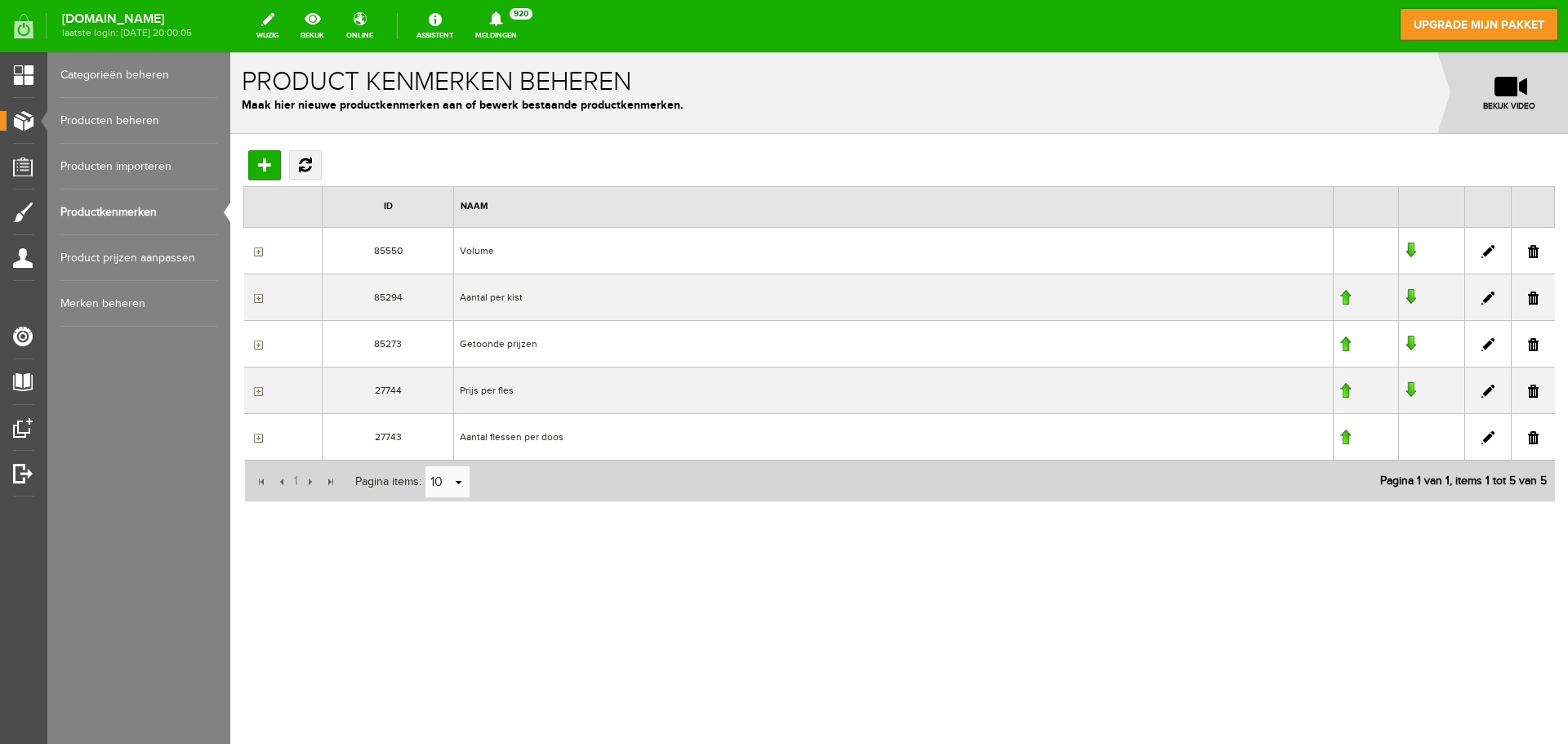
click at [260, 391] on input "button" at bounding box center [256, 391] width 13 height 13
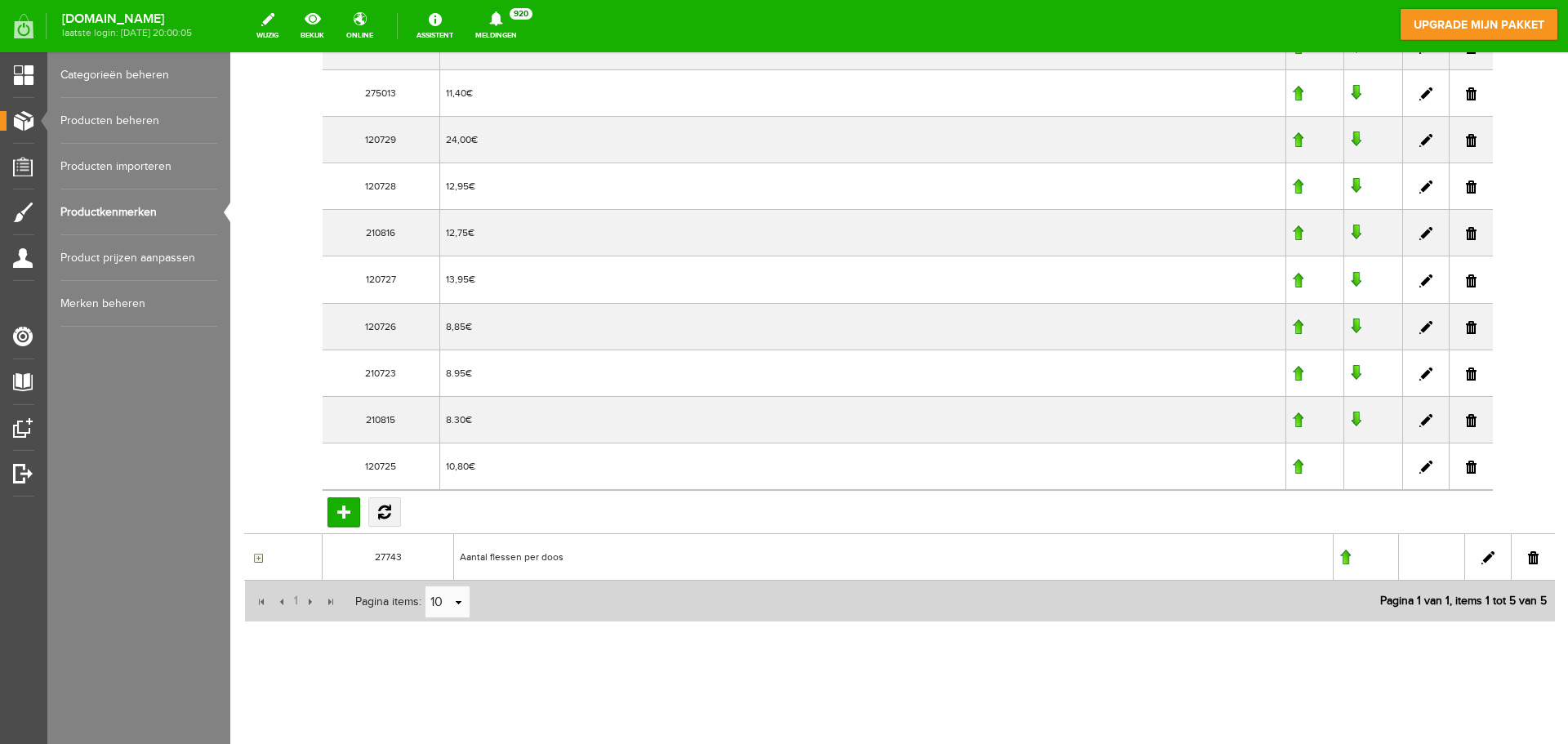
scroll to position [1558, 0]
click at [343, 510] on input "Toevoegen" at bounding box center [343, 511] width 33 height 30
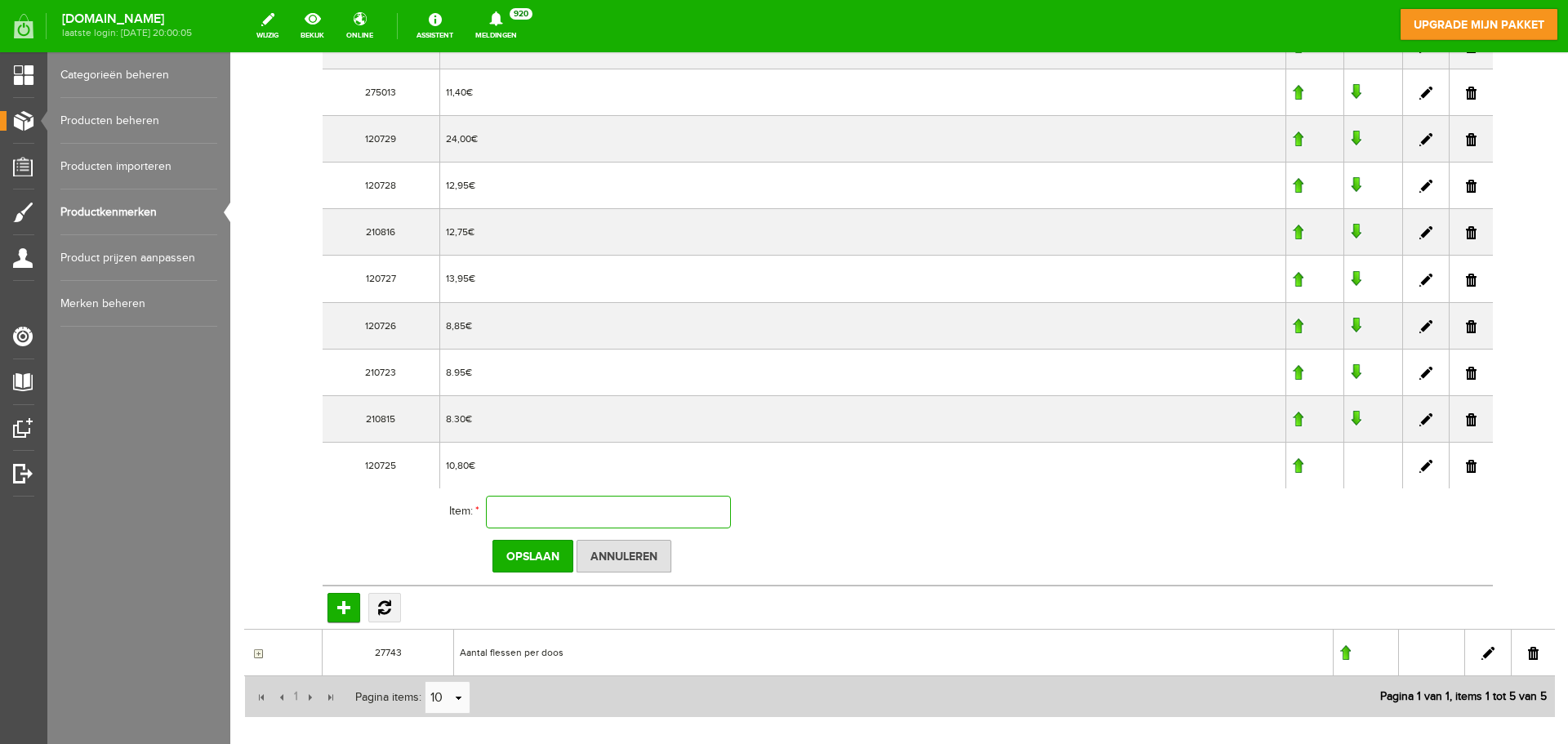
click at [536, 522] on input "text" at bounding box center [609, 512] width 245 height 33
paste input "Castelo de [PERSON_NAME][GEOGRAPHIC_DATA] 2024"
type input "17,95"
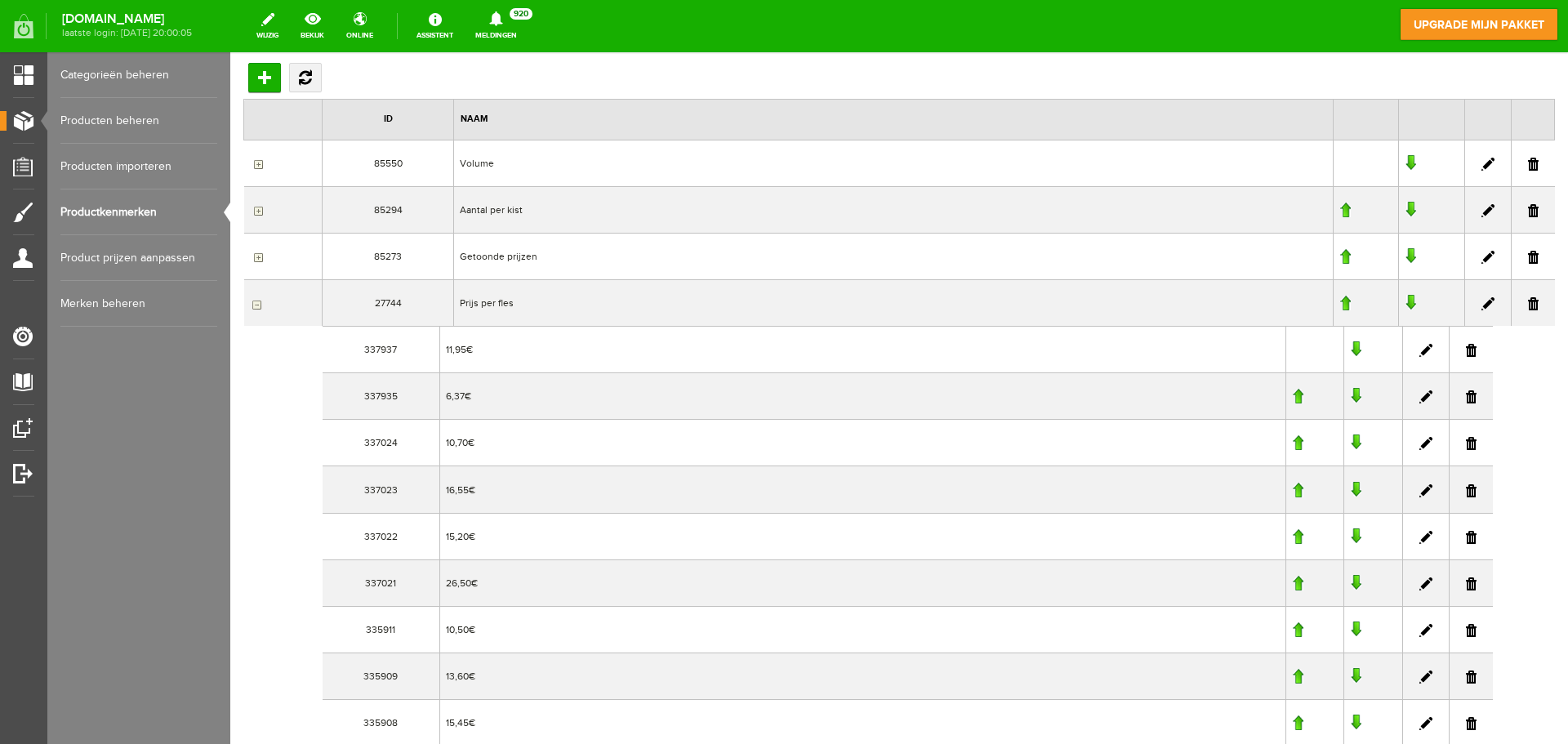
scroll to position [6, 0]
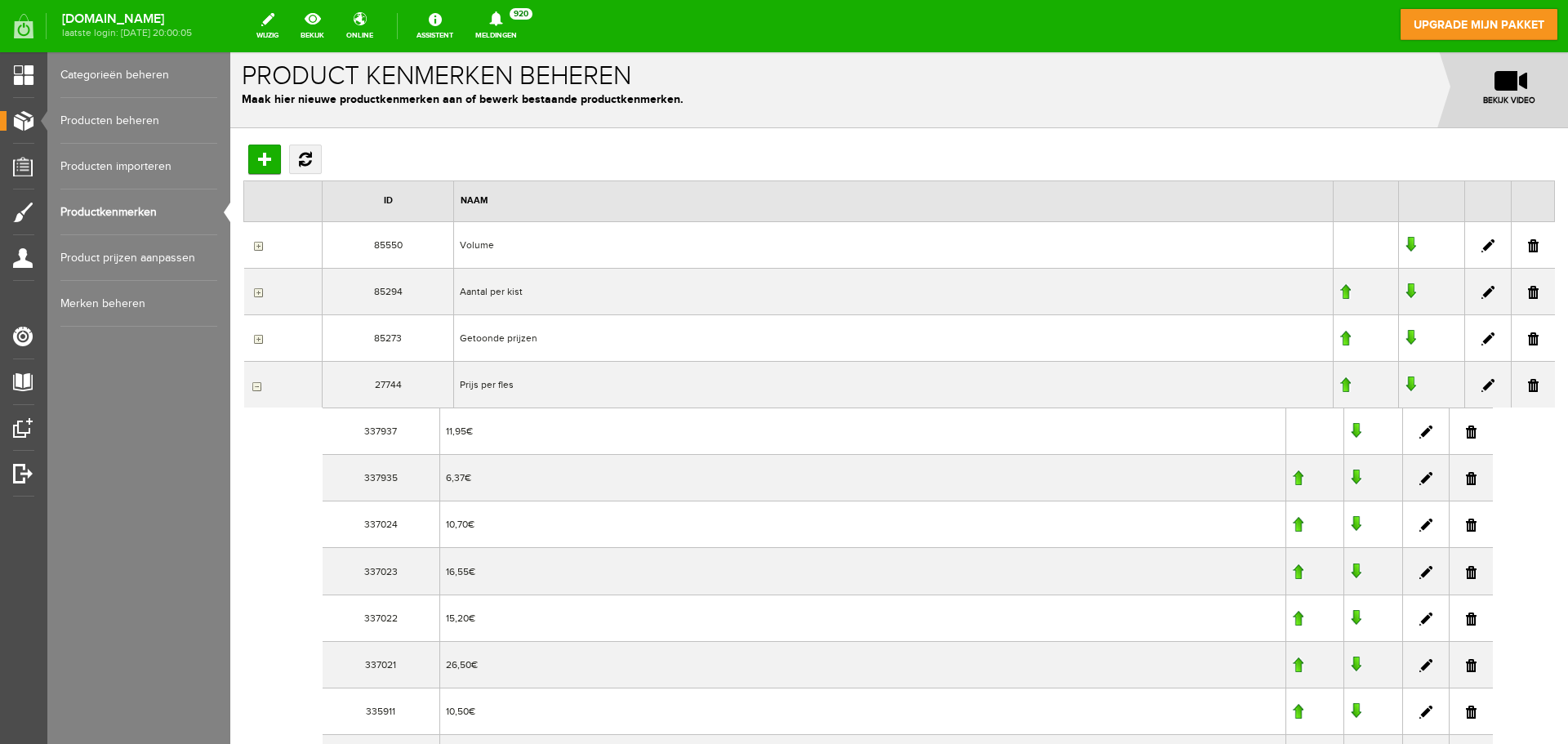
click at [595, 438] on td "11,95€" at bounding box center [862, 432] width 846 height 47
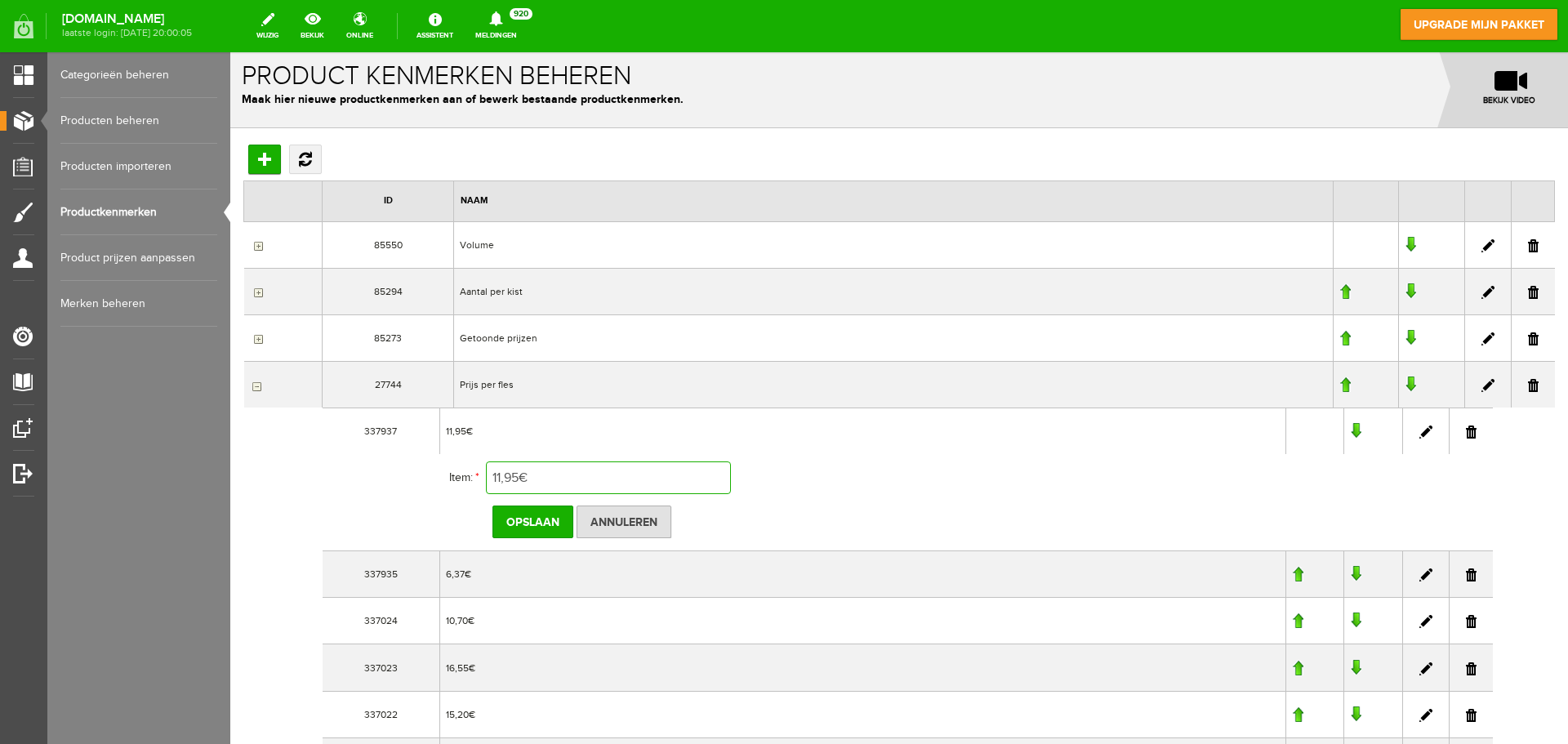
click at [523, 477] on input "11,95€" at bounding box center [609, 477] width 245 height 33
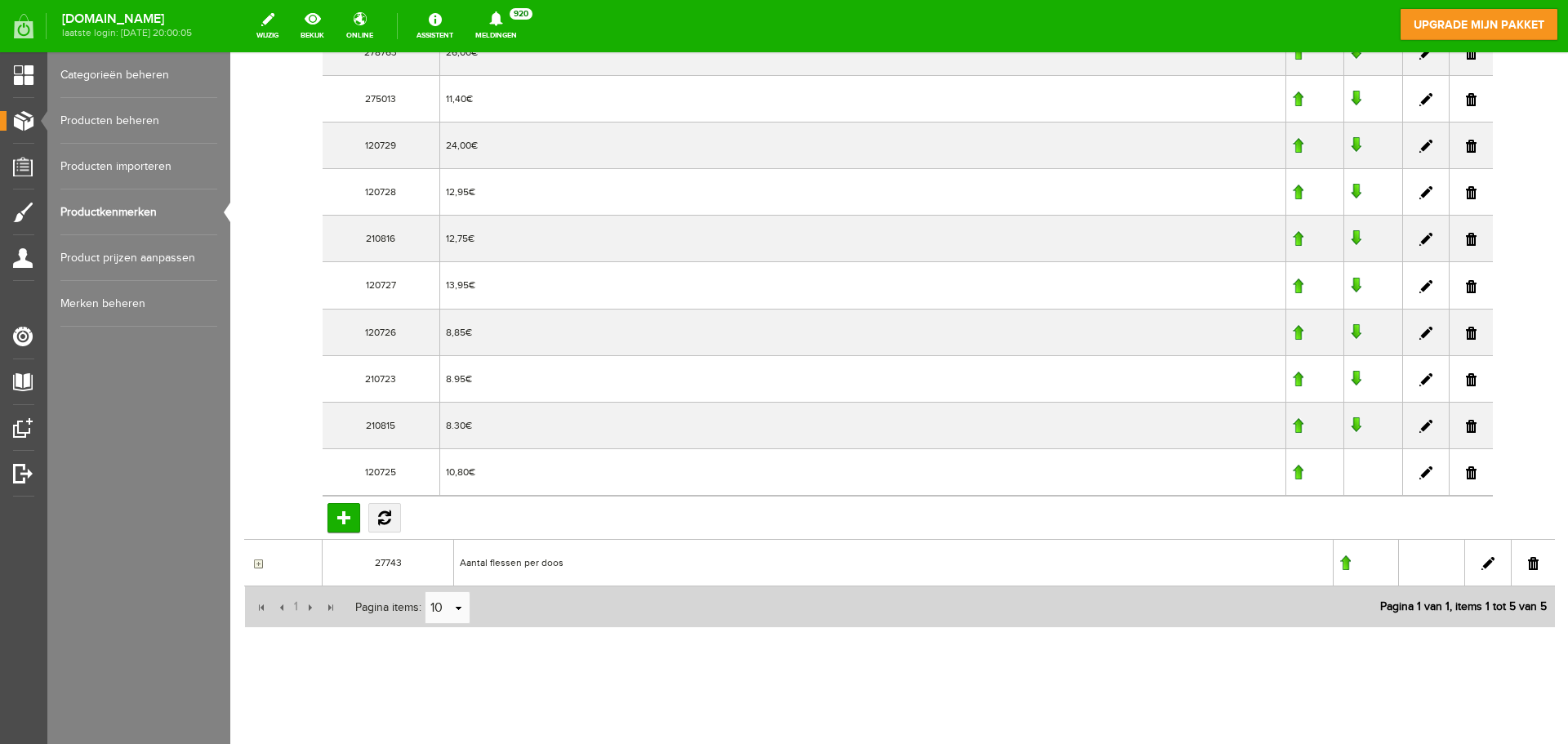
scroll to position [1654, 0]
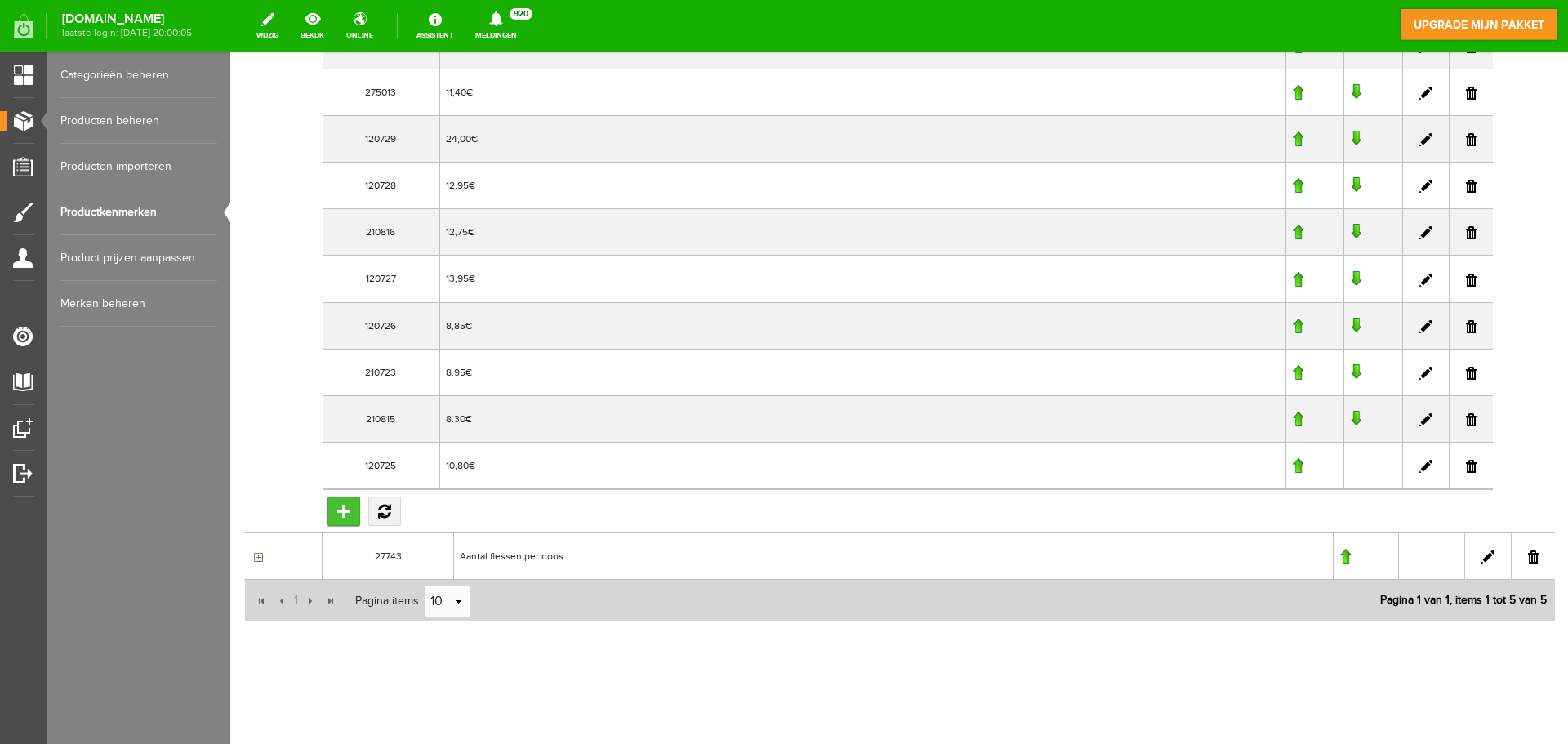
click at [348, 506] on input "Toevoegen" at bounding box center [343, 511] width 33 height 30
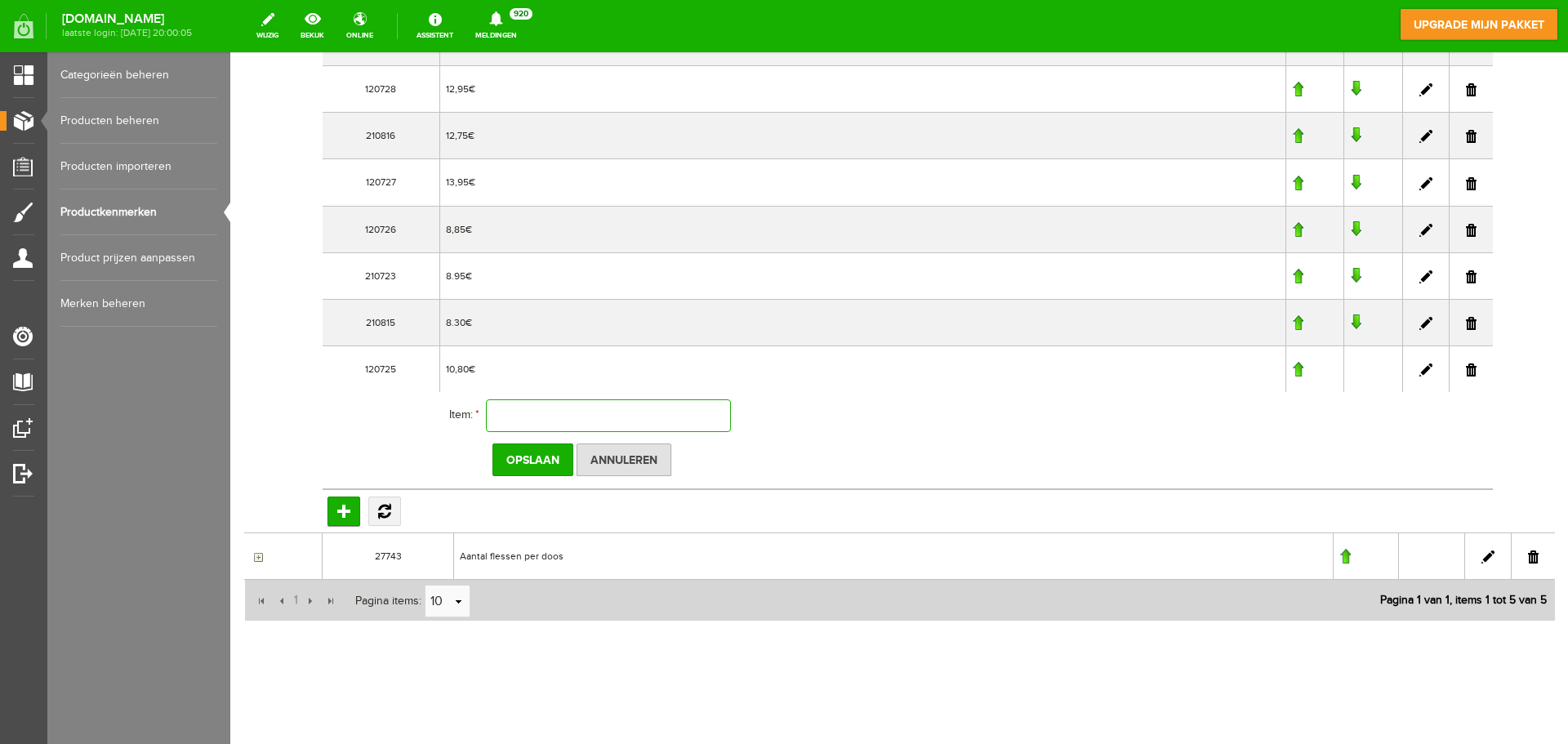
click at [516, 419] on input "text" at bounding box center [609, 416] width 245 height 33
paste input "€"
type input "17,95€"
click at [533, 455] on input "Opslaan" at bounding box center [532, 460] width 81 height 33
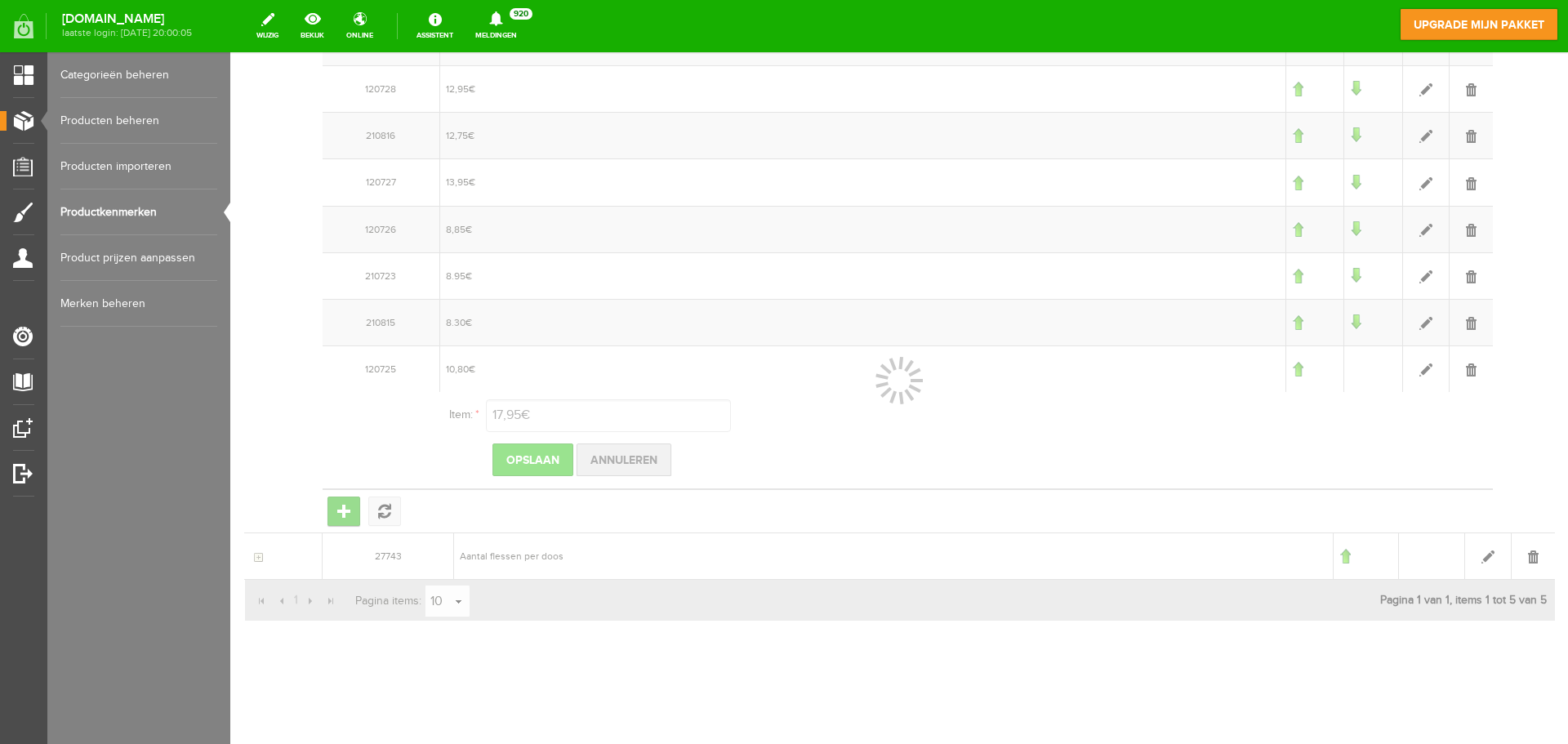
scroll to position [1604, 0]
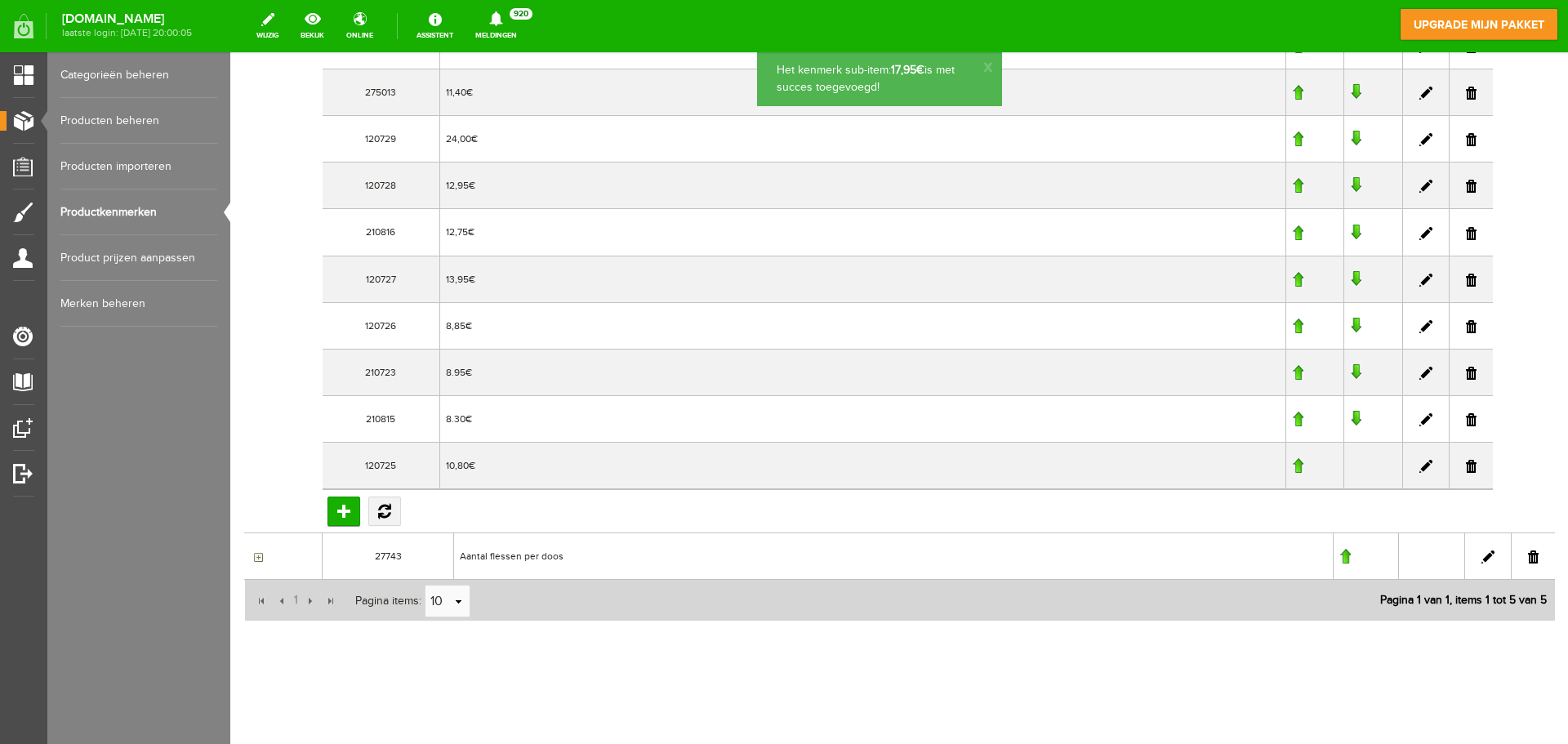
click at [130, 121] on link "Producten beheren" at bounding box center [139, 121] width 157 height 46
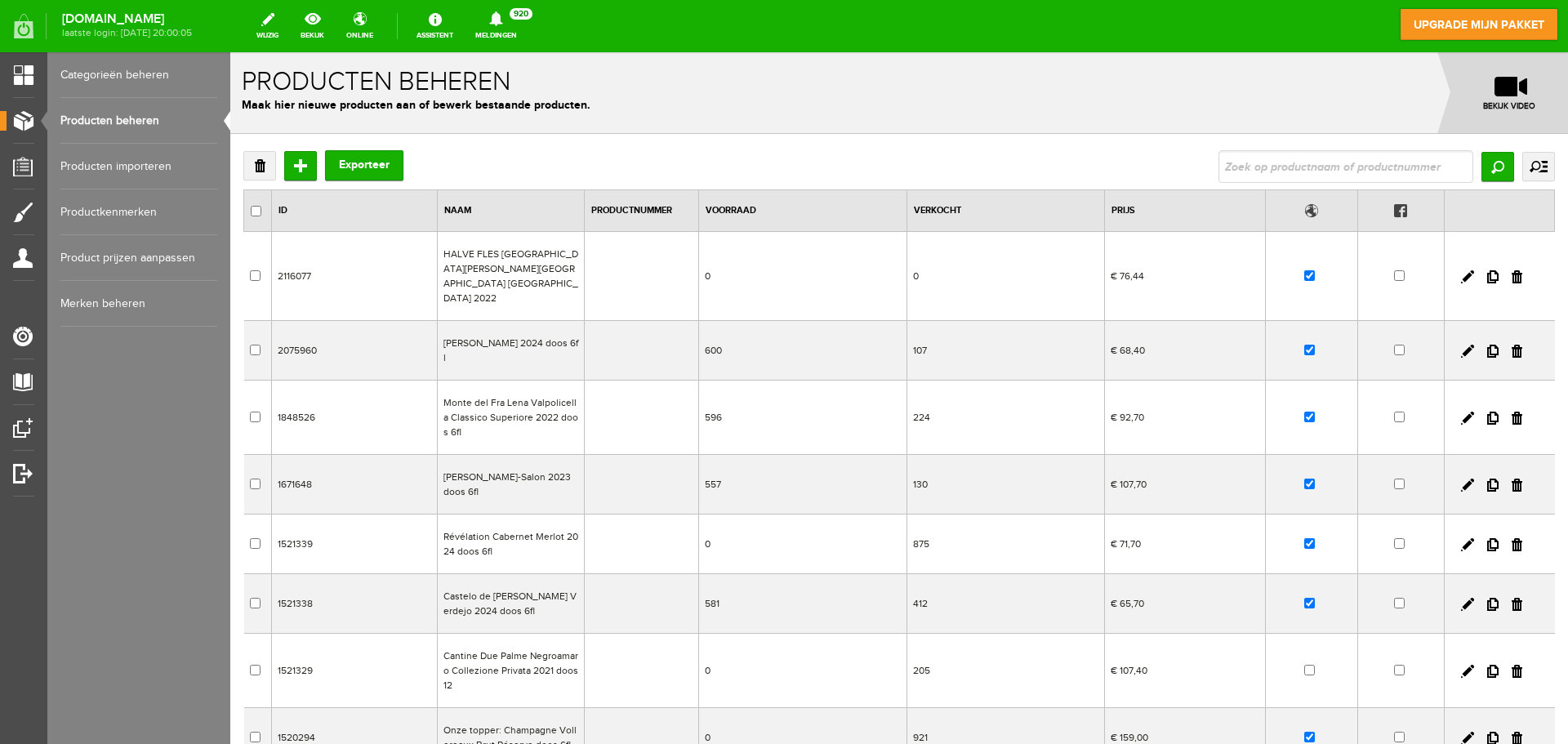
click at [514, 460] on td "[PERSON_NAME]-Salon 2023 doos 6fl" at bounding box center [511, 484] width 147 height 60
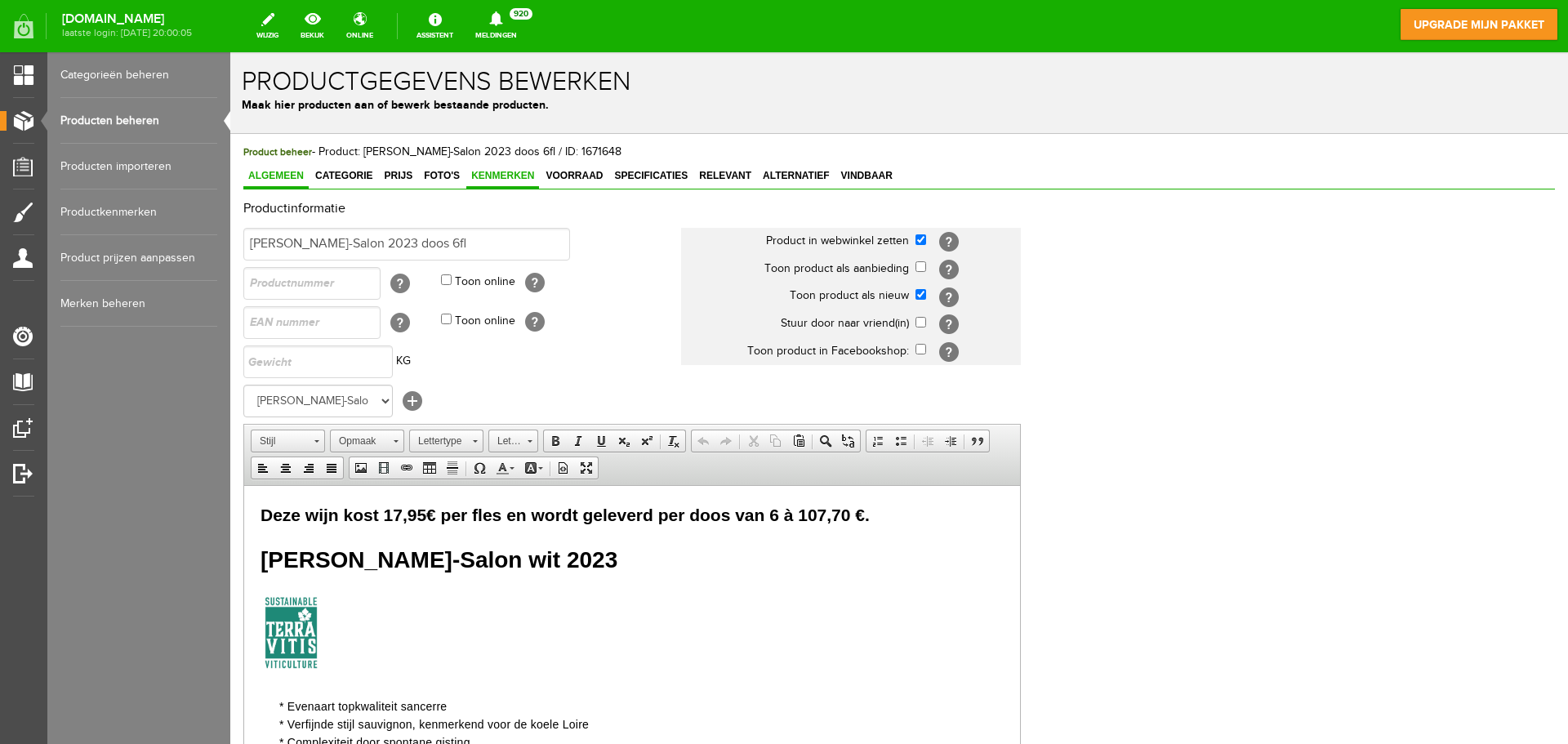
click at [497, 171] on span "Kenmerken" at bounding box center [502, 175] width 73 height 11
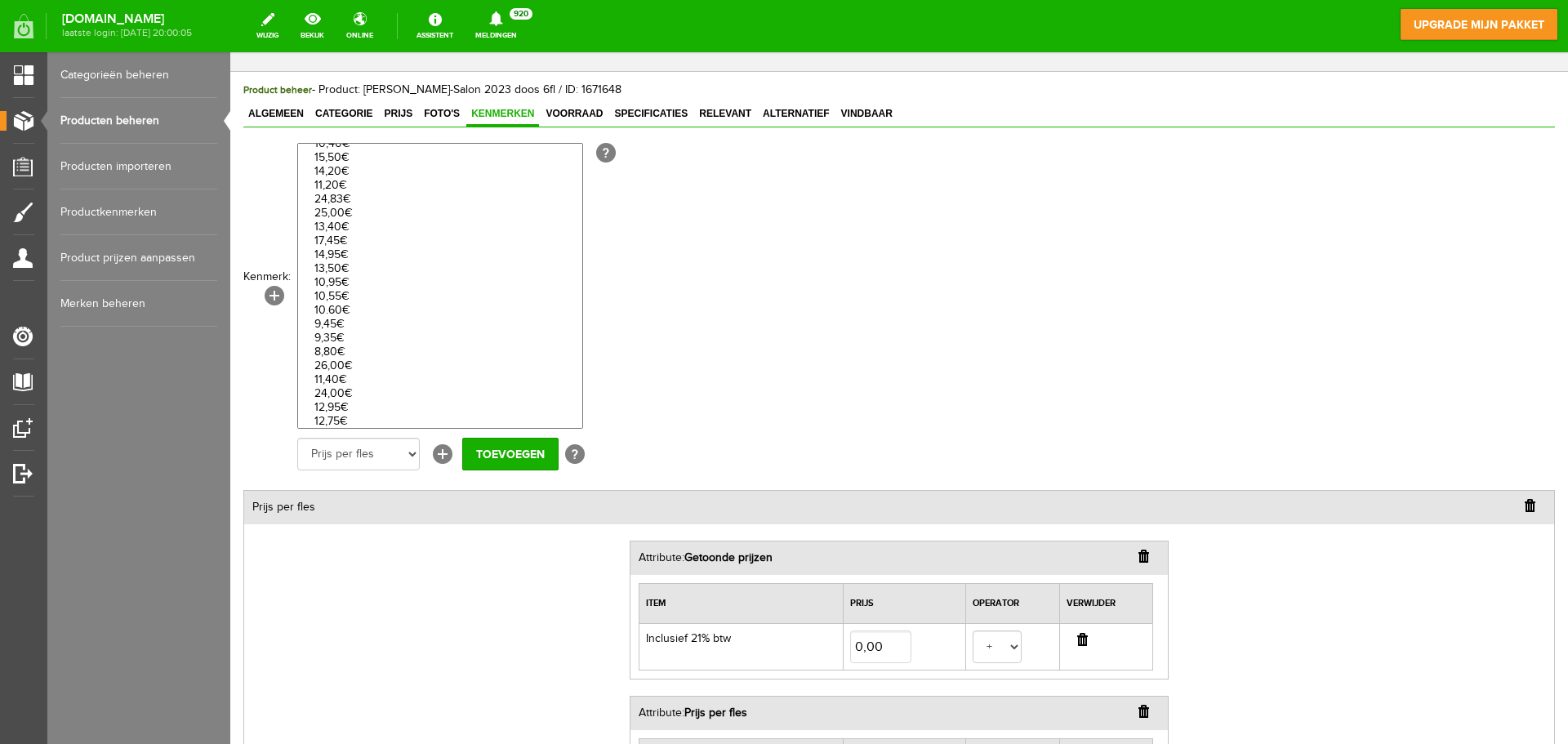
scroll to position [327, 0]
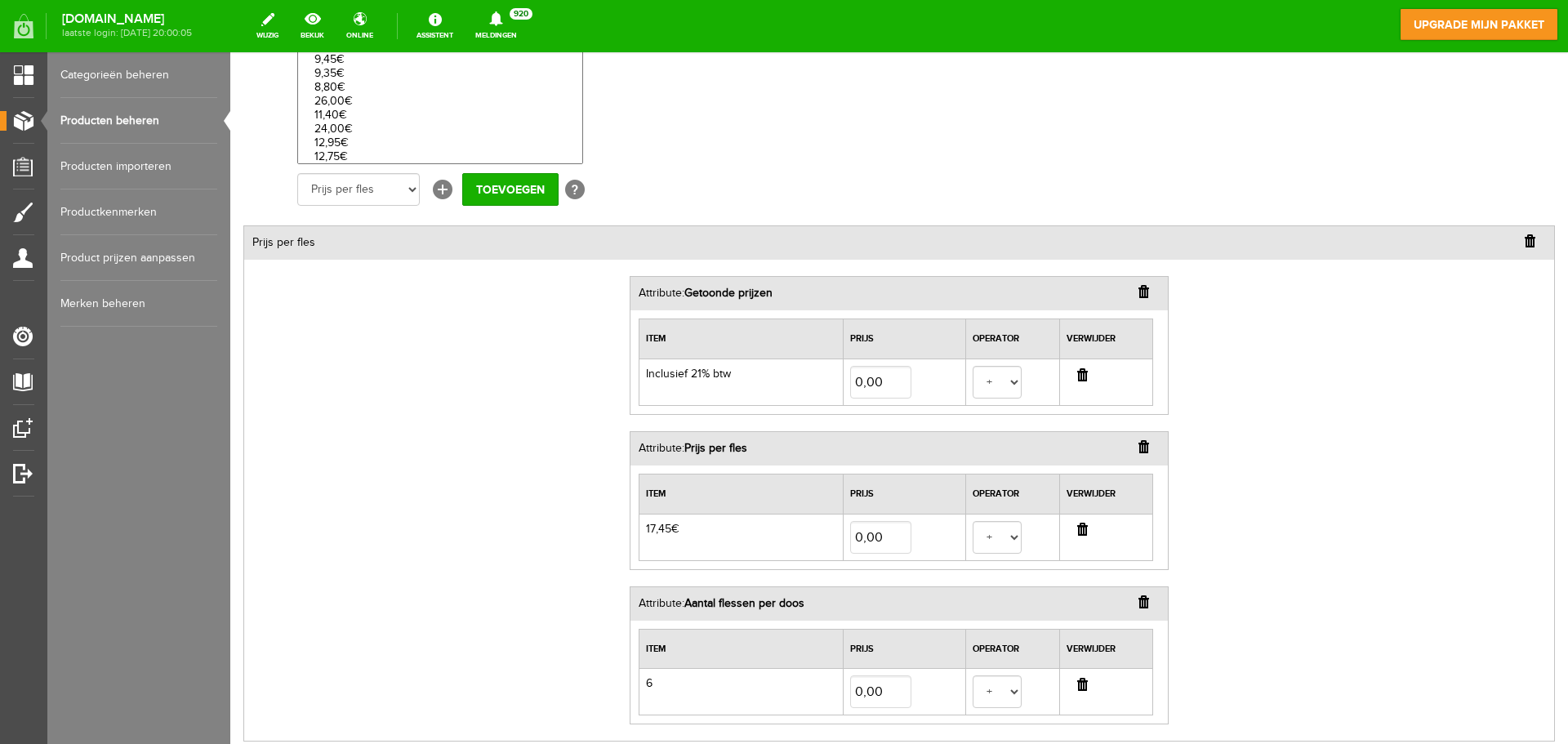
click at [1077, 531] on input "button" at bounding box center [1082, 529] width 11 height 13
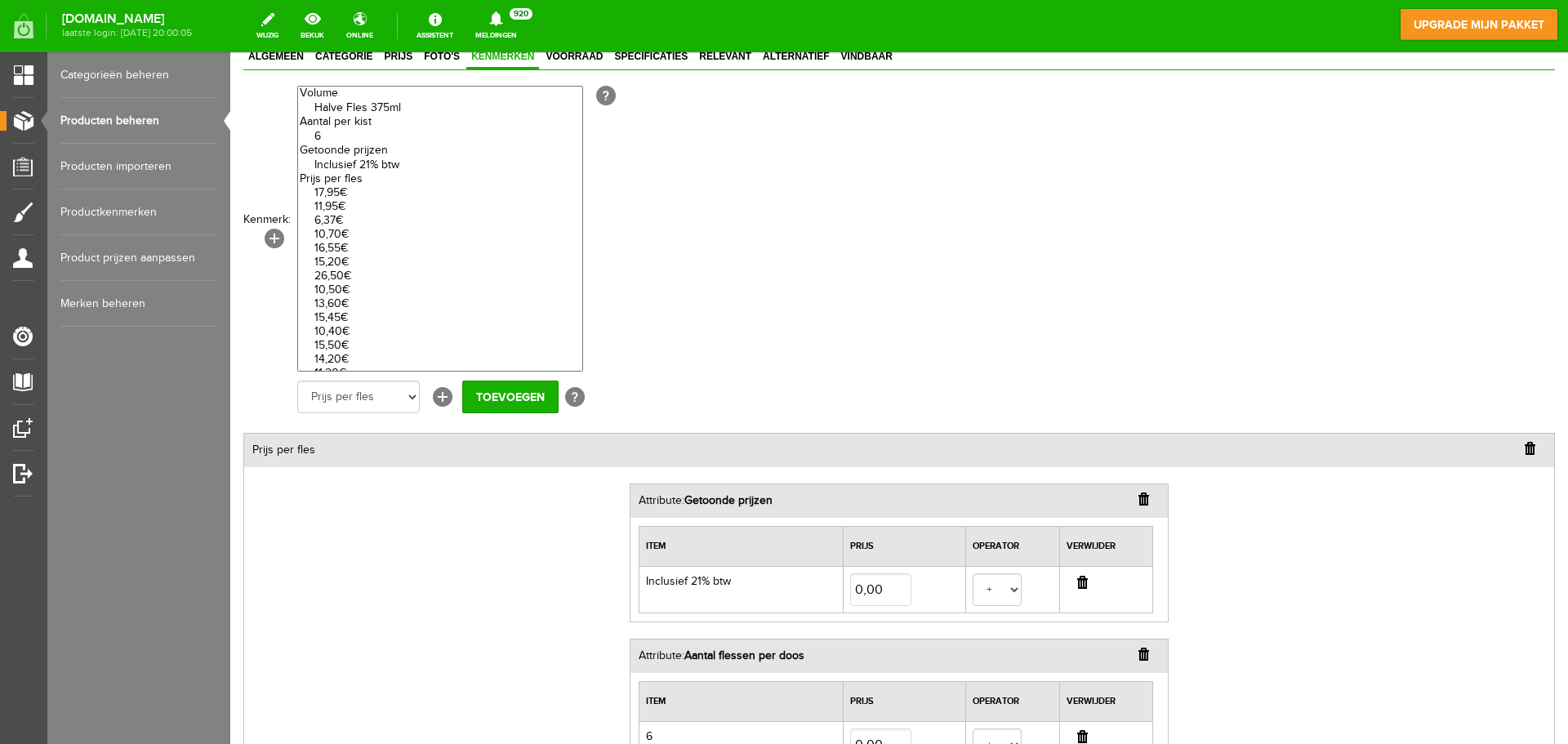
scroll to position [0, 0]
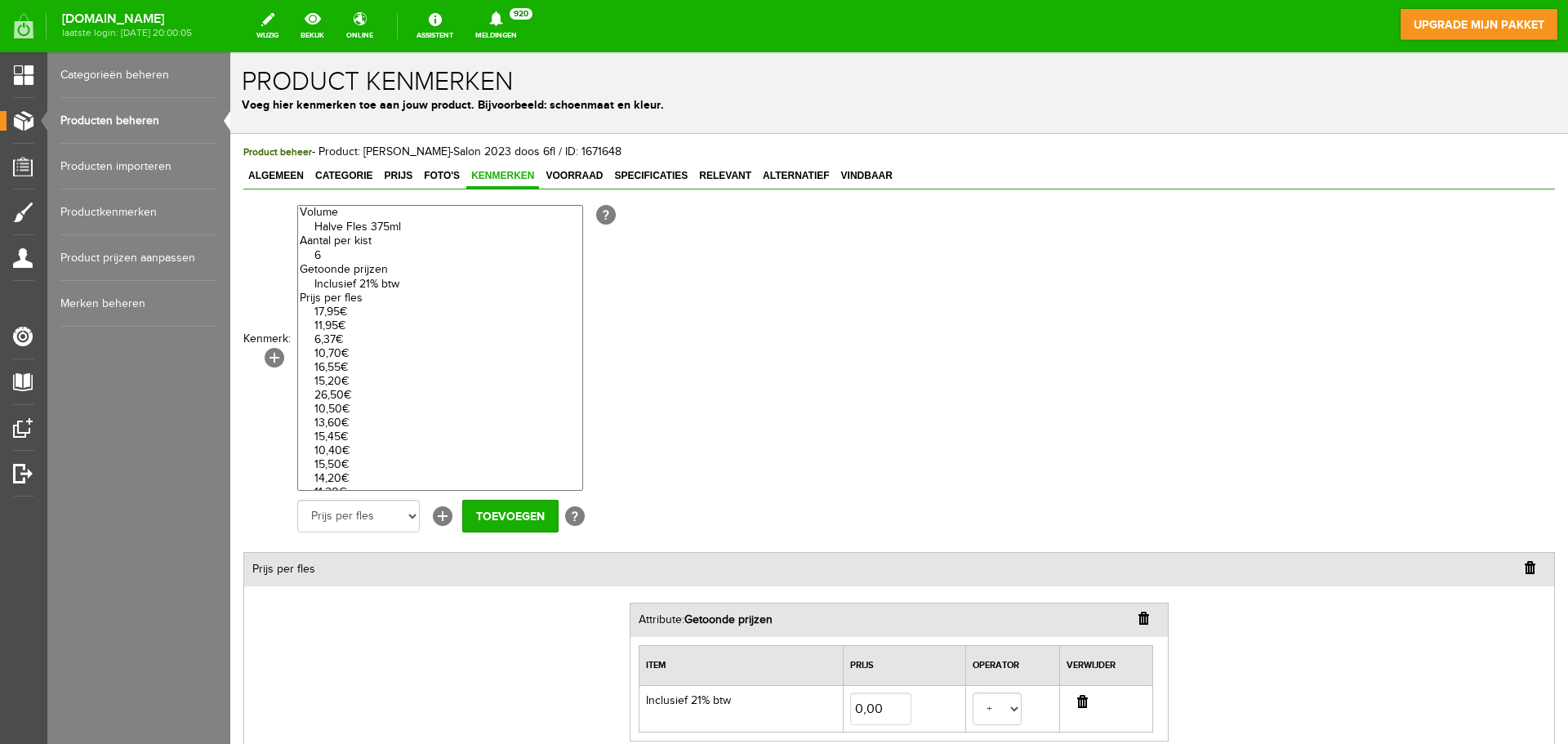
select select "27744|337938"
click at [345, 311] on option "17,95€" at bounding box center [440, 312] width 284 height 14
click at [492, 517] on input "Toevoegen" at bounding box center [510, 516] width 96 height 33
select select
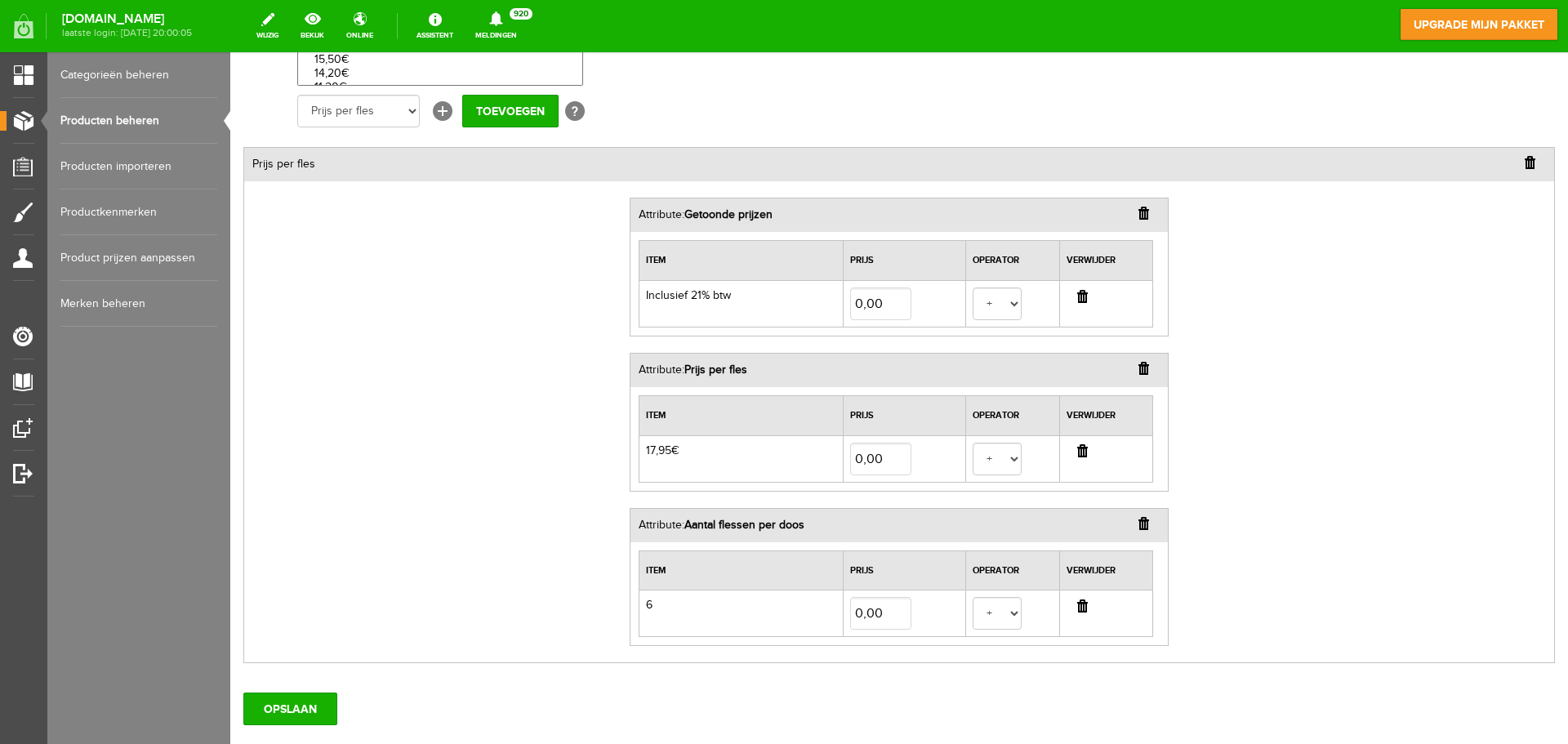
scroll to position [409, 0]
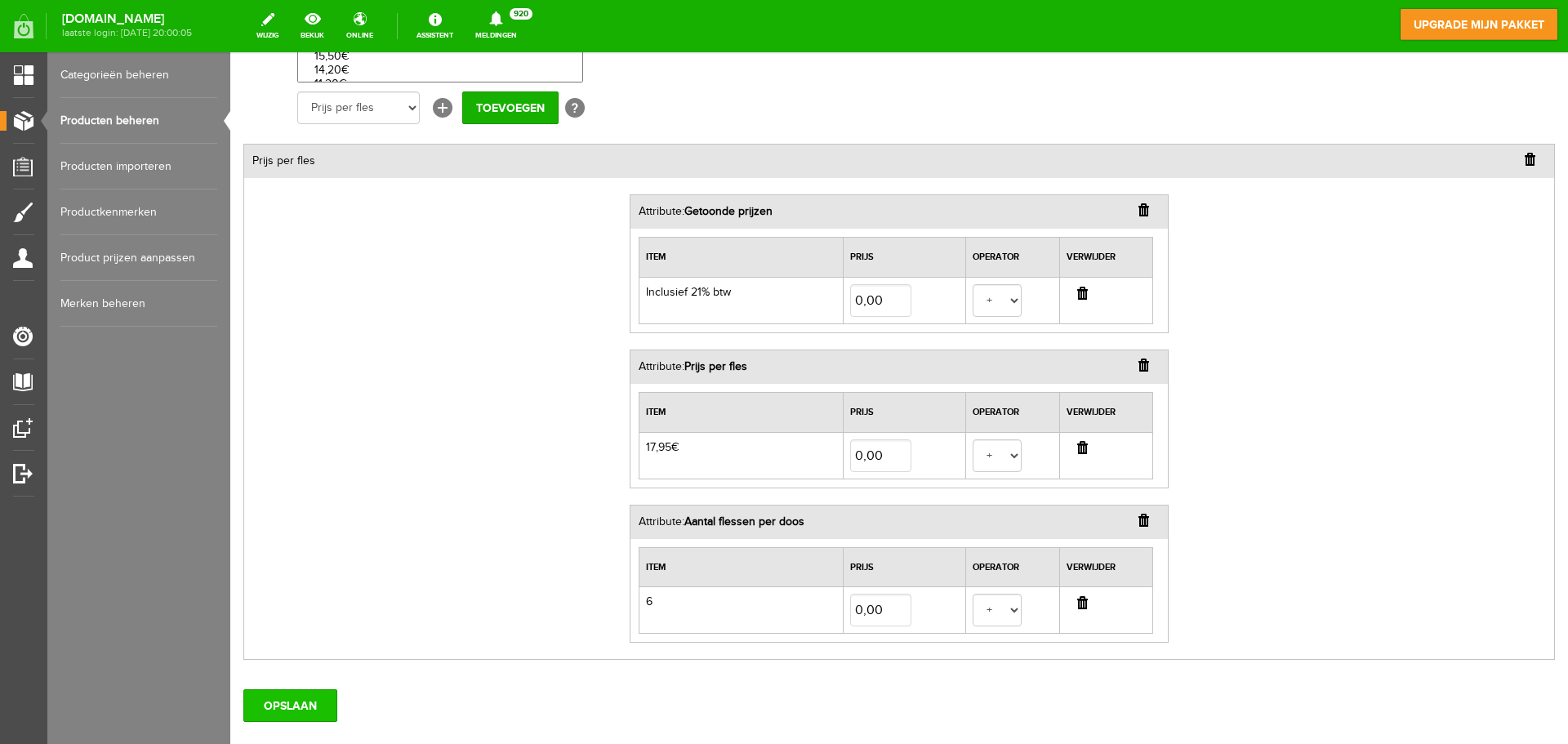
click at [304, 700] on input "OPSLAAN" at bounding box center [290, 705] width 93 height 33
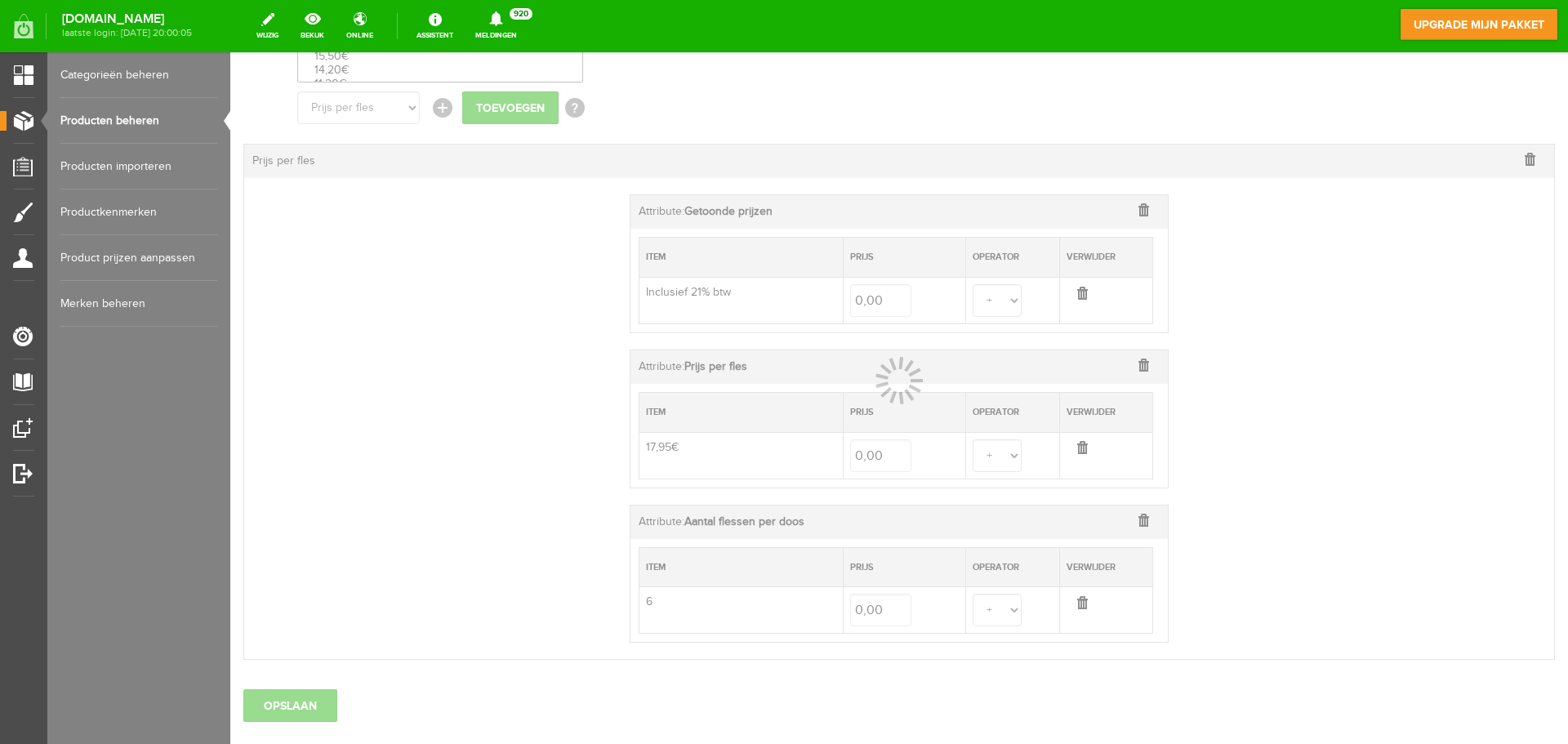
select select
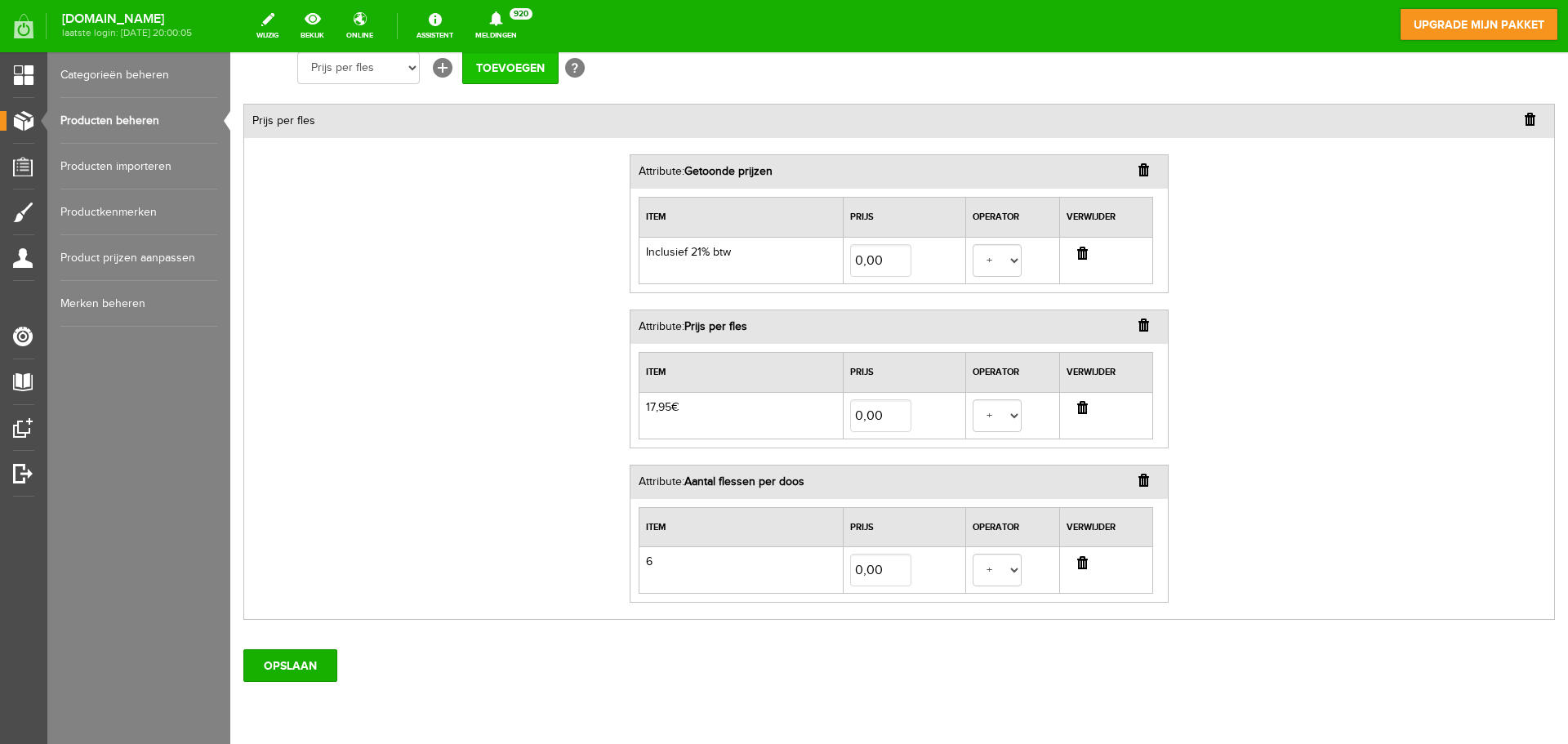
scroll to position [490, 0]
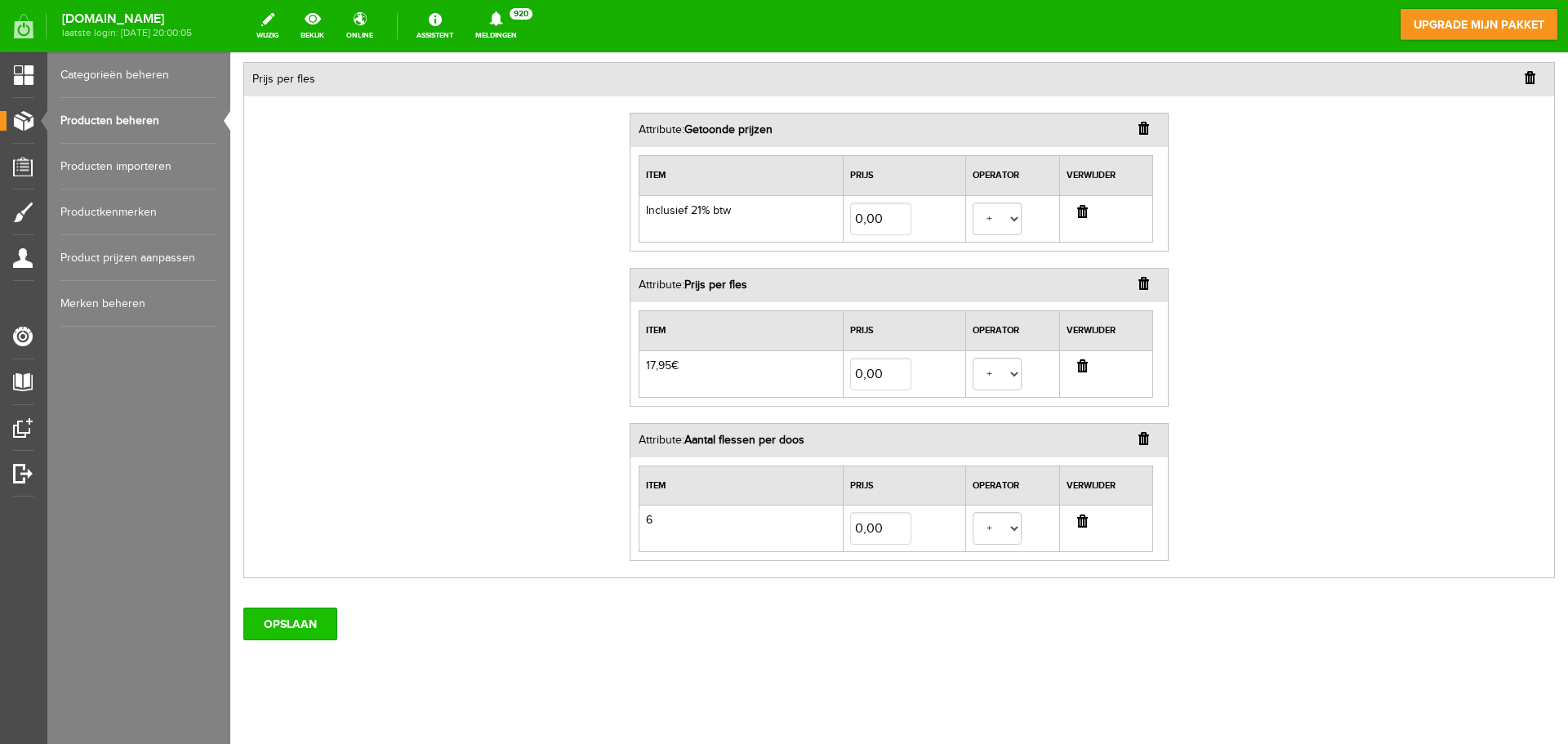
click at [290, 628] on input "OPSLAAN" at bounding box center [290, 624] width 93 height 33
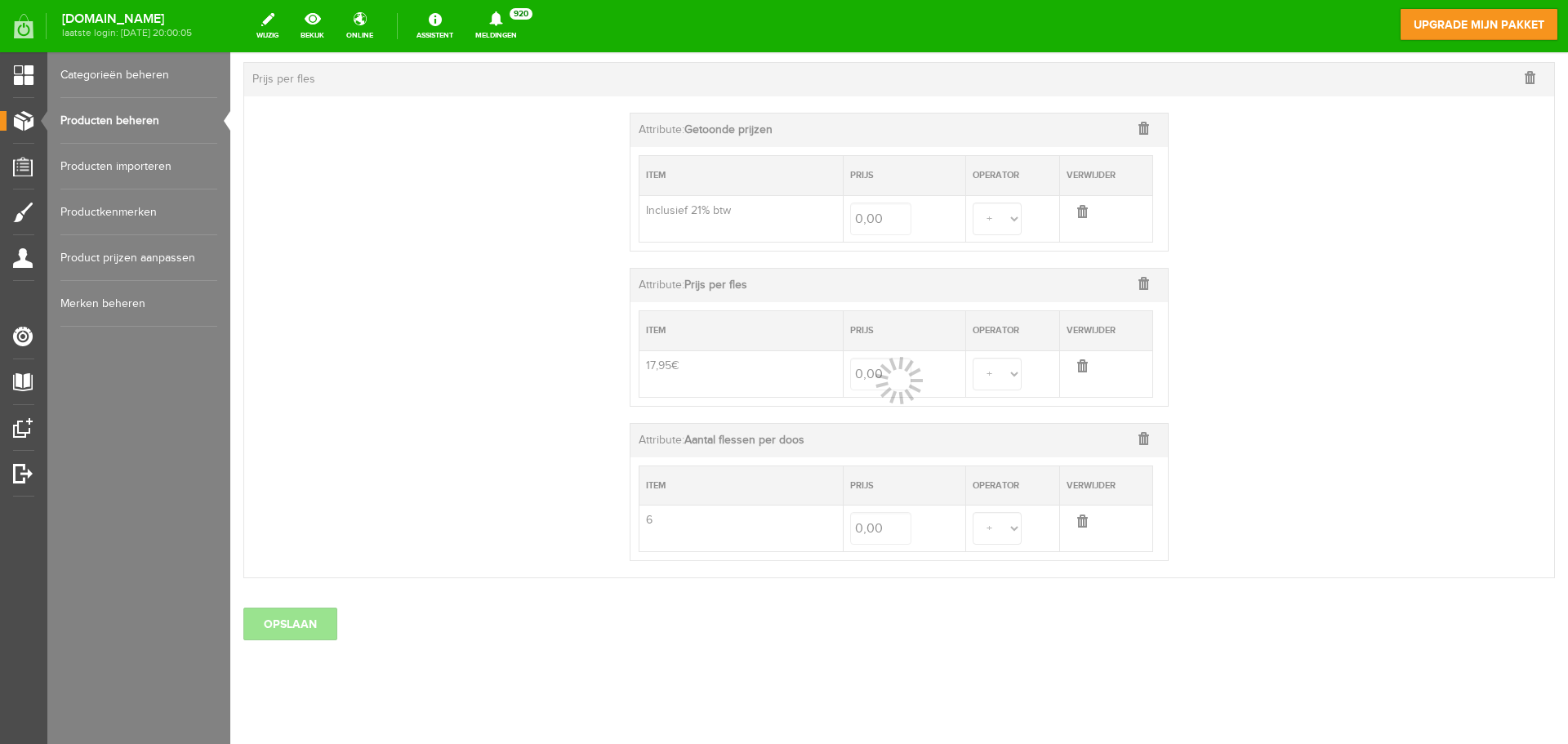
select select
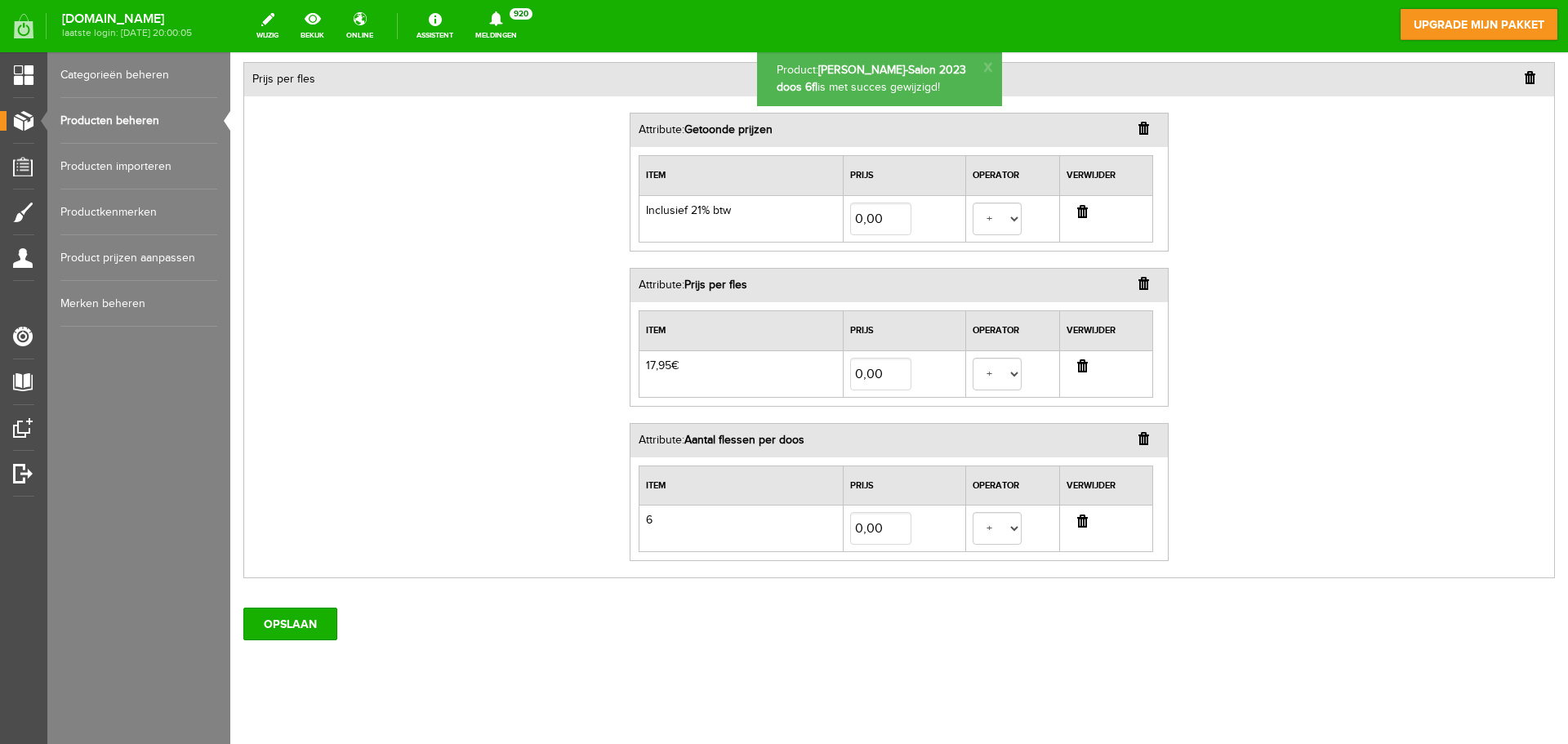
scroll to position [0, 0]
click at [1139, 127] on input "button" at bounding box center [1143, 127] width 11 height 13
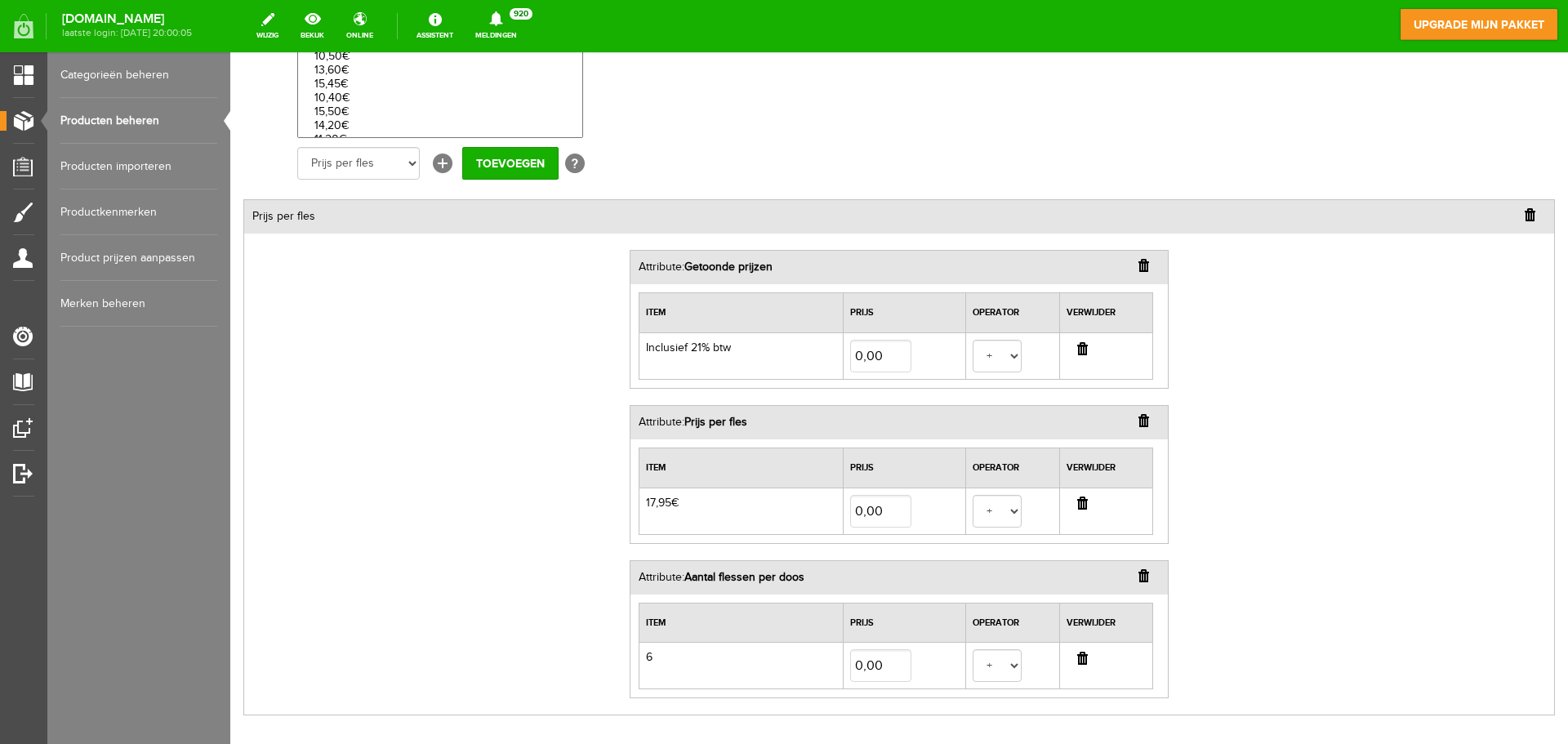
select select
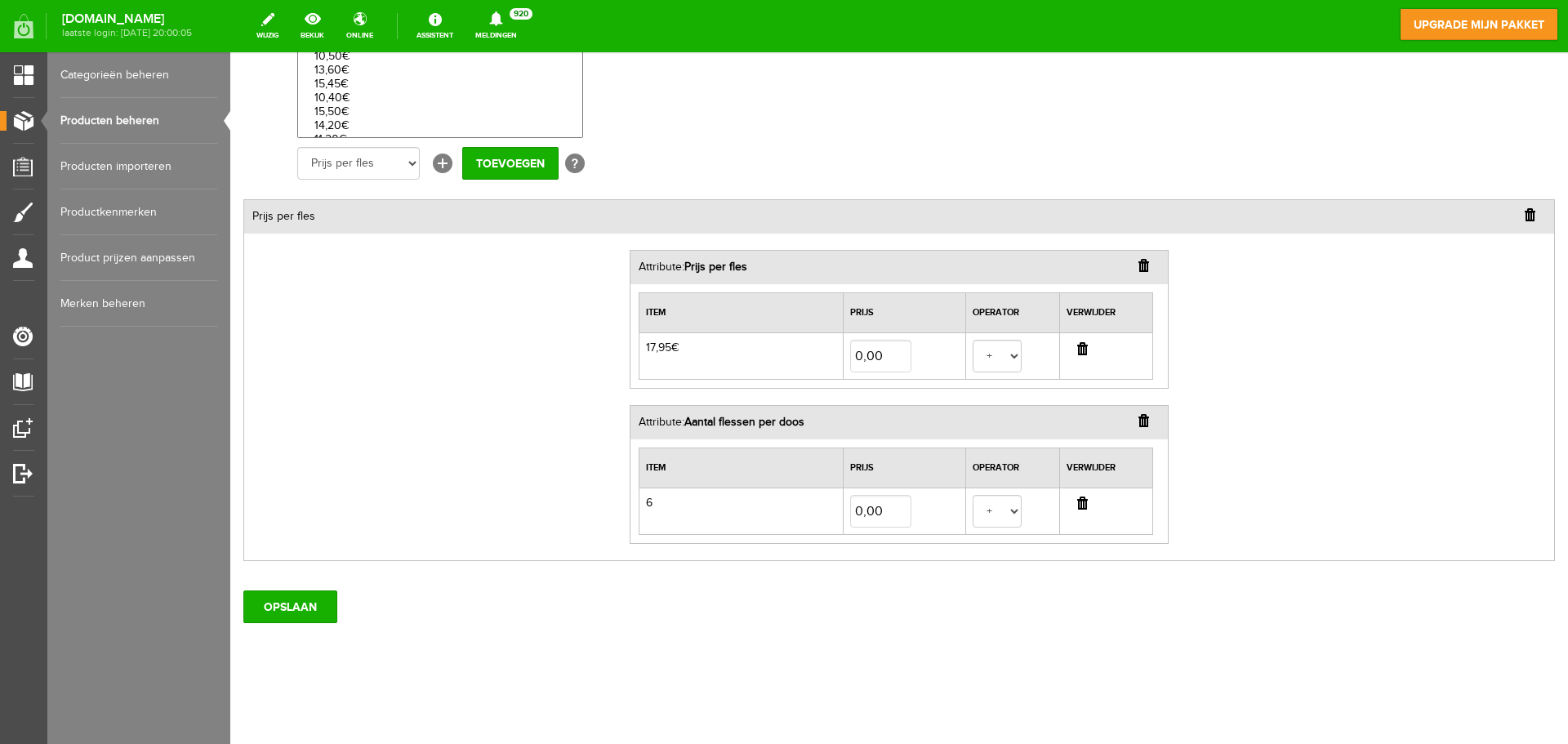
click at [1139, 127] on div "Kenmerk: [+] Halve Fles 375ml 6 Inclusief 21% btw 17,95€ 11,95€ 6,37€ 10,70€ 16…" at bounding box center [899, 204] width 1311 height 711
click at [1138, 269] on input "button" at bounding box center [1143, 265] width 11 height 13
select select
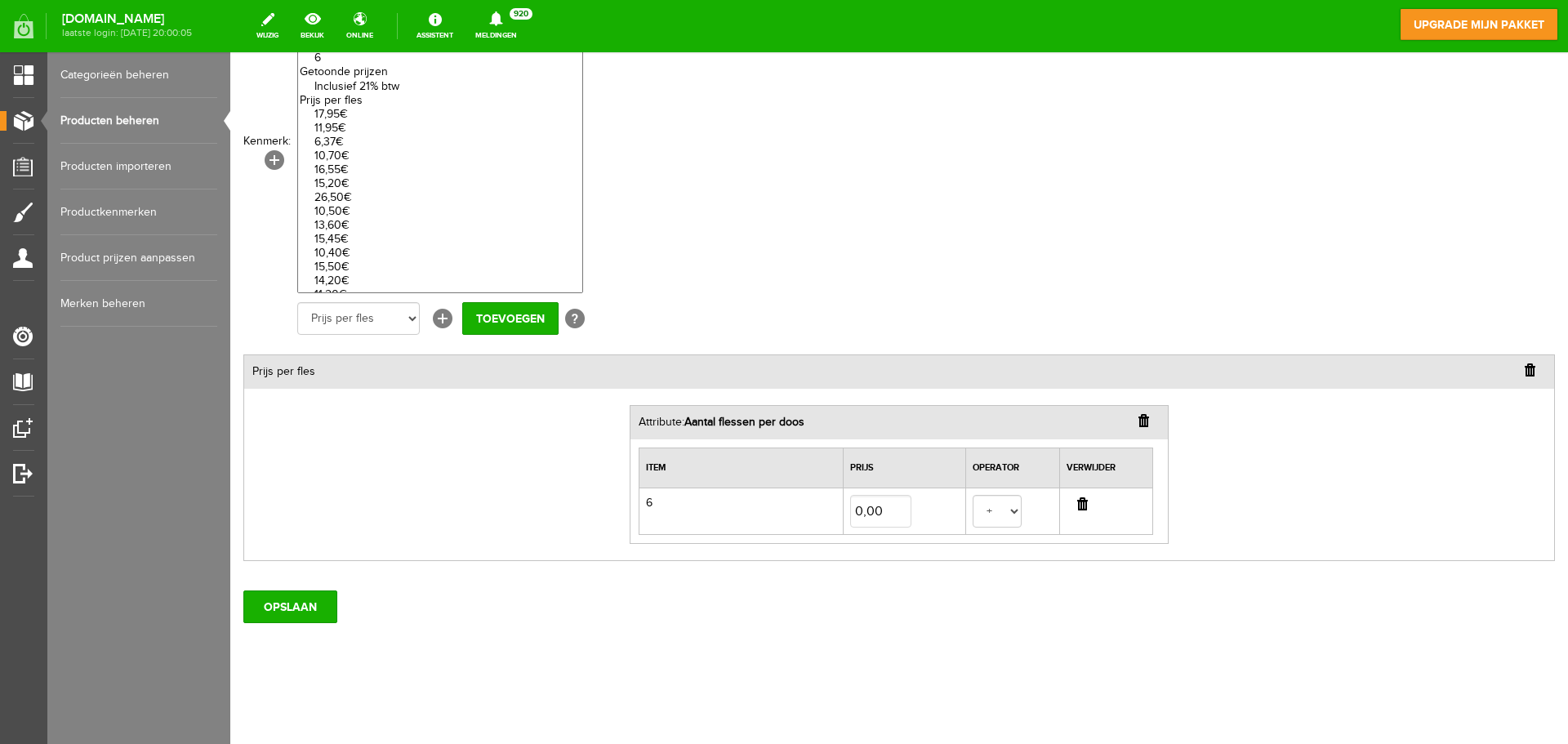
scroll to position [198, 0]
click at [1138, 424] on input "button" at bounding box center [1143, 420] width 11 height 13
select select
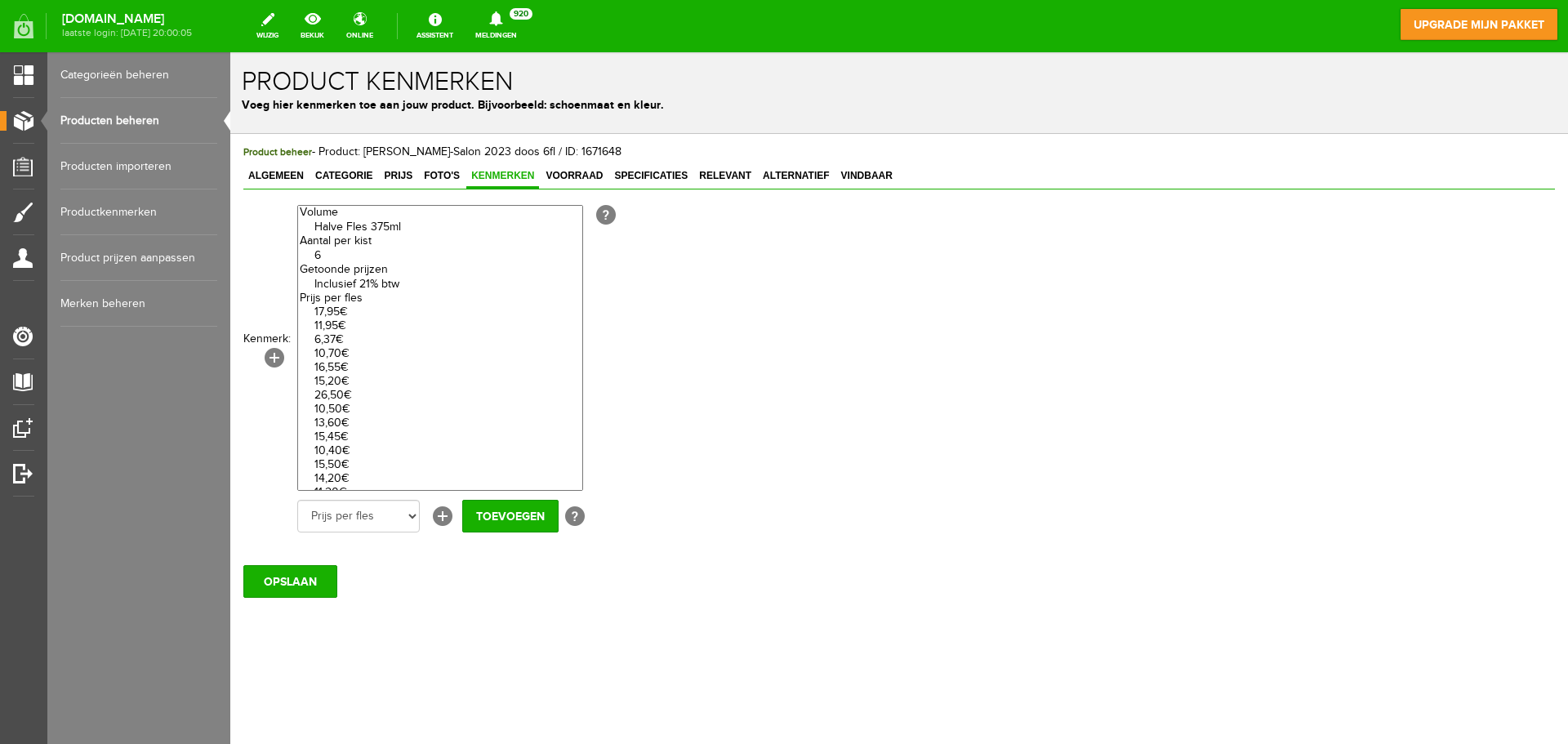
scroll to position [0, 0]
click at [294, 583] on input "OPSLAAN" at bounding box center [290, 581] width 93 height 33
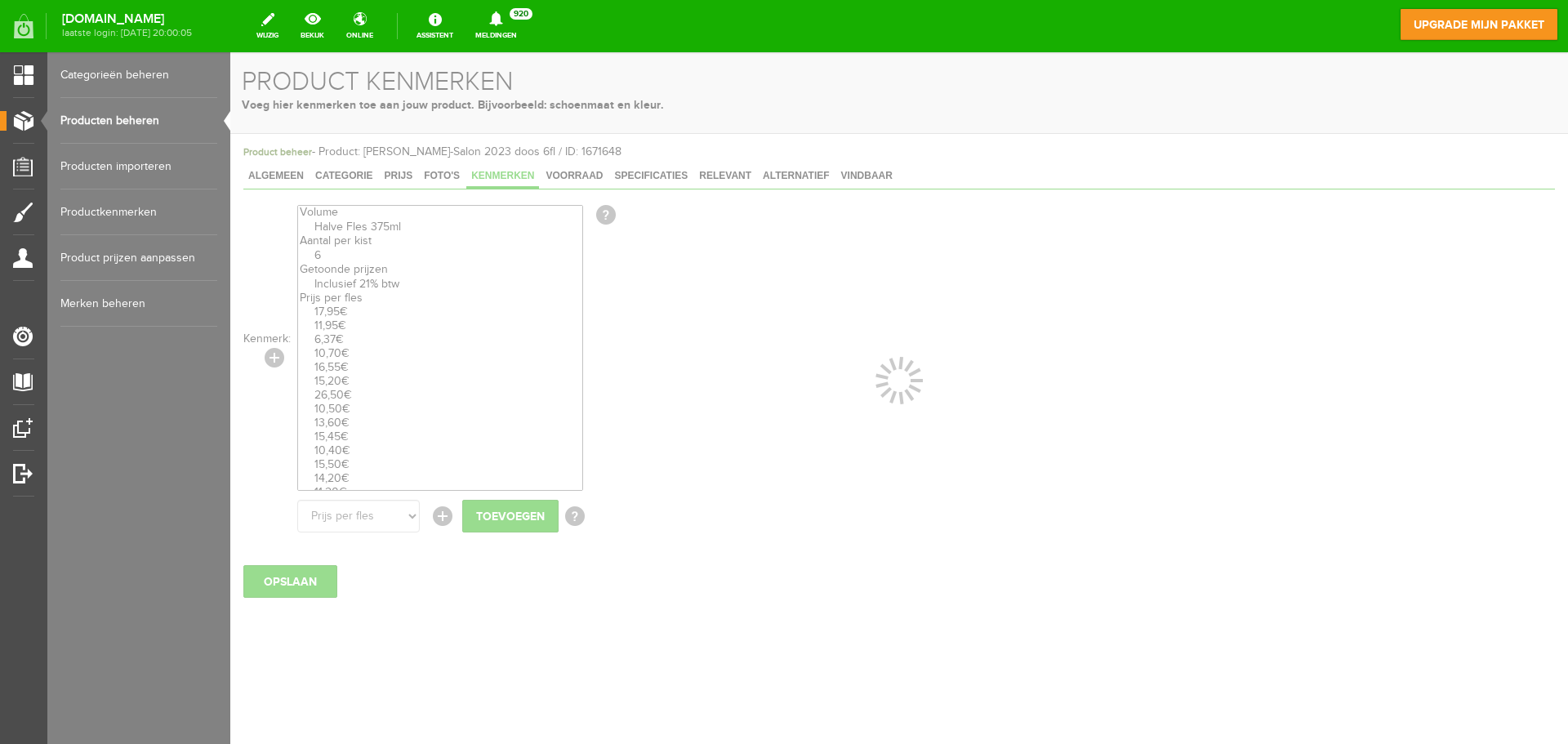
select select
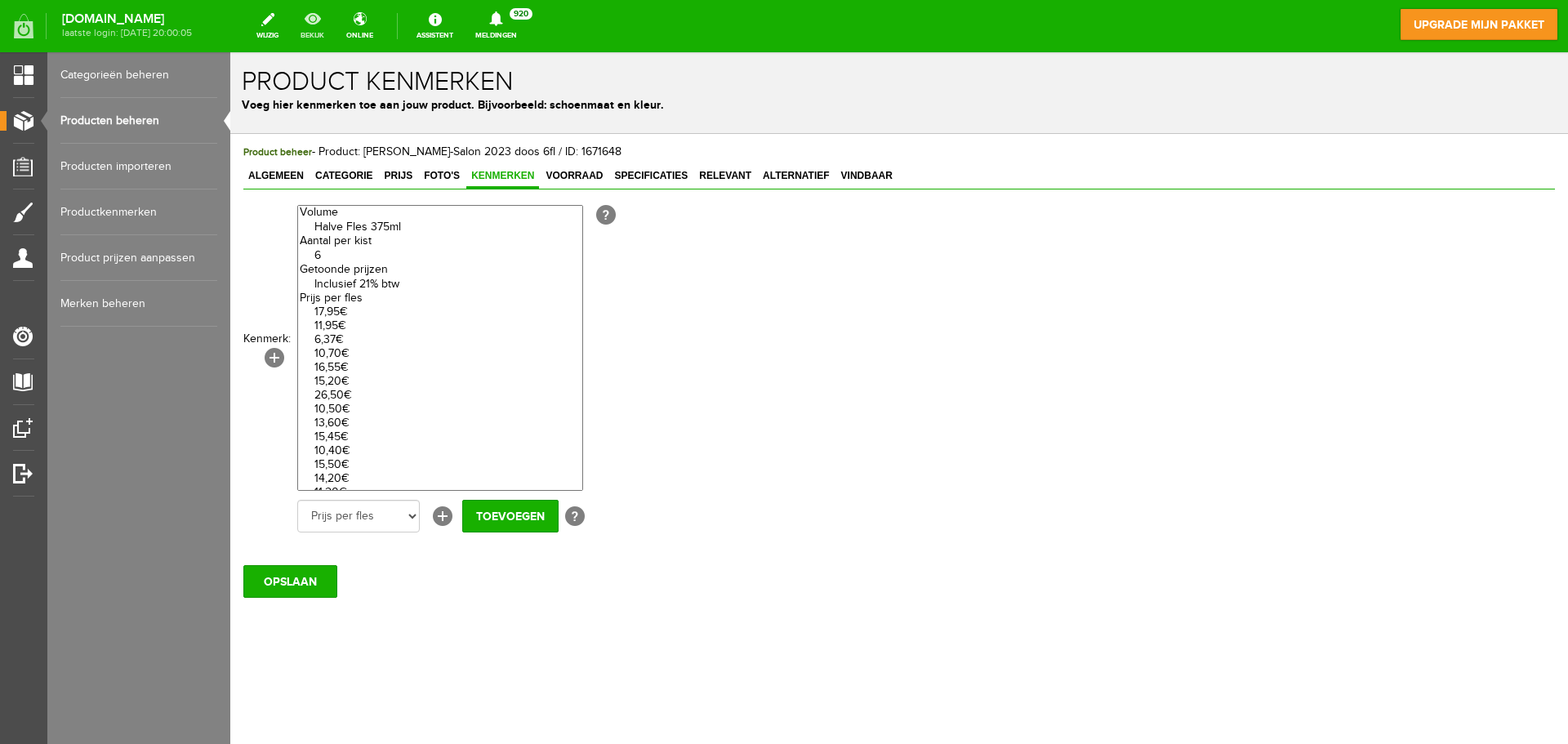
click at [331, 31] on link "bekijk" at bounding box center [312, 26] width 44 height 36
click at [107, 121] on link "Producten beheren" at bounding box center [139, 121] width 157 height 46
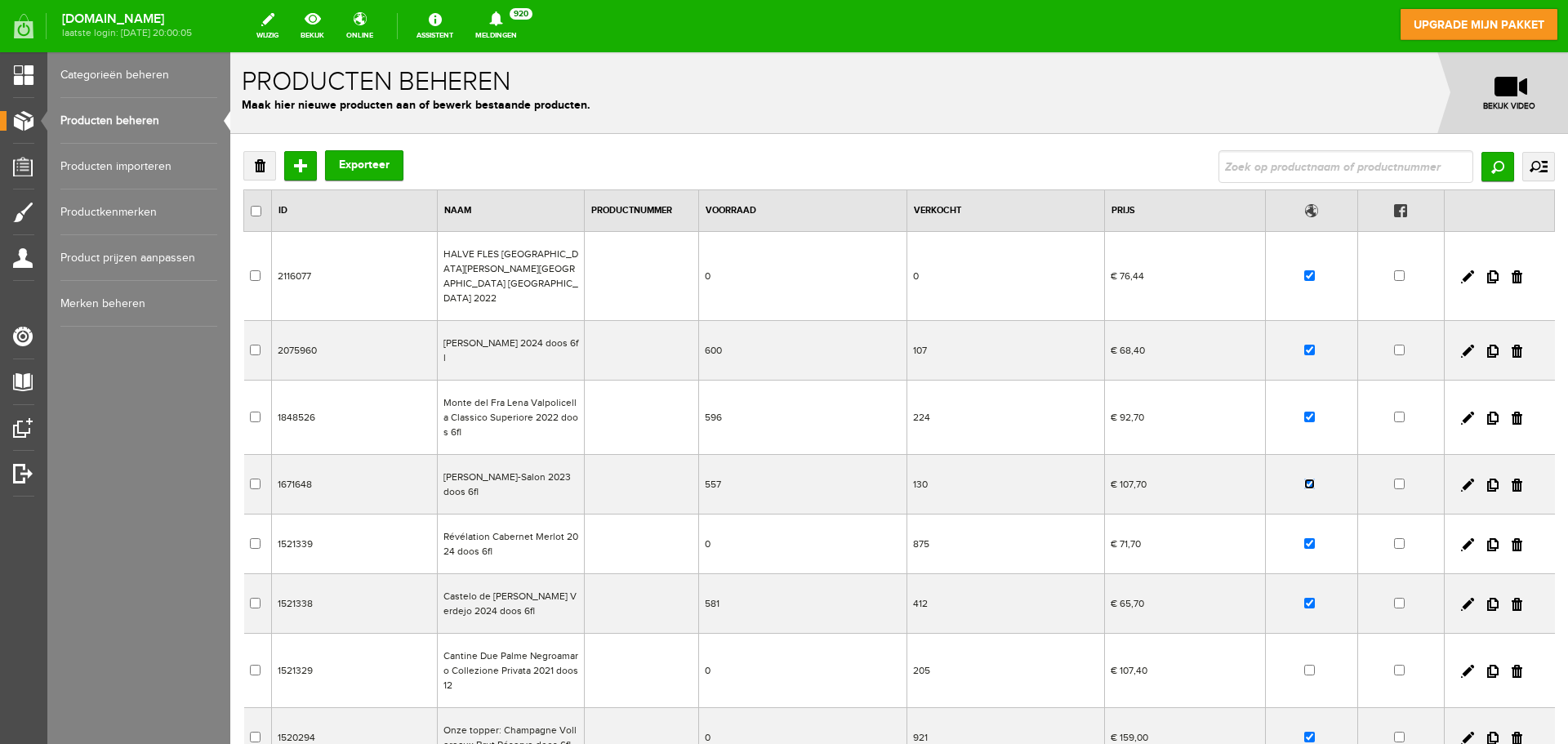
click at [1305, 478] on input "checkbox" at bounding box center [1309, 483] width 11 height 11
click at [331, 25] on link "bekijk" at bounding box center [312, 26] width 44 height 36
click at [1305, 478] on input "checkbox" at bounding box center [1309, 483] width 11 height 11
checkbox input "true"
click at [334, 28] on link "bekijk" at bounding box center [312, 26] width 44 height 36
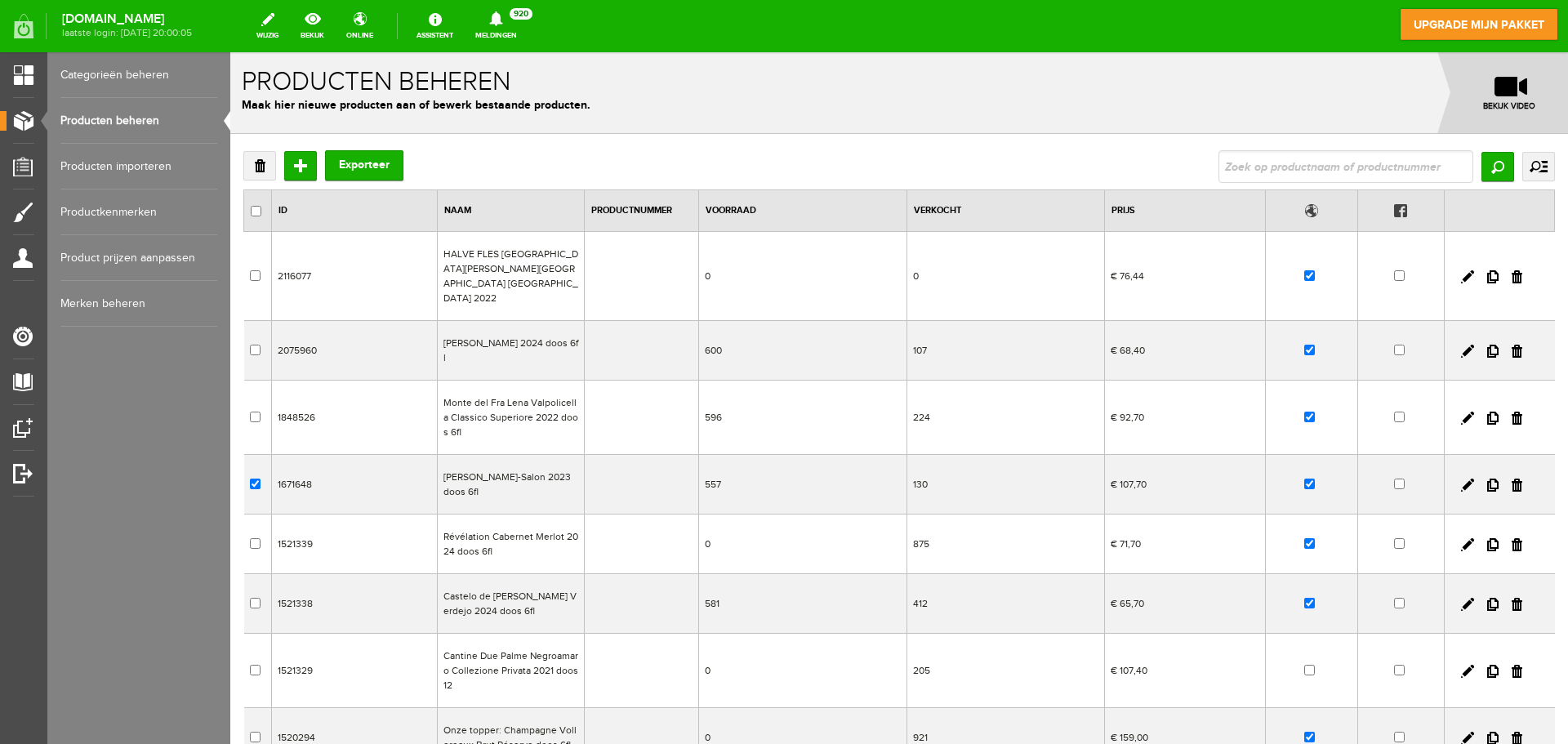
click at [502, 477] on td "[PERSON_NAME]-Salon 2023 doos 6fl" at bounding box center [511, 484] width 147 height 60
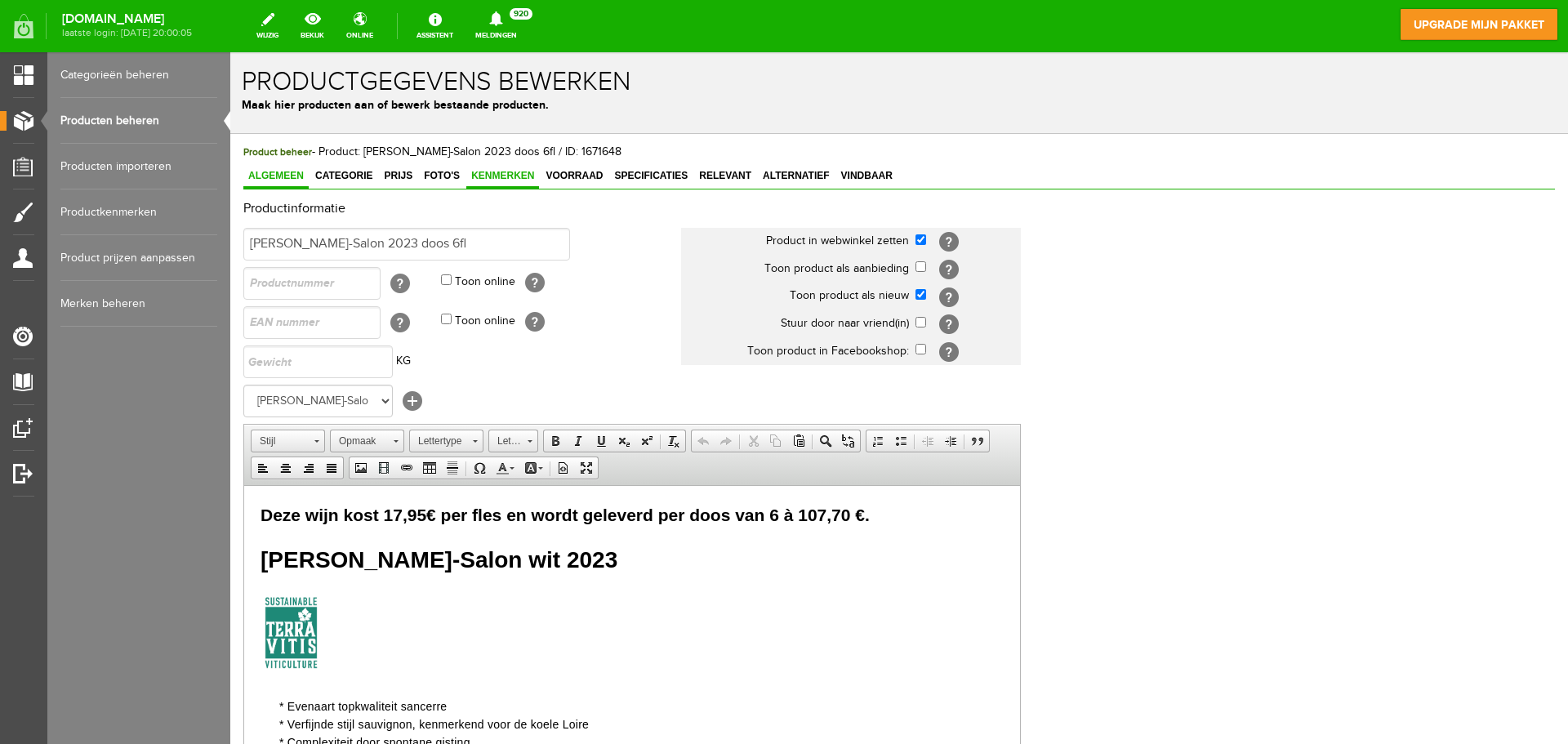
click at [514, 179] on span "Kenmerken" at bounding box center [502, 175] width 73 height 11
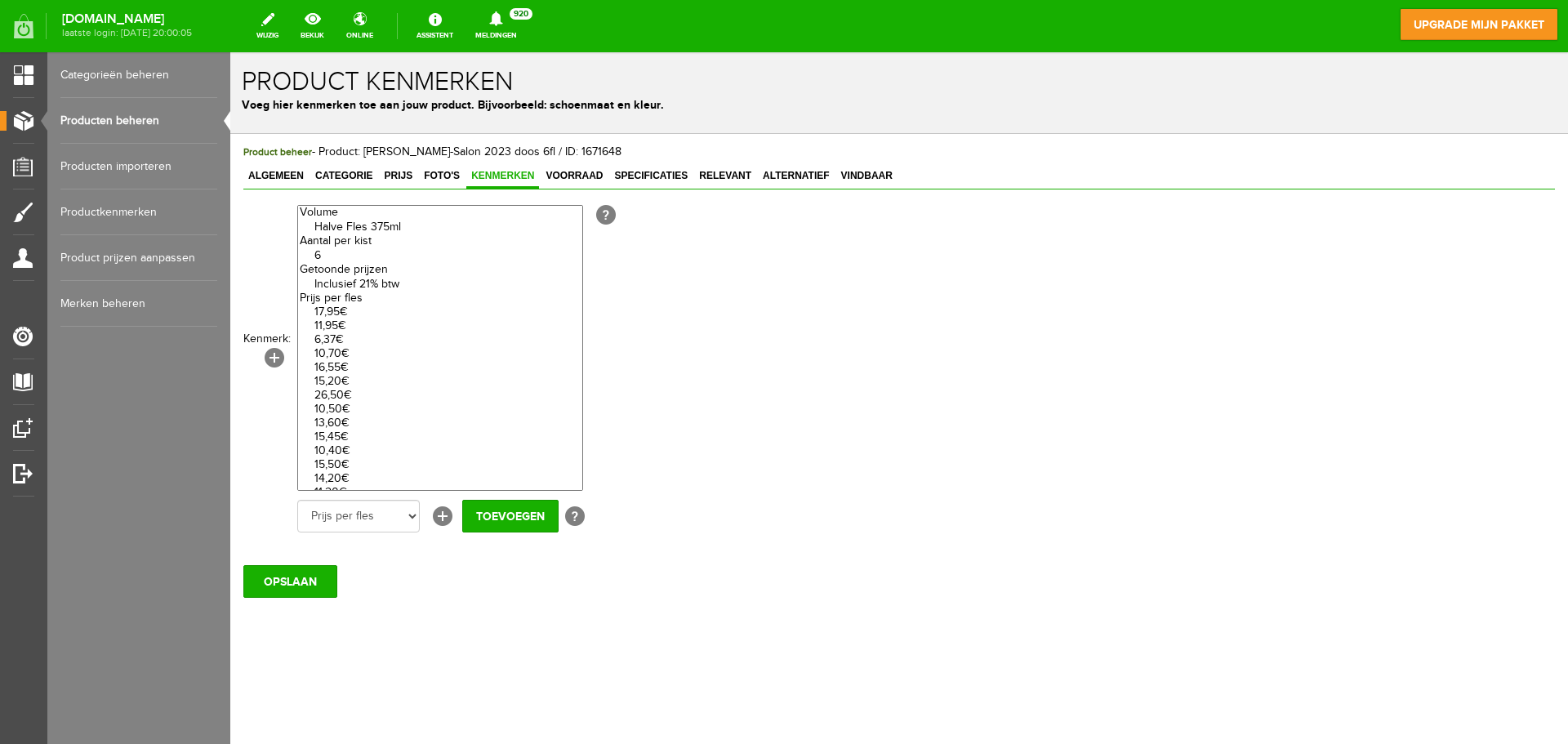
select select "85273|335723"
click at [363, 285] on option "Inclusief 21% btw" at bounding box center [440, 284] width 284 height 14
click at [482, 515] on input "Toevoegen" at bounding box center [510, 516] width 96 height 33
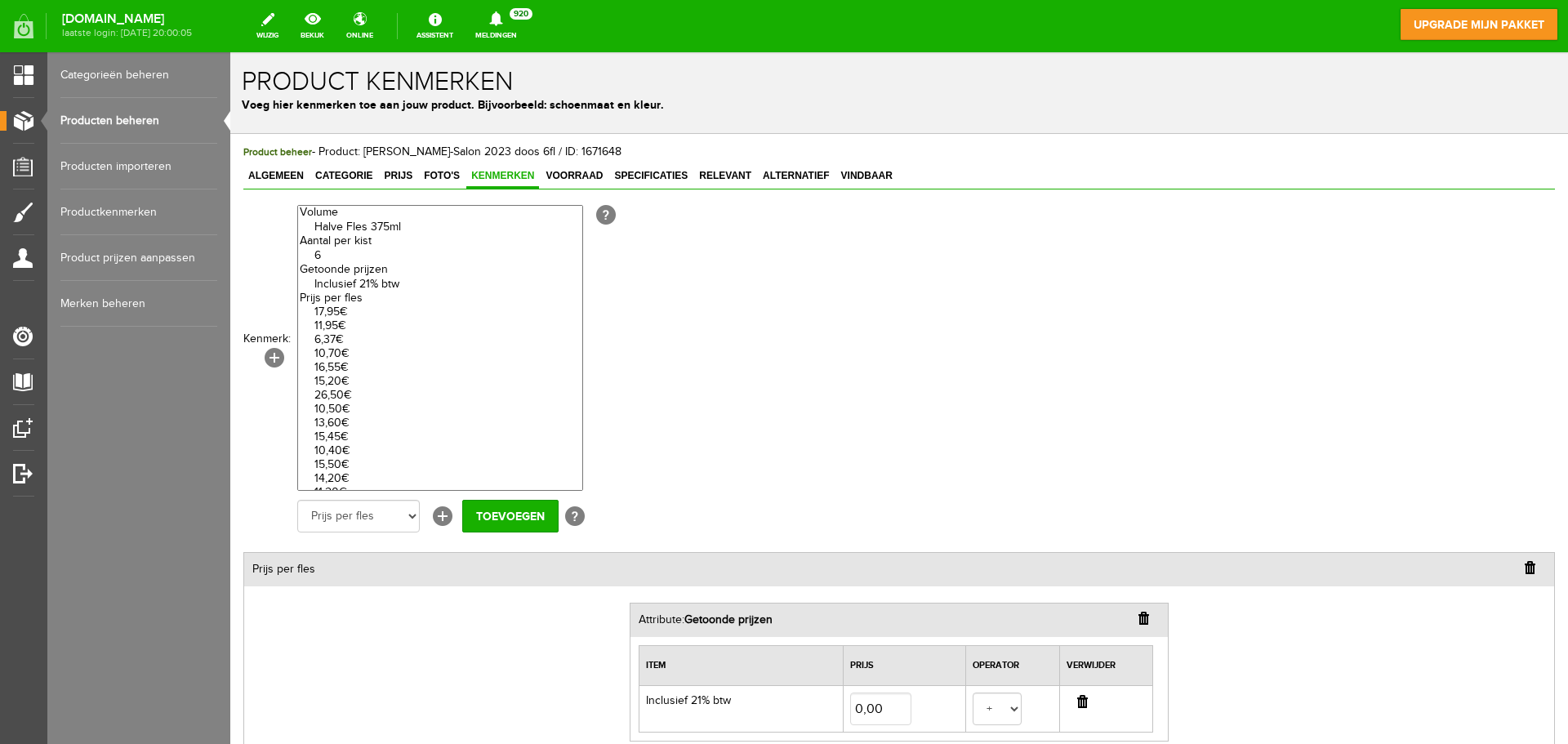
select select "27744|337938"
click at [354, 313] on option "17,95€" at bounding box center [440, 312] width 284 height 14
click at [487, 518] on input "Toevoegen" at bounding box center [510, 516] width 96 height 33
select select "27743|120723"
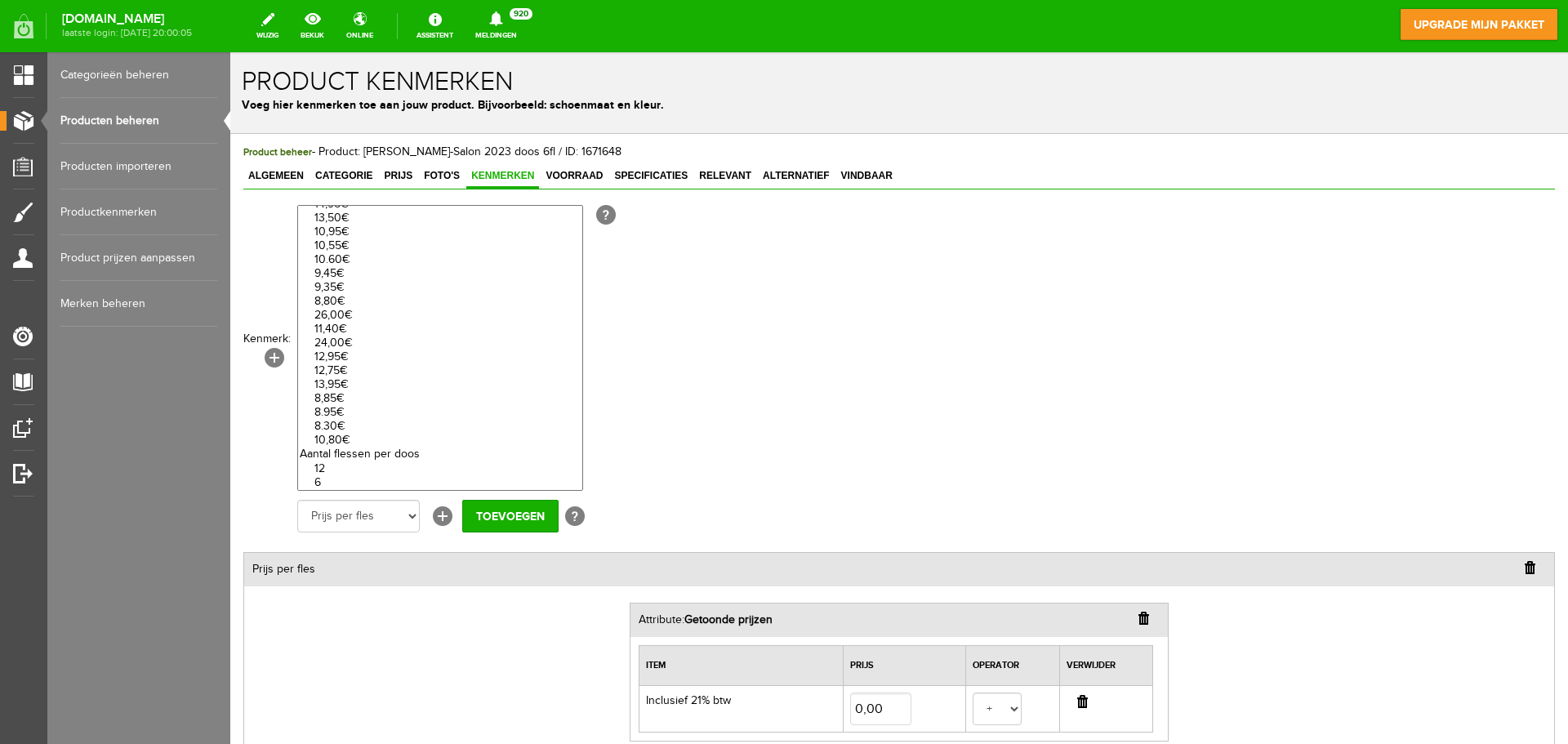
click at [326, 480] on option "6" at bounding box center [440, 483] width 284 height 14
click at [516, 517] on input "Toevoegen" at bounding box center [510, 516] width 96 height 33
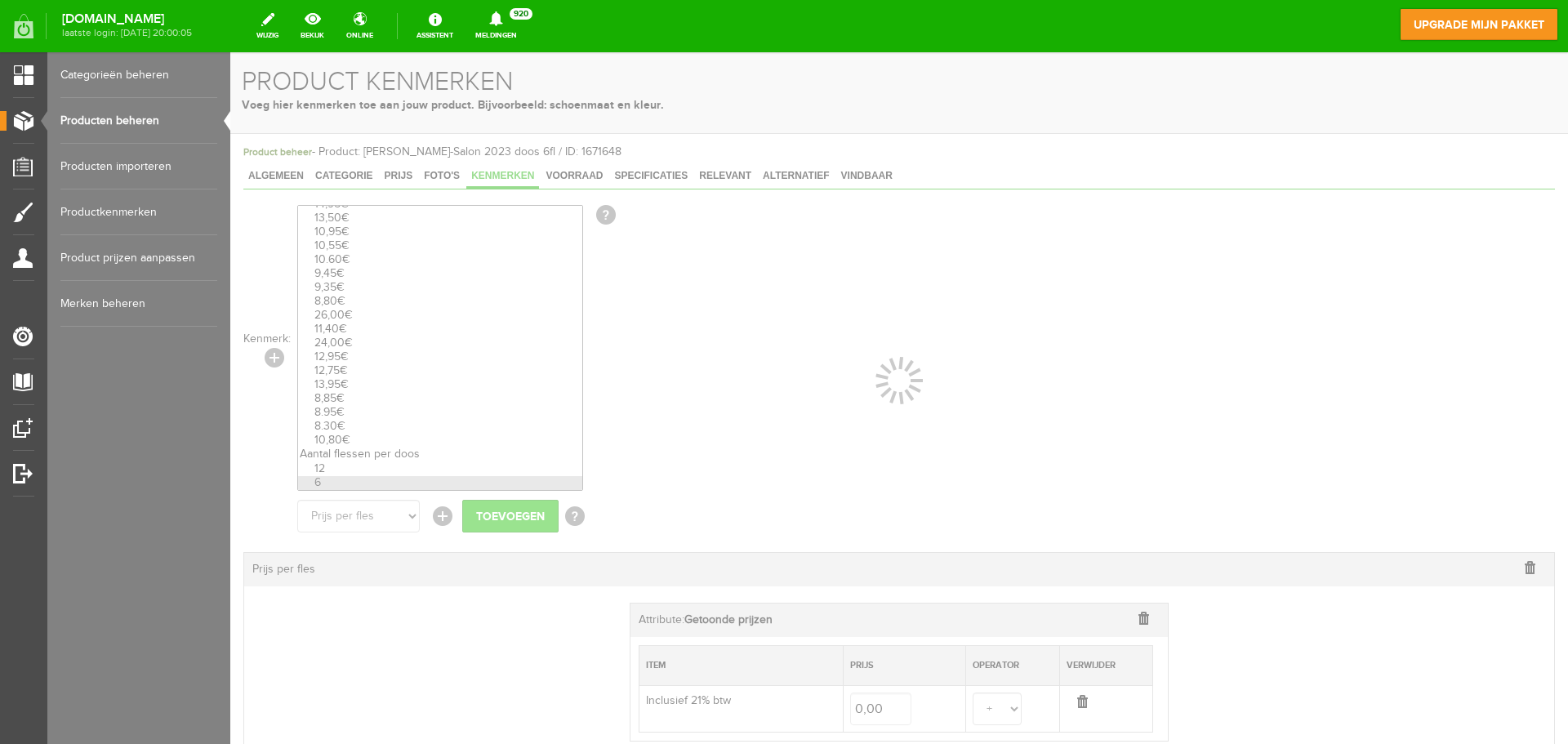
select select
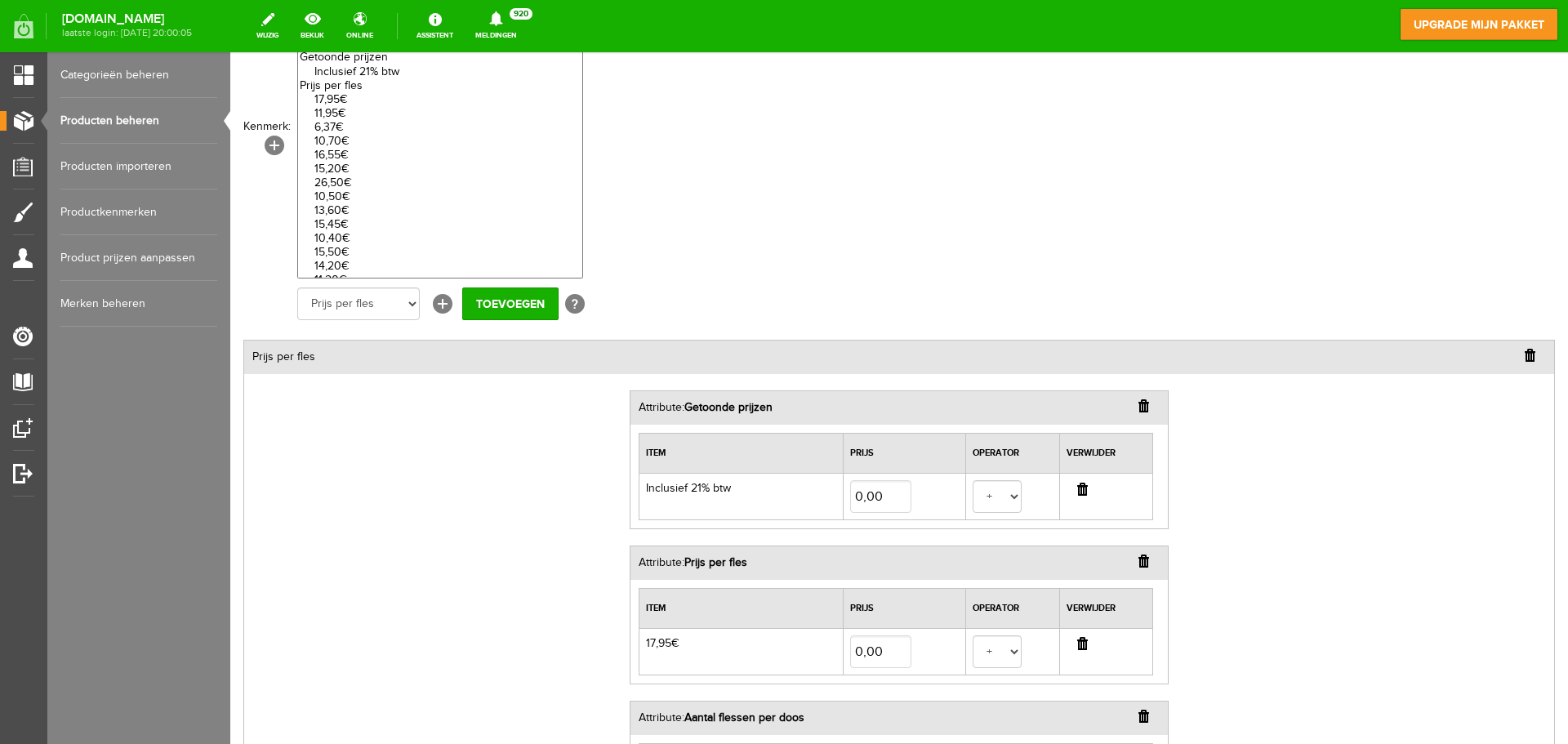
scroll to position [322, 0]
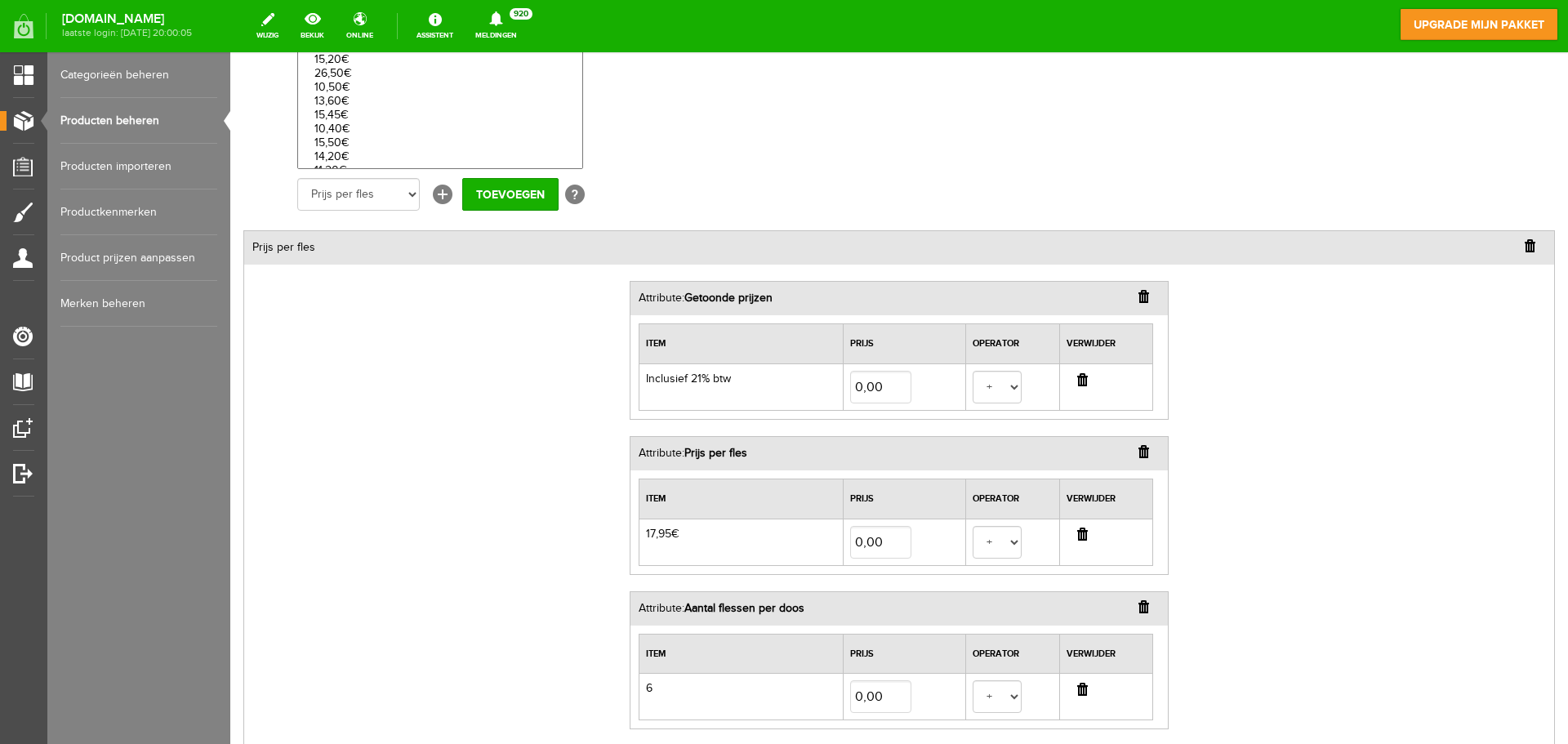
click at [1138, 610] on input "button" at bounding box center [1143, 607] width 11 height 13
select select
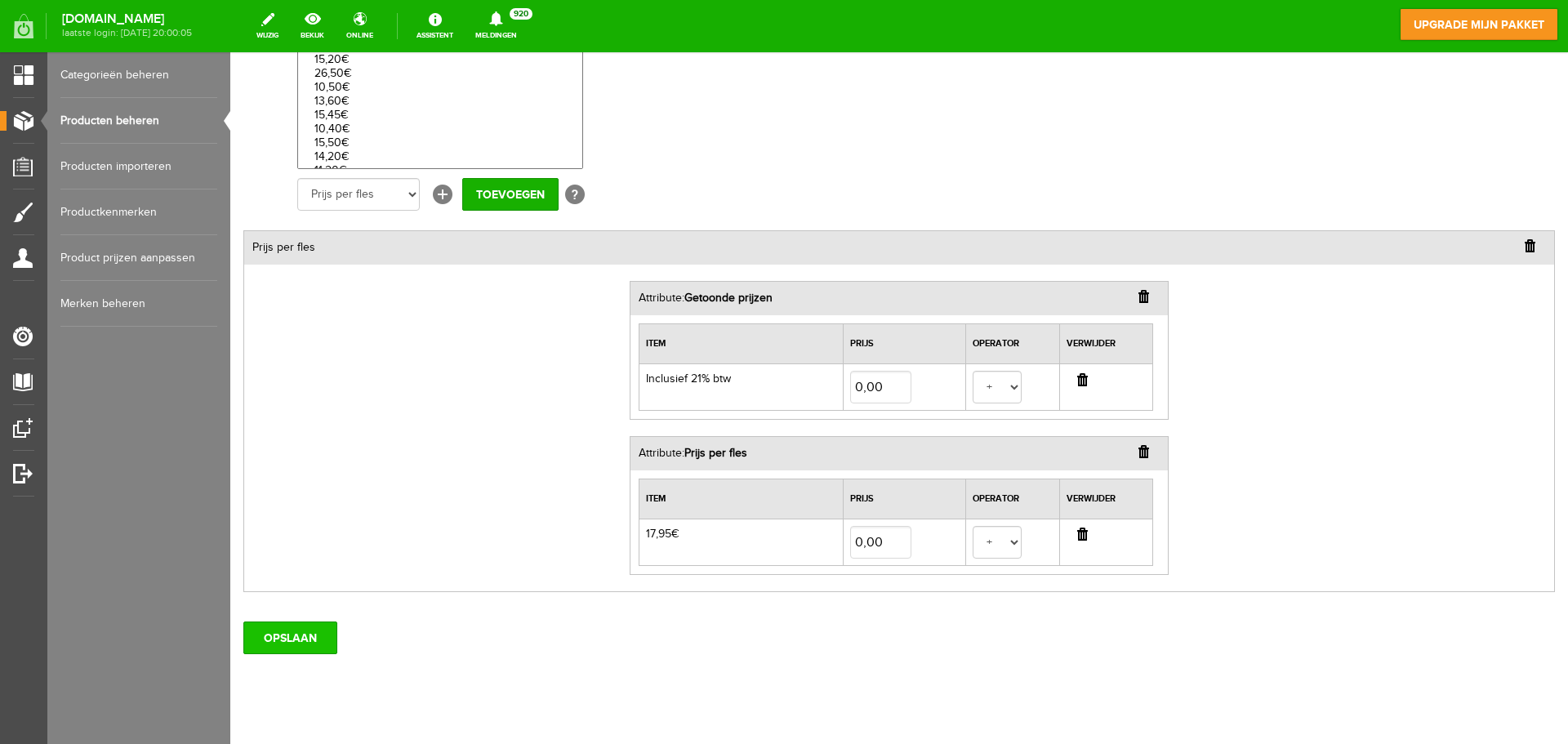
click at [308, 637] on input "OPSLAAN" at bounding box center [290, 638] width 93 height 33
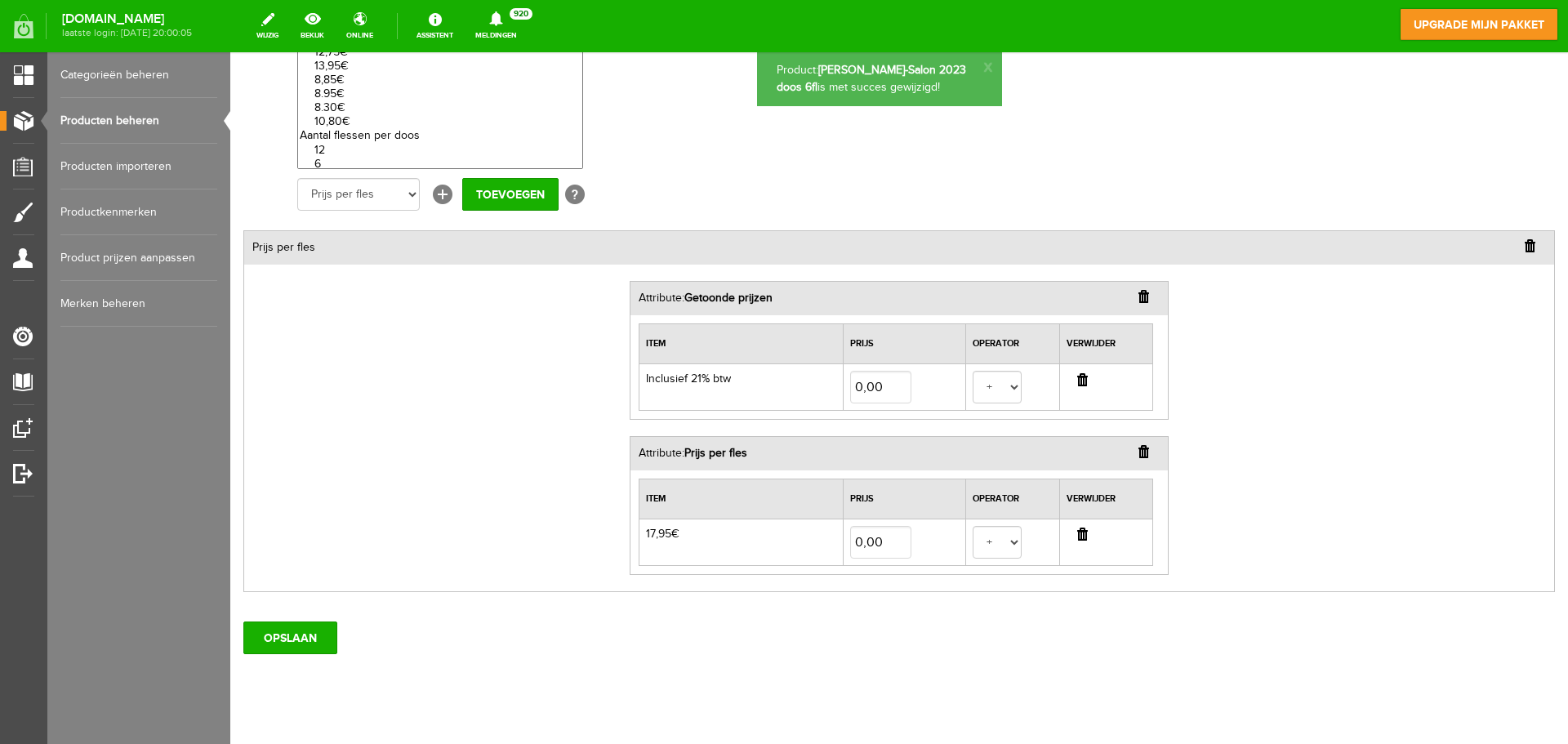
scroll to position [358, 0]
select select "27743|120723"
click at [349, 160] on select "Halve Fles 375ml 6 Inclusief 21% btw 17,95€ 11,95€ 6,37€ 10,70€ 16,55€ 15,20€ 2…" at bounding box center [439, 26] width 285 height 285
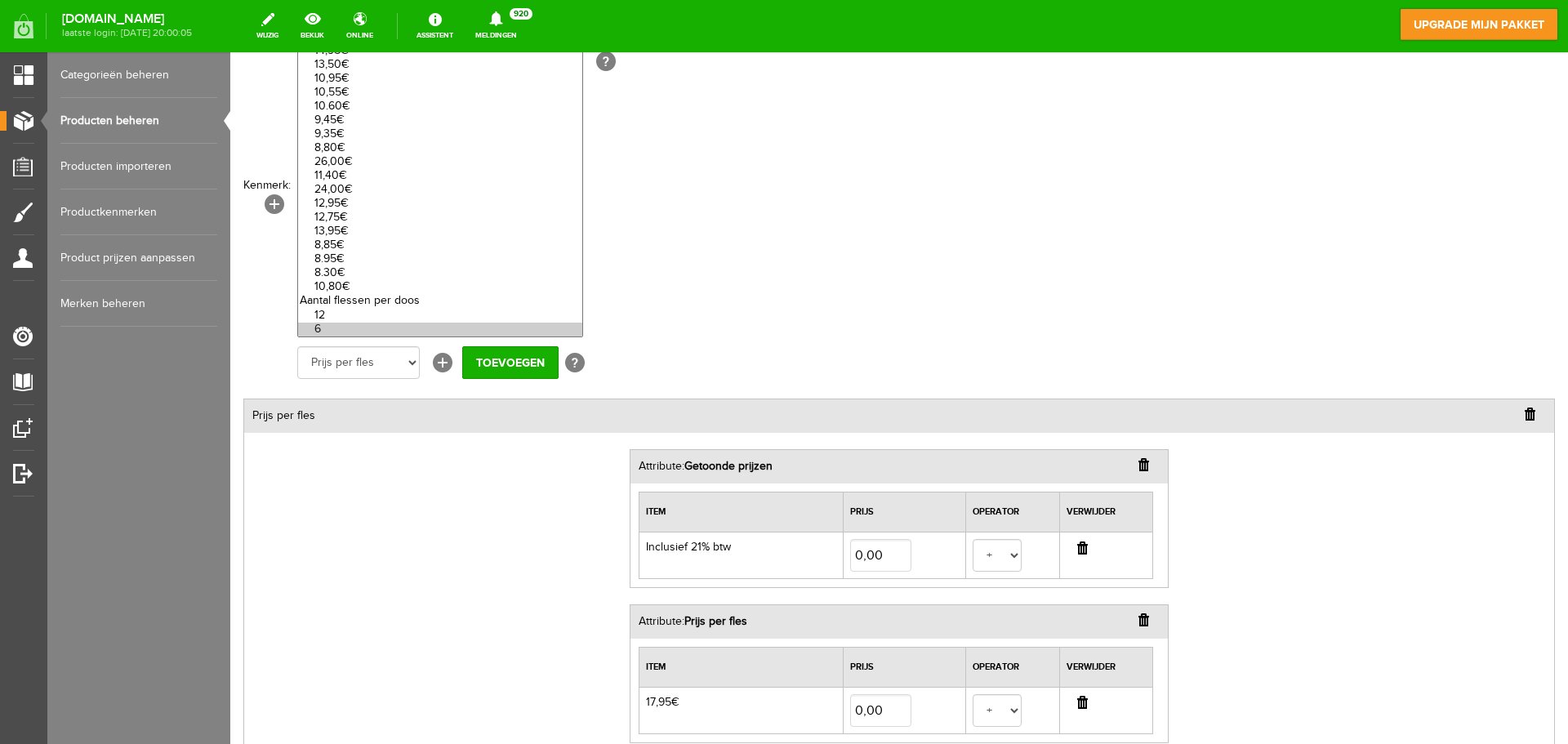
scroll to position [353, 0]
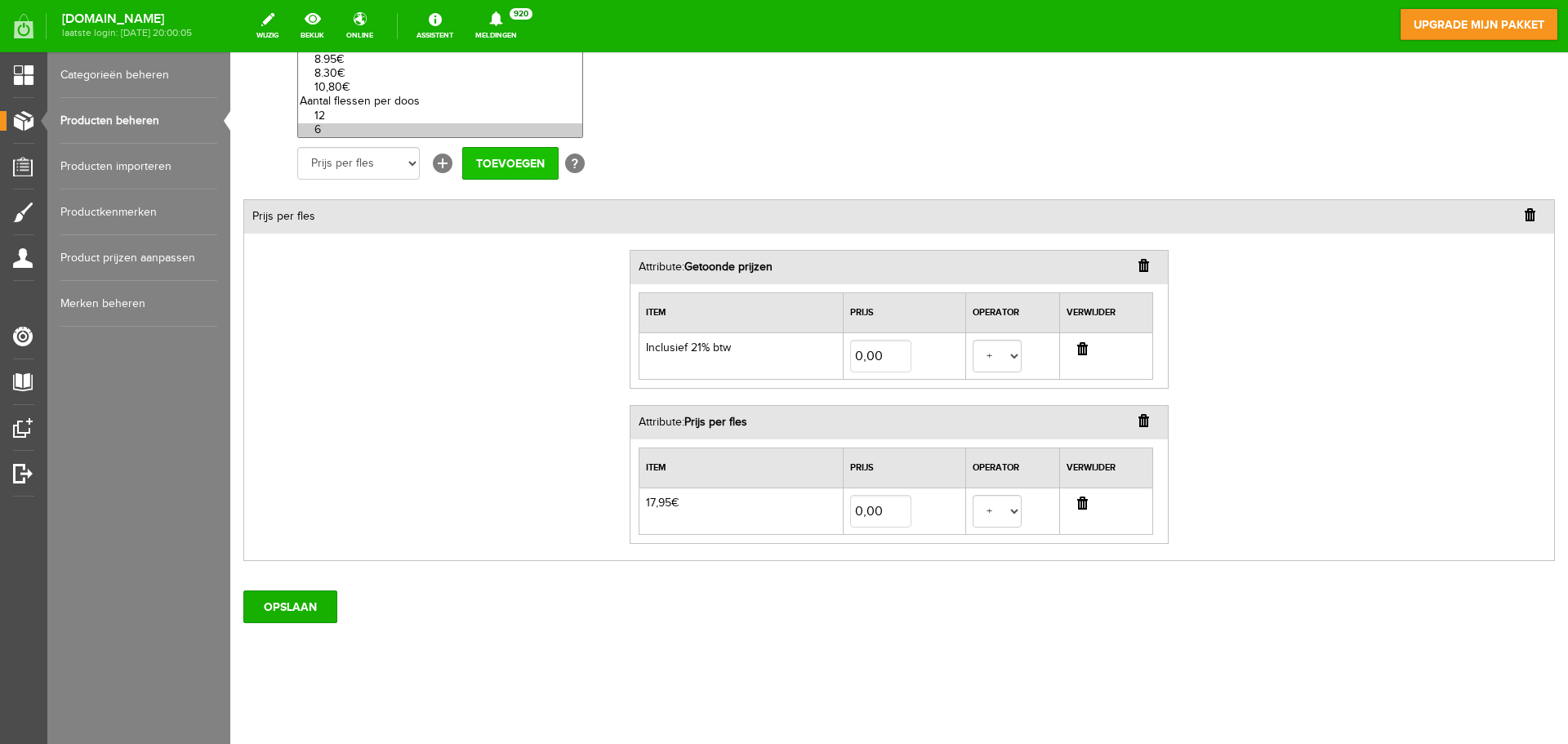
click at [496, 161] on input "Toevoegen" at bounding box center [510, 163] width 96 height 33
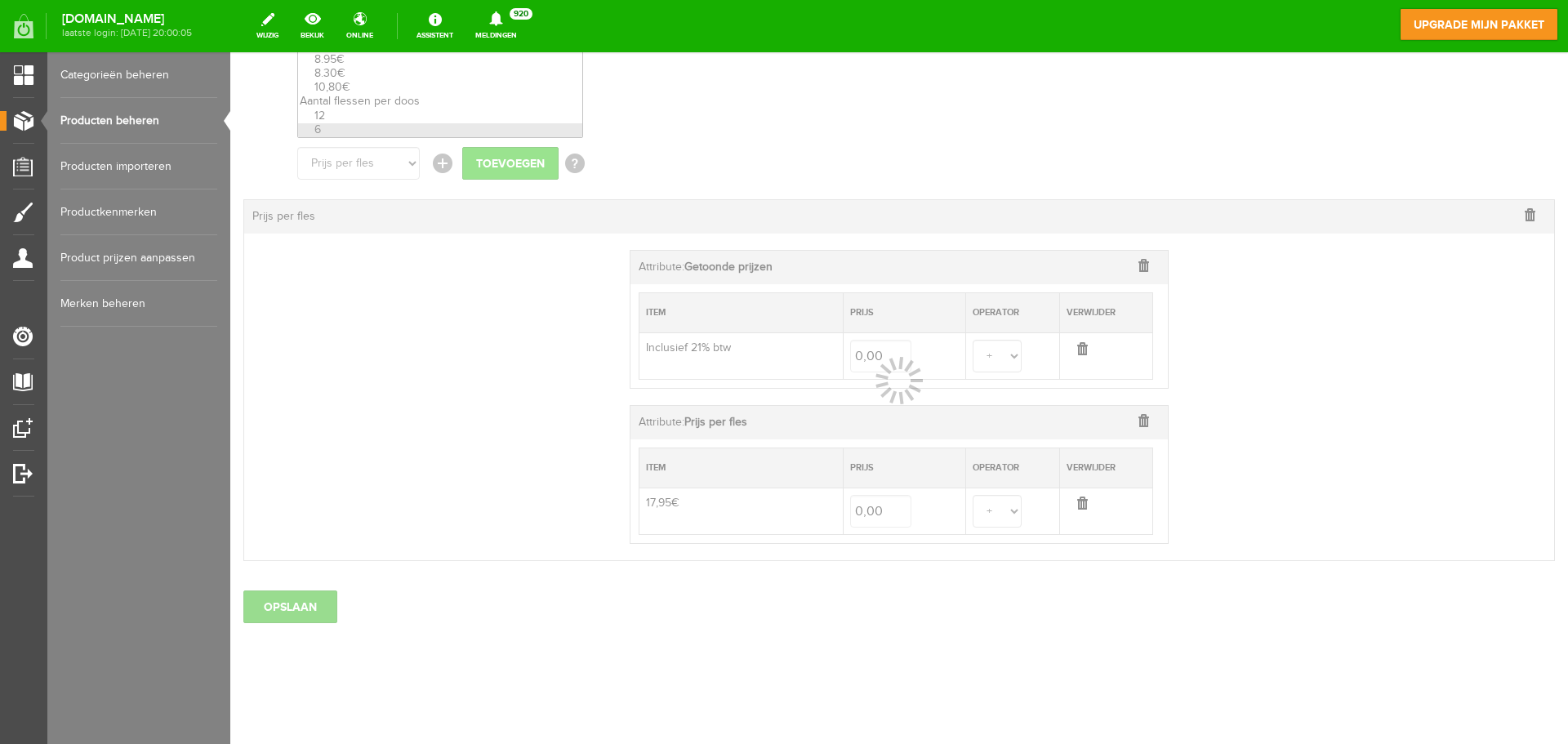
select select
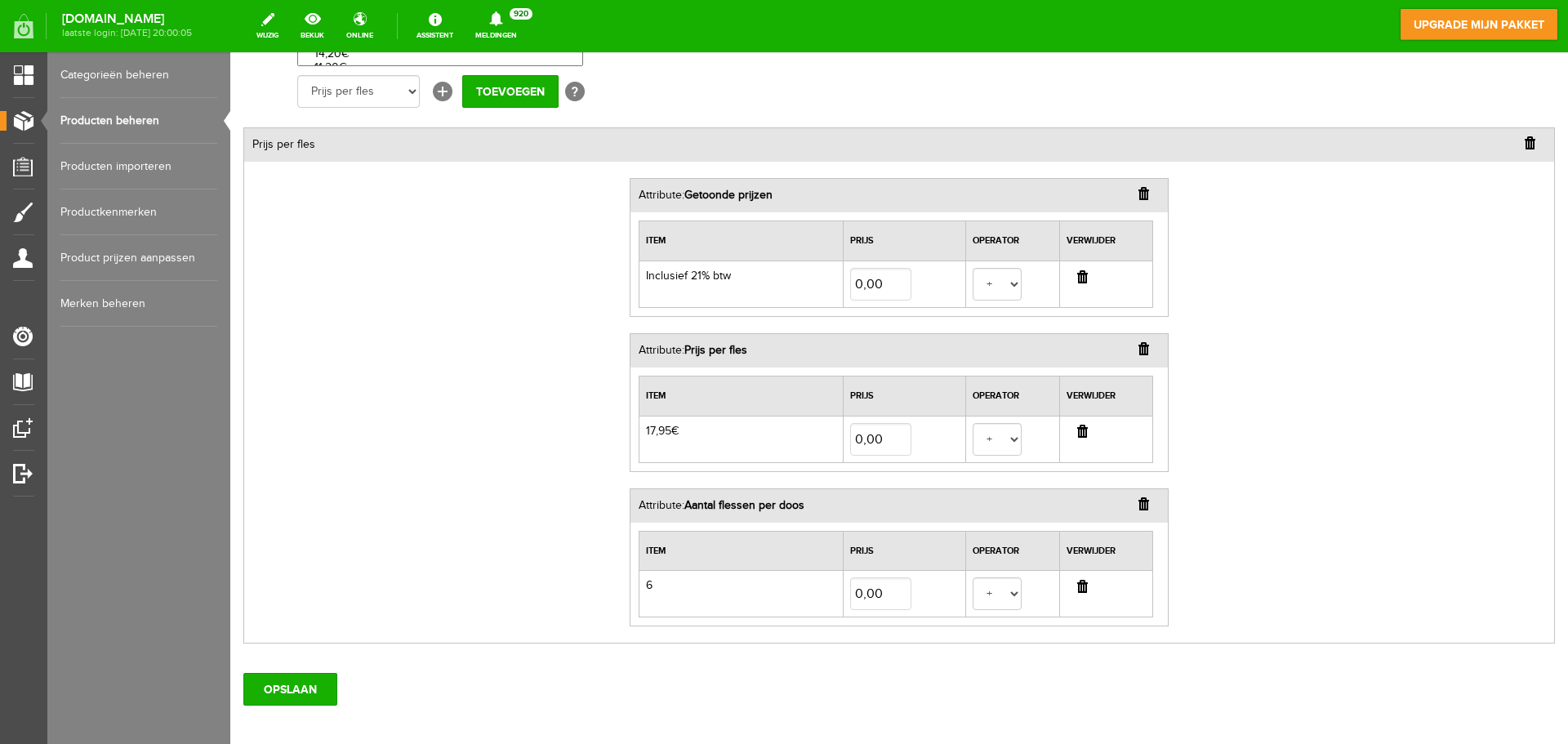
scroll to position [507, 0]
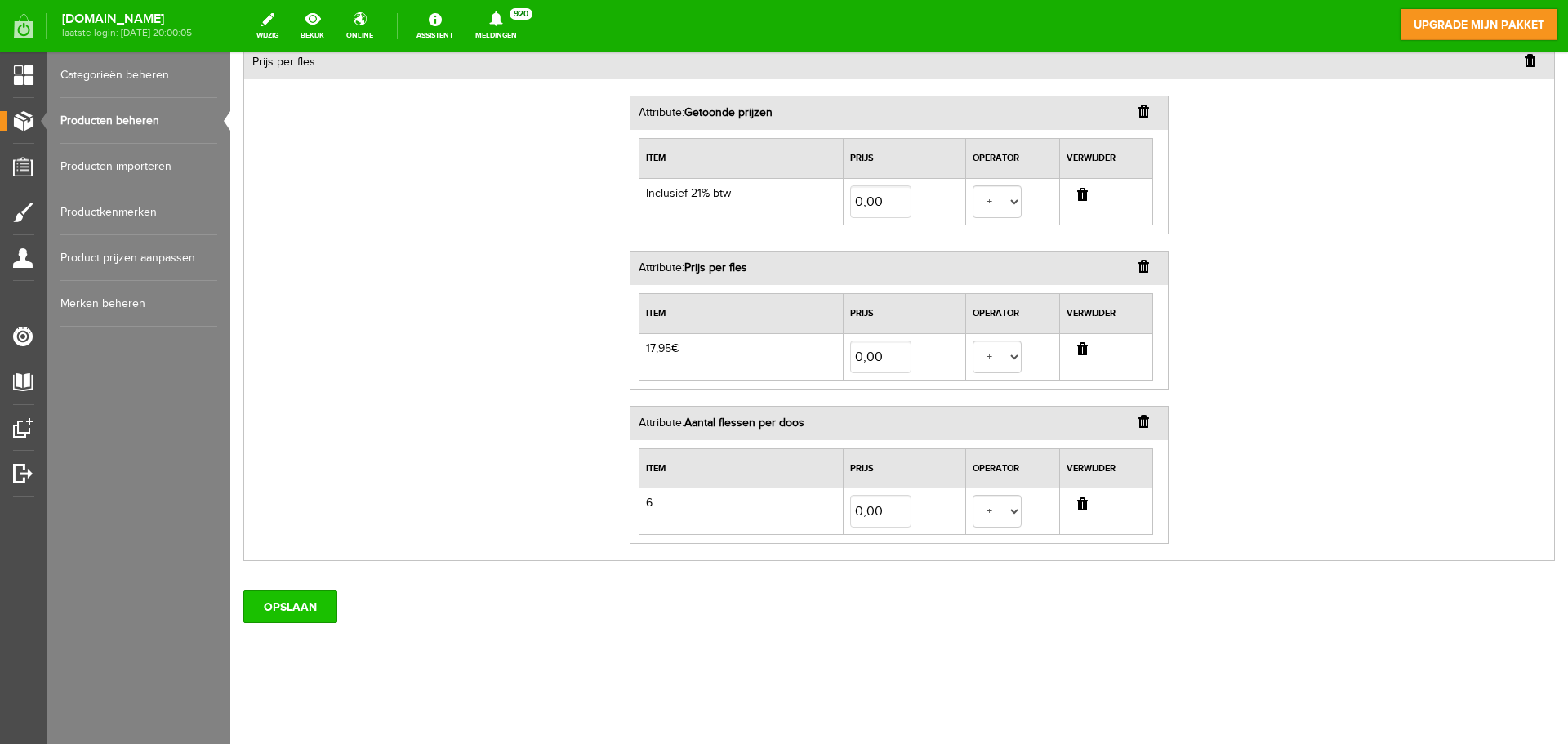
click at [296, 611] on input "OPSLAAN" at bounding box center [290, 607] width 93 height 33
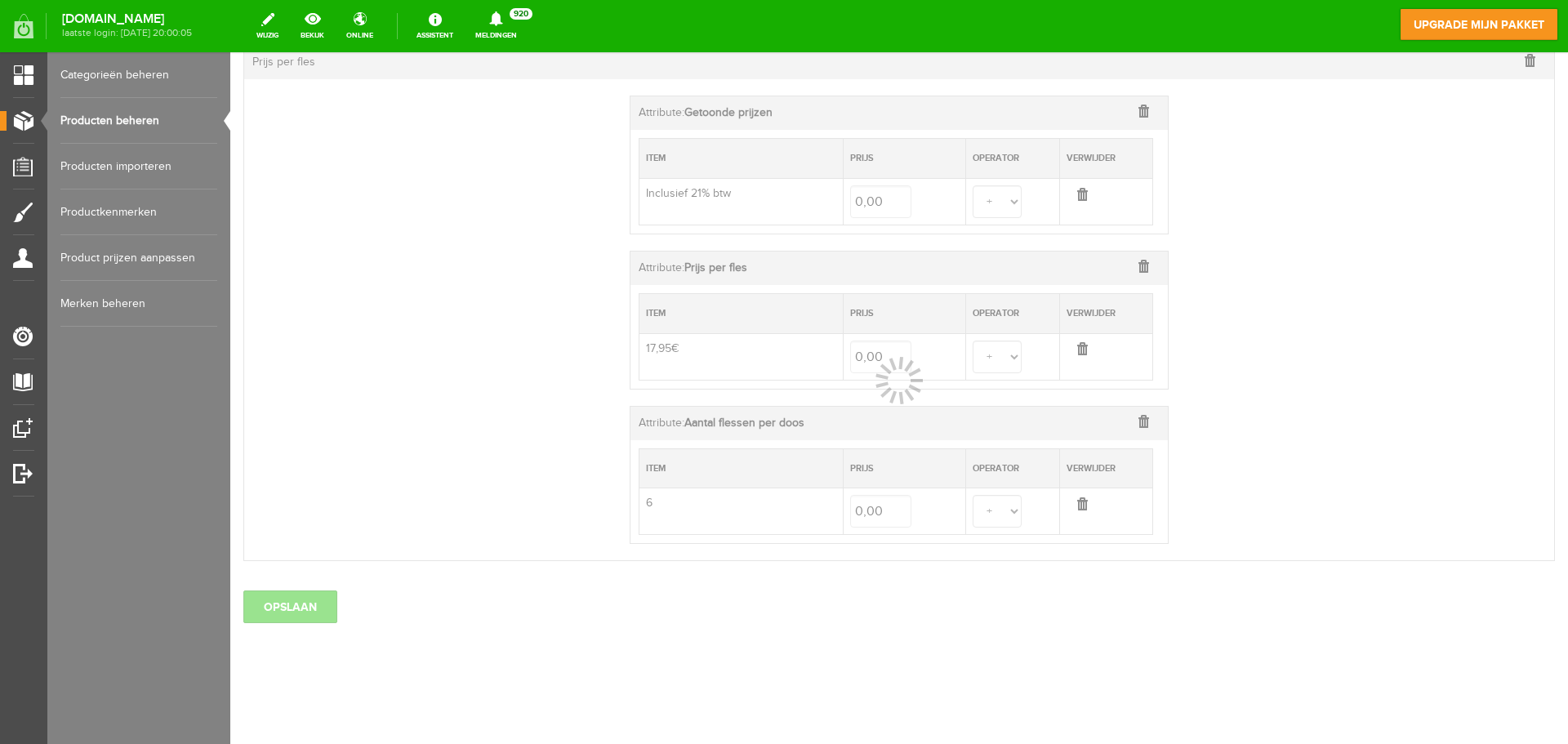
select select
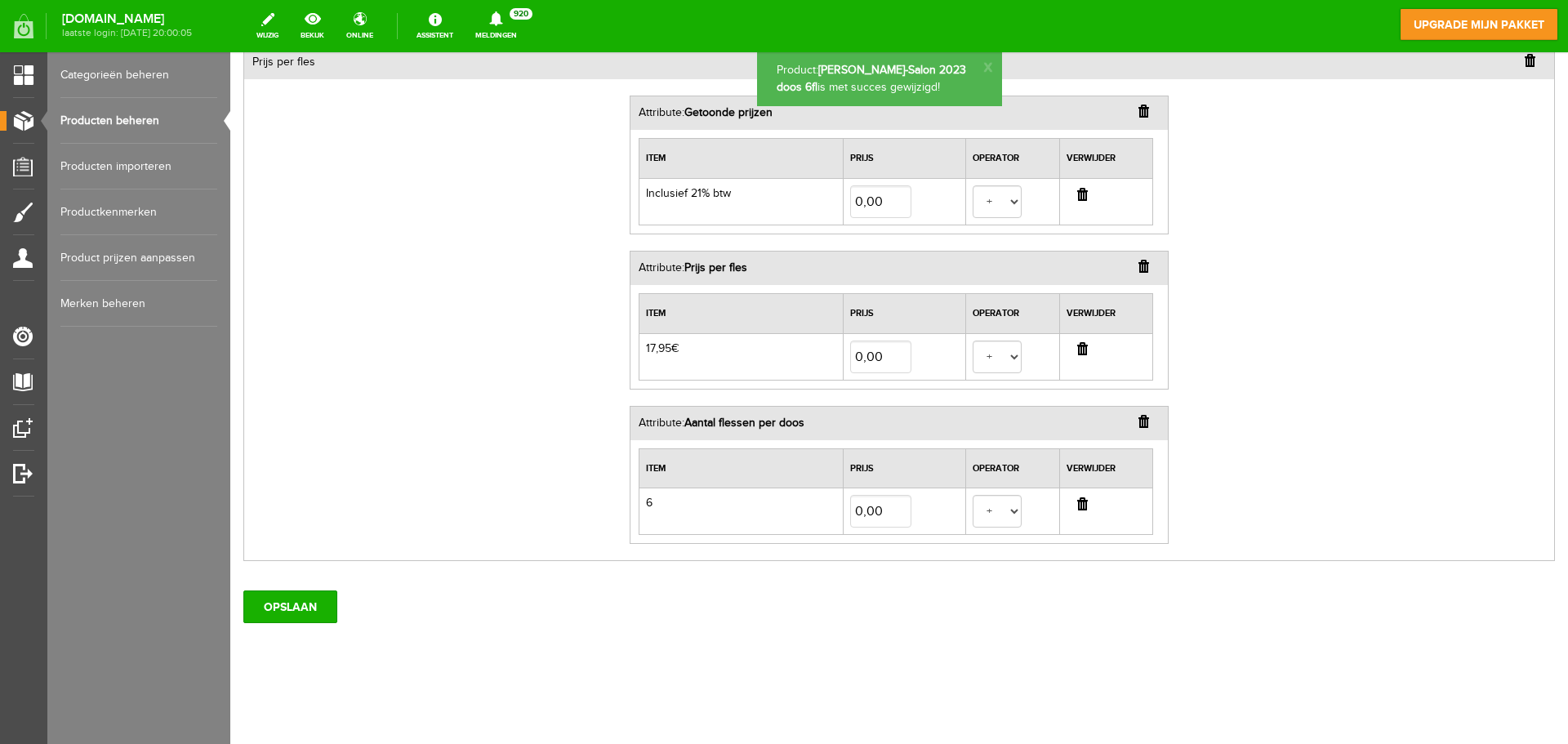
scroll to position [0, 0]
click at [132, 120] on link "Producten beheren" at bounding box center [139, 121] width 157 height 46
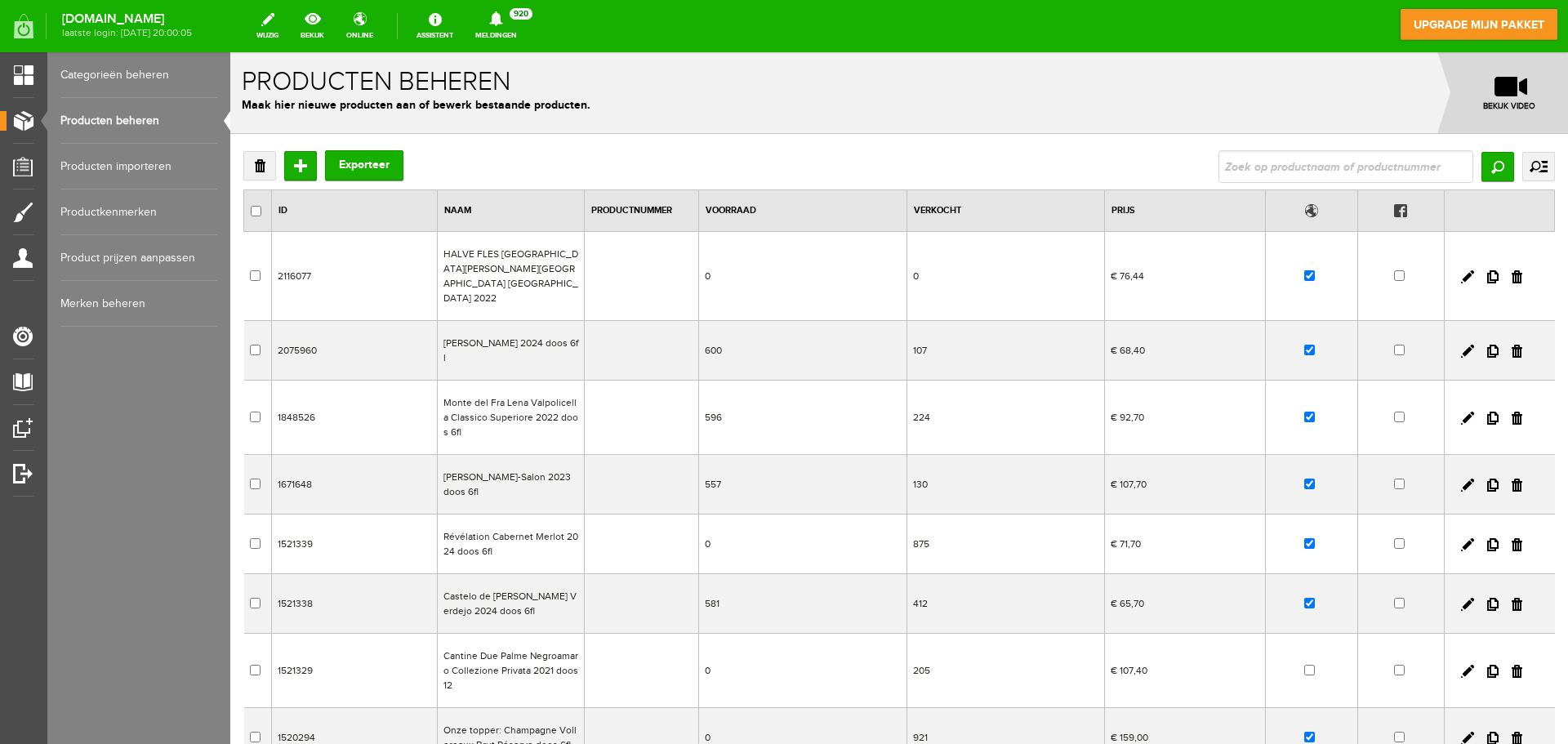
click at [531, 587] on td "Castelo de [PERSON_NAME] Verdejo 2024 doos 6fl" at bounding box center [511, 604] width 147 height 60
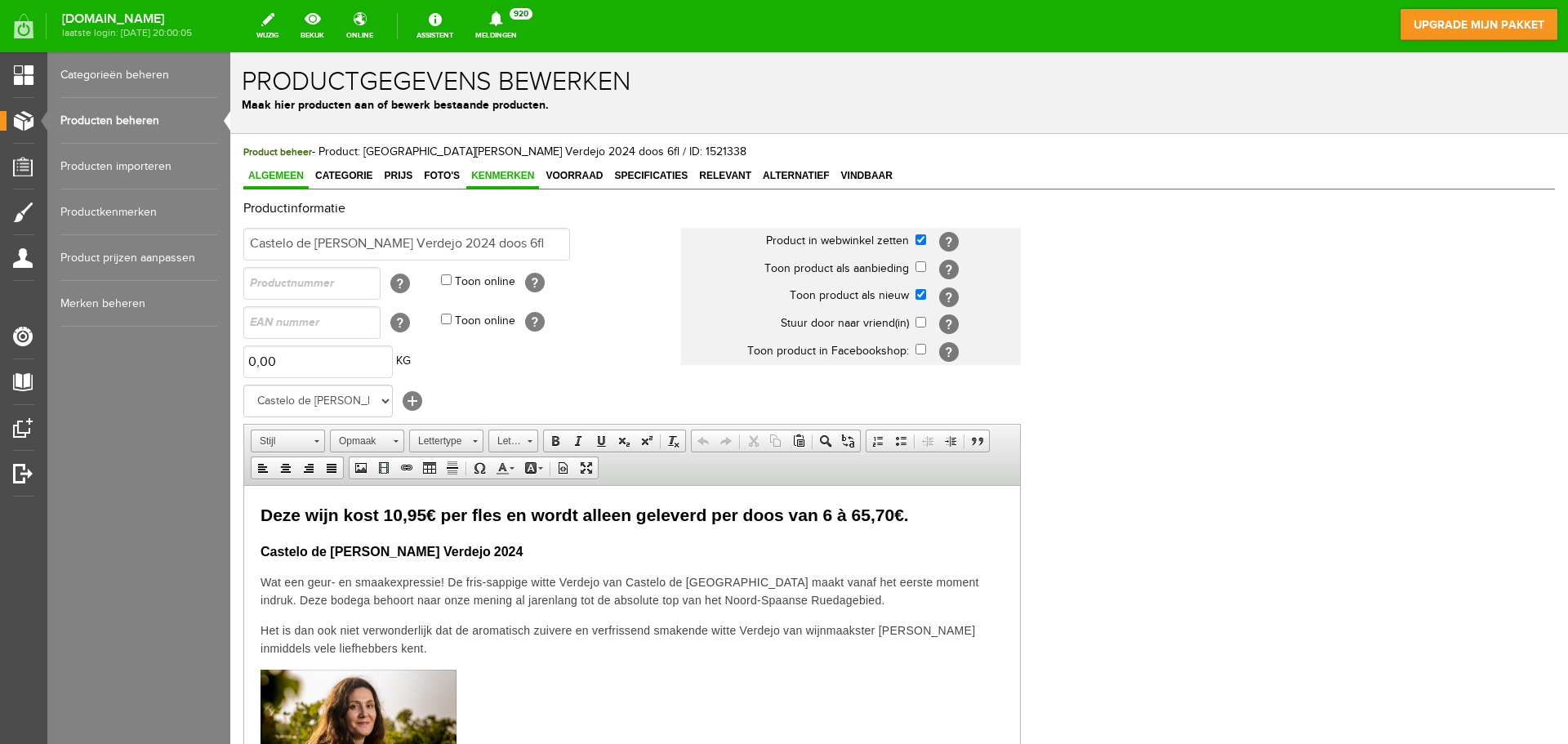
click at [518, 181] on span "Kenmerken" at bounding box center [502, 175] width 73 height 11
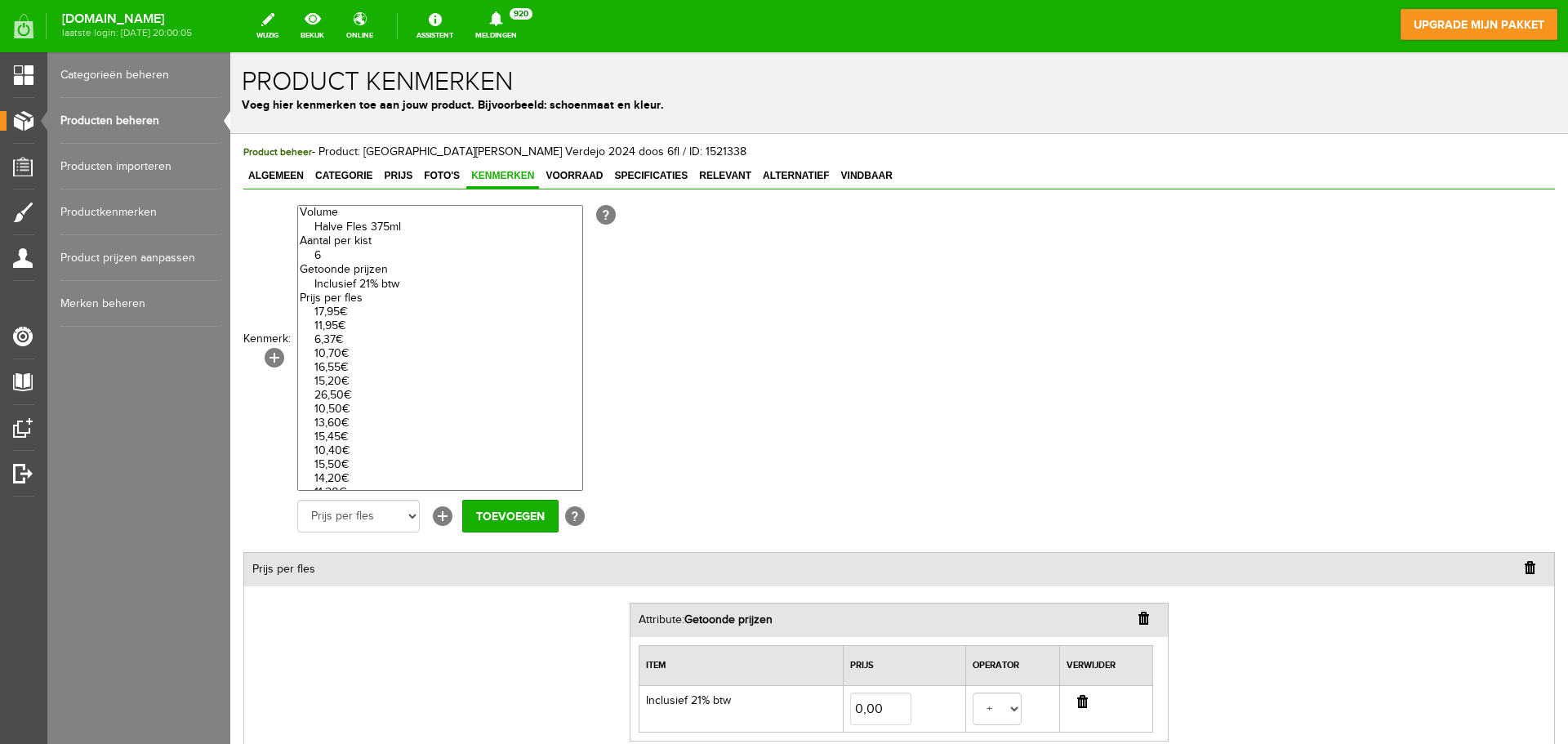
click at [89, 118] on link "Producten beheren" at bounding box center [139, 121] width 157 height 46
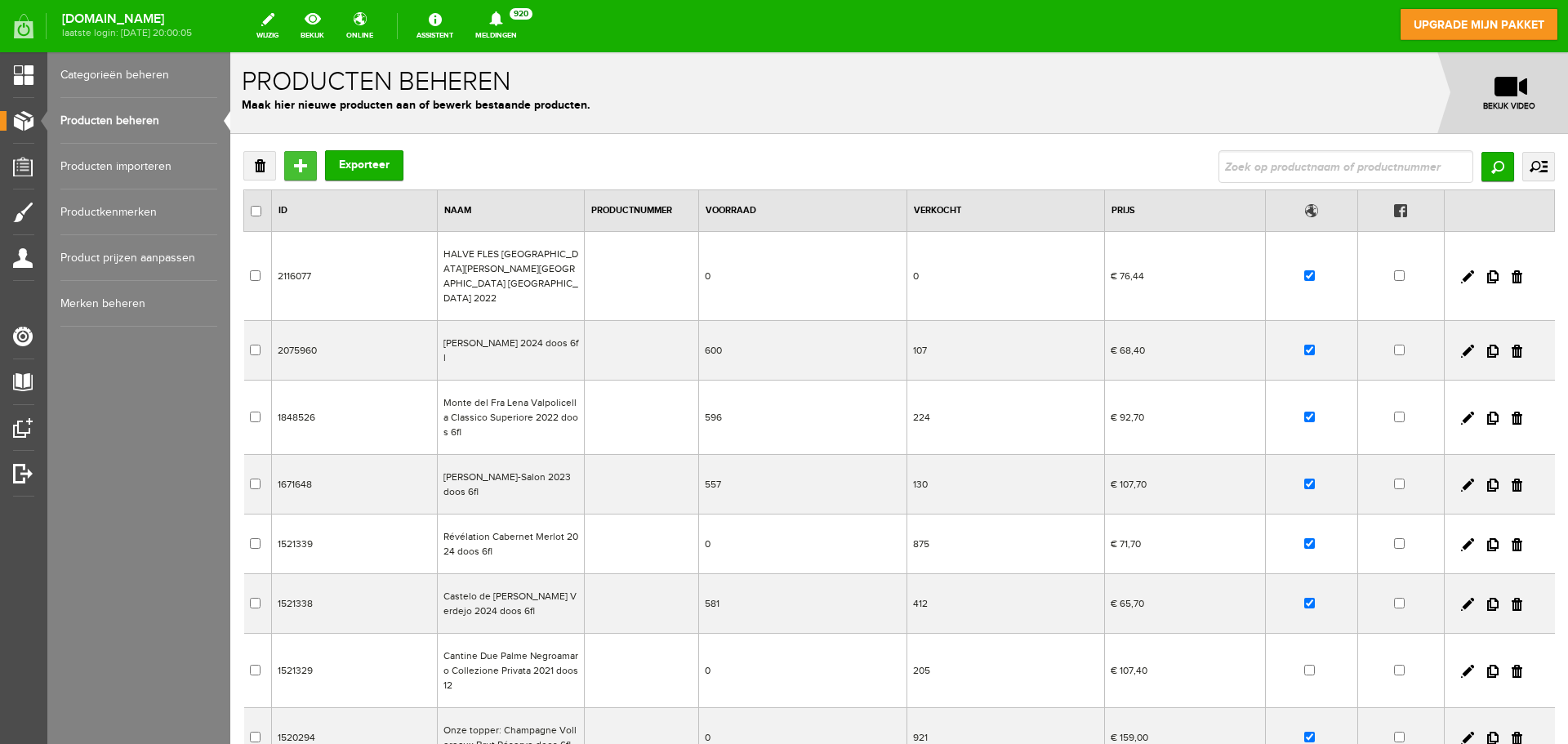
click at [308, 170] on input "Toevoegen" at bounding box center [300, 166] width 33 height 30
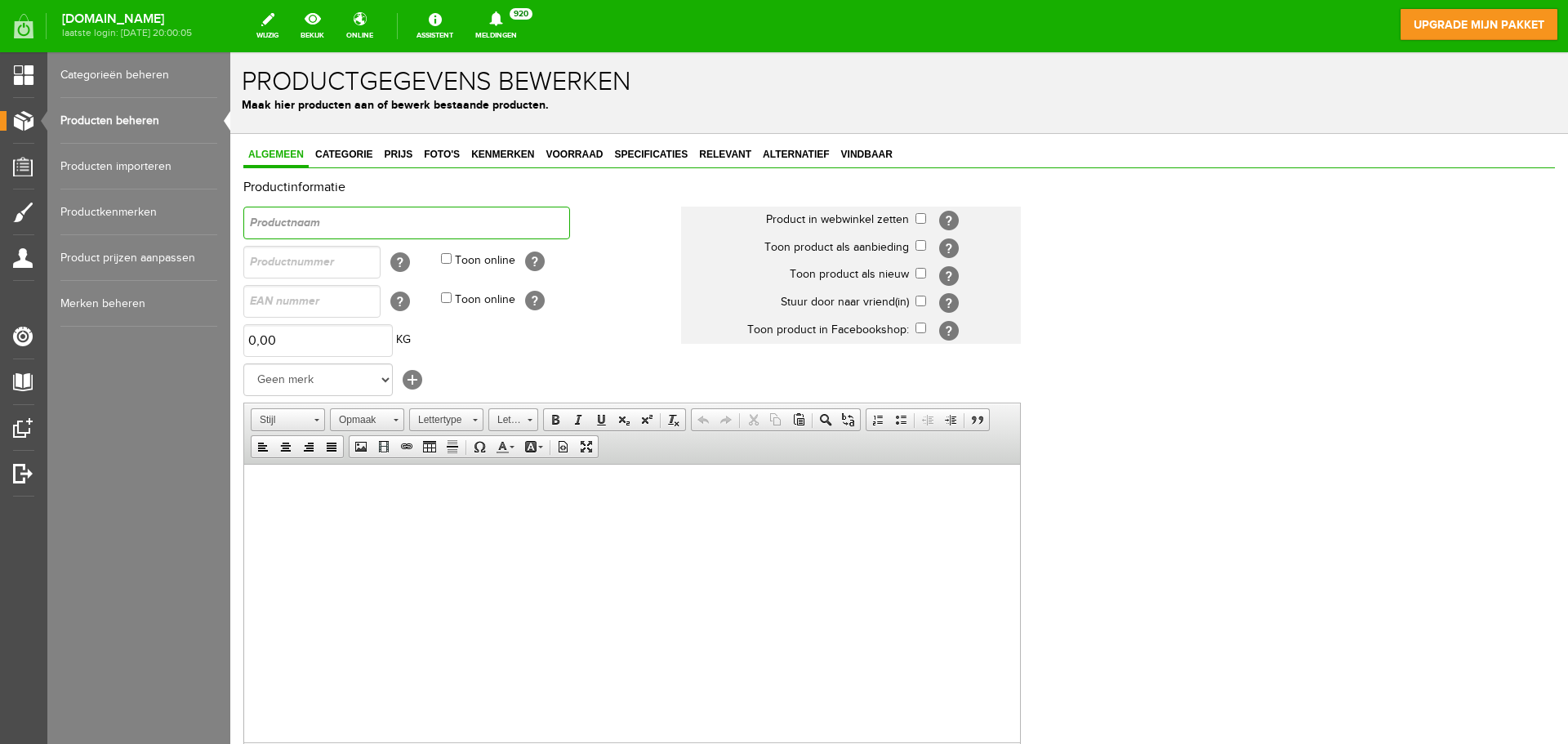
click at [336, 222] on input "text" at bounding box center [407, 223] width 327 height 33
paste input "Bodegas Artélan Rioja Crianza 2021"
type input "Bodegas Artélan Rioja Crianza 2021"
click at [921, 219] on input "checkbox" at bounding box center [921, 218] width 11 height 11
checkbox input "true"
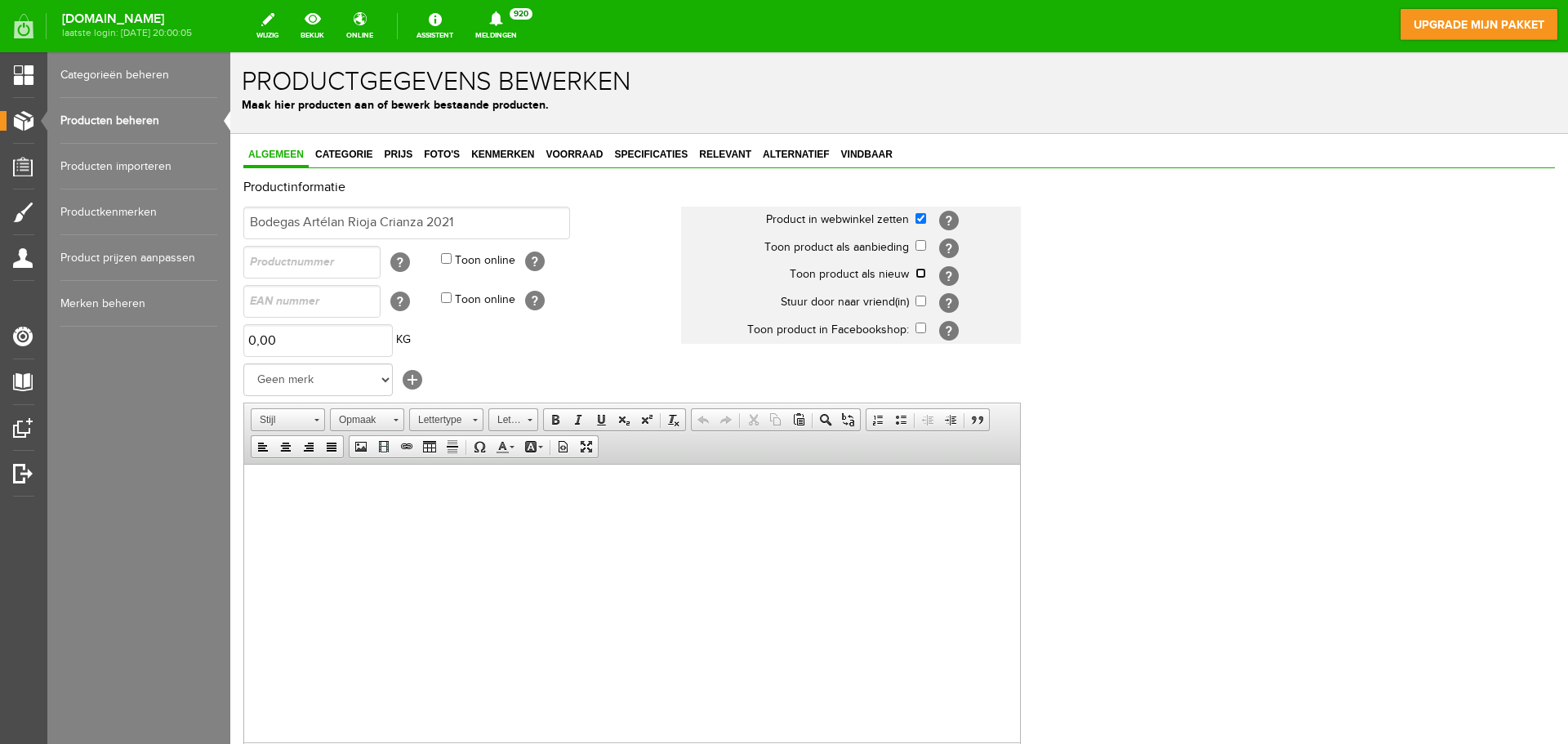
click at [917, 273] on input "checkbox" at bounding box center [921, 273] width 11 height 11
checkbox input "true"
click at [420, 493] on body at bounding box center [631, 488] width 743 height 17
click at [439, 505] on span "Plakken" at bounding box center [480, 501] width 87 height 21
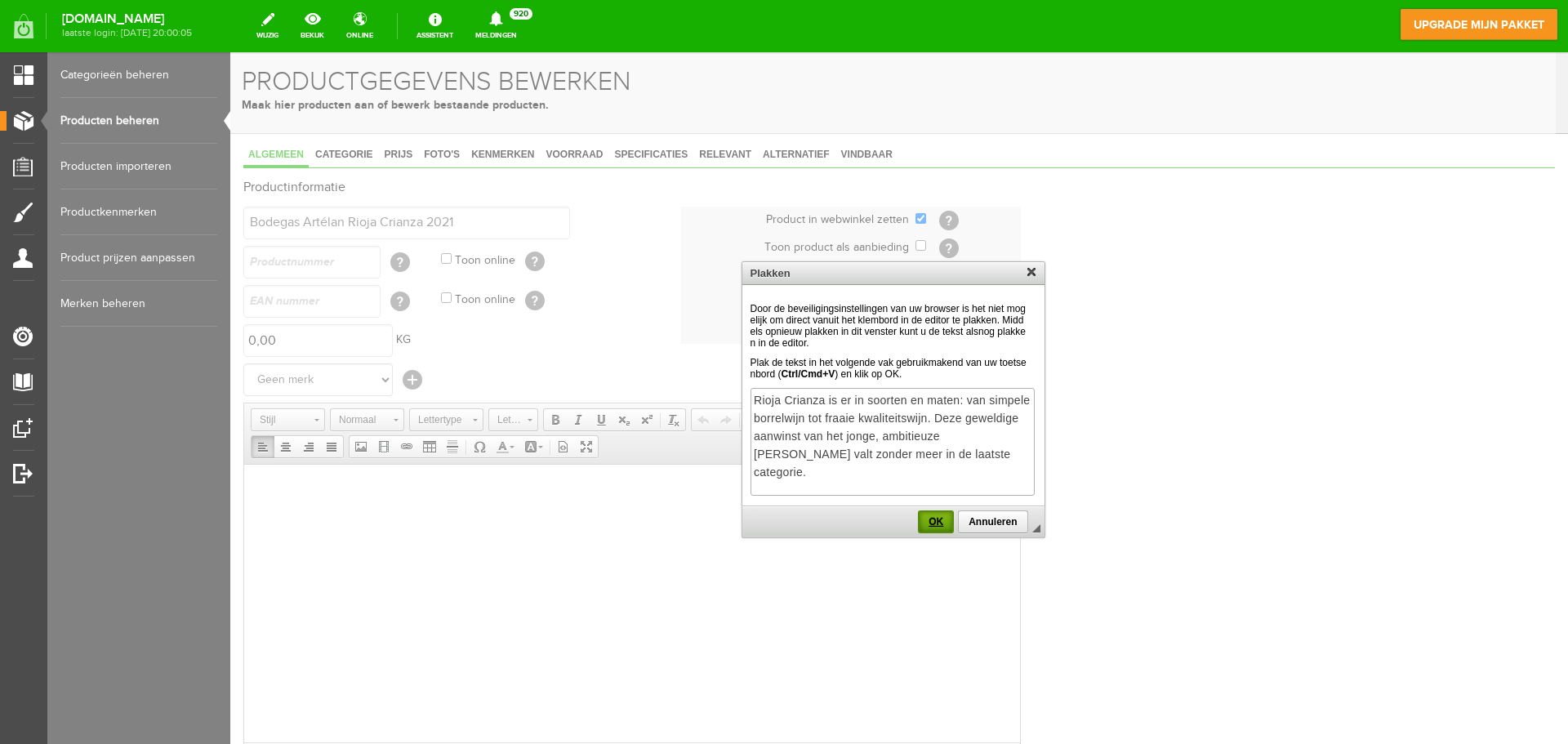
click at [926, 524] on span "OK" at bounding box center [936, 521] width 33 height 11
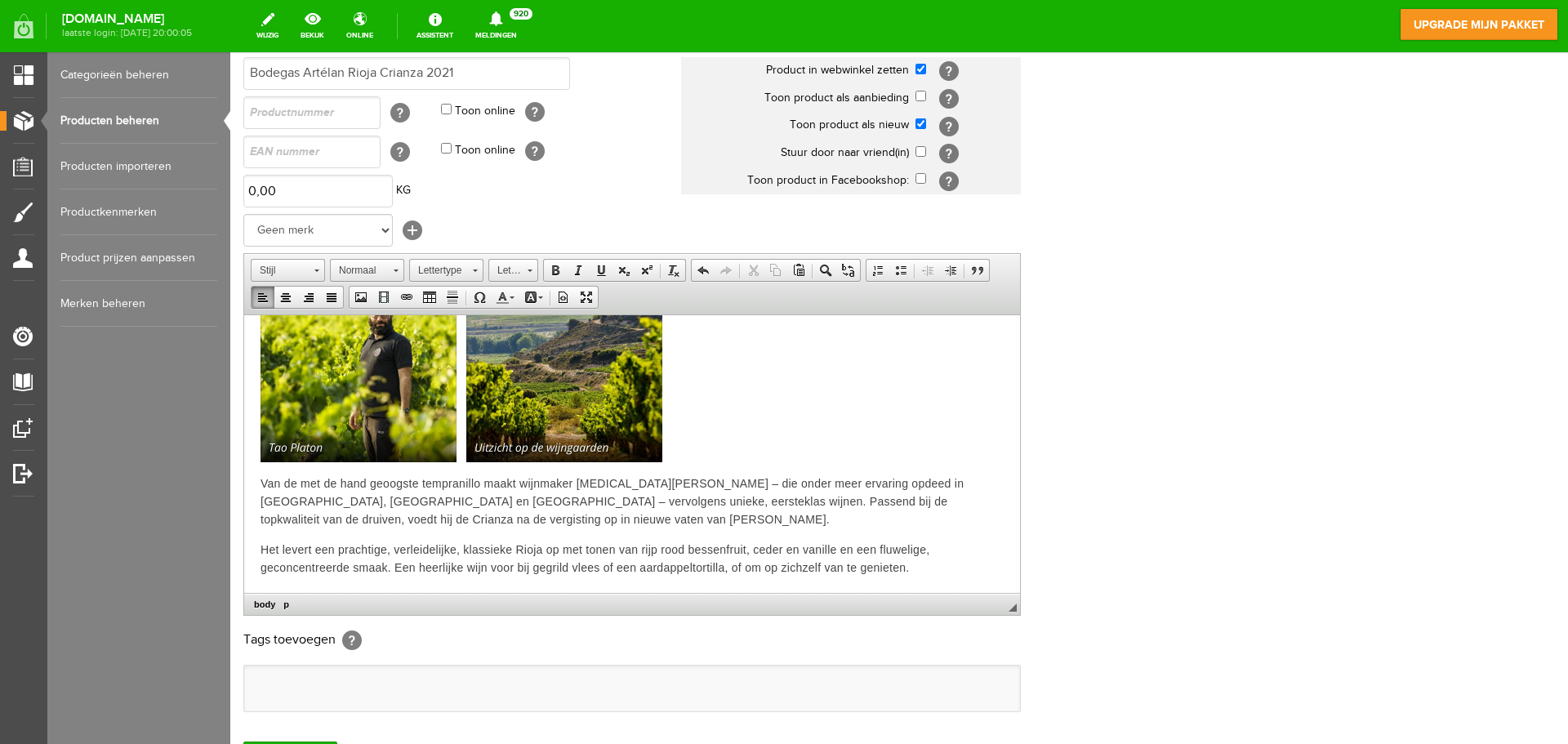
scroll to position [300, 0]
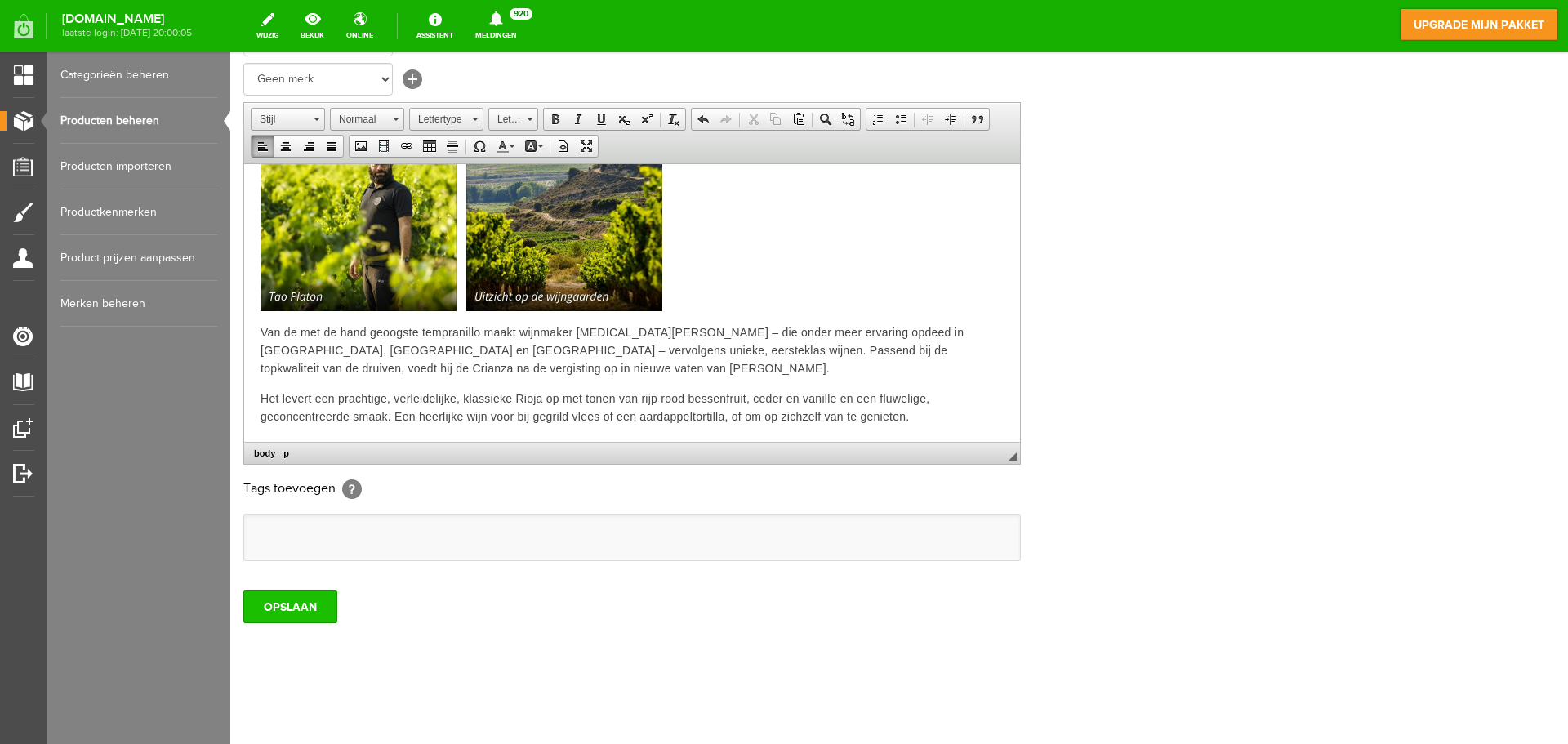
click at [303, 606] on input "OPSLAAN" at bounding box center [290, 607] width 93 height 33
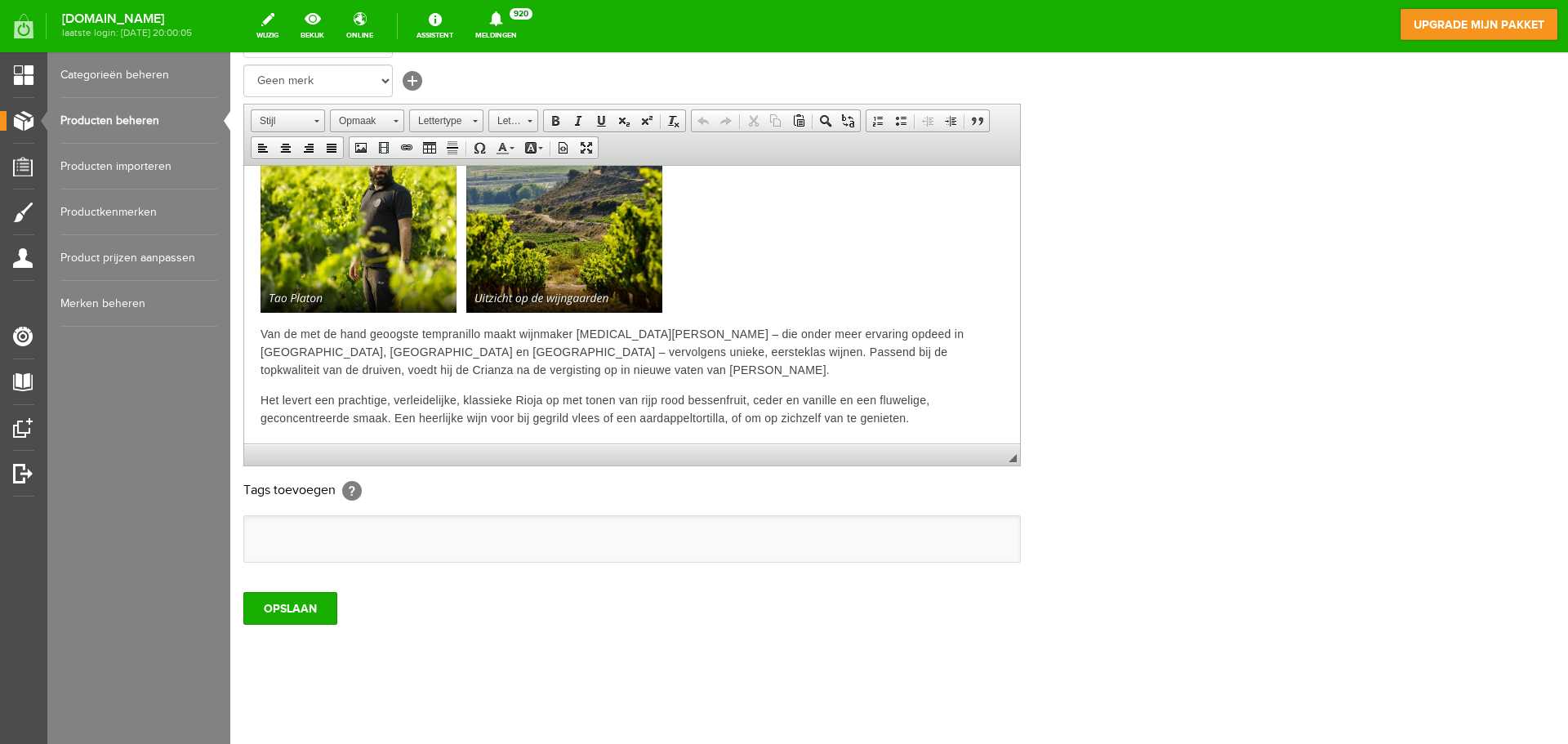
scroll to position [322, 0]
click at [287, 608] on input "OPSLAAN" at bounding box center [290, 607] width 93 height 33
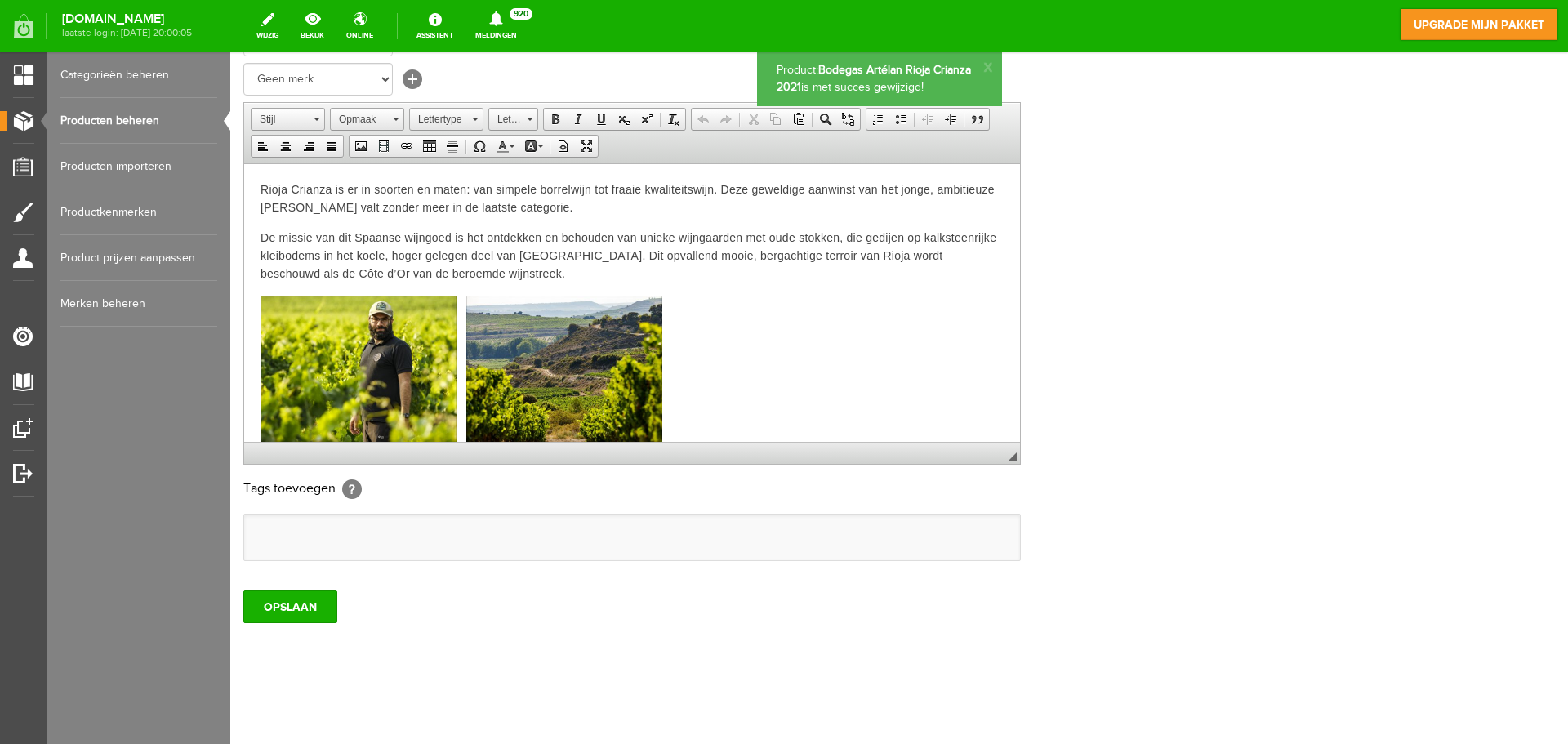
scroll to position [0, 0]
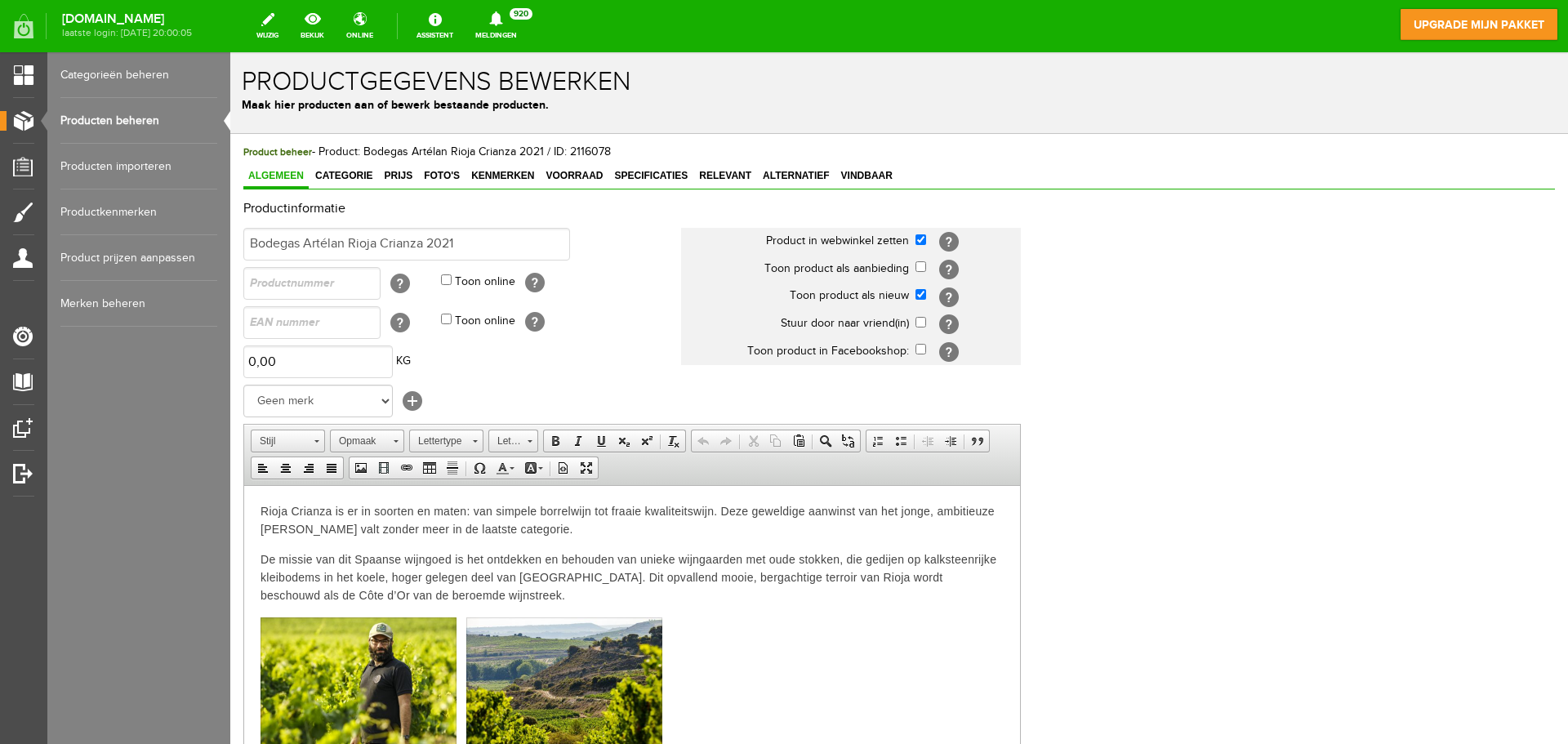
click at [113, 115] on link "Producten beheren" at bounding box center [139, 121] width 157 height 46
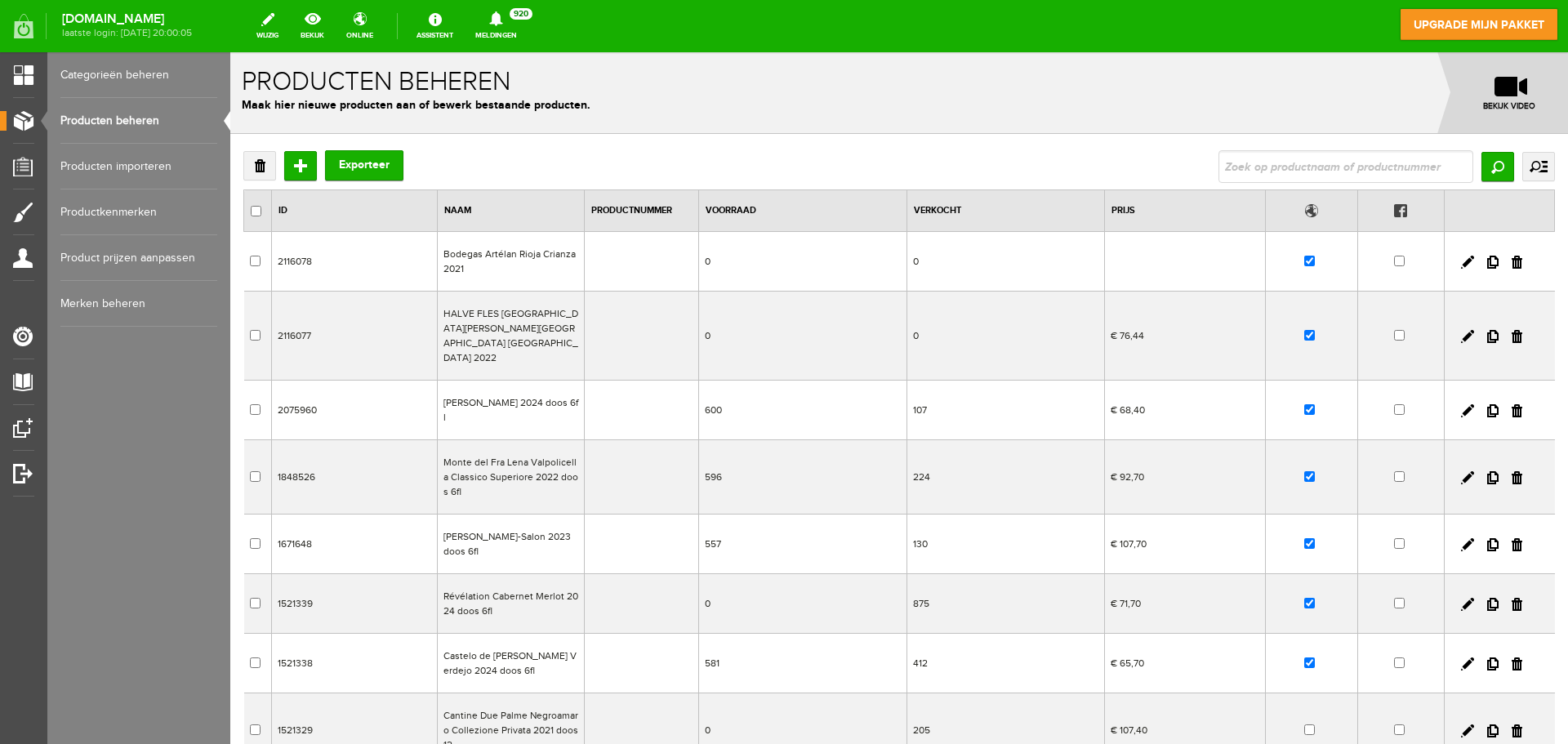
click at [1305, 263] on input "checkbox" at bounding box center [1309, 261] width 11 height 11
checkbox input "false"
